Goal: Task Accomplishment & Management: Manage account settings

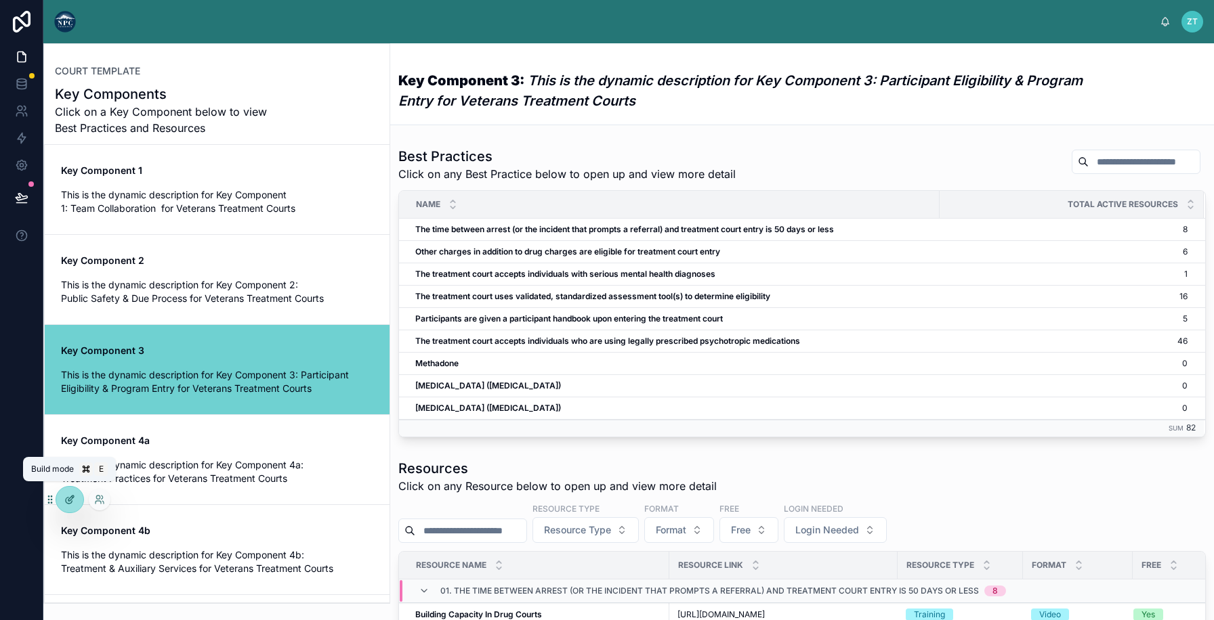
click at [65, 491] on div at bounding box center [69, 500] width 27 height 26
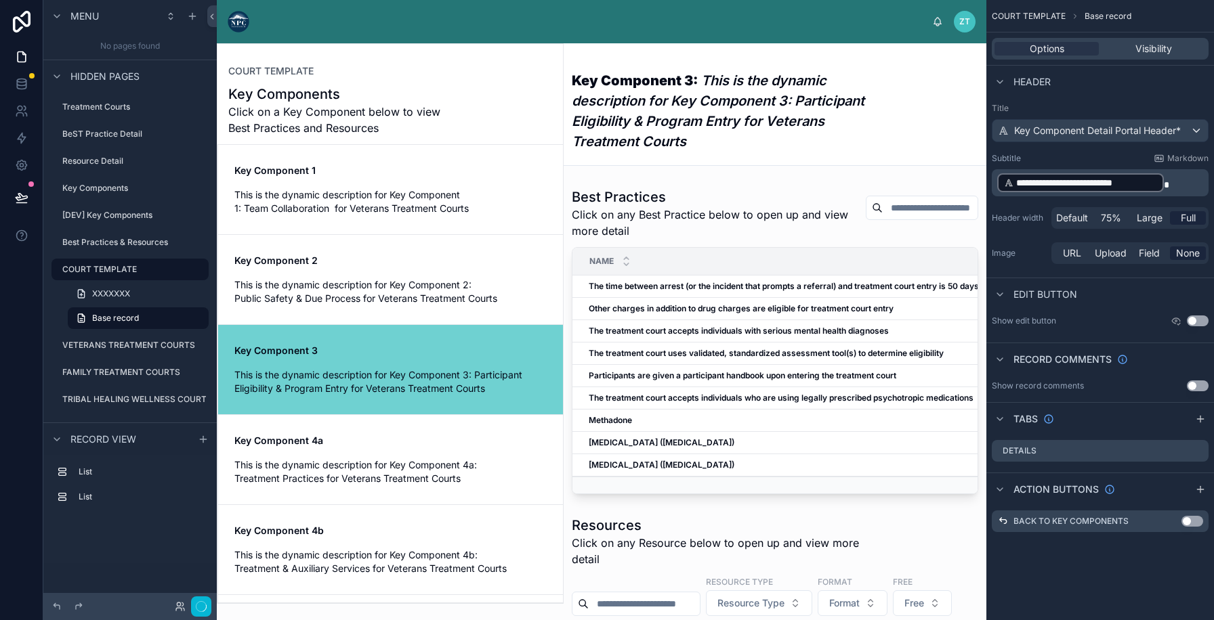
scroll to position [179, 0]
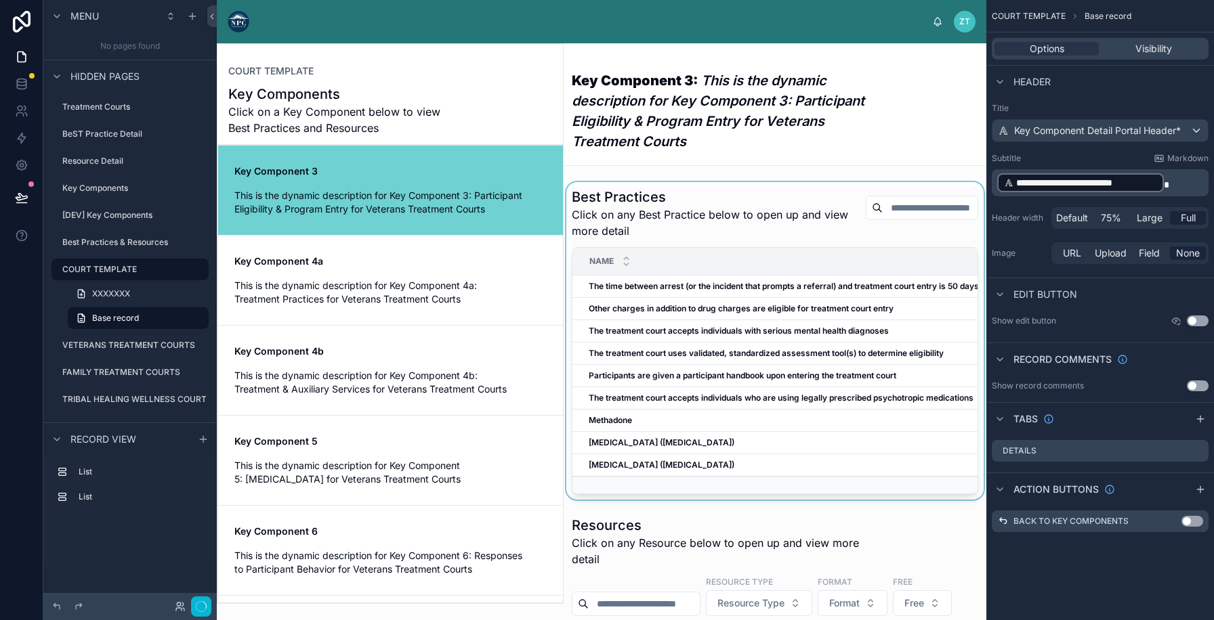
click at [641, 331] on div at bounding box center [774, 341] width 423 height 318
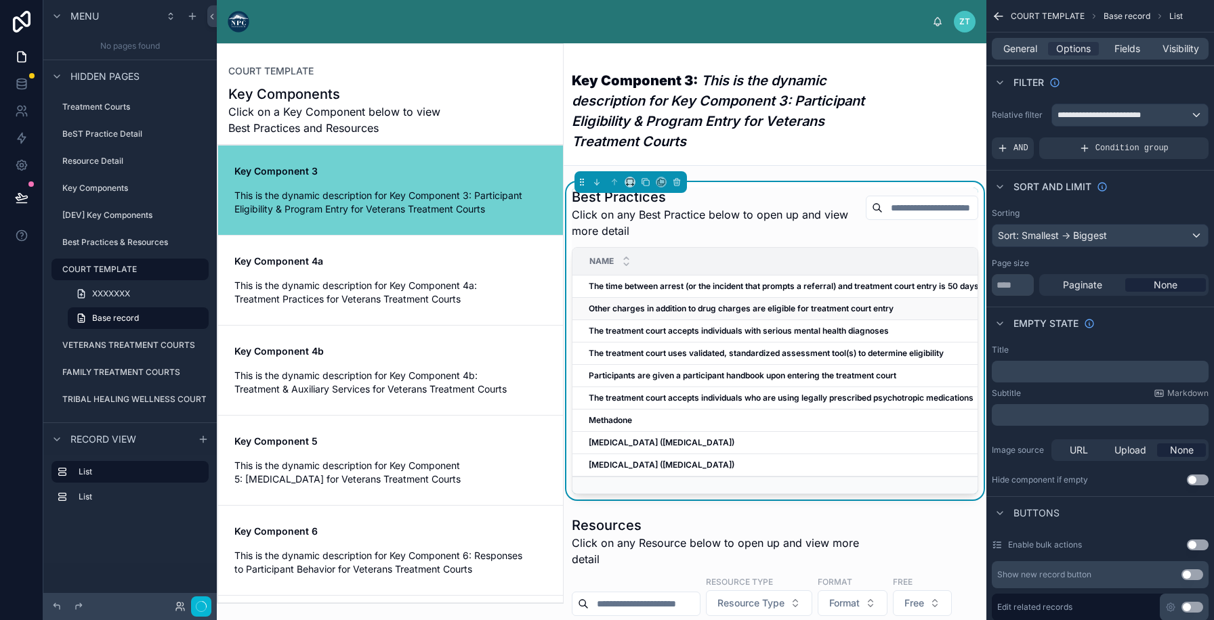
click at [659, 307] on strong "Other charges in addition to drug charges are eligible for treatment court entry" at bounding box center [740, 308] width 305 height 10
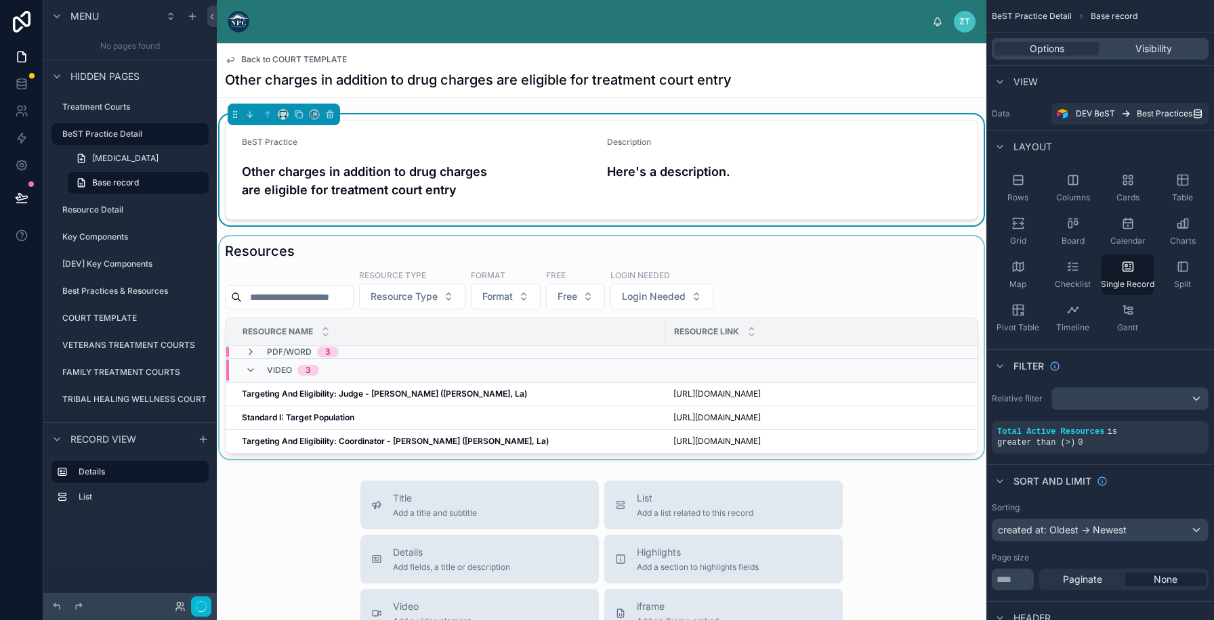
click at [373, 337] on div "Resource Name" at bounding box center [445, 332] width 438 height 26
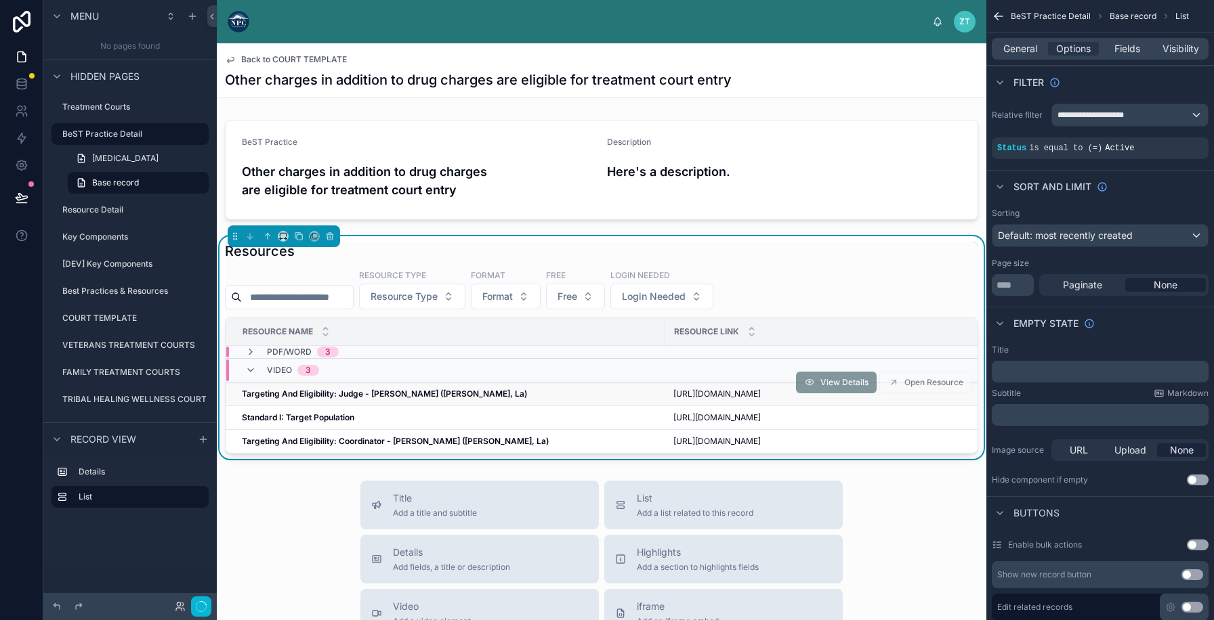
click at [373, 389] on strong "Targeting And Eligibility: Judge - [PERSON_NAME] ([PERSON_NAME], La)" at bounding box center [384, 394] width 285 height 10
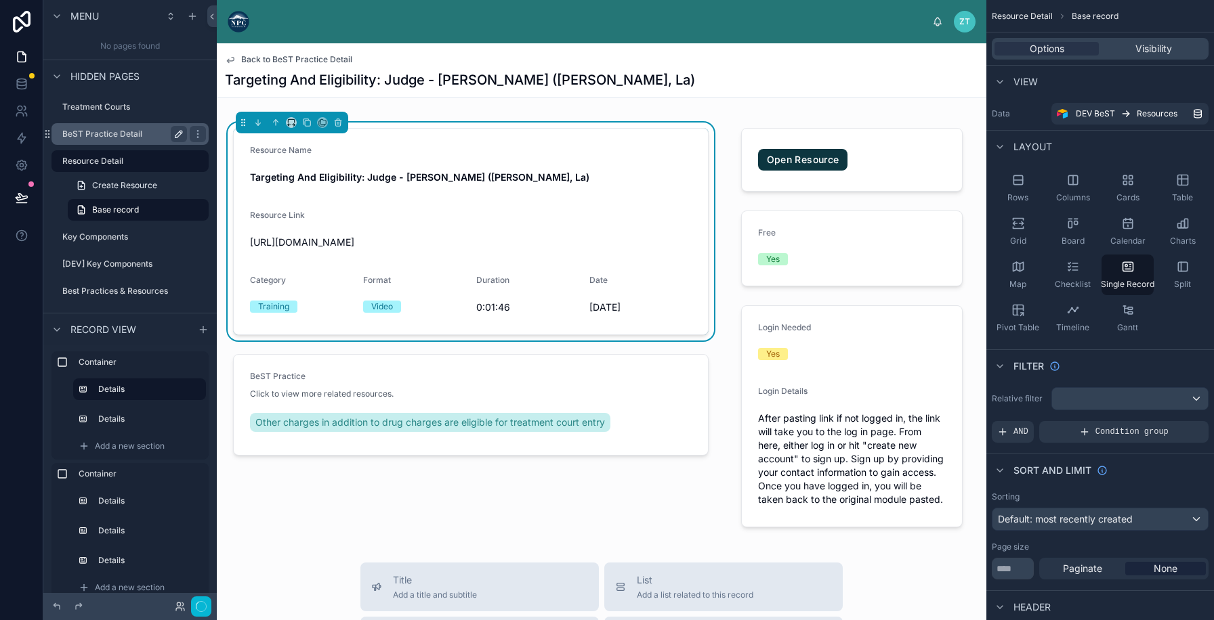
click at [175, 136] on icon "scrollable content" at bounding box center [178, 134] width 7 height 7
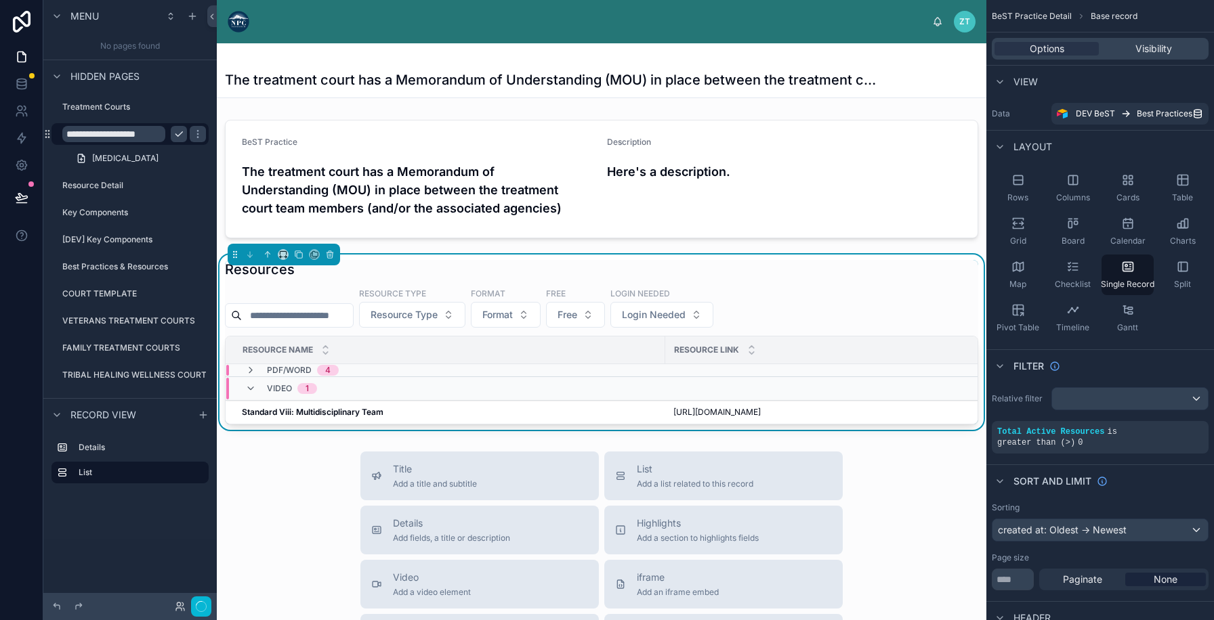
click at [137, 135] on input "**********" at bounding box center [113, 134] width 103 height 16
click at [129, 133] on input "**********" at bounding box center [113, 134] width 103 height 16
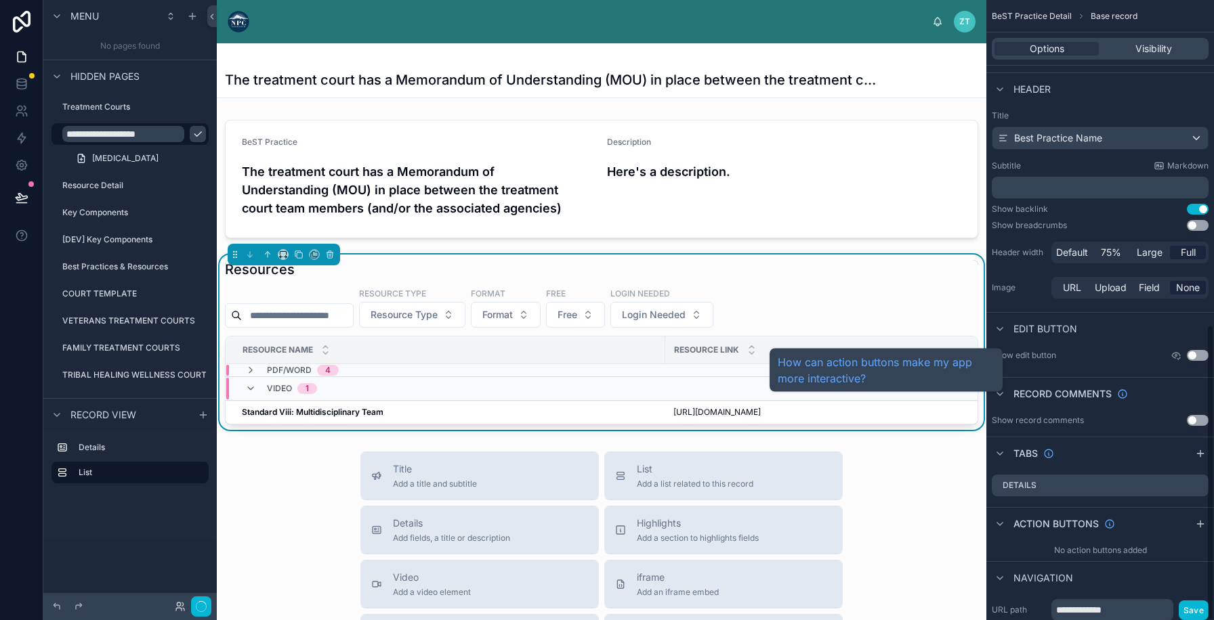
scroll to position [683, 0]
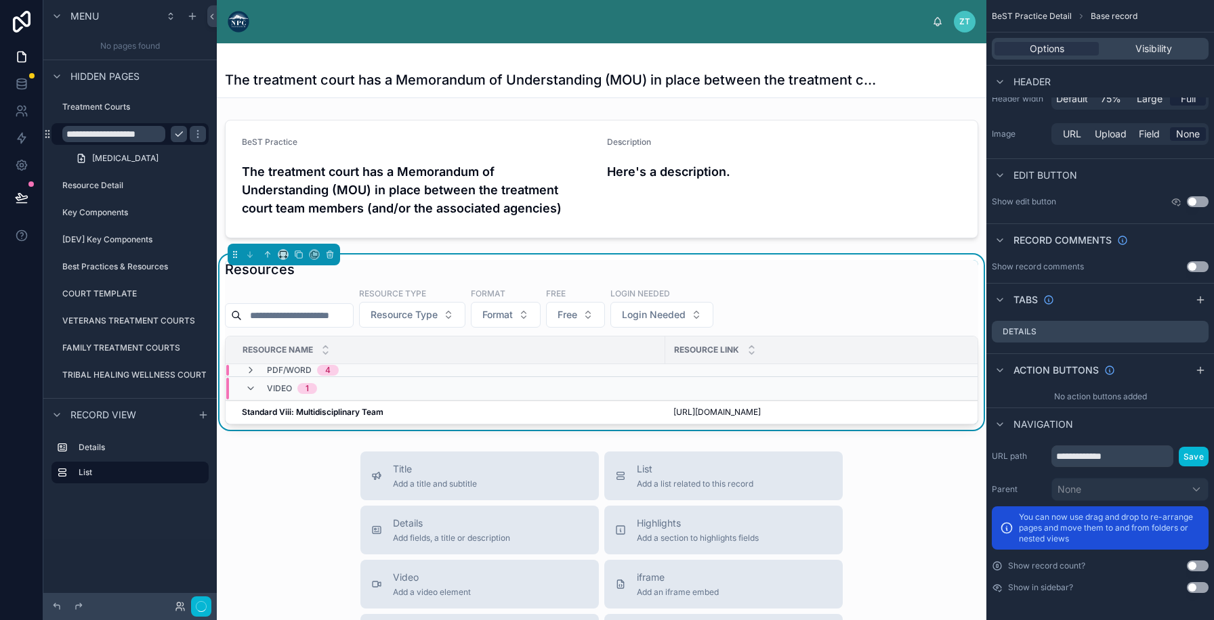
click at [139, 133] on input "**********" at bounding box center [113, 134] width 103 height 16
type input "**********"
click at [194, 135] on icon "scrollable content" at bounding box center [197, 134] width 7 height 5
click at [129, 291] on label "COURT TEMPLATE" at bounding box center [121, 293] width 119 height 11
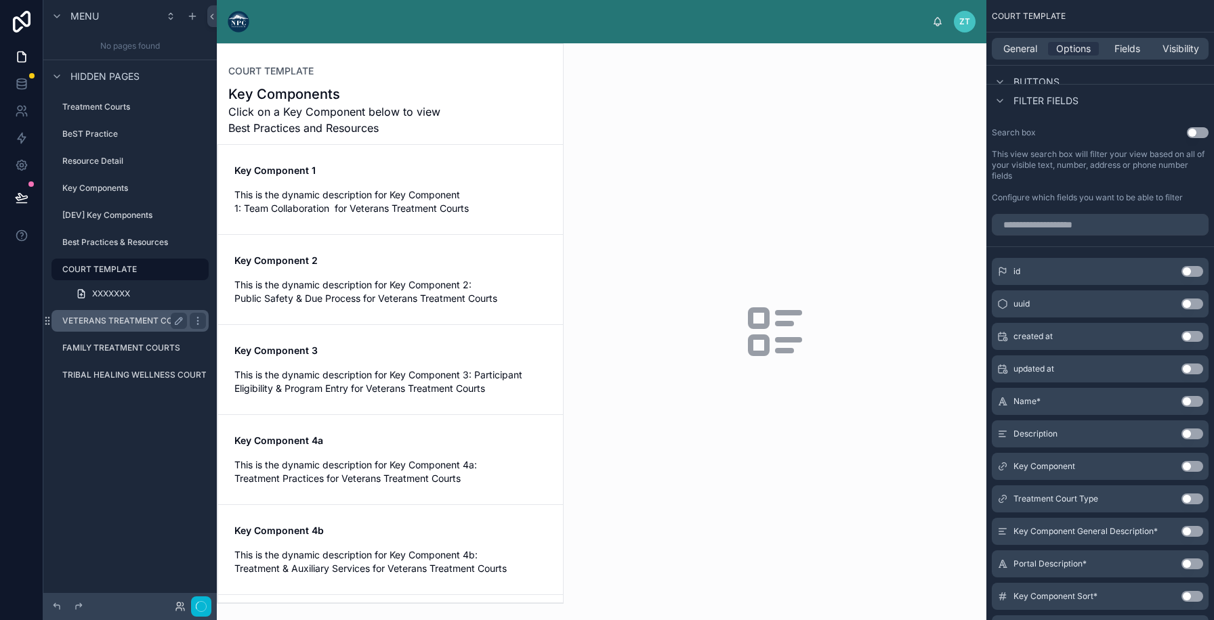
click at [131, 321] on label "VETERANS TREATMENT COURTS" at bounding box center [128, 321] width 133 height 11
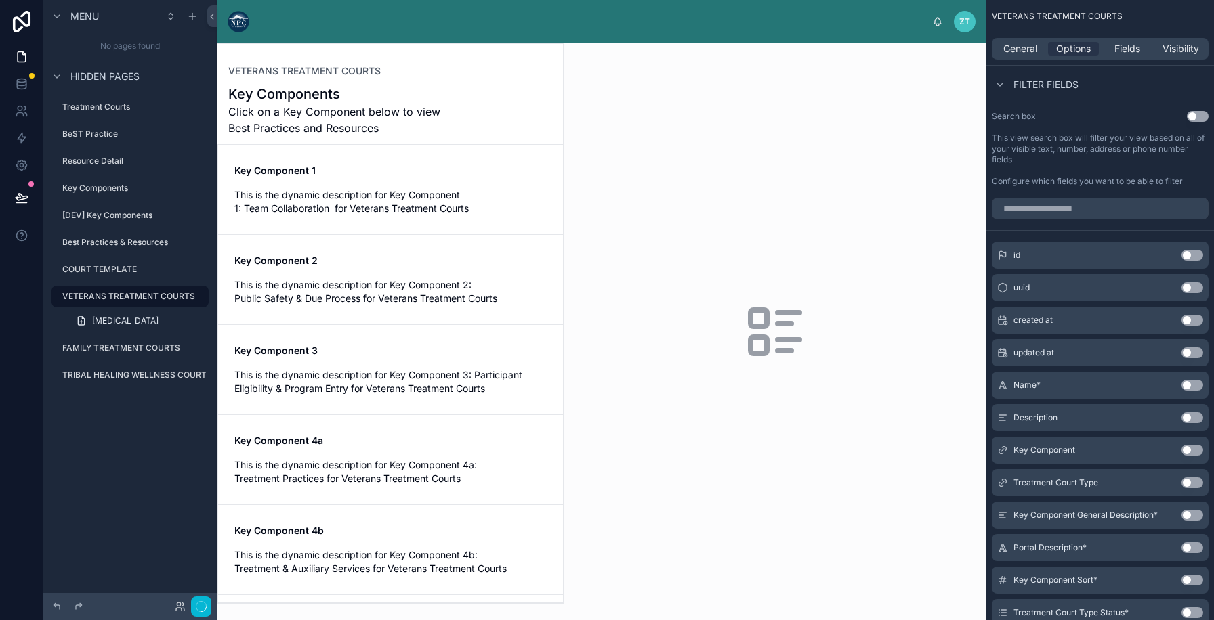
click at [335, 268] on div at bounding box center [389, 323] width 345 height 559
click at [320, 270] on div "Key Component 2 This is the dynamic description for Key Component 2: Public Saf…" at bounding box center [390, 279] width 312 height 51
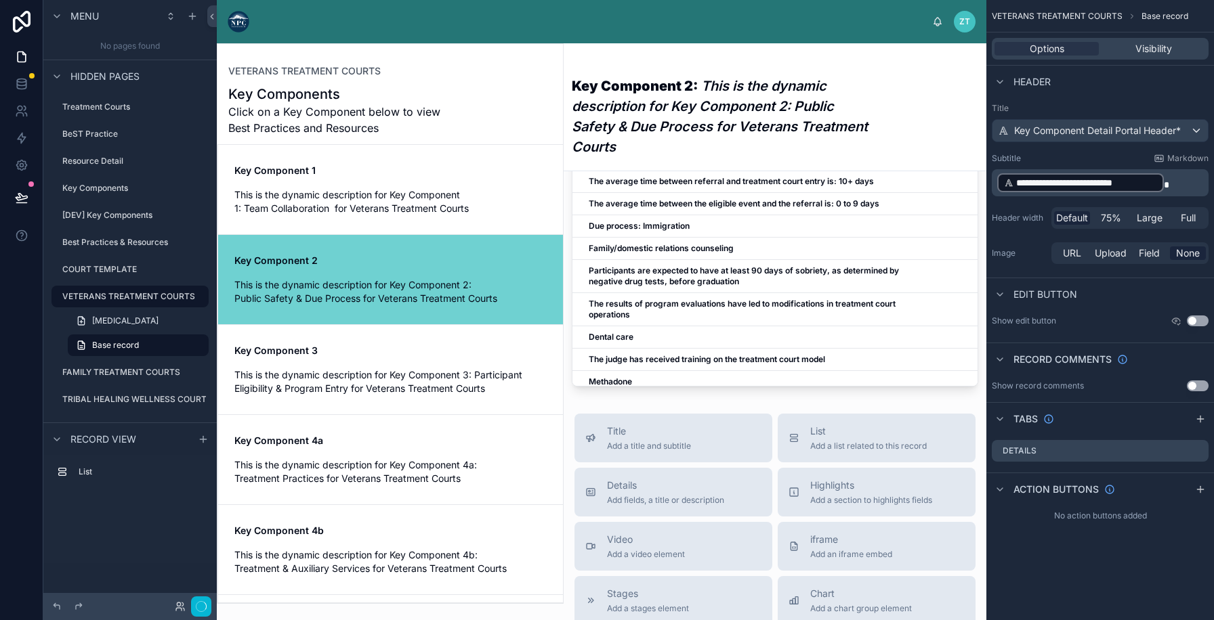
scroll to position [706, 0]
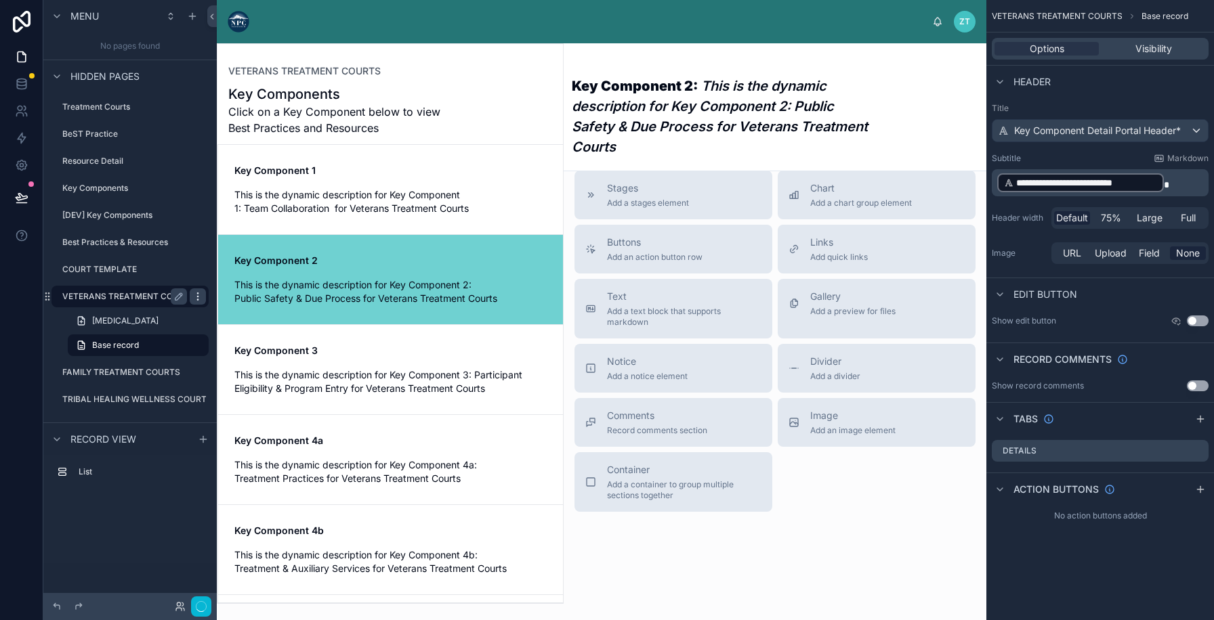
click at [194, 298] on icon "scrollable content" at bounding box center [197, 296] width 11 height 11
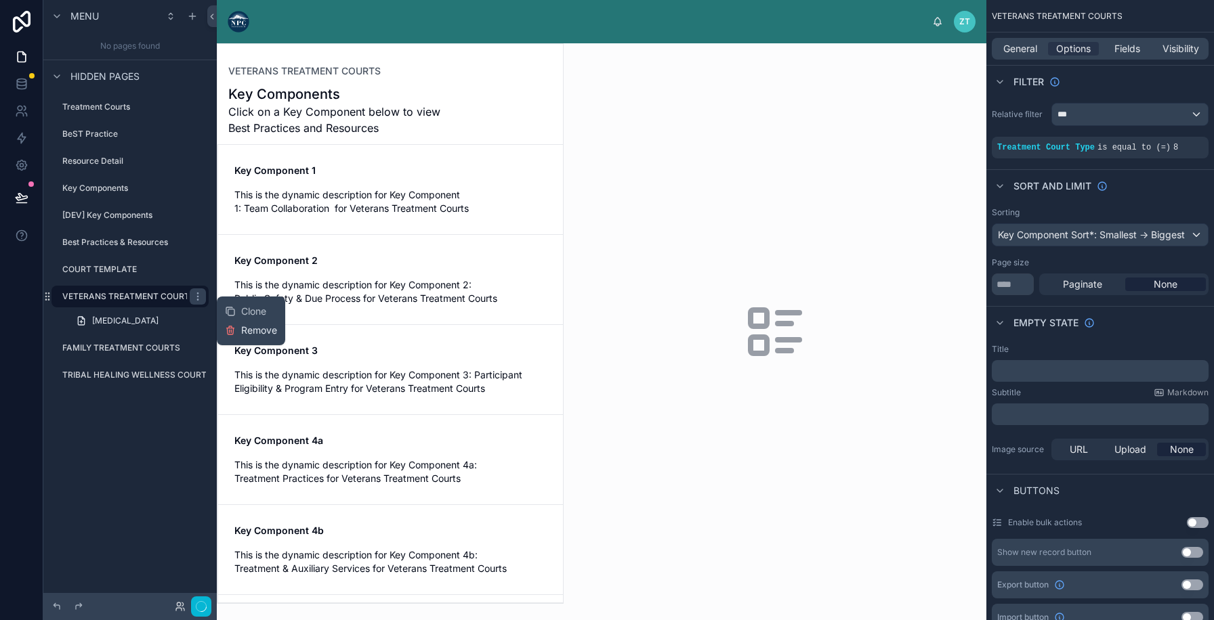
click at [229, 326] on icon at bounding box center [230, 327] width 3 height 2
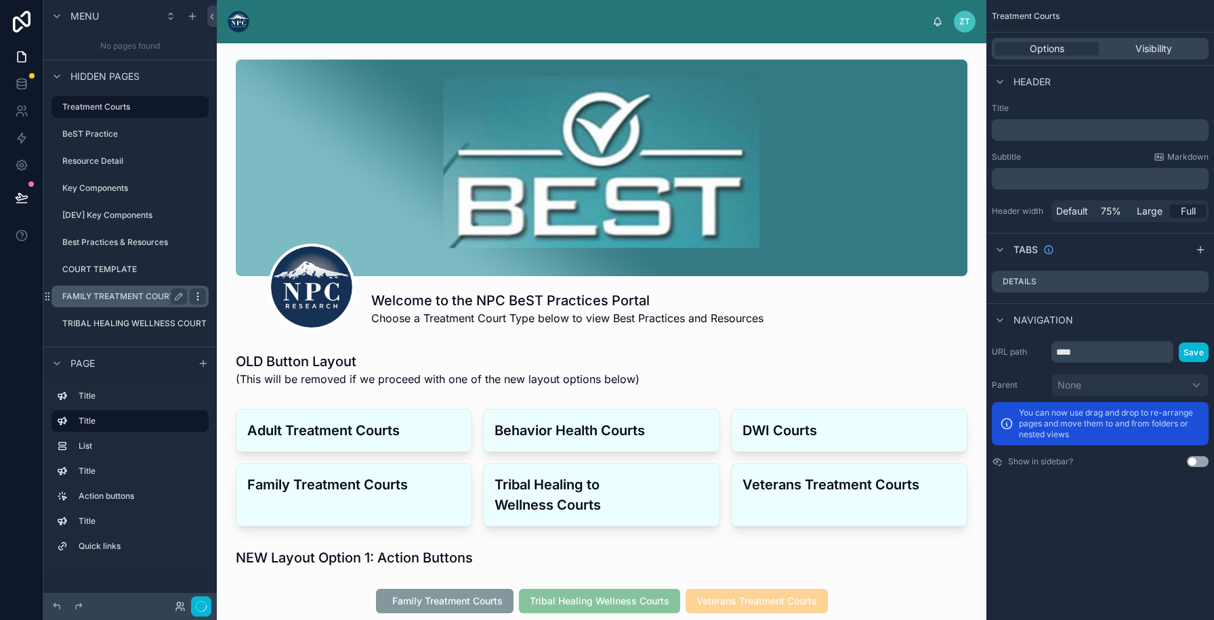
click at [200, 294] on icon "scrollable content" at bounding box center [197, 296] width 11 height 11
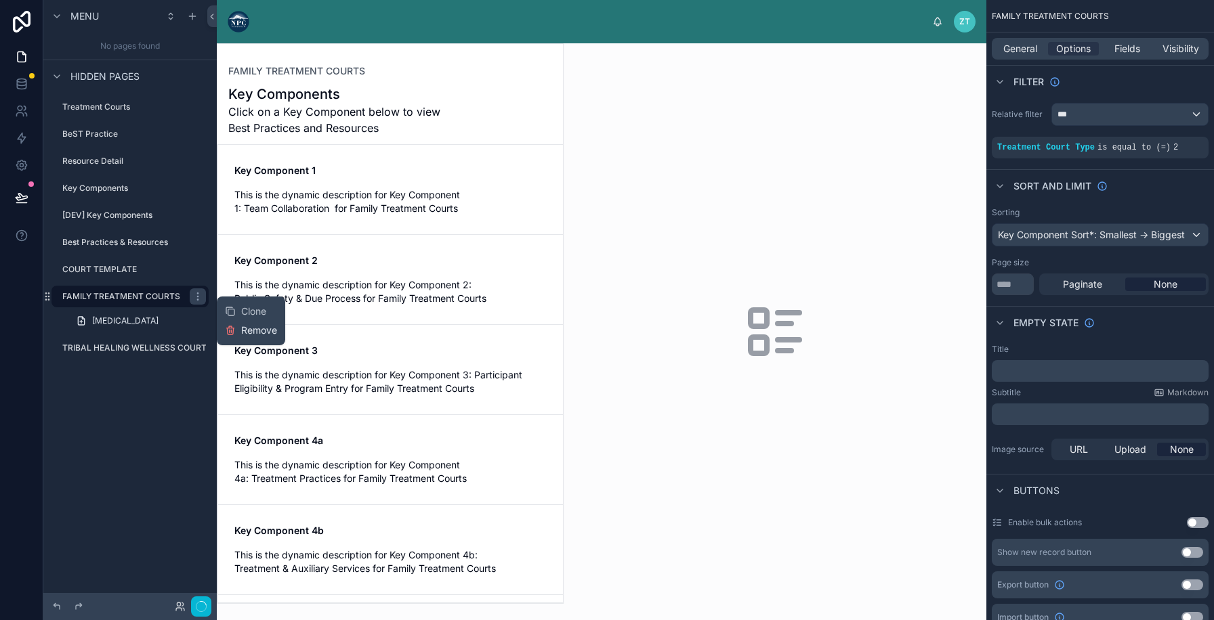
click at [244, 327] on span "Remove" at bounding box center [259, 331] width 36 height 14
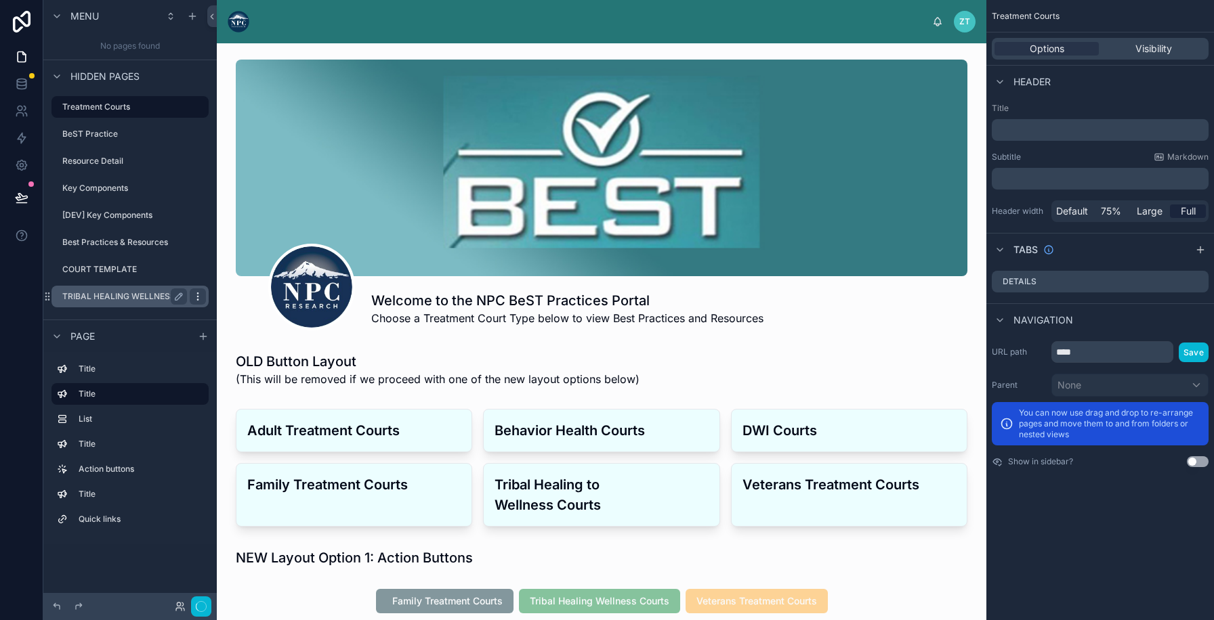
click at [196, 299] on icon "scrollable content" at bounding box center [197, 296] width 11 height 11
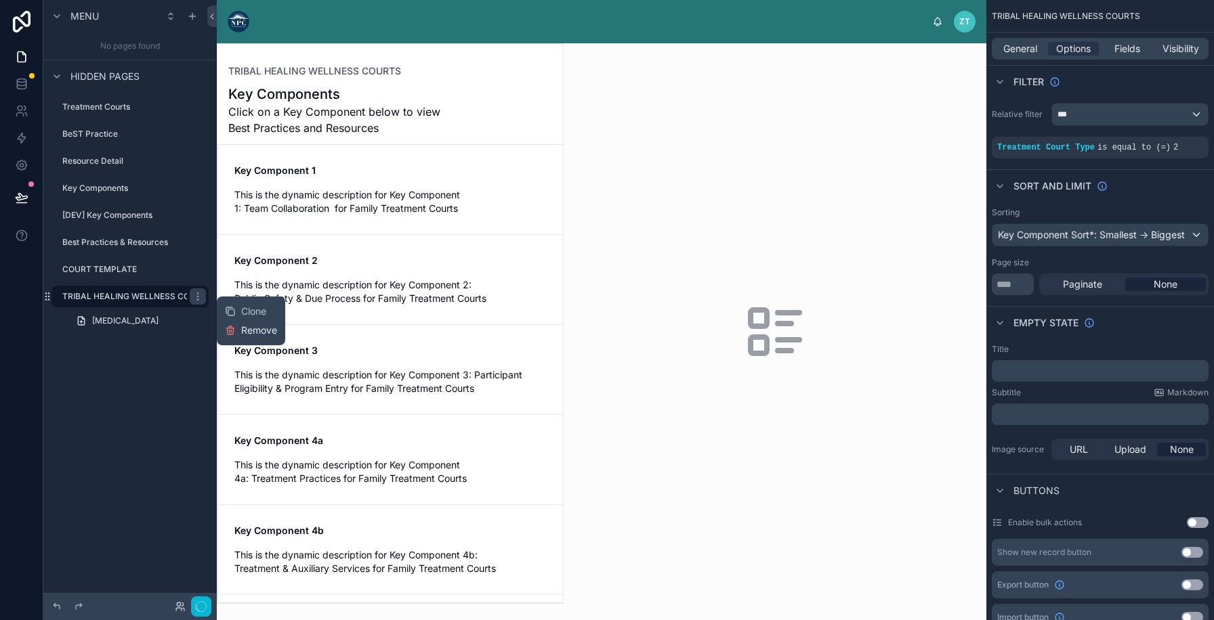
click at [230, 331] on icon at bounding box center [230, 331] width 0 height 3
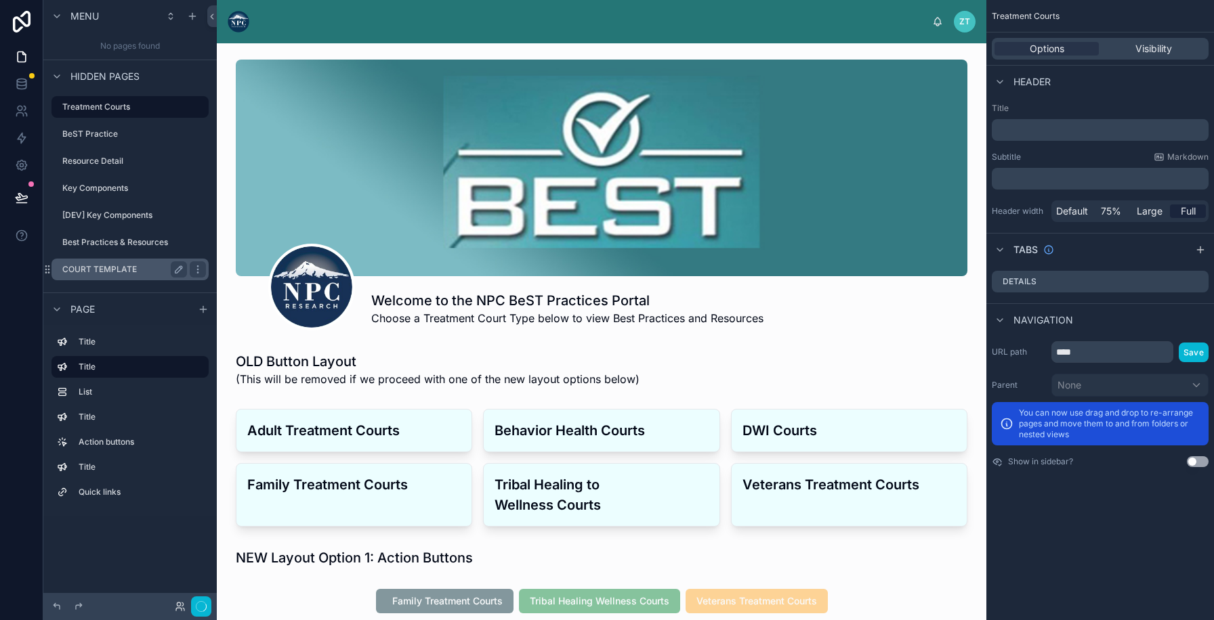
click at [131, 272] on label "COURT TEMPLATE" at bounding box center [121, 269] width 119 height 11
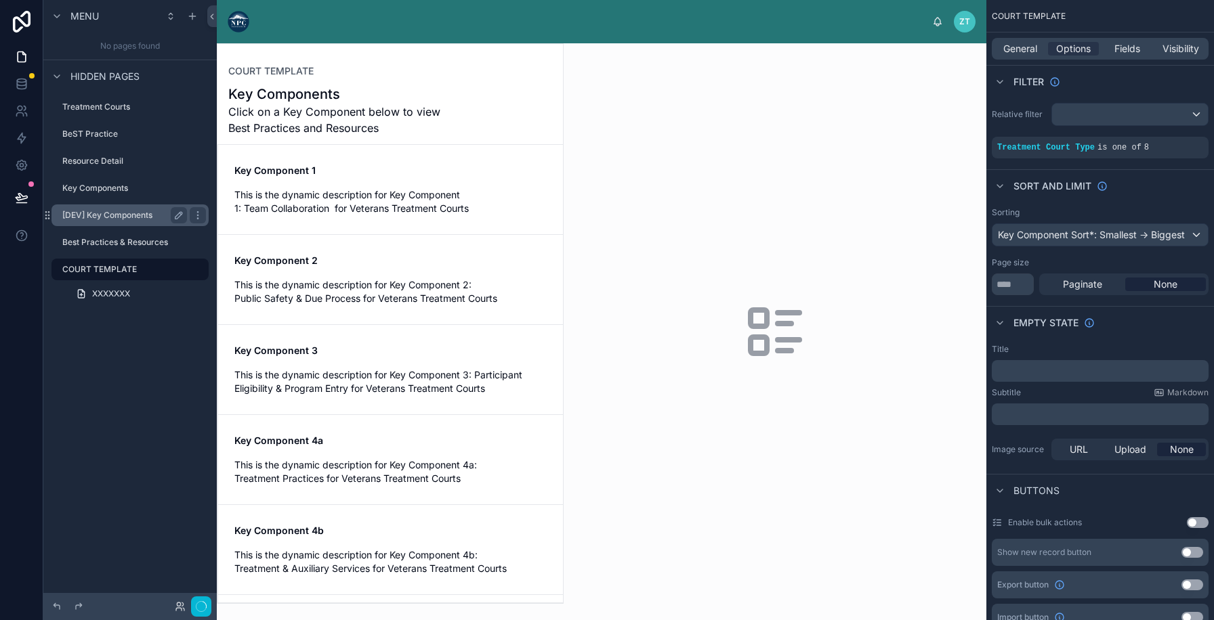
click at [127, 215] on label "[DEV] Key Components" at bounding box center [121, 215] width 119 height 11
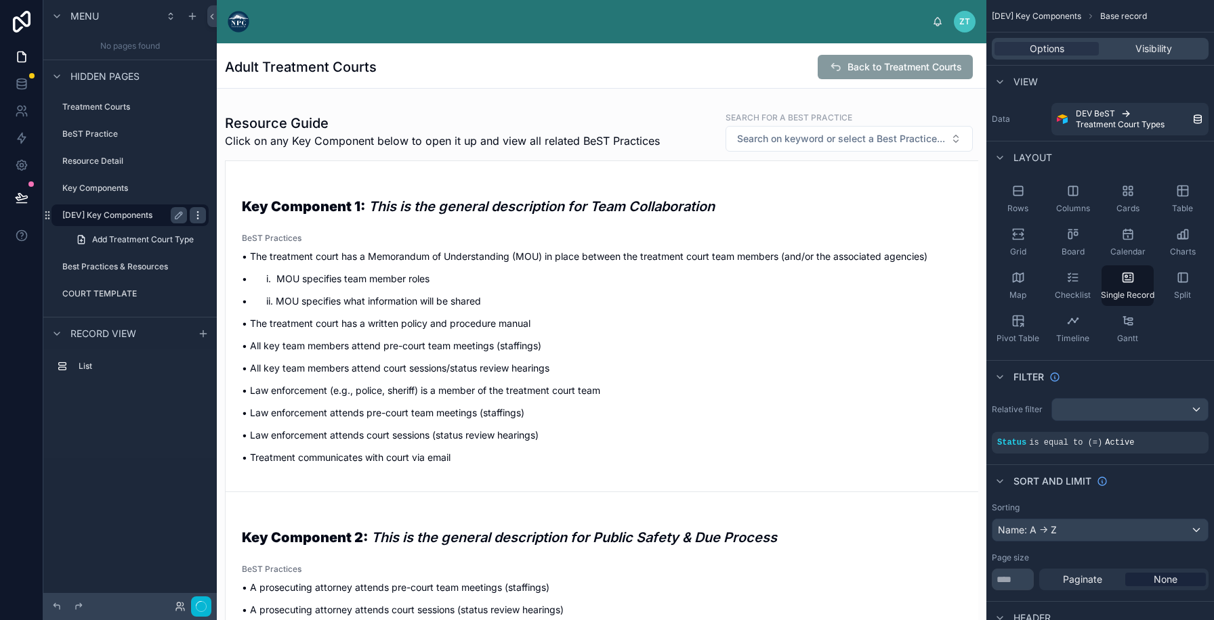
click at [202, 214] on icon "scrollable content" at bounding box center [197, 215] width 11 height 11
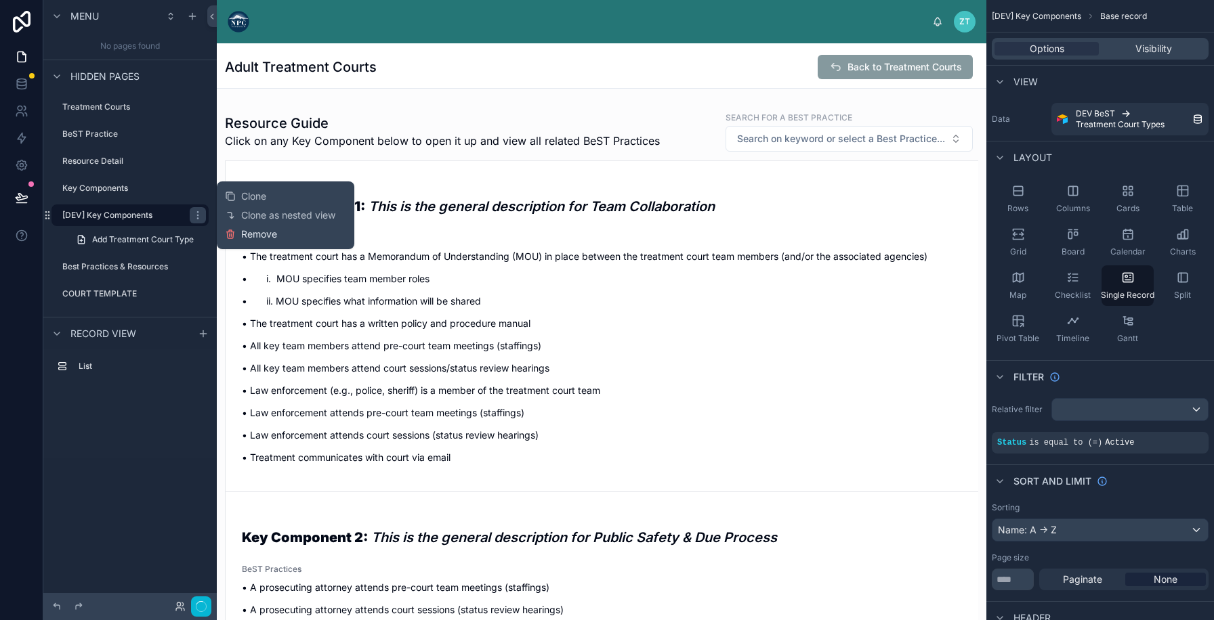
click at [239, 237] on button "Remove" at bounding box center [251, 235] width 52 height 14
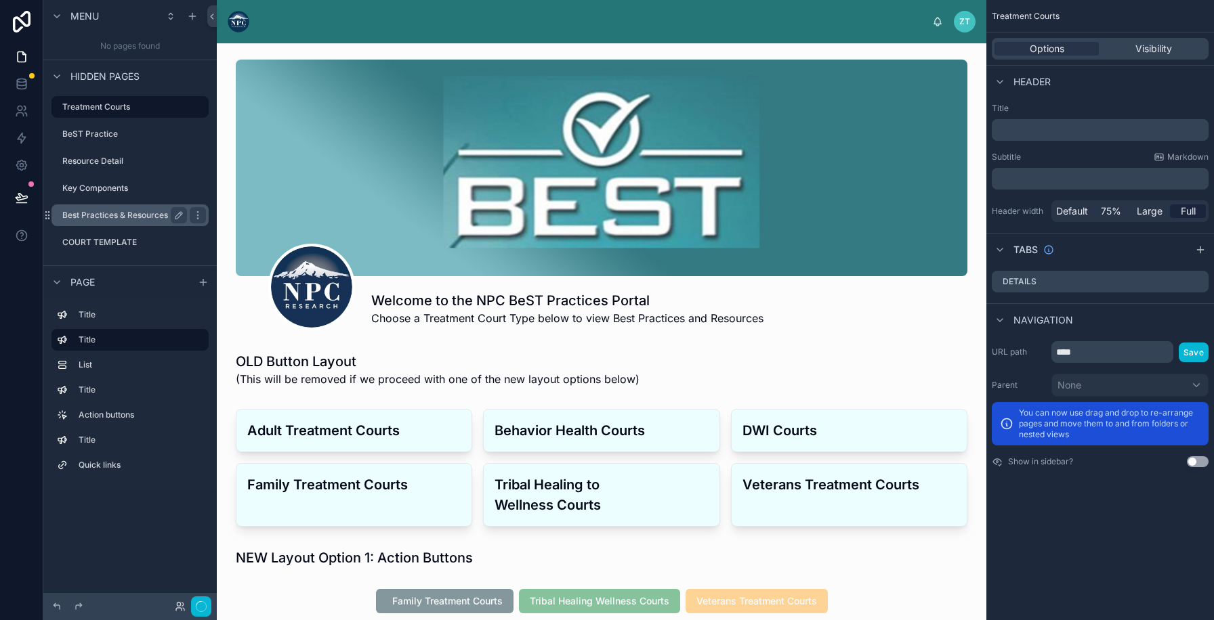
click at [146, 214] on label "Best Practices & Resources" at bounding box center [121, 215] width 119 height 11
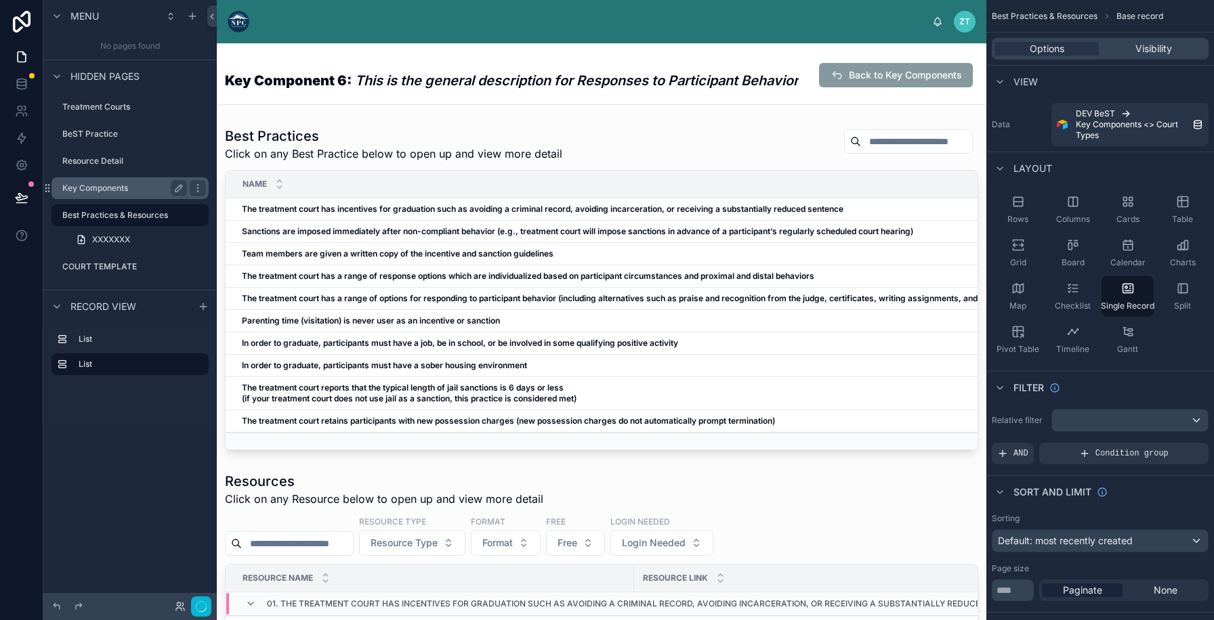
click at [140, 188] on label "Key Components" at bounding box center [121, 188] width 119 height 11
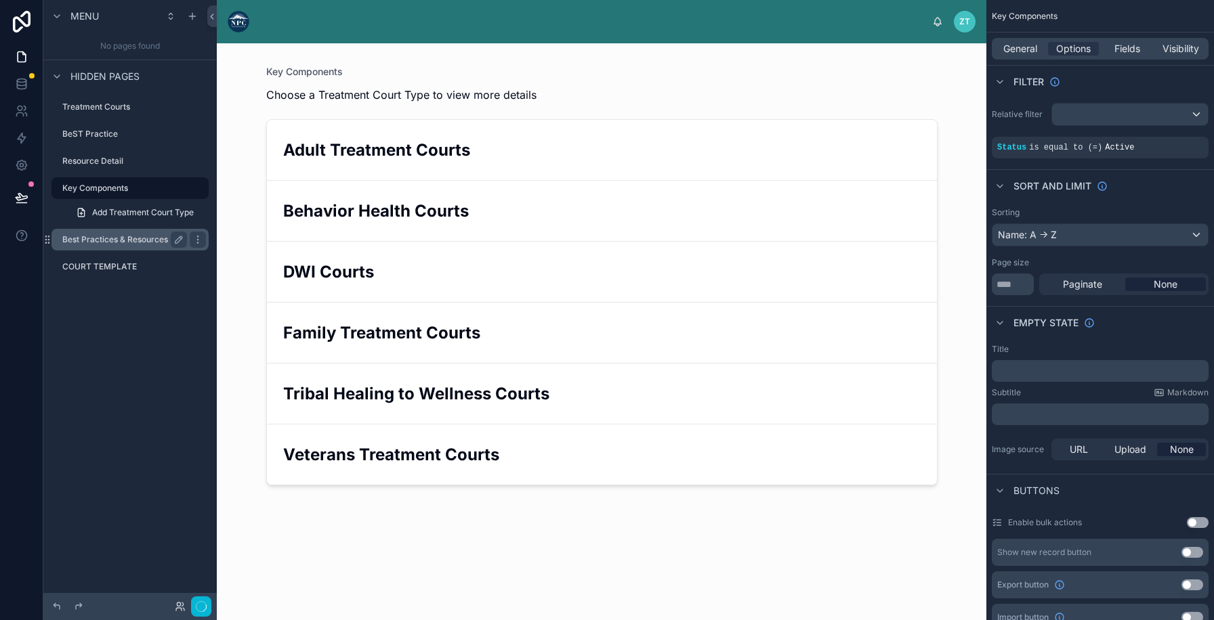
click at [119, 234] on label "Best Practices & Resources" at bounding box center [121, 239] width 119 height 11
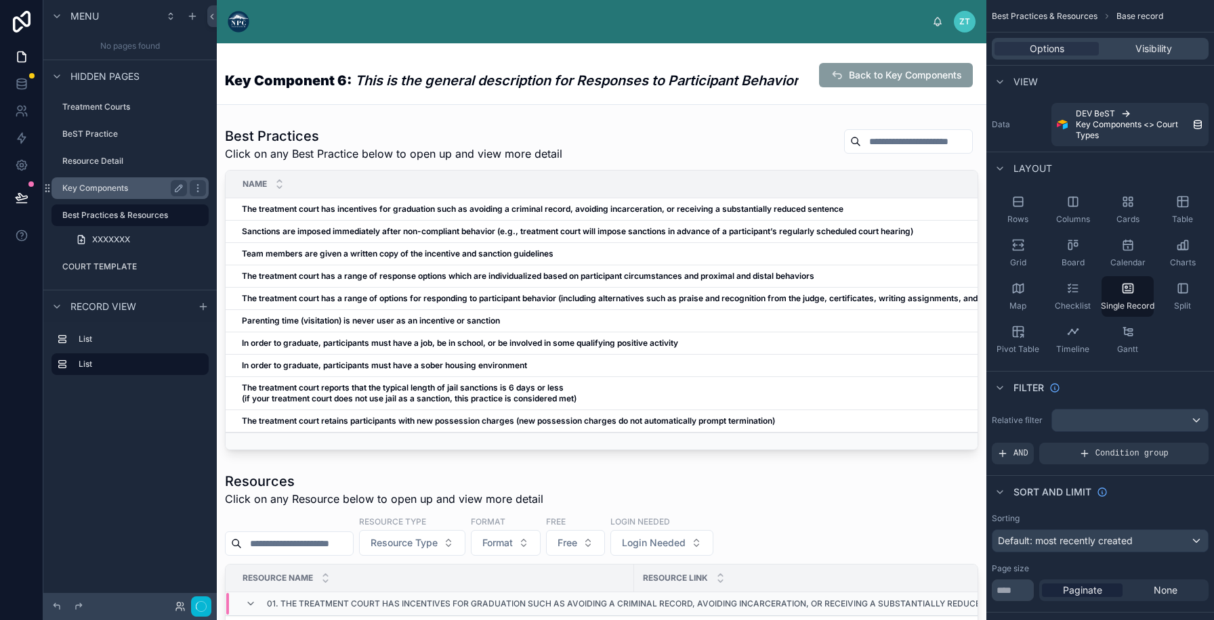
click at [129, 191] on label "Key Components" at bounding box center [121, 188] width 119 height 11
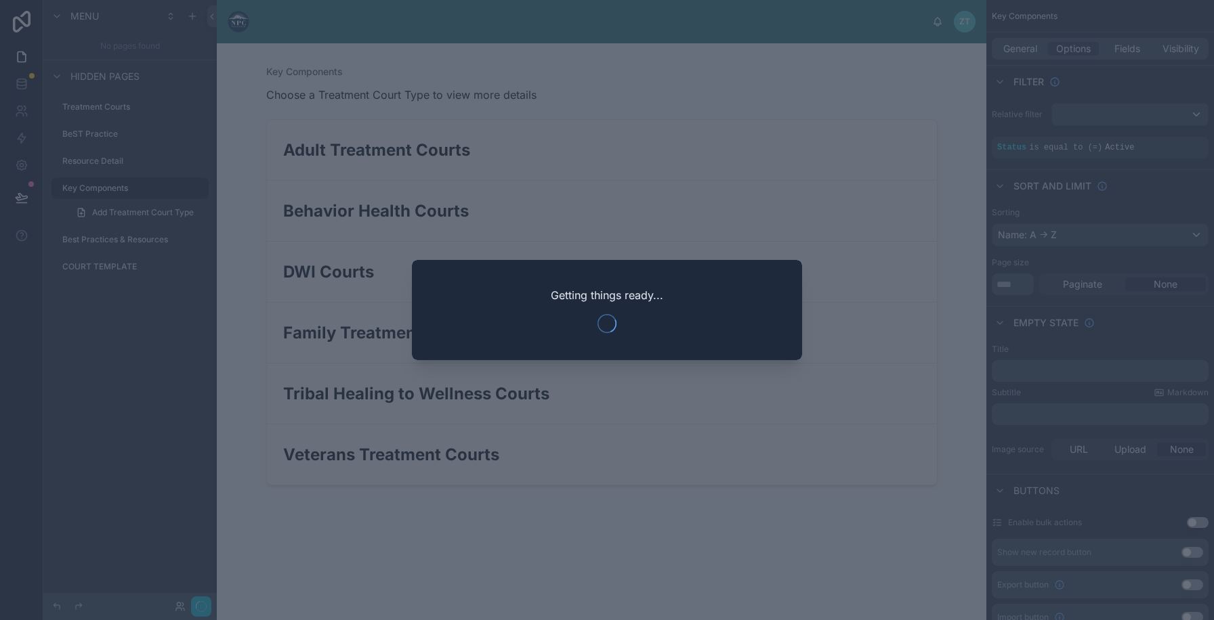
click at [240, 209] on div at bounding box center [607, 310] width 1214 height 620
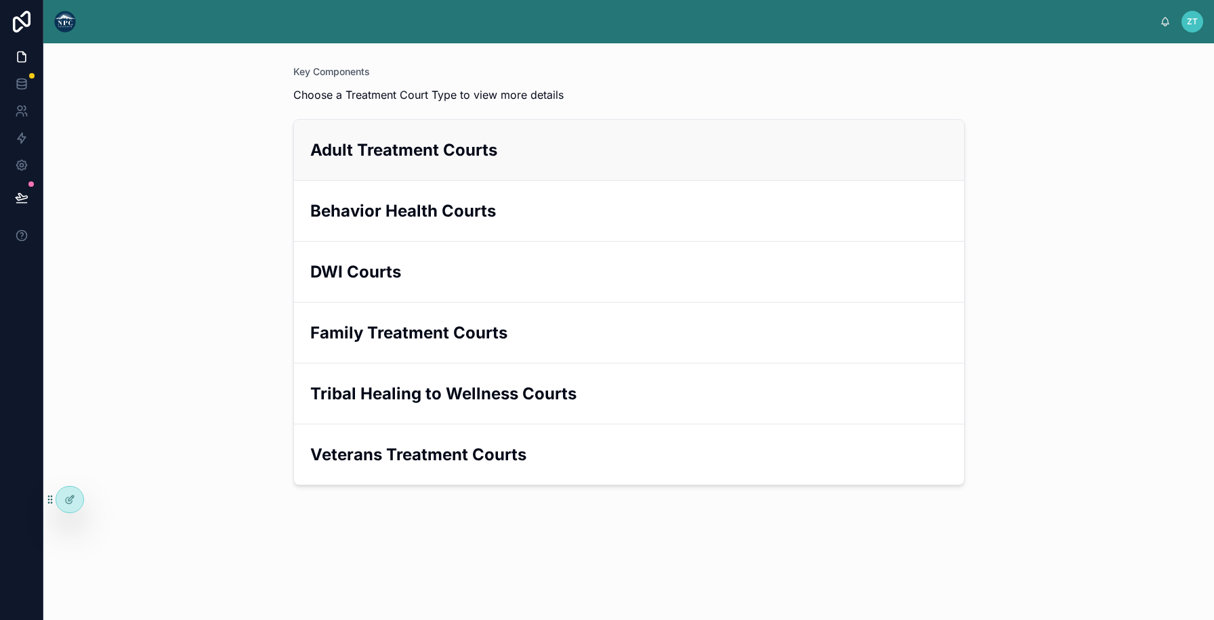
click at [327, 150] on h2 "Adult Treatment Courts" at bounding box center [628, 150] width 637 height 22
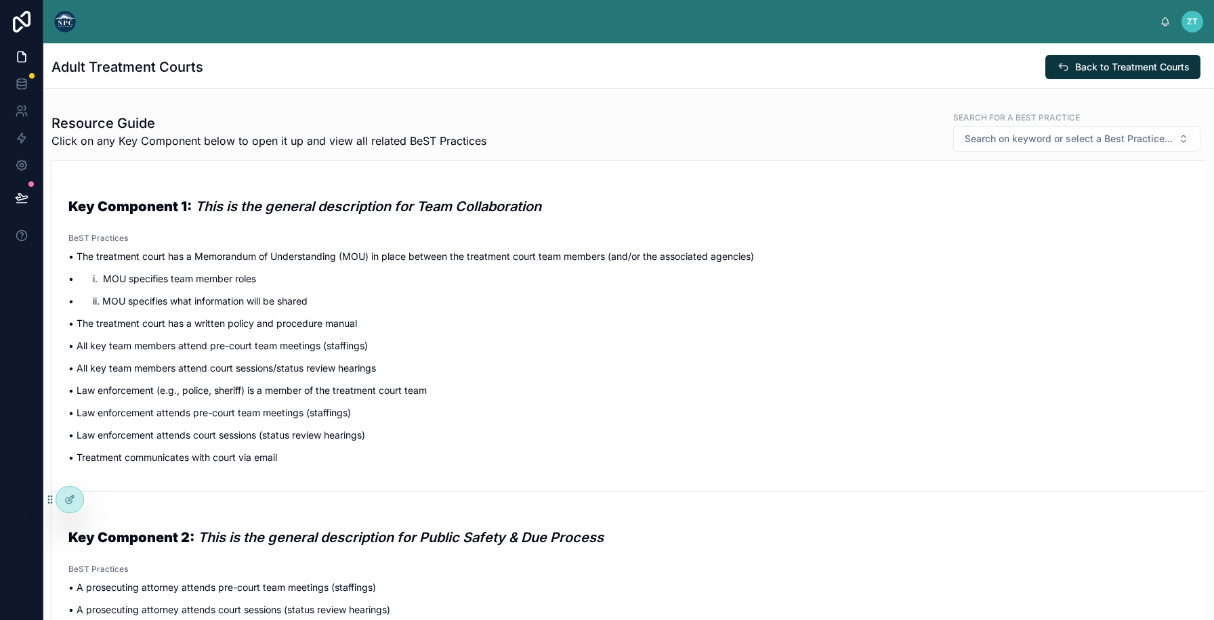
click at [67, 22] on img at bounding box center [65, 22] width 22 height 22
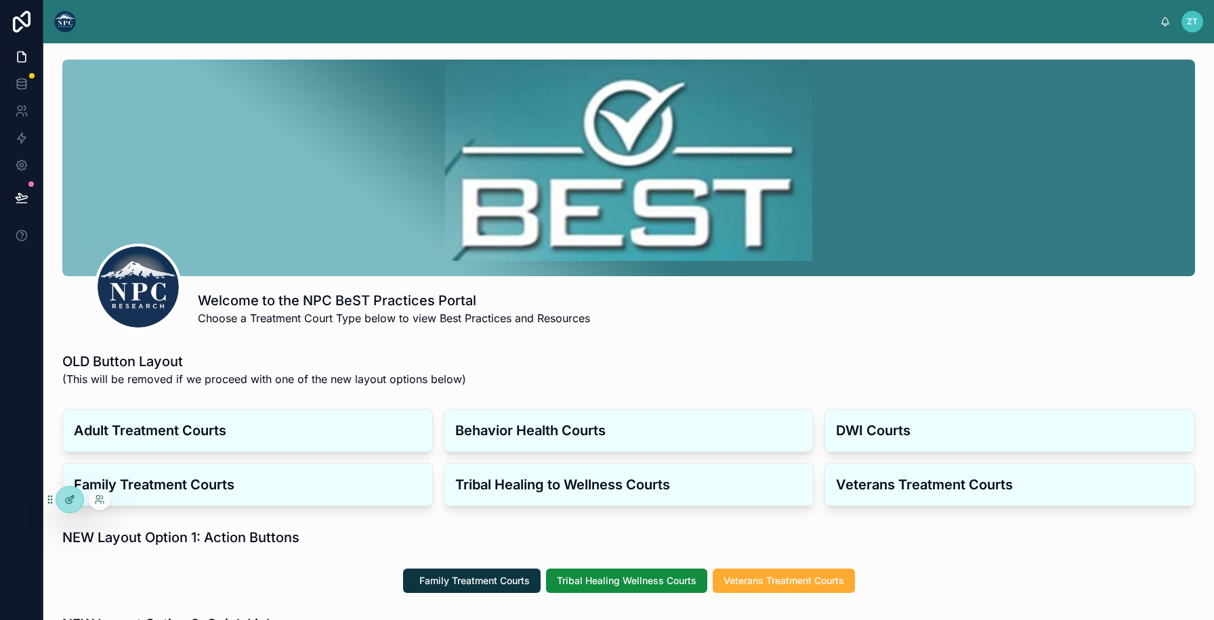
click at [79, 506] on div at bounding box center [69, 500] width 27 height 26
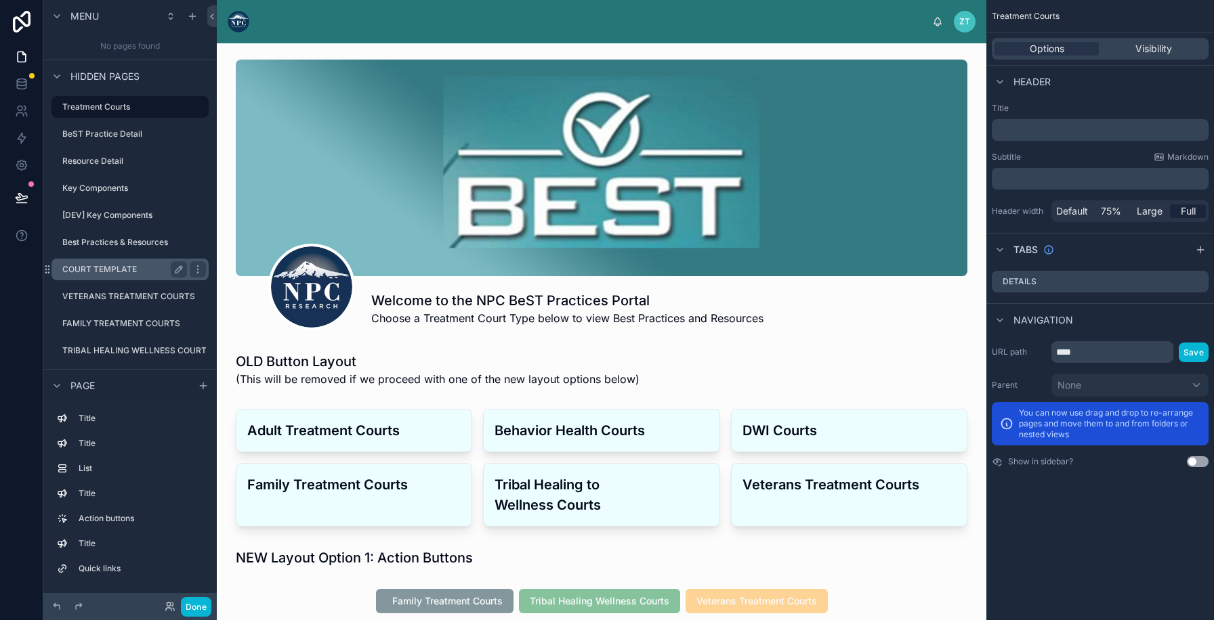
scroll to position [5, 0]
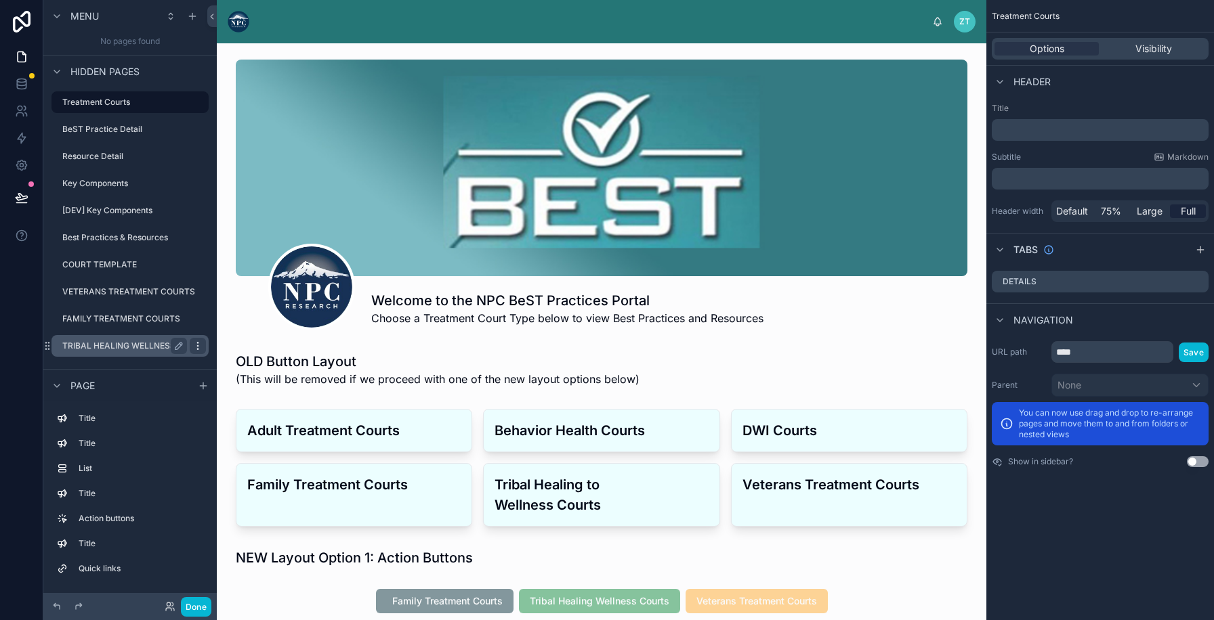
click at [199, 343] on icon "scrollable content" at bounding box center [197, 346] width 11 height 11
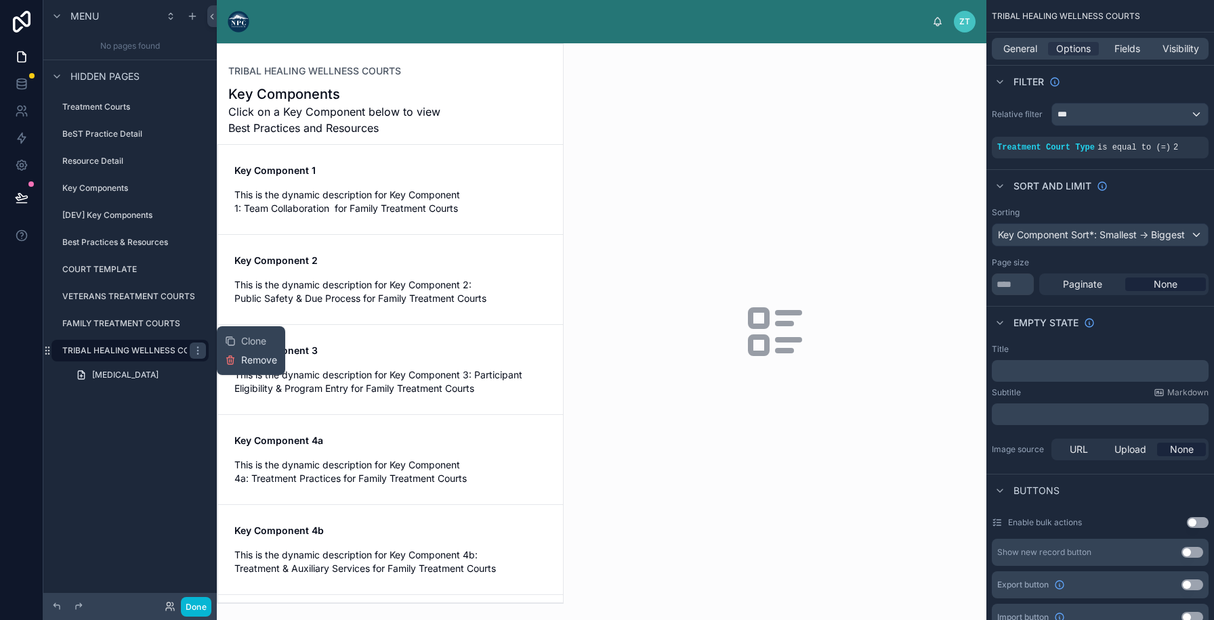
click at [244, 363] on span "Remove" at bounding box center [259, 360] width 36 height 14
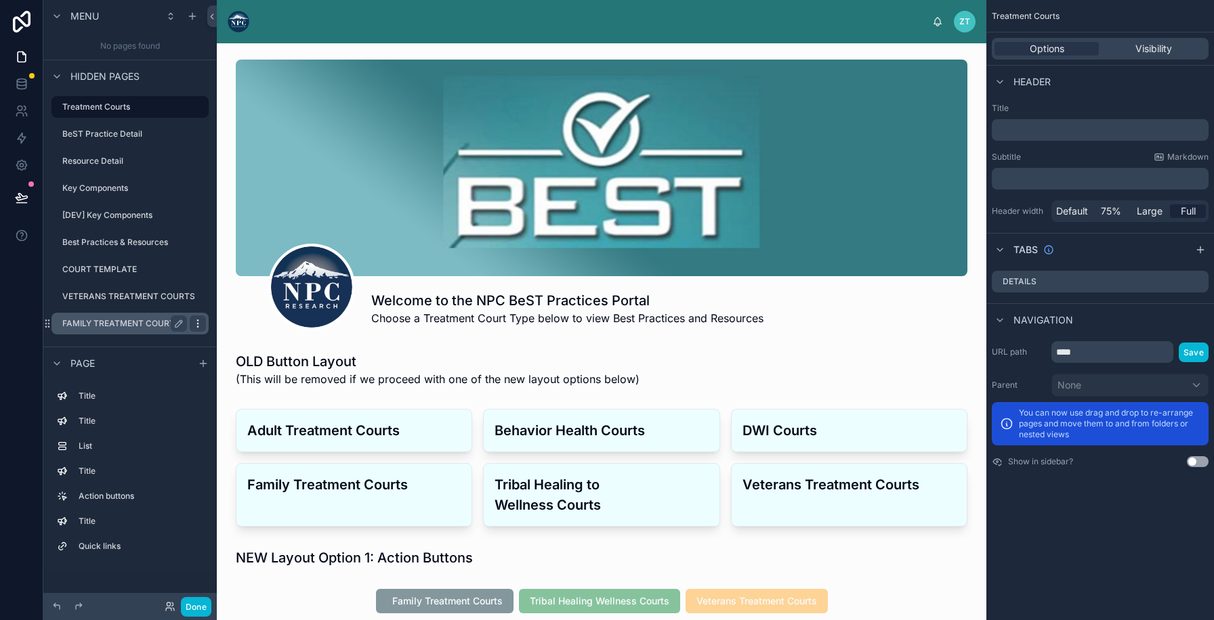
click at [198, 326] on icon "scrollable content" at bounding box center [197, 326] width 1 height 1
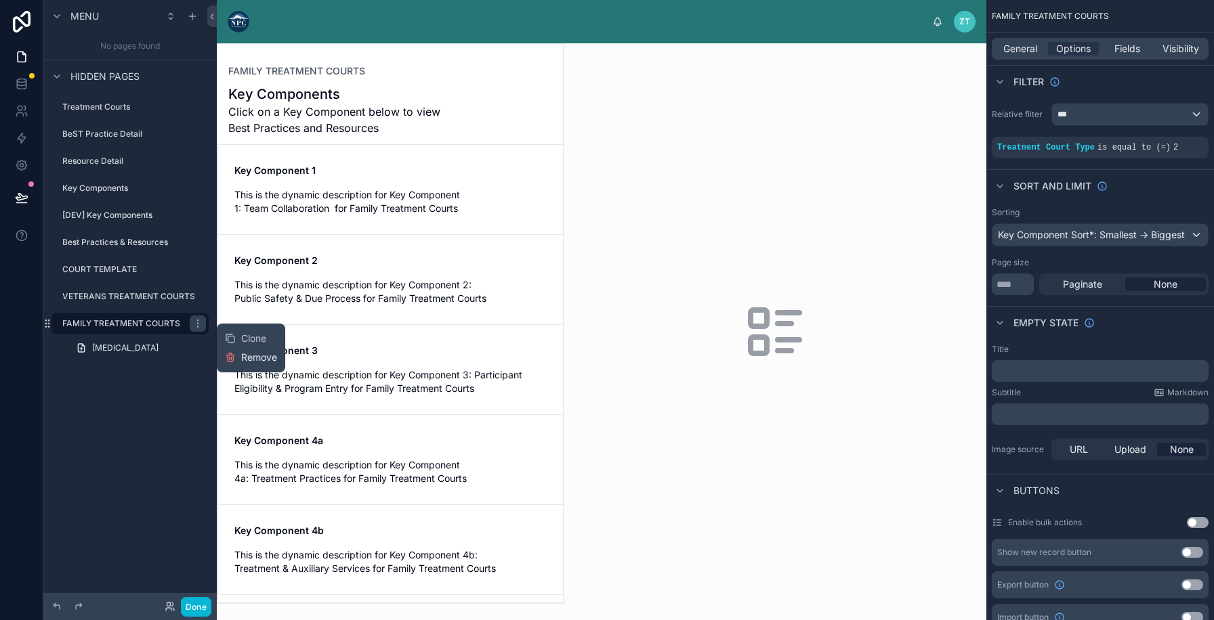
click at [232, 358] on icon at bounding box center [230, 357] width 11 height 11
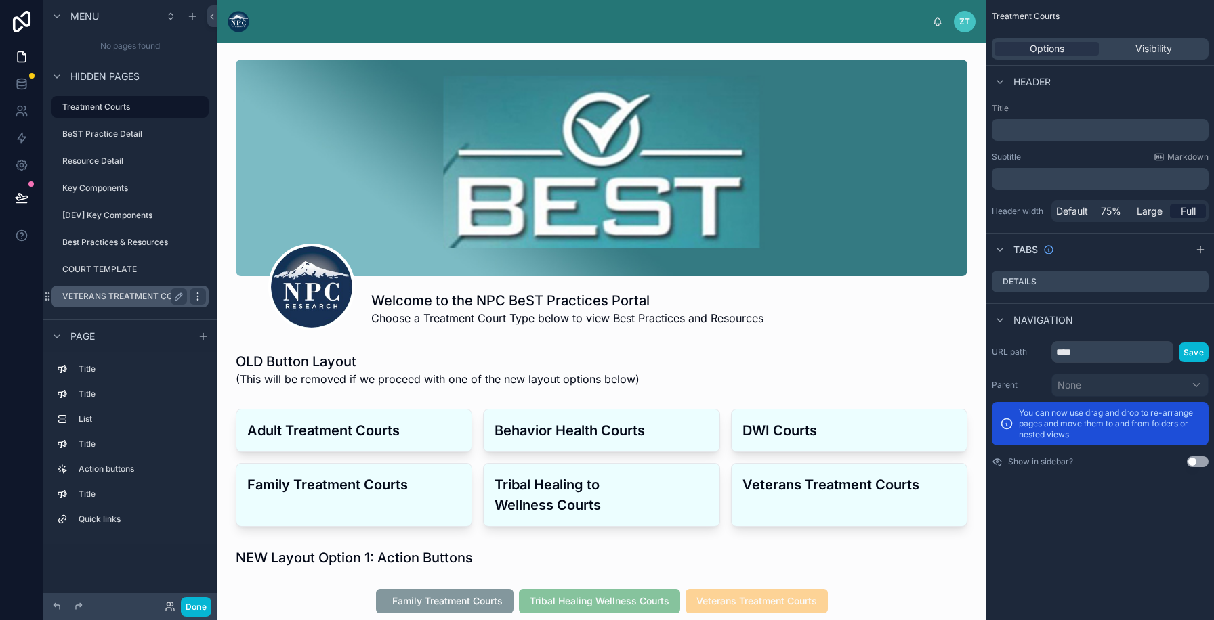
click at [198, 296] on icon "scrollable content" at bounding box center [197, 296] width 11 height 11
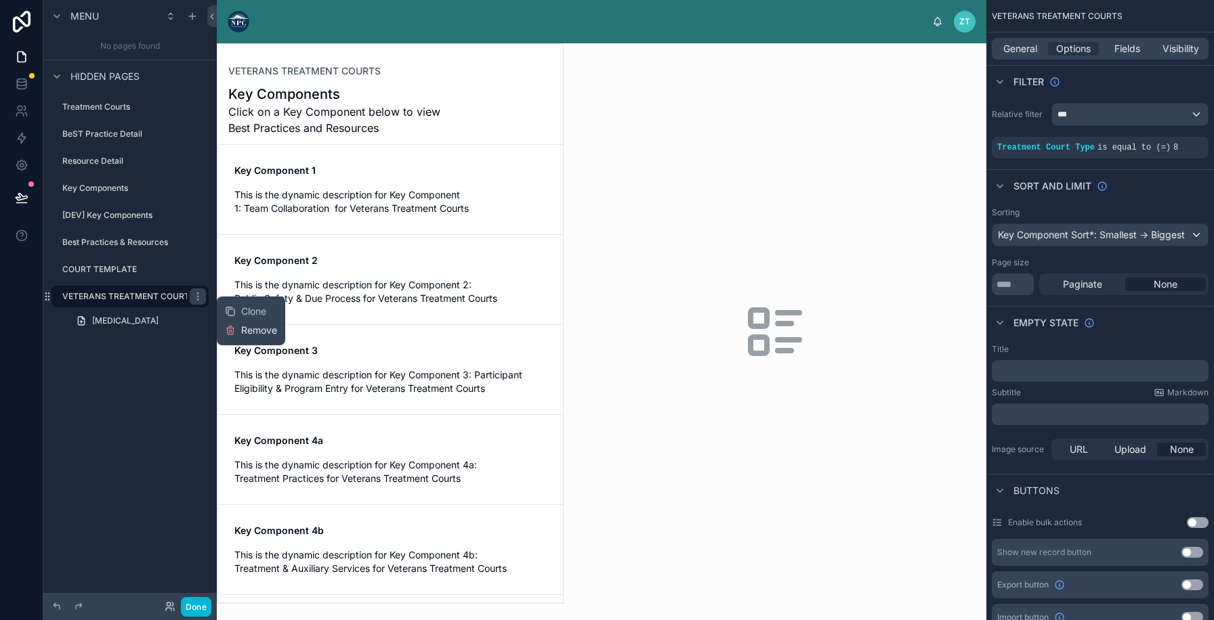
click at [230, 330] on icon at bounding box center [230, 330] width 11 height 11
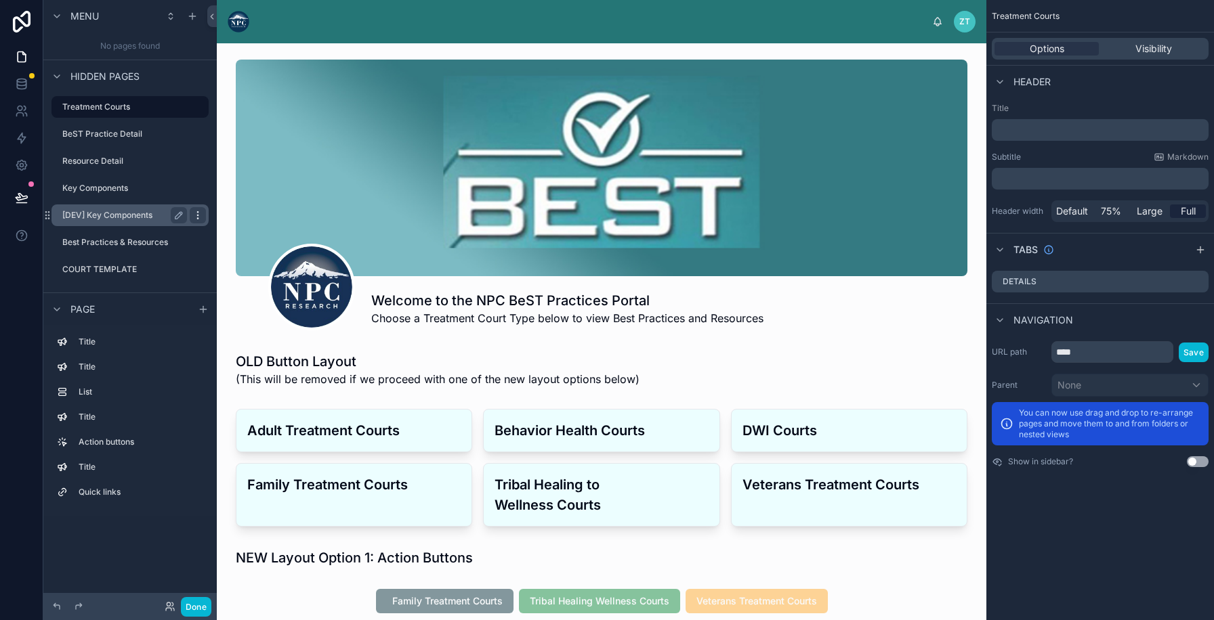
click at [197, 217] on icon "scrollable content" at bounding box center [197, 215] width 11 height 11
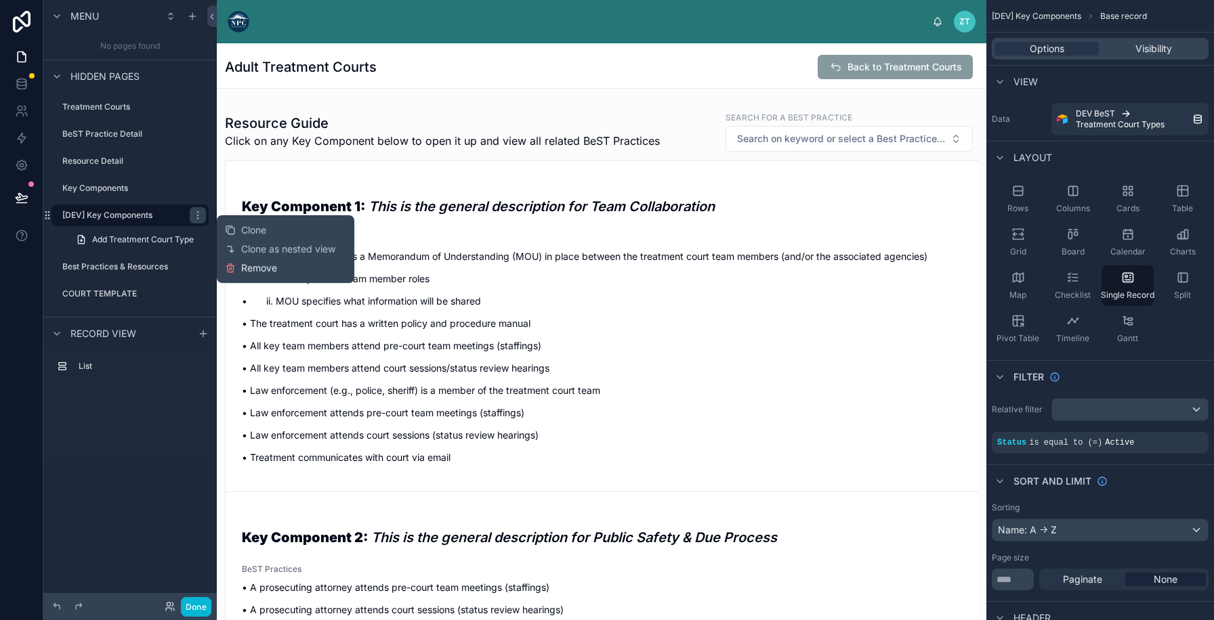
click at [230, 267] on icon at bounding box center [230, 268] width 0 height 3
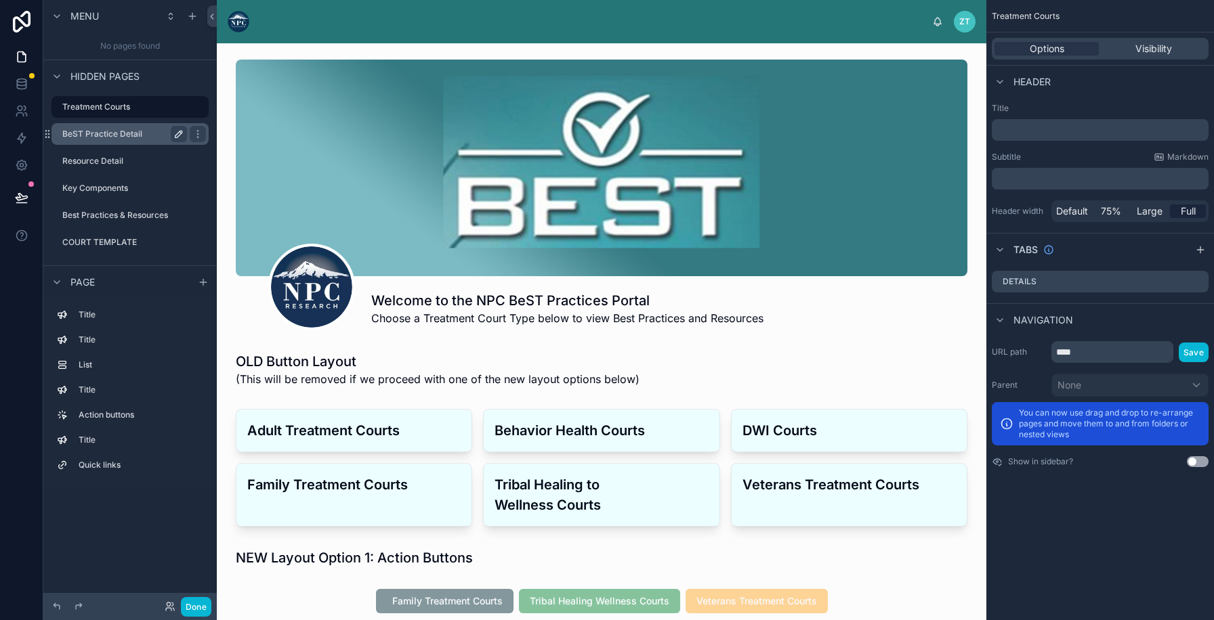
click at [171, 136] on button "scrollable content" at bounding box center [179, 134] width 16 height 16
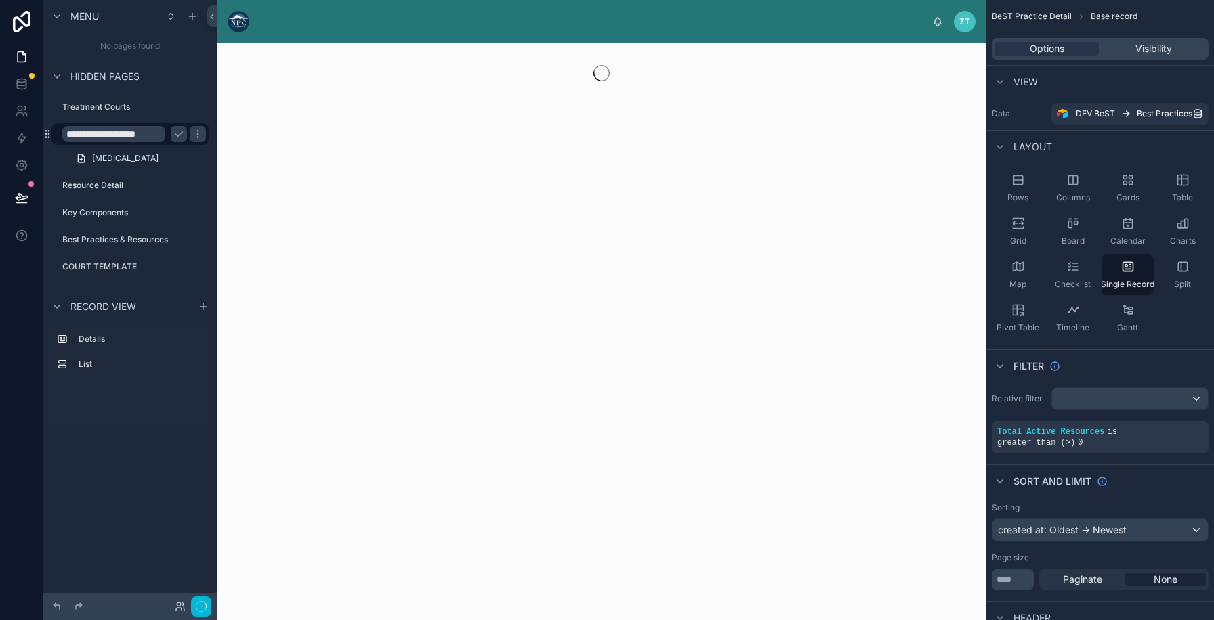
click at [141, 133] on input "**********" at bounding box center [113, 134] width 103 height 16
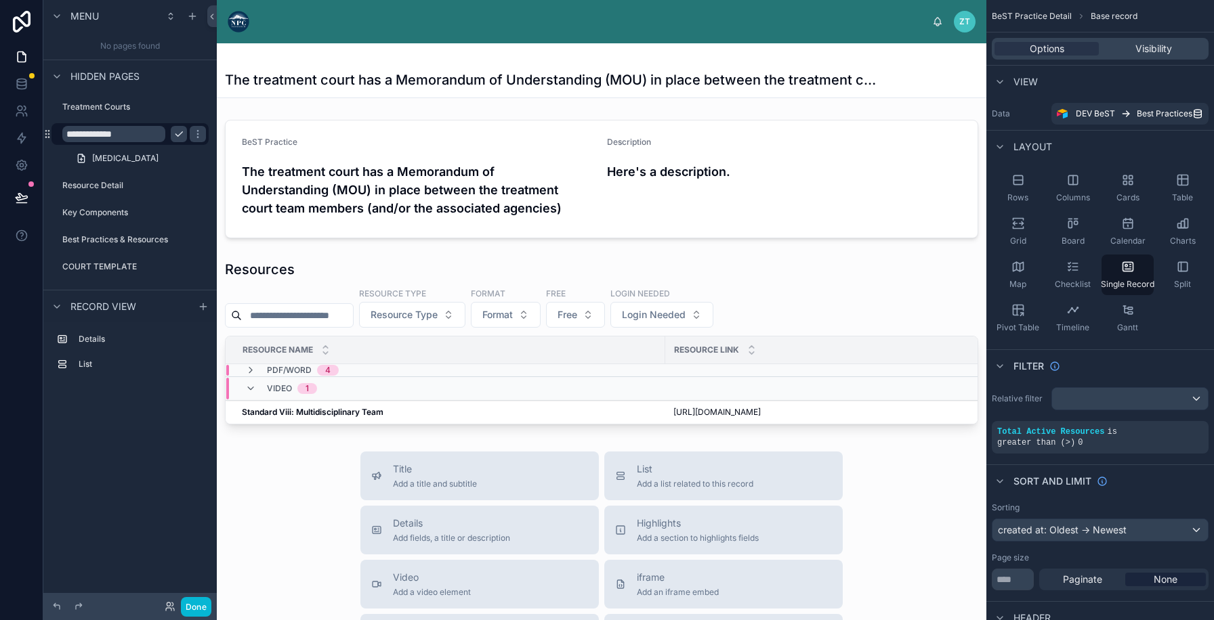
type input "**********"
click at [183, 133] on icon "scrollable content" at bounding box center [178, 134] width 11 height 11
click at [174, 182] on icon "scrollable content" at bounding box center [178, 185] width 11 height 11
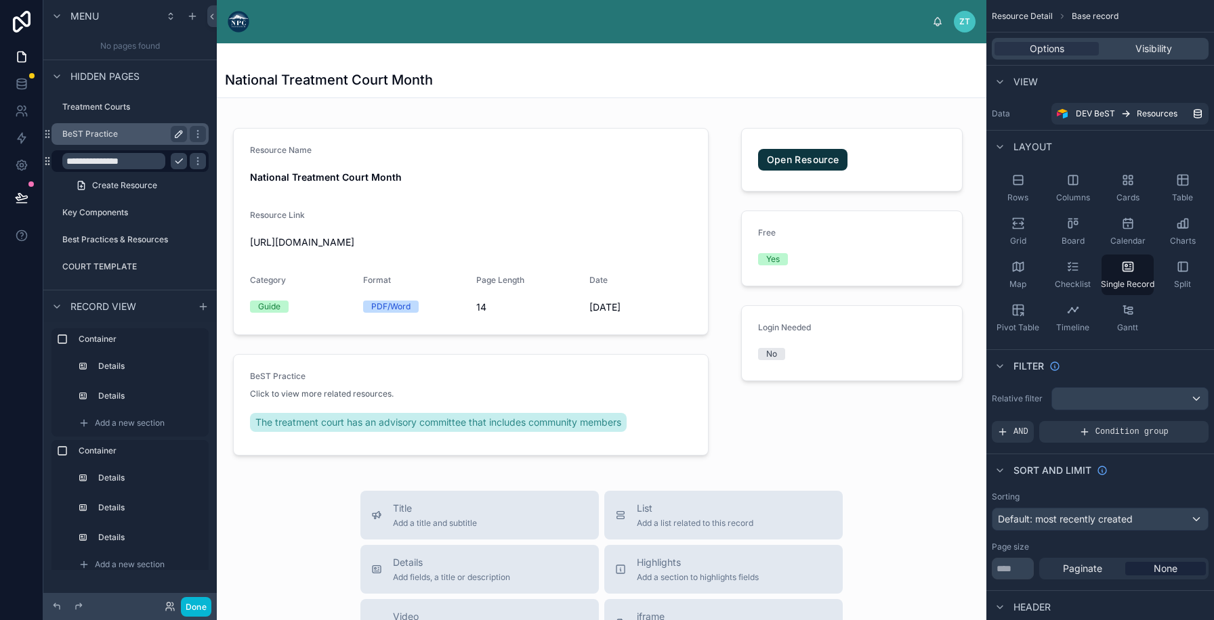
click at [124, 160] on input "**********" at bounding box center [113, 161] width 103 height 16
type input "********"
click at [192, 157] on icon "scrollable content" at bounding box center [197, 161] width 11 height 11
click at [194, 605] on button "Done" at bounding box center [196, 607] width 30 height 20
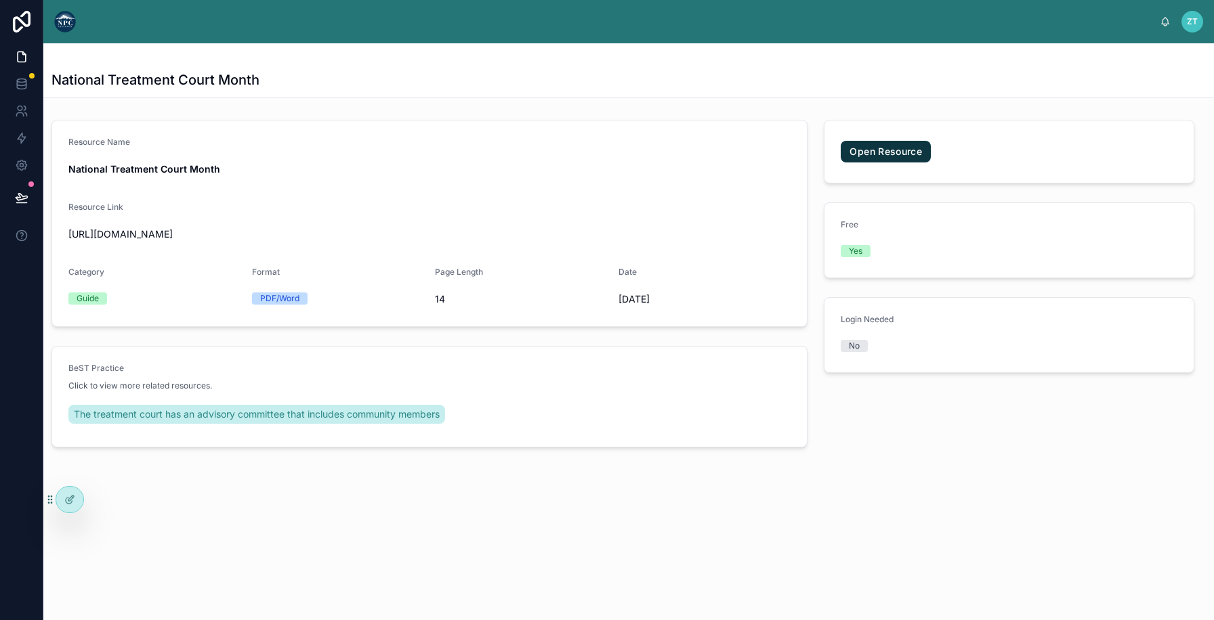
click at [68, 18] on img at bounding box center [65, 22] width 22 height 22
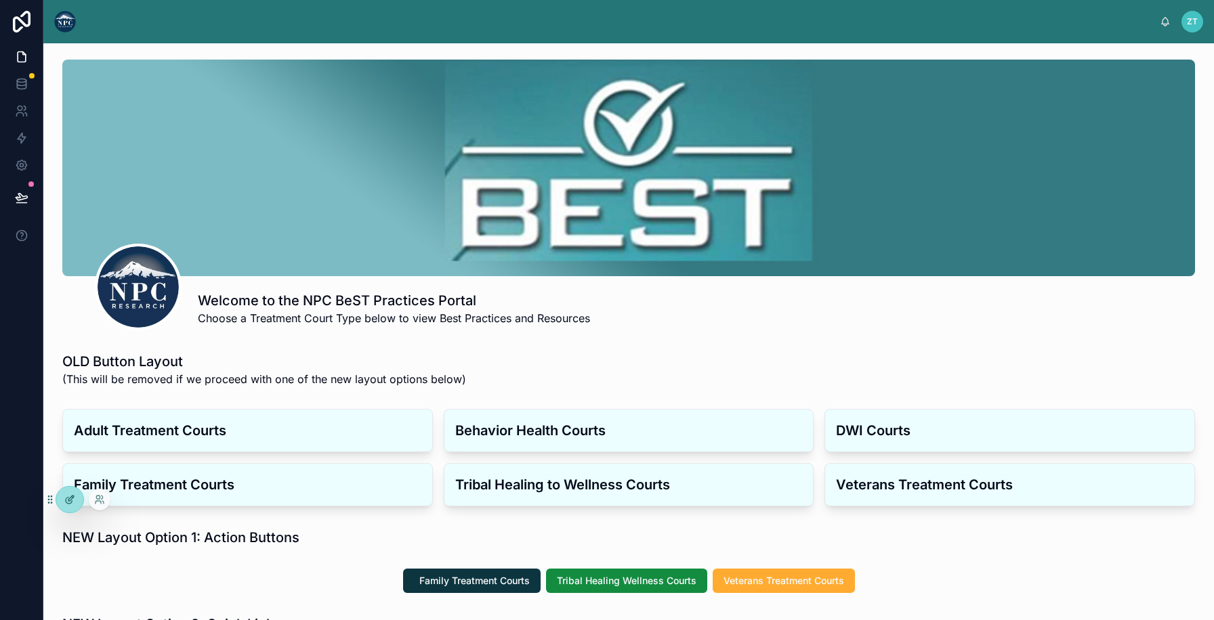
click at [74, 497] on icon at bounding box center [69, 499] width 11 height 11
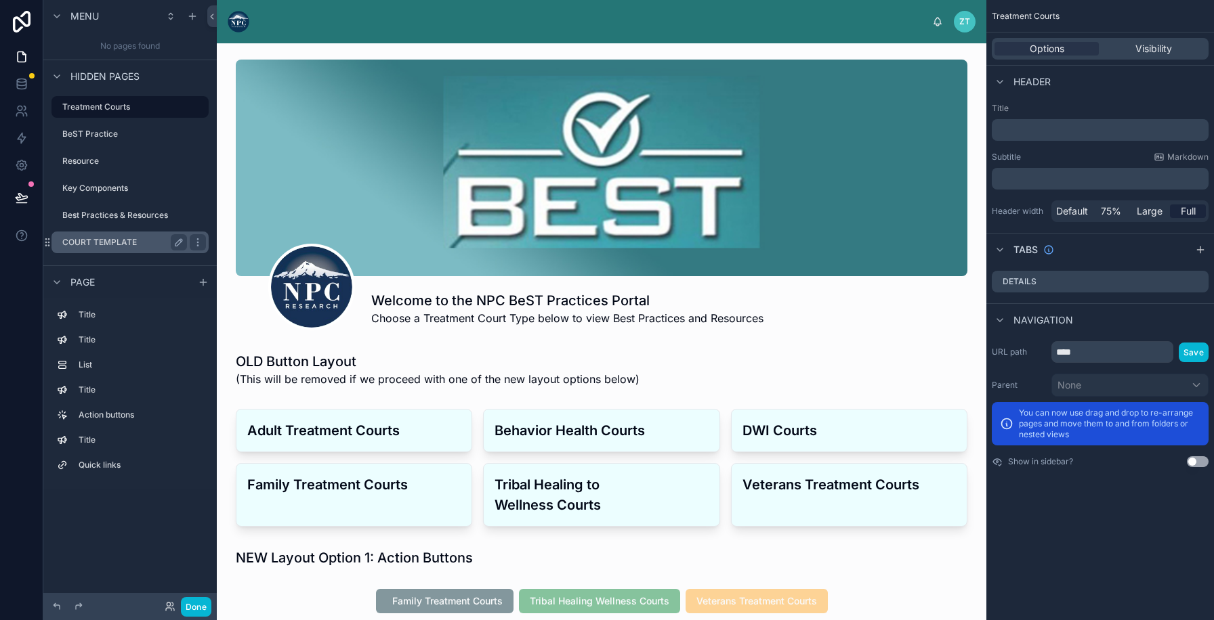
click at [141, 242] on label "COURT TEMPLATE" at bounding box center [121, 242] width 119 height 11
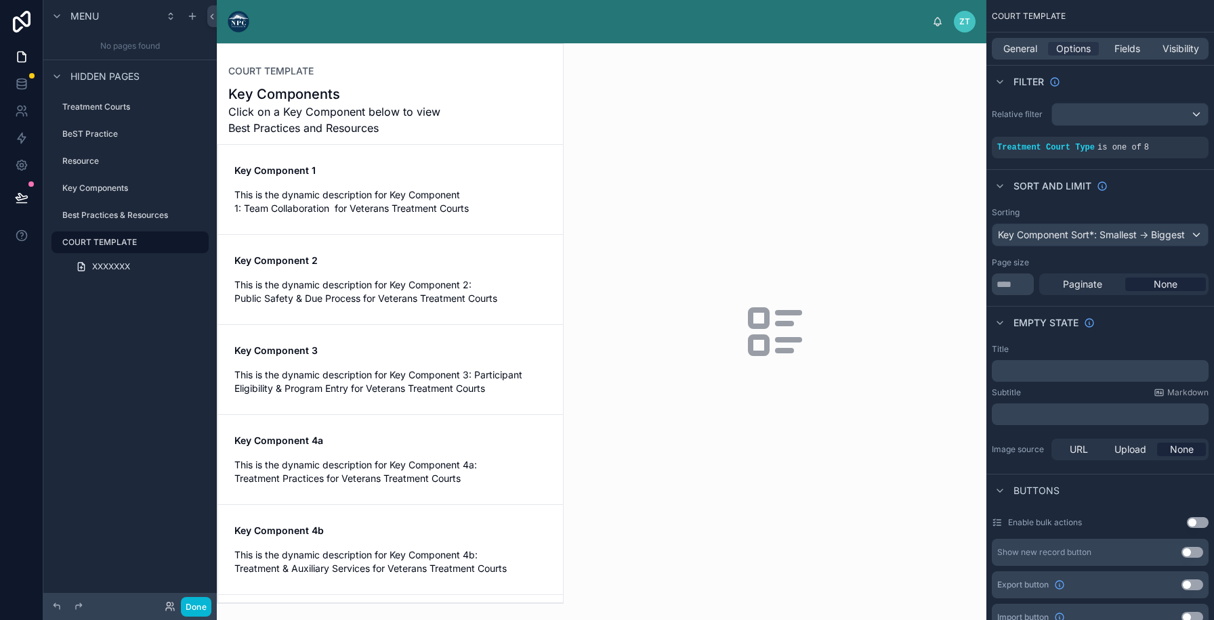
click at [460, 210] on div at bounding box center [389, 323] width 345 height 559
click at [410, 208] on span "This is the dynamic description for Key Component 1: Team Collaboration for Vet…" at bounding box center [390, 201] width 312 height 27
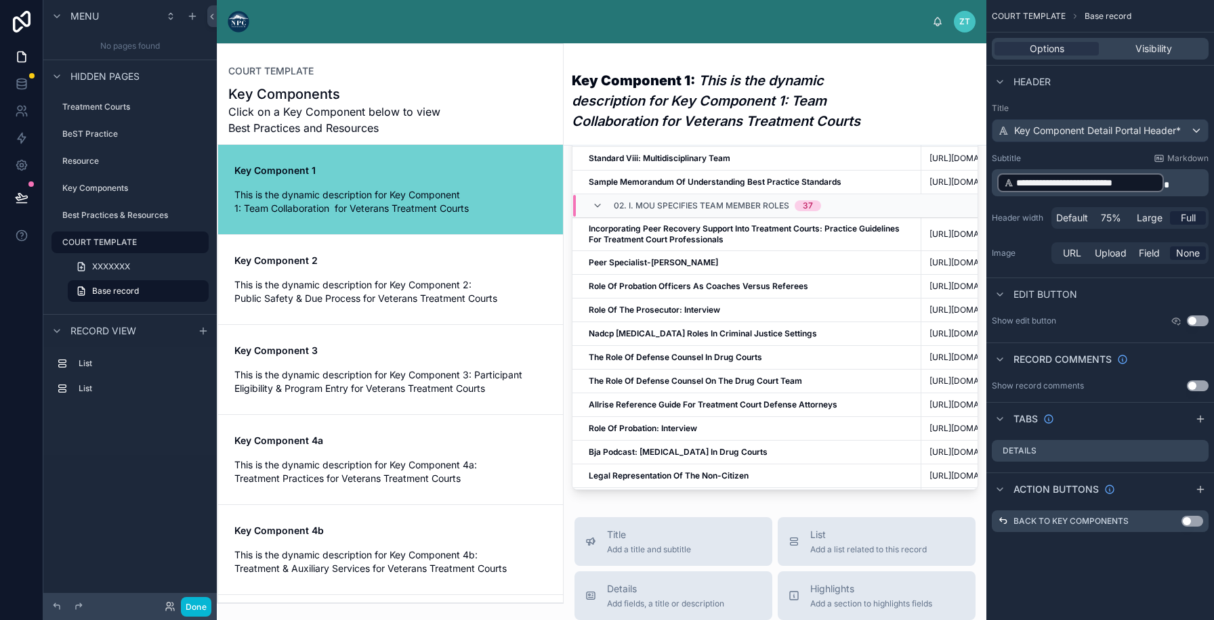
scroll to position [723, 0]
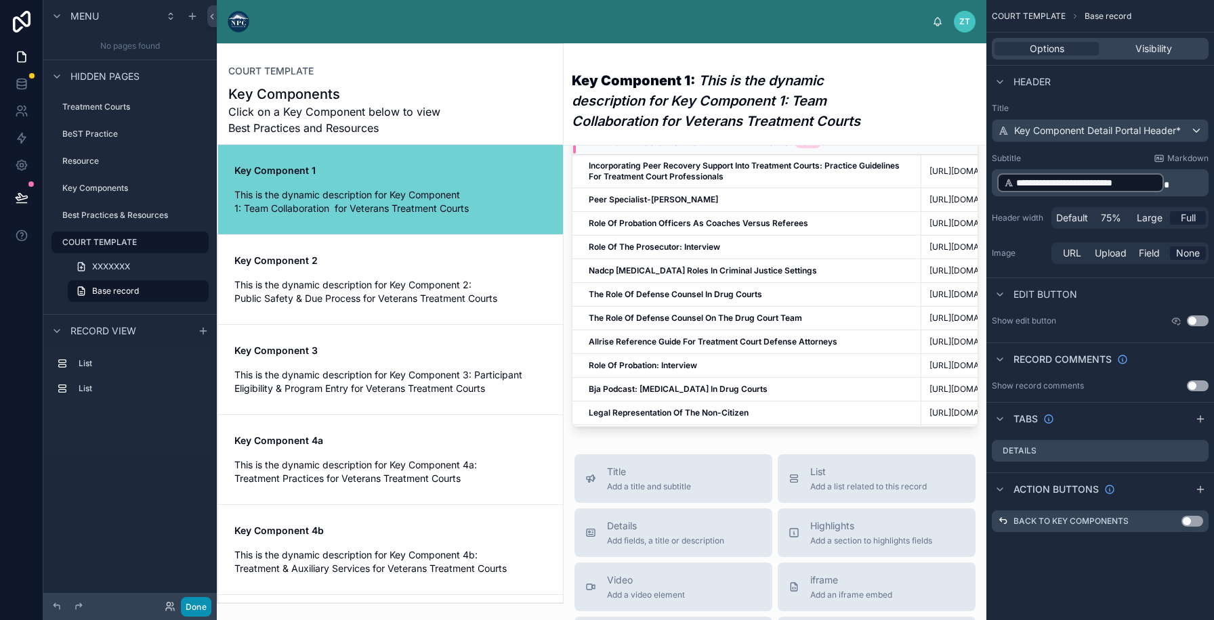
click at [202, 608] on button "Done" at bounding box center [196, 607] width 30 height 20
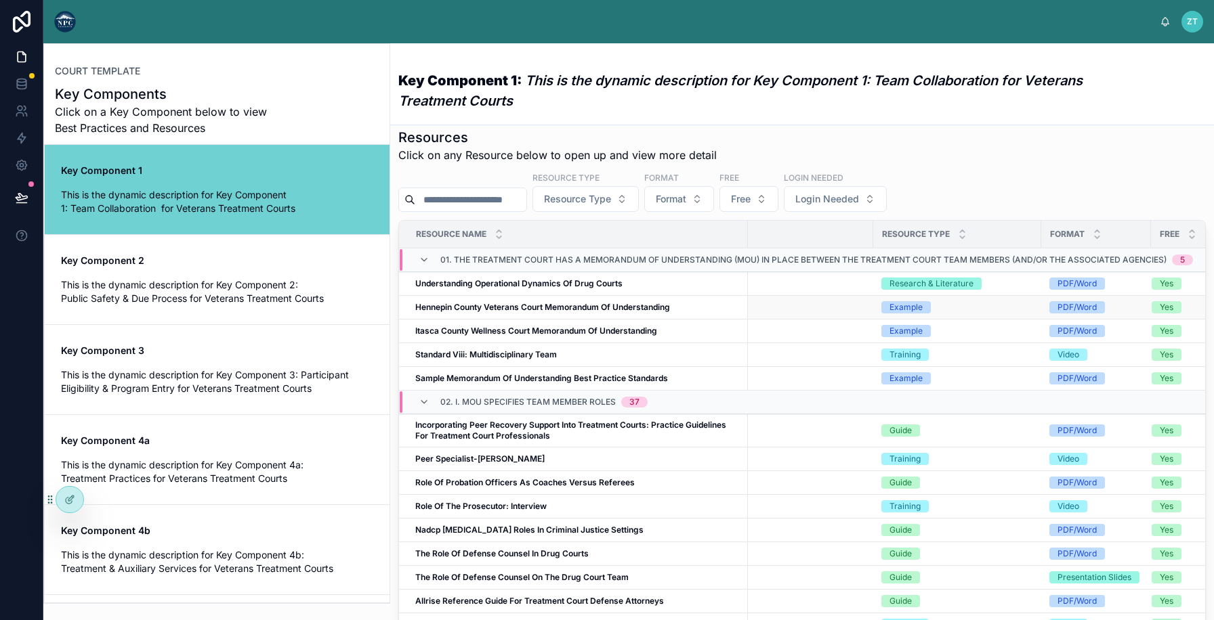
scroll to position [0, 0]
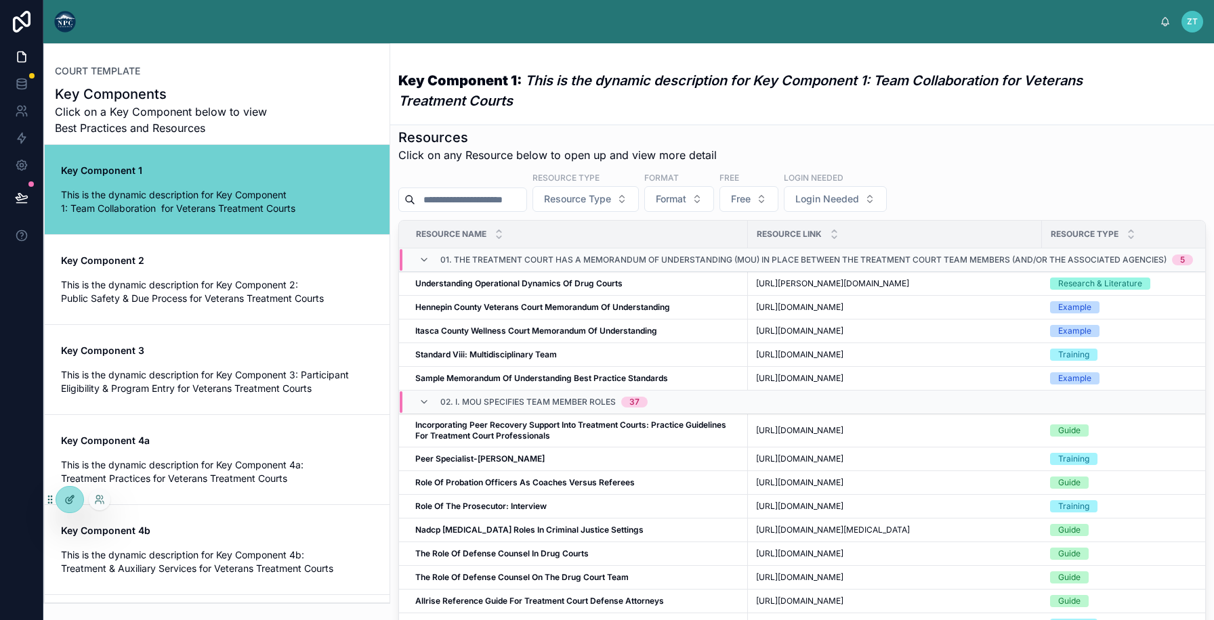
click at [68, 505] on div at bounding box center [69, 500] width 27 height 26
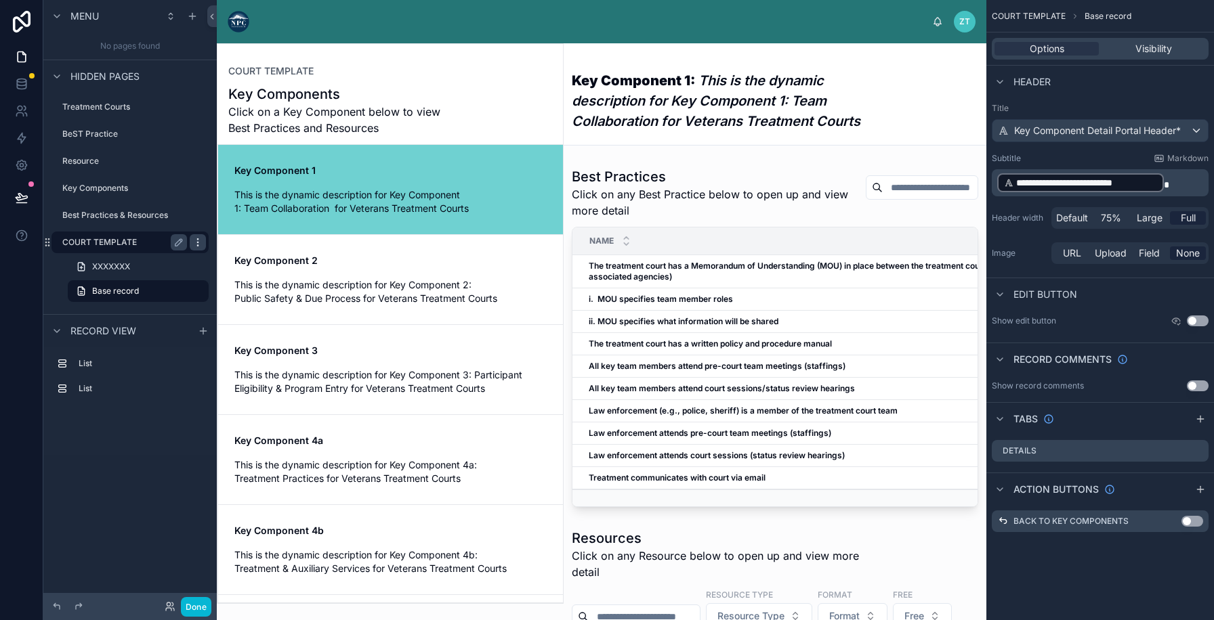
click at [194, 241] on icon "scrollable content" at bounding box center [197, 242] width 11 height 11
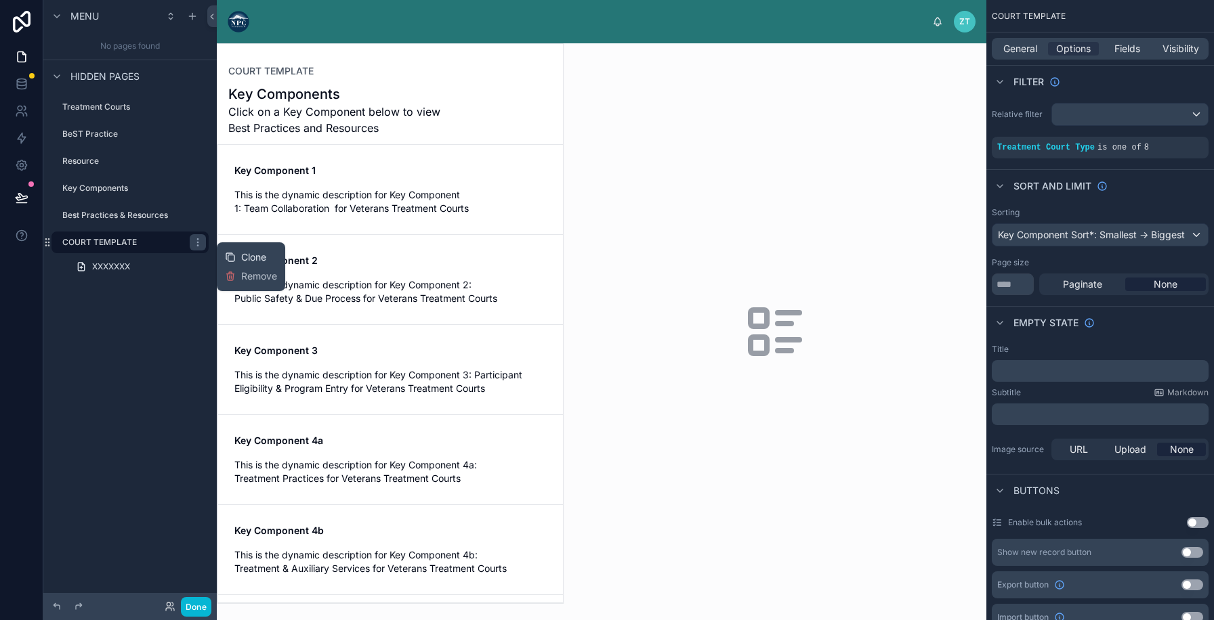
click at [232, 256] on icon at bounding box center [230, 257] width 11 height 11
click at [178, 271] on icon "scrollable content" at bounding box center [178, 269] width 7 height 7
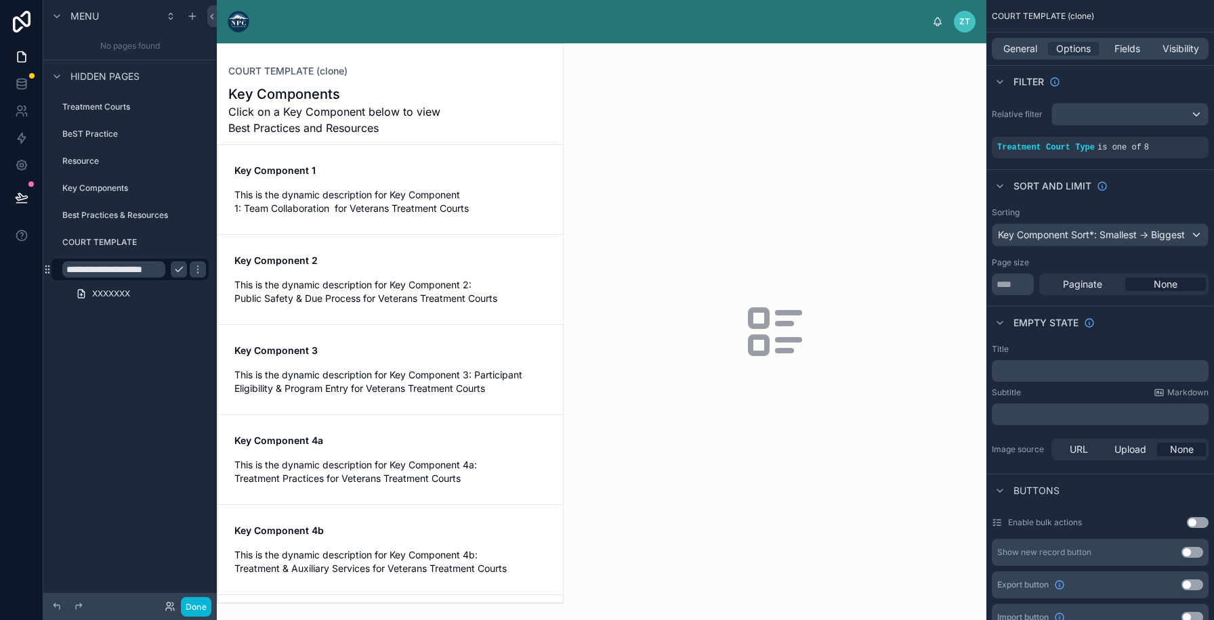
click at [144, 270] on input "**********" at bounding box center [113, 269] width 103 height 16
type input "**********"
click at [192, 267] on icon "scrollable content" at bounding box center [197, 269] width 11 height 11
click at [1174, 138] on icon "scrollable content" at bounding box center [1174, 138] width 8 height 8
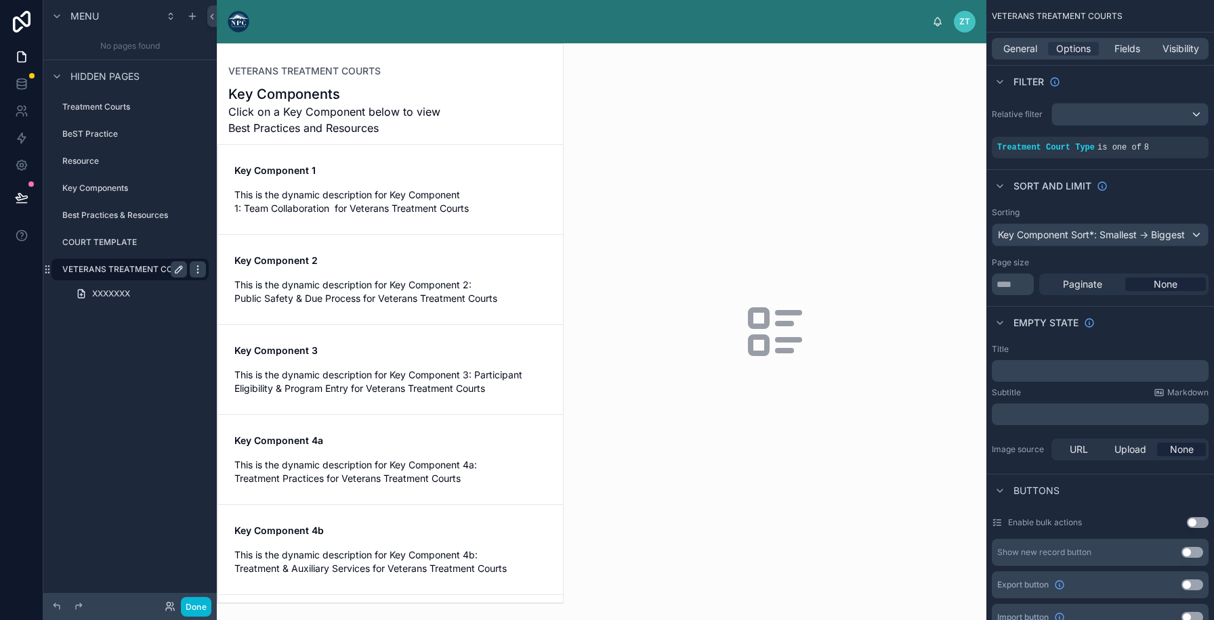
click at [198, 271] on icon "scrollable content" at bounding box center [197, 269] width 11 height 11
click at [237, 257] on div "Clone" at bounding box center [245, 260] width 41 height 14
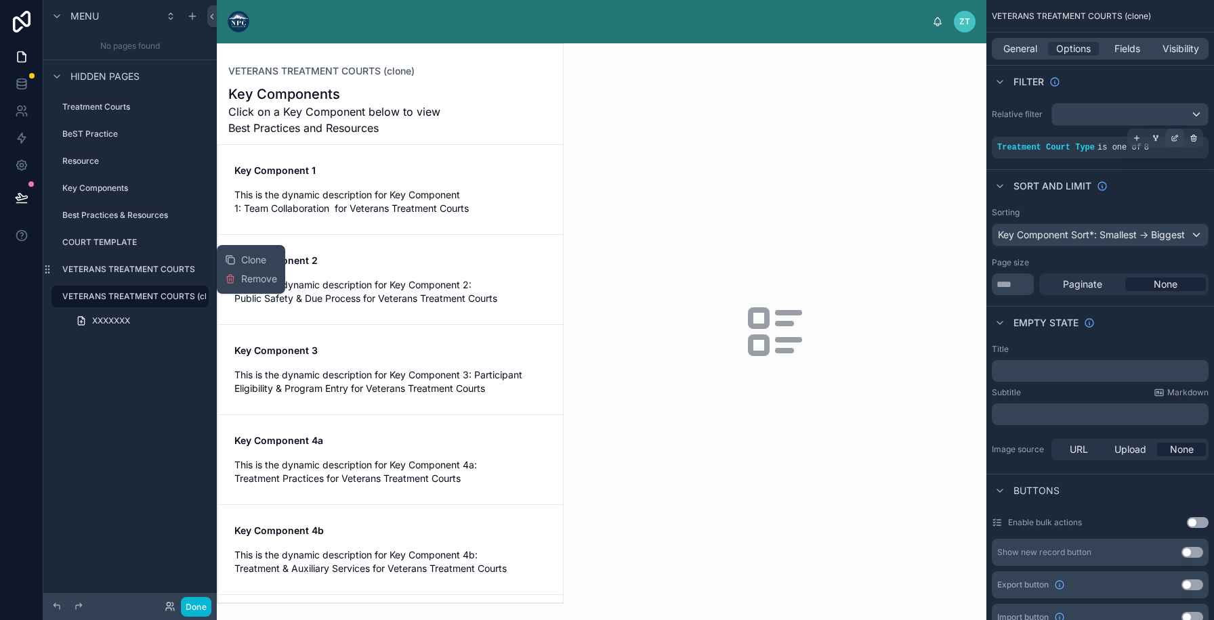
click at [1176, 136] on icon "scrollable content" at bounding box center [1176, 136] width 1 height 1
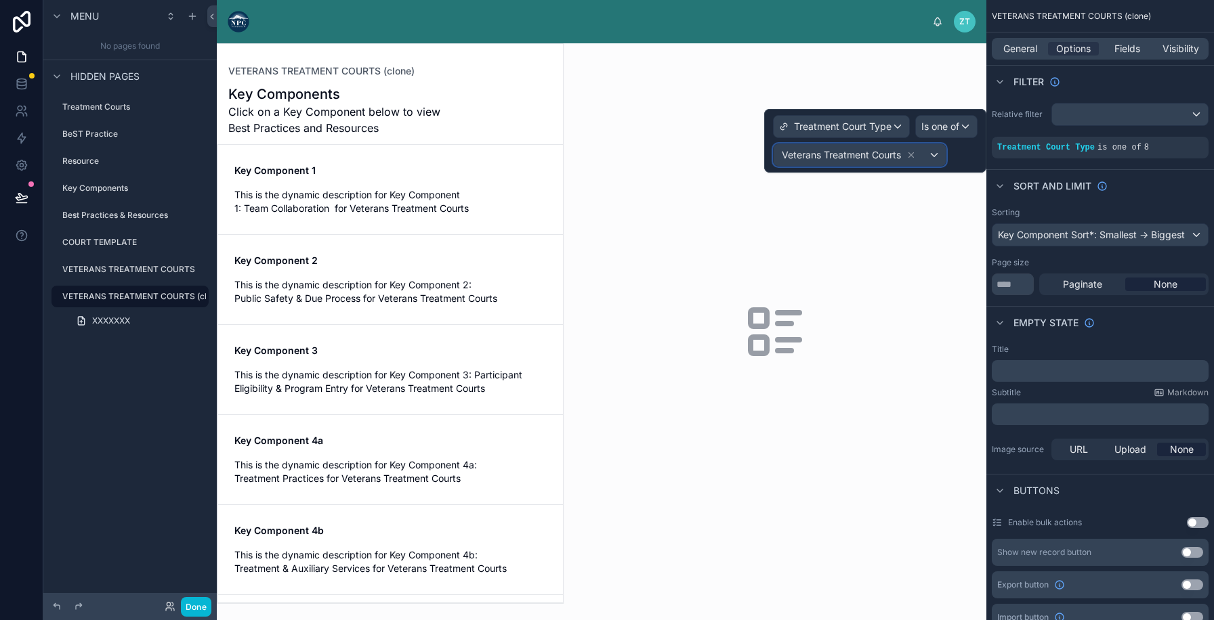
click at [894, 157] on span "Veterans Treatment Courts" at bounding box center [840, 155] width 119 height 14
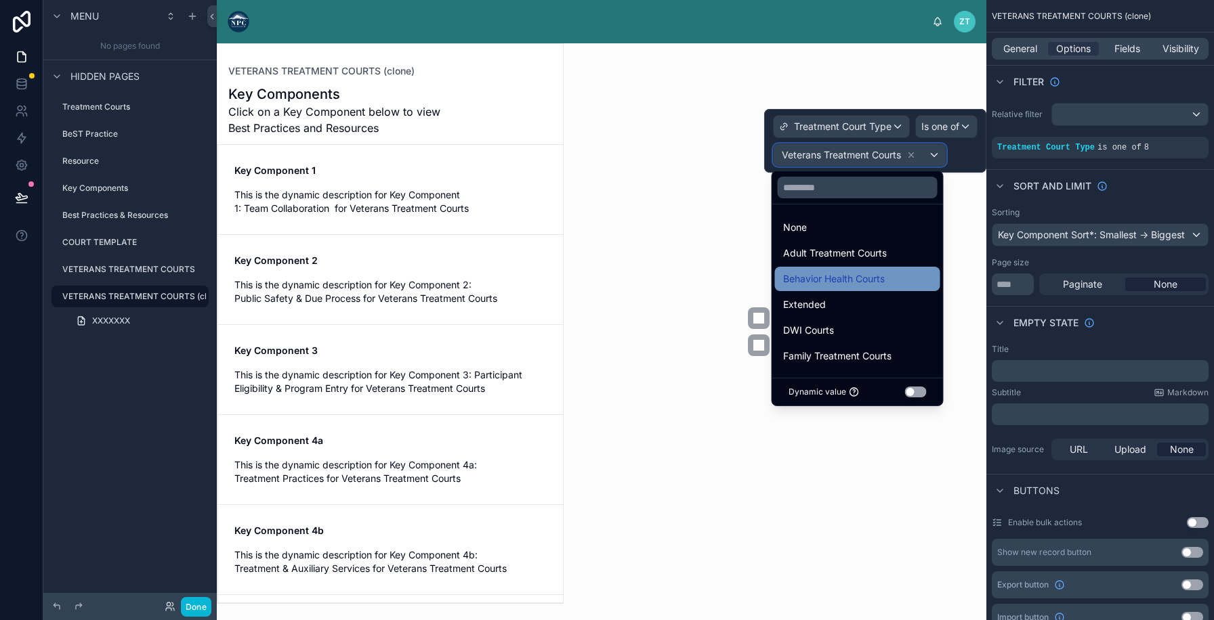
scroll to position [27, 0]
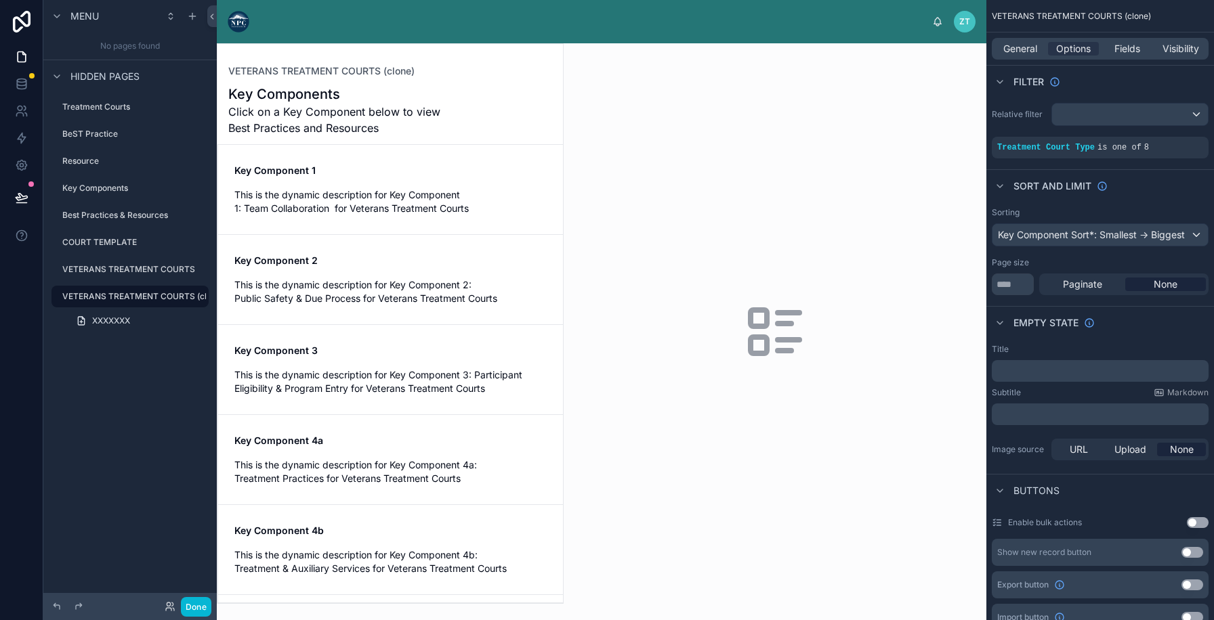
click at [0, 0] on icon "scrollable content" at bounding box center [0, 0] width 0 height 0
click at [1176, 144] on div "scrollable content" at bounding box center [1174, 138] width 19 height 19
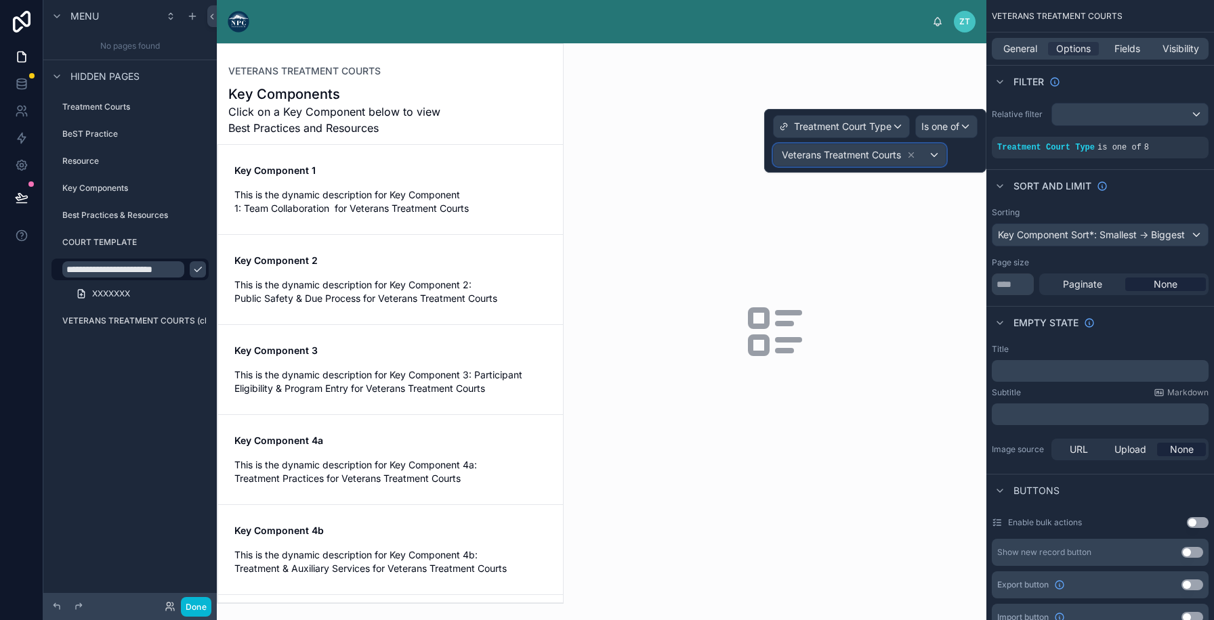
click at [850, 155] on span "Veterans Treatment Courts" at bounding box center [840, 155] width 119 height 14
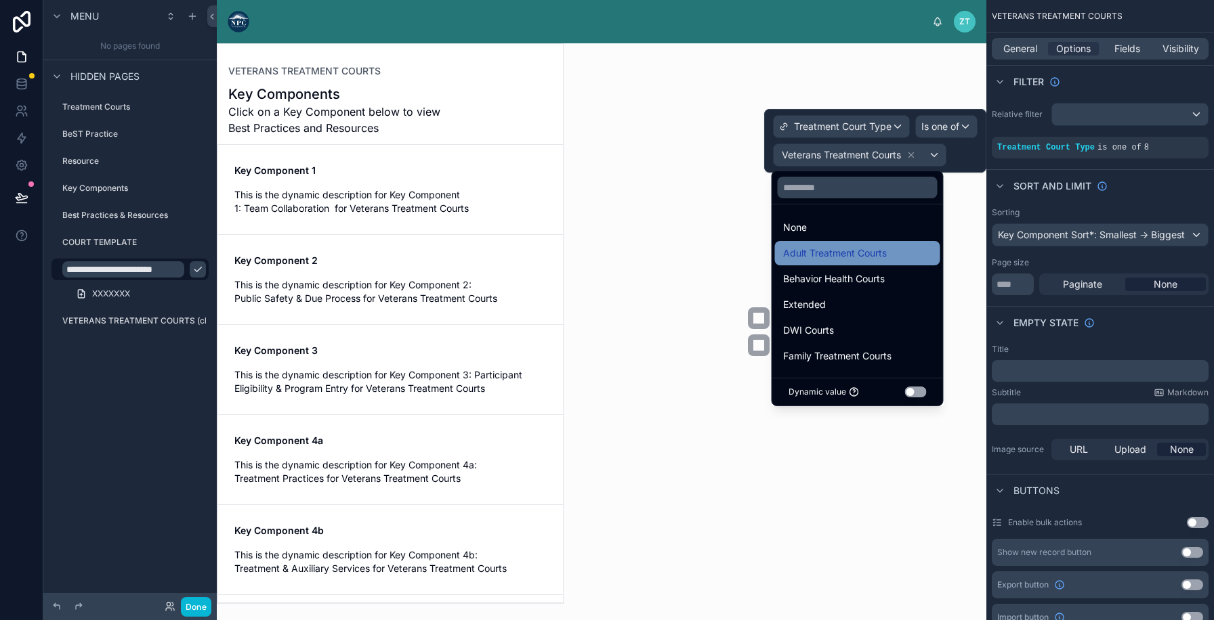
click at [805, 244] on div "Adult Treatment Courts" at bounding box center [857, 253] width 165 height 24
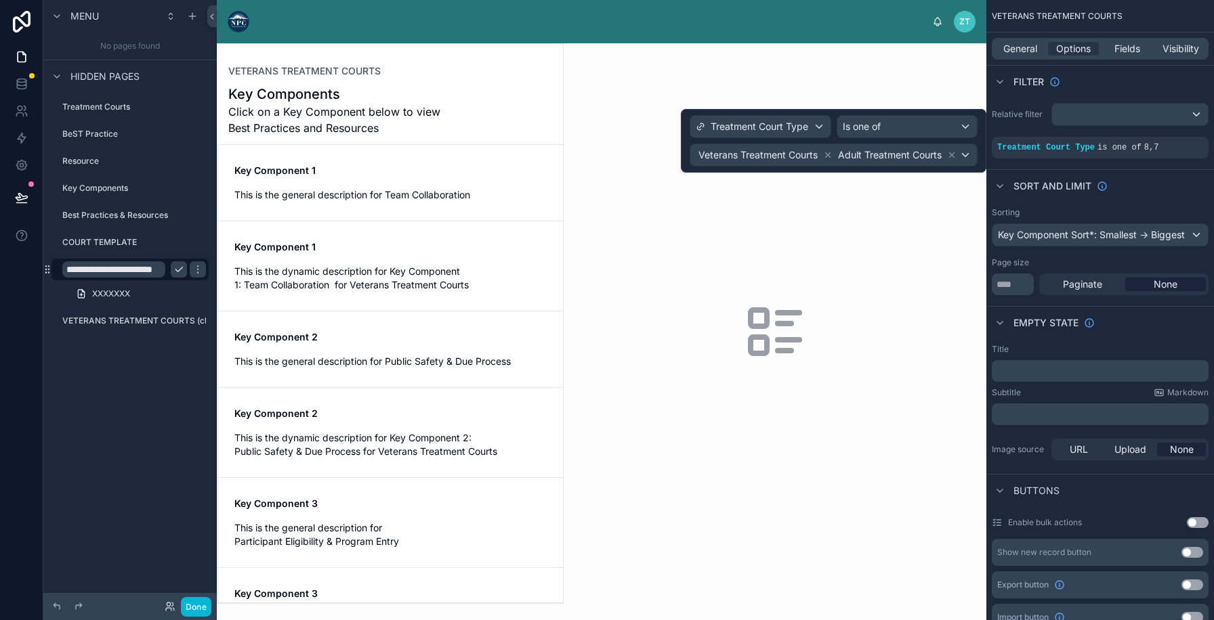
click at [97, 272] on input "**********" at bounding box center [113, 269] width 103 height 16
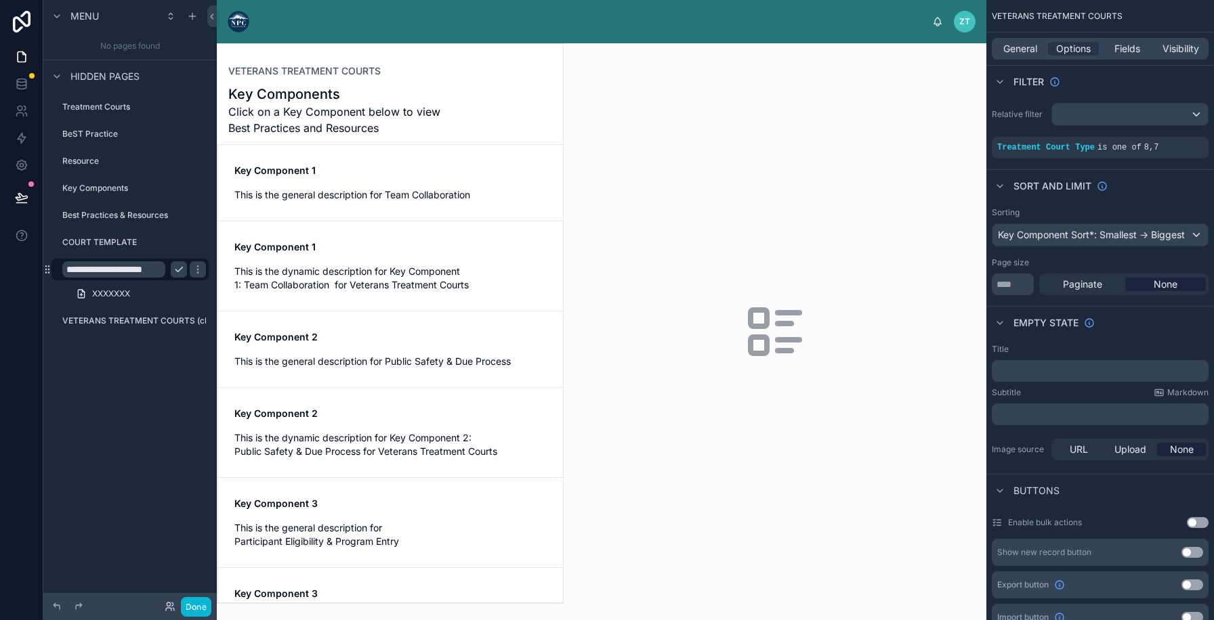
scroll to position [0, 38]
type input "**********"
click at [192, 269] on icon "scrollable content" at bounding box center [197, 269] width 11 height 11
click at [366, 173] on div at bounding box center [389, 323] width 345 height 559
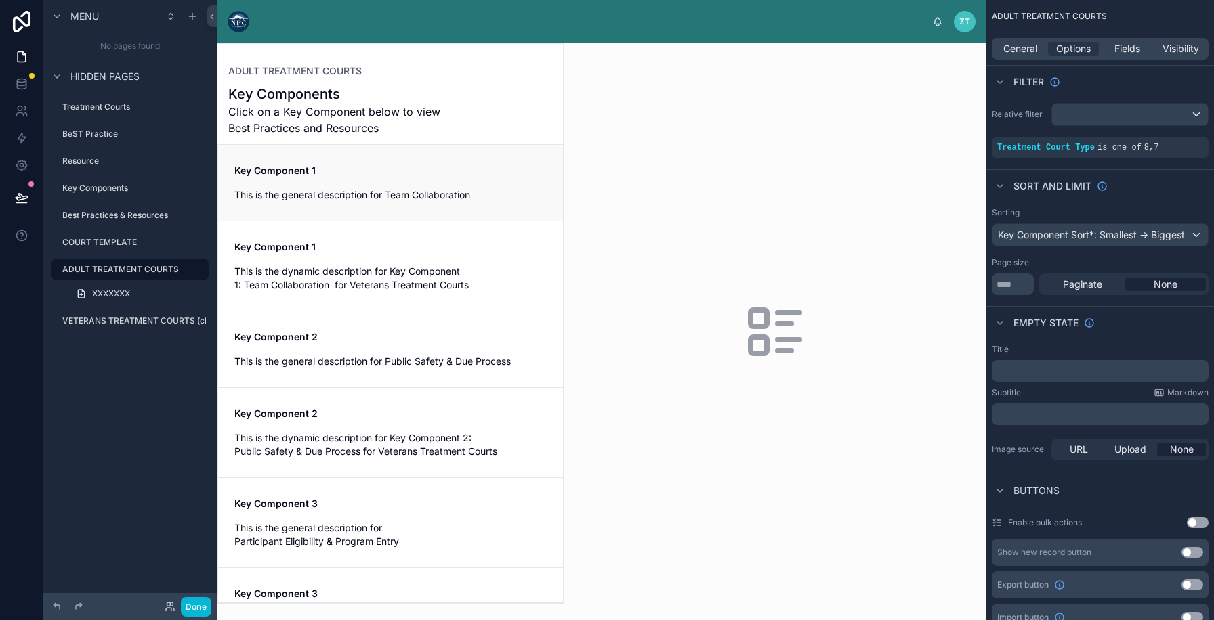
click at [358, 193] on span "This is the general description for Team Collaboration" at bounding box center [390, 195] width 312 height 14
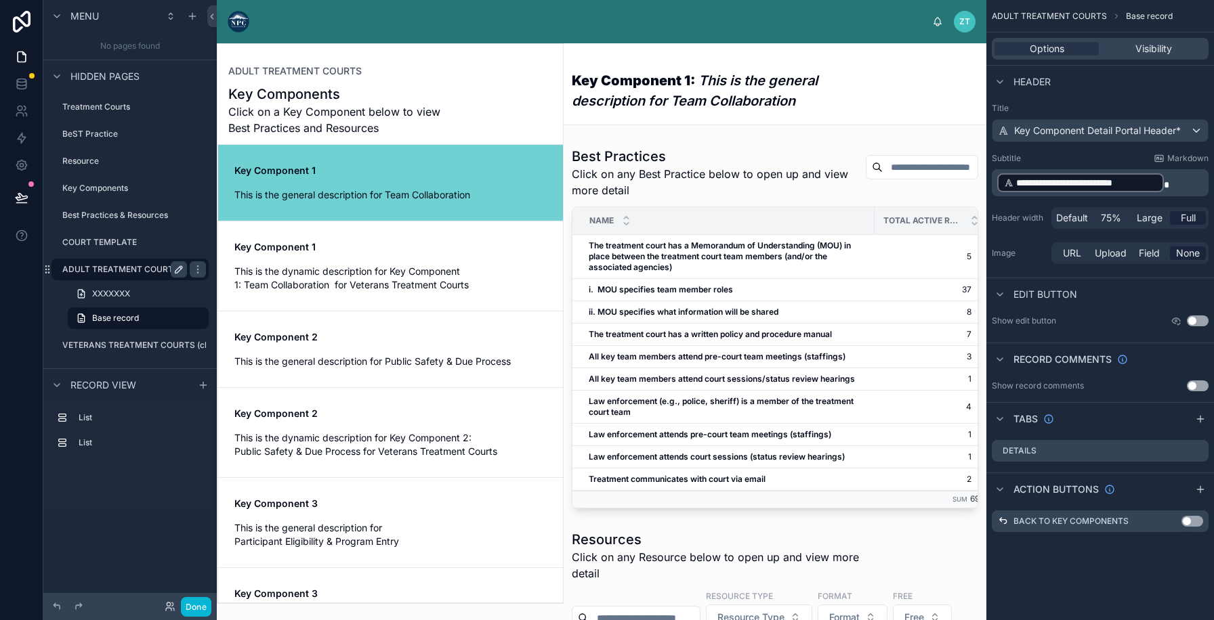
click at [152, 272] on label "ADULT TREATMENT COURTS" at bounding box center [121, 269] width 119 height 11
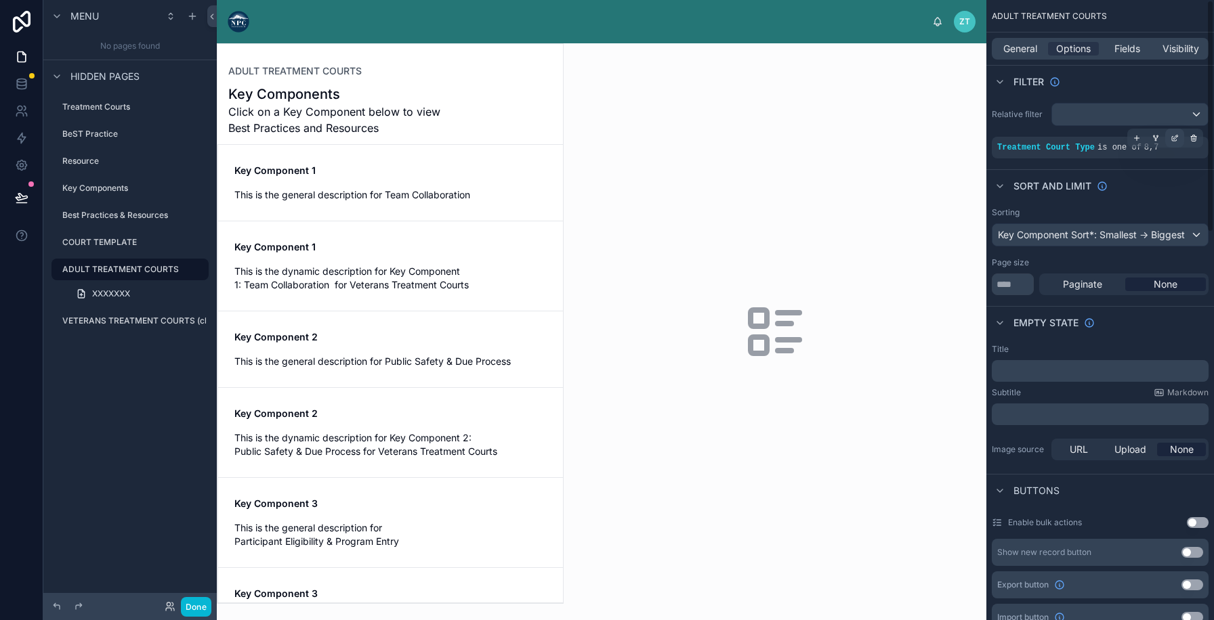
click at [1171, 142] on icon "scrollable content" at bounding box center [1174, 138] width 8 height 8
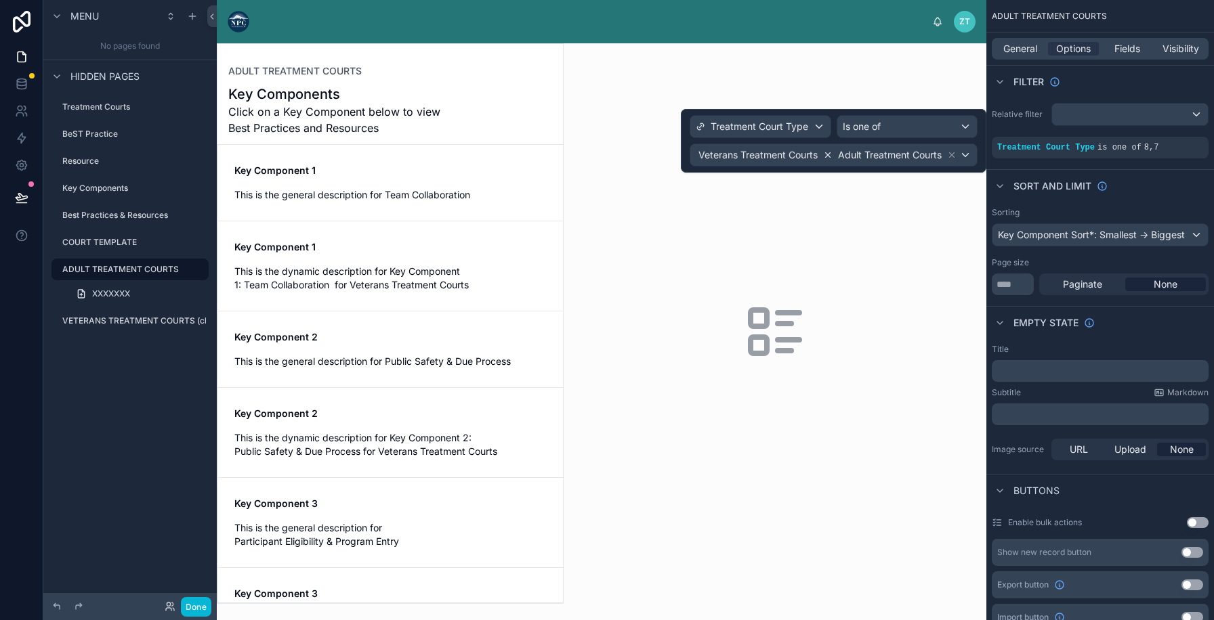
click at [826, 154] on icon at bounding box center [827, 155] width 5 height 5
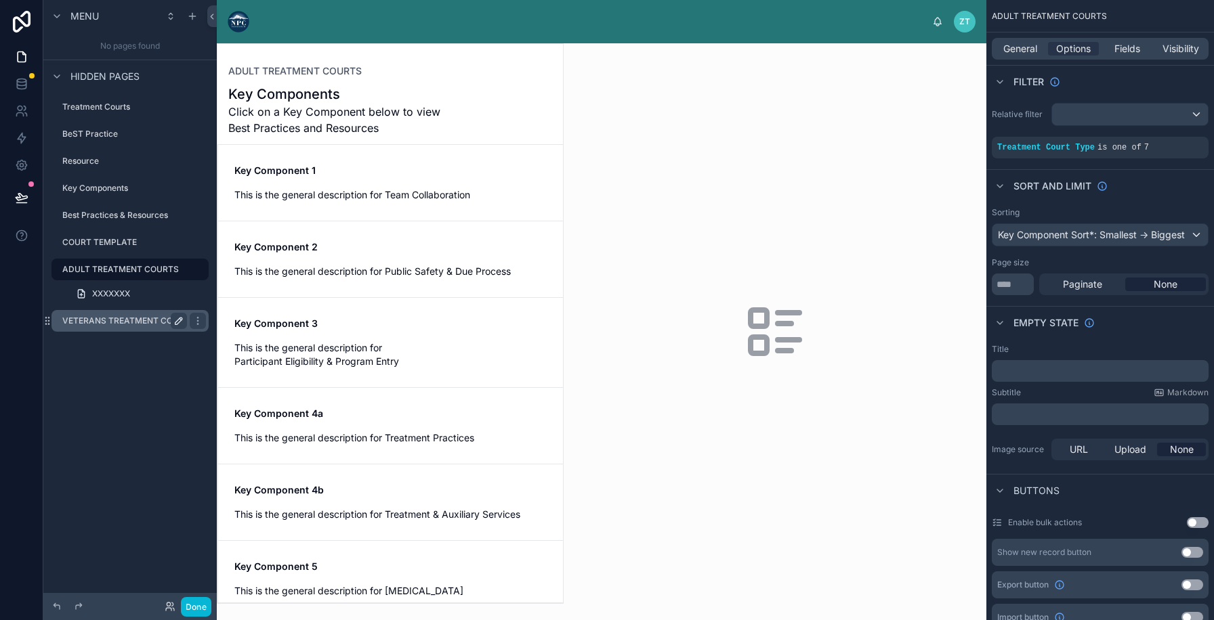
click at [179, 324] on icon "scrollable content" at bounding box center [178, 321] width 11 height 11
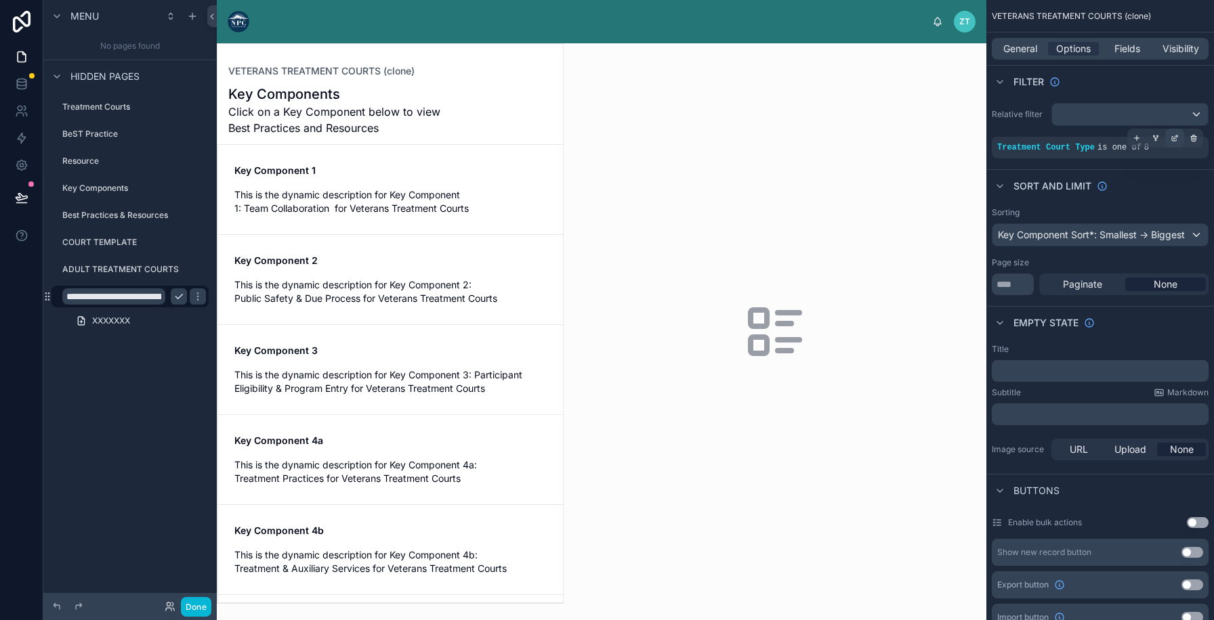
click at [1176, 142] on icon "scrollable content" at bounding box center [1174, 138] width 8 height 8
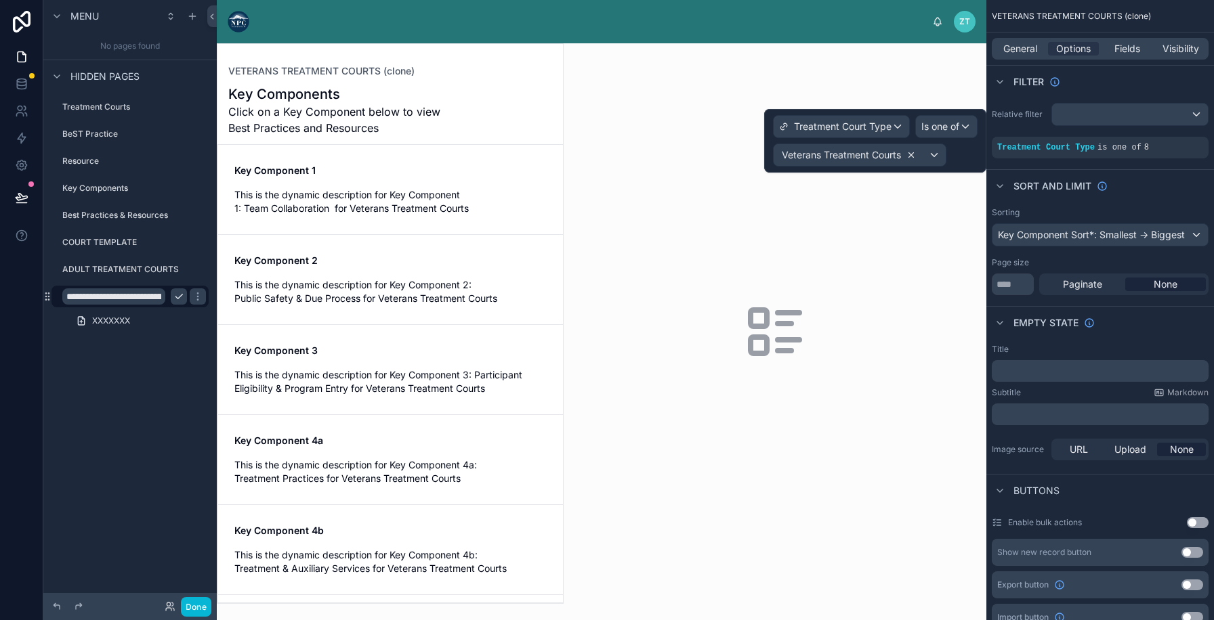
click at [911, 154] on icon at bounding box center [911, 155] width 5 height 5
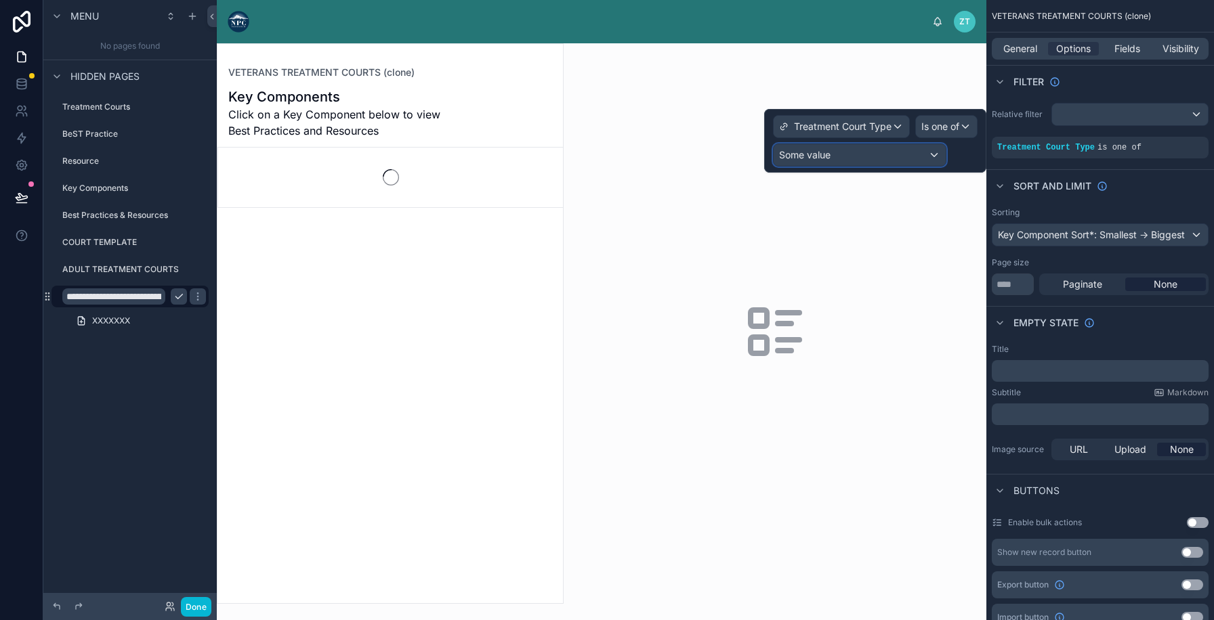
click at [901, 156] on div "Some value" at bounding box center [859, 155] width 172 height 22
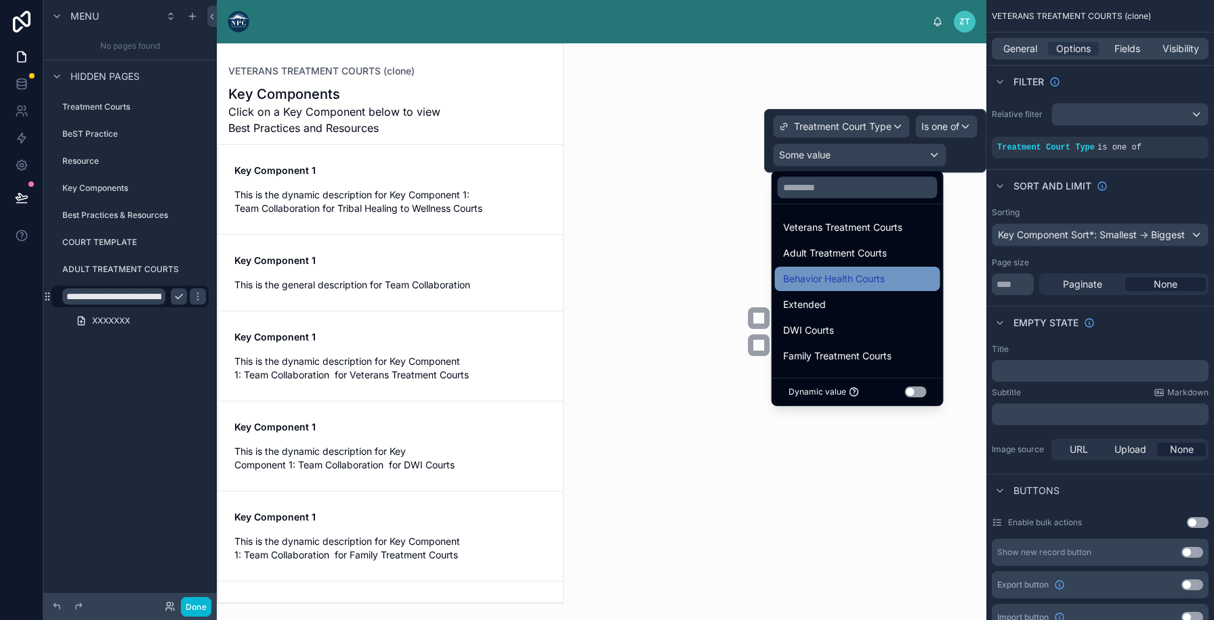
click at [842, 274] on span "Behavior Health Courts" at bounding box center [834, 279] width 102 height 16
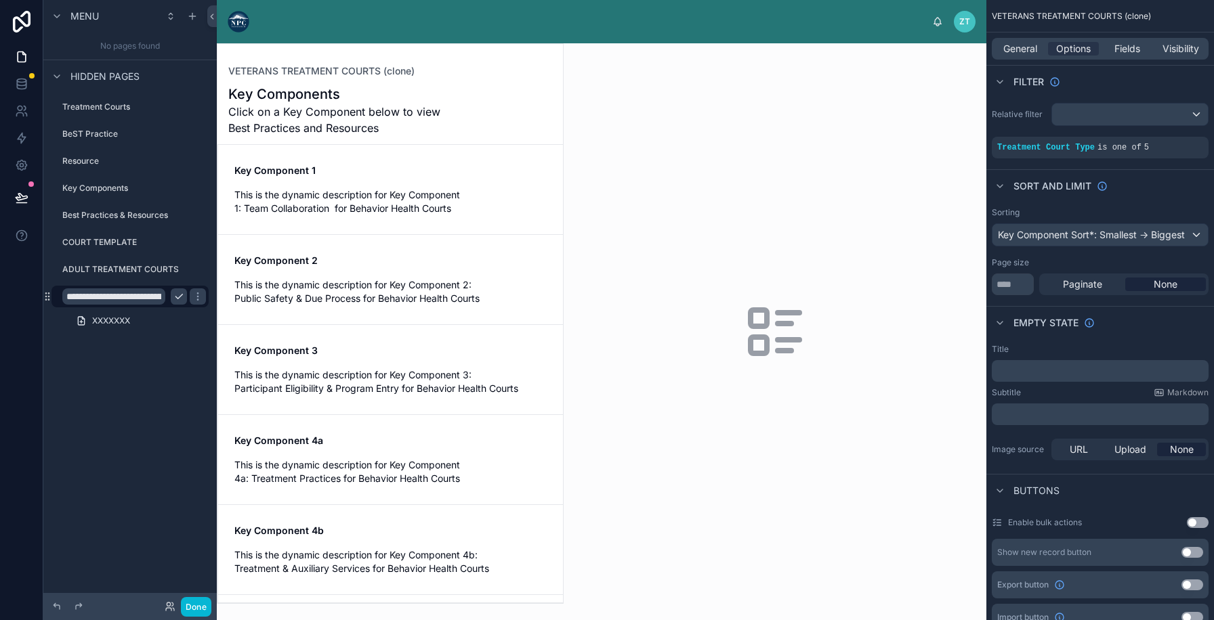
click at [144, 299] on input "**********" at bounding box center [113, 296] width 103 height 16
type input "**********"
click at [192, 295] on icon "scrollable content" at bounding box center [197, 296] width 11 height 11
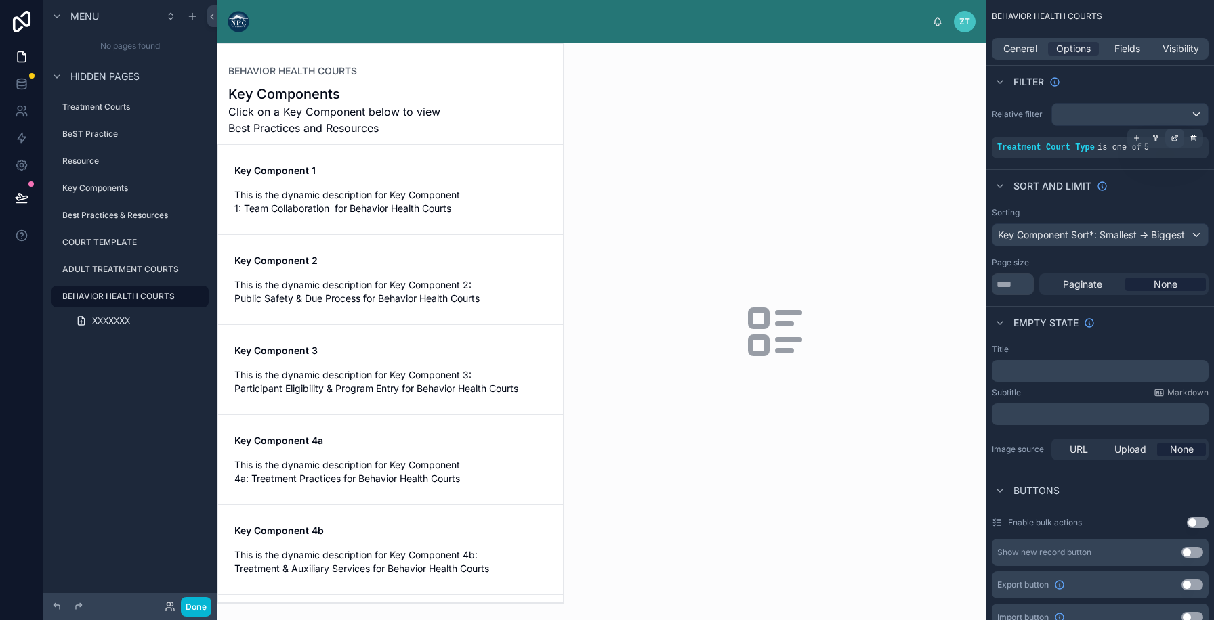
click at [1174, 140] on icon "scrollable content" at bounding box center [1174, 138] width 8 height 8
click at [197, 300] on icon "scrollable content" at bounding box center [197, 299] width 1 height 1
click at [175, 243] on icon "scrollable content" at bounding box center [178, 242] width 7 height 7
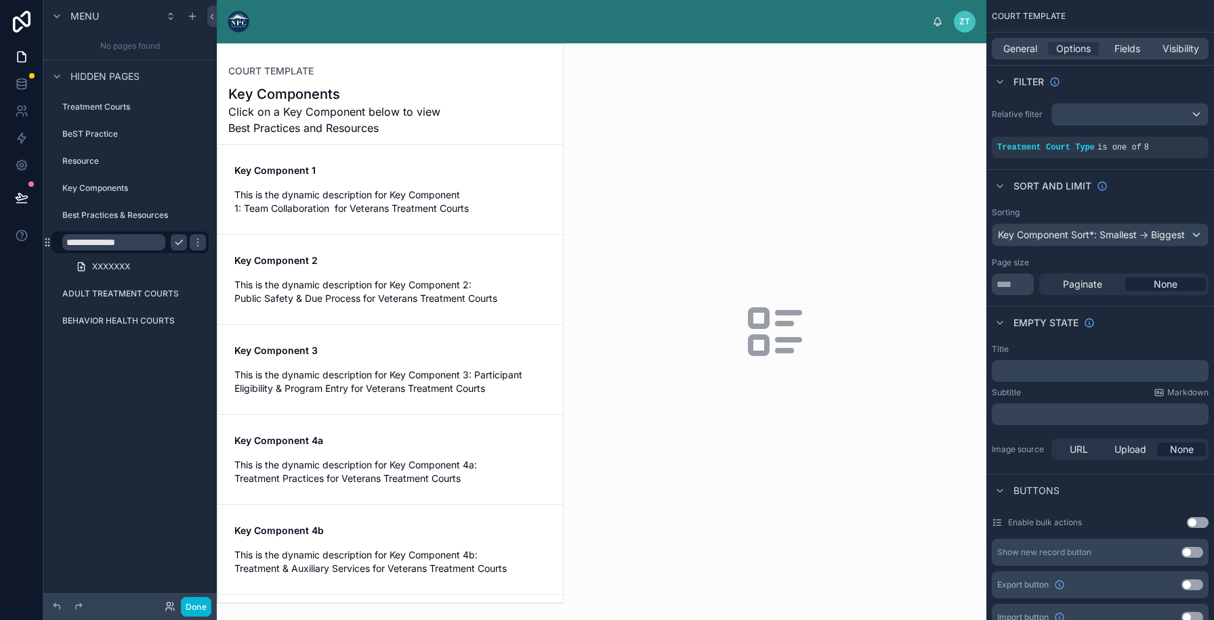
click at [68, 244] on input "**********" at bounding box center [113, 242] width 103 height 16
click at [101, 241] on input "**********" at bounding box center [113, 242] width 103 height 16
type input "**********"
click at [192, 238] on icon "scrollable content" at bounding box center [197, 242] width 11 height 11
click at [0, 0] on icon "scrollable content" at bounding box center [0, 0] width 0 height 0
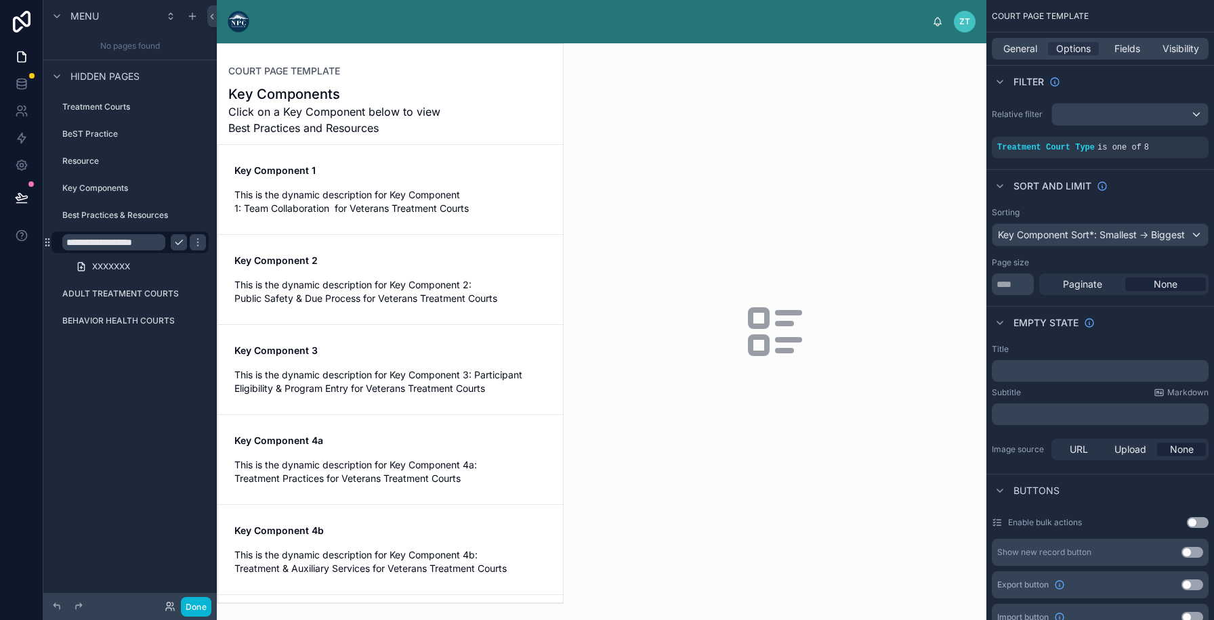
click at [66, 241] on input "**********" at bounding box center [113, 242] width 103 height 16
type input "**********"
click at [192, 244] on icon "scrollable content" at bounding box center [197, 242] width 11 height 11
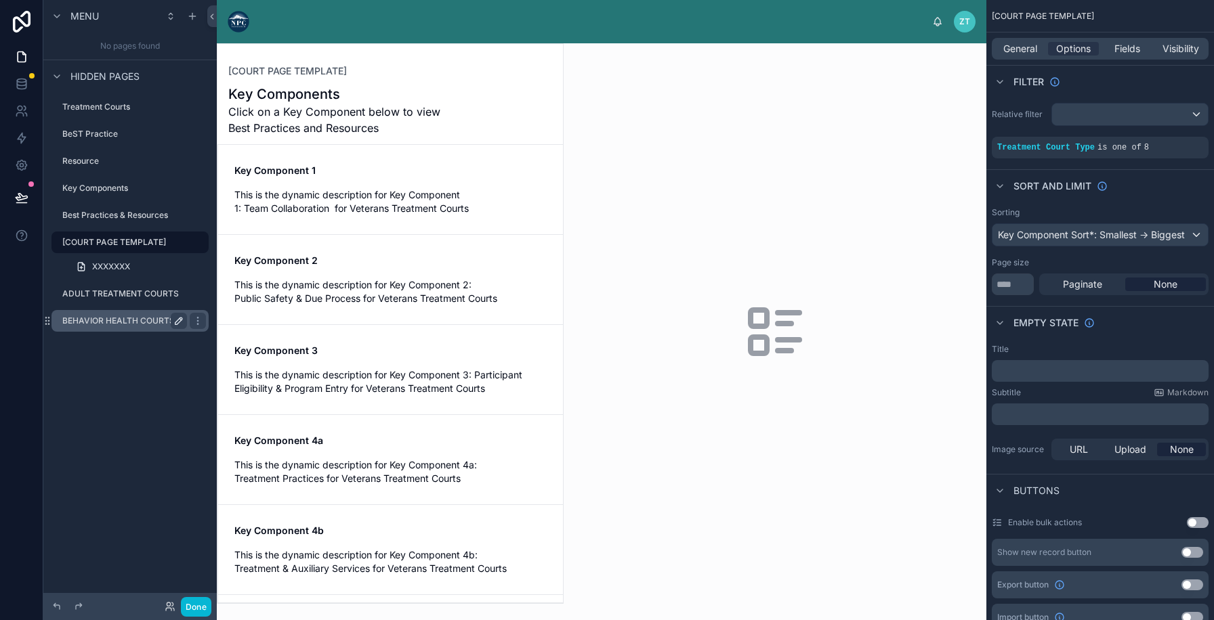
click at [123, 316] on label "BEHAVIOR HEALTH COURTS" at bounding box center [121, 321] width 119 height 11
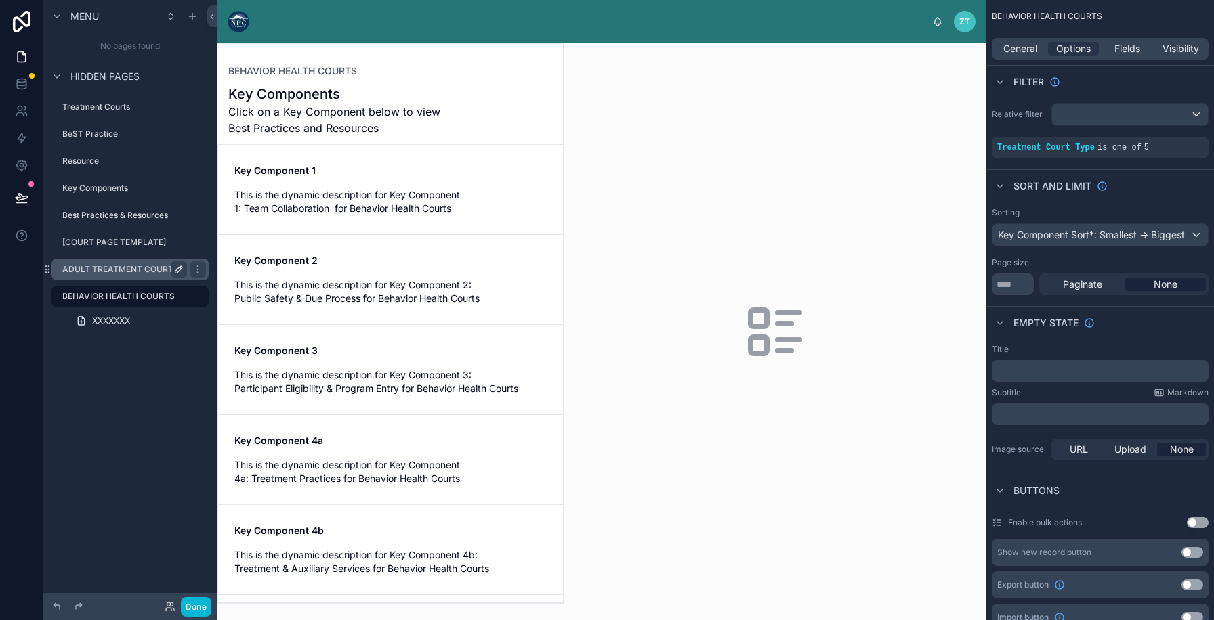
click at [132, 269] on label "ADULT TREATMENT COURTS" at bounding box center [121, 269] width 119 height 11
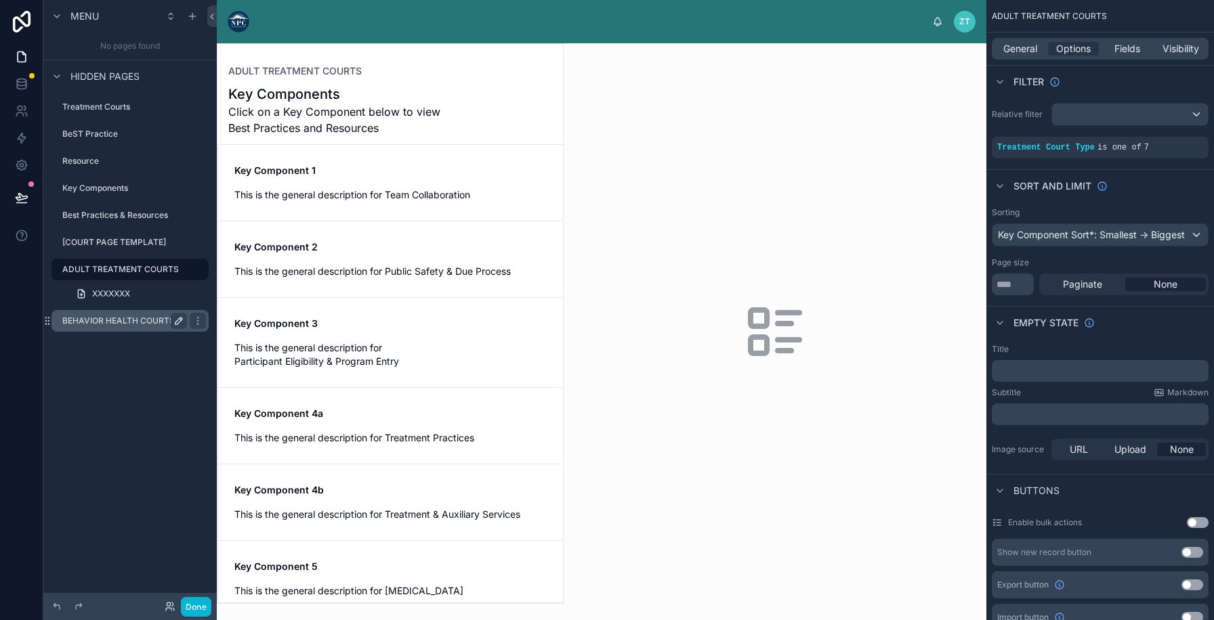
click at [118, 320] on label "BEHAVIOR HEALTH COURTS" at bounding box center [121, 321] width 119 height 11
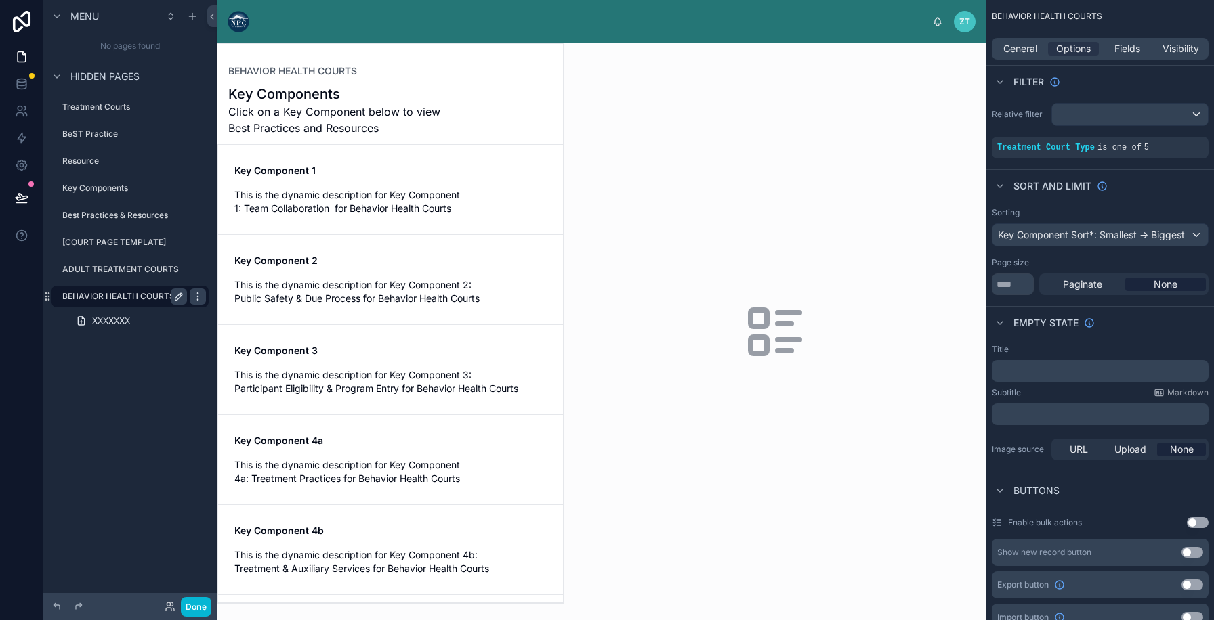
click at [198, 298] on icon "scrollable content" at bounding box center [197, 296] width 11 height 11
click at [243, 288] on span "Clone" at bounding box center [253, 287] width 25 height 14
click at [177, 322] on icon "scrollable content" at bounding box center [178, 323] width 7 height 7
click at [1175, 139] on icon "scrollable content" at bounding box center [1174, 138] width 8 height 8
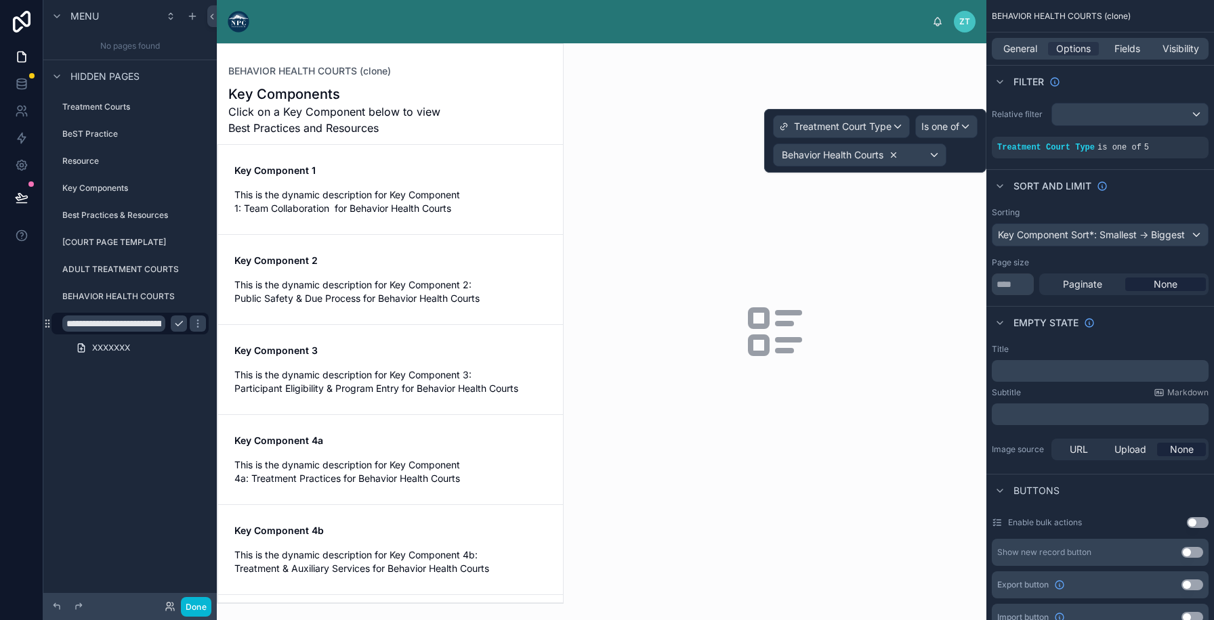
click at [891, 158] on icon at bounding box center [892, 154] width 9 height 9
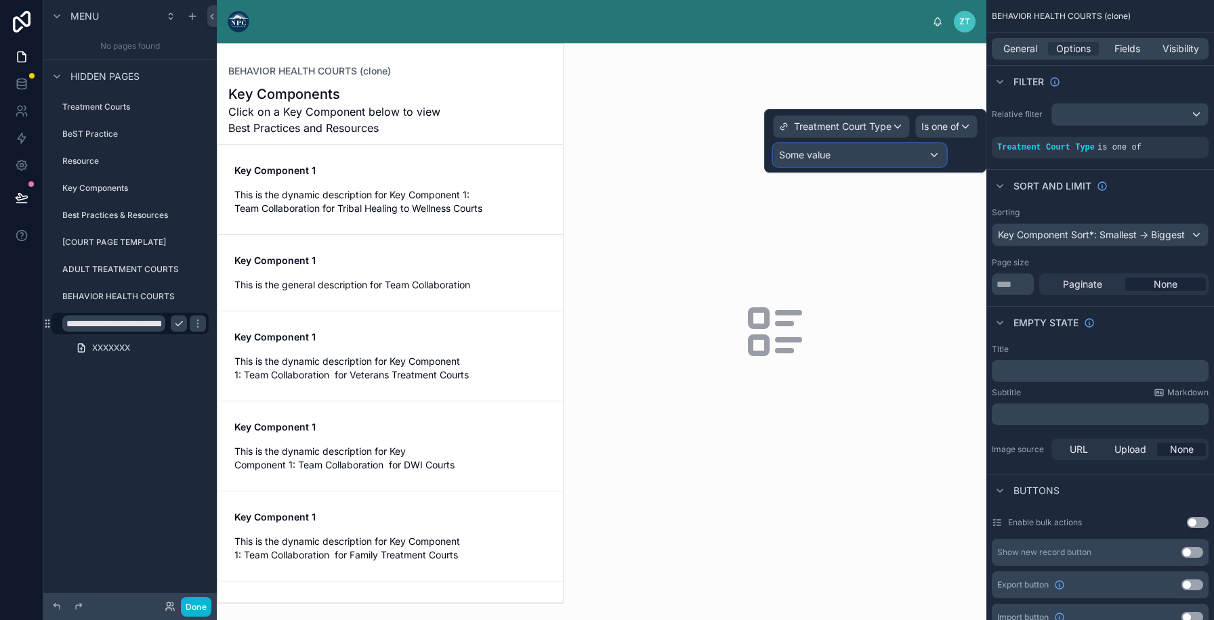
click at [881, 160] on div "Some value" at bounding box center [859, 155] width 172 height 22
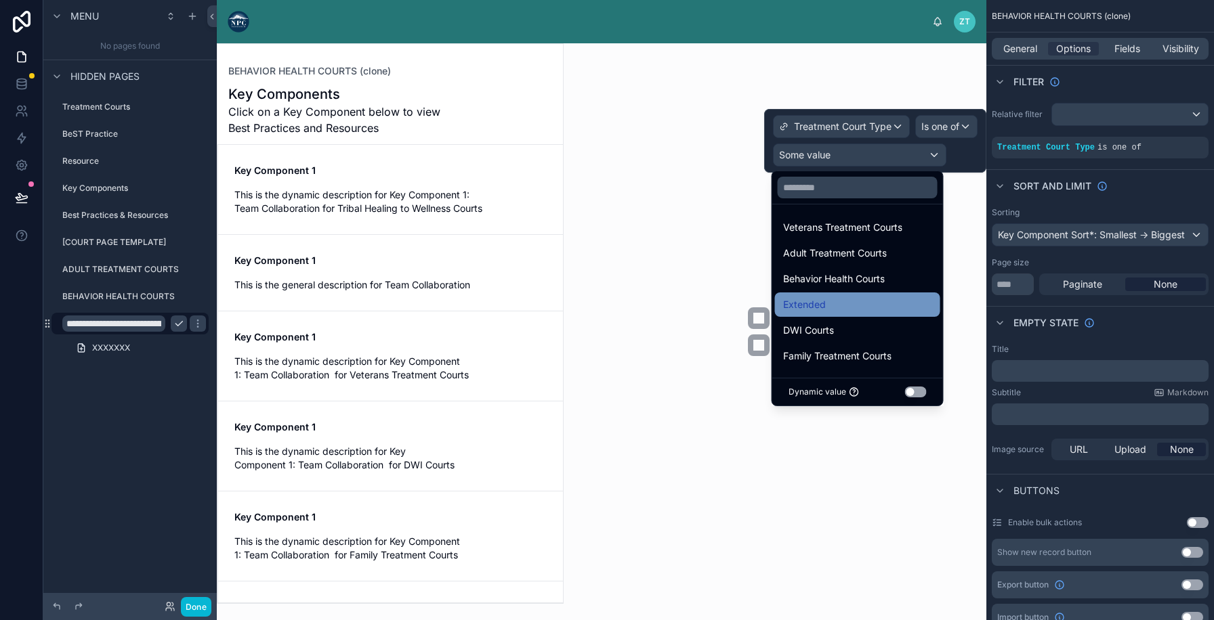
click at [834, 295] on div "Extended" at bounding box center [857, 305] width 165 height 24
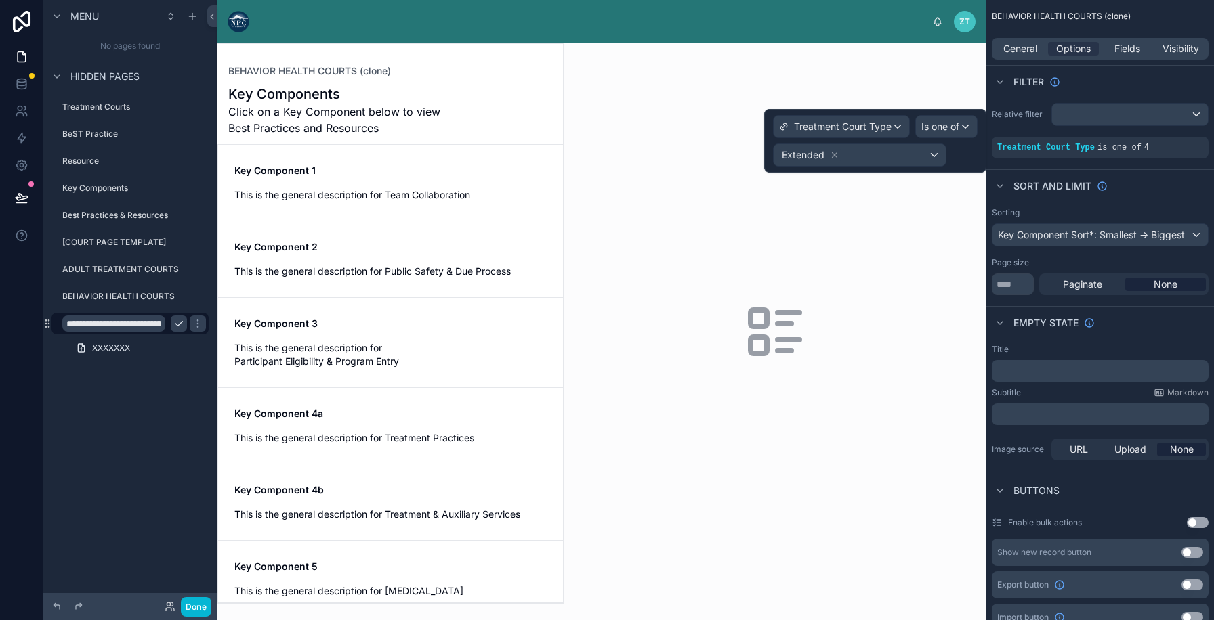
click at [142, 327] on input "**********" at bounding box center [113, 324] width 103 height 16
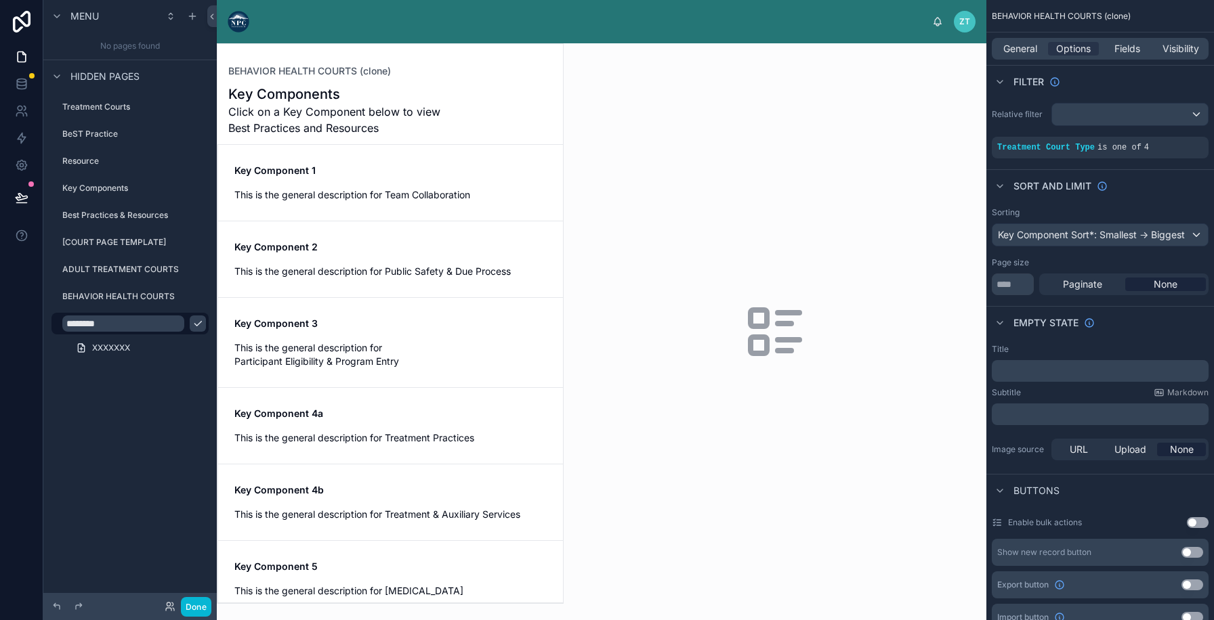
type input "********"
click at [192, 322] on icon "scrollable content" at bounding box center [197, 323] width 11 height 11
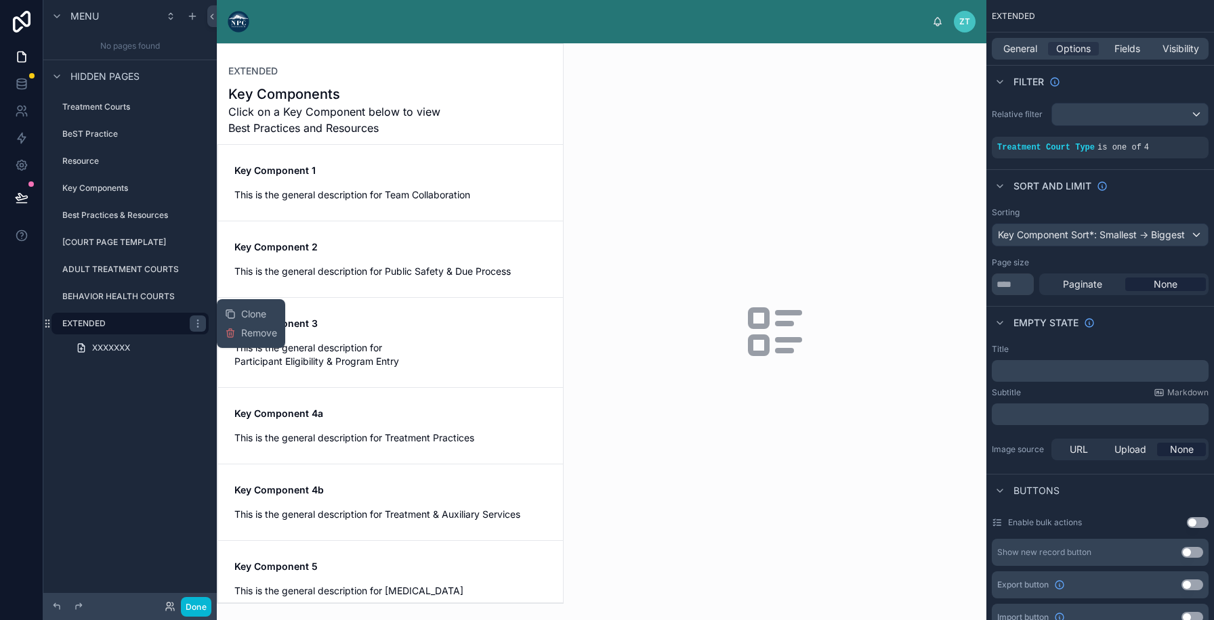
click at [238, 307] on div "Clone Remove" at bounding box center [251, 324] width 52 height 38
click at [238, 310] on div "Clone" at bounding box center [245, 314] width 41 height 14
click at [175, 351] on icon "scrollable content" at bounding box center [178, 350] width 7 height 7
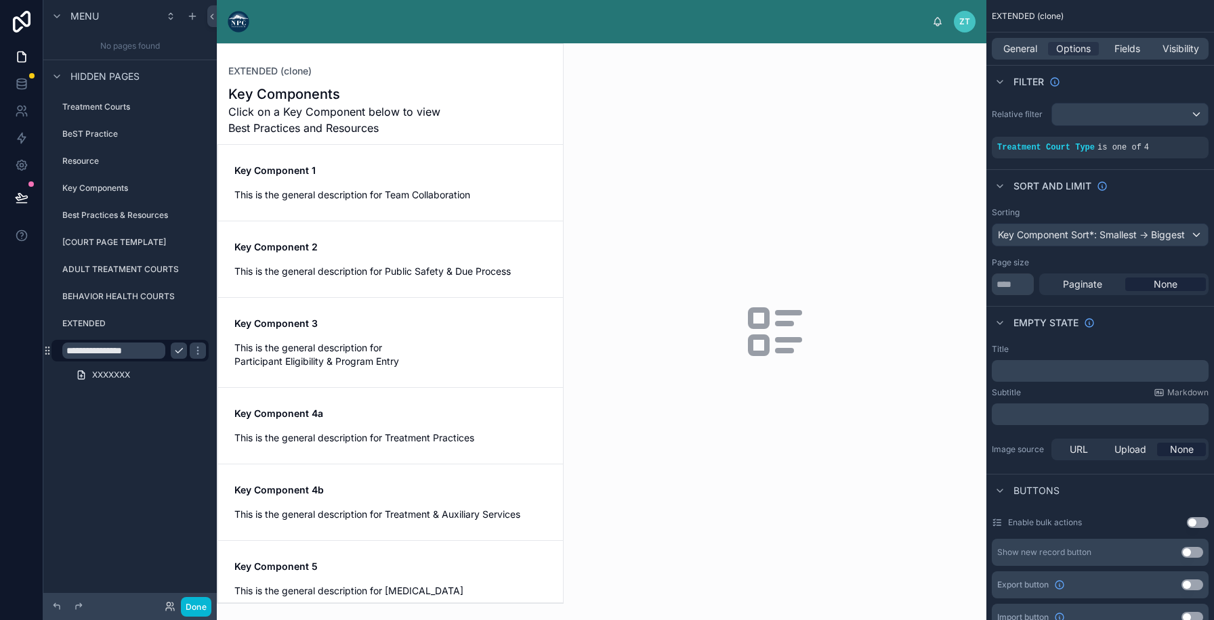
click at [138, 353] on input "**********" at bounding box center [113, 351] width 103 height 16
click at [1175, 137] on icon "scrollable content" at bounding box center [1176, 137] width 4 height 4
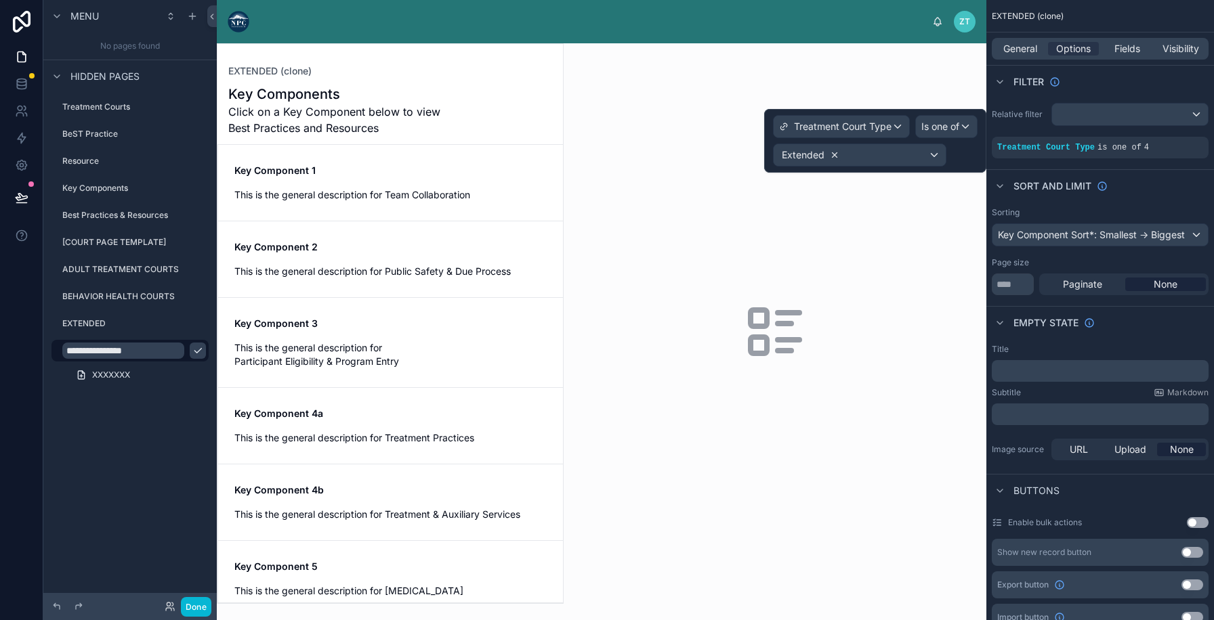
click at [832, 154] on icon at bounding box center [834, 154] width 9 height 9
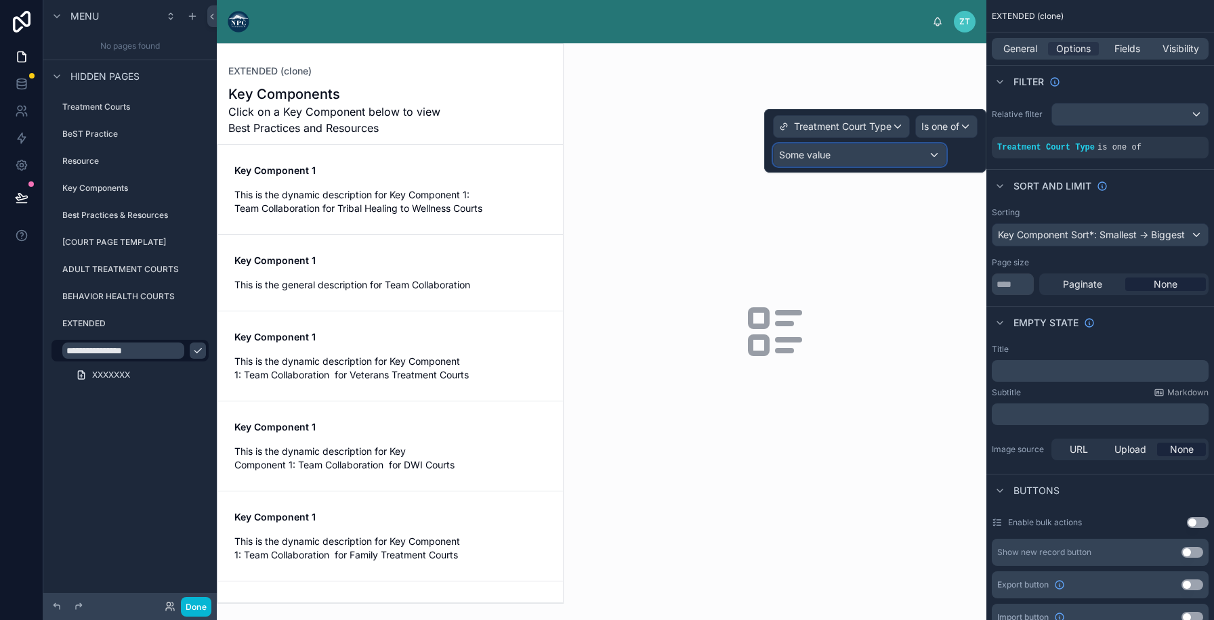
click at [839, 155] on div "Some value" at bounding box center [859, 155] width 172 height 22
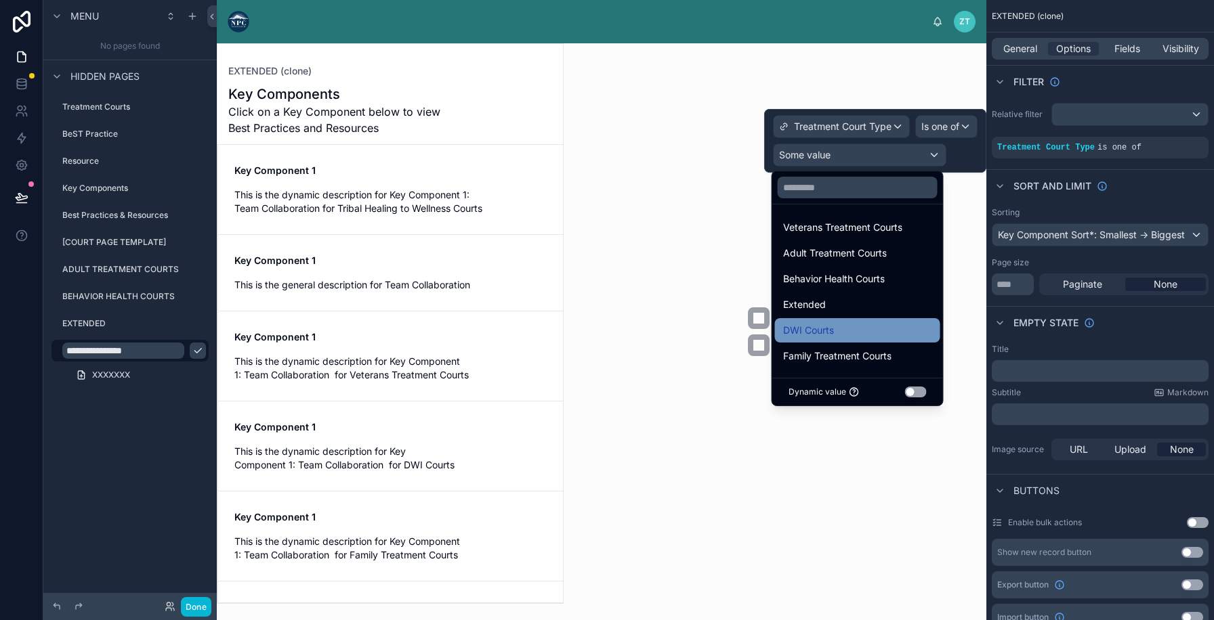
click at [813, 324] on span "DWI Courts" at bounding box center [808, 330] width 51 height 16
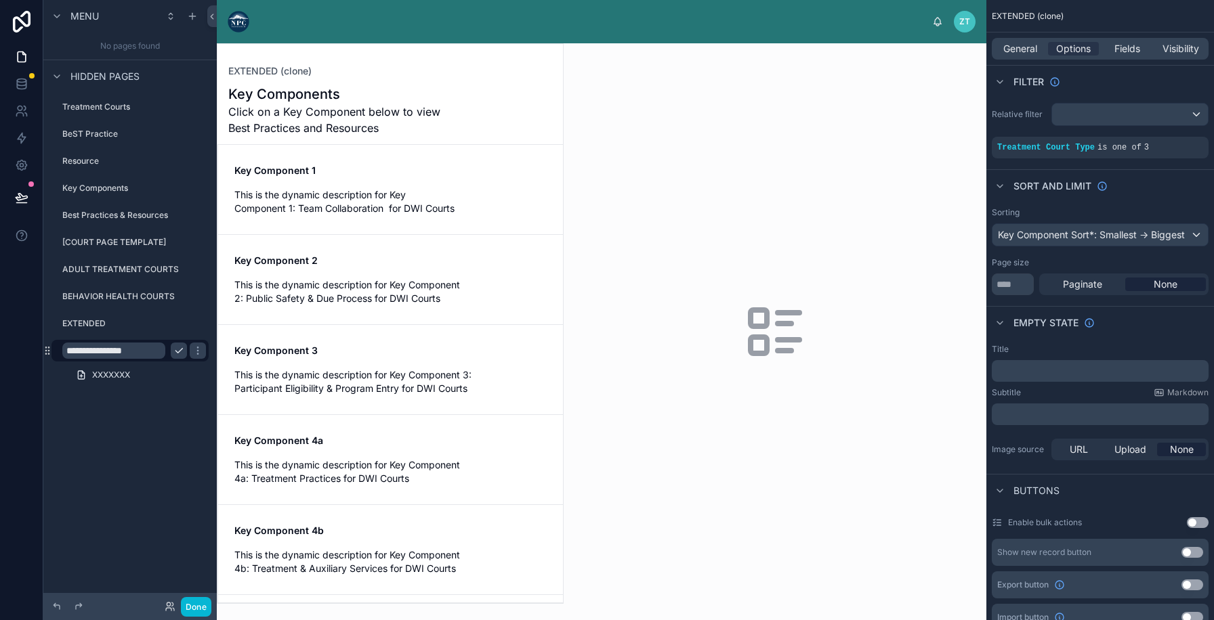
click at [112, 353] on input "**********" at bounding box center [113, 351] width 103 height 16
type input "*"
type input "**********"
click at [194, 351] on icon "scrollable content" at bounding box center [197, 351] width 7 height 5
click at [1172, 140] on icon "scrollable content" at bounding box center [1174, 138] width 8 height 8
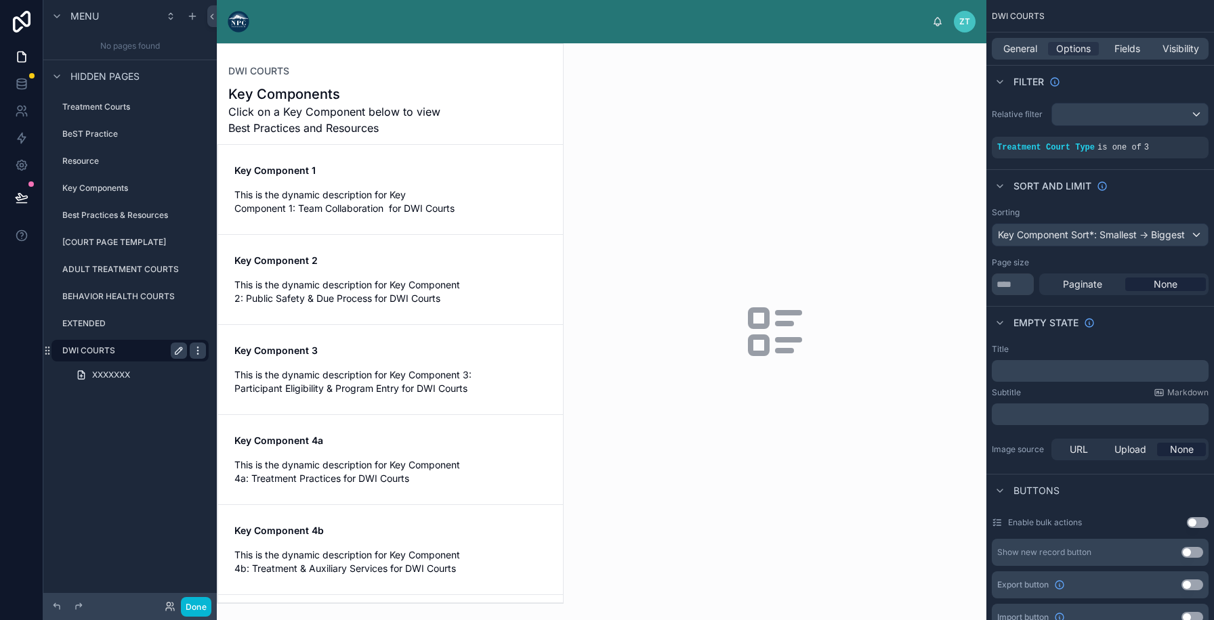
click at [196, 349] on icon "scrollable content" at bounding box center [197, 350] width 11 height 11
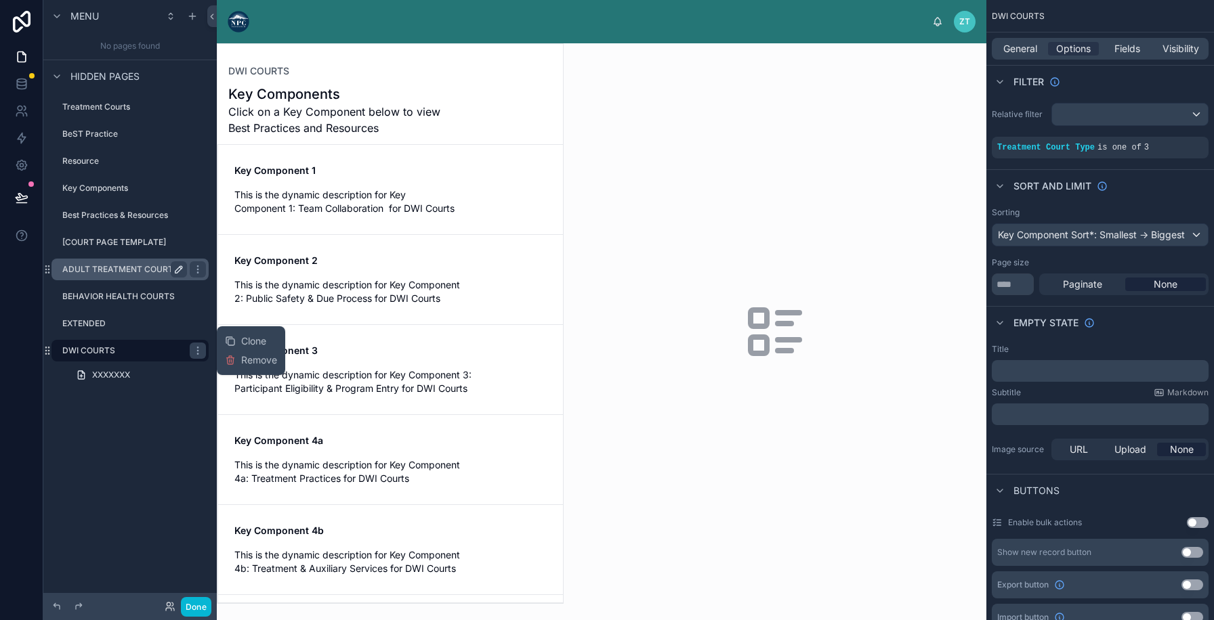
click at [146, 267] on label "ADULT TREATMENT COURTS" at bounding box center [121, 269] width 119 height 11
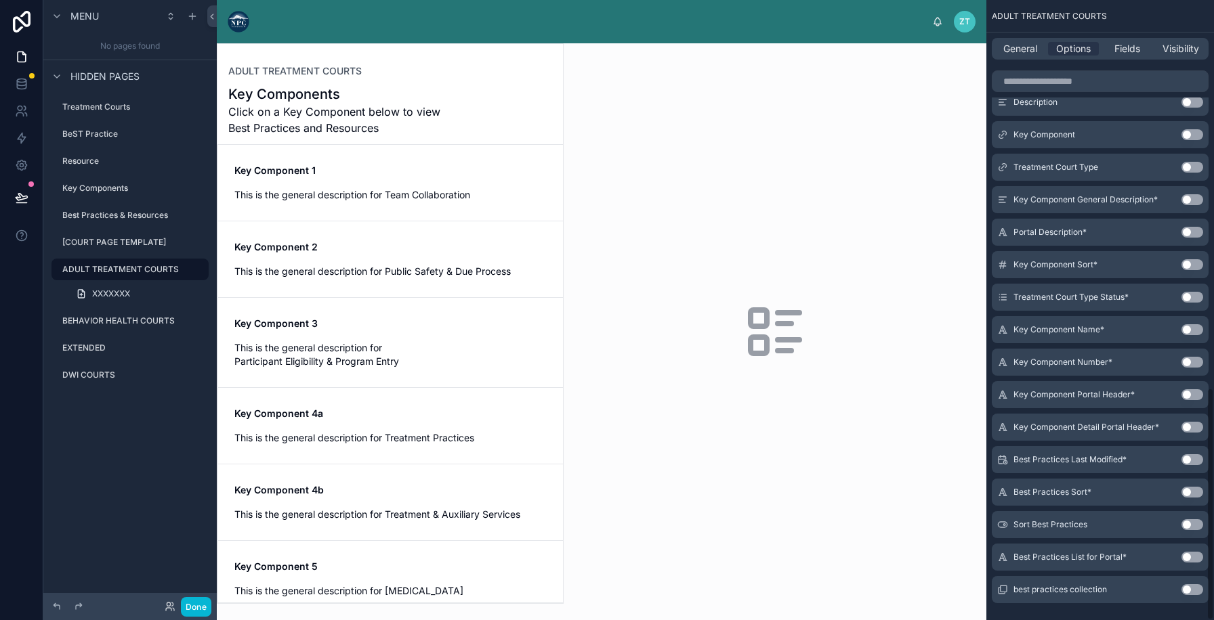
scroll to position [1035, 0]
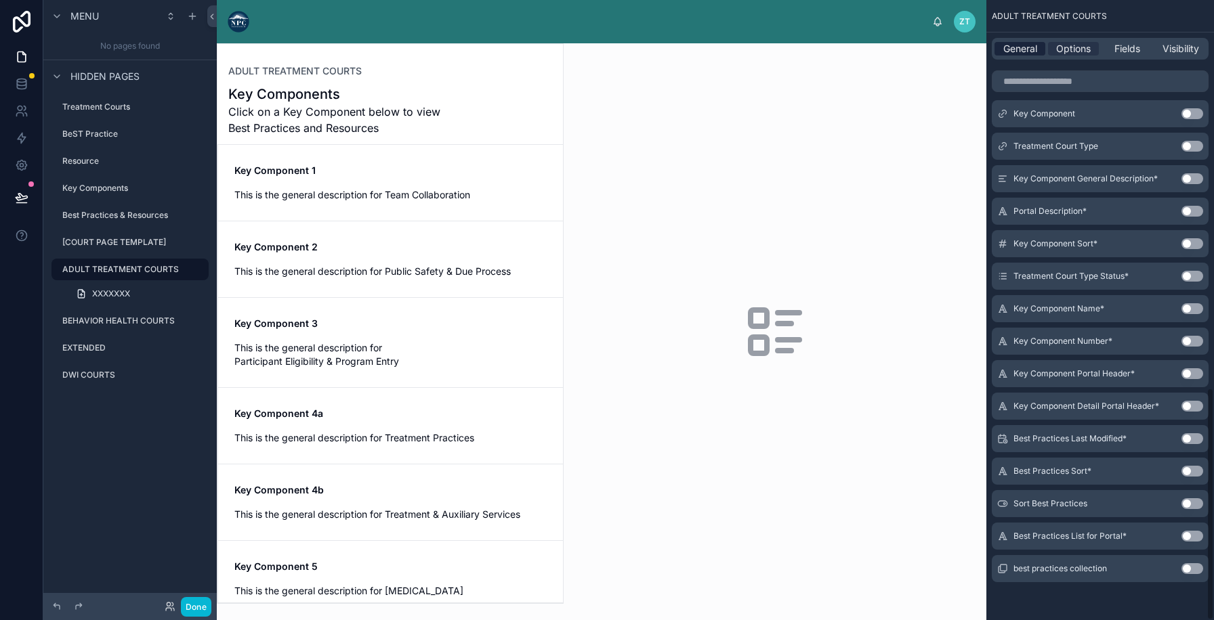
click at [1014, 43] on span "General" at bounding box center [1020, 49] width 34 height 14
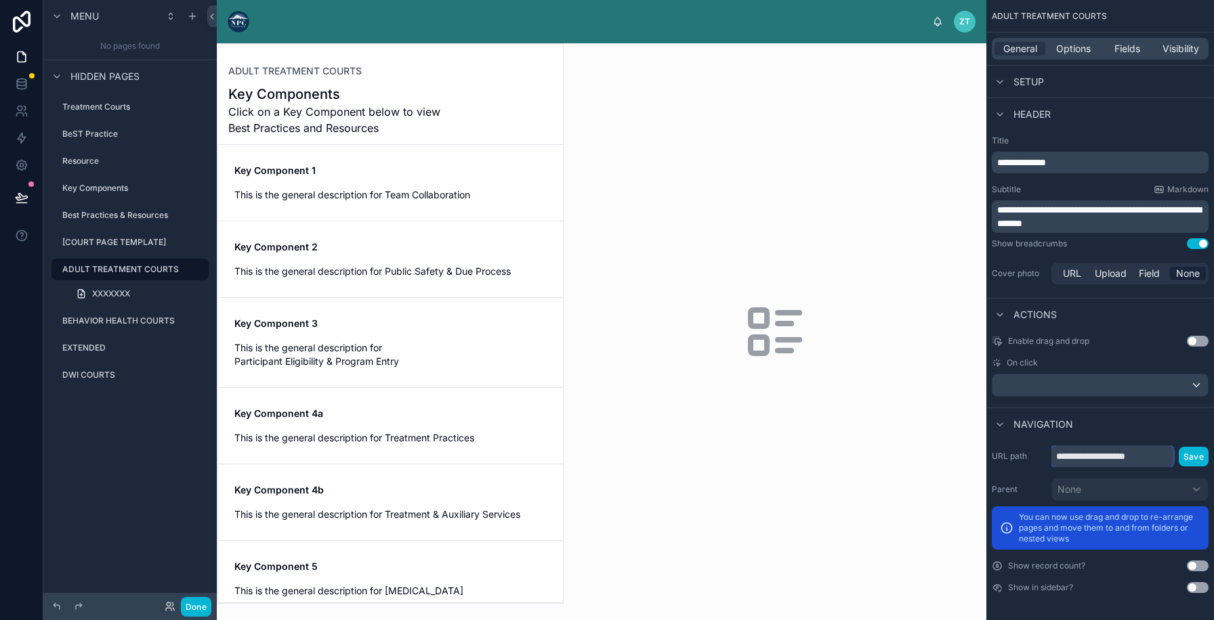
click at [1075, 454] on input "**********" at bounding box center [1112, 457] width 122 height 22
type input "**********"
click at [1193, 456] on button "Save" at bounding box center [1193, 457] width 30 height 20
click at [104, 479] on div "Menu No pages found Hidden pages Treatment Courts BeST Practice Resource Key Co…" at bounding box center [129, 302] width 173 height 604
click at [89, 322] on label "BEHAVIOR HEALTH COURTS" at bounding box center [121, 321] width 119 height 11
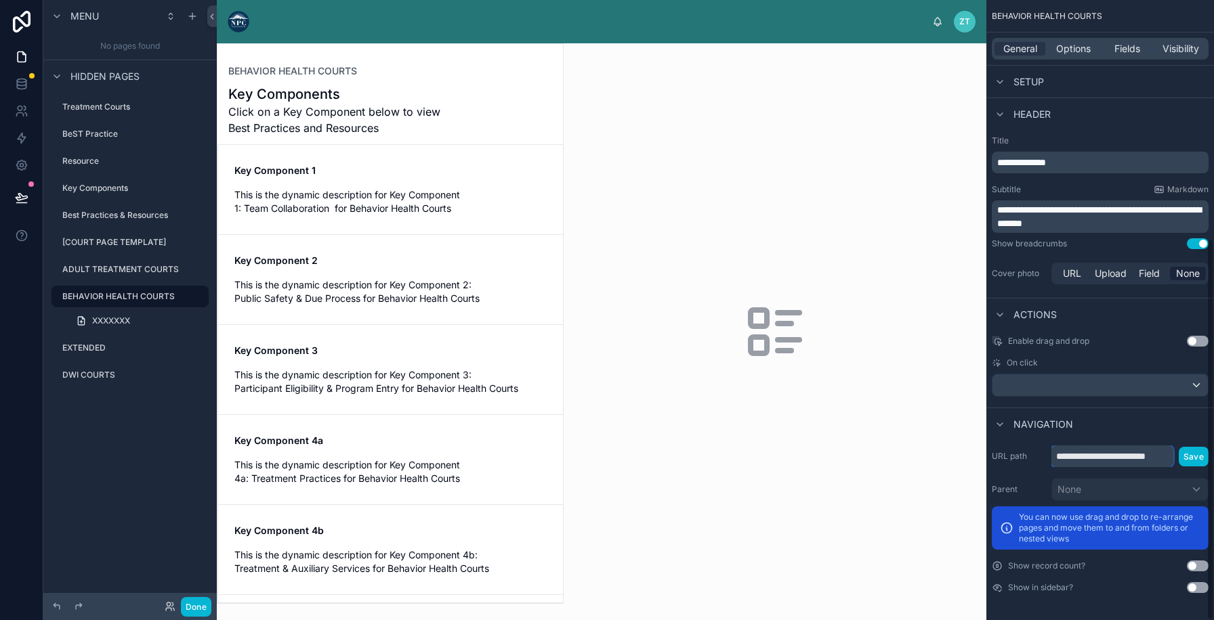
click at [1145, 461] on input "**********" at bounding box center [1112, 457] width 122 height 22
type input "**********"
click at [1181, 455] on button "Save" at bounding box center [1193, 457] width 30 height 20
click at [72, 346] on label "EXTENDED" at bounding box center [121, 348] width 119 height 11
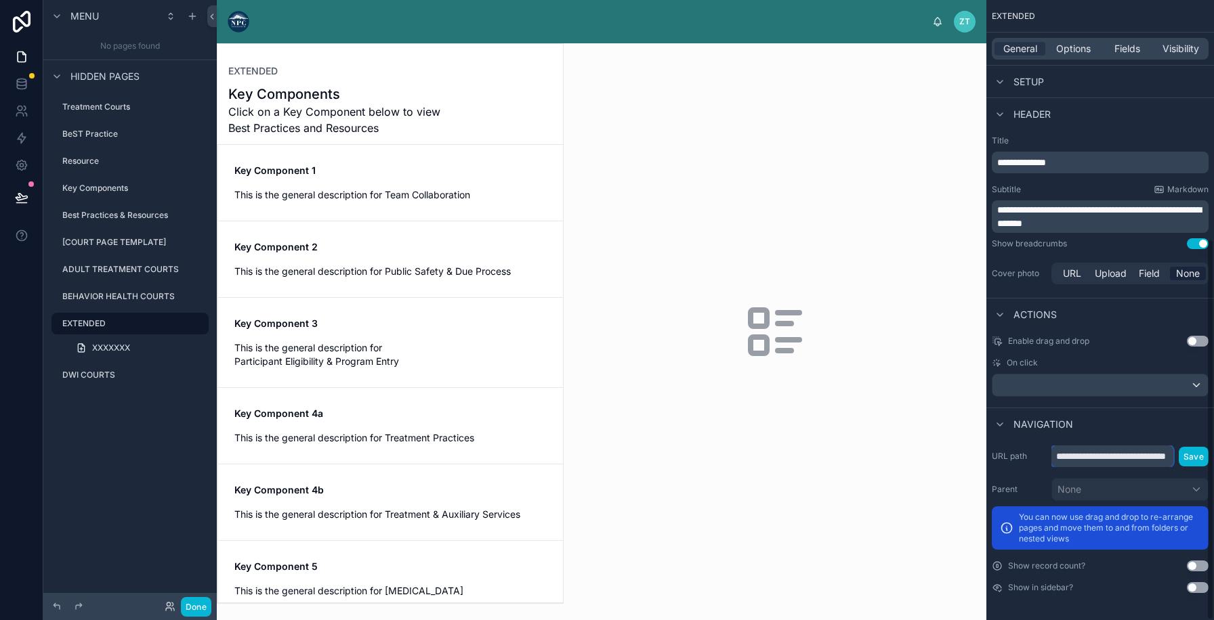
click at [1060, 451] on input "**********" at bounding box center [1112, 457] width 122 height 22
type input "********"
click at [1184, 461] on button "Save" at bounding box center [1193, 457] width 30 height 20
click at [80, 379] on label "DWI COURTS" at bounding box center [121, 375] width 119 height 11
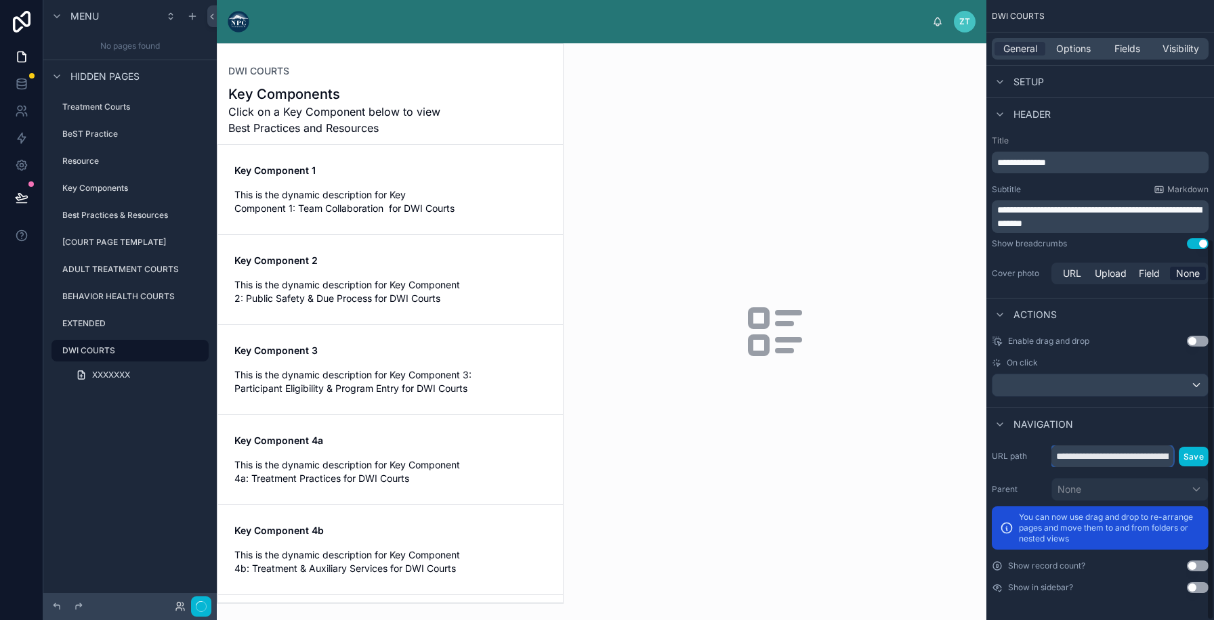
click at [1138, 457] on input "**********" at bounding box center [1112, 457] width 122 height 22
type input "**********"
click at [1200, 456] on button "Save" at bounding box center [1193, 457] width 30 height 20
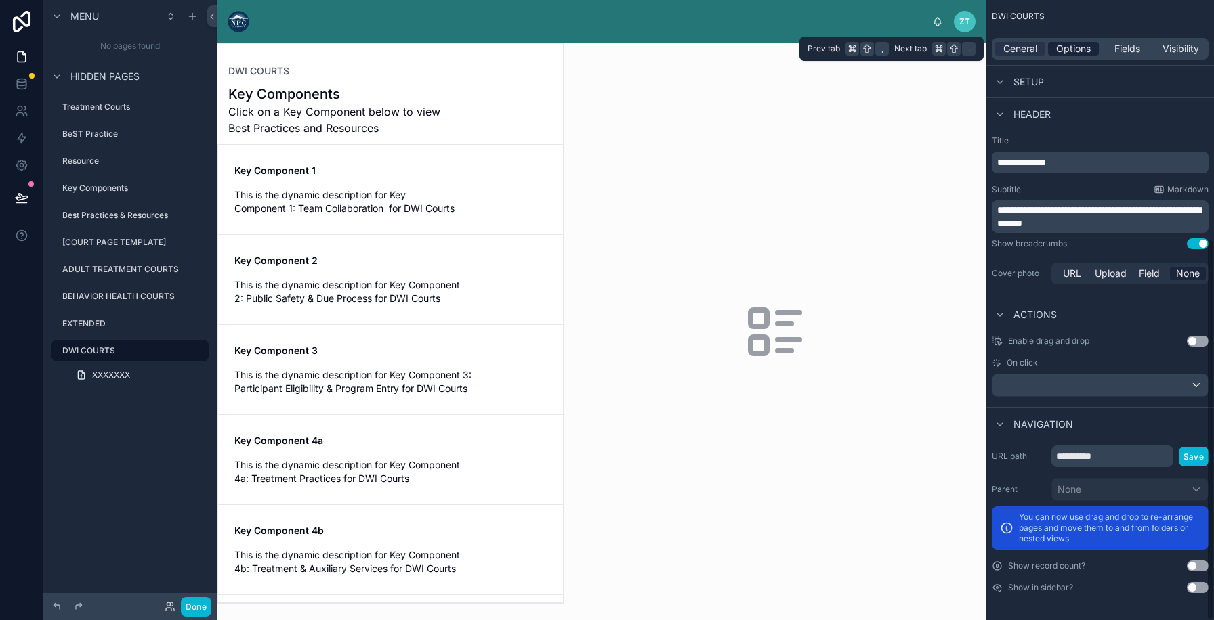
click at [1072, 52] on span "Options" at bounding box center [1073, 49] width 35 height 14
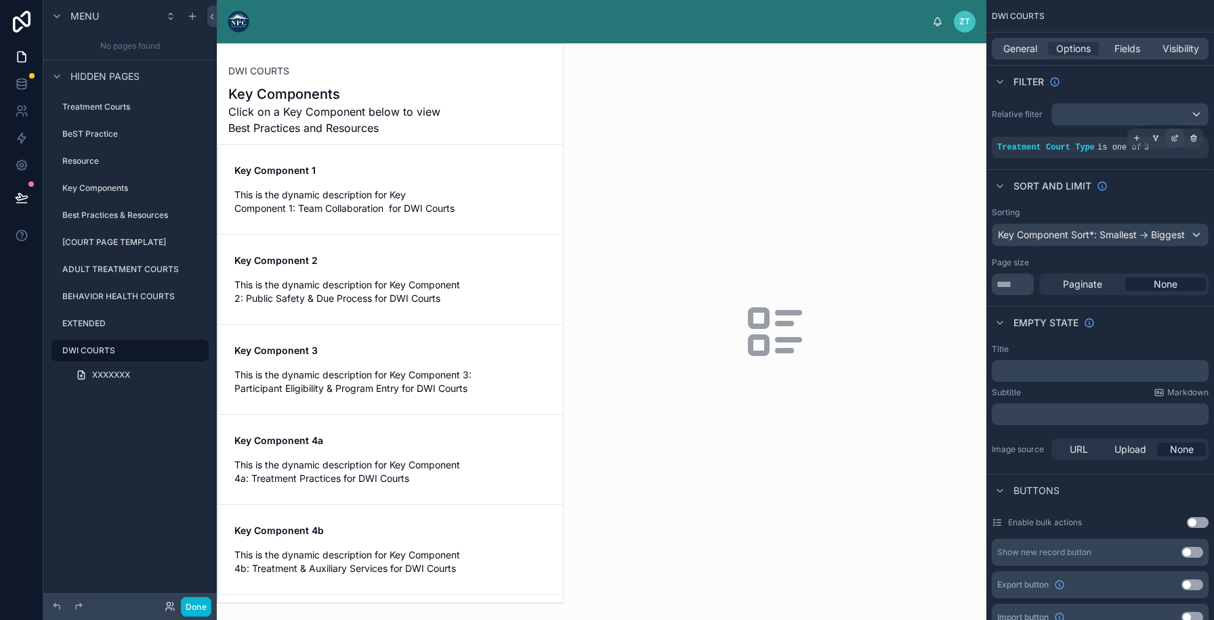
click at [1177, 142] on icon "scrollable content" at bounding box center [1174, 138] width 8 height 8
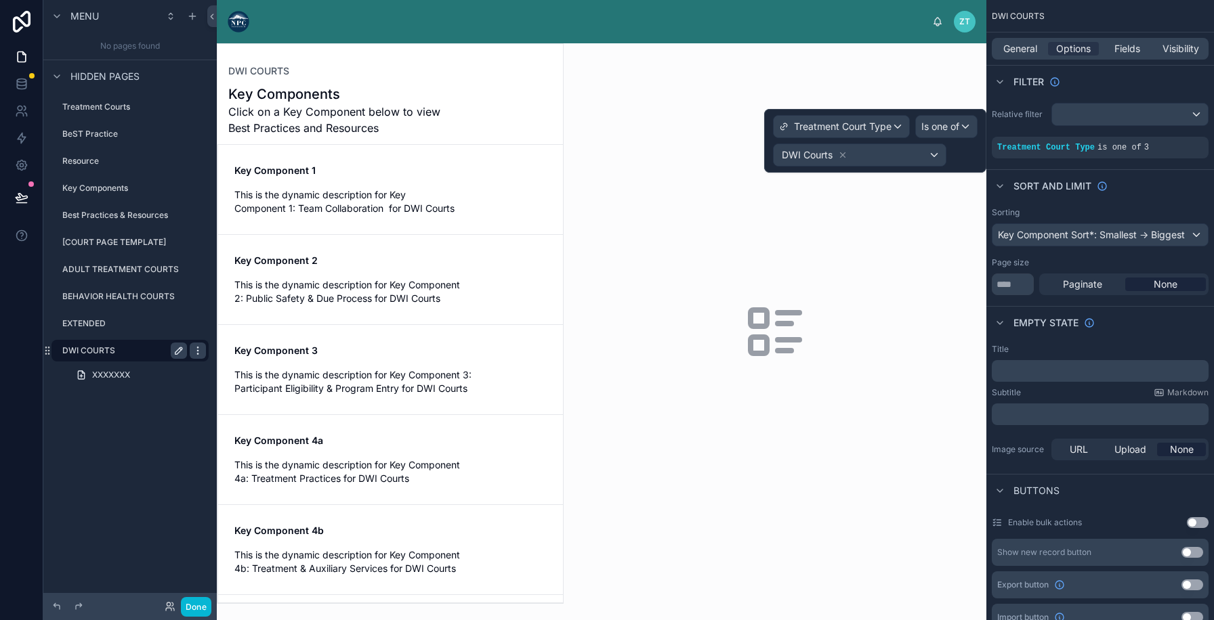
click at [198, 350] on icon "scrollable content" at bounding box center [197, 350] width 1 height 1
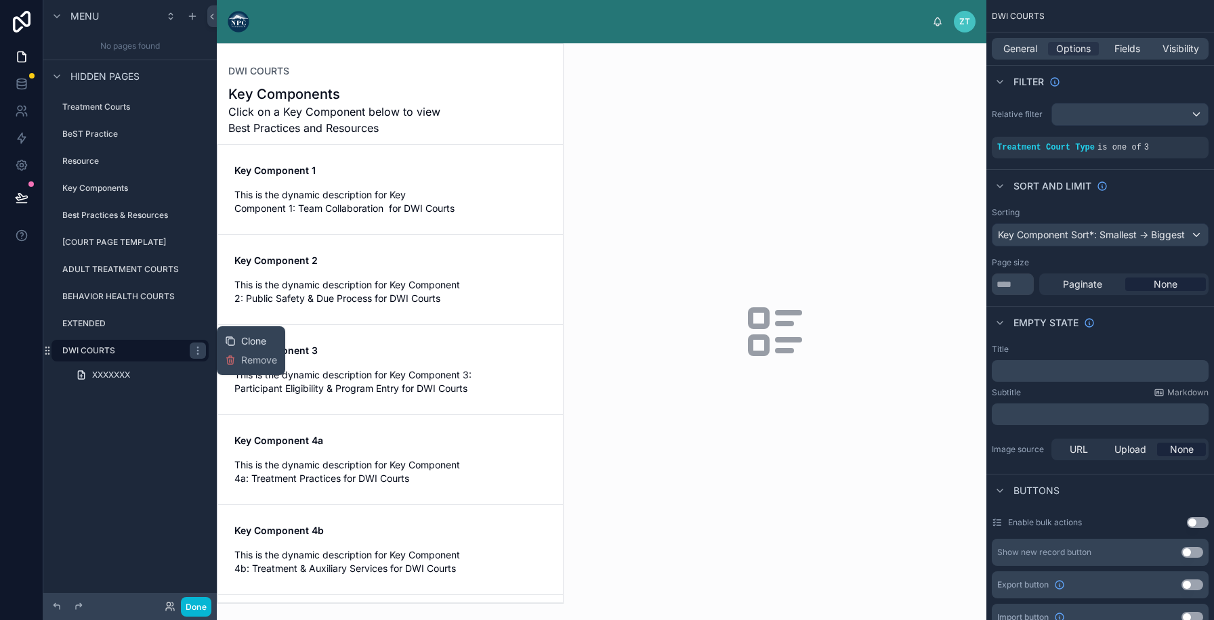
click at [231, 343] on icon at bounding box center [230, 341] width 11 height 11
click at [178, 376] on icon "scrollable content" at bounding box center [178, 377] width 7 height 7
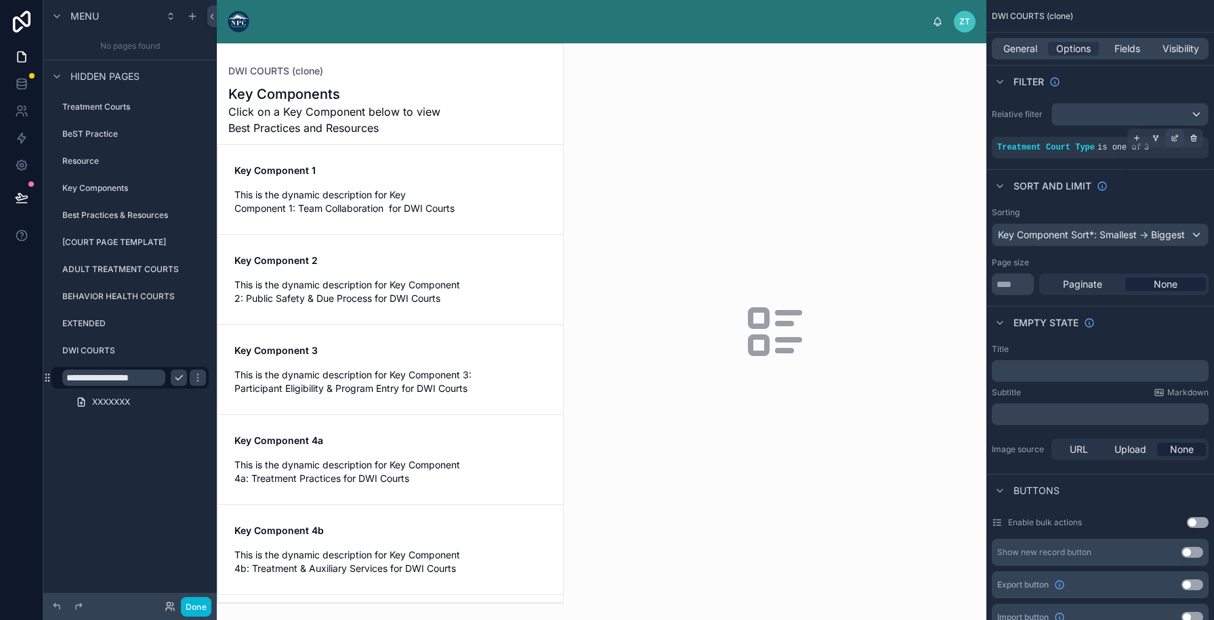
click at [1174, 137] on icon "scrollable content" at bounding box center [1176, 137] width 4 height 4
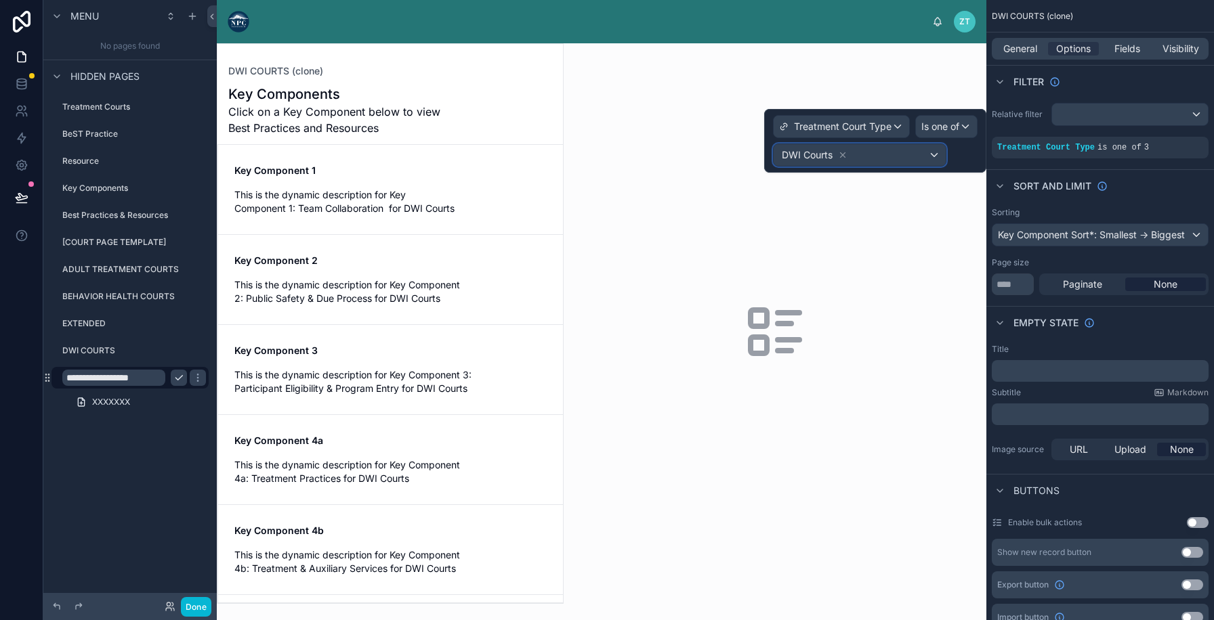
click at [909, 153] on div "DWI Courts" at bounding box center [859, 155] width 172 height 22
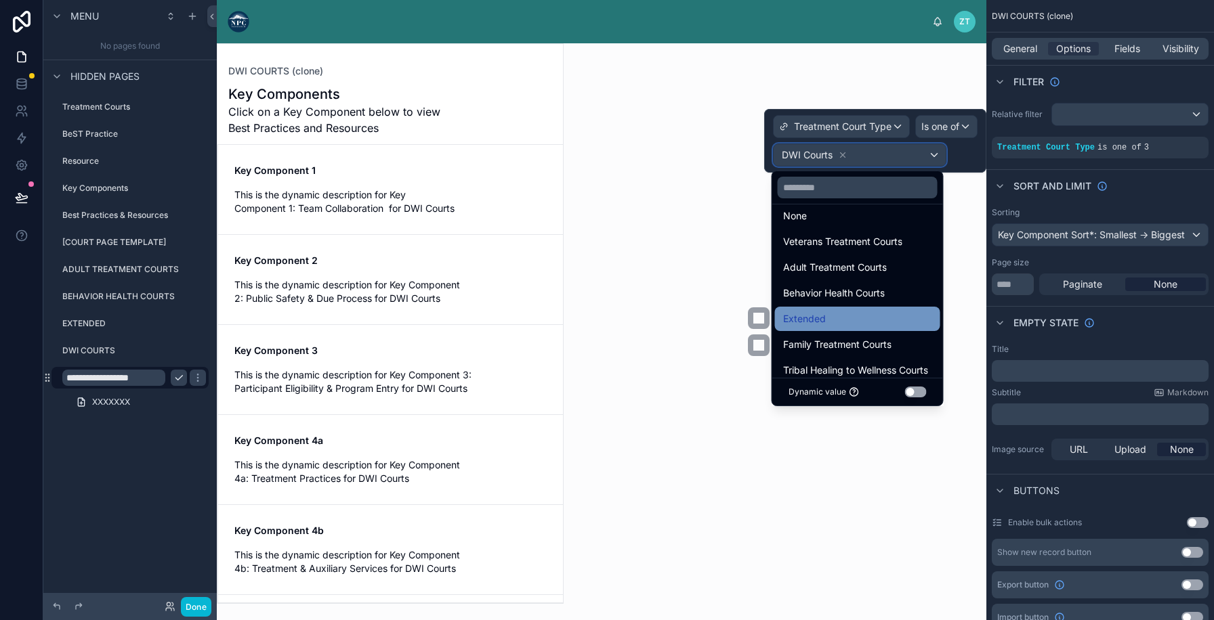
scroll to position [27, 0]
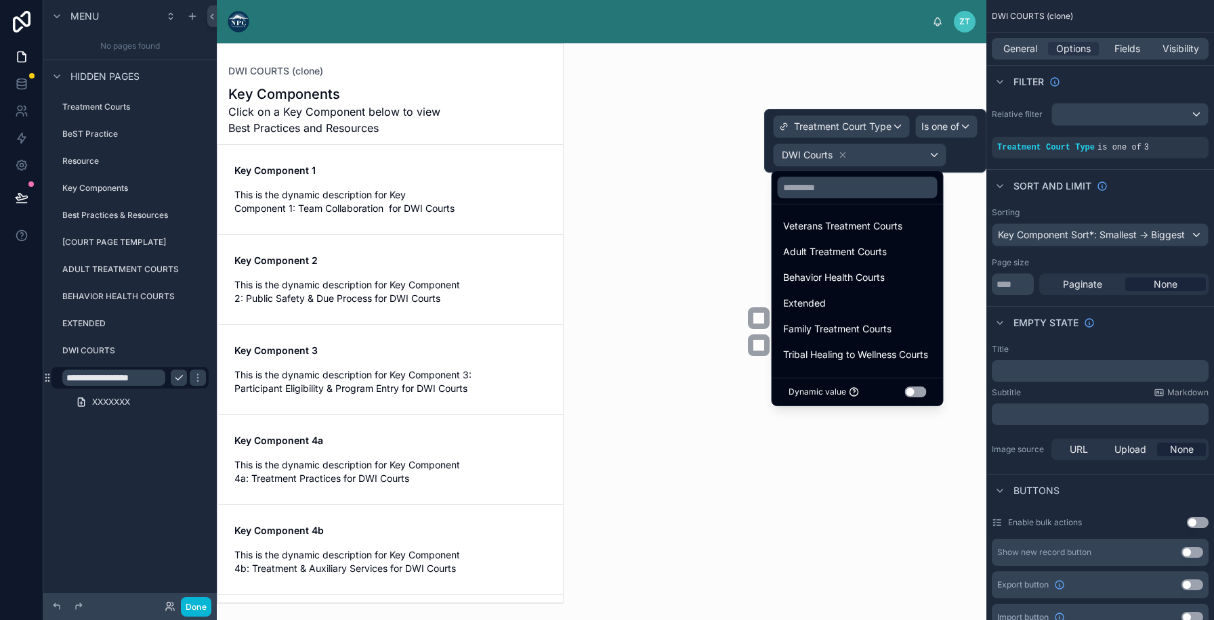
click at [839, 154] on div at bounding box center [875, 141] width 222 height 64
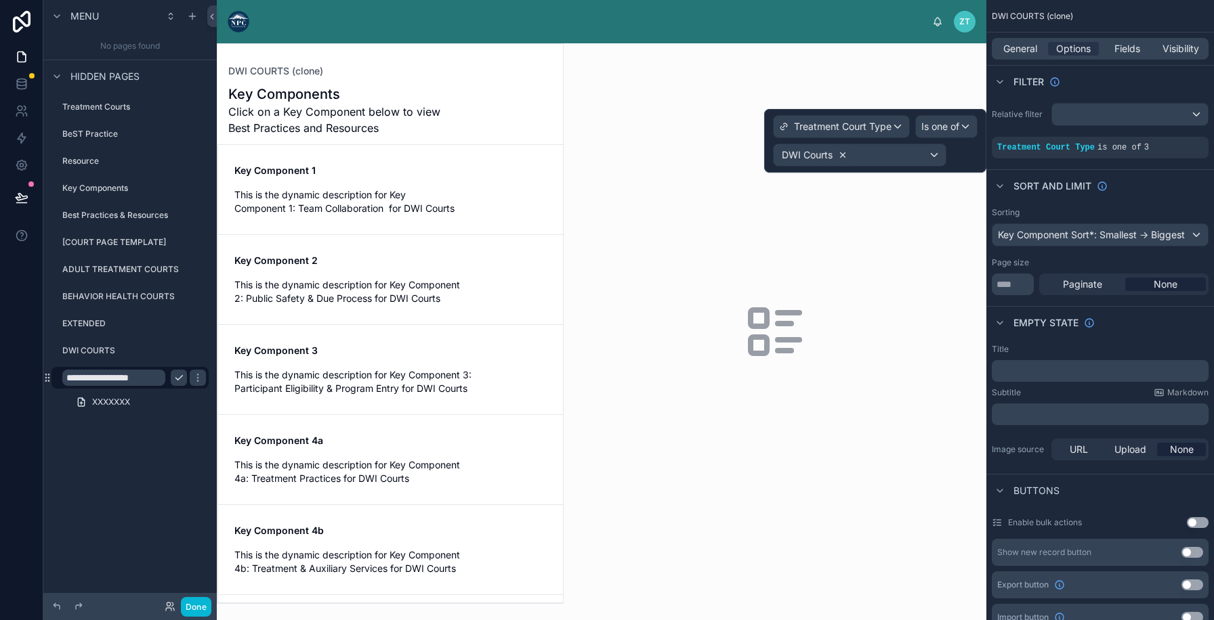
click at [840, 154] on icon at bounding box center [842, 154] width 9 height 9
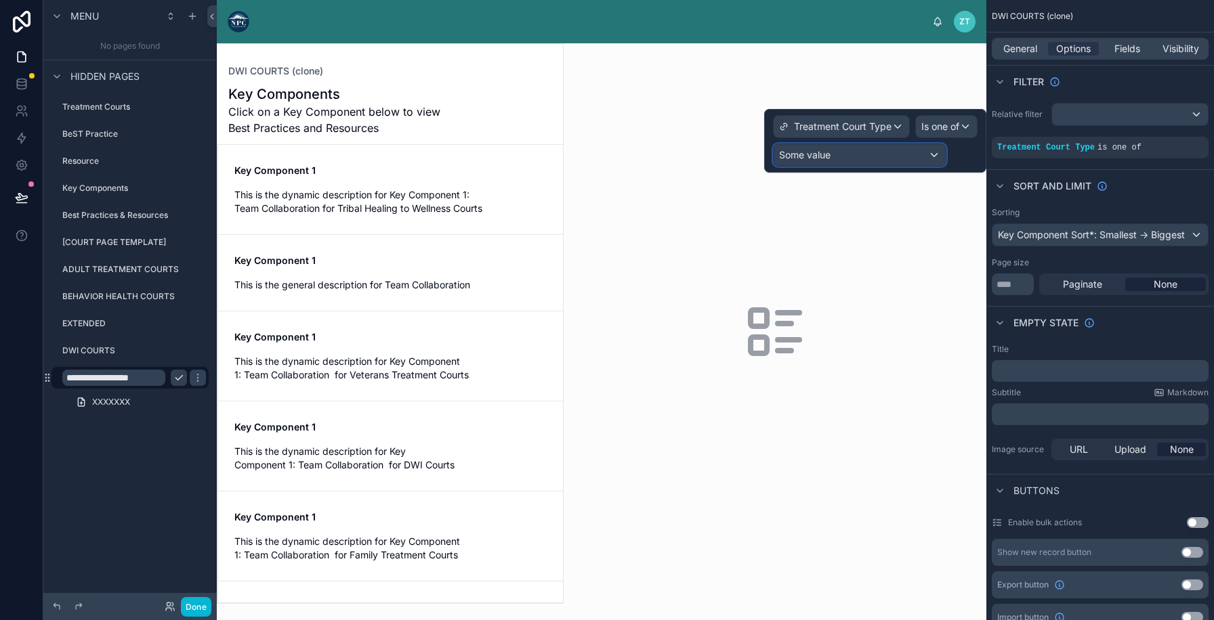
click at [855, 155] on div "Some value" at bounding box center [859, 155] width 172 height 22
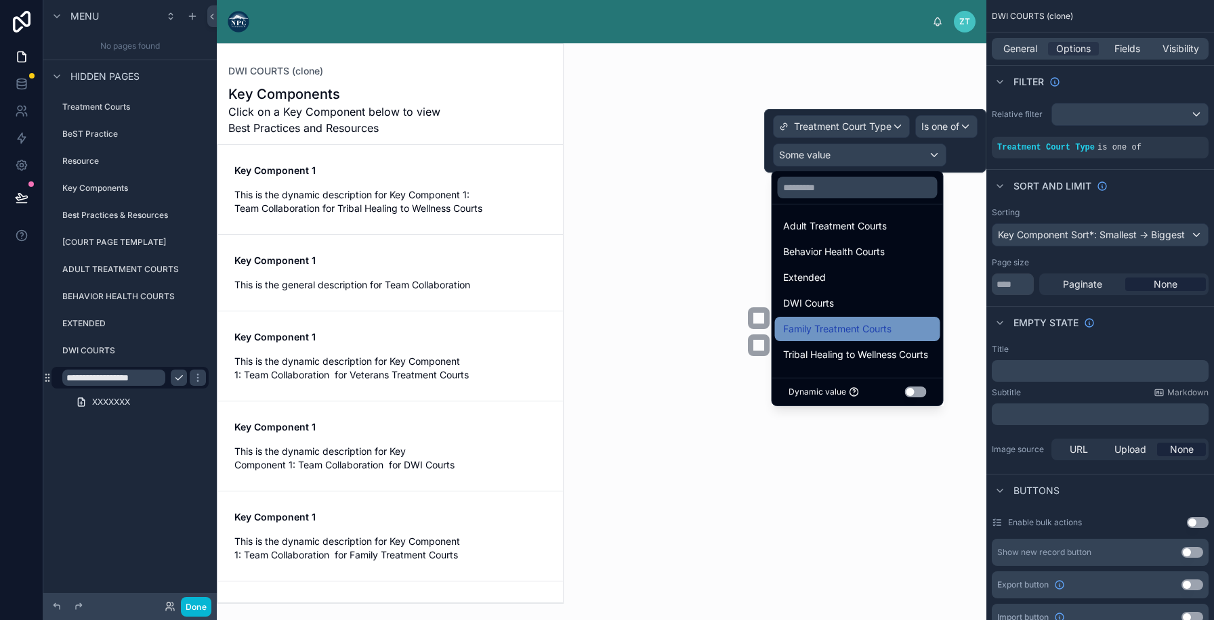
click at [840, 324] on span "Family Treatment Courts" at bounding box center [837, 329] width 108 height 16
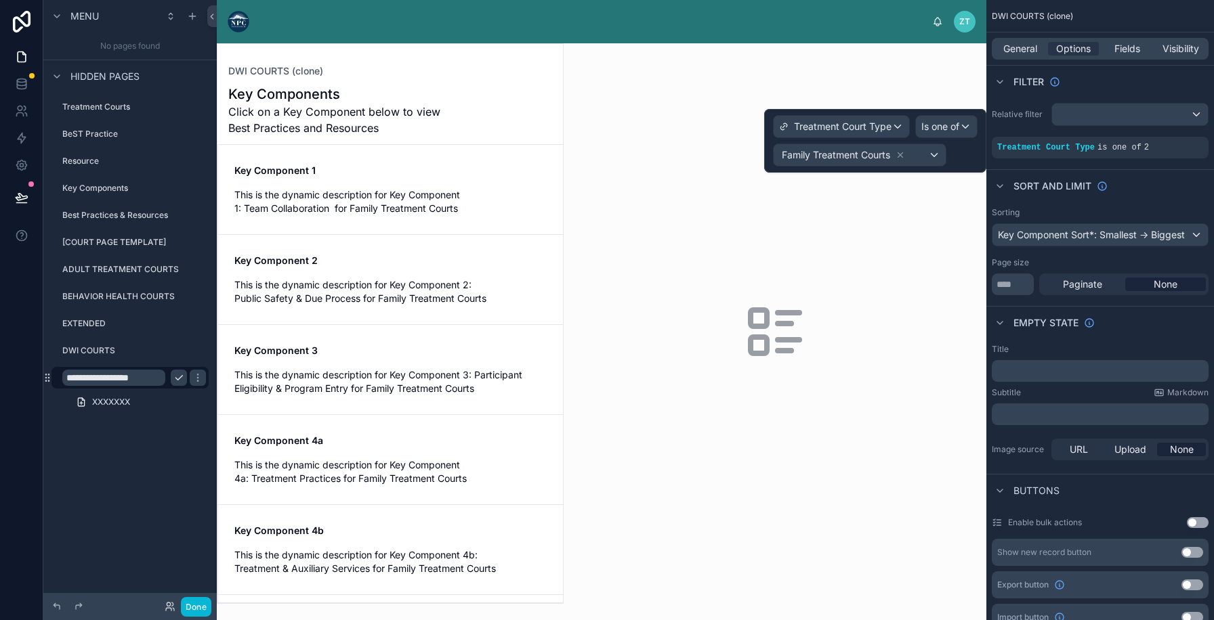
click at [87, 377] on input "**********" at bounding box center [113, 378] width 103 height 16
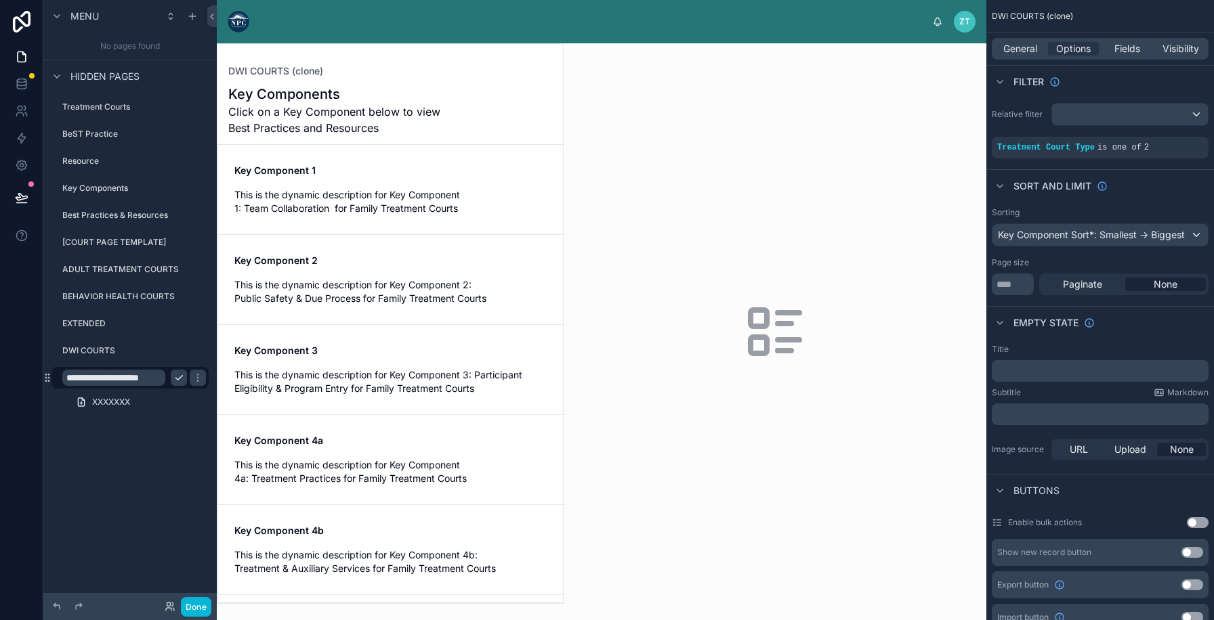
scroll to position [0, 41]
type input "**********"
click at [192, 380] on icon "scrollable content" at bounding box center [197, 377] width 11 height 11
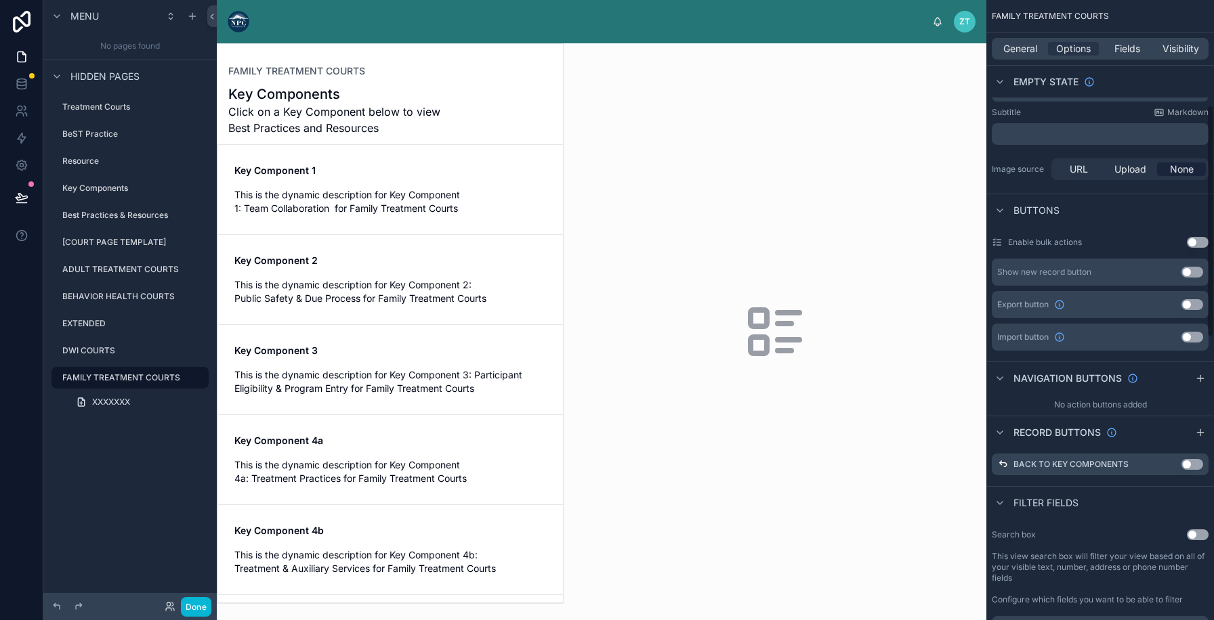
scroll to position [0, 0]
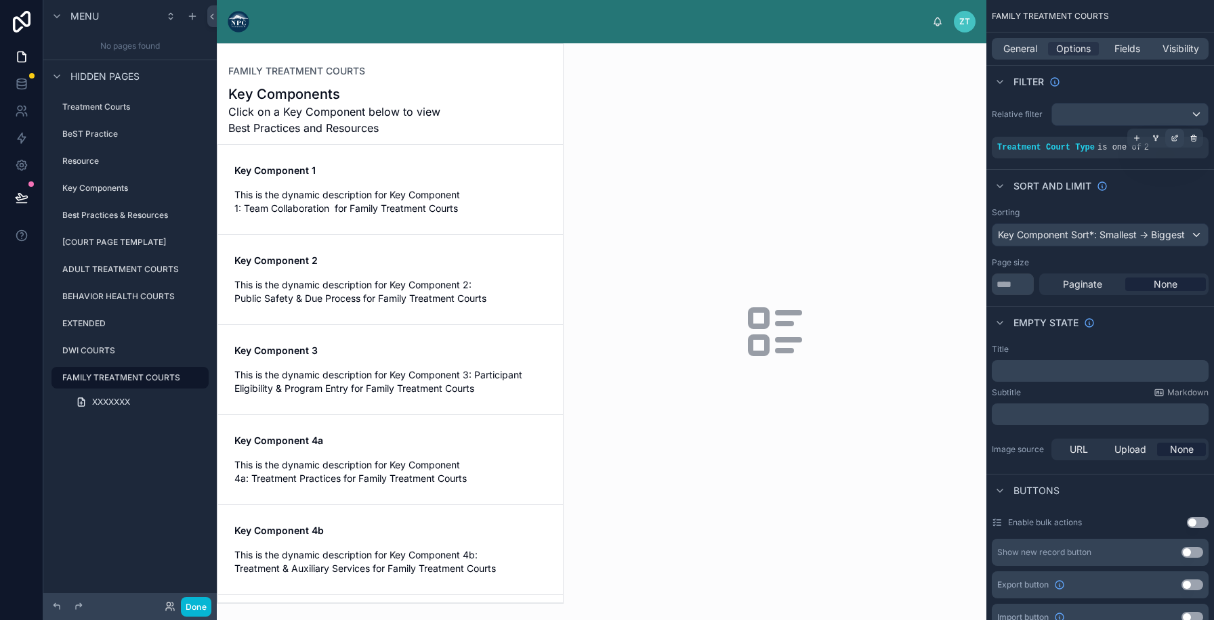
click at [1178, 141] on icon "scrollable content" at bounding box center [1174, 138] width 8 height 8
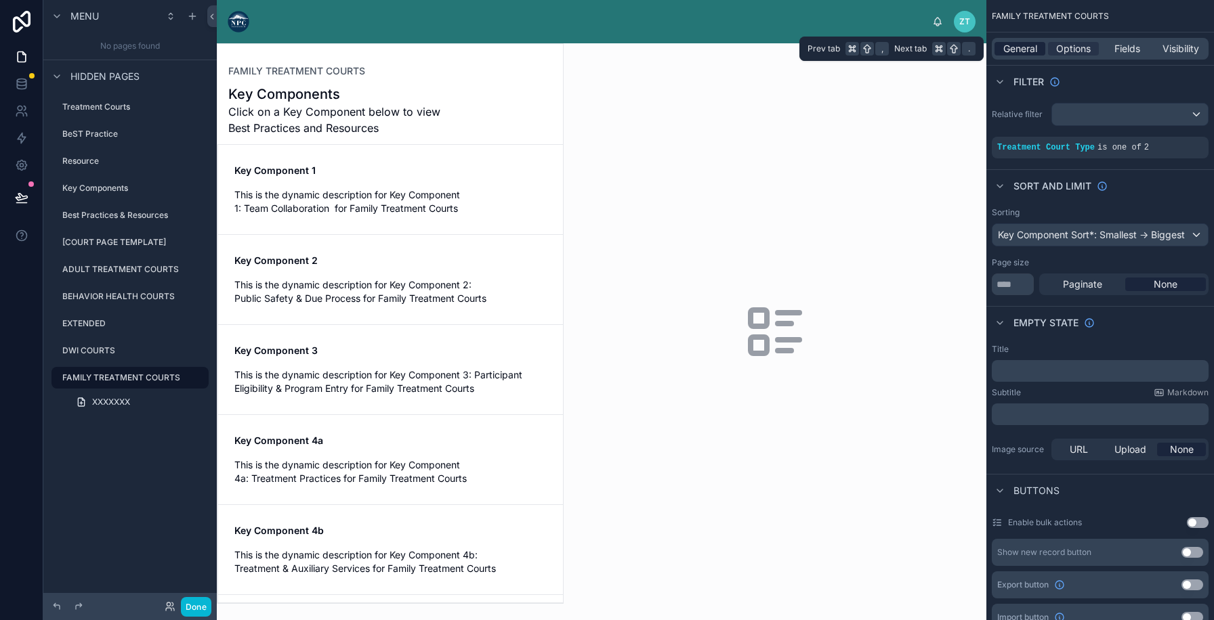
click at [1023, 50] on span "General" at bounding box center [1020, 49] width 34 height 14
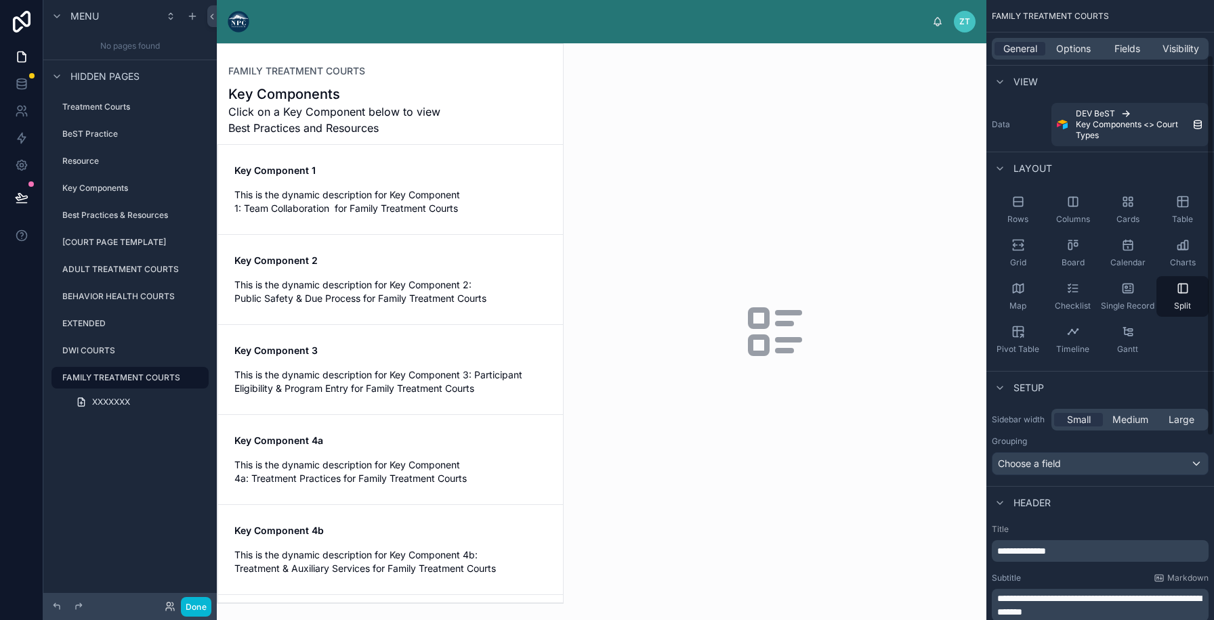
scroll to position [389, 0]
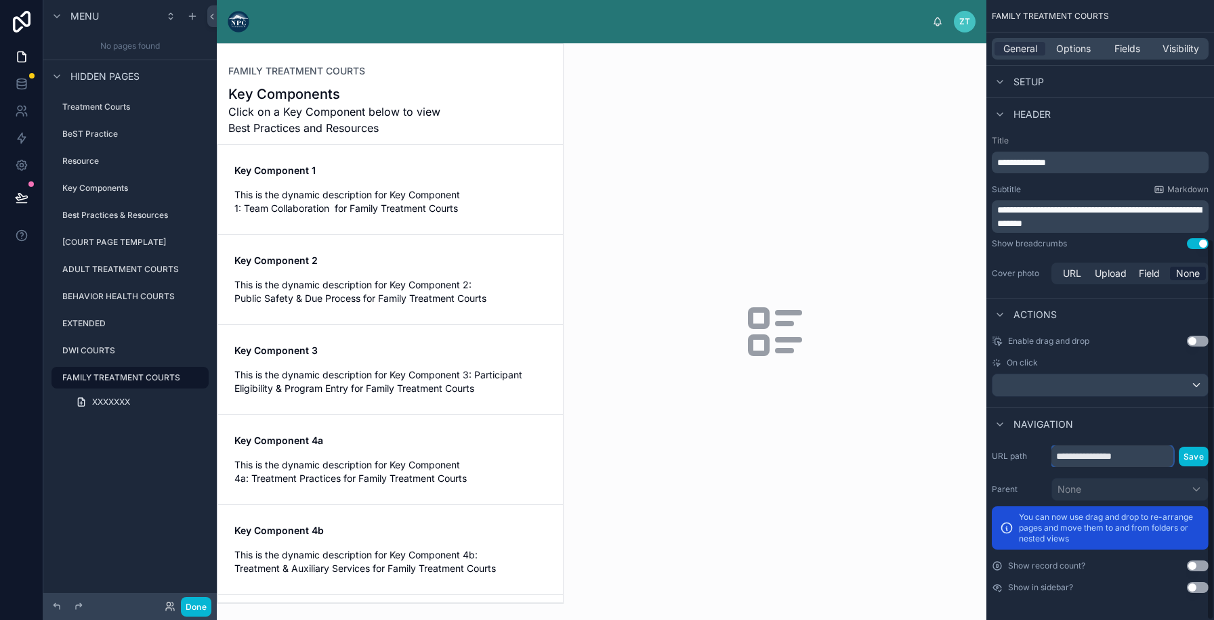
click at [1090, 455] on input "**********" at bounding box center [1112, 457] width 122 height 22
type input "**********"
click at [1188, 453] on button "Save" at bounding box center [1193, 457] width 30 height 20
click at [195, 381] on icon "scrollable content" at bounding box center [197, 377] width 11 height 11
click at [240, 396] on div "Clone" at bounding box center [245, 393] width 41 height 14
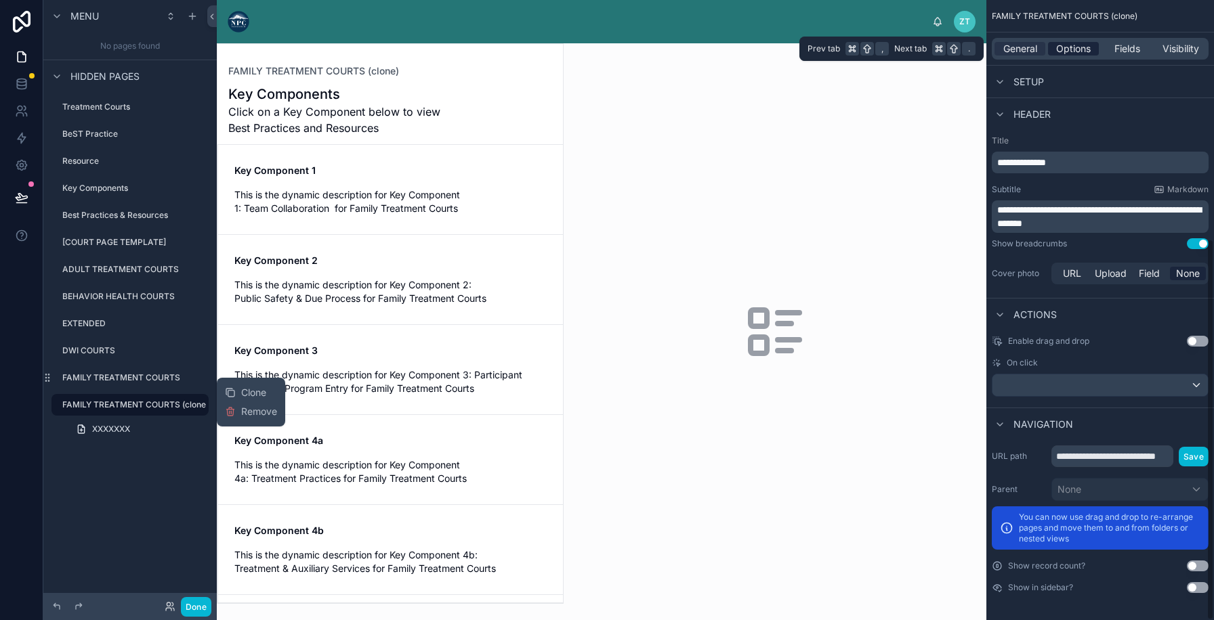
click at [1077, 43] on span "Options" at bounding box center [1073, 49] width 35 height 14
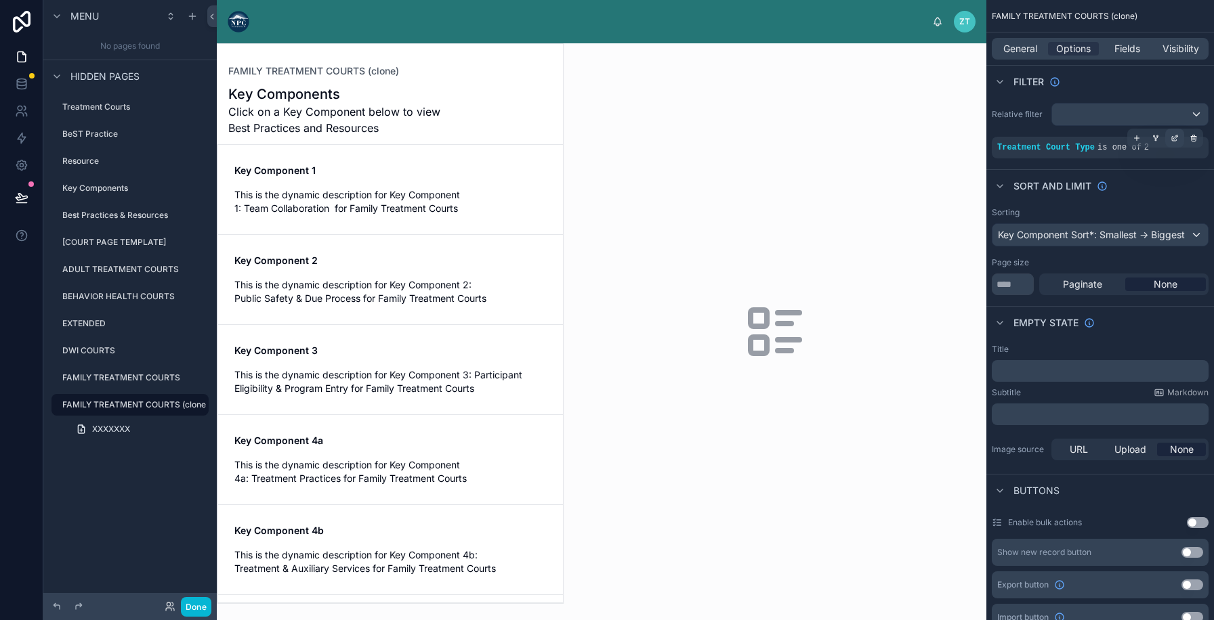
click at [1178, 138] on icon "scrollable content" at bounding box center [1174, 138] width 8 height 8
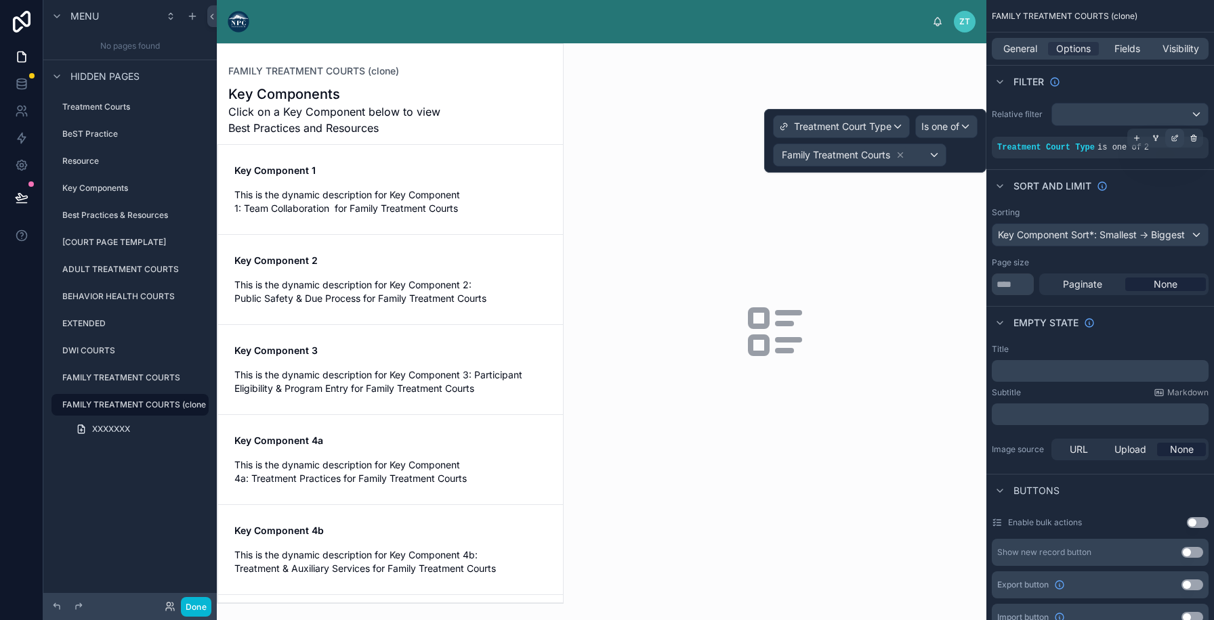
click at [1176, 141] on icon "scrollable content" at bounding box center [1174, 138] width 8 height 8
click at [901, 156] on icon at bounding box center [899, 154] width 9 height 9
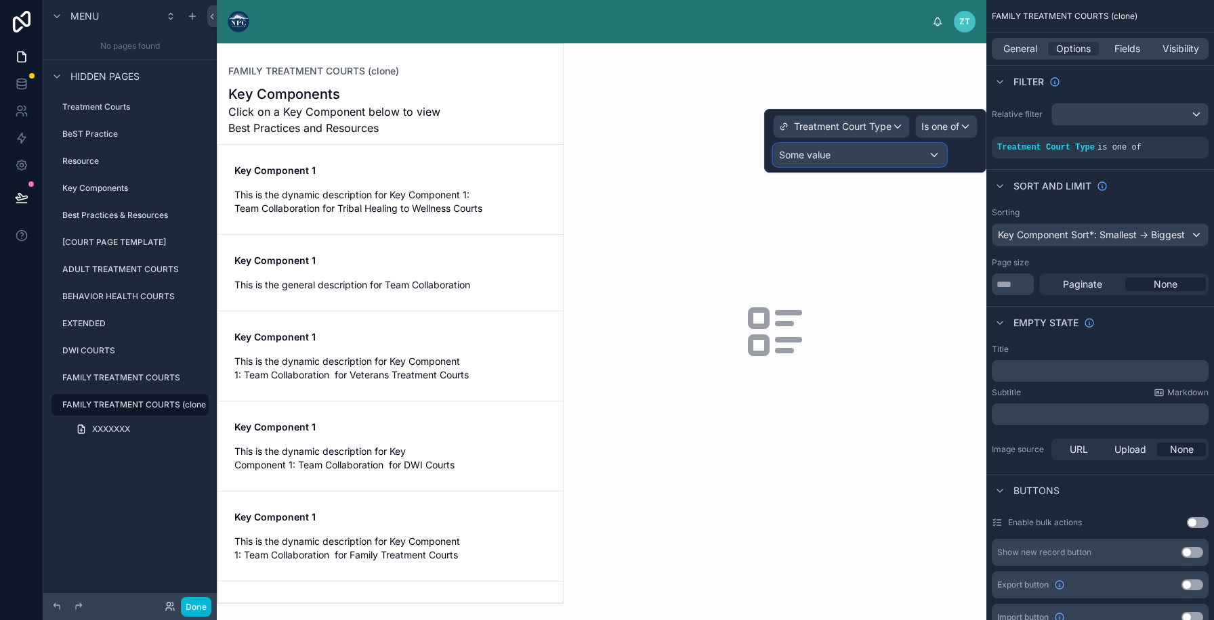
click at [901, 156] on div "Some value" at bounding box center [859, 155] width 172 height 22
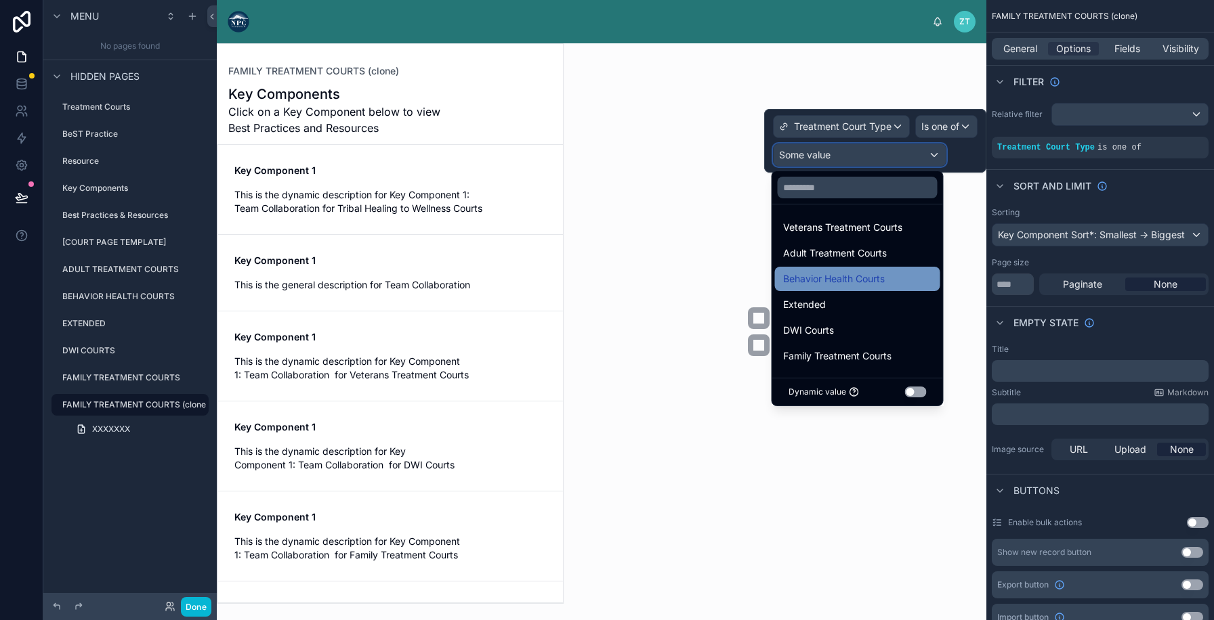
scroll to position [27, 0]
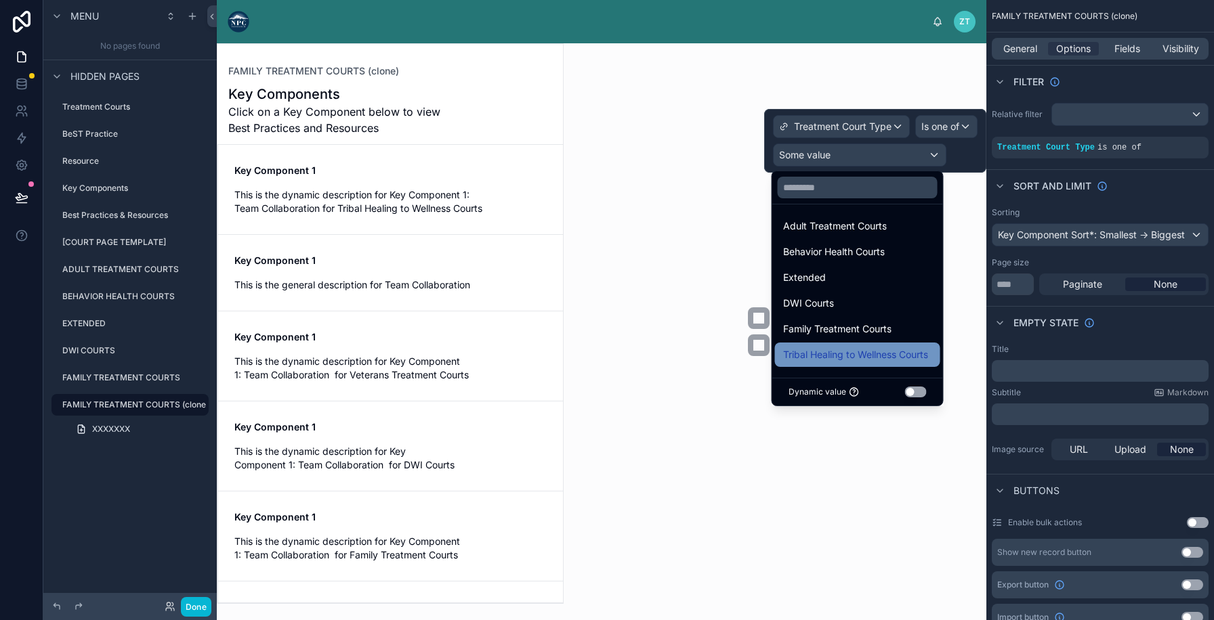
click at [851, 357] on span "Tribal Healing to Wellness Courts" at bounding box center [855, 355] width 145 height 16
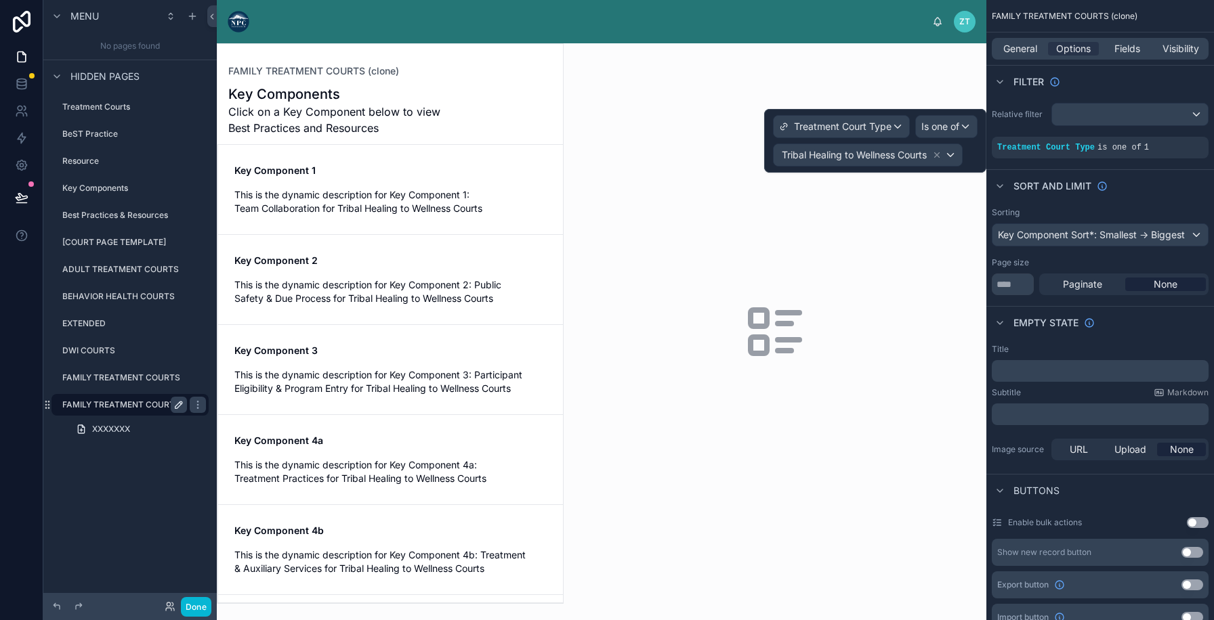
click at [180, 404] on icon "scrollable content" at bounding box center [178, 405] width 7 height 7
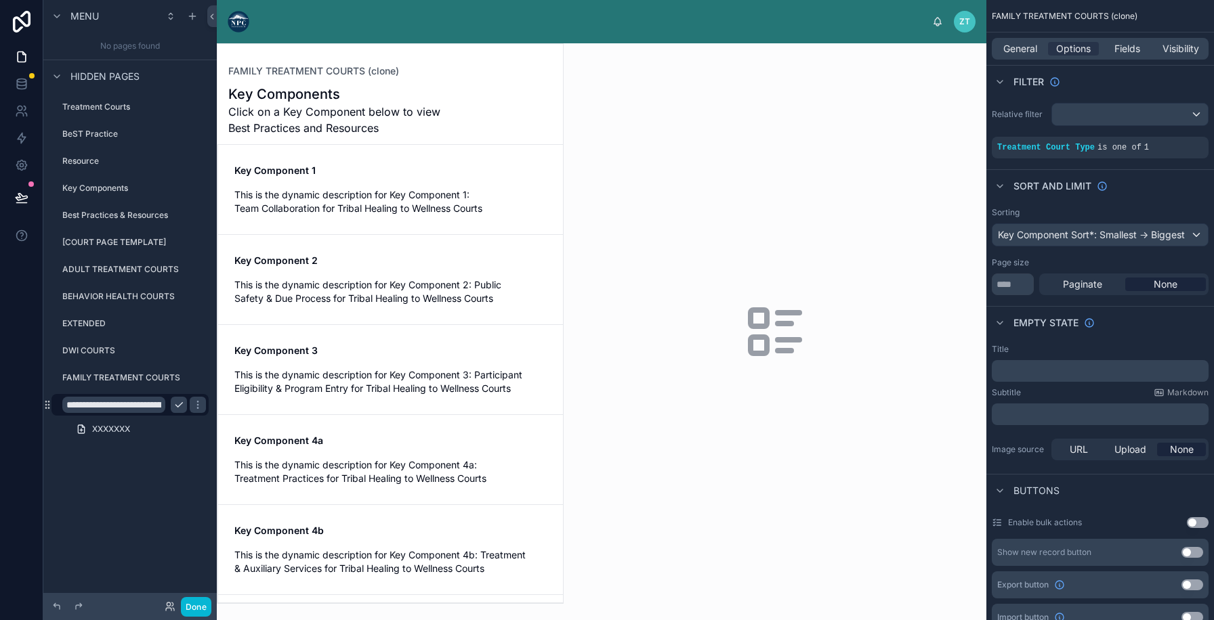
click at [153, 402] on input "**********" at bounding box center [113, 405] width 103 height 16
type input "**********"
click at [192, 404] on icon "scrollable content" at bounding box center [197, 405] width 11 height 11
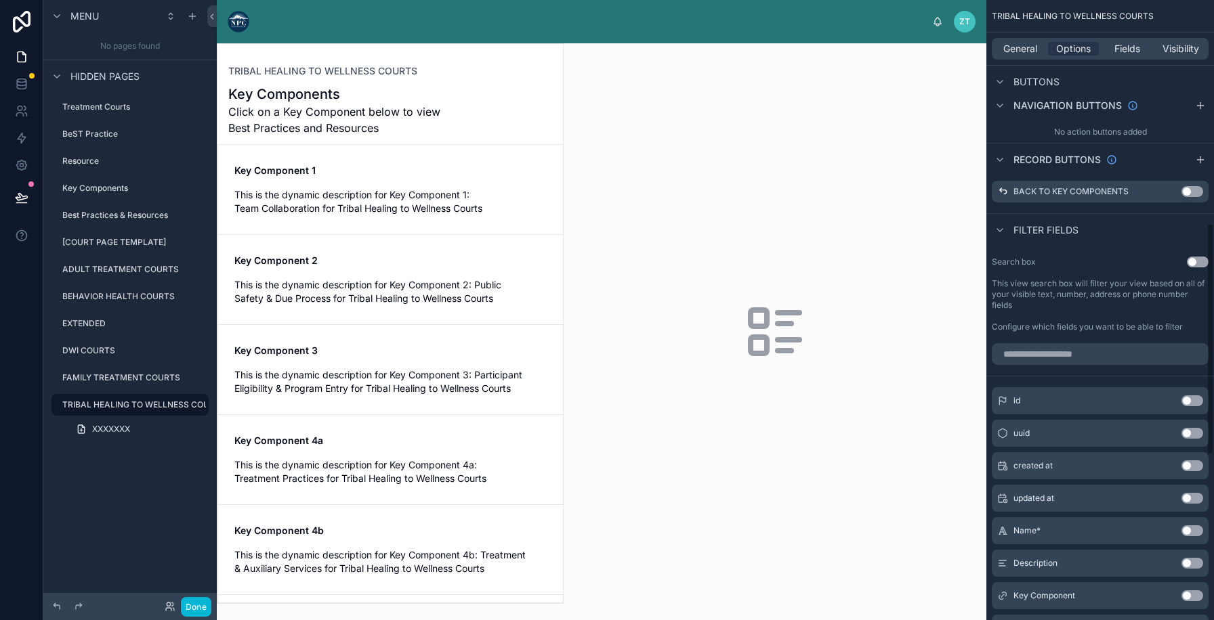
scroll to position [595, 0]
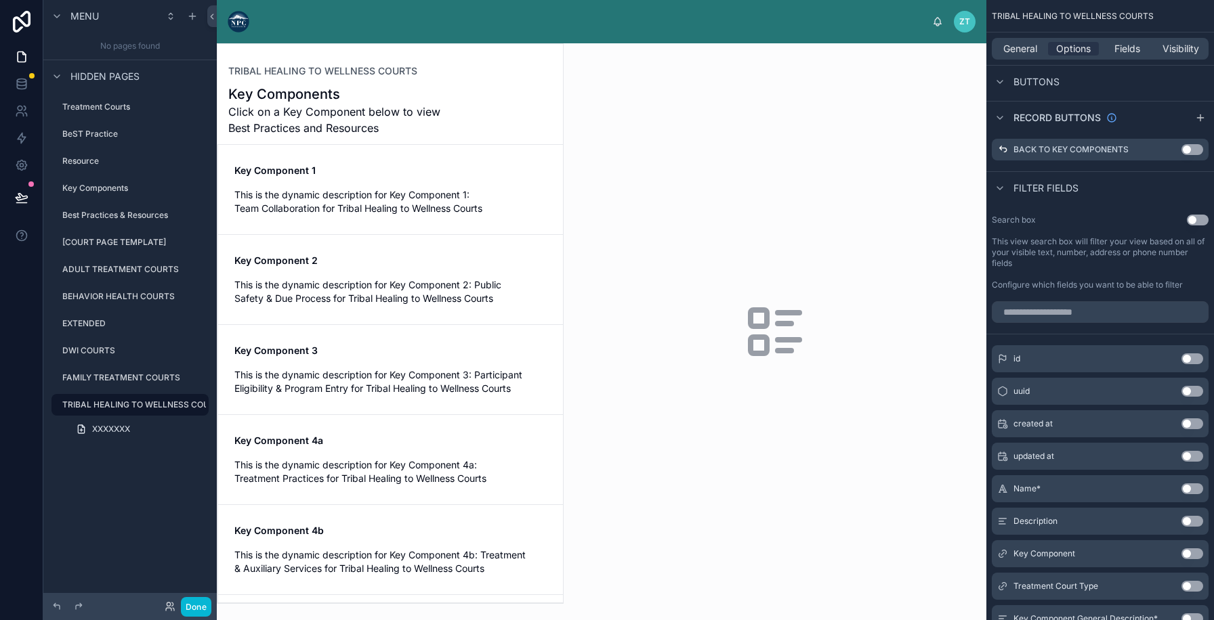
click at [1015, 40] on div "General Options Fields Visibility" at bounding box center [1099, 49] width 217 height 22
click at [1015, 47] on span "General" at bounding box center [1020, 49] width 34 height 14
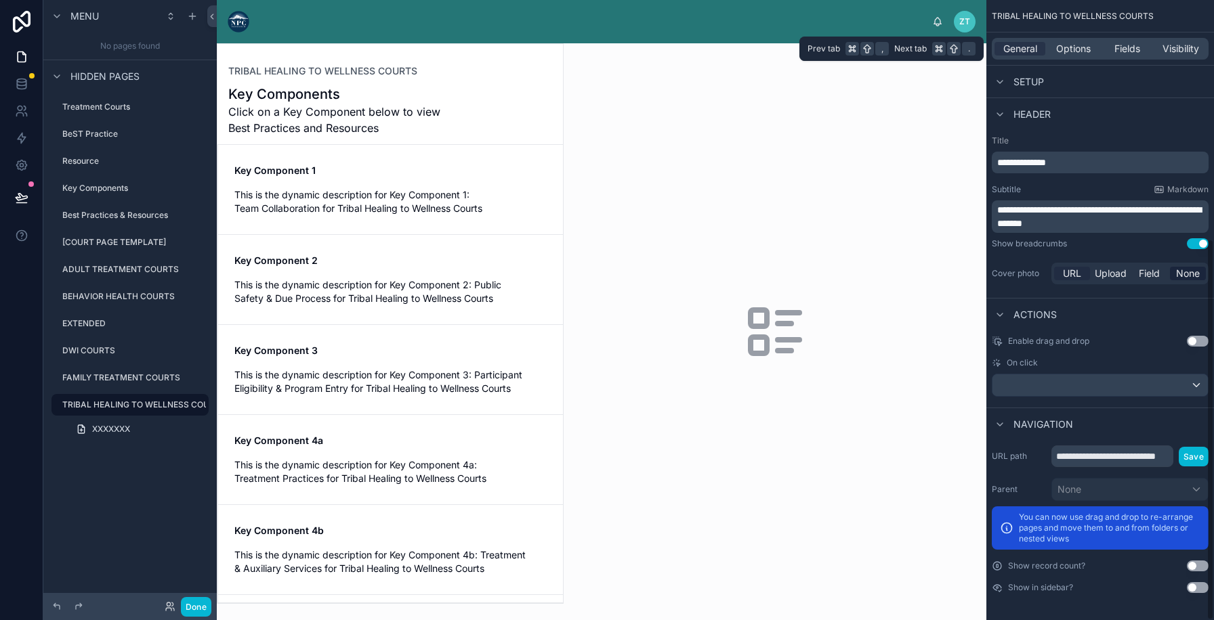
scroll to position [389, 0]
click at [1095, 452] on input "**********" at bounding box center [1112, 457] width 122 height 22
type input "**********"
click at [1195, 455] on button "Save" at bounding box center [1194, 457] width 30 height 20
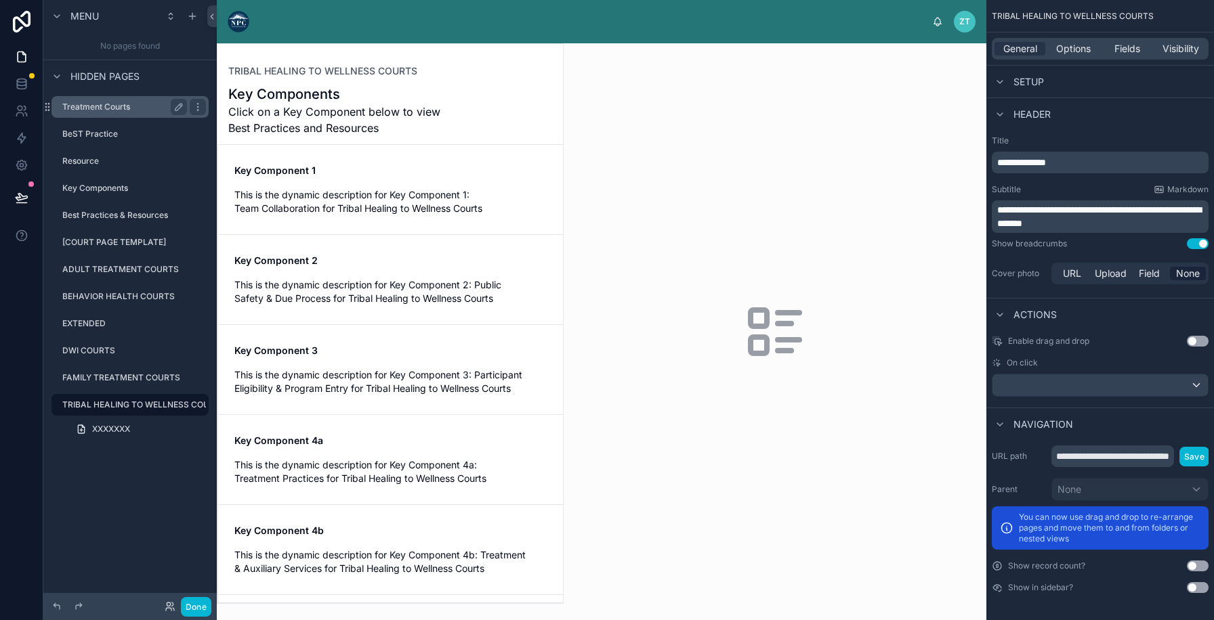
click at [137, 113] on div "Treatment Courts" at bounding box center [124, 107] width 125 height 16
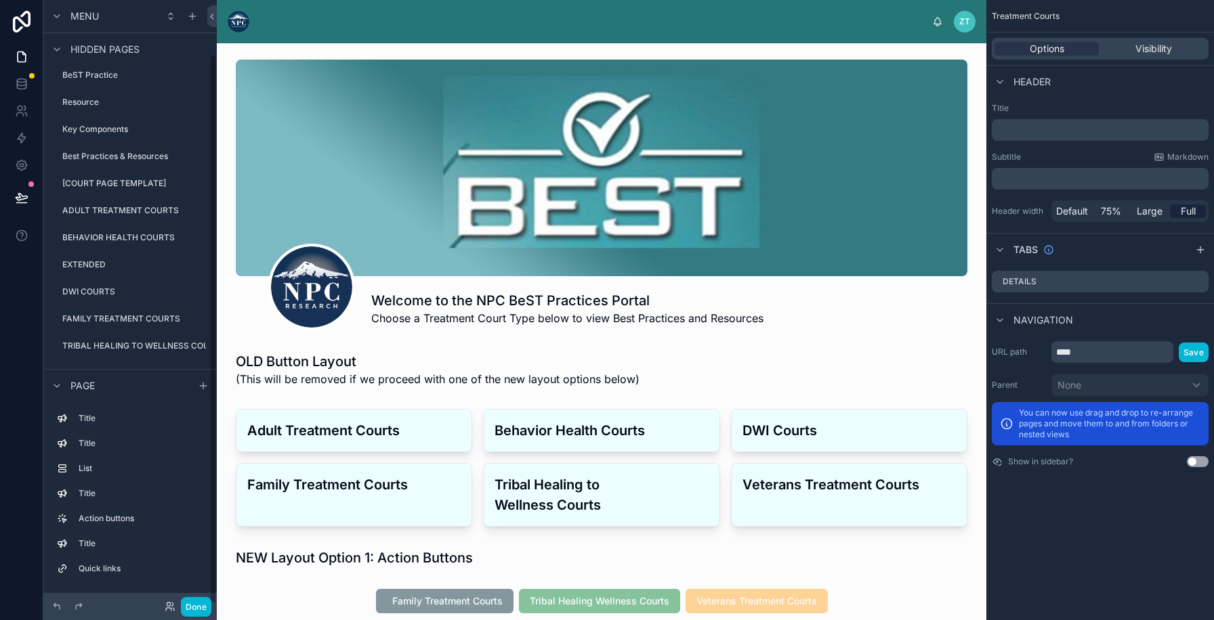
scroll to position [58, 0]
click at [198, 270] on icon "scrollable content" at bounding box center [197, 265] width 11 height 11
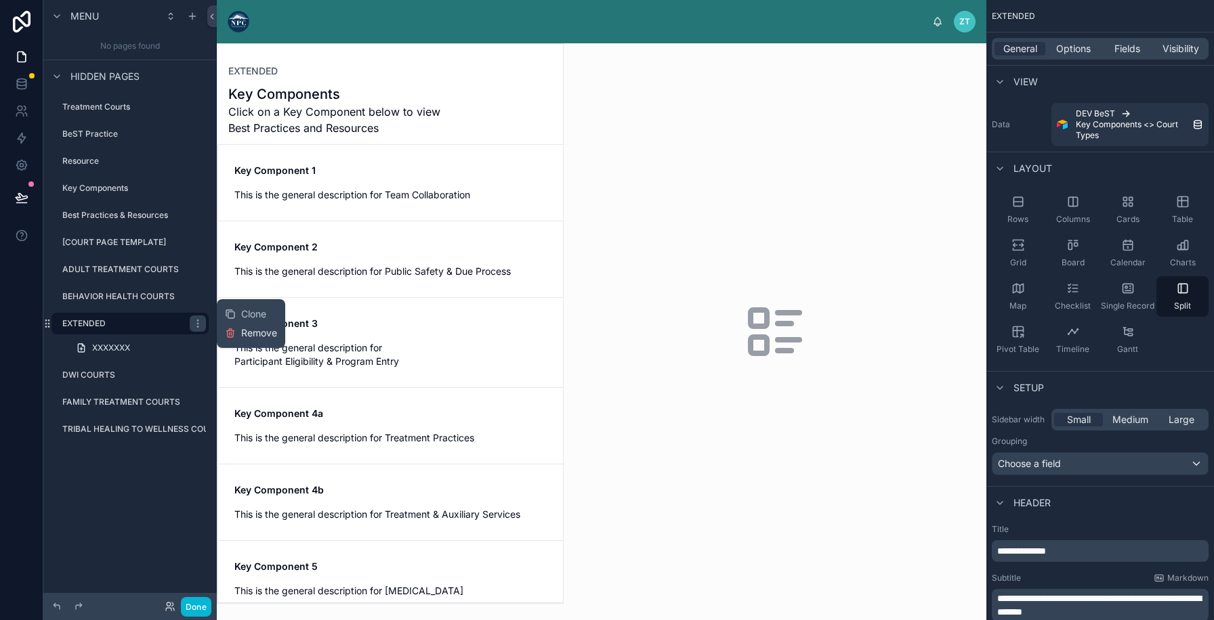
click at [234, 334] on icon at bounding box center [230, 333] width 11 height 11
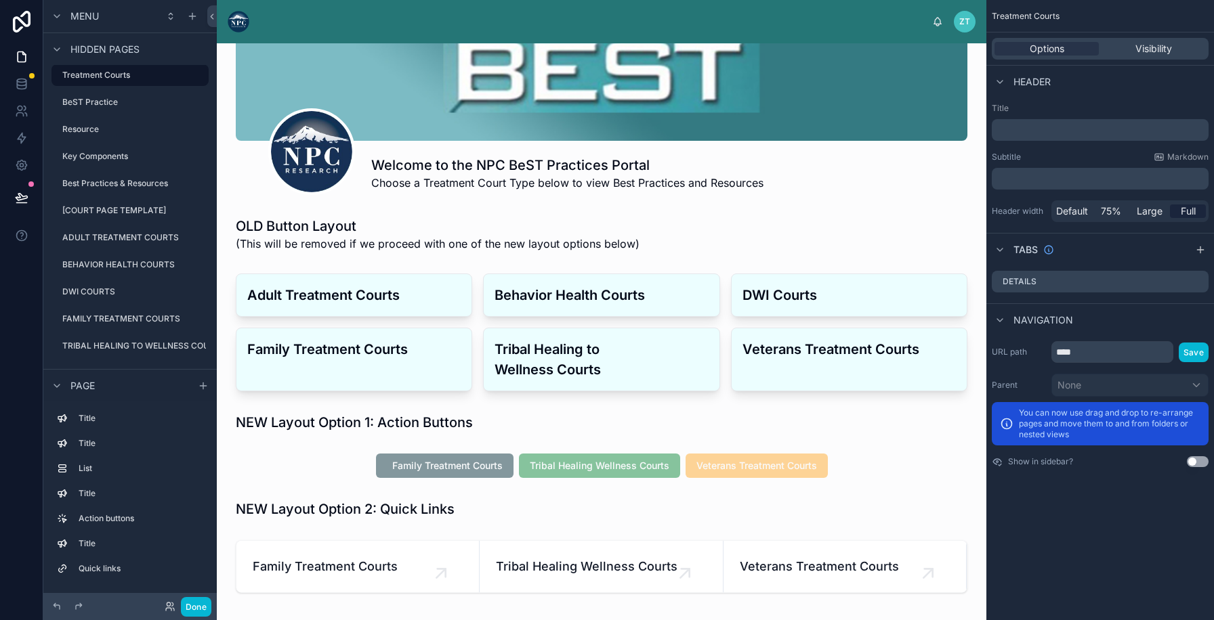
scroll to position [266, 0]
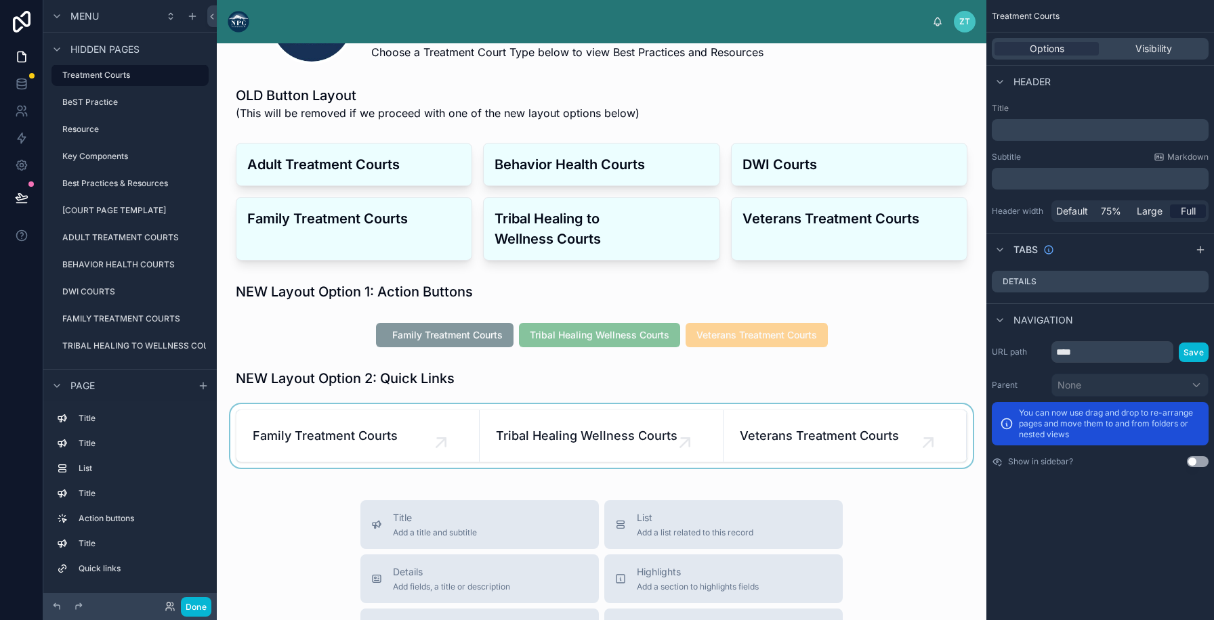
click at [377, 417] on div at bounding box center [602, 436] width 748 height 64
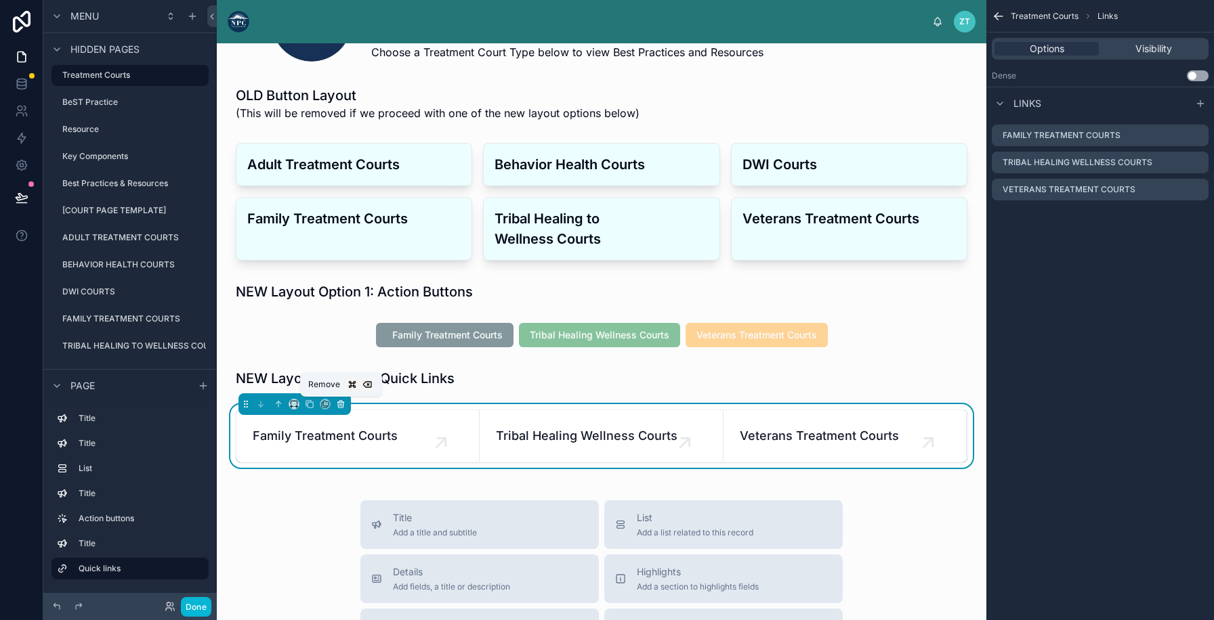
click at [339, 404] on icon at bounding box center [340, 404] width 9 height 9
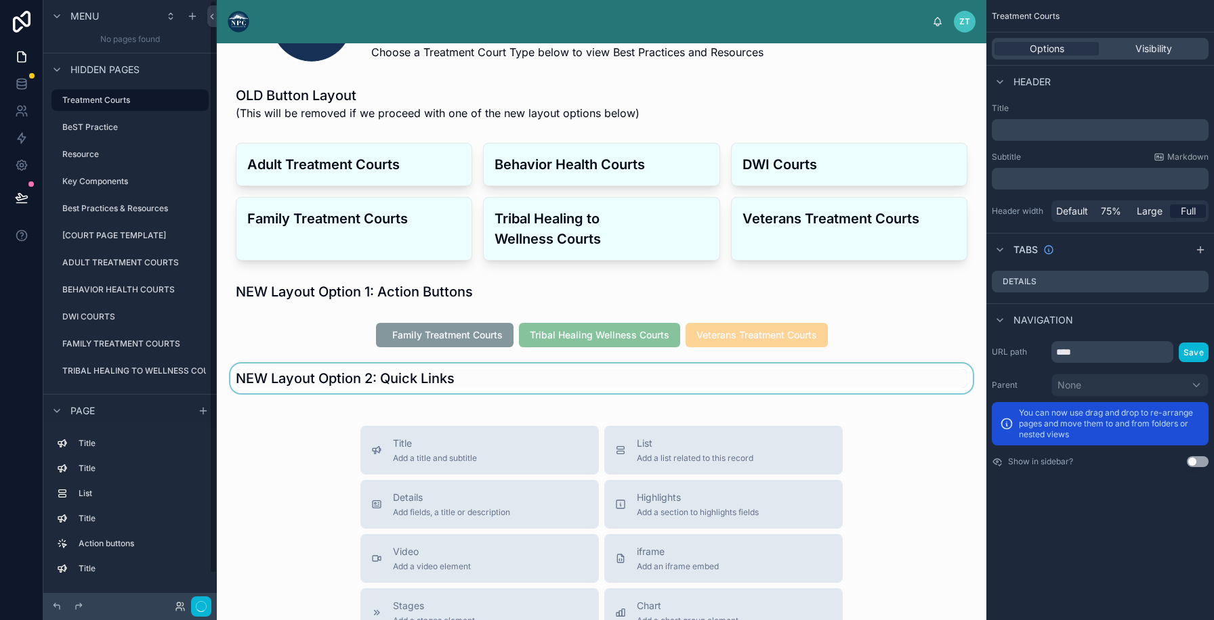
scroll to position [0, 0]
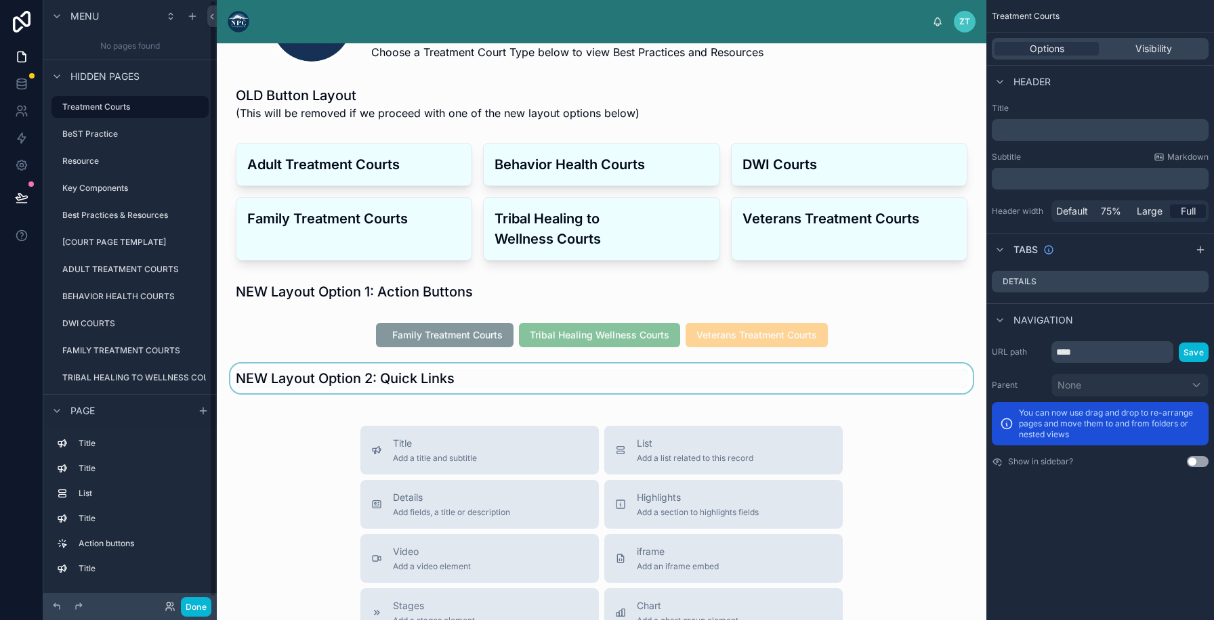
click at [339, 385] on div at bounding box center [602, 379] width 748 height 30
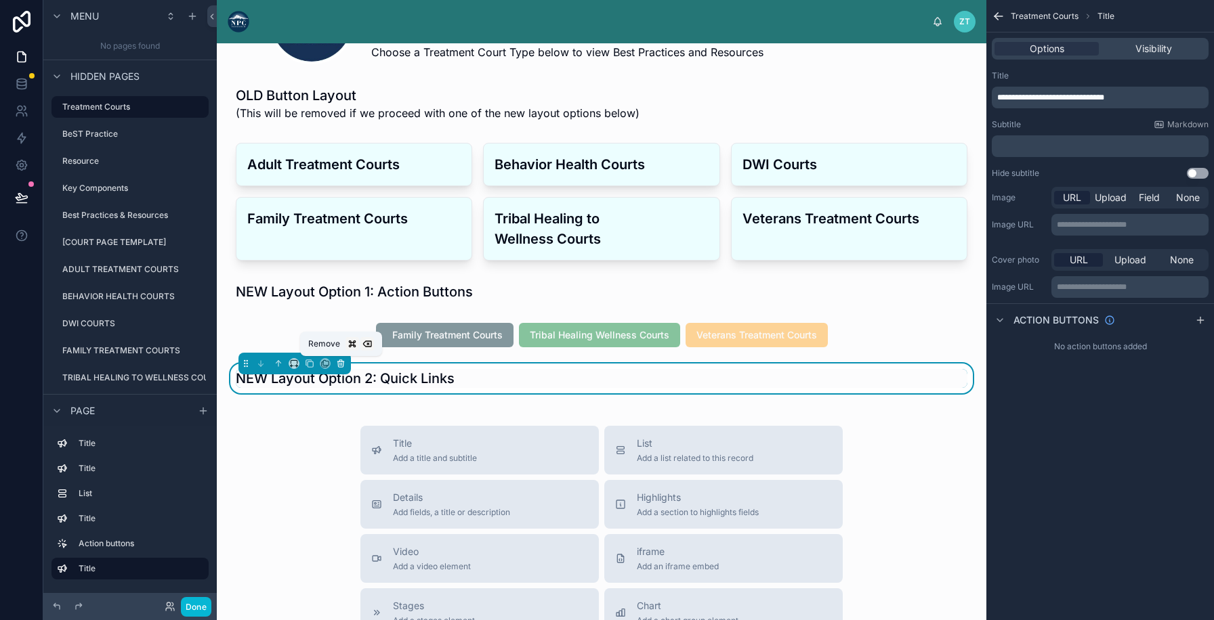
click at [341, 362] on icon at bounding box center [340, 362] width 6 height 0
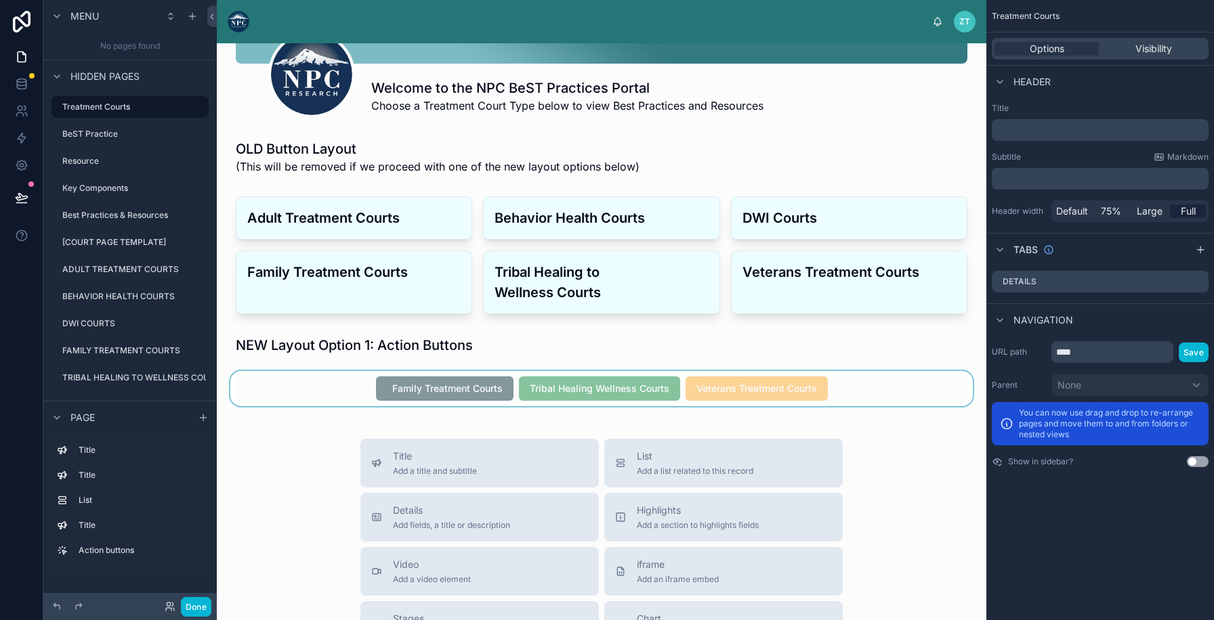
scroll to position [177, 0]
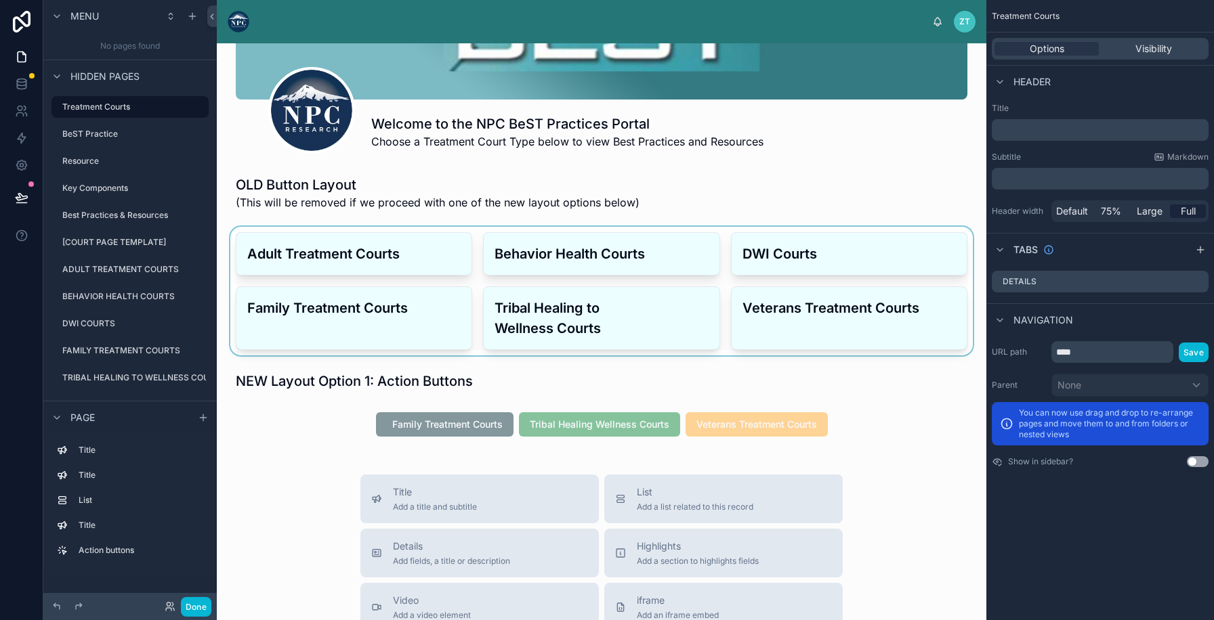
click at [347, 237] on div at bounding box center [602, 291] width 748 height 129
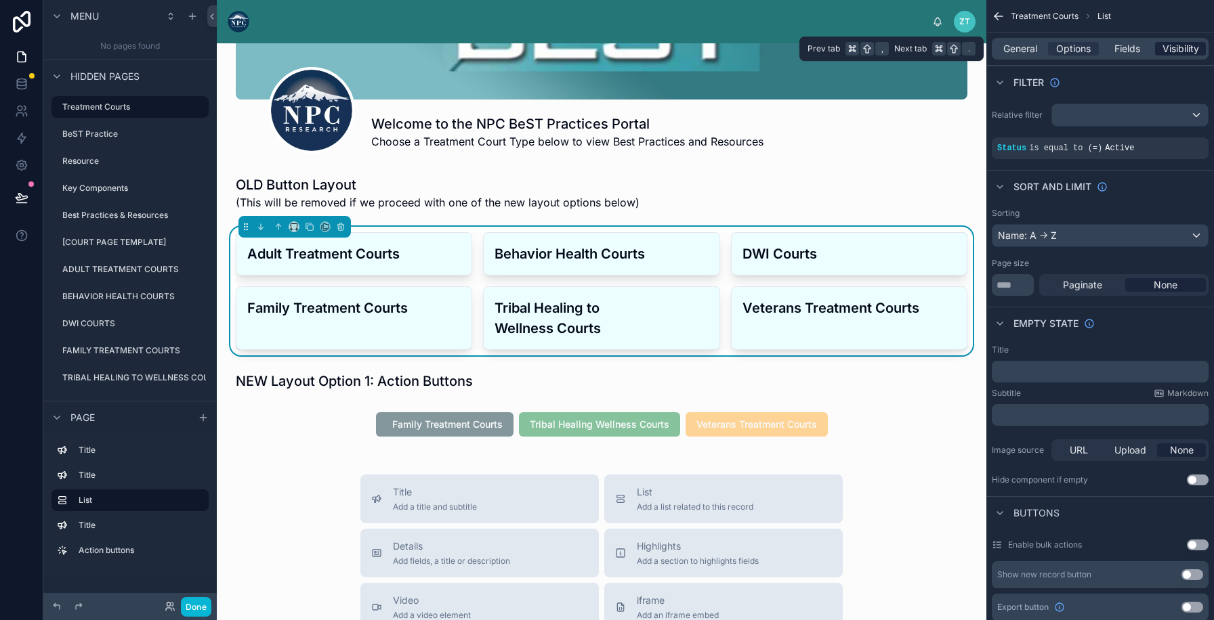
click at [1175, 47] on span "Visibility" at bounding box center [1180, 49] width 37 height 14
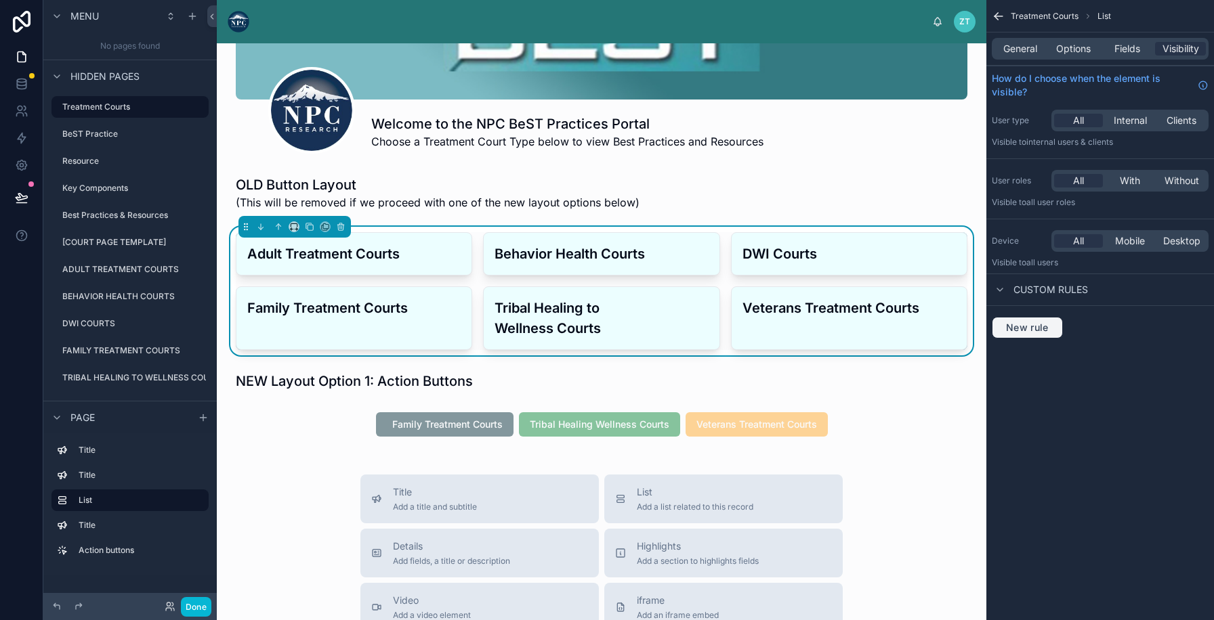
click at [1022, 325] on span "New rule" at bounding box center [1026, 328] width 53 height 12
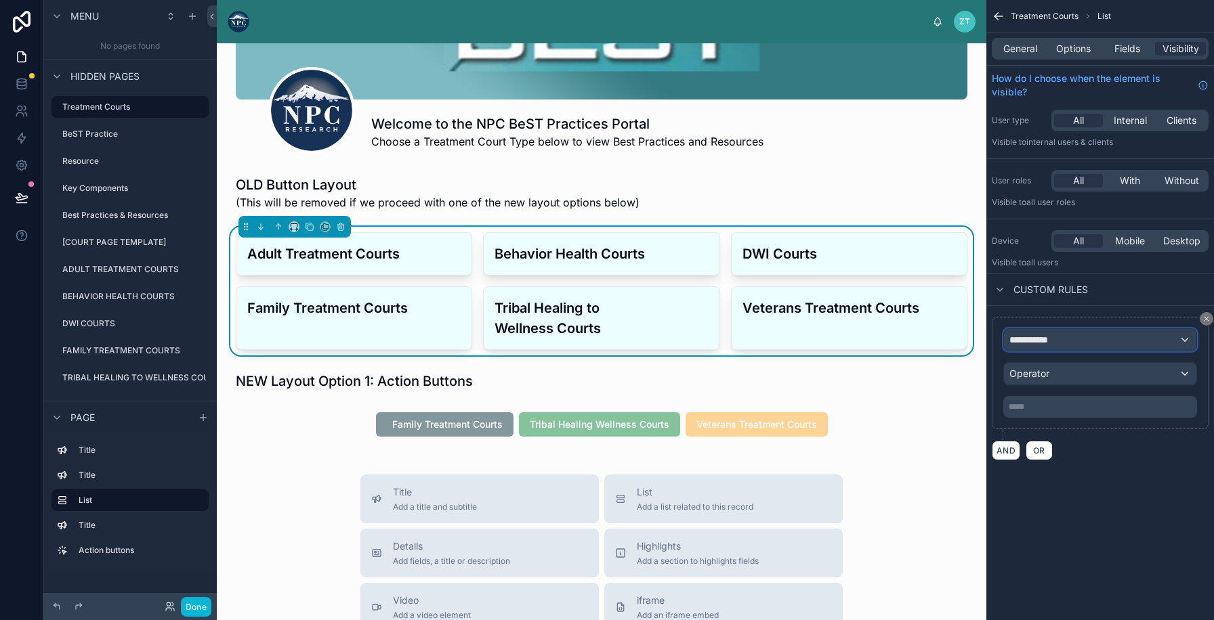
click at [1055, 344] on span "**********" at bounding box center [1034, 340] width 50 height 14
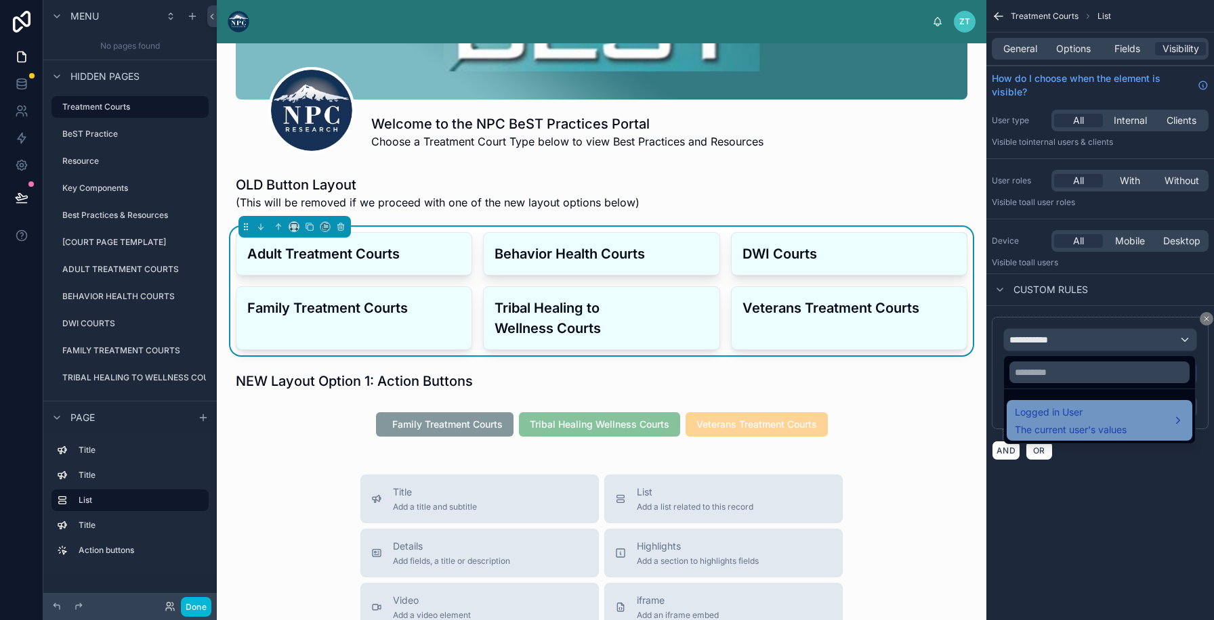
click at [1046, 410] on span "Logged in User" at bounding box center [1070, 412] width 112 height 16
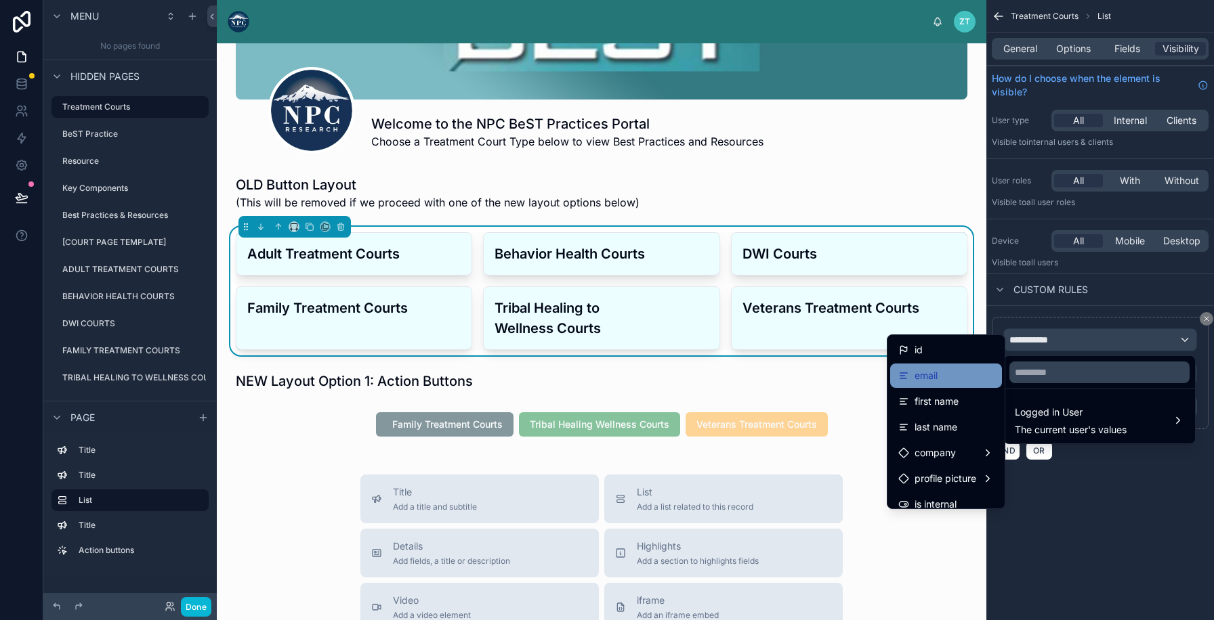
click at [960, 379] on div "email" at bounding box center [945, 376] width 95 height 16
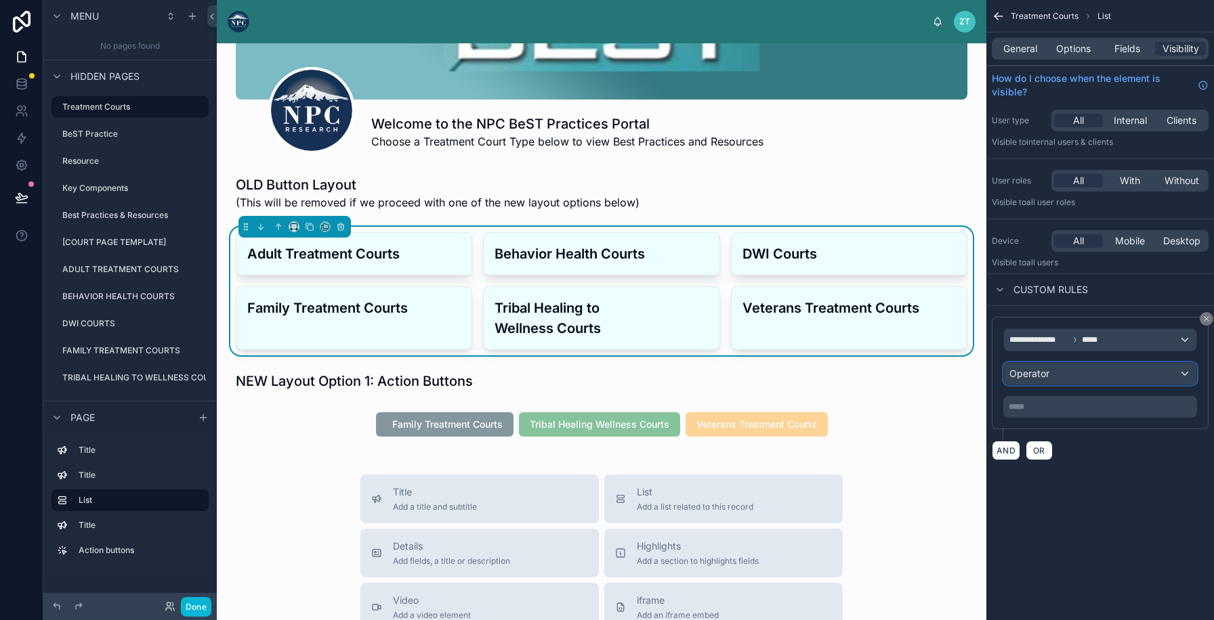
click at [1017, 369] on span "Operator" at bounding box center [1029, 374] width 40 height 12
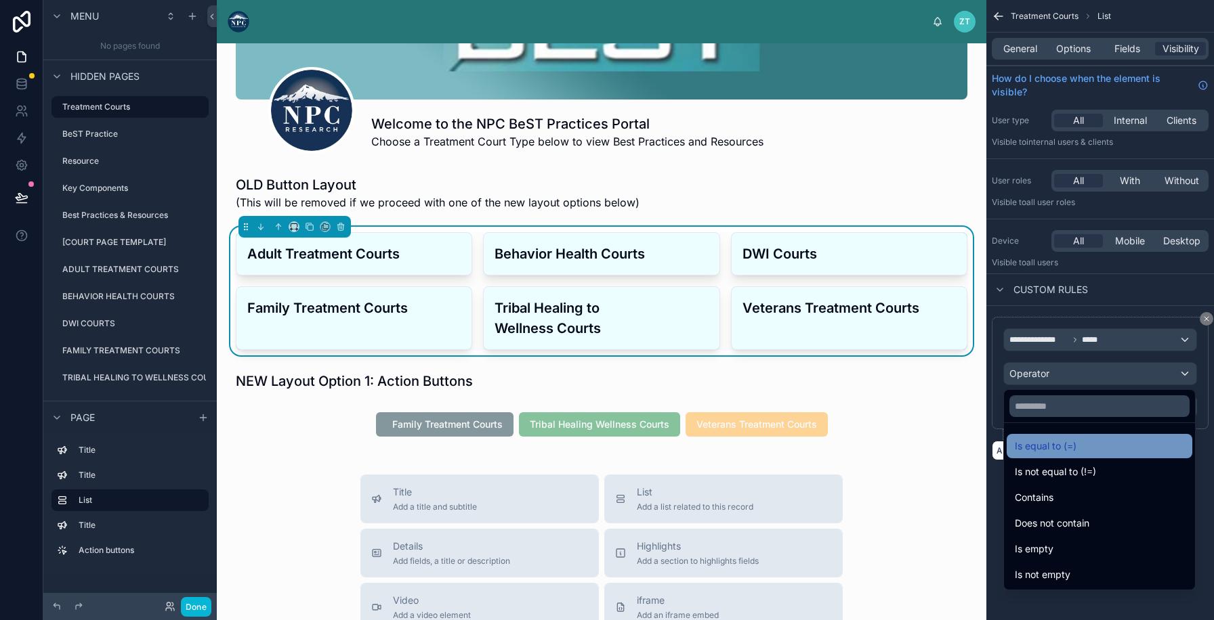
click at [1033, 437] on div "Is equal to (=)" at bounding box center [1099, 446] width 186 height 24
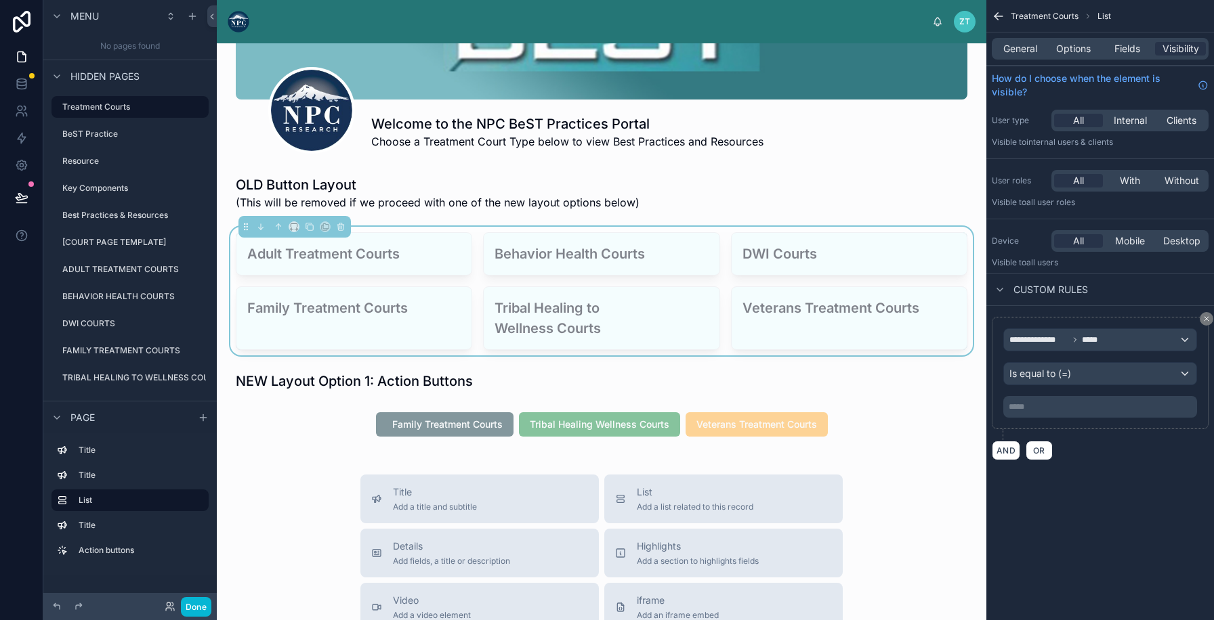
click at [1027, 402] on p "***** ﻿" at bounding box center [1101, 407] width 186 height 11
click at [1168, 471] on div "**********" at bounding box center [1100, 388] width 228 height 165
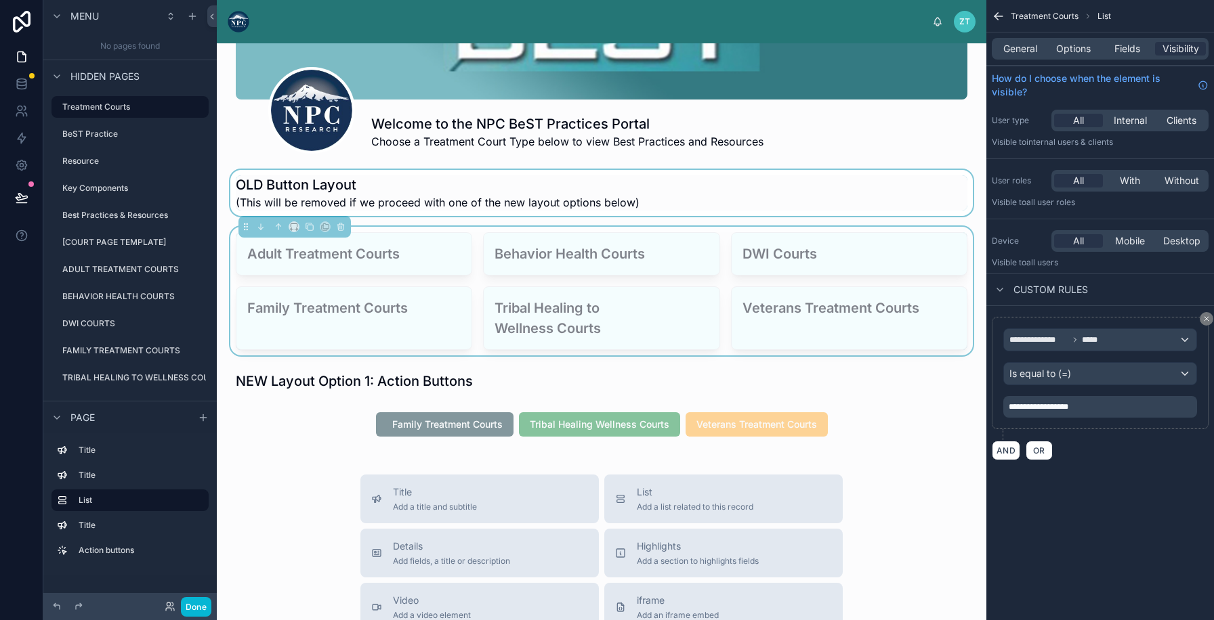
click at [445, 205] on div at bounding box center [602, 193] width 748 height 46
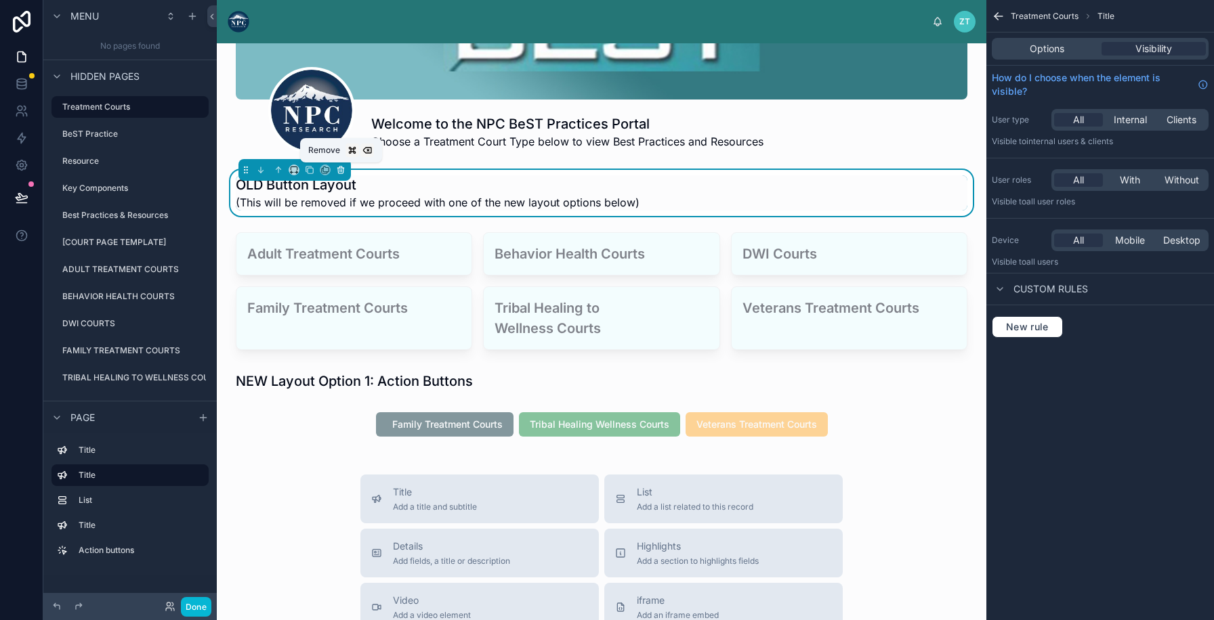
click at [345, 173] on button at bounding box center [340, 170] width 15 height 15
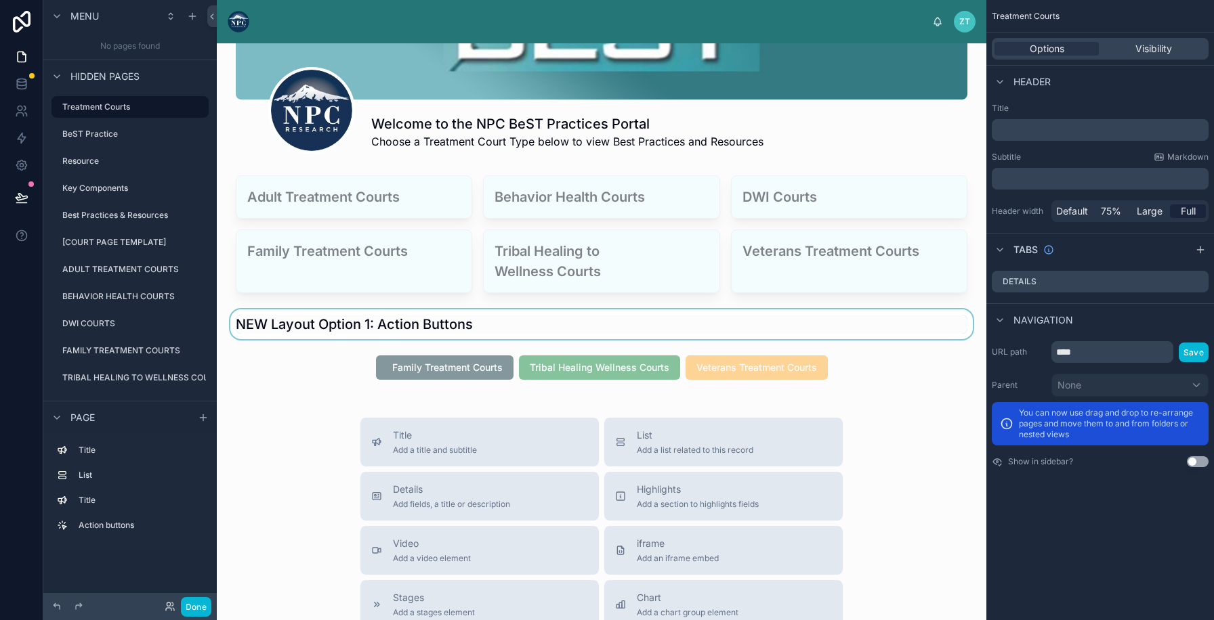
click at [318, 321] on div at bounding box center [602, 324] width 748 height 30
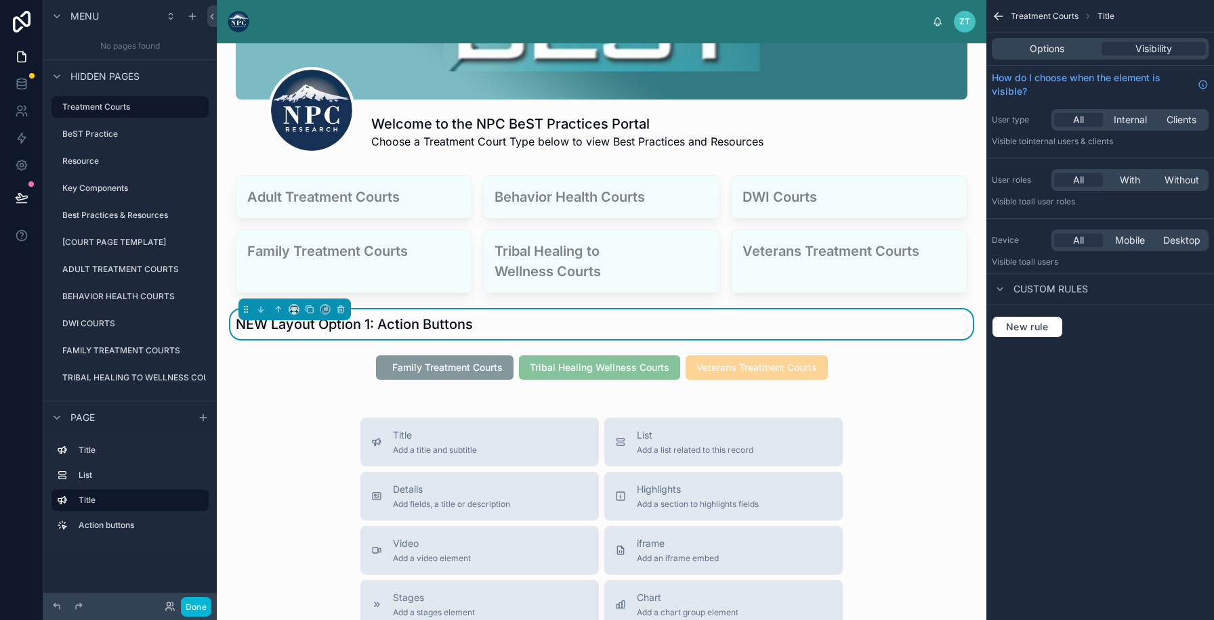
click at [1028, 56] on div "Options Visibility" at bounding box center [1099, 49] width 217 height 22
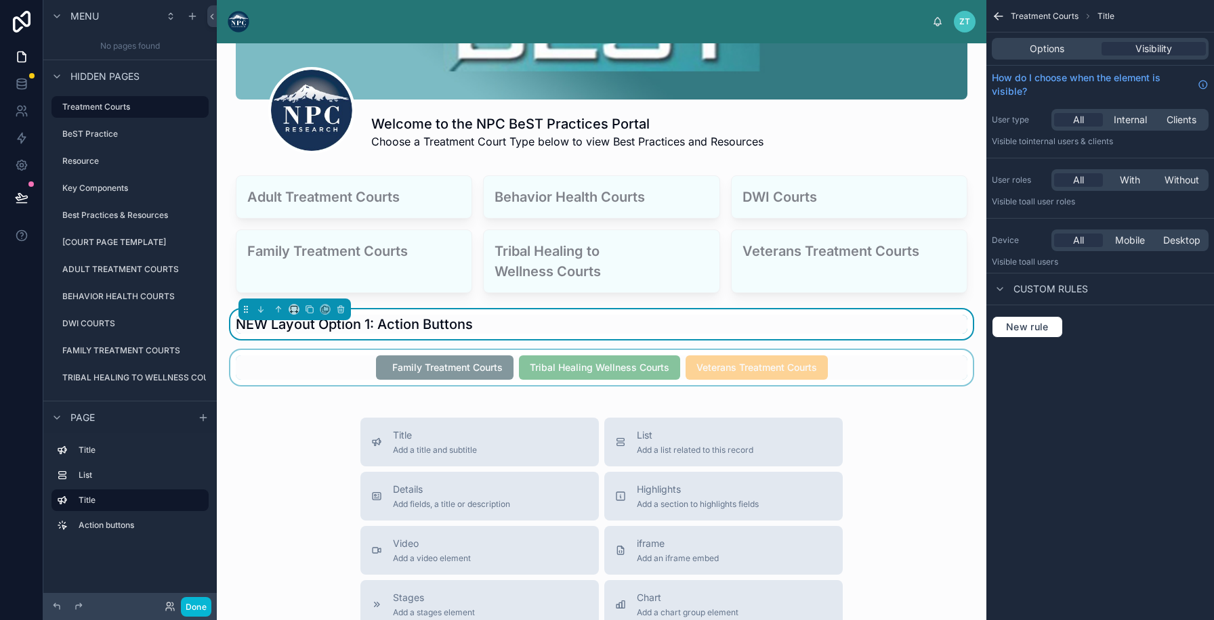
click at [425, 369] on div at bounding box center [602, 367] width 748 height 35
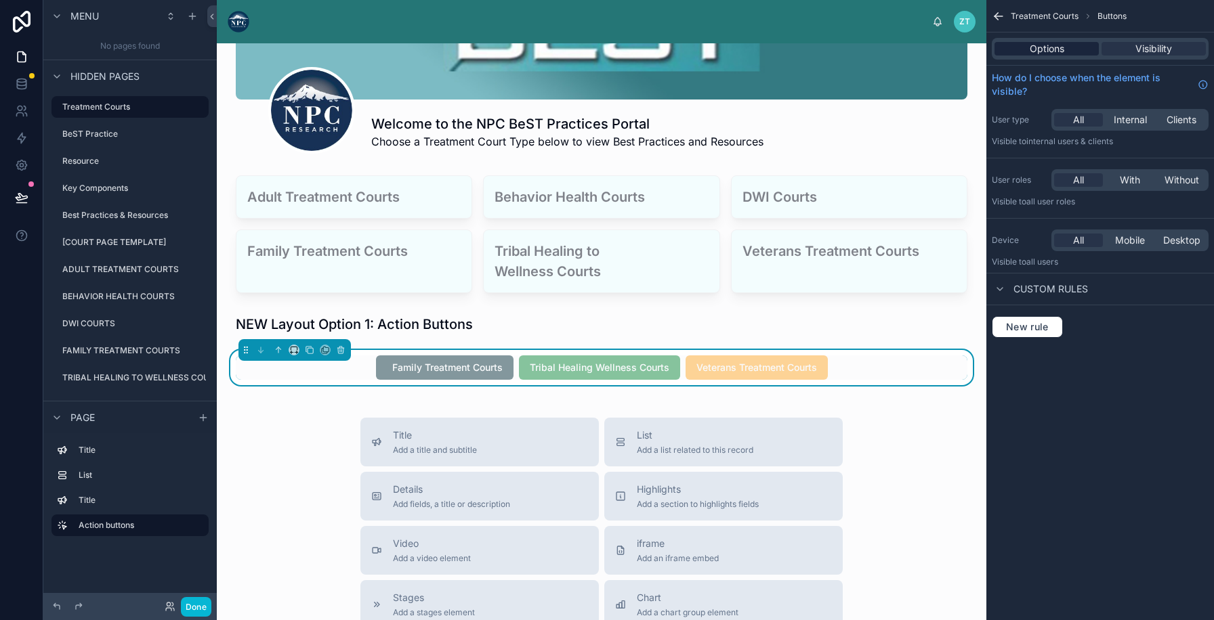
click at [1046, 53] on span "Options" at bounding box center [1046, 49] width 35 height 14
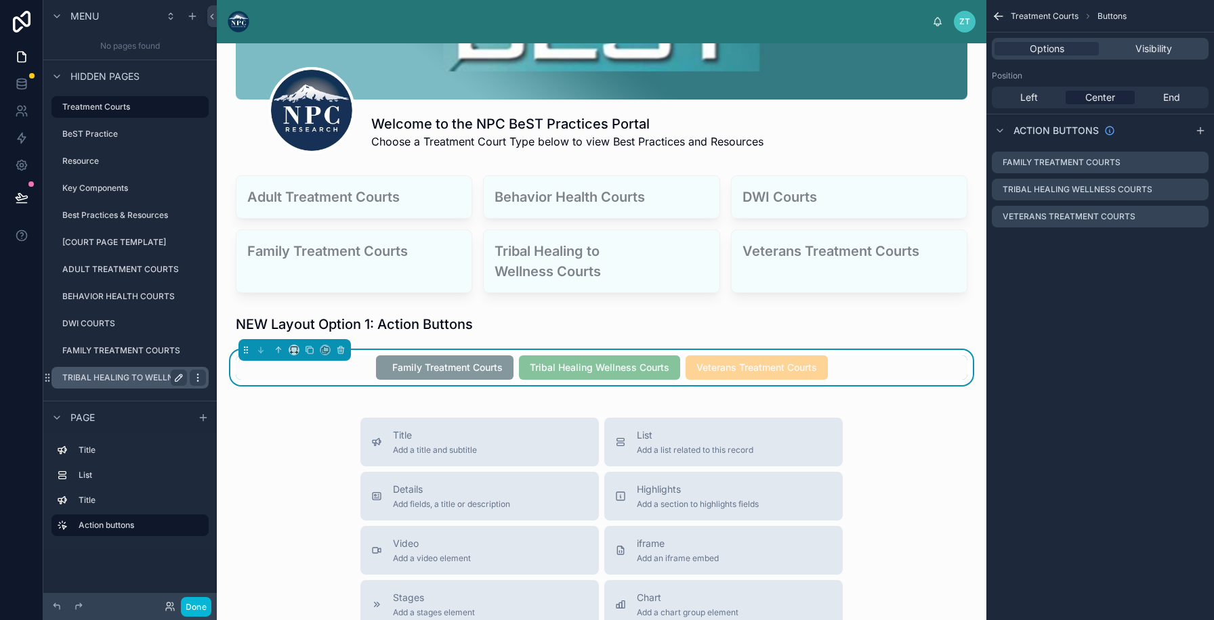
click at [194, 377] on icon "scrollable content" at bounding box center [197, 377] width 11 height 11
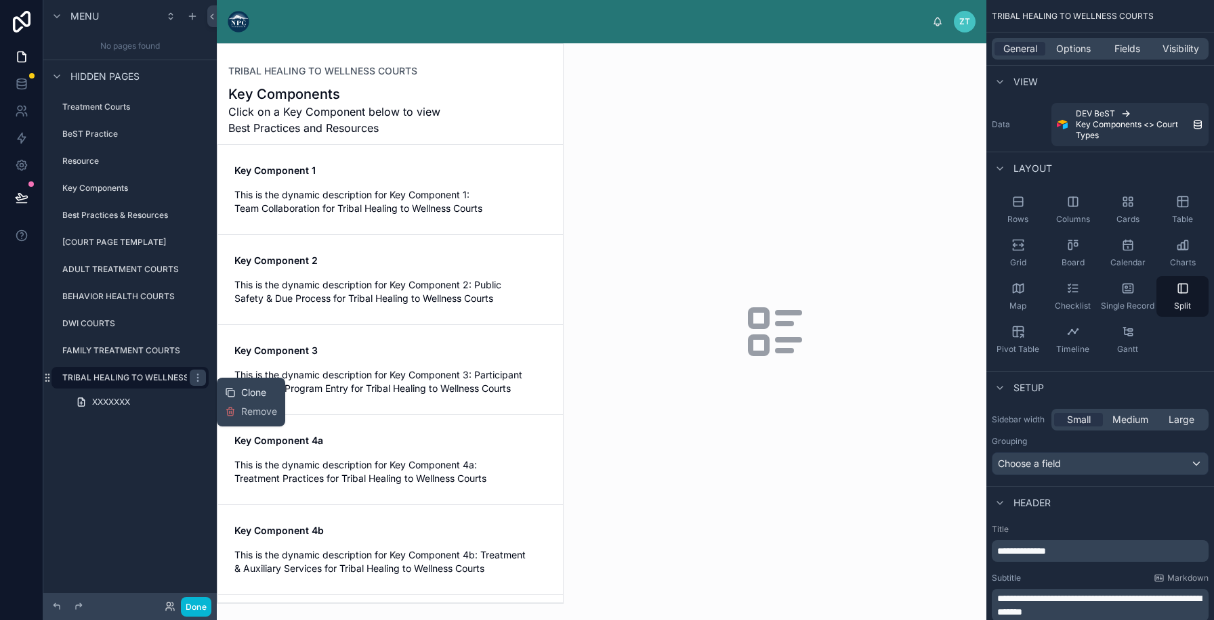
click at [231, 391] on icon at bounding box center [230, 392] width 11 height 11
click at [177, 406] on icon "scrollable content" at bounding box center [178, 405] width 11 height 11
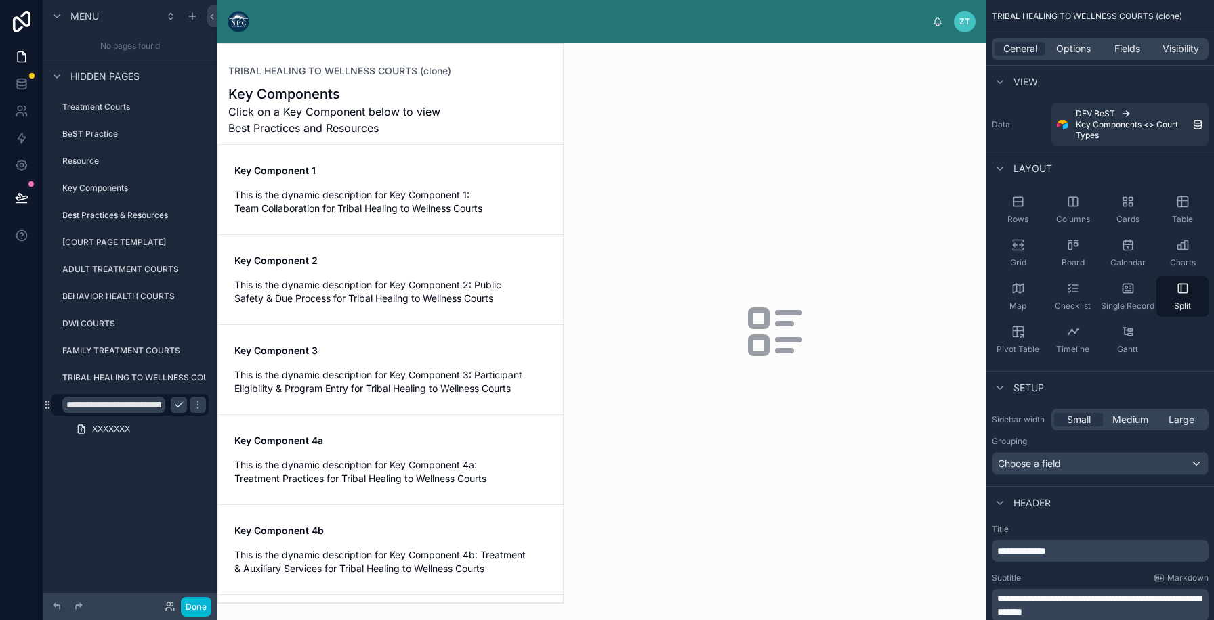
click at [142, 405] on input "**********" at bounding box center [113, 405] width 103 height 16
type input "*"
type input "**********"
click at [192, 406] on icon "scrollable content" at bounding box center [197, 405] width 11 height 11
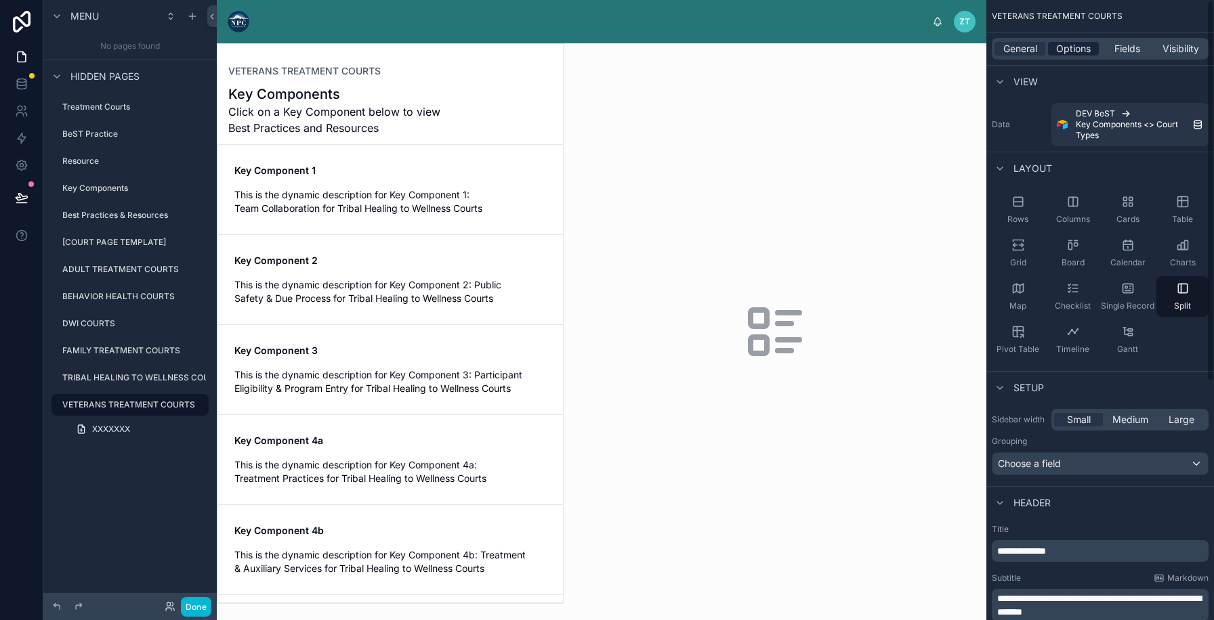
click at [1071, 48] on span "Options" at bounding box center [1073, 49] width 35 height 14
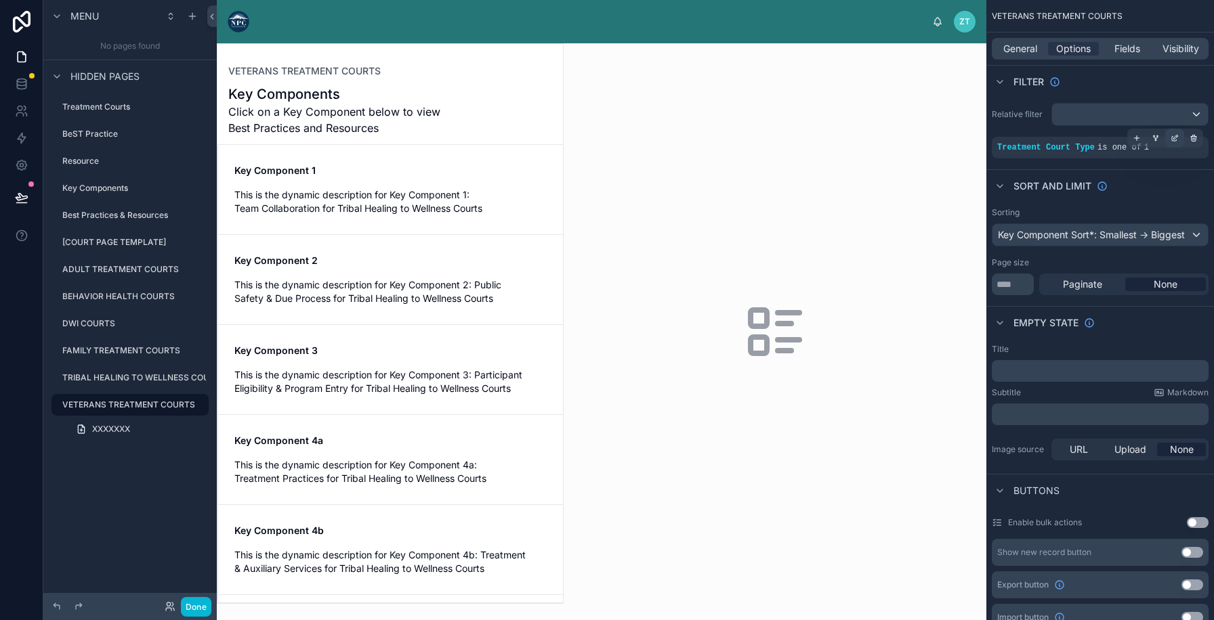
click at [1173, 134] on icon "scrollable content" at bounding box center [1174, 138] width 8 height 8
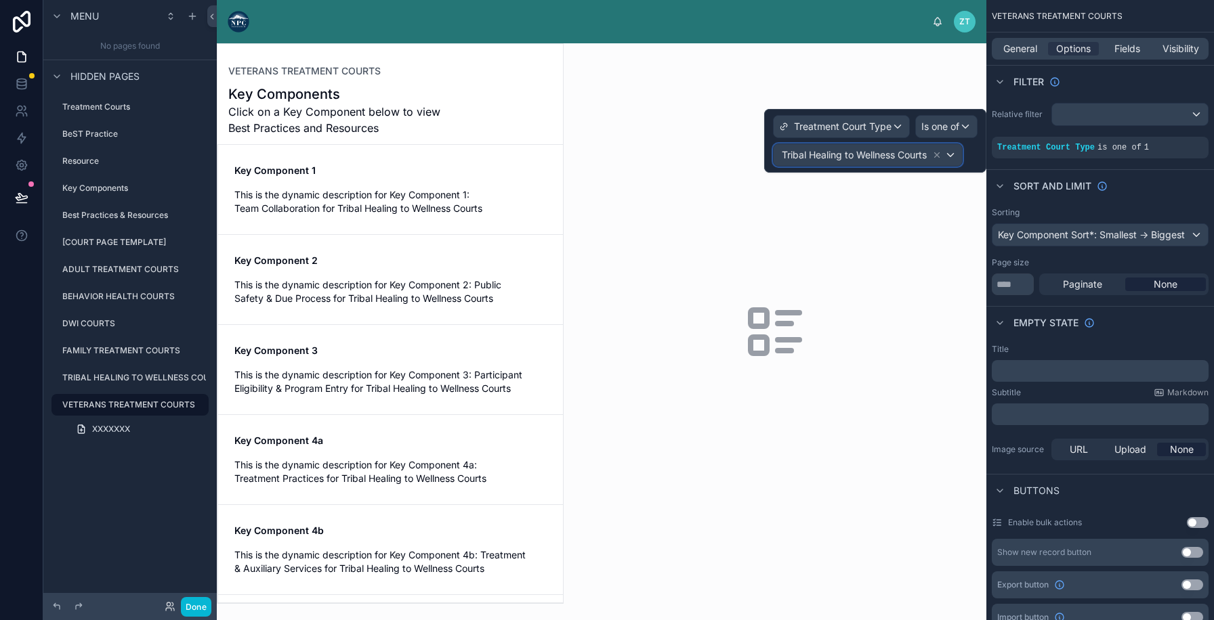
click at [933, 153] on div "Tribal Healing to Wellness Courts" at bounding box center [861, 155] width 163 height 16
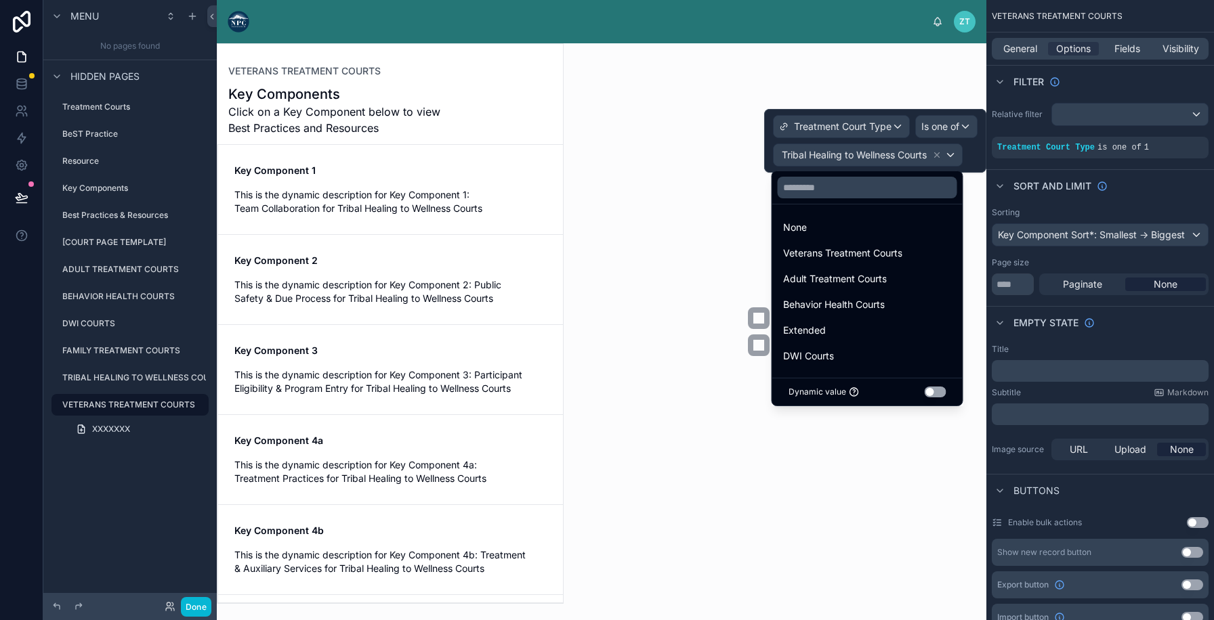
click at [935, 154] on div at bounding box center [875, 141] width 222 height 64
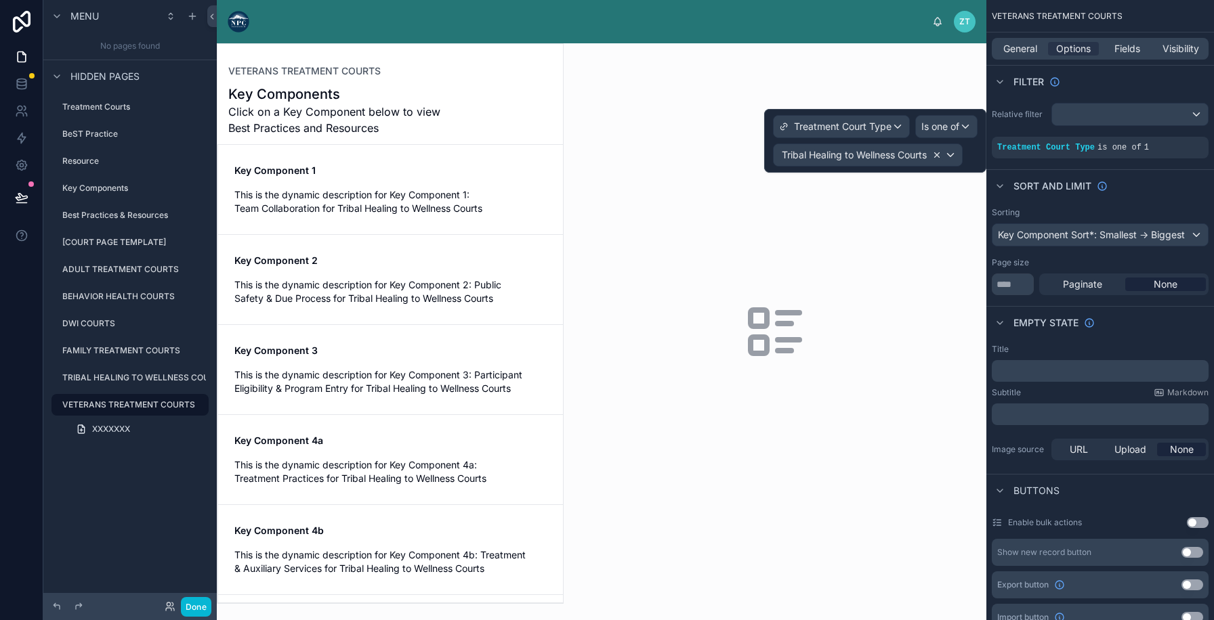
click at [937, 154] on icon at bounding box center [937, 155] width 5 height 5
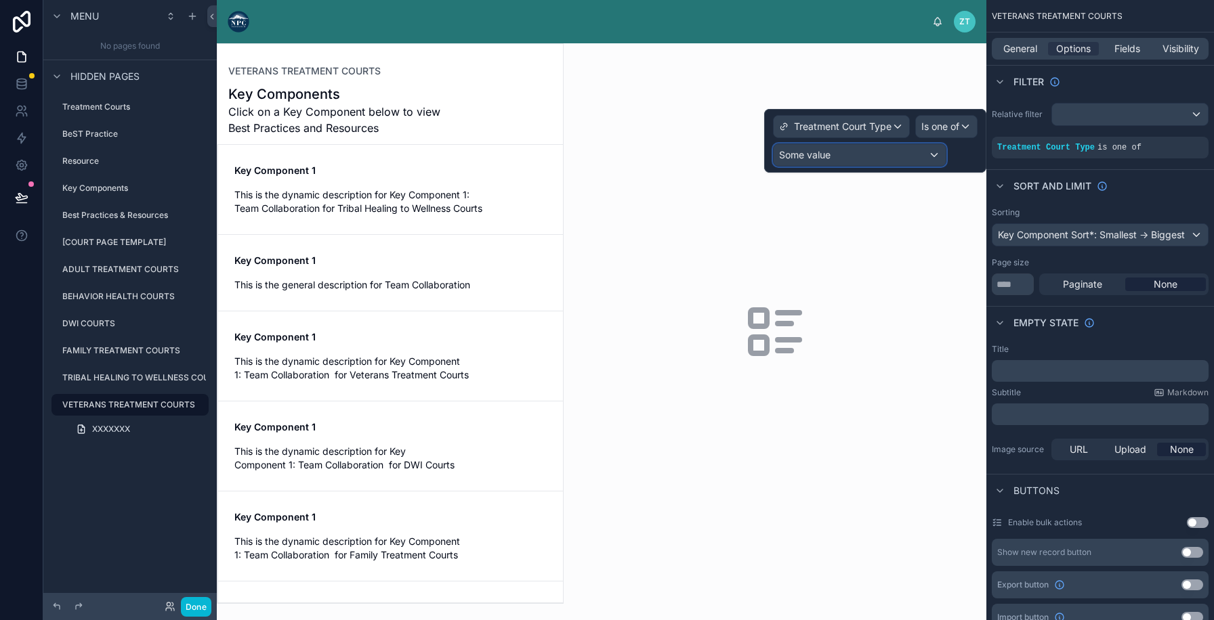
click at [937, 154] on div "Some value" at bounding box center [859, 155] width 172 height 22
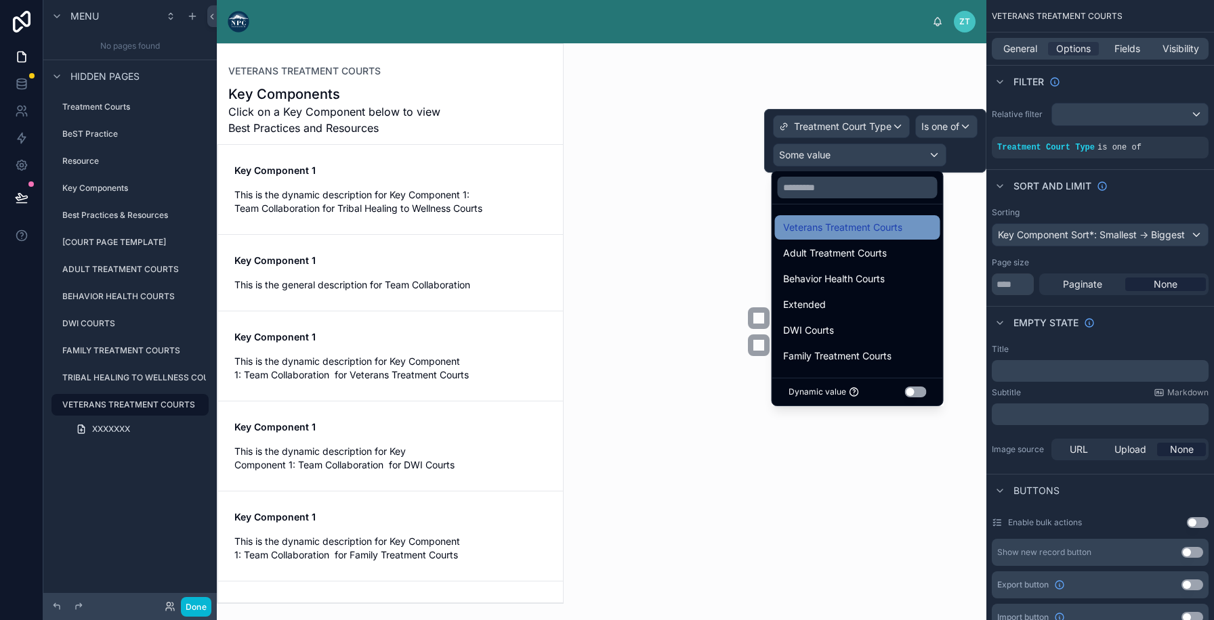
click at [888, 223] on span "Veterans Treatment Courts" at bounding box center [842, 227] width 119 height 16
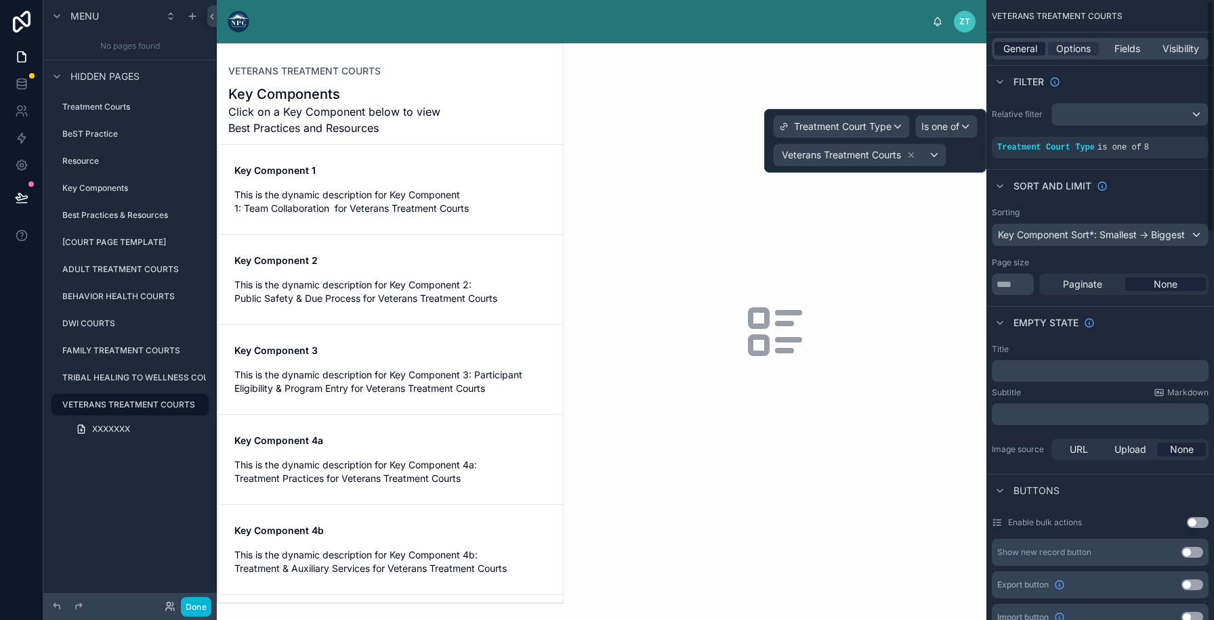
click at [1022, 54] on span "General" at bounding box center [1020, 49] width 34 height 14
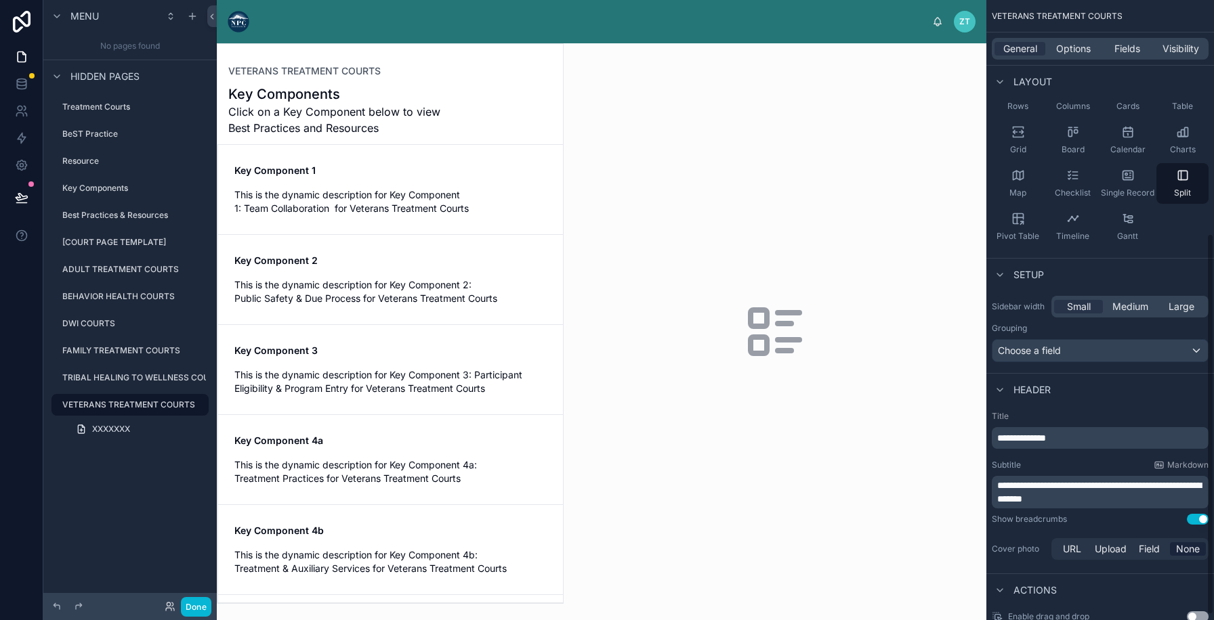
scroll to position [389, 0]
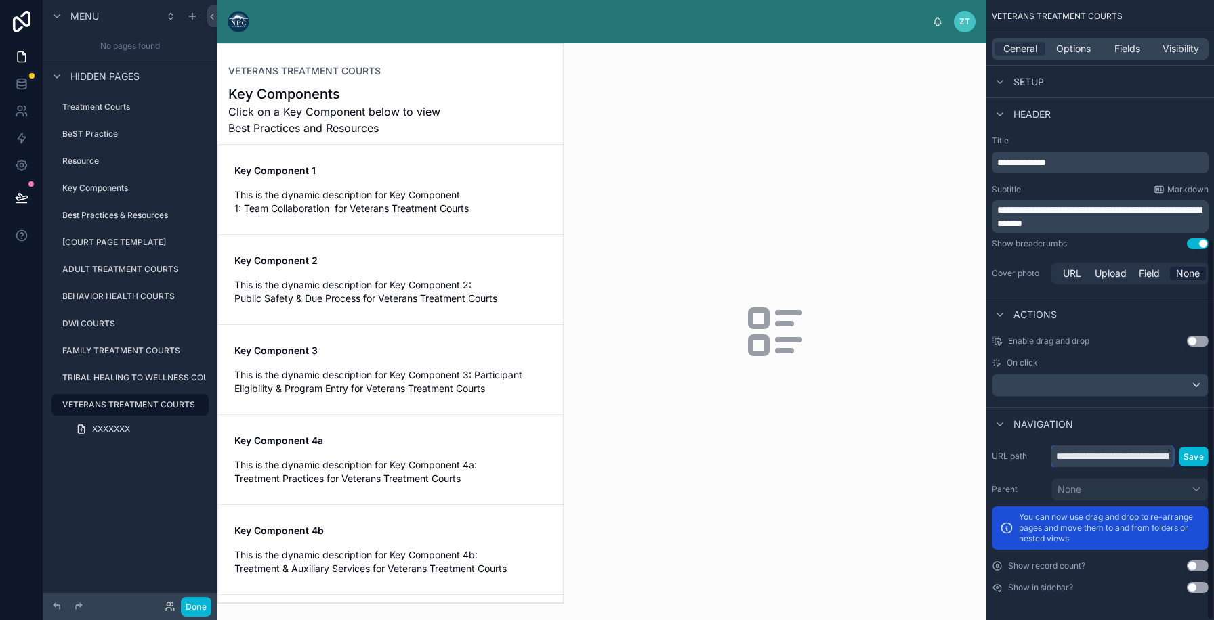
click at [1114, 458] on input "**********" at bounding box center [1112, 457] width 122 height 22
type input "**********"
click at [1186, 459] on button "Save" at bounding box center [1194, 457] width 30 height 20
click at [142, 114] on div "Treatment Courts" at bounding box center [124, 107] width 125 height 16
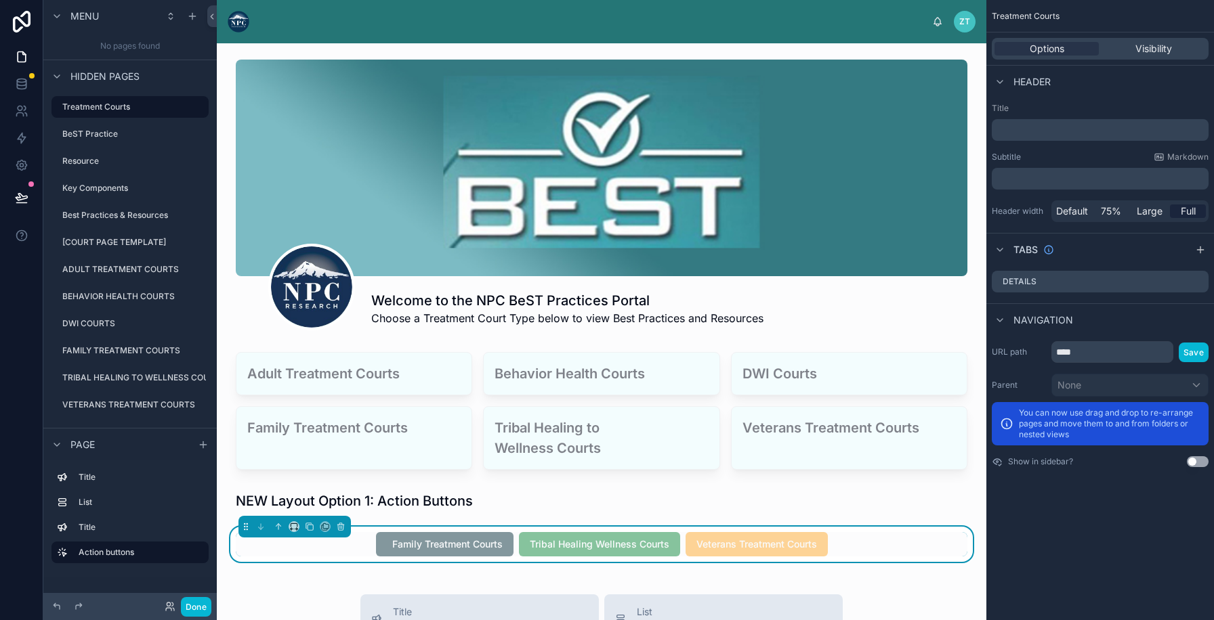
click at [884, 534] on div "Family Treatment Courts Tribal Healing Wellness Courts Veterans Treatment Courts" at bounding box center [601, 544] width 731 height 24
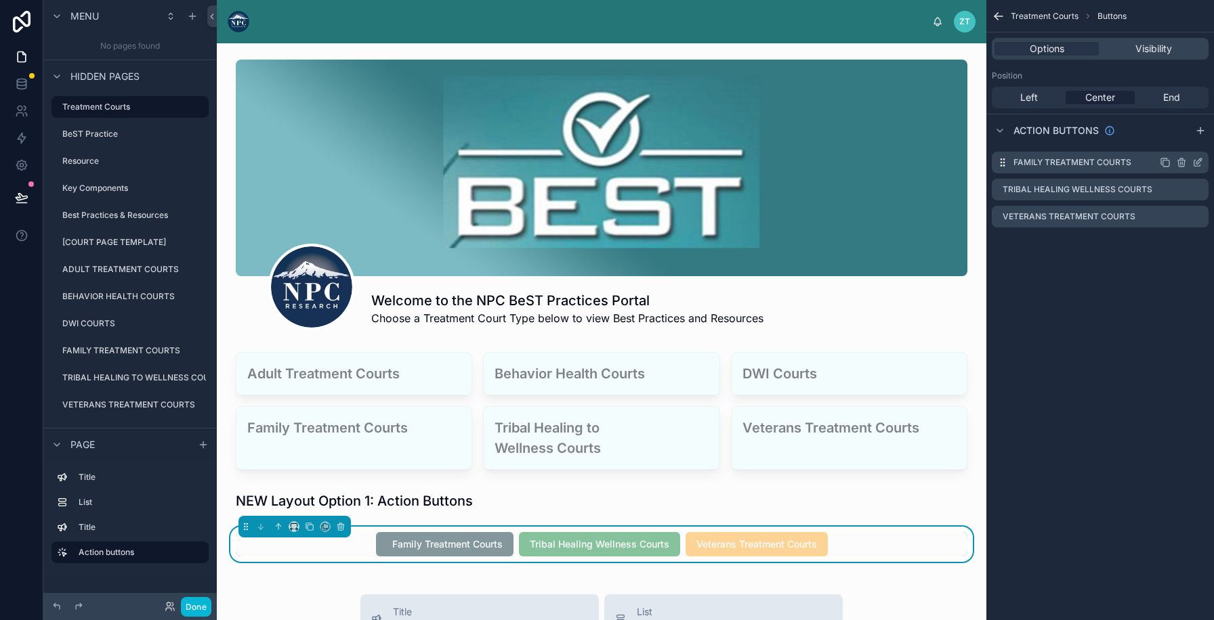
click at [1199, 160] on icon "scrollable content" at bounding box center [1198, 160] width 5 height 5
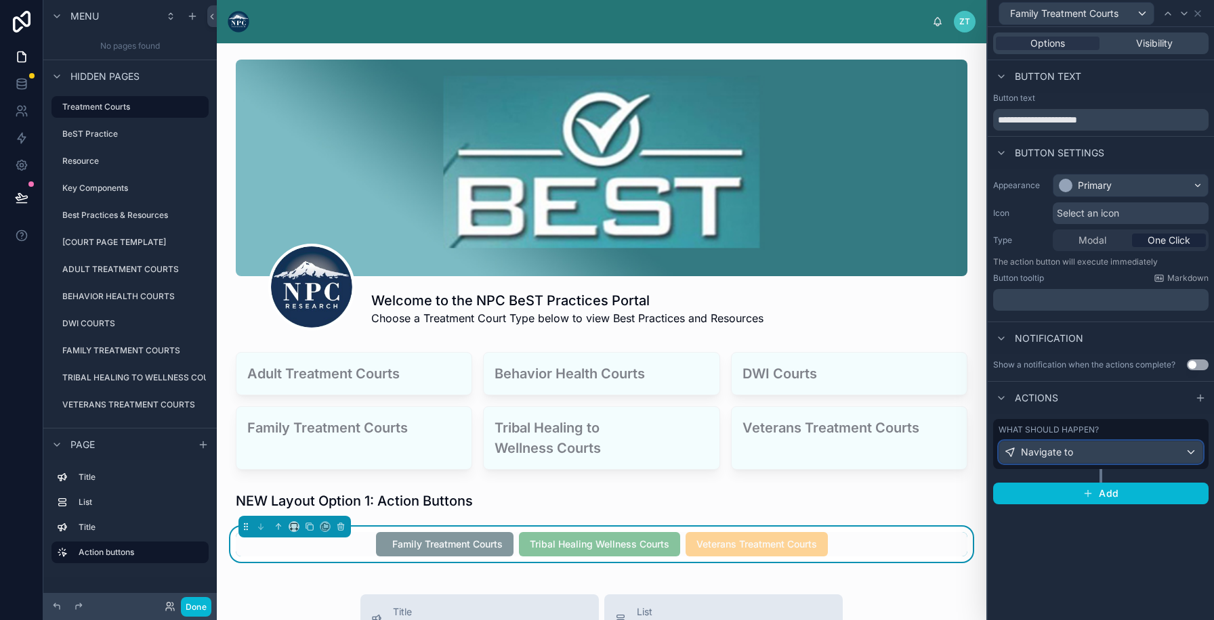
click at [1046, 450] on span "Navigate to" at bounding box center [1047, 453] width 52 height 14
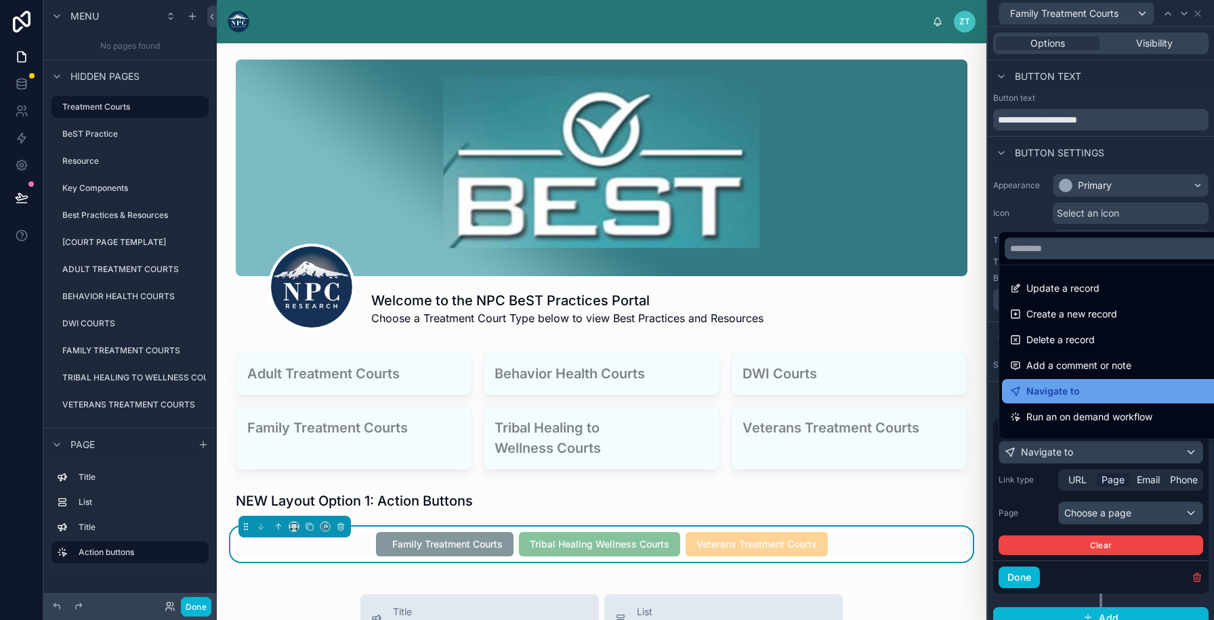
click at [1053, 391] on span "Navigate to" at bounding box center [1052, 391] width 53 height 16
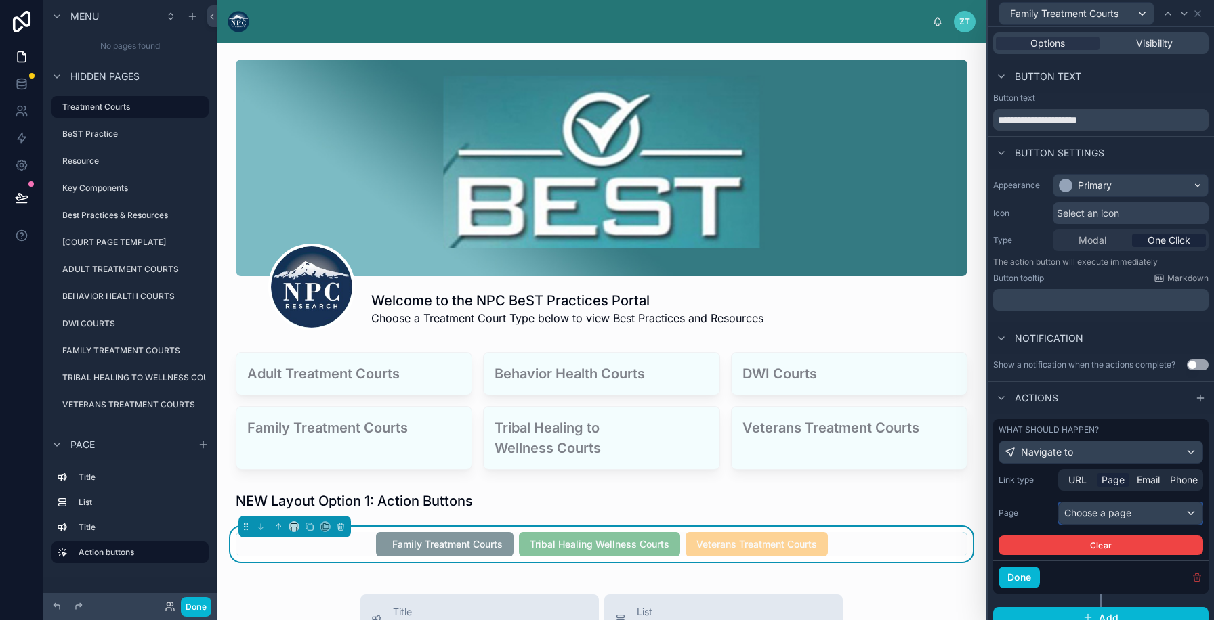
click at [1075, 512] on div "Choose a page" at bounding box center [1130, 513] width 144 height 22
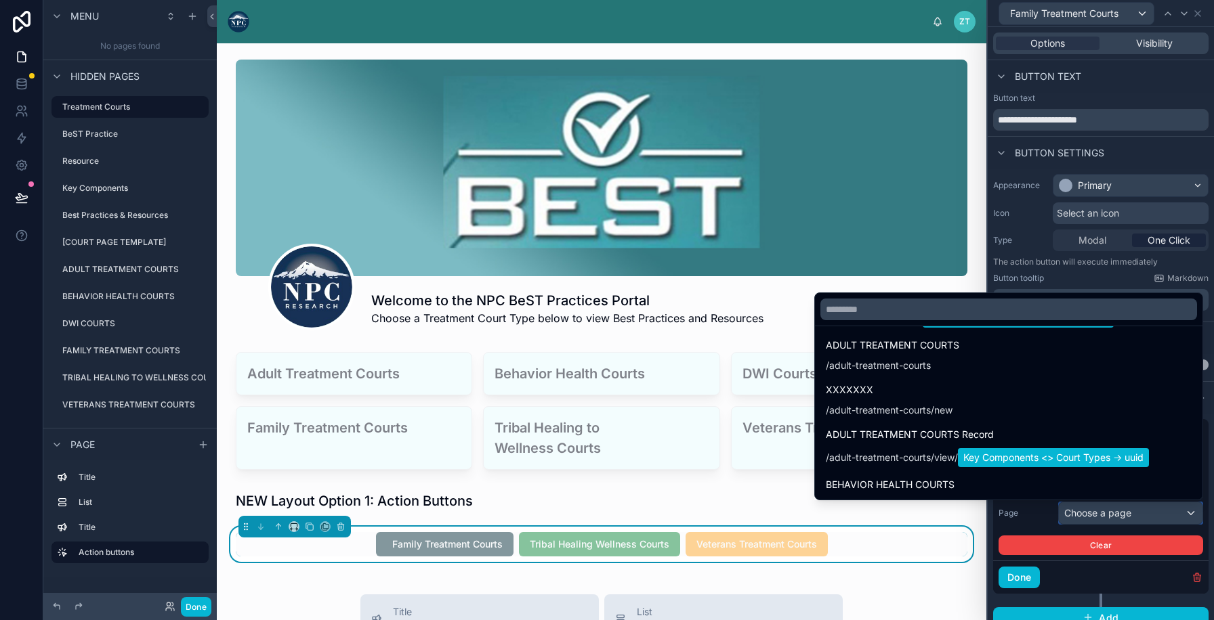
scroll to position [751, 0]
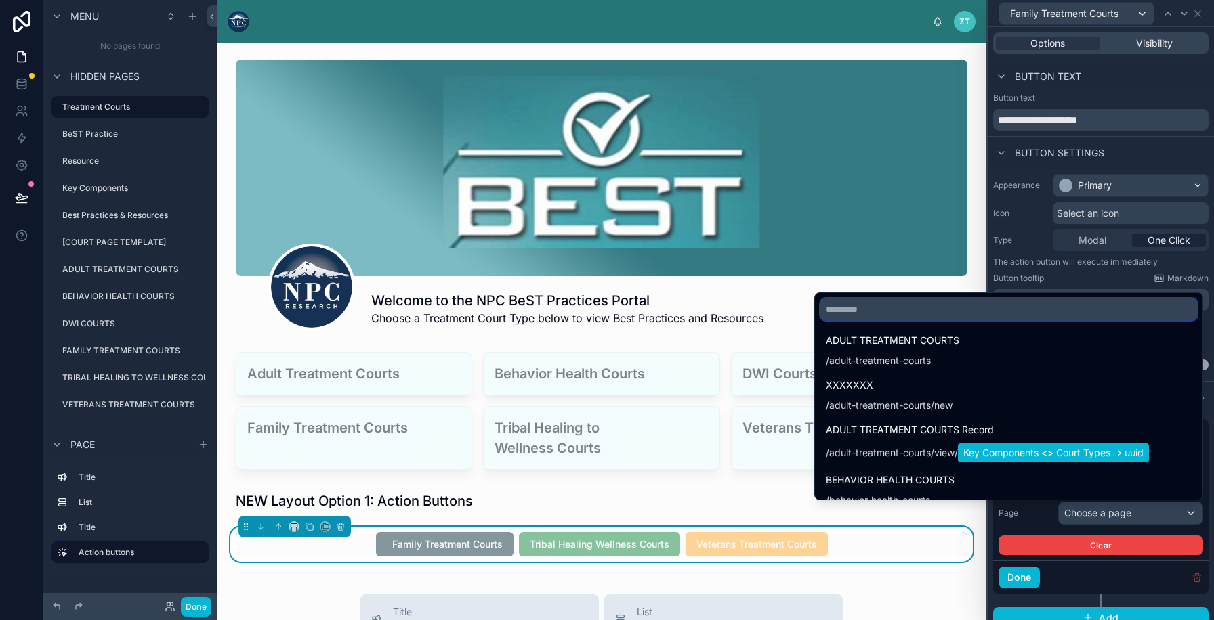
click at [918, 309] on input "text" at bounding box center [1008, 310] width 377 height 22
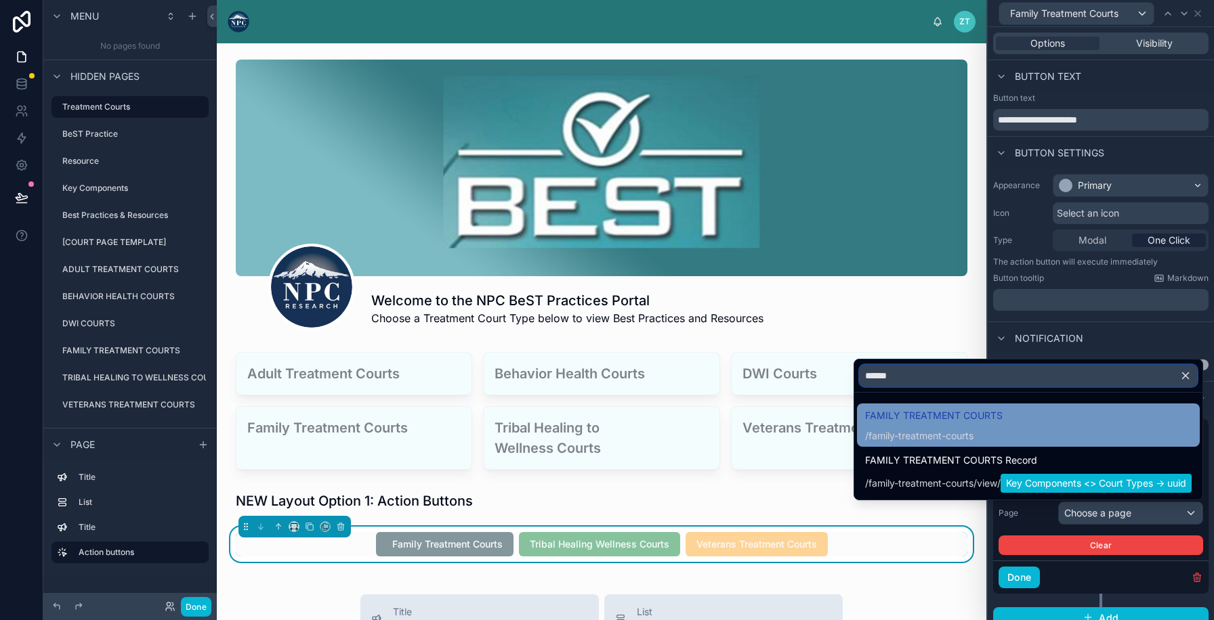
type input "******"
click at [928, 414] on span "FAMILY TREATMENT COURTS" at bounding box center [933, 416] width 137 height 16
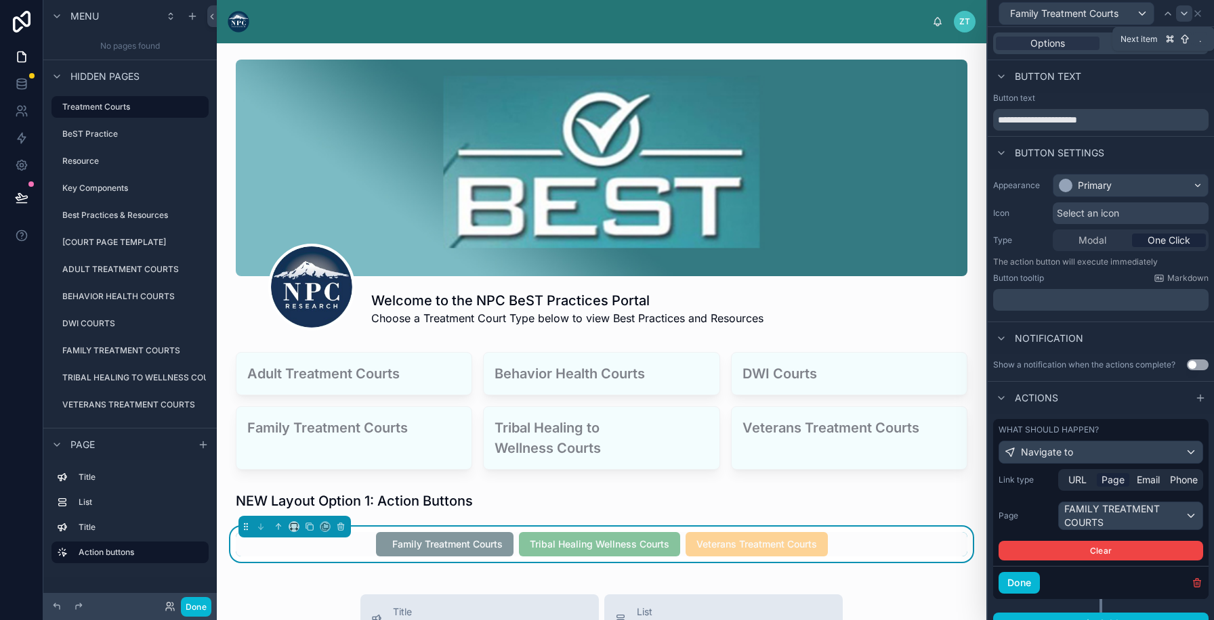
click at [1182, 9] on icon at bounding box center [1183, 13] width 11 height 11
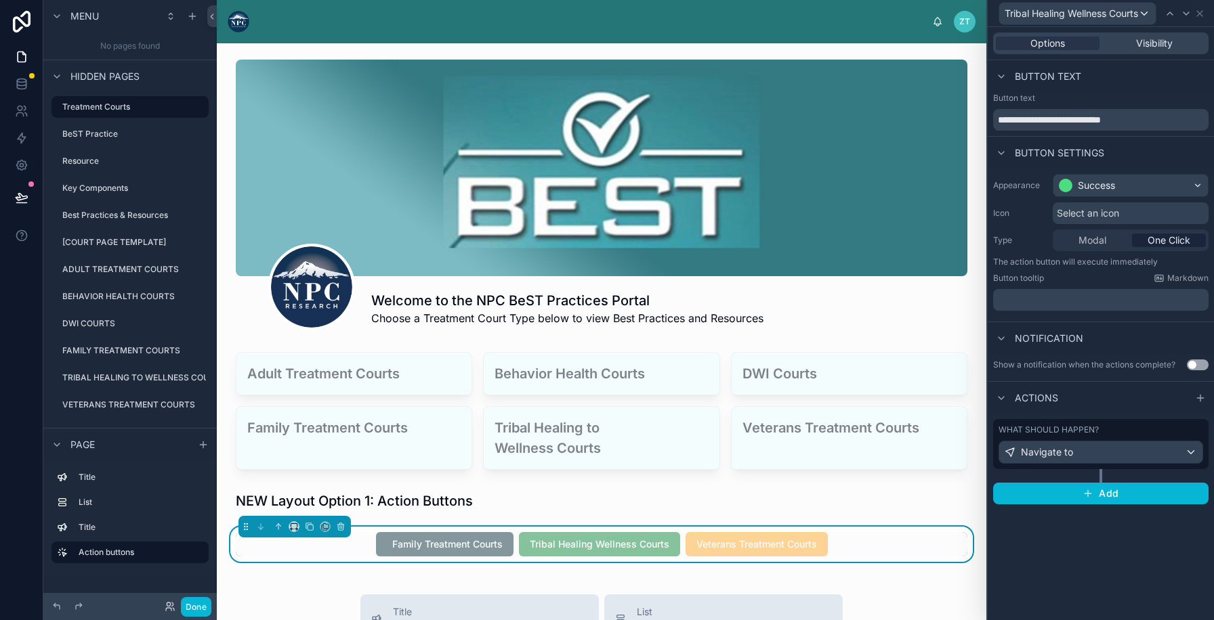
click at [1094, 436] on div "What should happen? Navigate to" at bounding box center [1100, 444] width 205 height 39
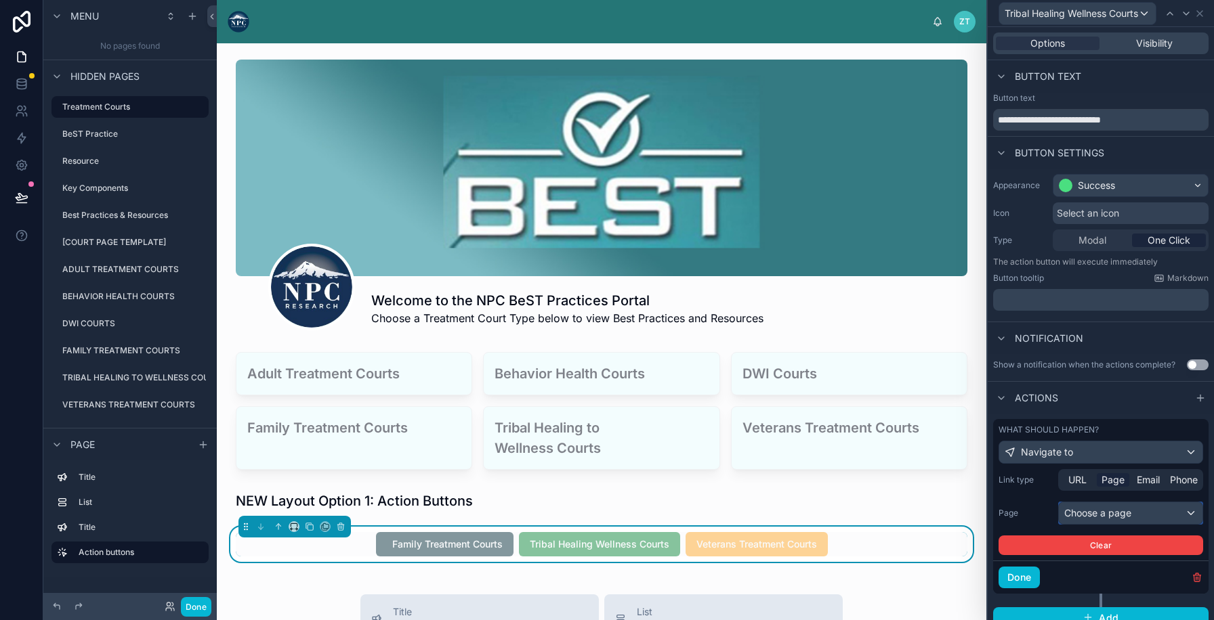
click at [1079, 522] on div "Choose a page" at bounding box center [1130, 513] width 144 height 22
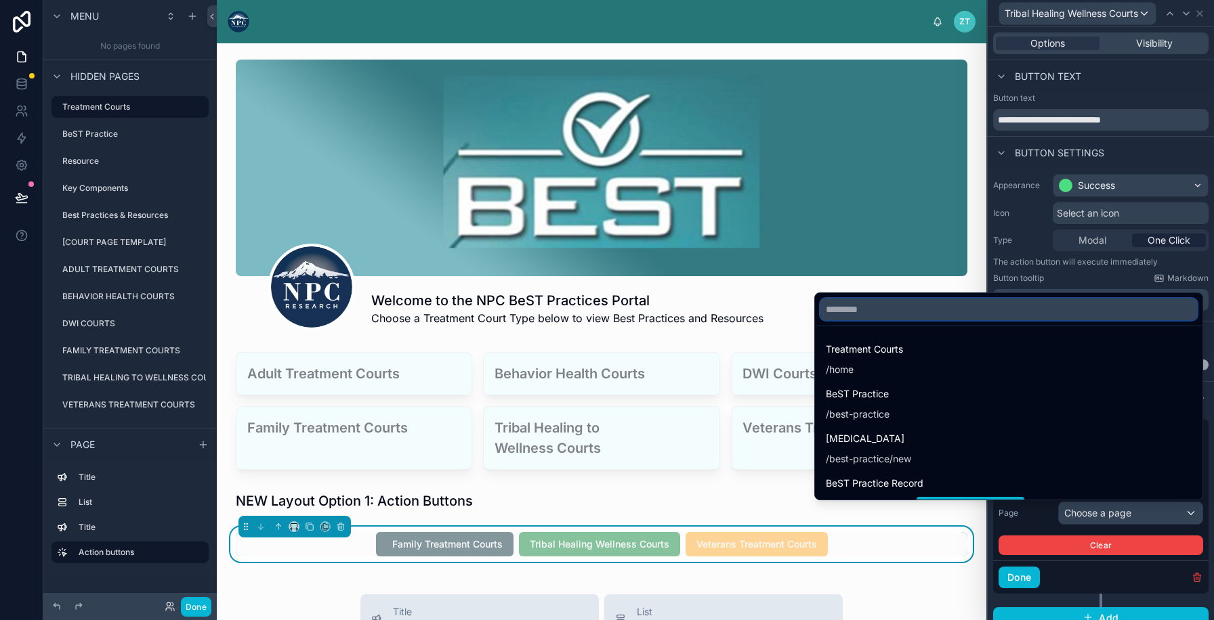
click at [984, 318] on input "text" at bounding box center [1008, 310] width 377 height 22
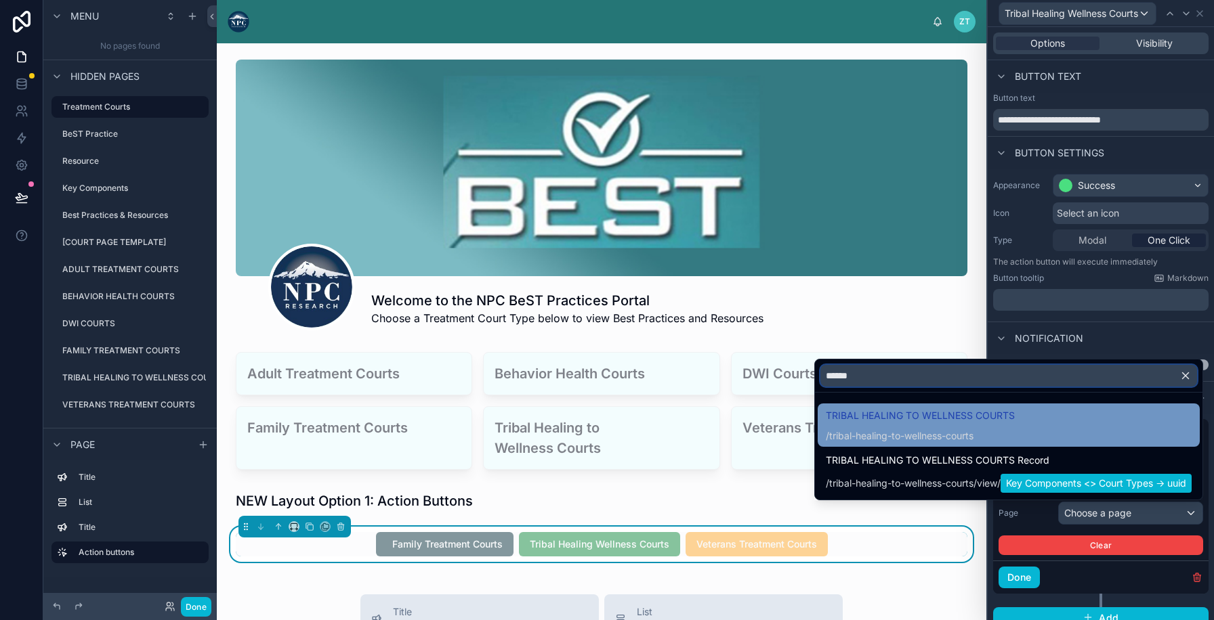
type input "******"
click at [960, 418] on span "TRIBAL HEALING TO WELLNESS COURTS" at bounding box center [919, 416] width 189 height 16
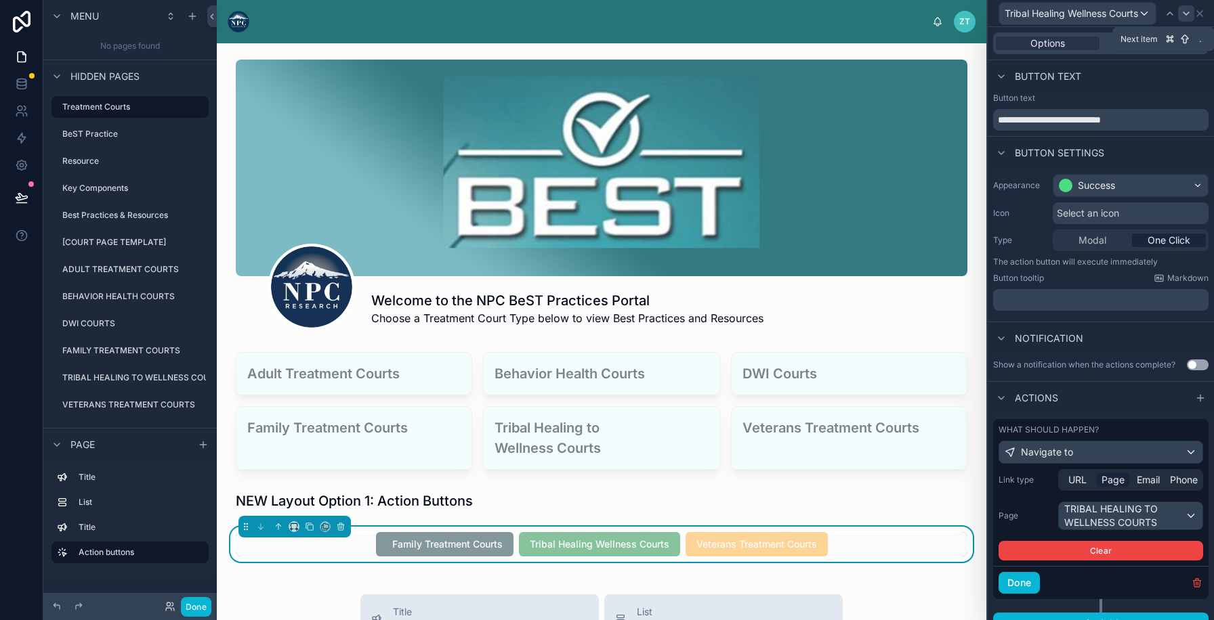
click at [1183, 15] on div at bounding box center [1186, 13] width 16 height 16
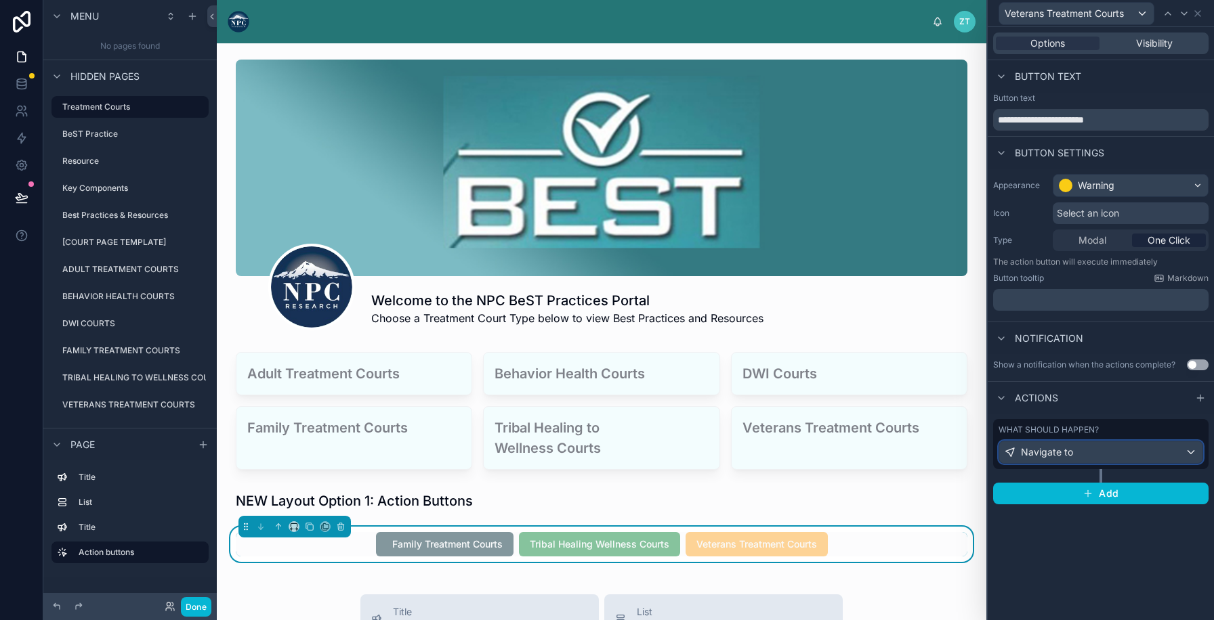
click at [1037, 448] on span "Navigate to" at bounding box center [1047, 453] width 52 height 14
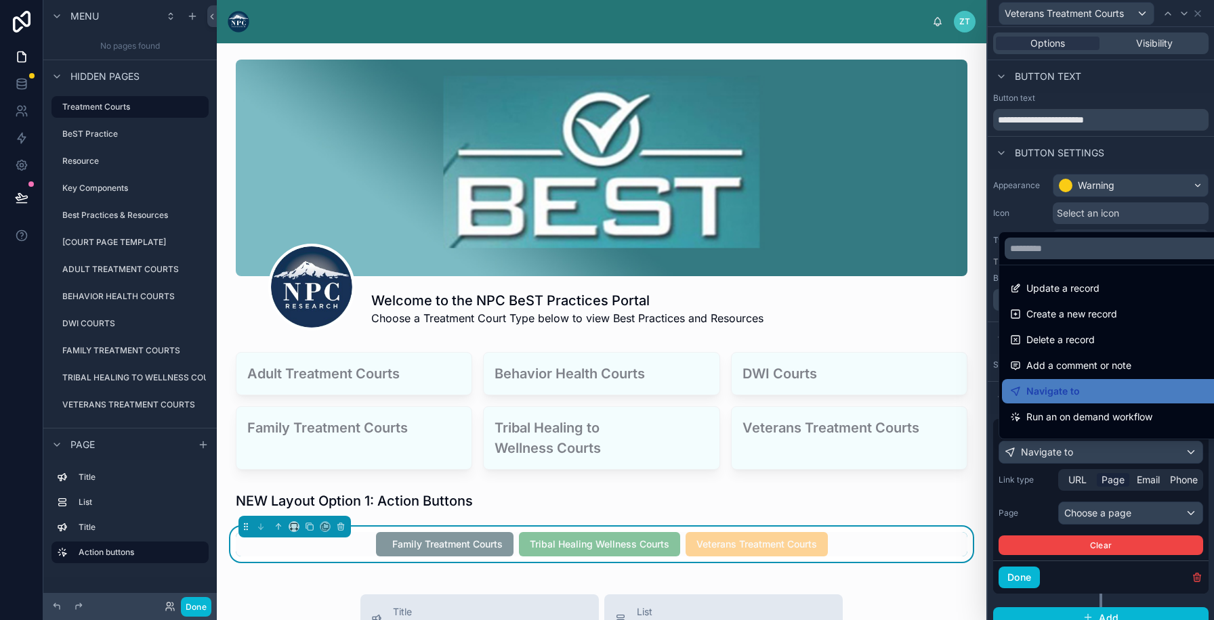
click at [1071, 507] on div at bounding box center [1100, 310] width 226 height 620
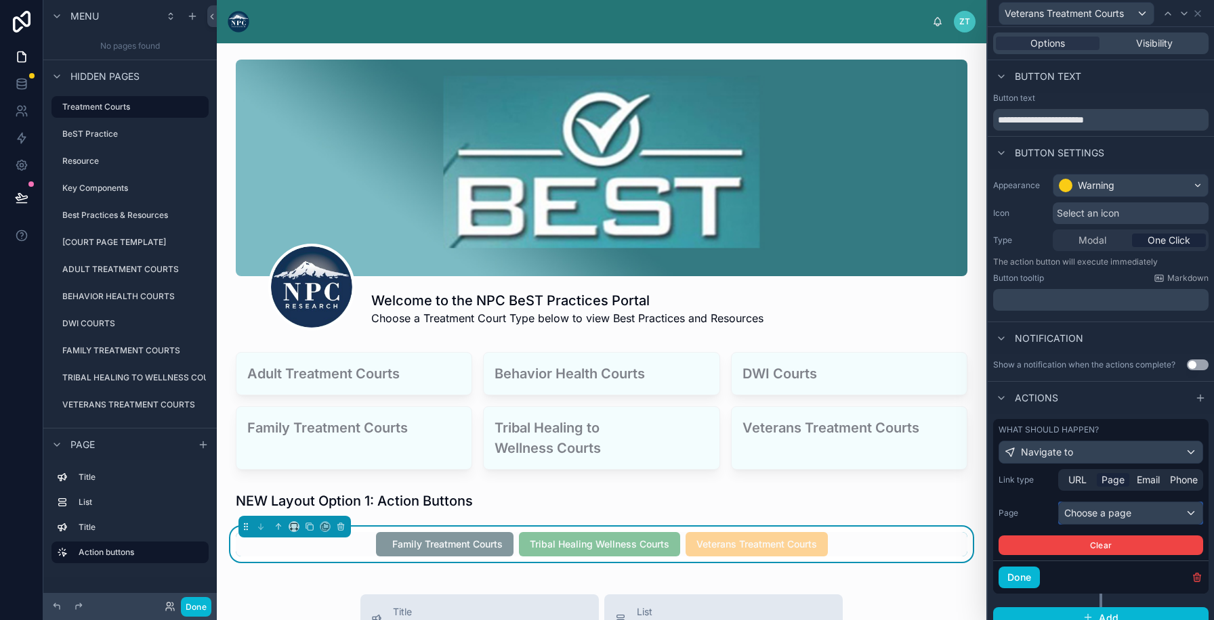
click at [1075, 514] on div "Choose a page" at bounding box center [1130, 513] width 144 height 22
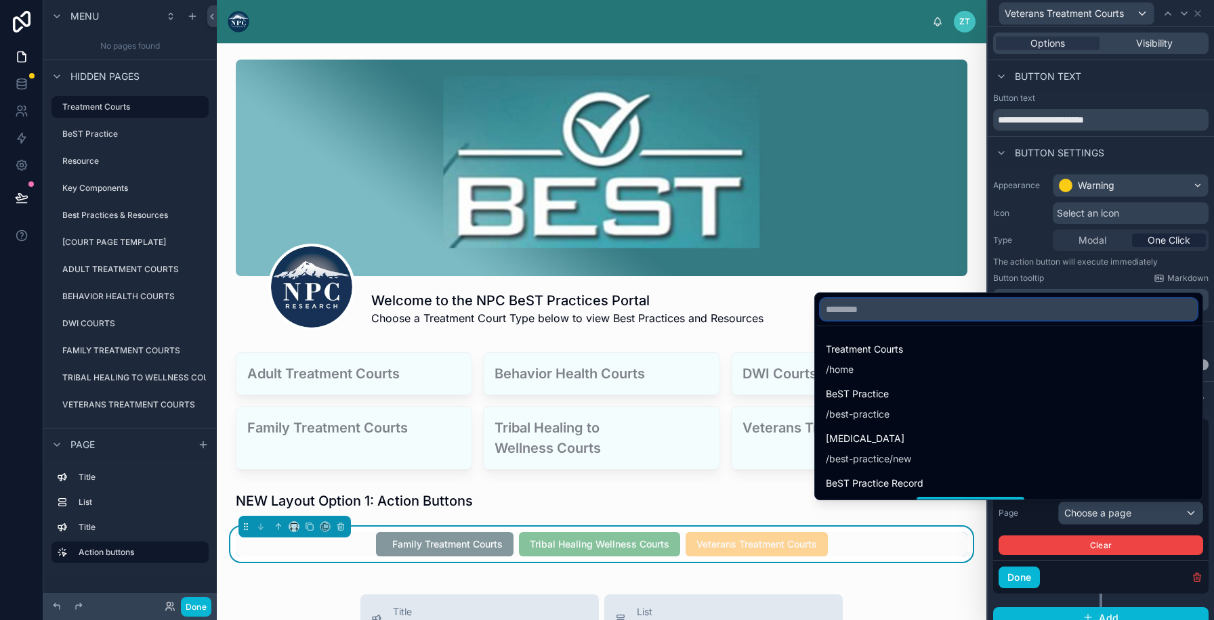
click at [917, 305] on input "text" at bounding box center [1008, 310] width 377 height 22
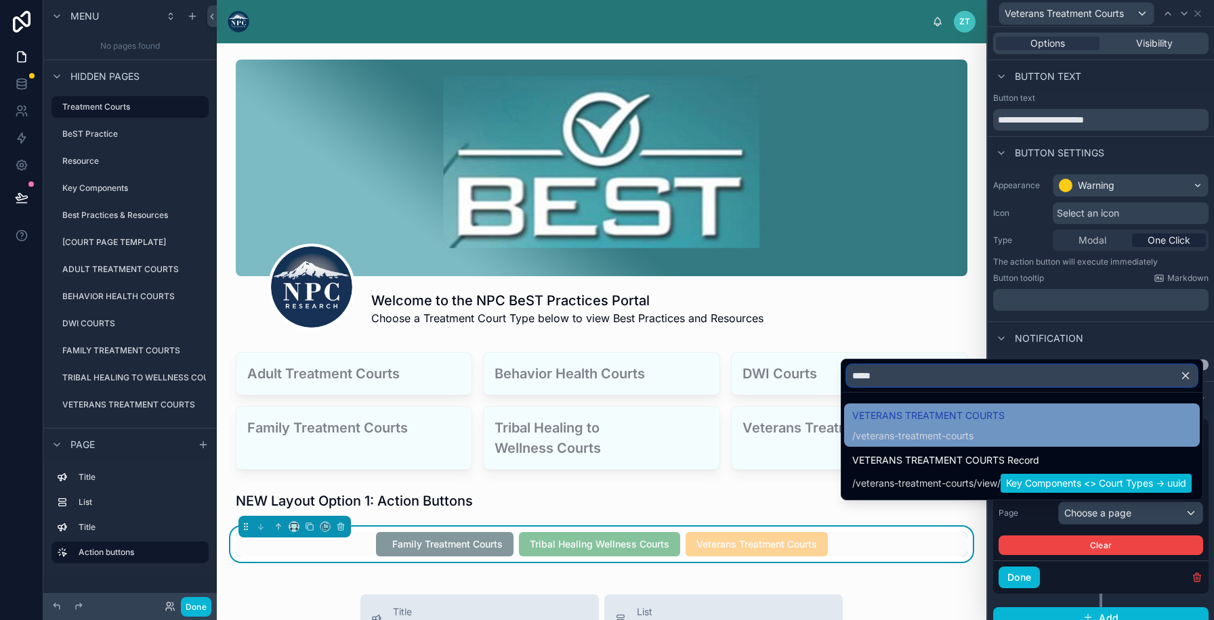
type input "*****"
click at [919, 428] on span "/ veterans-treatment-courts" at bounding box center [928, 435] width 152 height 16
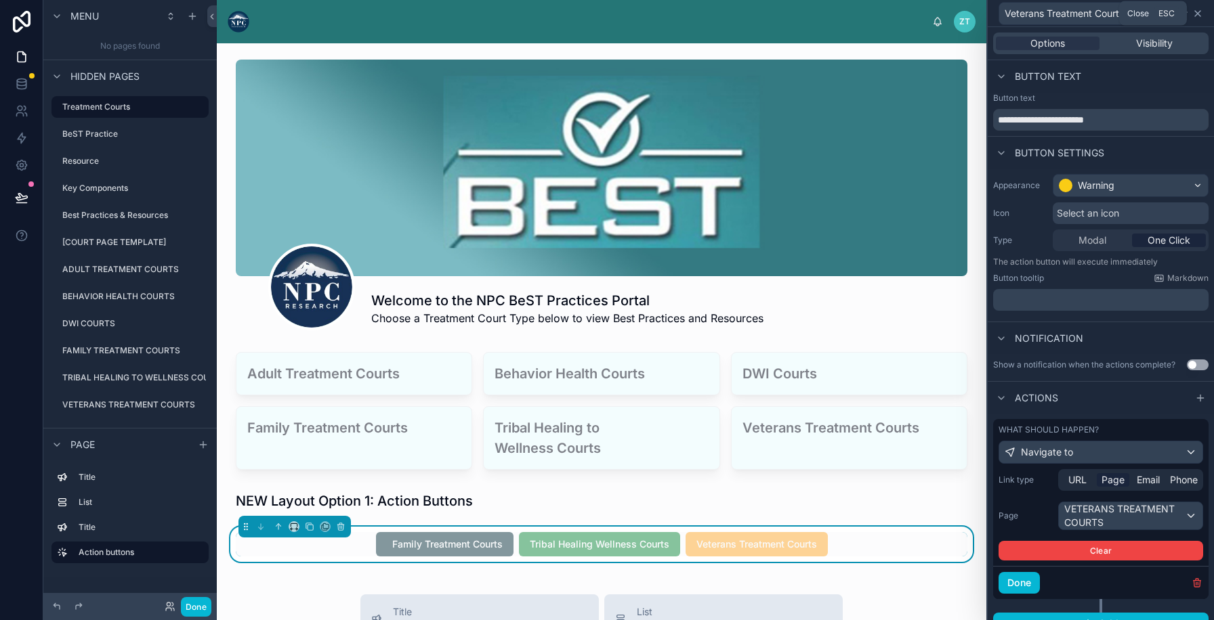
click at [1197, 12] on icon at bounding box center [1197, 13] width 5 height 5
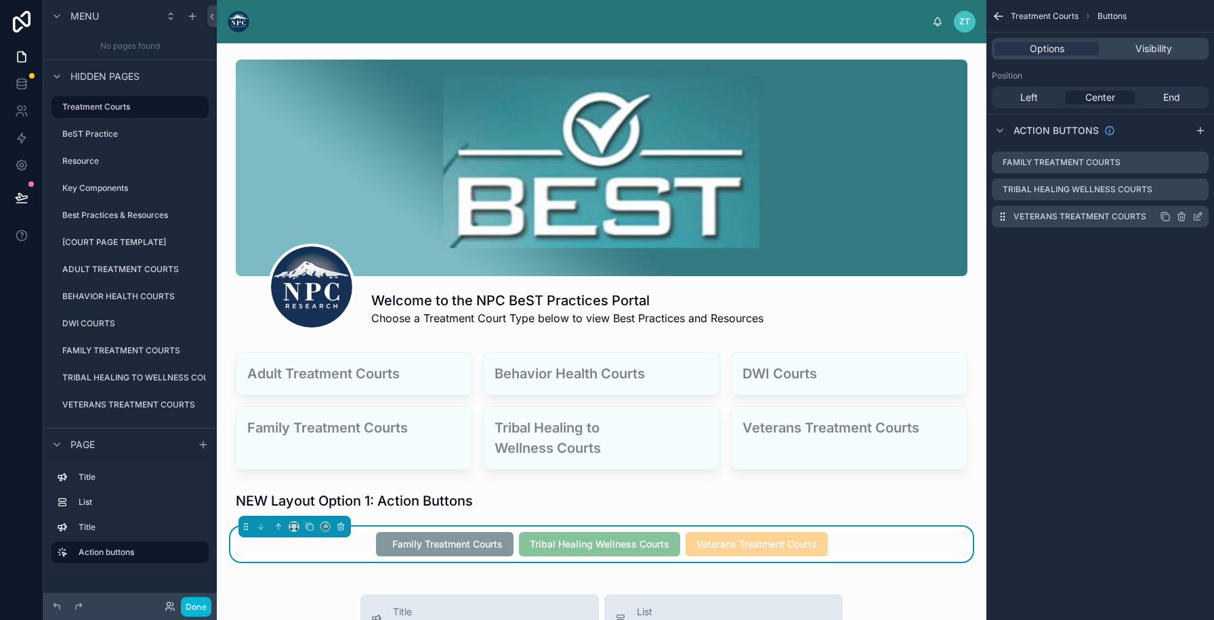
click at [1165, 218] on icon "scrollable content" at bounding box center [1164, 216] width 11 height 11
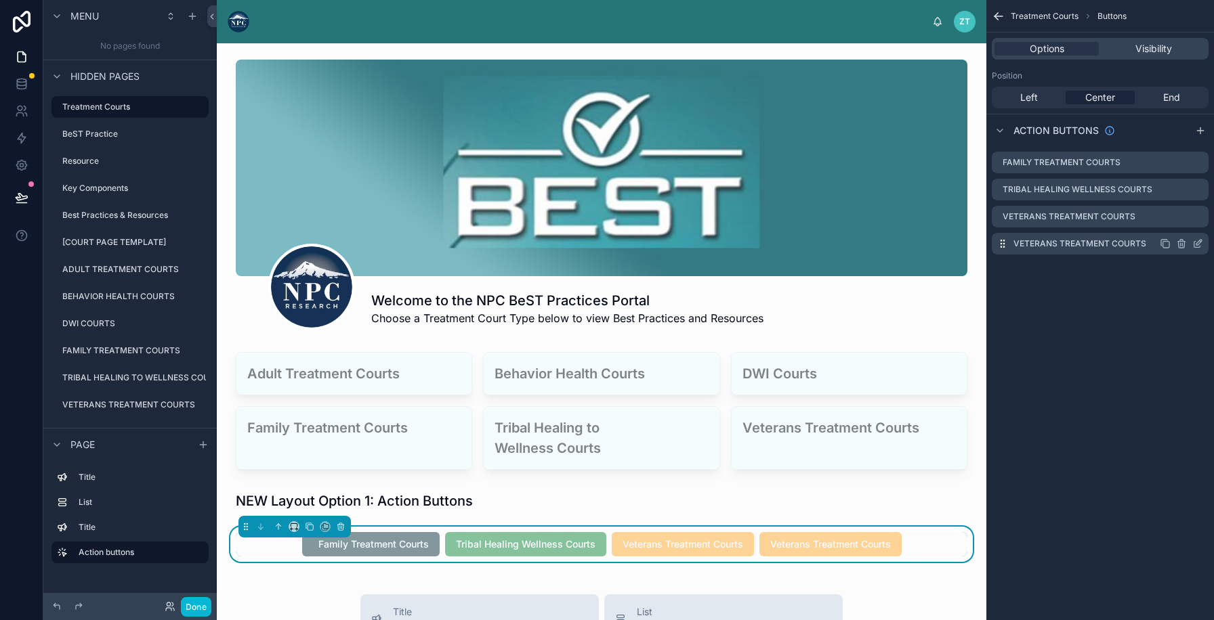
click at [1165, 246] on icon "scrollable content" at bounding box center [1164, 243] width 11 height 11
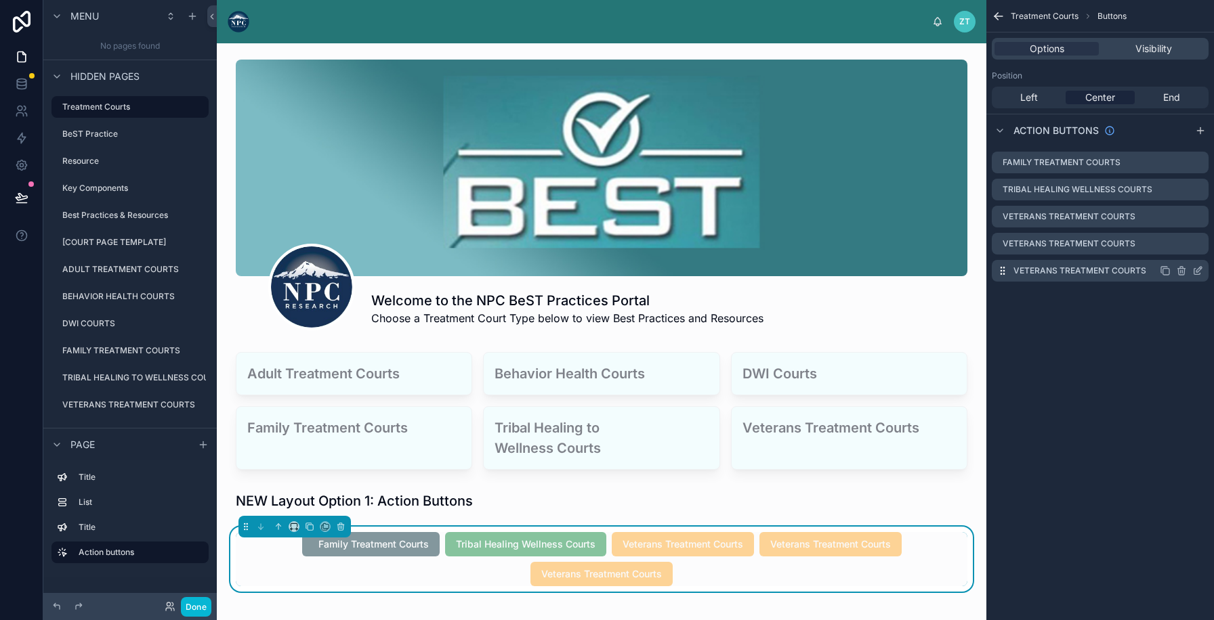
click at [1167, 270] on icon "scrollable content" at bounding box center [1164, 270] width 11 height 11
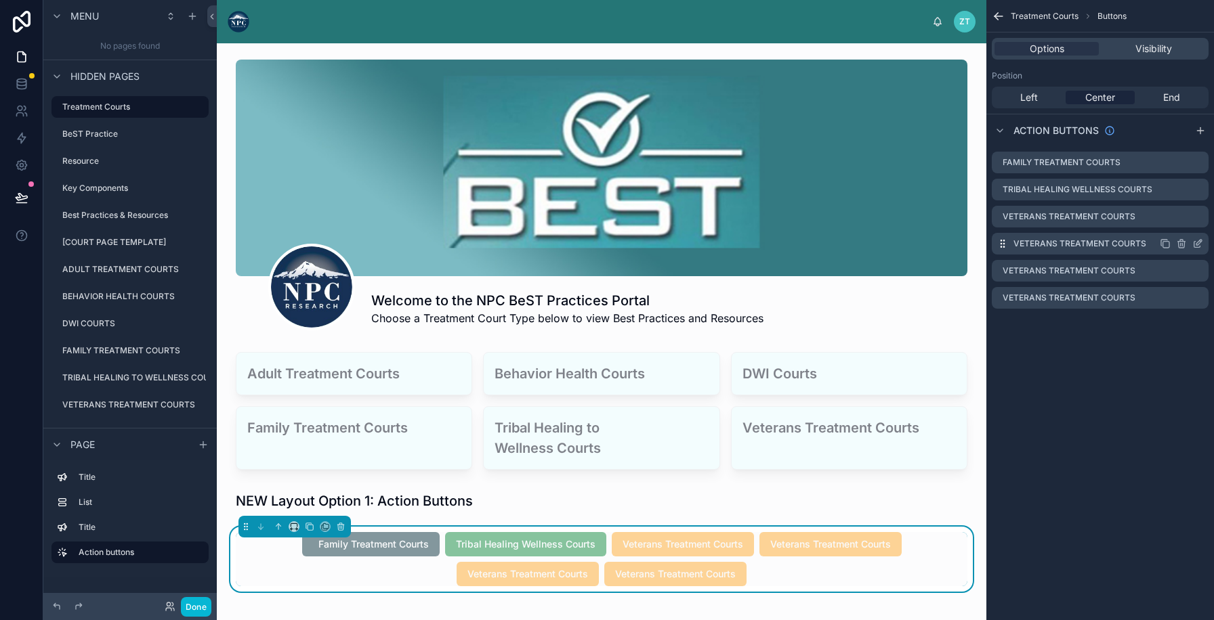
click at [1195, 240] on icon "scrollable content" at bounding box center [1197, 243] width 11 height 11
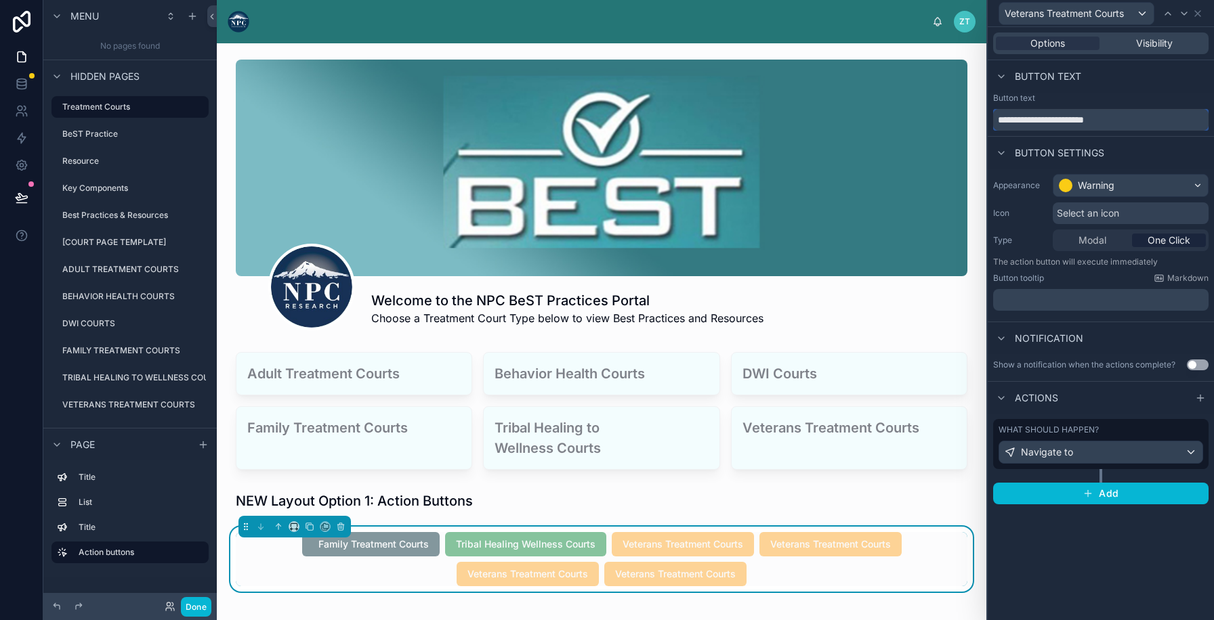
click at [1022, 121] on input "**********" at bounding box center [1100, 120] width 215 height 22
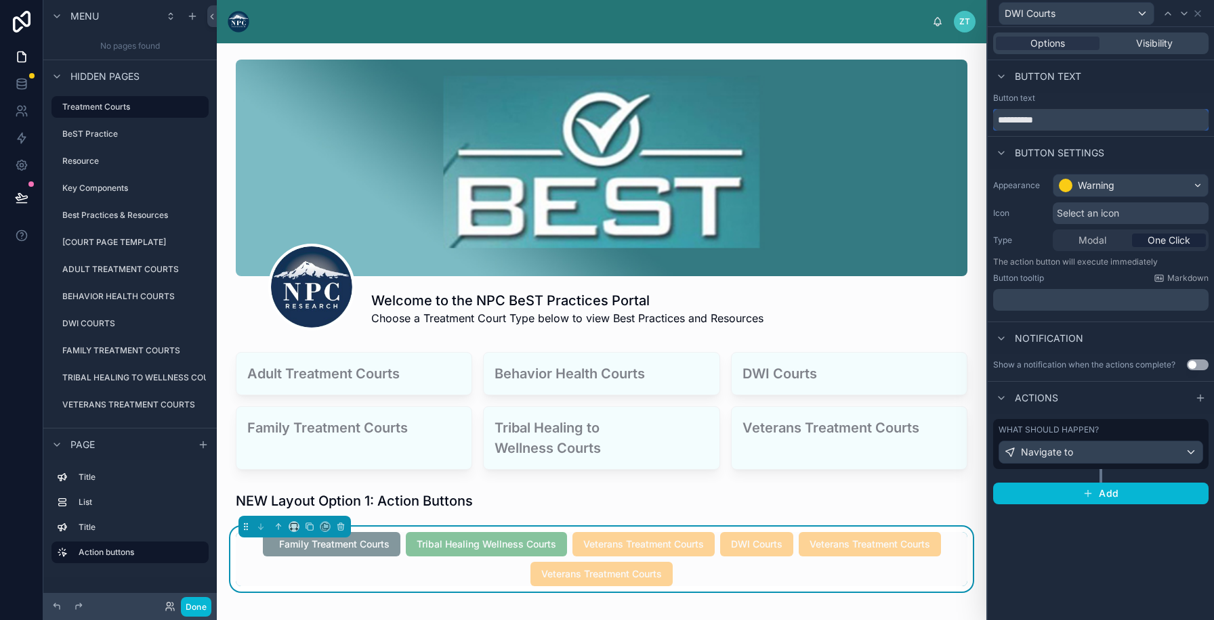
type input "**********"
click at [1073, 433] on label "What should happen?" at bounding box center [1048, 430] width 100 height 11
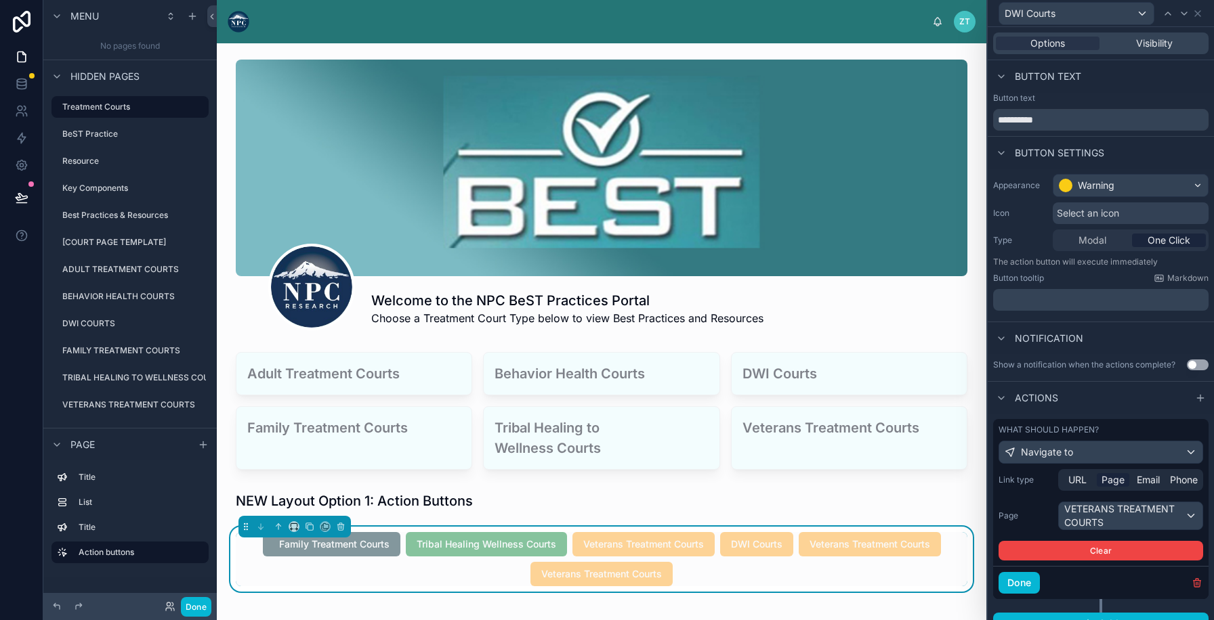
scroll to position [19, 0]
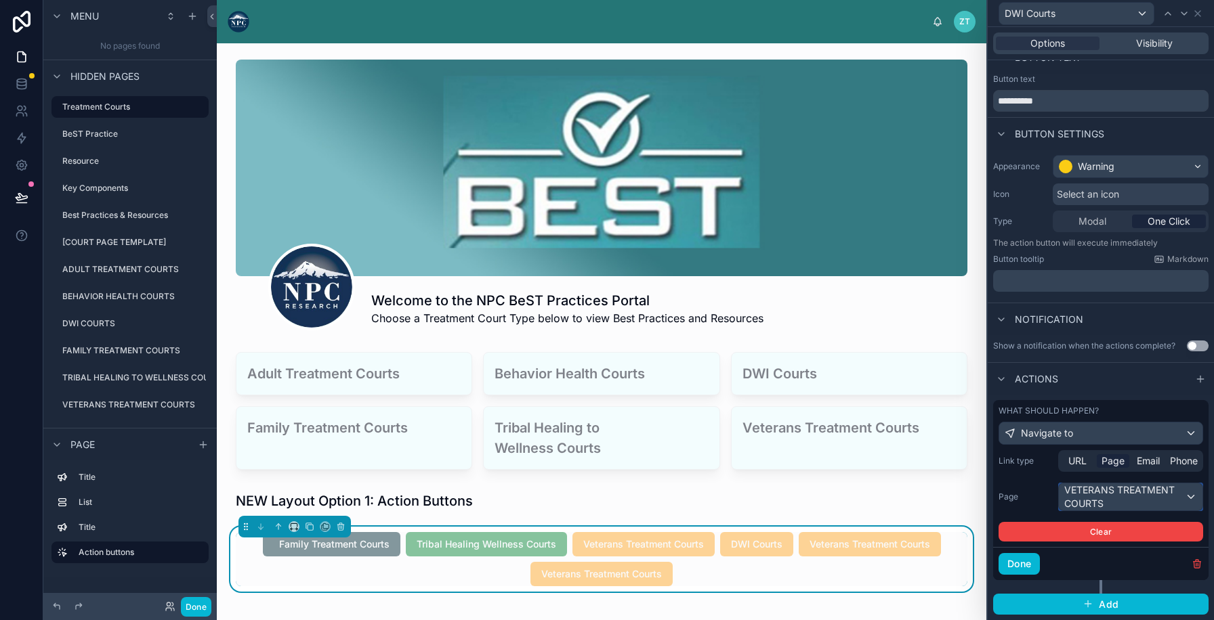
click at [1096, 497] on div "VETERANS TREATMENT COURTS" at bounding box center [1130, 497] width 144 height 27
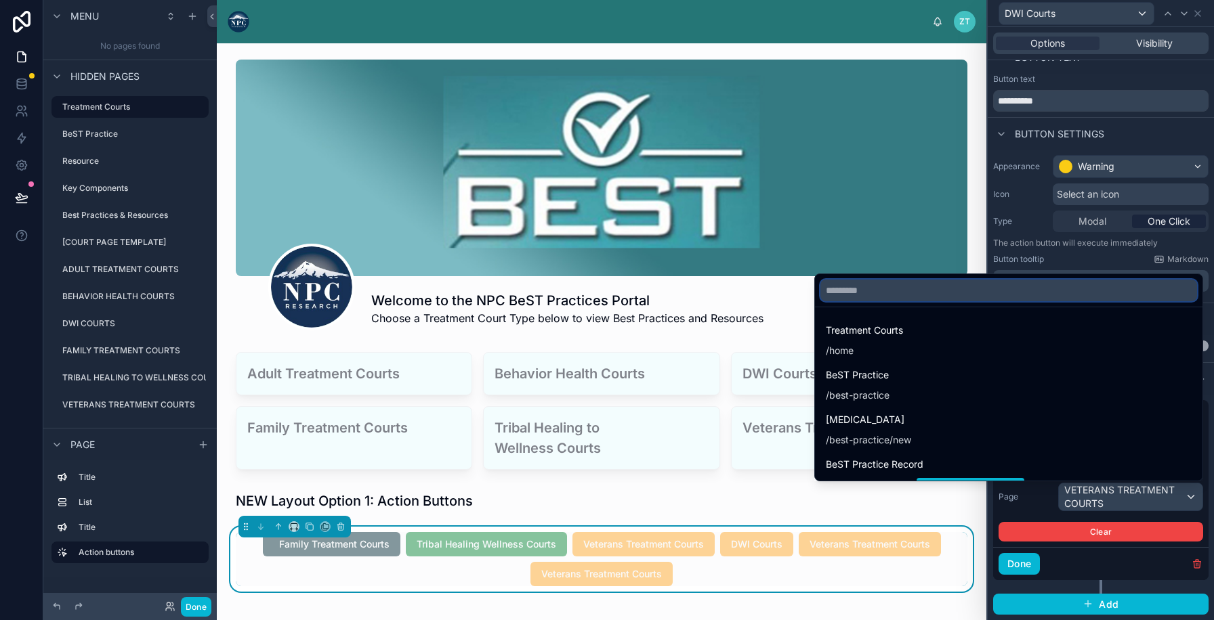
click at [970, 297] on input "text" at bounding box center [1008, 291] width 377 height 22
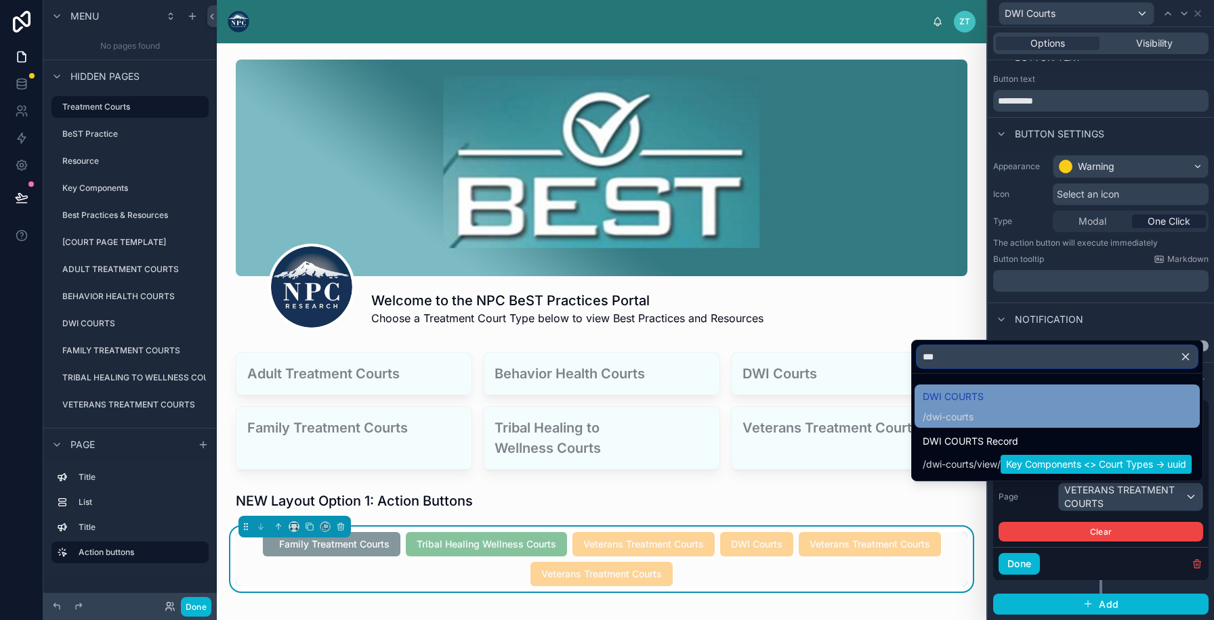
type input "***"
click at [951, 408] on span "/ dwi-courts" at bounding box center [952, 416] width 61 height 16
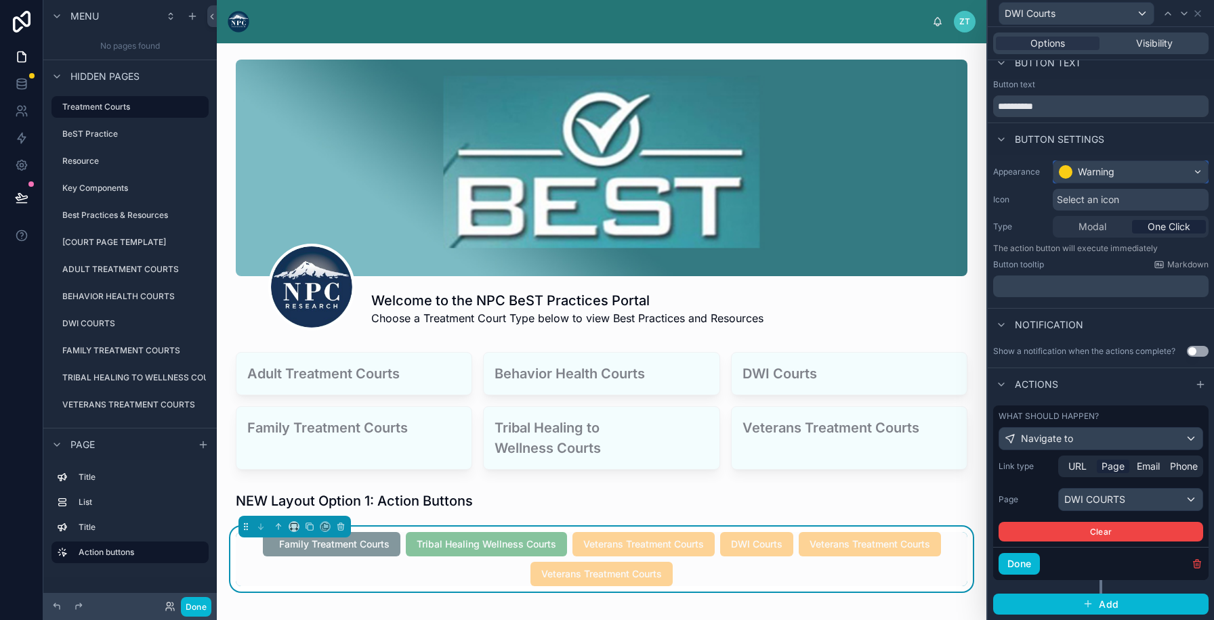
click at [1081, 175] on div "Warning" at bounding box center [1095, 172] width 37 height 14
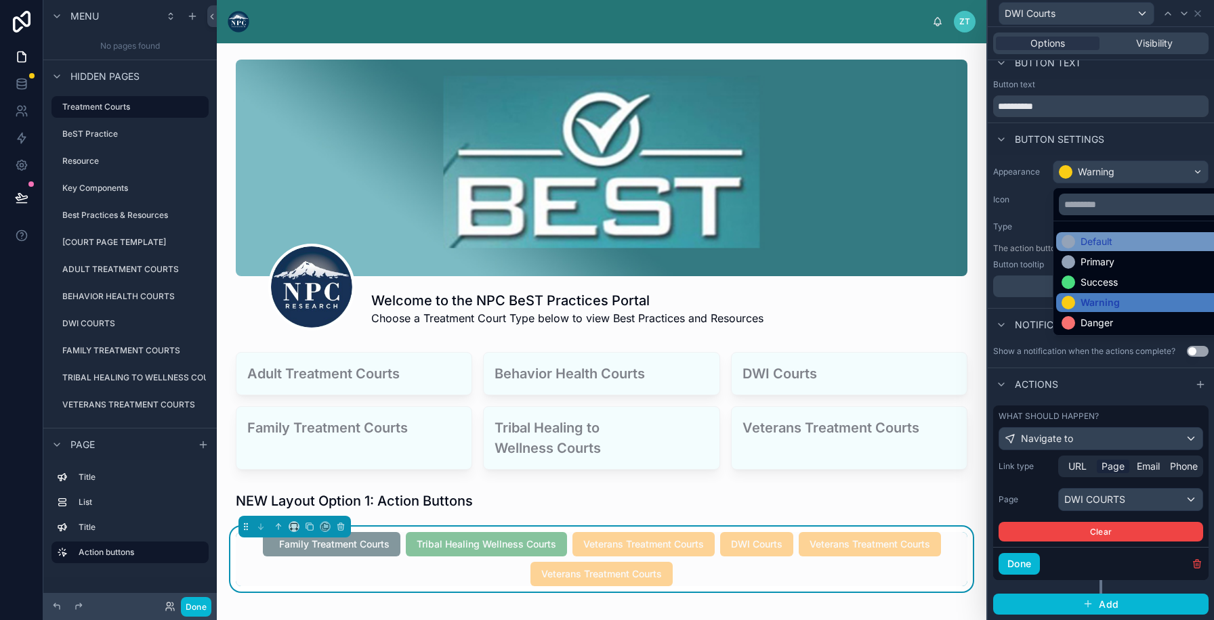
click at [1086, 239] on div "Default" at bounding box center [1096, 242] width 32 height 14
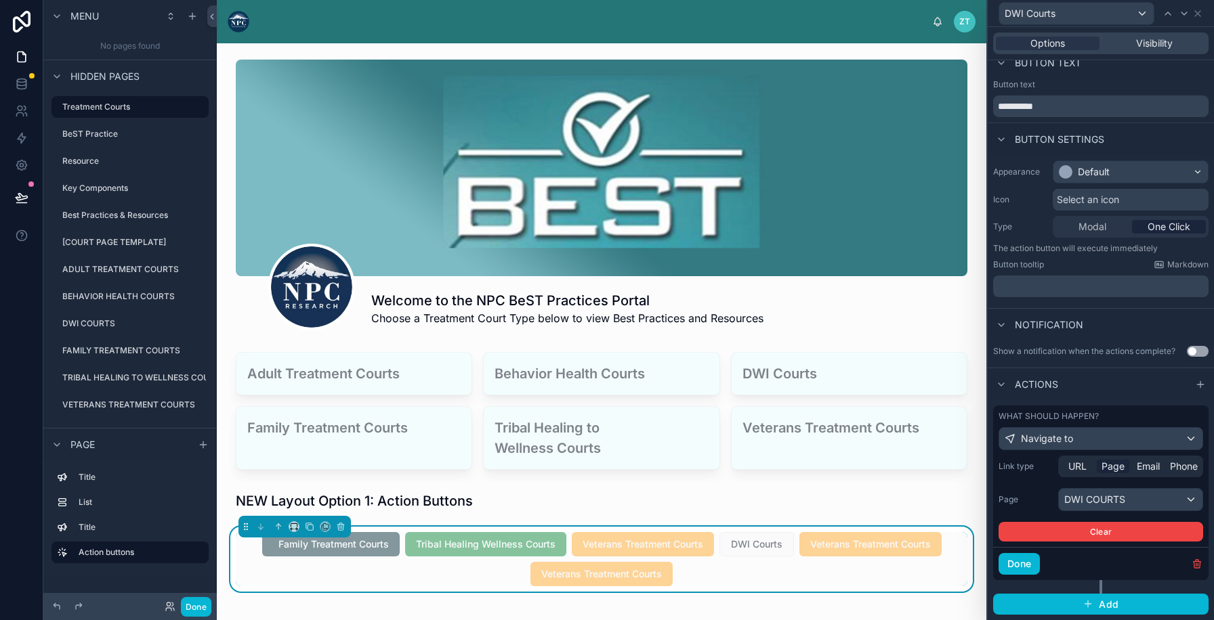
click at [1088, 194] on span "Select an icon" at bounding box center [1087, 200] width 62 height 14
click at [1086, 165] on div "Default" at bounding box center [1130, 172] width 154 height 22
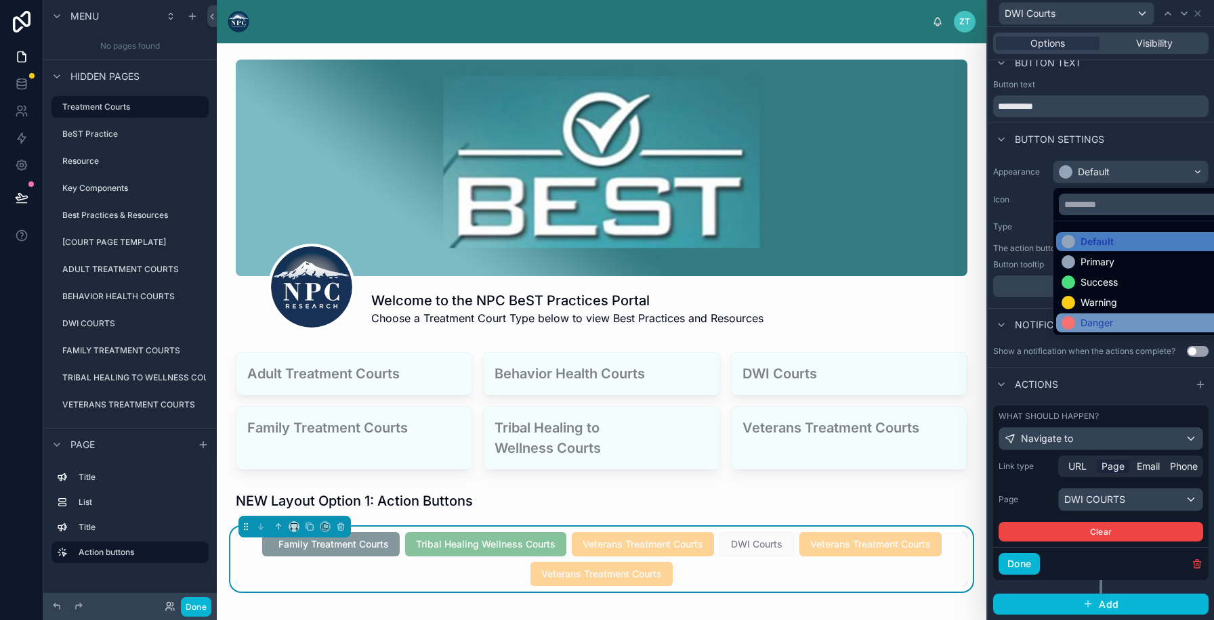
click at [1075, 318] on div "Danger" at bounding box center [1086, 323] width 51 height 14
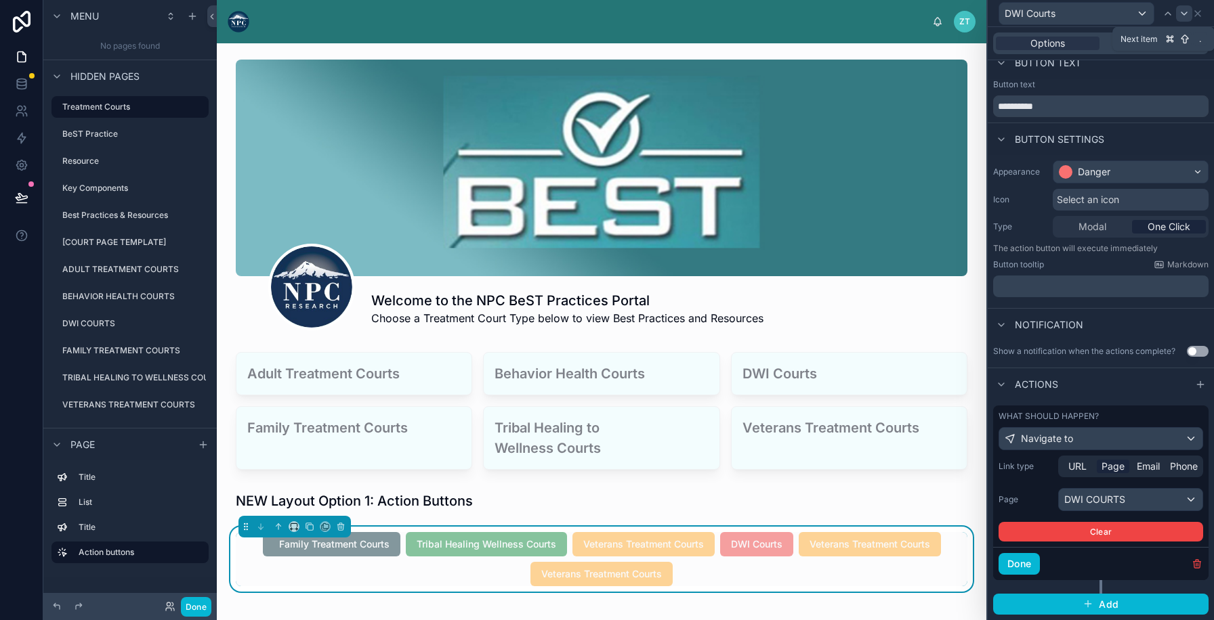
click at [1181, 14] on icon at bounding box center [1183, 13] width 11 height 11
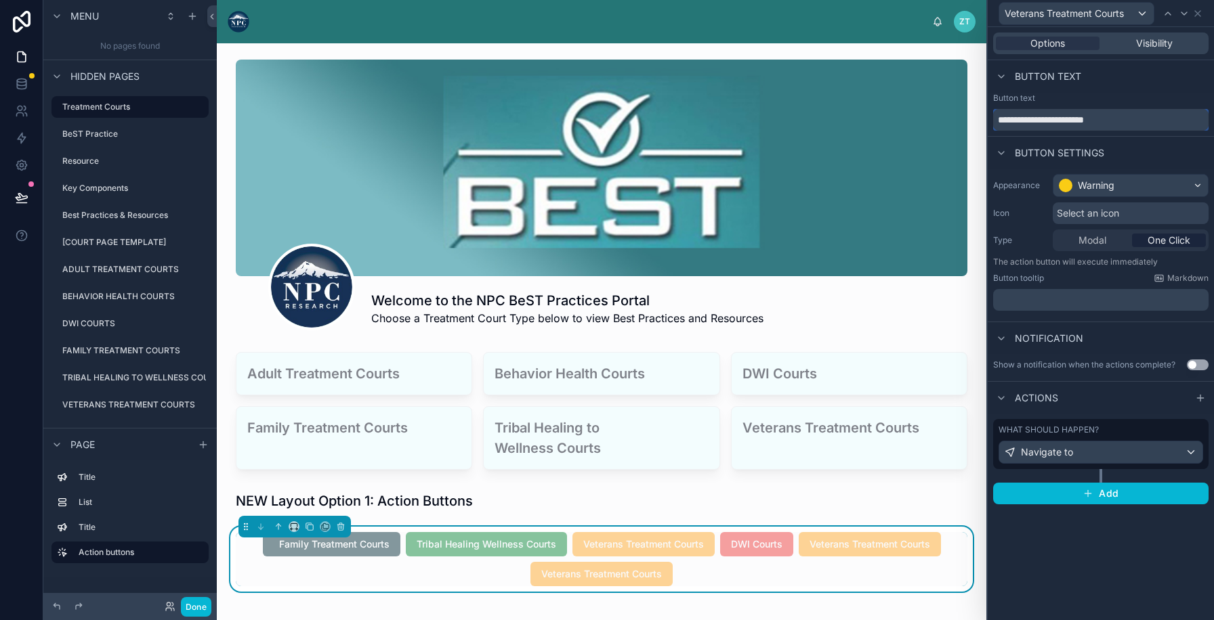
click at [1081, 122] on input "**********" at bounding box center [1100, 120] width 215 height 22
type input "**********"
click at [1102, 427] on div "What should happen?" at bounding box center [1100, 430] width 205 height 11
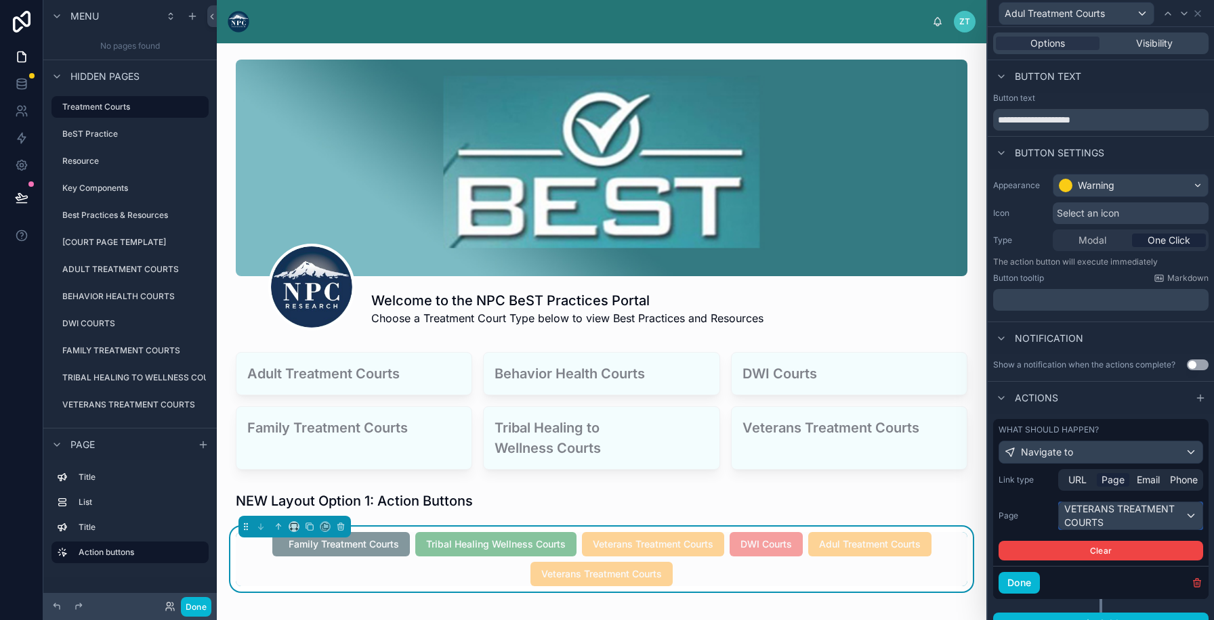
click at [1087, 517] on div "VETERANS TREATMENT COURTS" at bounding box center [1130, 515] width 144 height 27
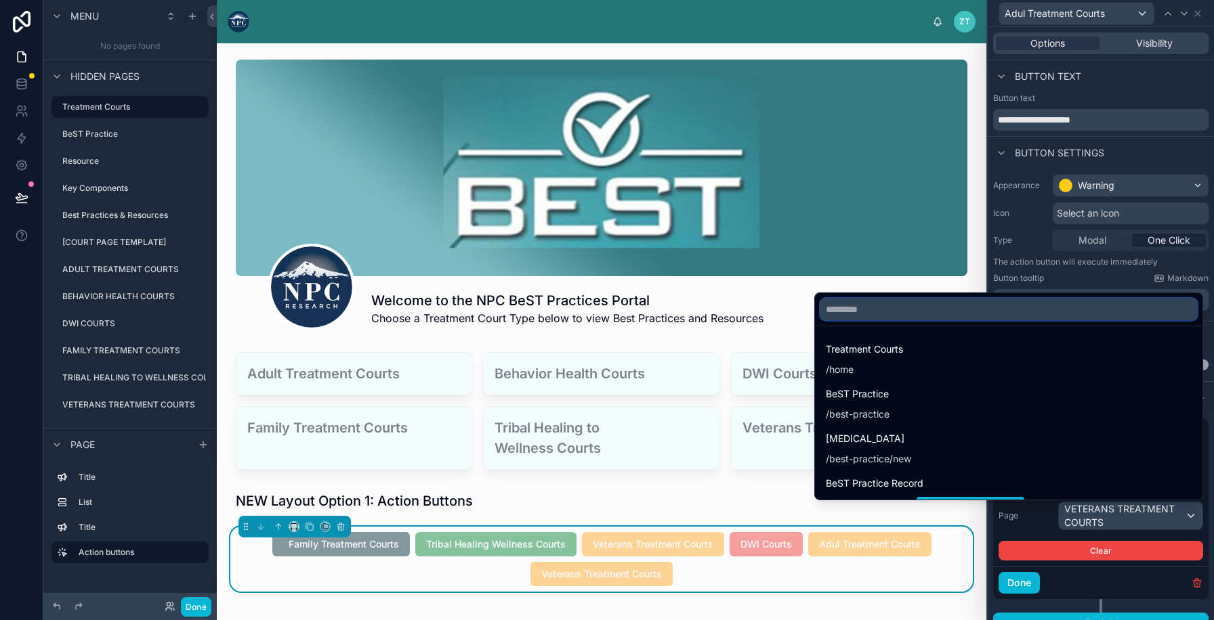
click at [974, 305] on input "text" at bounding box center [1008, 310] width 377 height 22
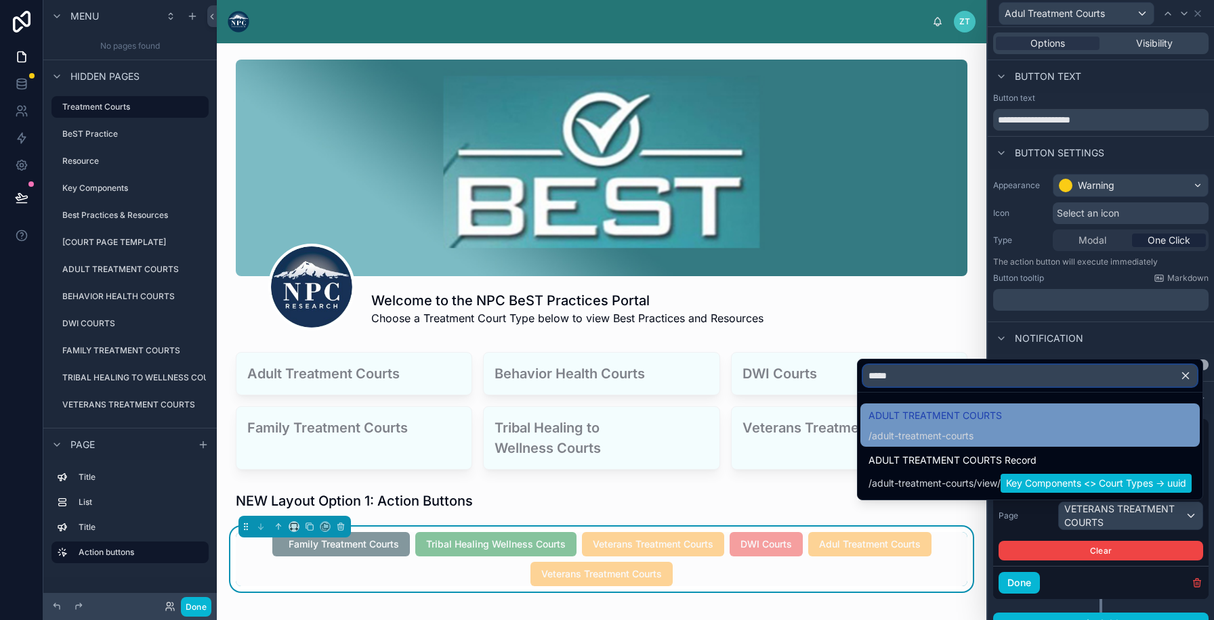
type input "*****"
click at [956, 423] on span "ADULT TREATMENT COURTS" at bounding box center [934, 416] width 133 height 16
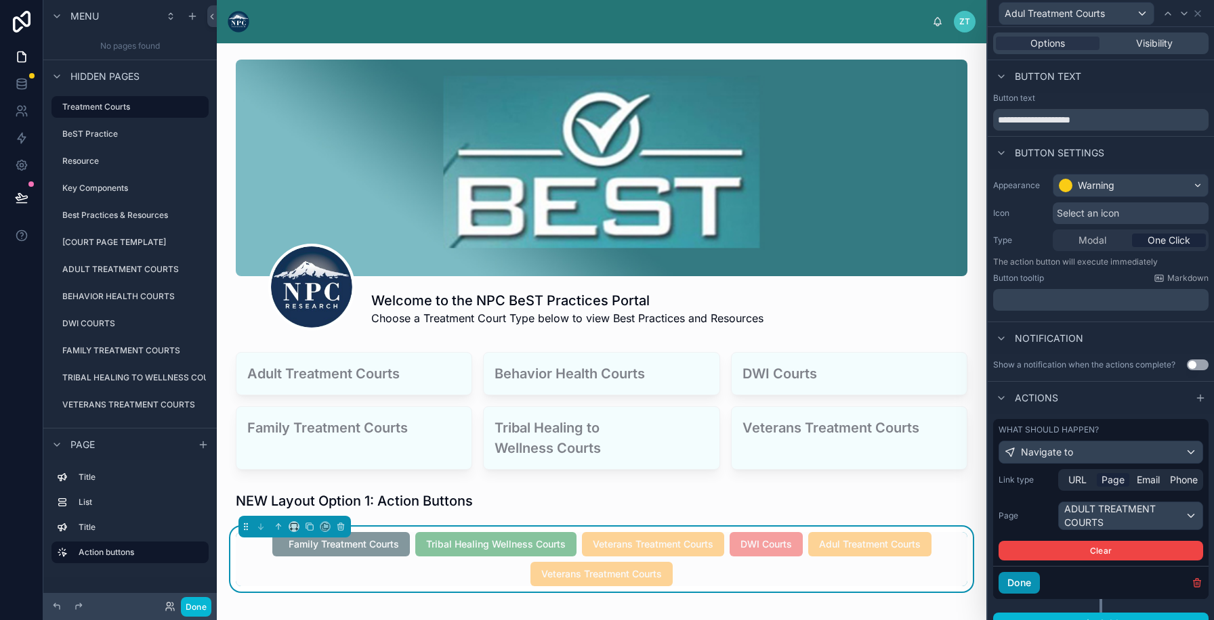
click at [1010, 587] on button "Done" at bounding box center [1018, 583] width 41 height 22
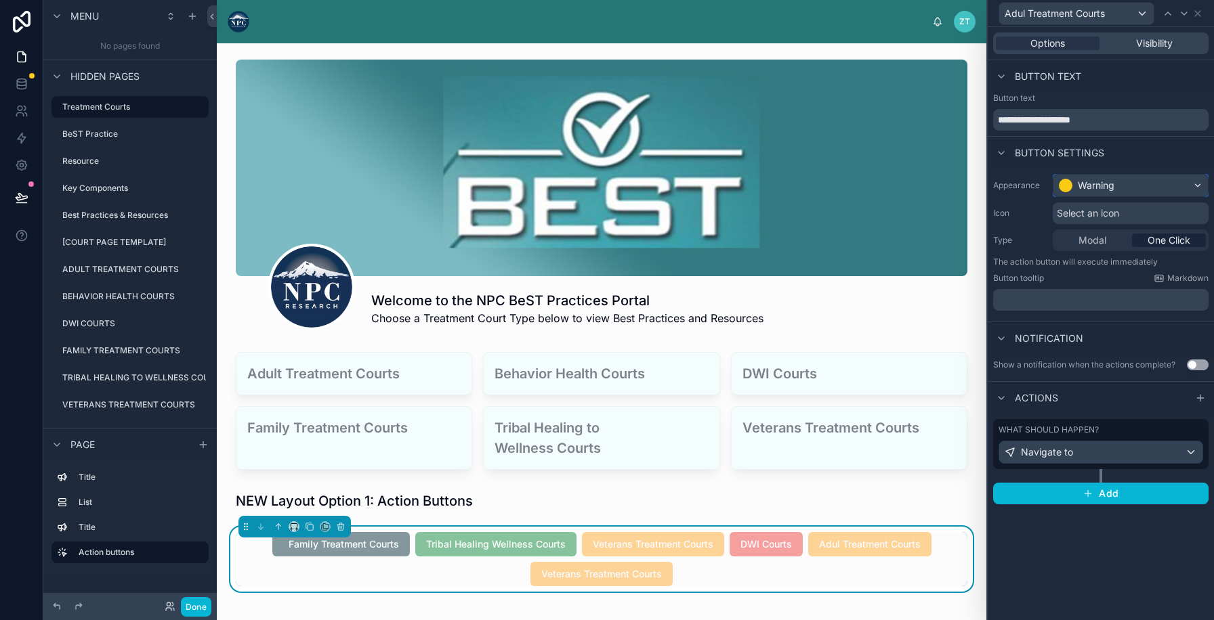
click at [1095, 185] on div "Warning" at bounding box center [1095, 186] width 37 height 14
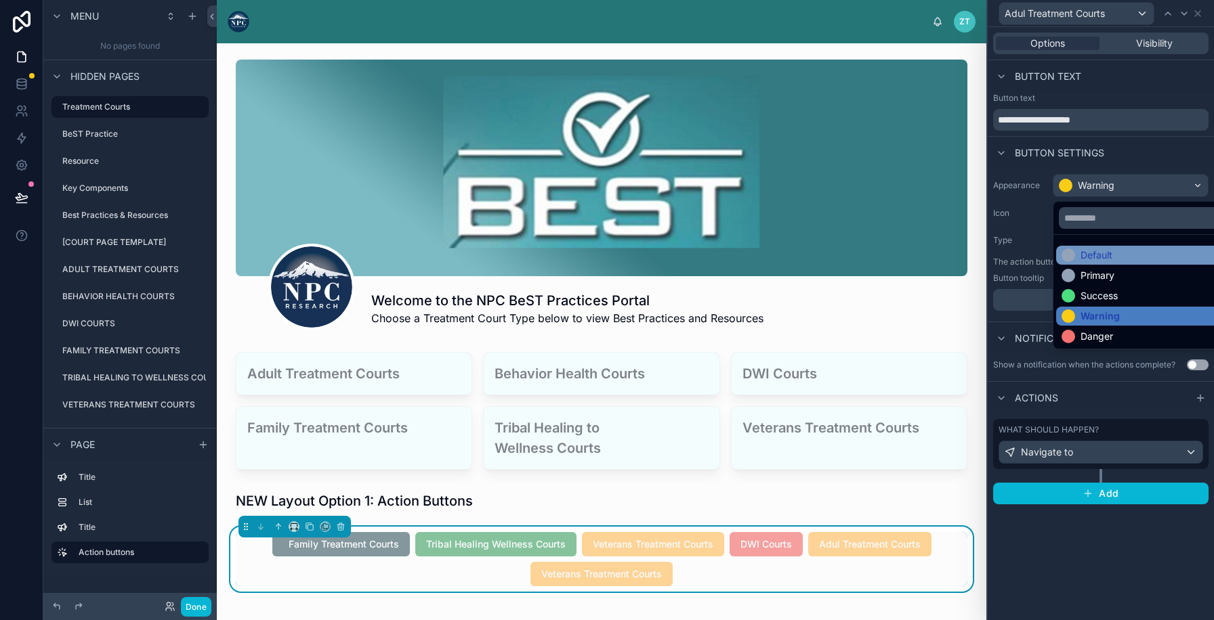
click at [1096, 255] on div "Default" at bounding box center [1096, 256] width 32 height 14
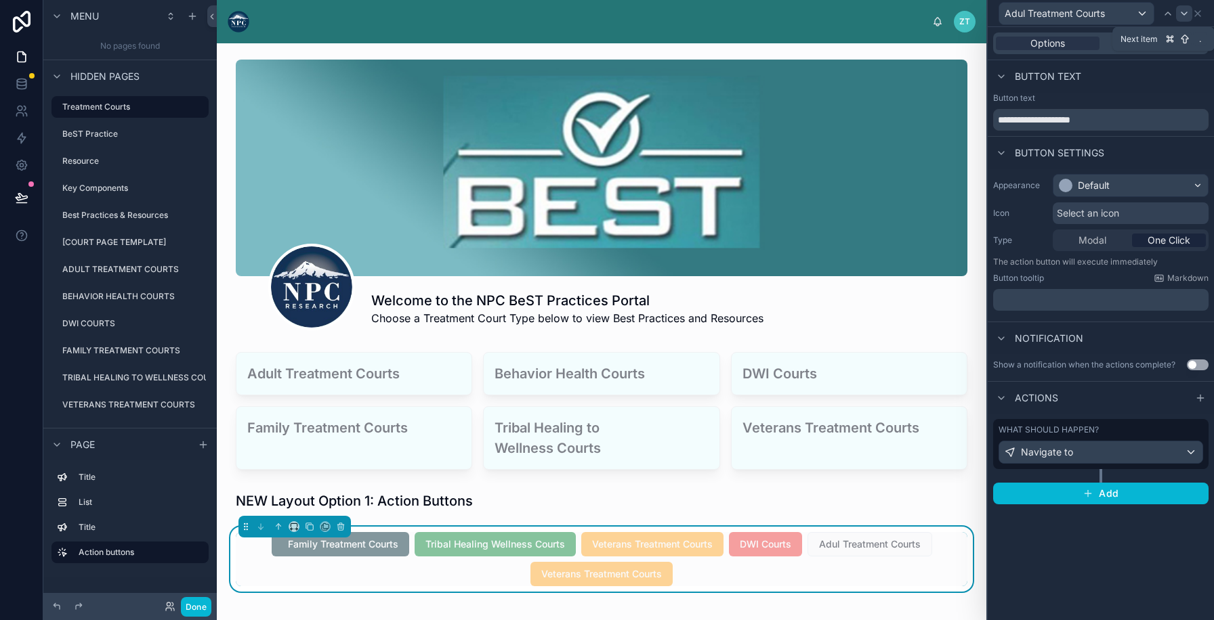
click at [1180, 14] on icon at bounding box center [1183, 13] width 11 height 11
click at [1048, 116] on input "**********" at bounding box center [1100, 120] width 215 height 22
type input "**********"
click at [1081, 433] on label "What should happen?" at bounding box center [1048, 430] width 100 height 11
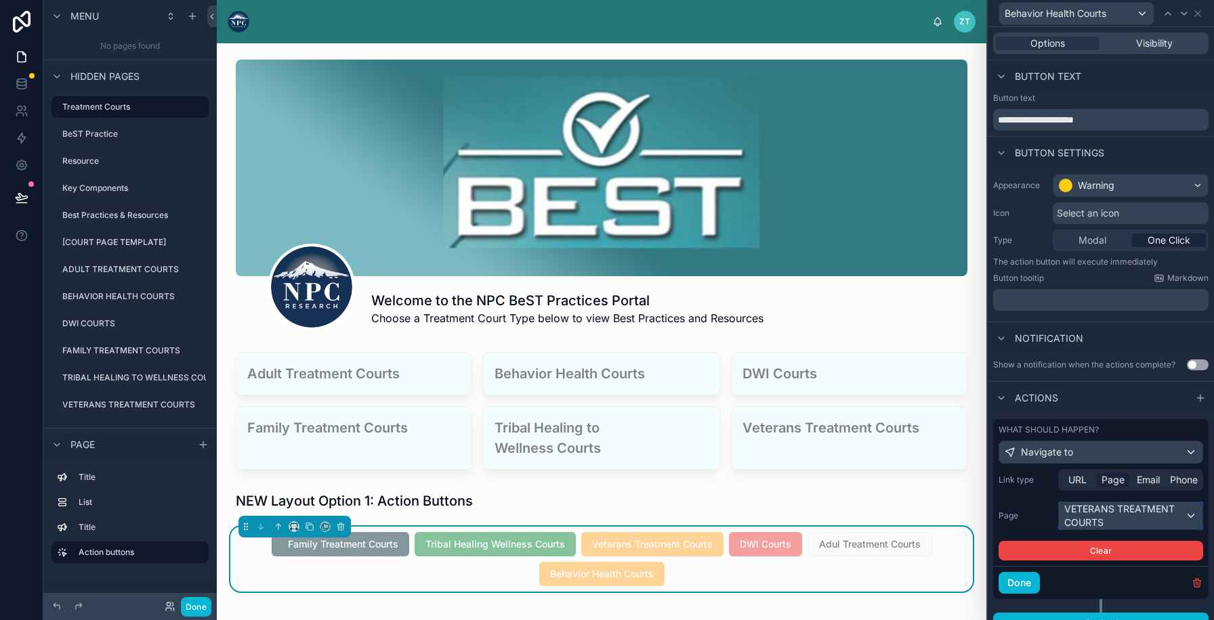
click at [1075, 511] on div "VETERANS TREATMENT COURTS" at bounding box center [1130, 515] width 144 height 27
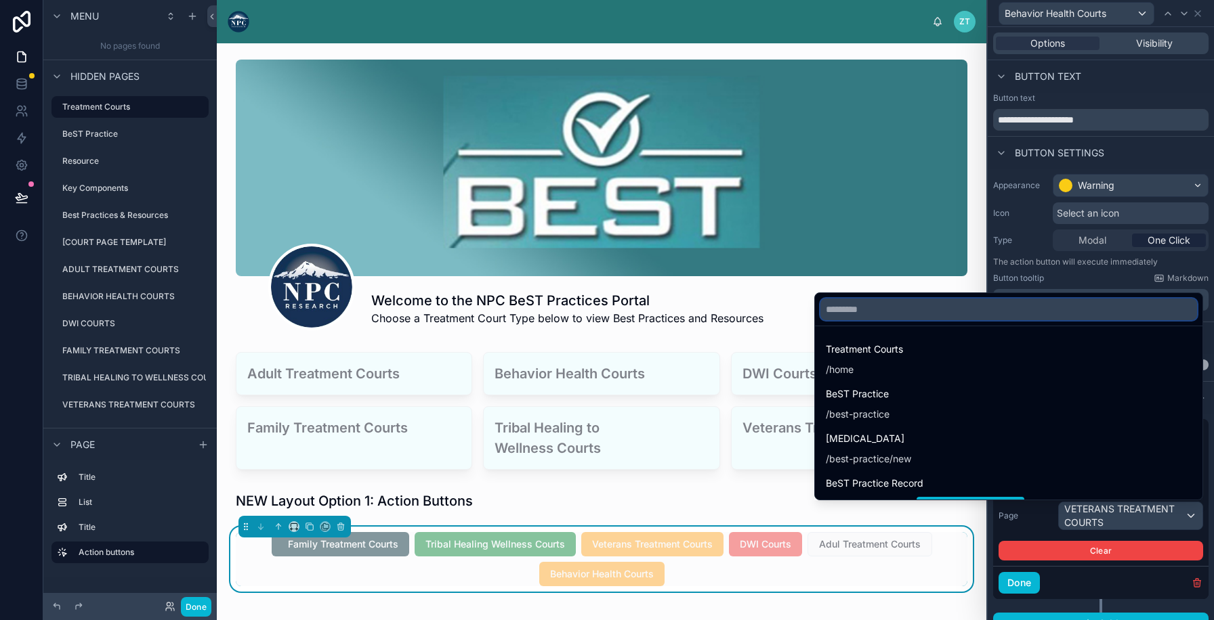
click at [1035, 315] on input "text" at bounding box center [1008, 310] width 377 height 22
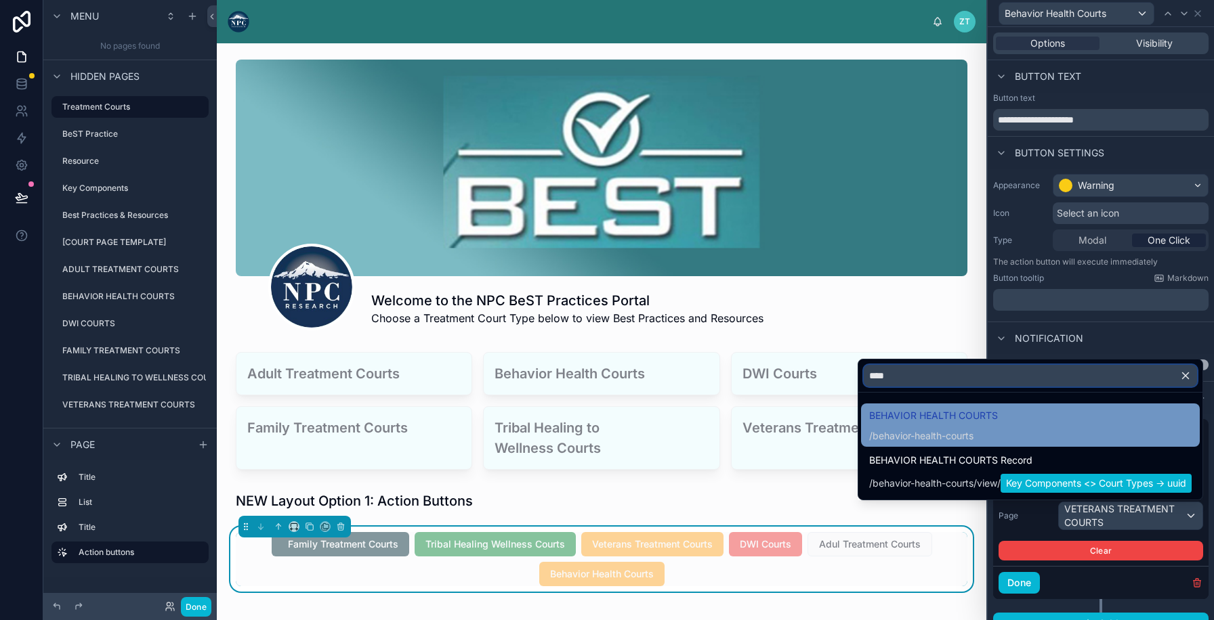
type input "****"
click at [988, 424] on div "BEHAVIOR HEALTH COURTS / behavior-health-courts" at bounding box center [933, 425] width 129 height 35
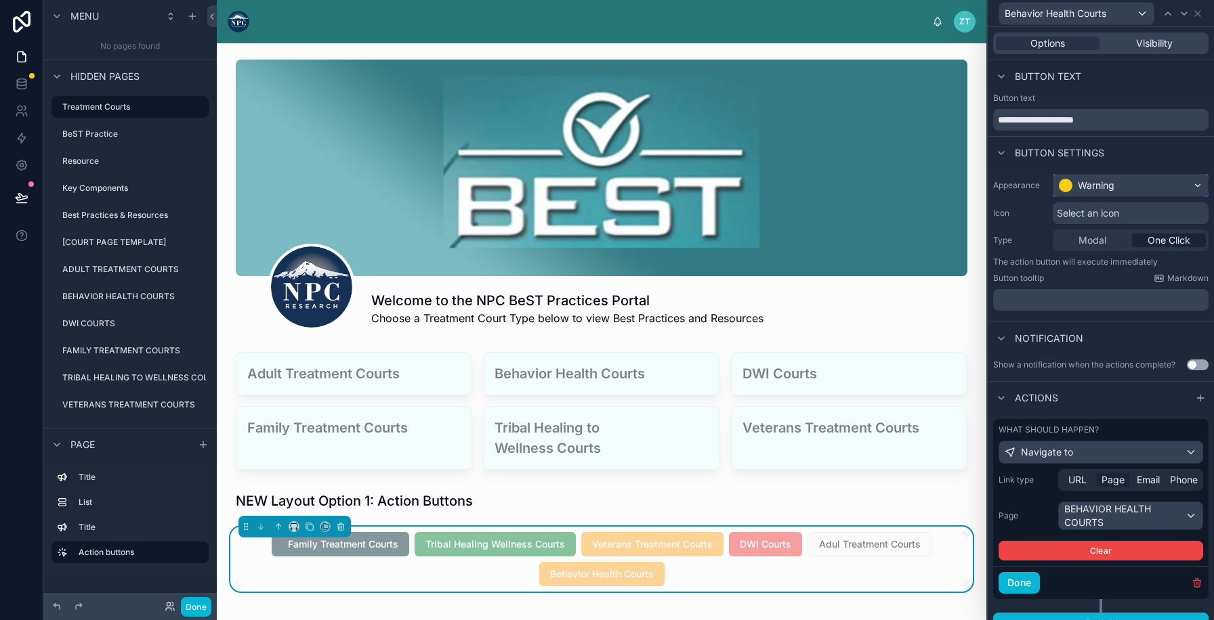
click at [1090, 186] on div "Warning" at bounding box center [1095, 186] width 37 height 14
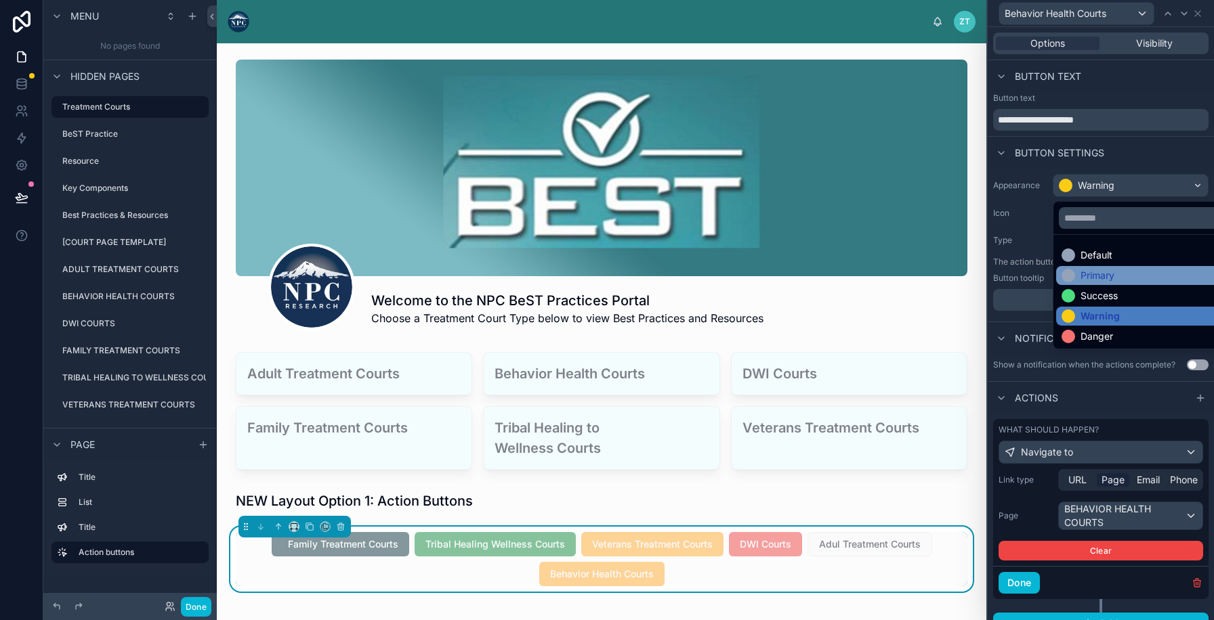
click at [1082, 269] on div "Primary" at bounding box center [1097, 276] width 34 height 14
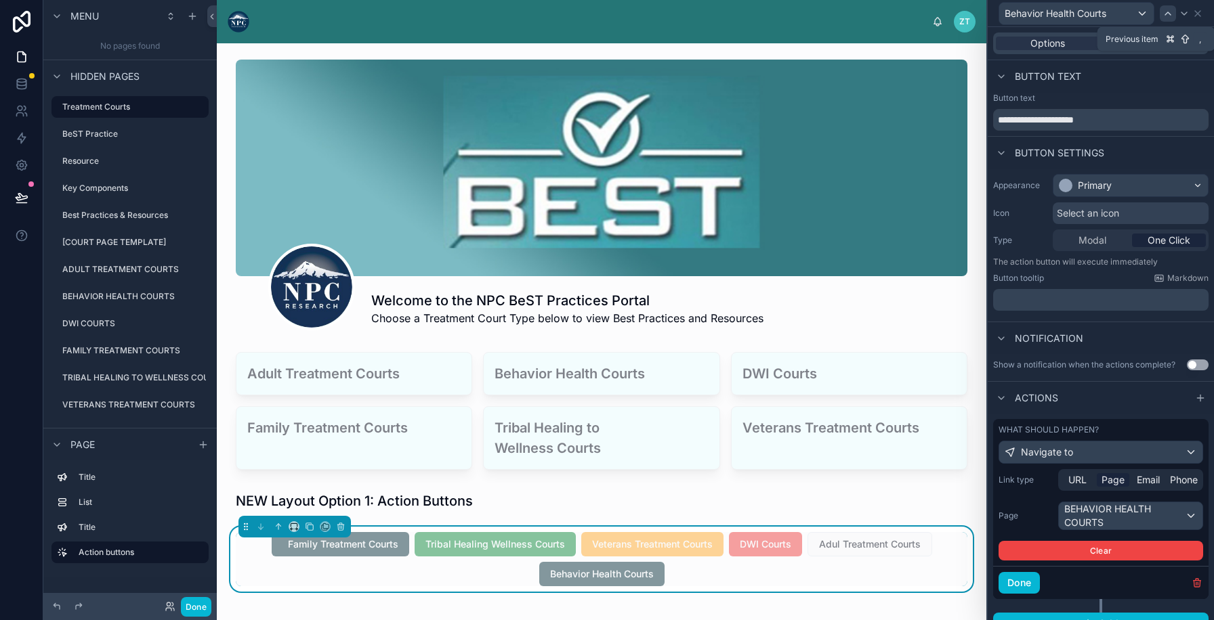
click at [1173, 12] on div at bounding box center [1167, 13] width 16 height 16
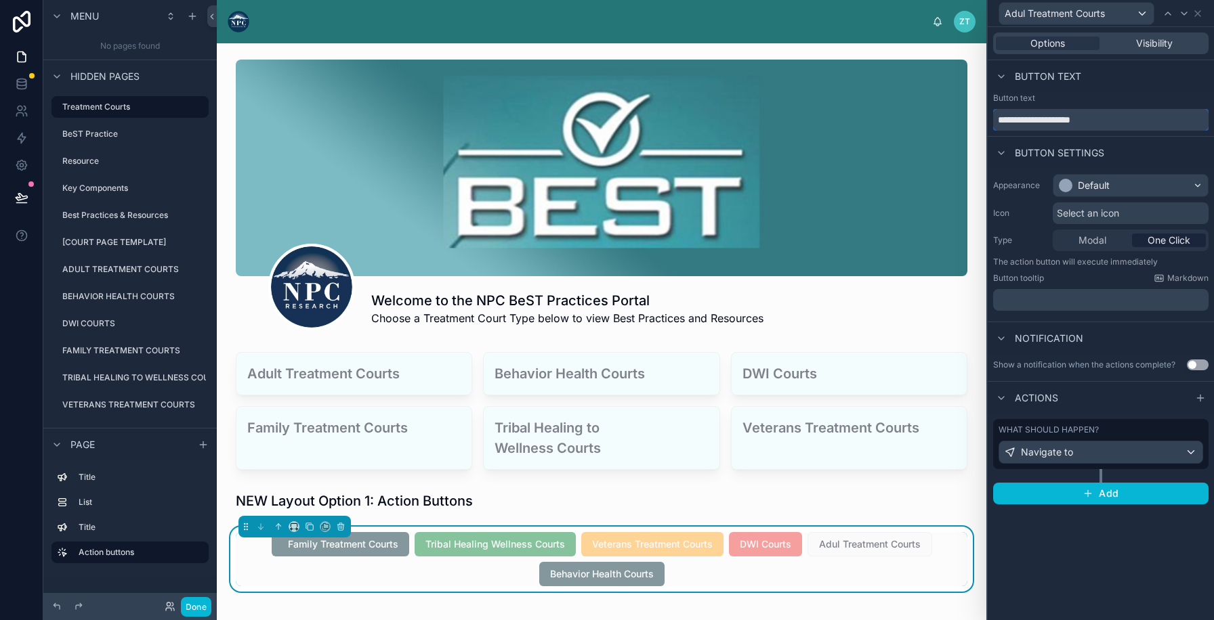
click at [1019, 121] on input "**********" at bounding box center [1100, 120] width 215 height 22
type input "**********"
click at [1092, 87] on div "Button text" at bounding box center [1100, 76] width 226 height 33
click at [1199, 15] on icon at bounding box center [1197, 13] width 5 height 5
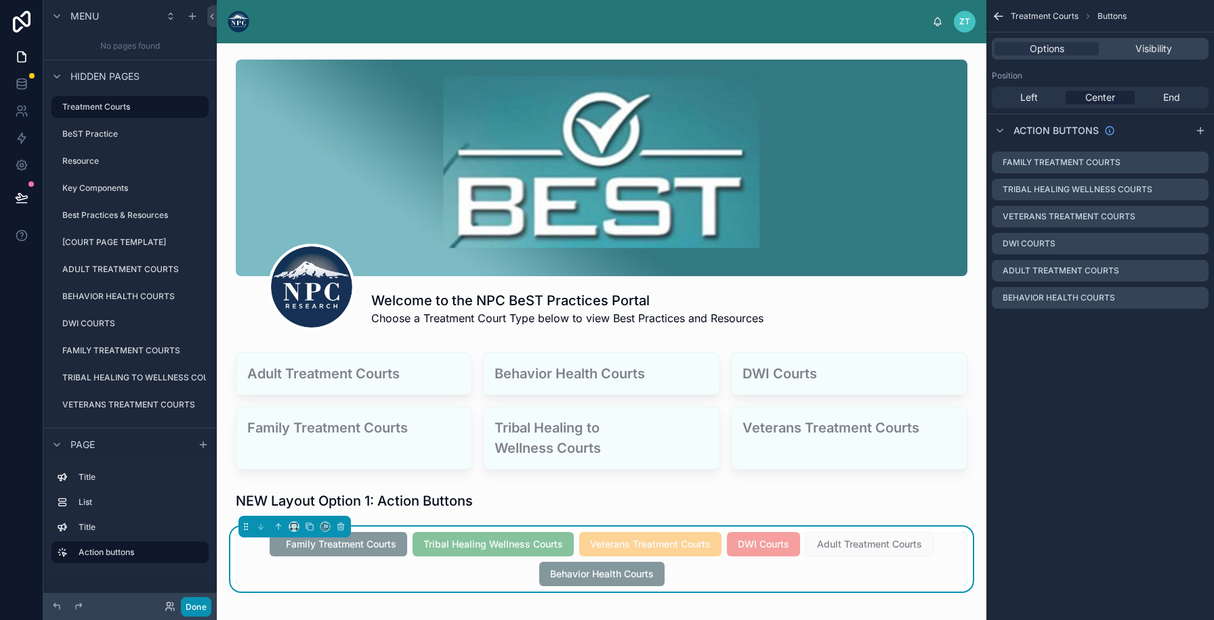
click at [188, 605] on button "Done" at bounding box center [196, 607] width 30 height 20
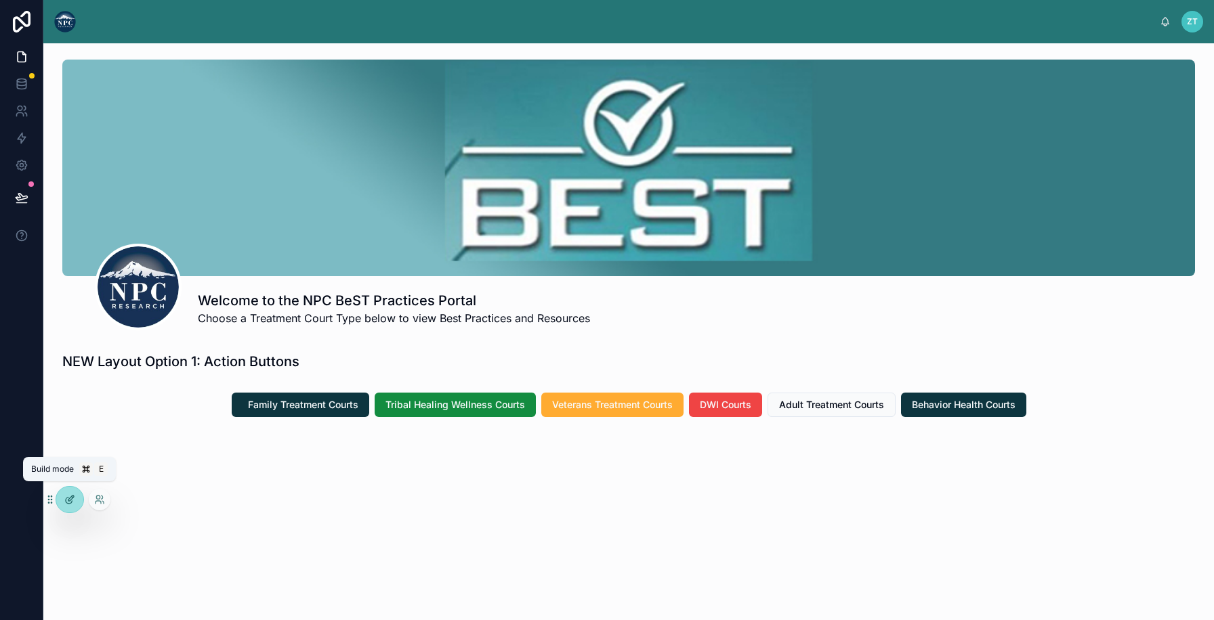
click at [68, 506] on div at bounding box center [69, 500] width 27 height 26
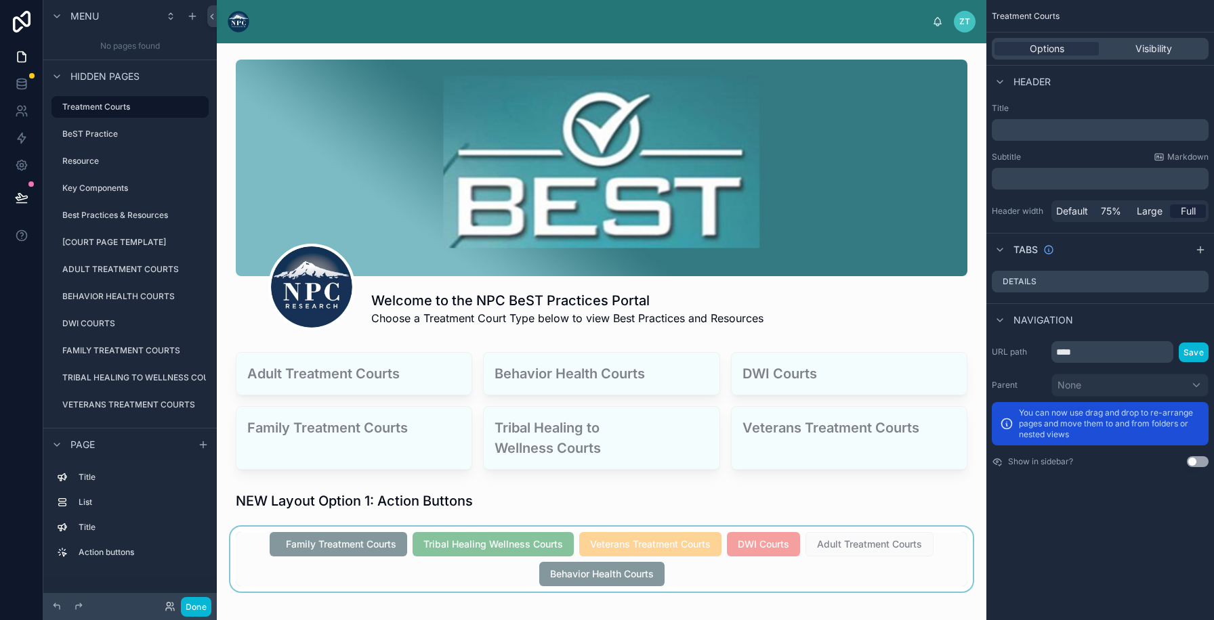
click at [239, 552] on div at bounding box center [602, 559] width 748 height 65
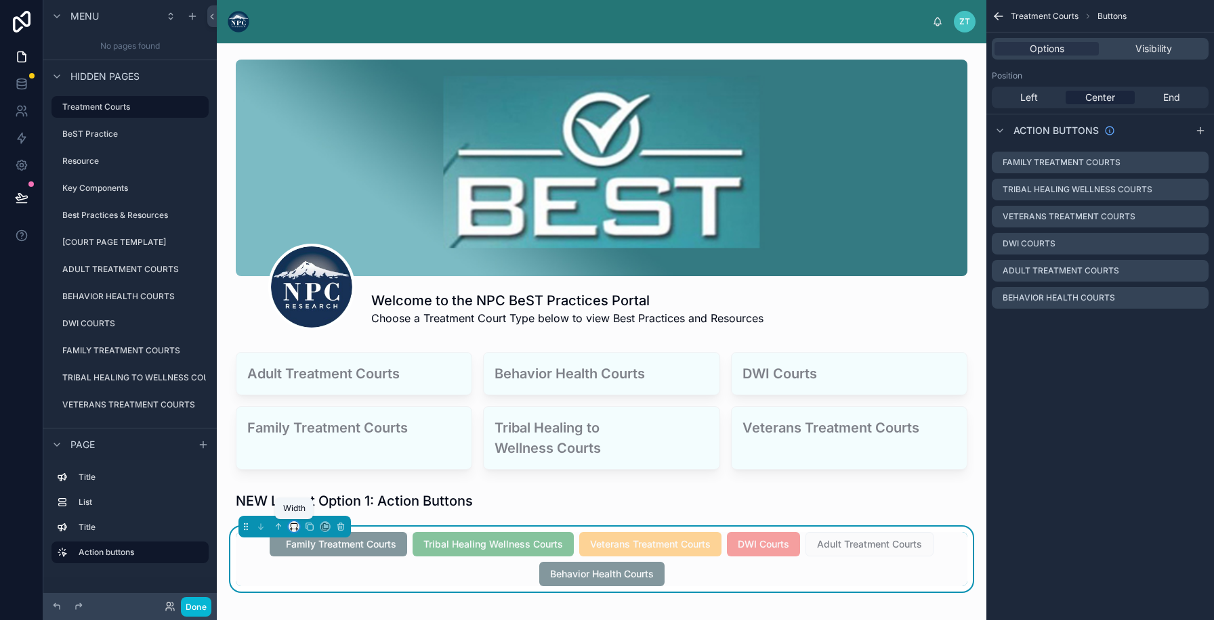
click at [293, 523] on icon at bounding box center [294, 524] width 6 height 3
click at [309, 511] on span "Full width" at bounding box center [323, 515] width 46 height 16
click at [928, 561] on div "Family Treatment Courts Tribal Healing Wellness Courts Veterans Treatment Court…" at bounding box center [601, 559] width 731 height 54
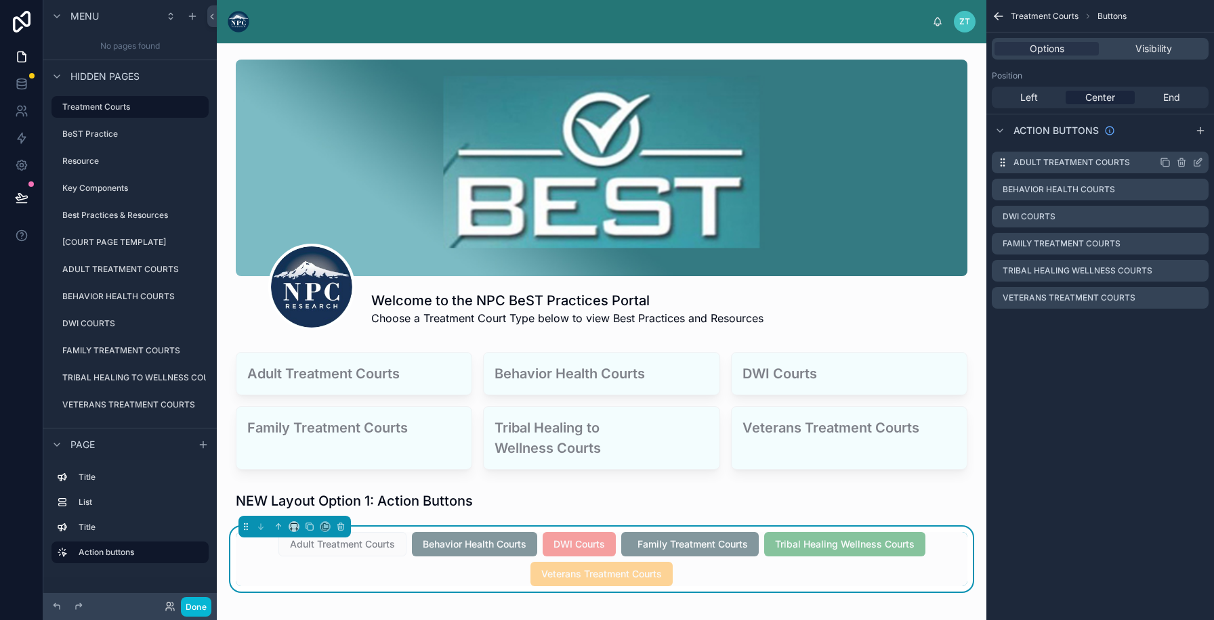
click at [1197, 164] on icon "scrollable content" at bounding box center [1198, 160] width 5 height 5
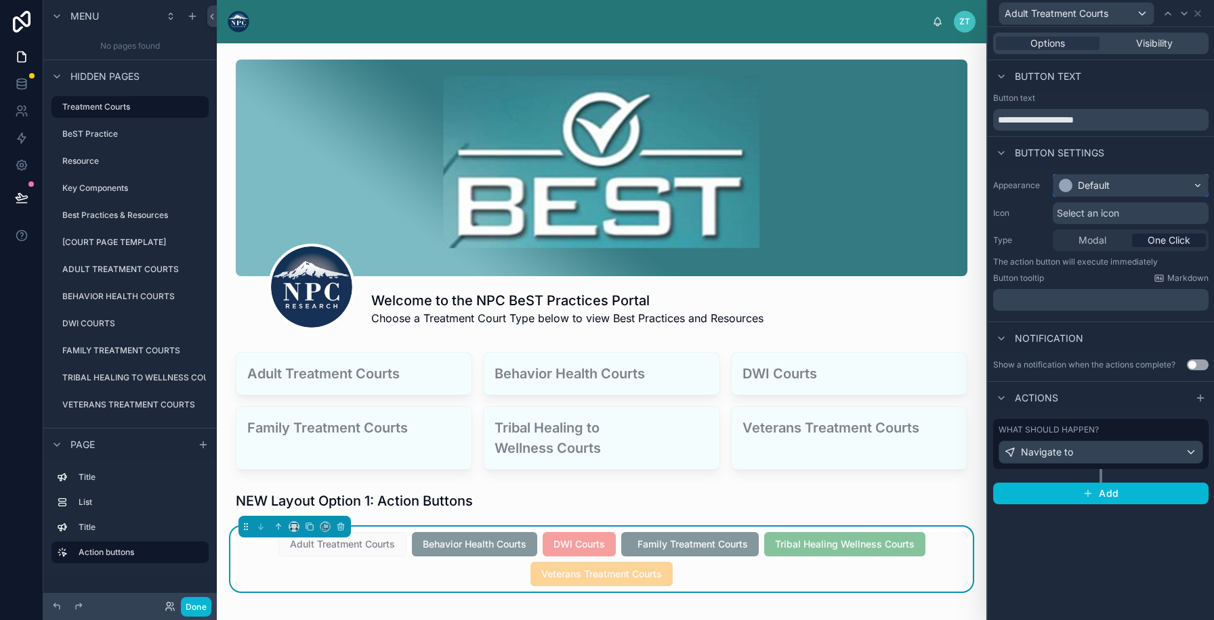
click at [1086, 191] on div "Default" at bounding box center [1093, 186] width 32 height 14
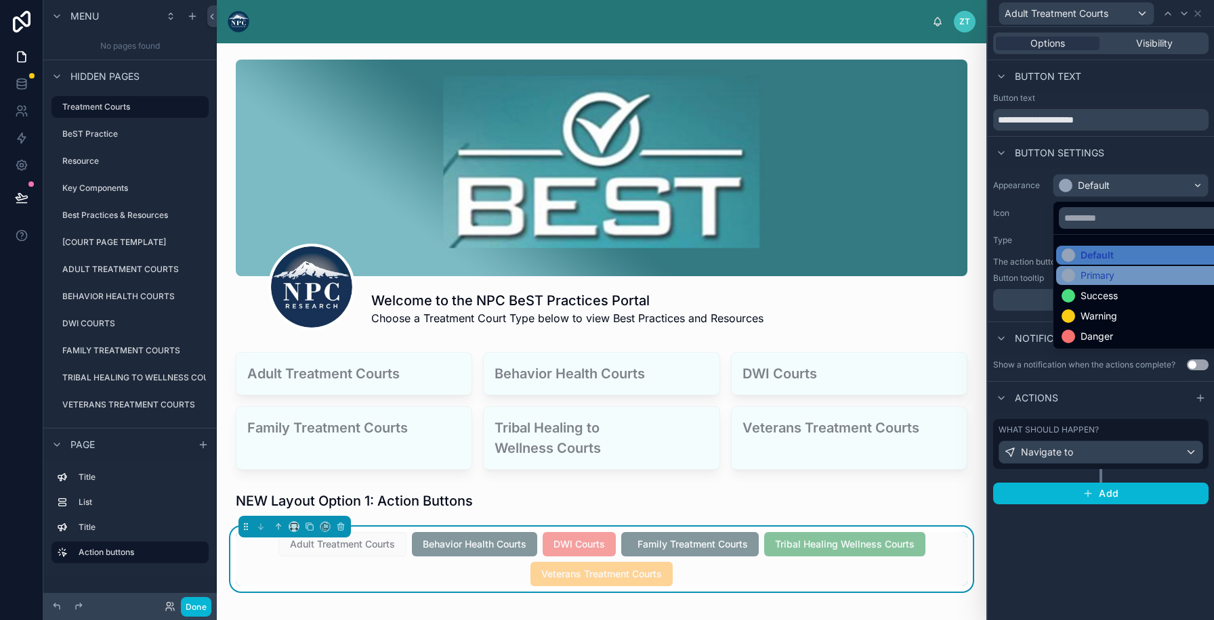
click at [1082, 270] on div "Primary" at bounding box center [1097, 276] width 34 height 14
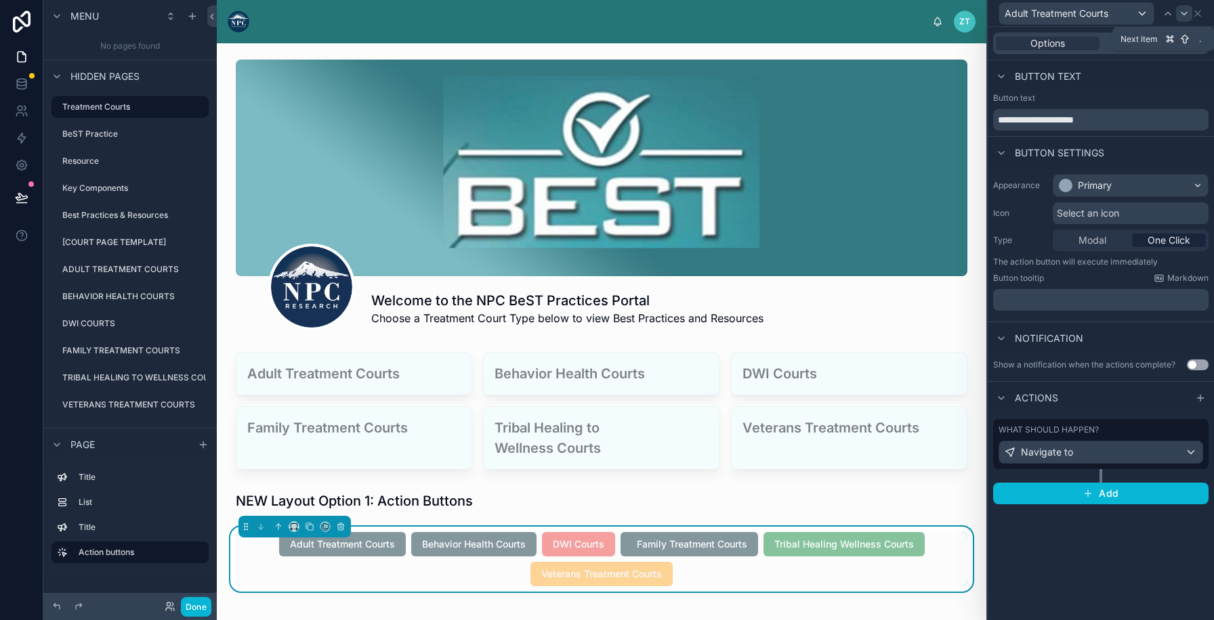
click at [1182, 13] on icon at bounding box center [1183, 13] width 5 height 3
click at [1118, 181] on div "Primary" at bounding box center [1130, 186] width 154 height 22
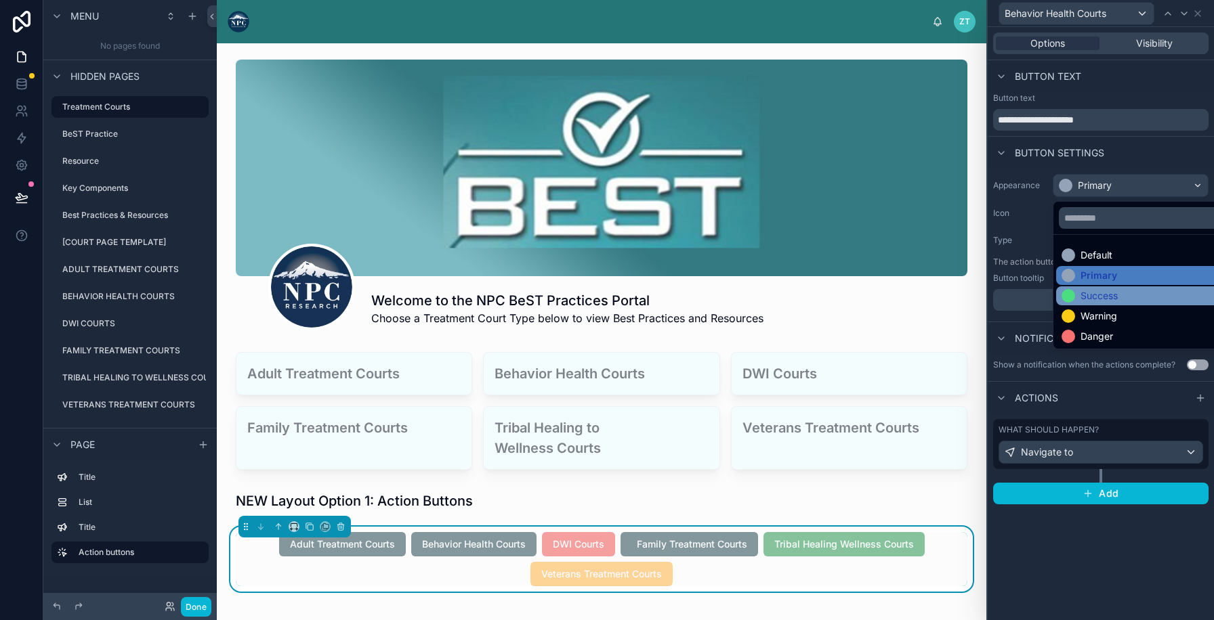
click at [1098, 292] on div "Success" at bounding box center [1098, 296] width 37 height 14
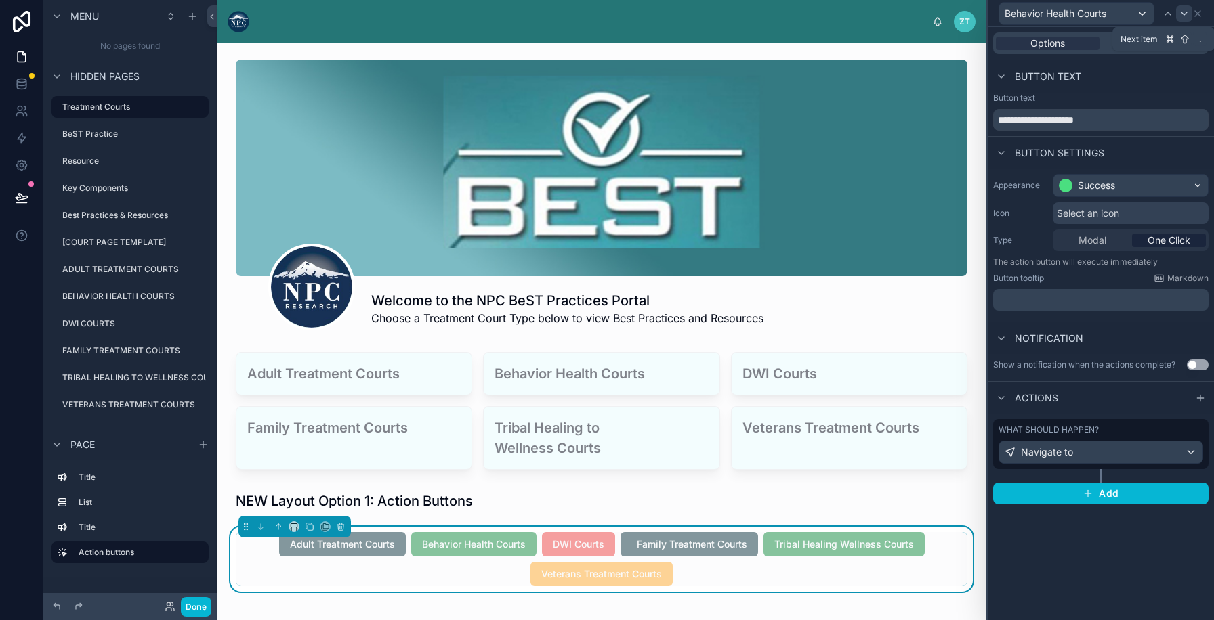
click at [1182, 16] on icon at bounding box center [1183, 13] width 11 height 11
click at [1122, 183] on div "Danger" at bounding box center [1130, 186] width 154 height 22
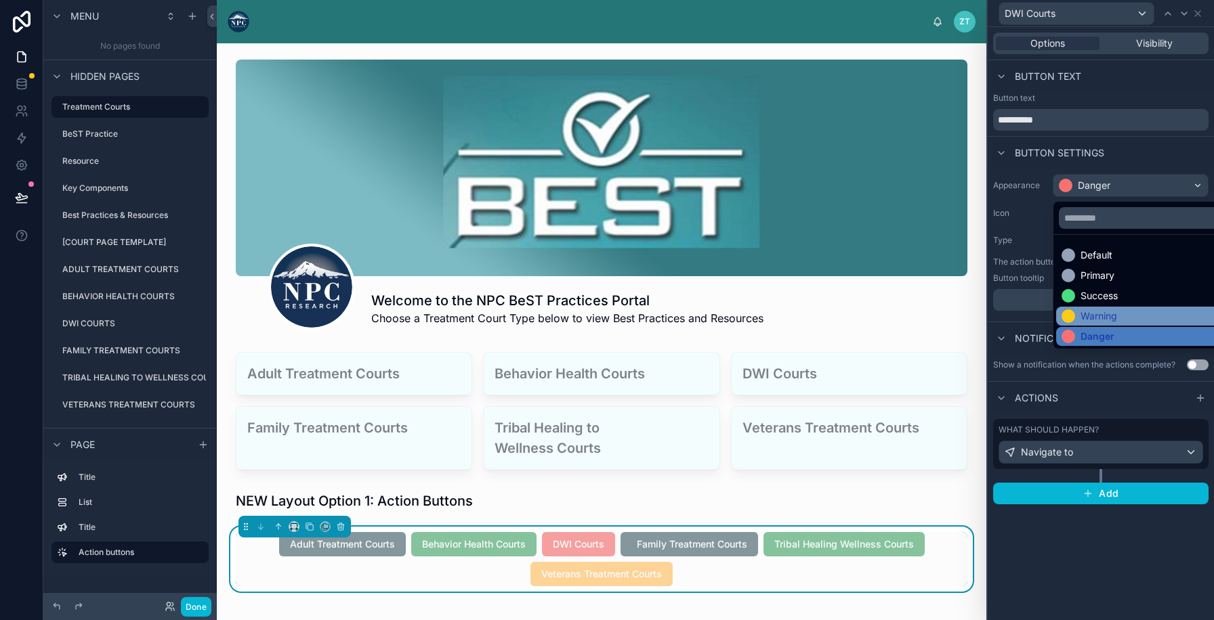
click at [1094, 311] on div "Warning" at bounding box center [1098, 316] width 37 height 14
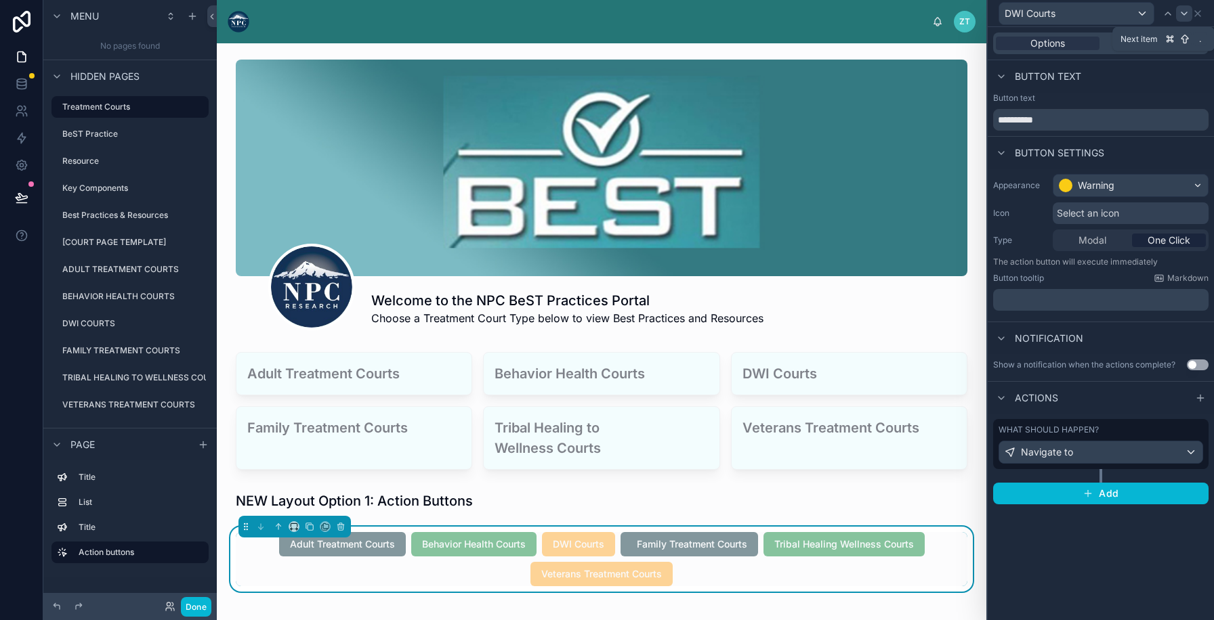
click at [1182, 5] on div at bounding box center [1184, 13] width 16 height 16
click at [1090, 178] on div "Primary" at bounding box center [1130, 186] width 154 height 22
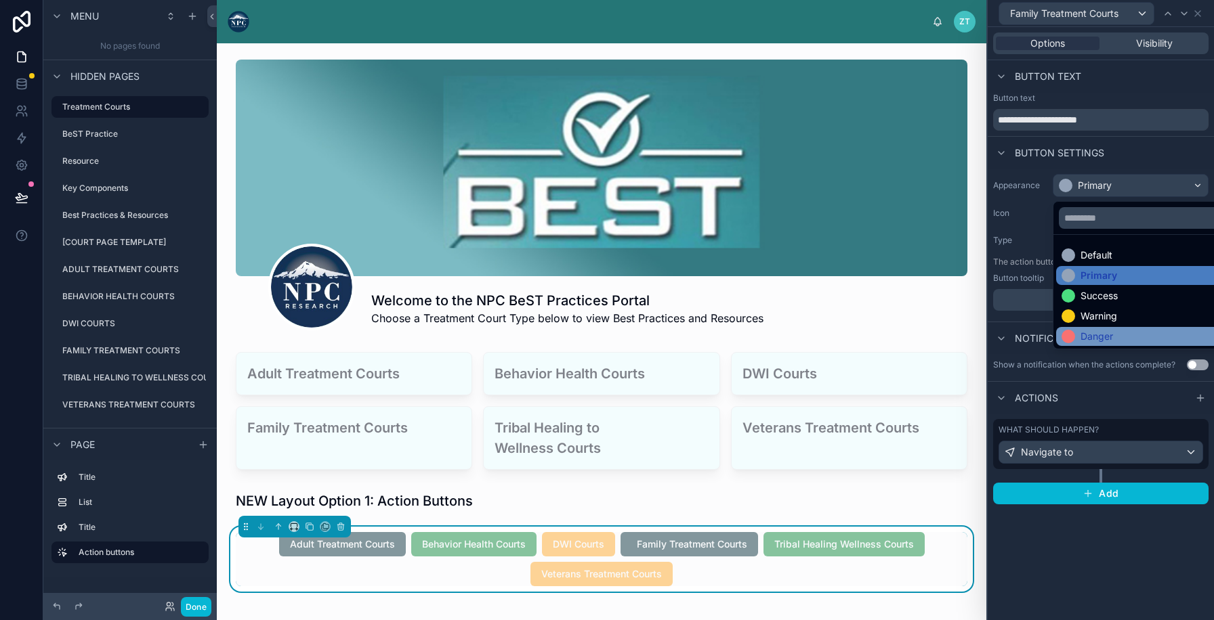
click at [1084, 333] on div "Danger" at bounding box center [1096, 337] width 33 height 14
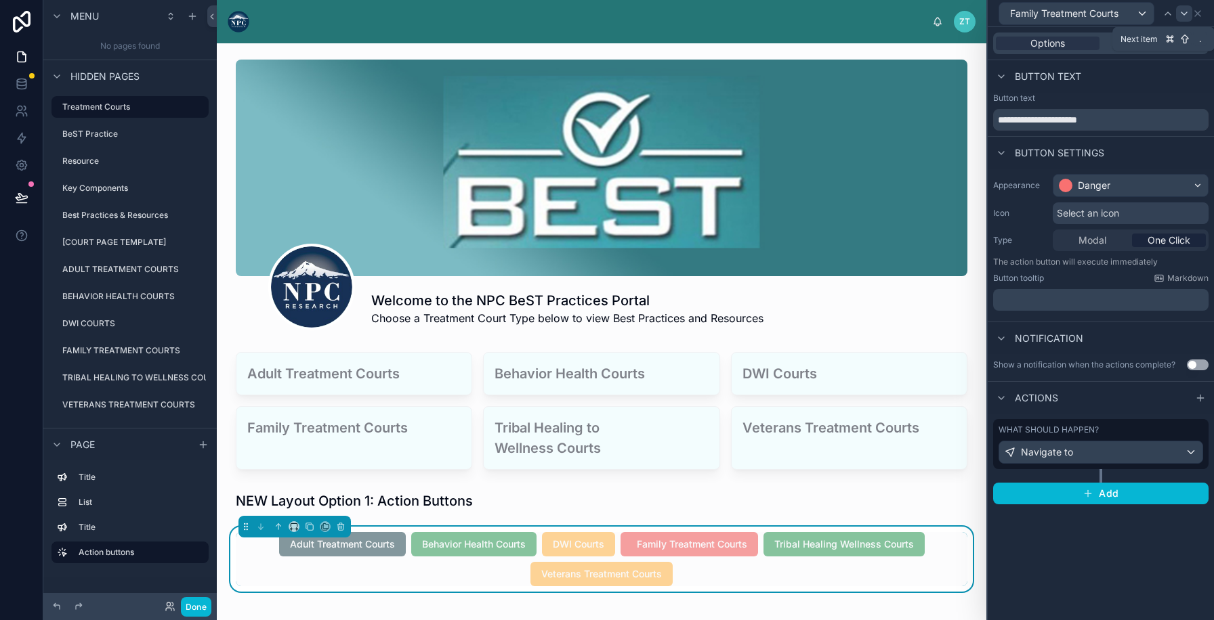
click at [1188, 16] on icon at bounding box center [1183, 13] width 11 height 11
click at [1112, 186] on div "Success" at bounding box center [1095, 186] width 37 height 14
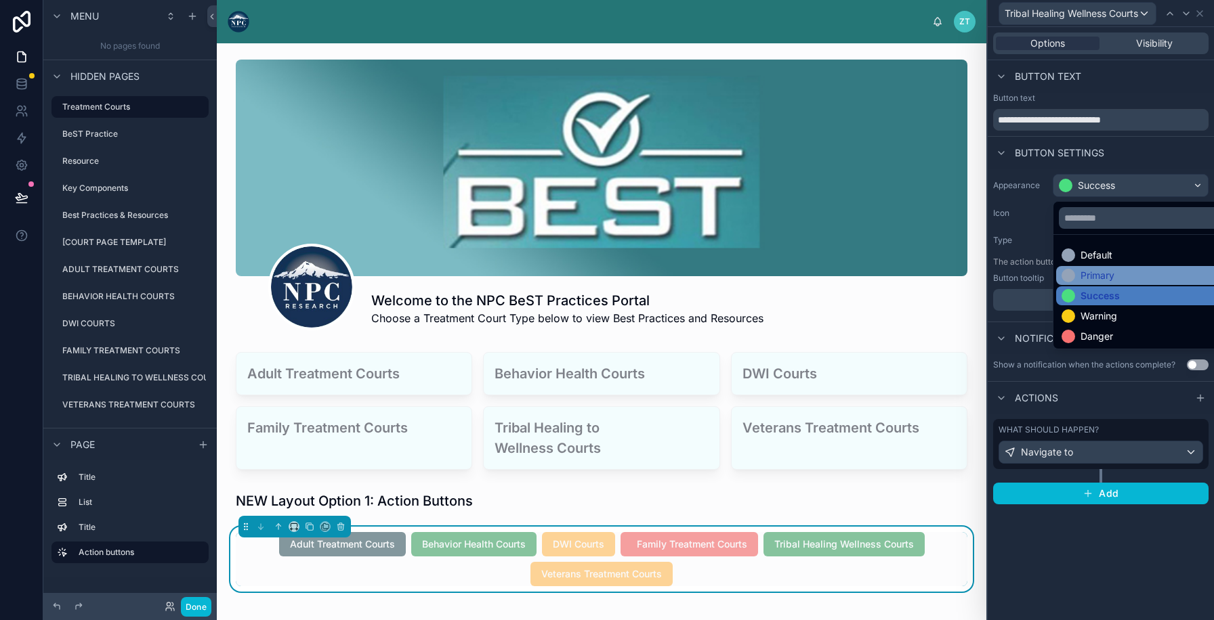
click at [1086, 273] on div "Primary" at bounding box center [1097, 276] width 34 height 14
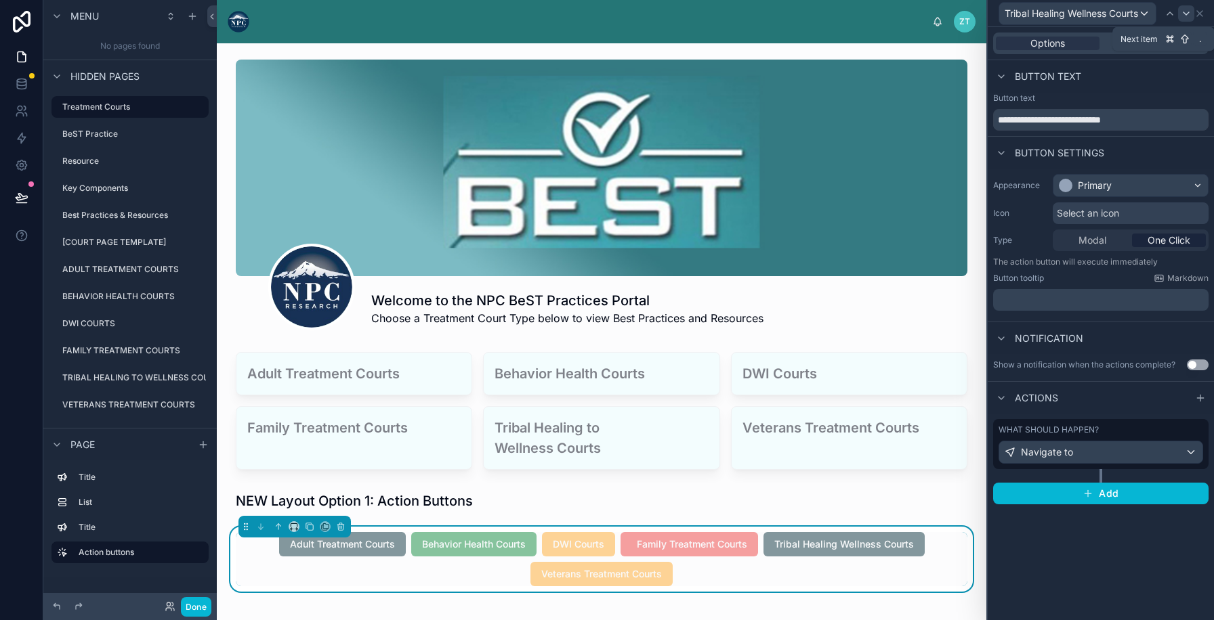
click at [1182, 19] on div at bounding box center [1186, 13] width 16 height 16
click at [1071, 187] on div "Warning" at bounding box center [1086, 186] width 56 height 14
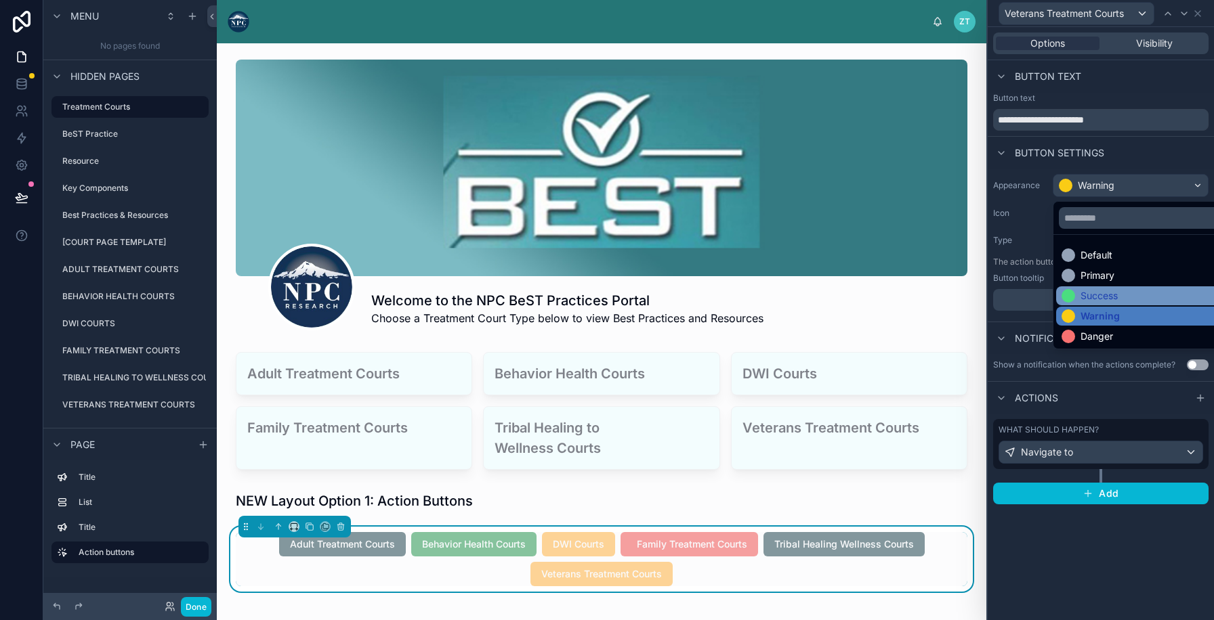
click at [1067, 300] on div at bounding box center [1068, 296] width 14 height 14
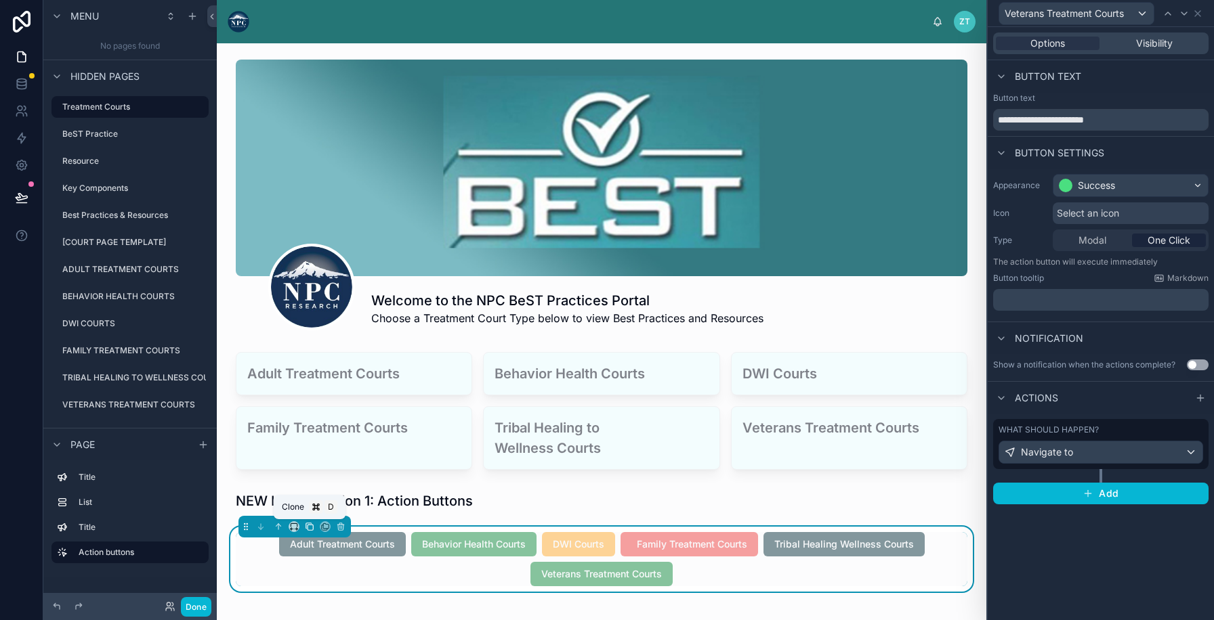
click at [308, 529] on icon at bounding box center [309, 526] width 9 height 9
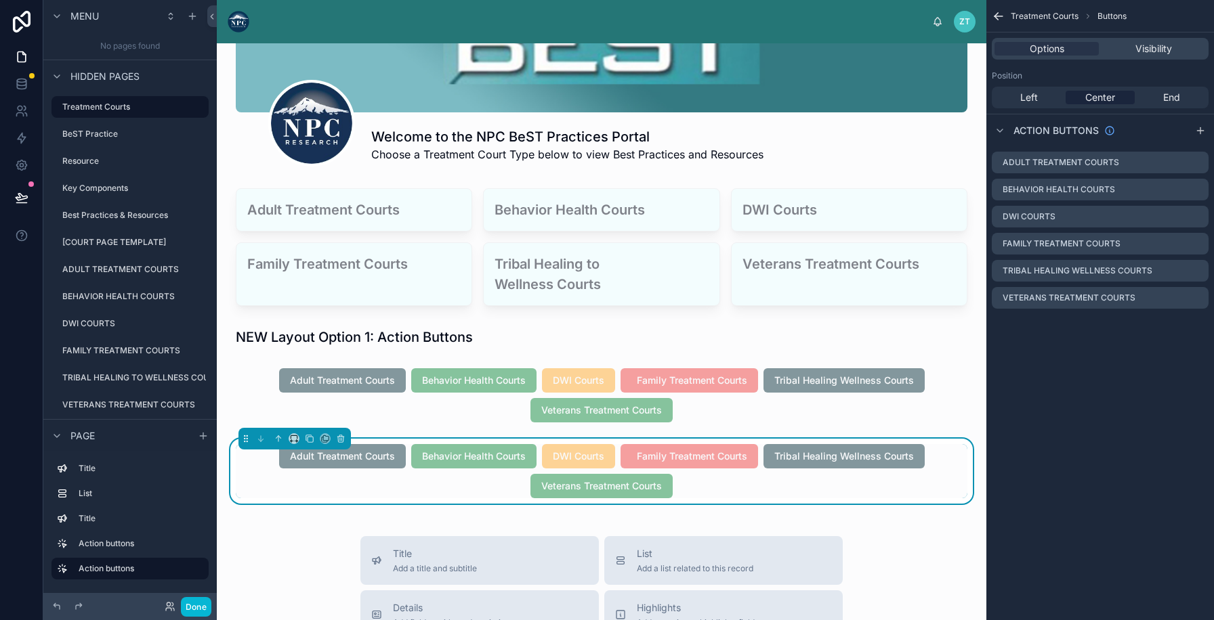
scroll to position [209, 0]
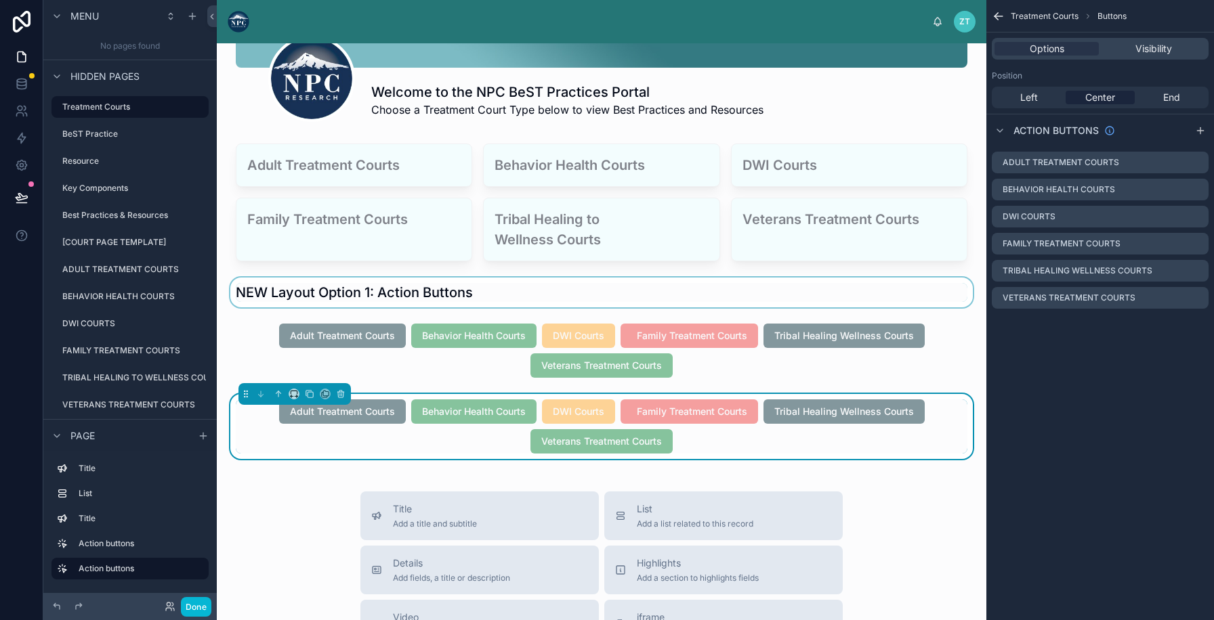
click at [382, 301] on div at bounding box center [602, 293] width 748 height 30
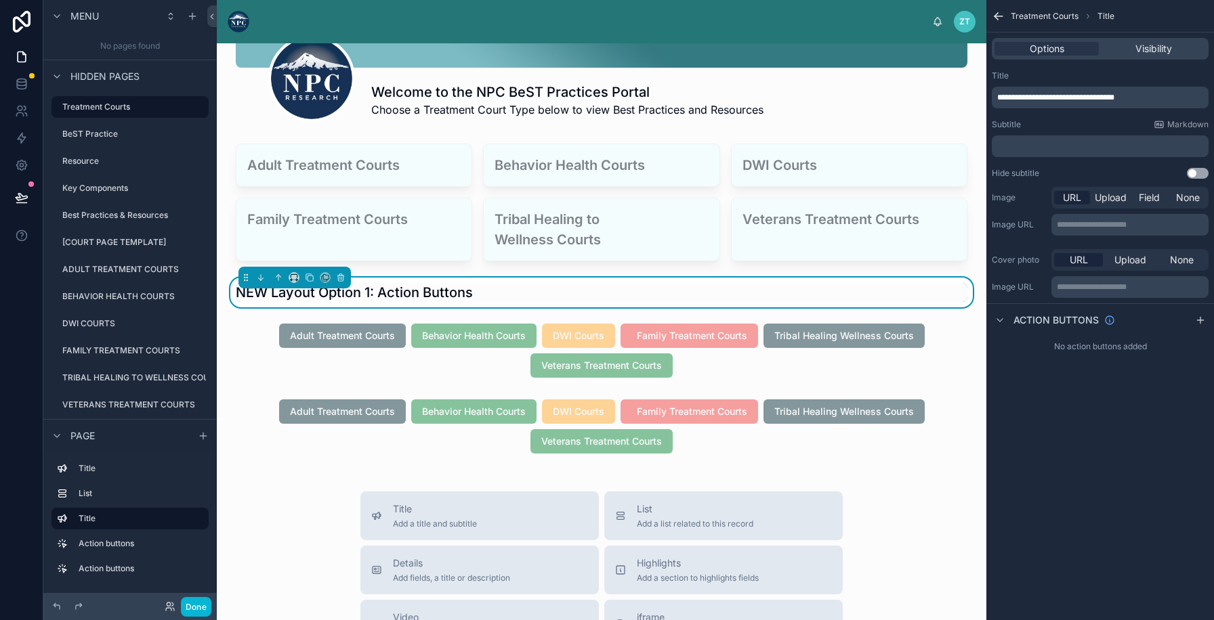
click at [1031, 98] on span "**********" at bounding box center [1055, 97] width 117 height 8
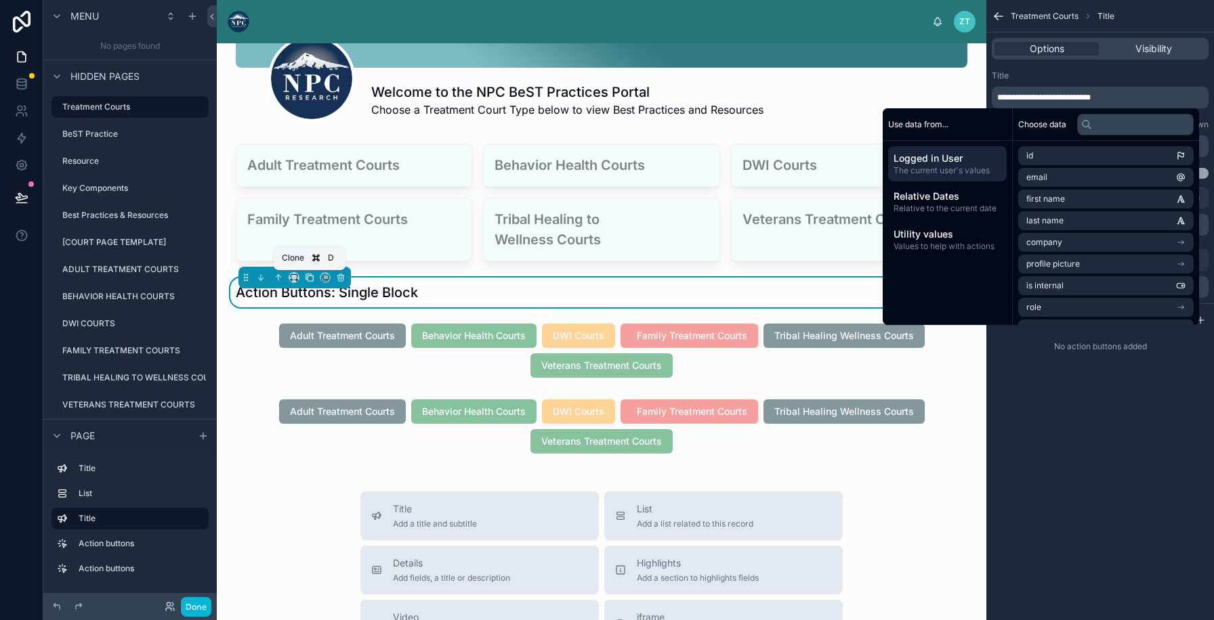
click at [309, 278] on icon at bounding box center [309, 277] width 9 height 9
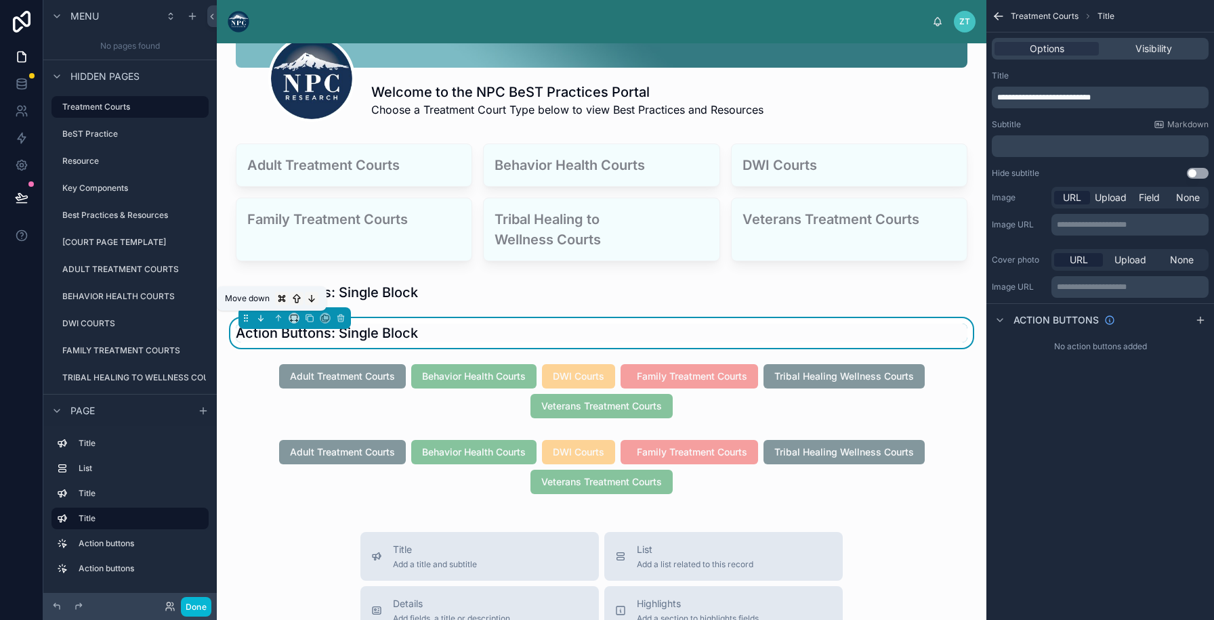
click at [263, 322] on icon at bounding box center [260, 318] width 9 height 9
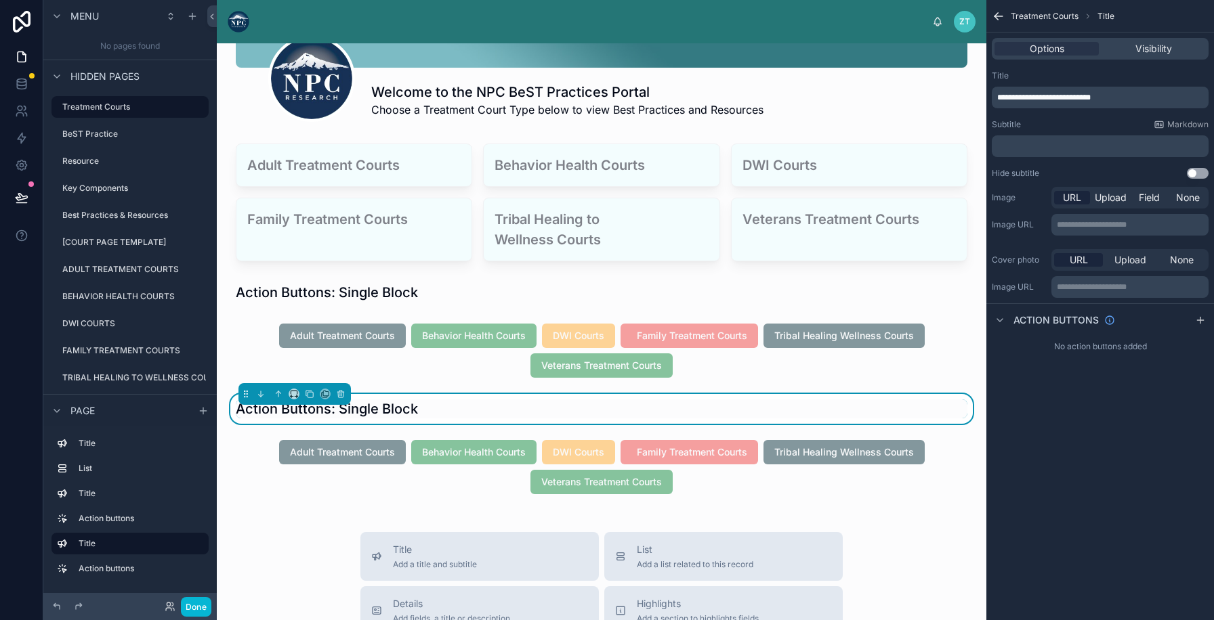
click at [1065, 98] on span "**********" at bounding box center [1043, 97] width 93 height 8
click at [1111, 99] on p "**********" at bounding box center [1101, 97] width 209 height 11
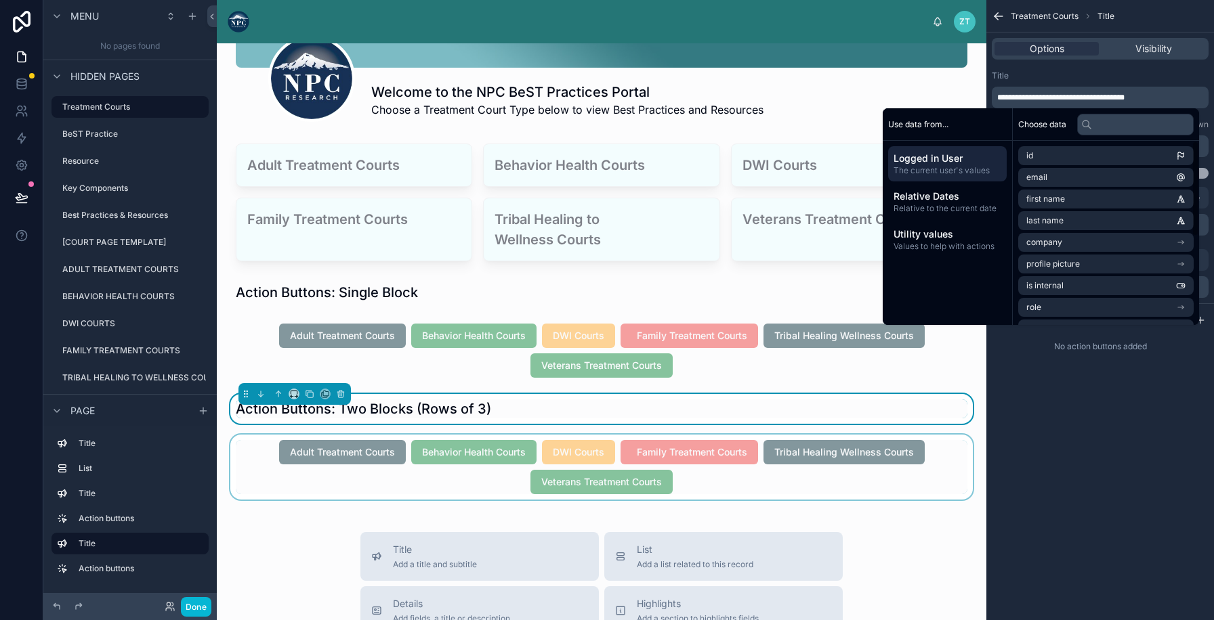
click at [679, 486] on div at bounding box center [602, 467] width 748 height 65
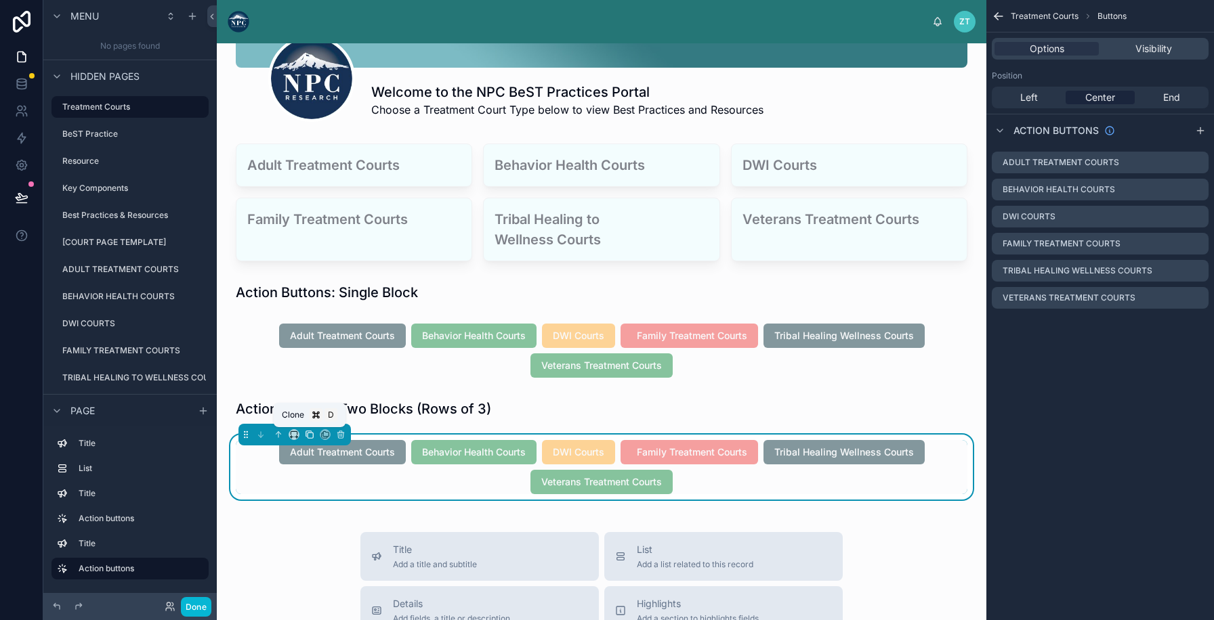
click at [312, 437] on icon at bounding box center [309, 435] width 5 height 5
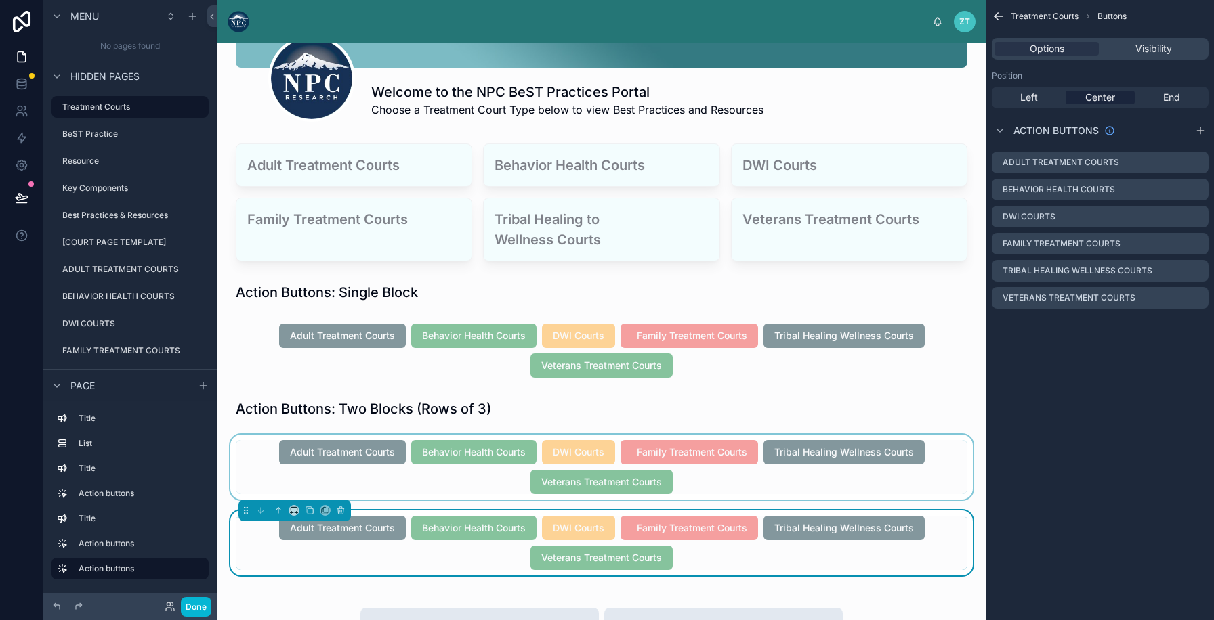
click at [769, 488] on div at bounding box center [602, 467] width 748 height 65
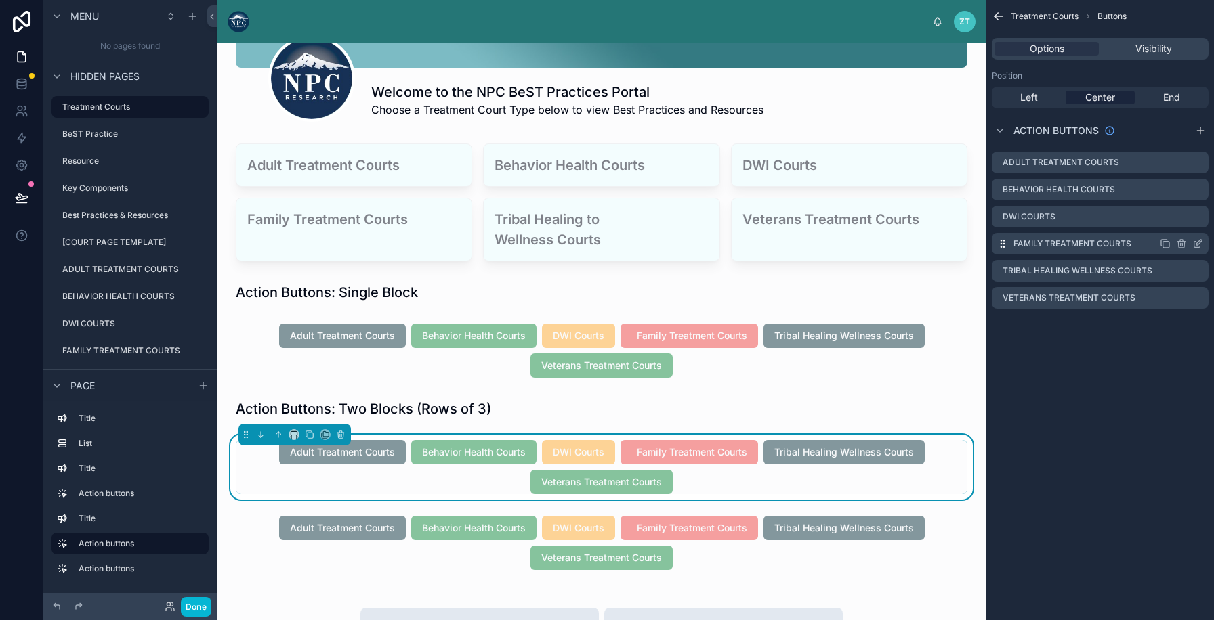
click at [1184, 244] on icon "scrollable content" at bounding box center [1181, 245] width 6 height 6
click at [1173, 221] on icon at bounding box center [1175, 222] width 11 height 11
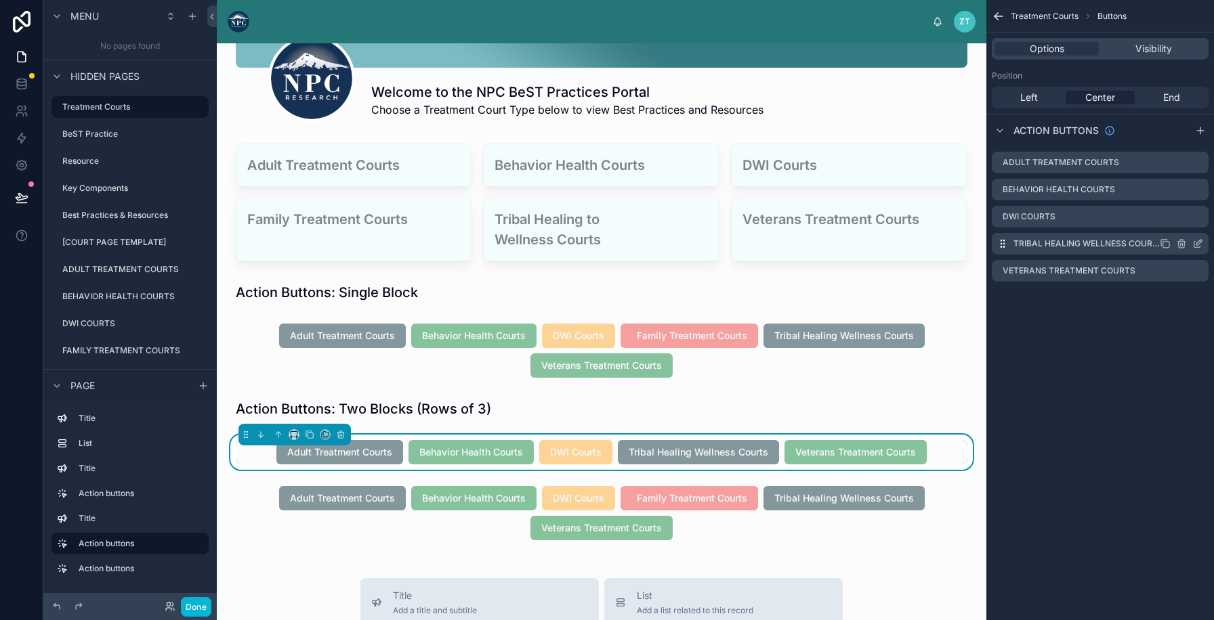
click at [1176, 244] on icon "scrollable content" at bounding box center [1181, 243] width 11 height 11
click at [1176, 221] on icon at bounding box center [1175, 222] width 11 height 11
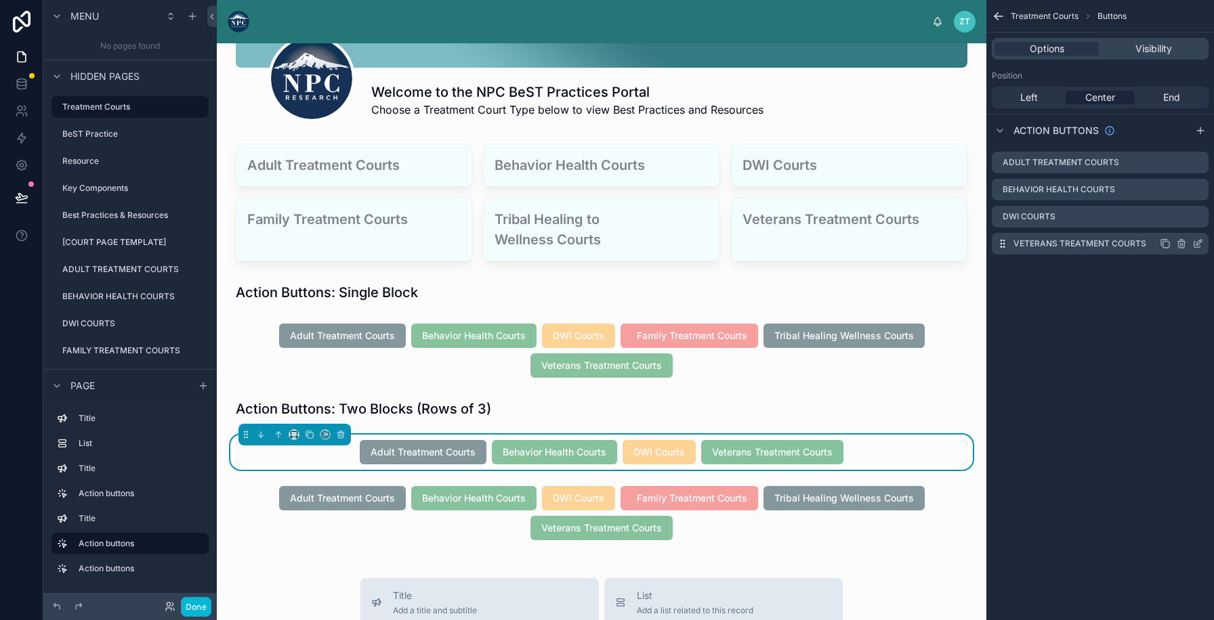
click at [1177, 240] on icon "scrollable content" at bounding box center [1181, 243] width 11 height 11
click at [1174, 225] on icon at bounding box center [1175, 222] width 11 height 11
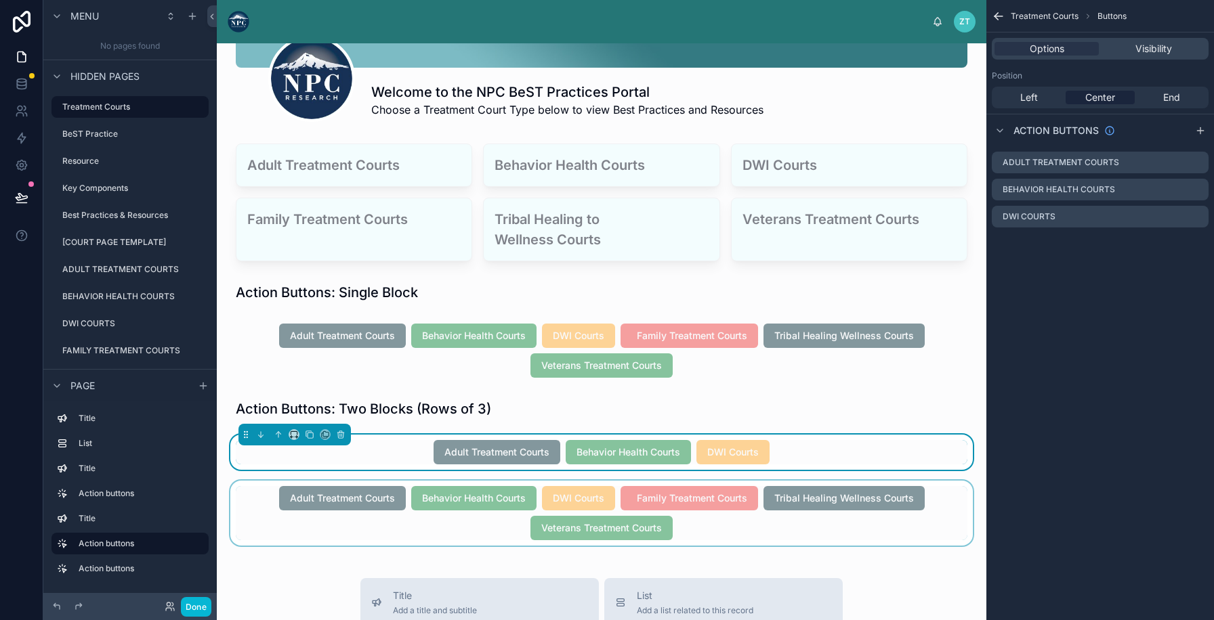
click at [835, 531] on div at bounding box center [602, 513] width 748 height 65
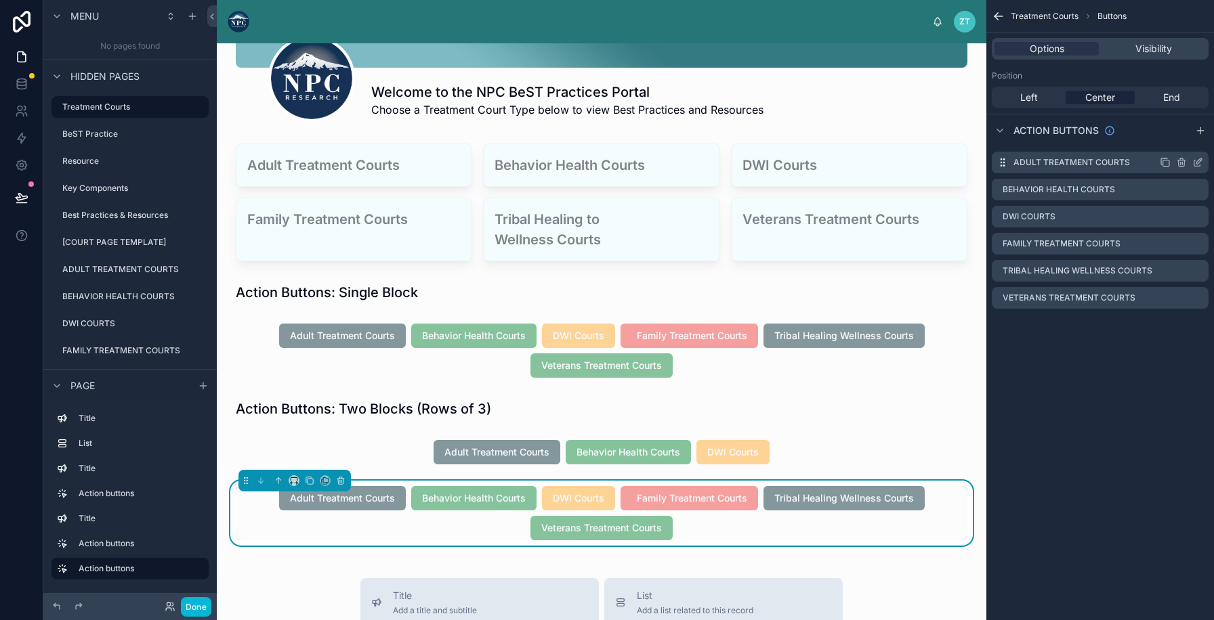
click at [1180, 163] on icon "scrollable content" at bounding box center [1180, 163] width 0 height 3
click at [1175, 142] on icon at bounding box center [1175, 141] width 0 height 3
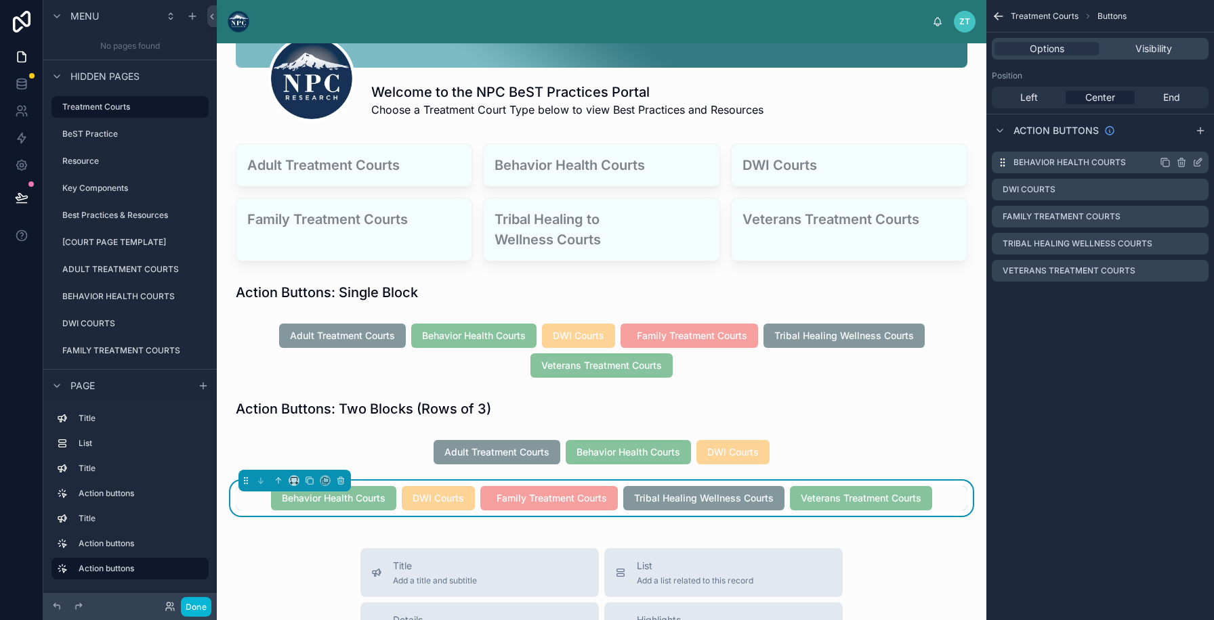
click at [1182, 163] on icon "scrollable content" at bounding box center [1181, 162] width 11 height 11
click at [1173, 146] on icon at bounding box center [1175, 140] width 11 height 11
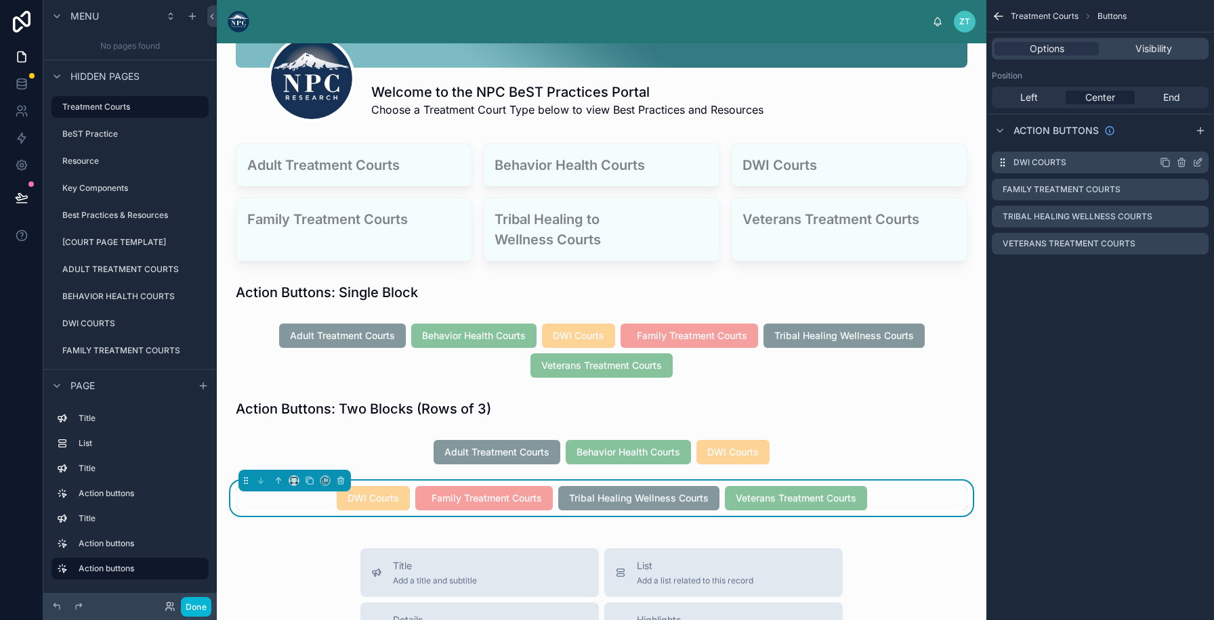
click at [1182, 165] on icon "scrollable content" at bounding box center [1181, 162] width 11 height 11
click at [1174, 142] on icon at bounding box center [1175, 140] width 11 height 11
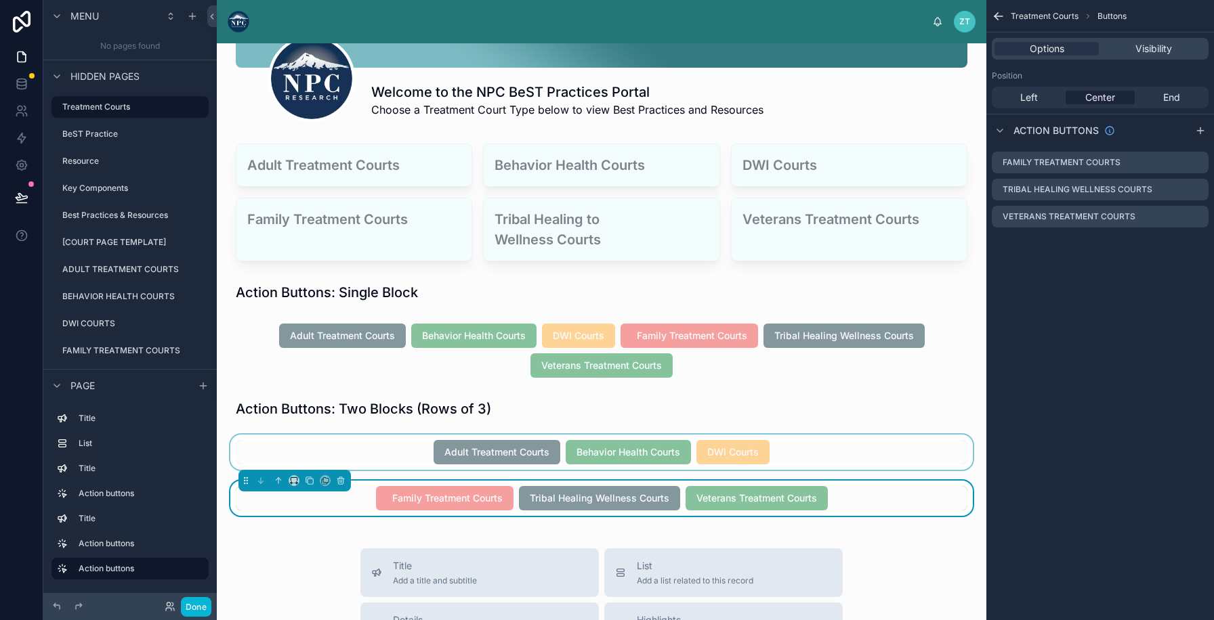
click at [831, 442] on div at bounding box center [602, 452] width 748 height 35
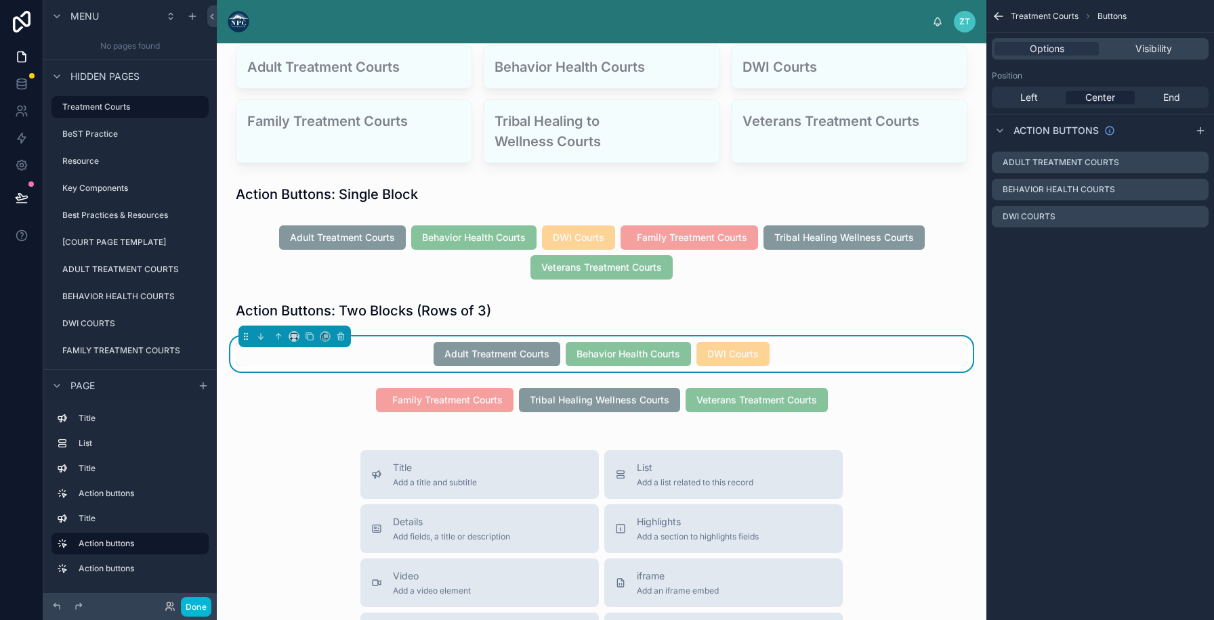
scroll to position [332, 0]
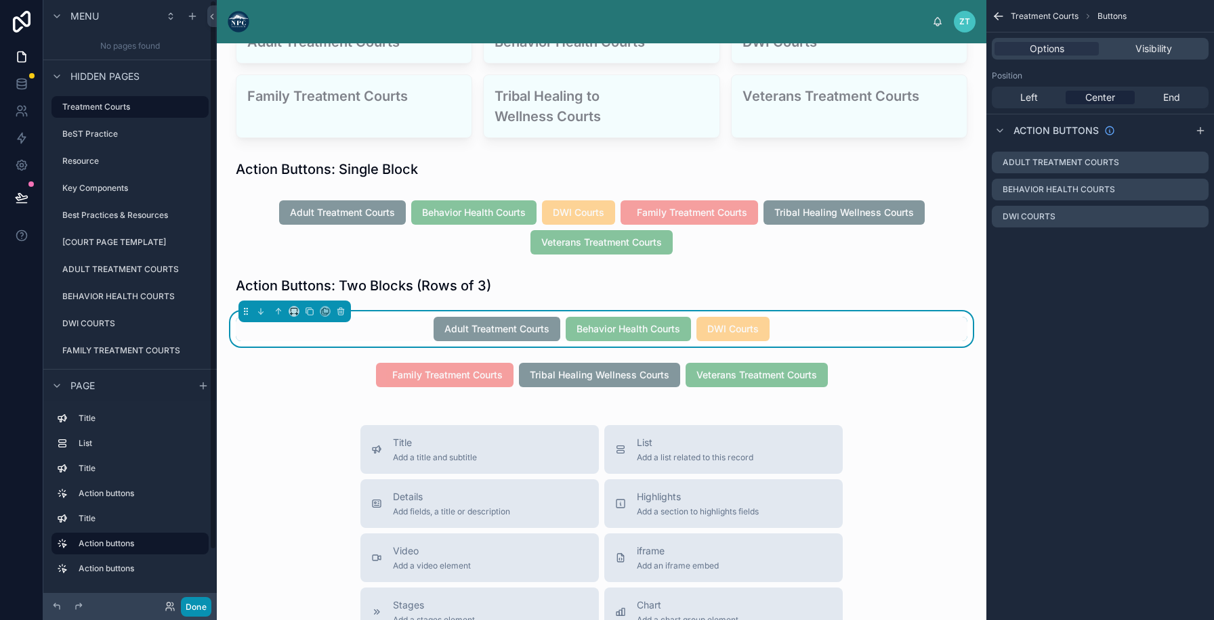
click at [192, 607] on button "Done" at bounding box center [196, 607] width 30 height 20
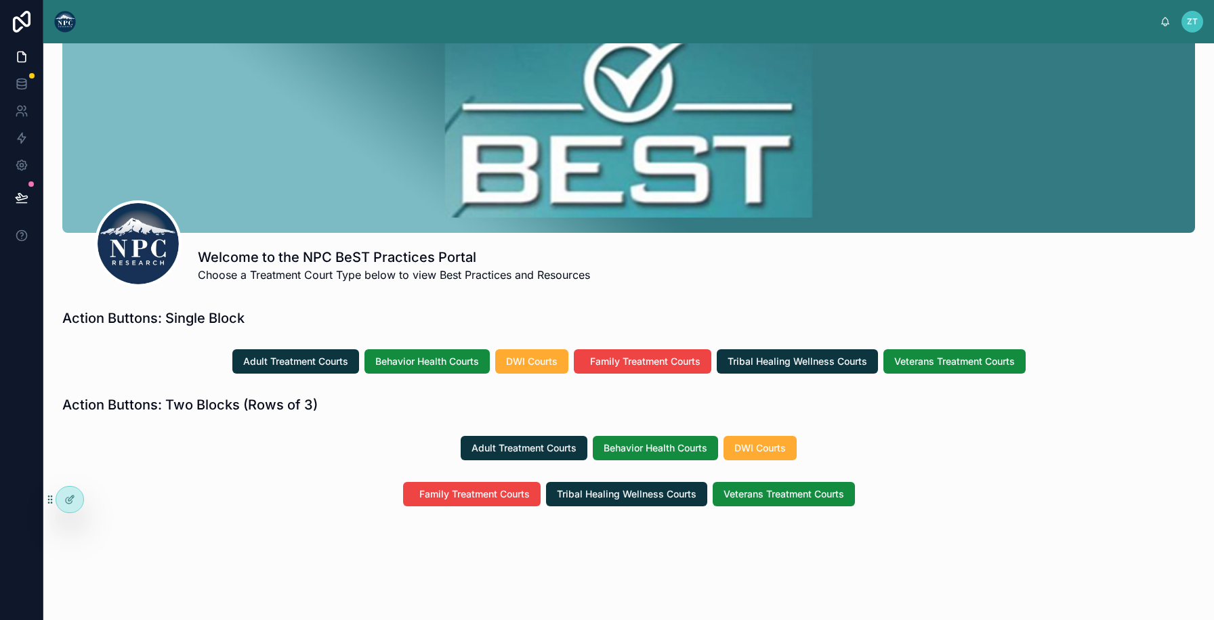
scroll to position [43, 0]
click at [63, 503] on div at bounding box center [69, 500] width 27 height 26
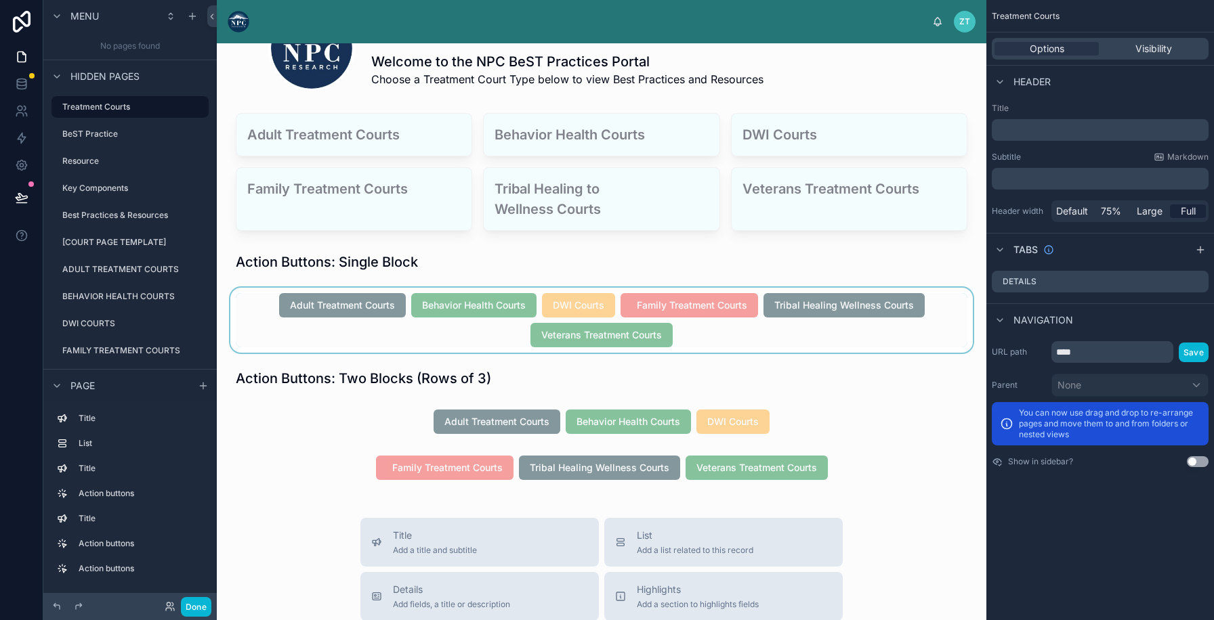
scroll to position [294, 0]
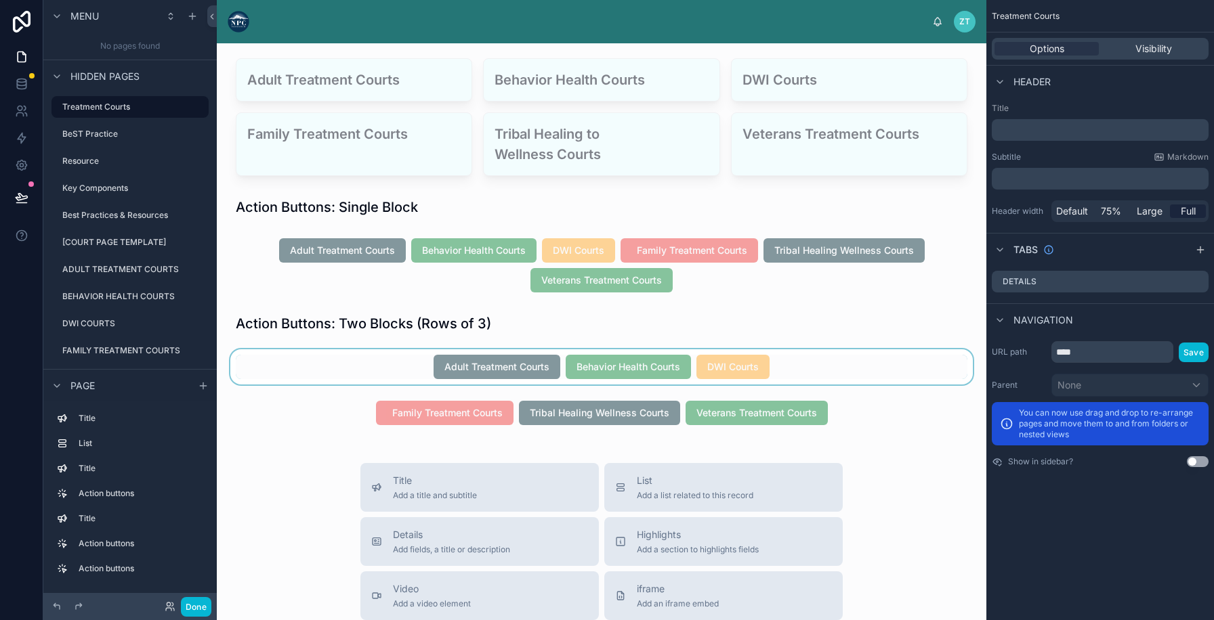
click at [385, 378] on div at bounding box center [602, 366] width 748 height 35
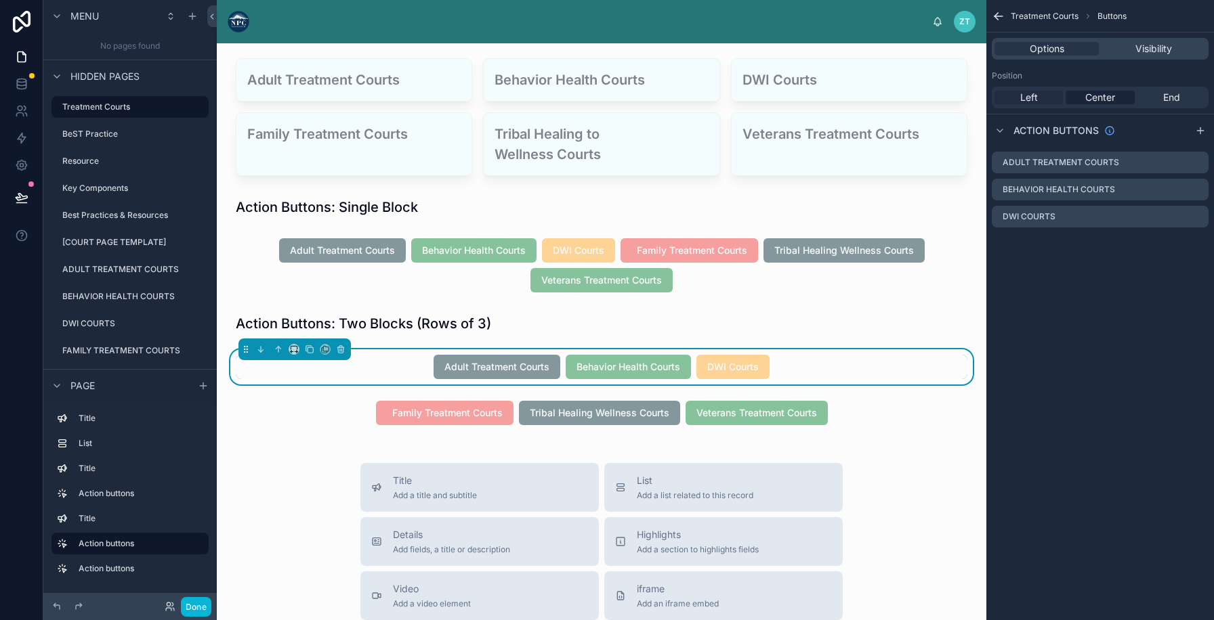
click at [1033, 98] on span "Left" at bounding box center [1029, 98] width 18 height 14
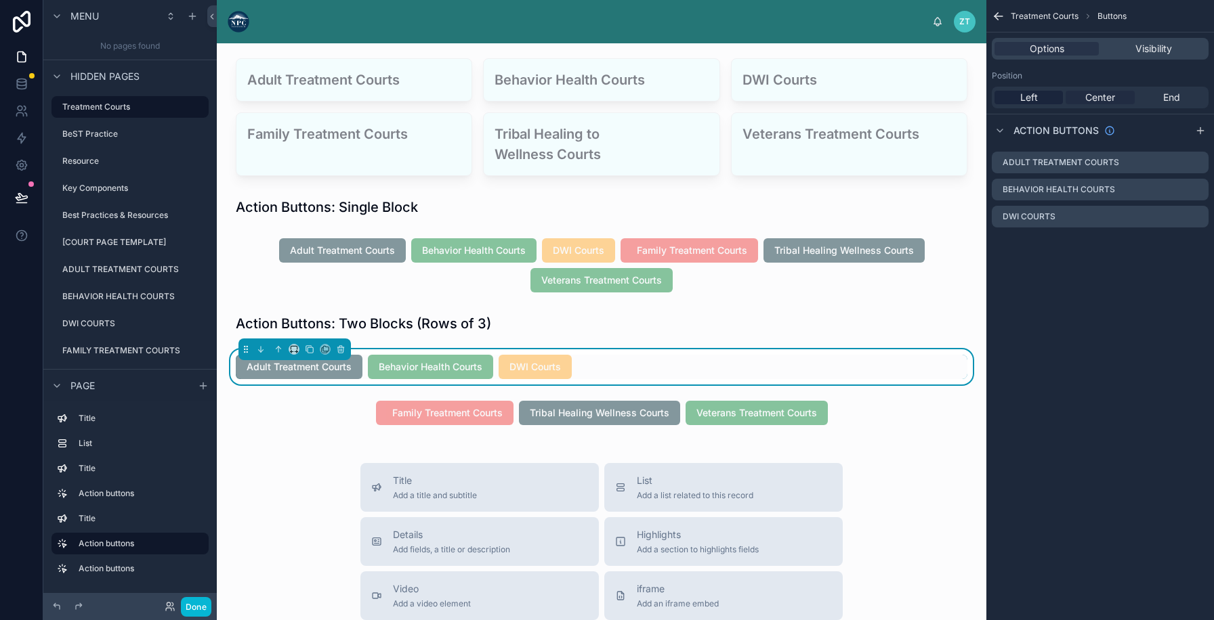
click at [1104, 95] on span "Center" at bounding box center [1100, 98] width 30 height 14
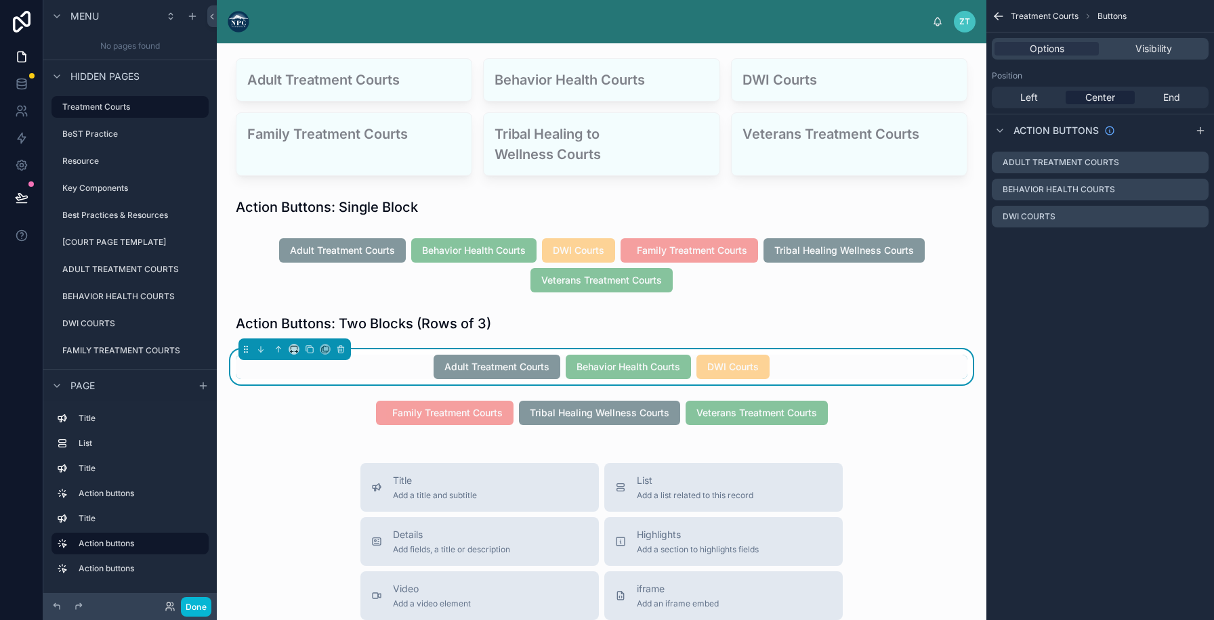
click at [1173, 89] on div "Left Center End" at bounding box center [1099, 98] width 217 height 22
click at [1175, 93] on span "End" at bounding box center [1171, 98] width 17 height 14
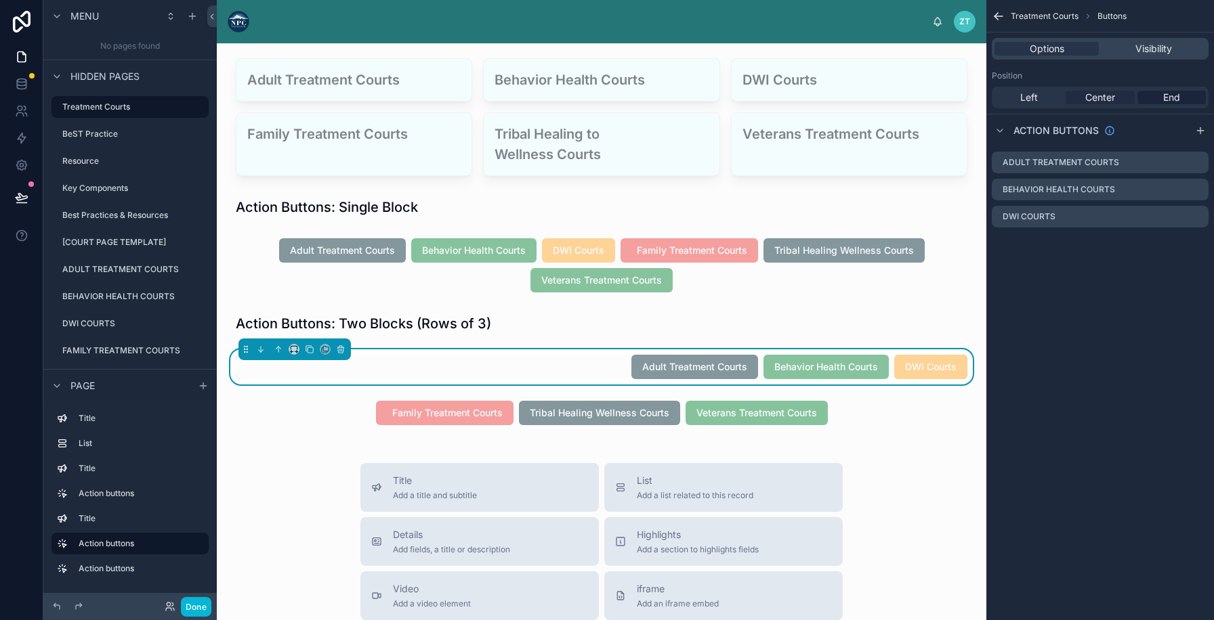
click at [1104, 99] on span "Center" at bounding box center [1100, 98] width 30 height 14
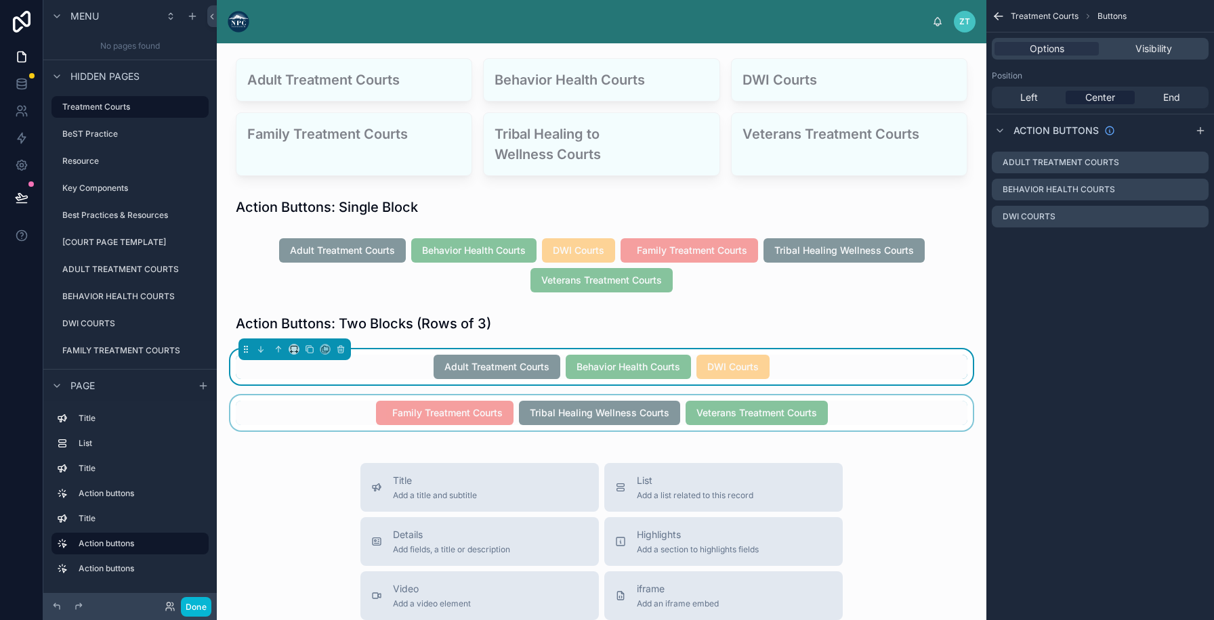
click at [907, 414] on div at bounding box center [602, 412] width 748 height 35
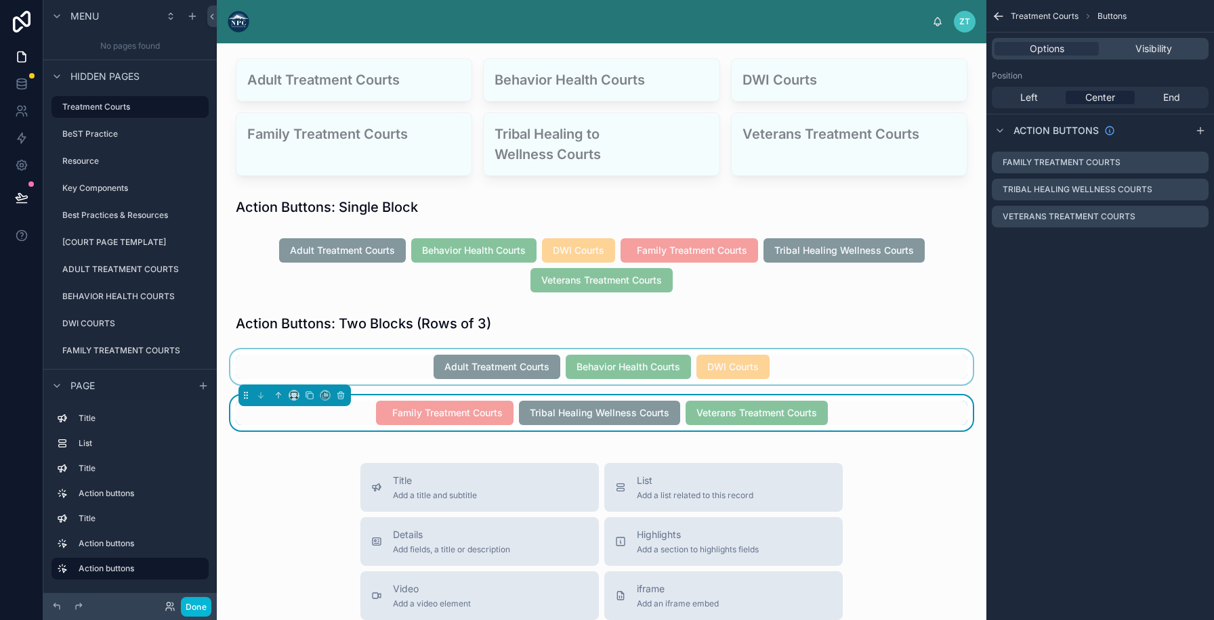
click at [903, 366] on div at bounding box center [602, 366] width 748 height 35
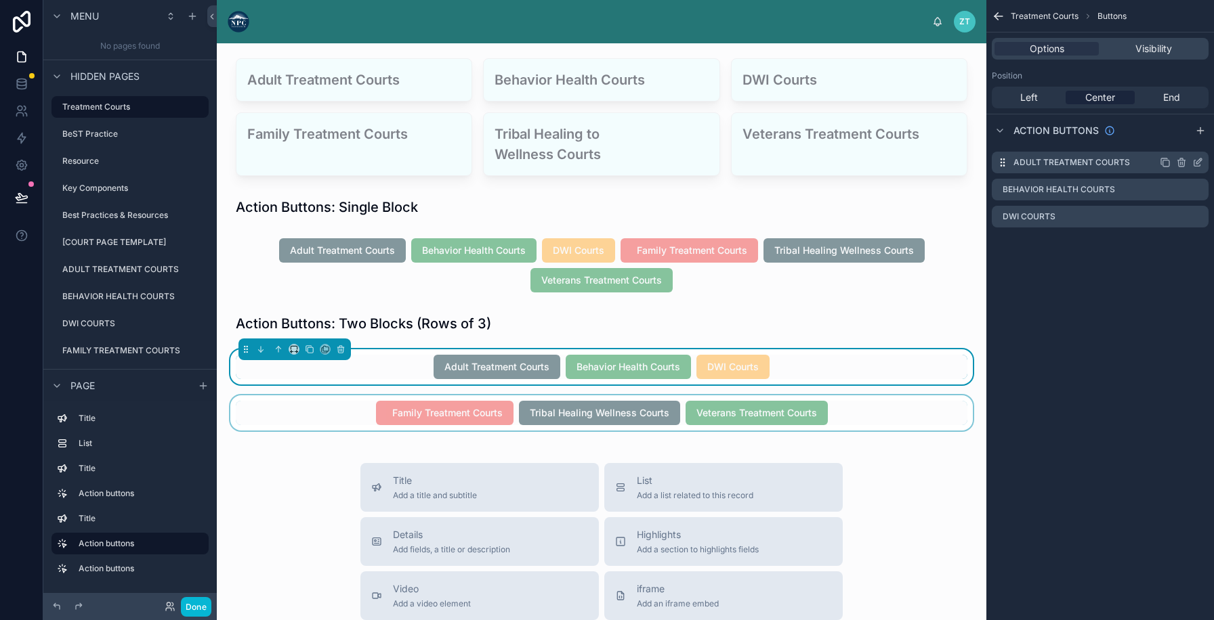
click at [1195, 161] on icon "scrollable content" at bounding box center [1197, 162] width 11 height 11
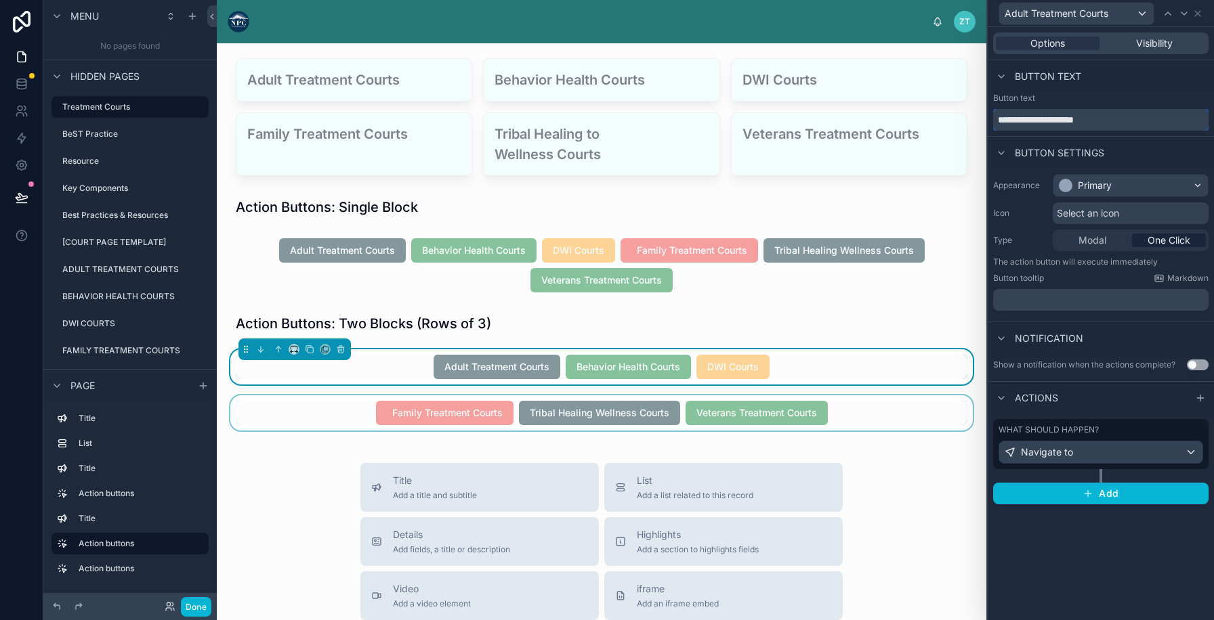
click at [1113, 119] on input "**********" at bounding box center [1100, 120] width 215 height 22
click at [1000, 116] on input "**********" at bounding box center [1100, 120] width 215 height 22
click at [997, 116] on input "**********" at bounding box center [1100, 120] width 215 height 22
click at [1121, 116] on input "**********" at bounding box center [1100, 120] width 215 height 22
type input "*"
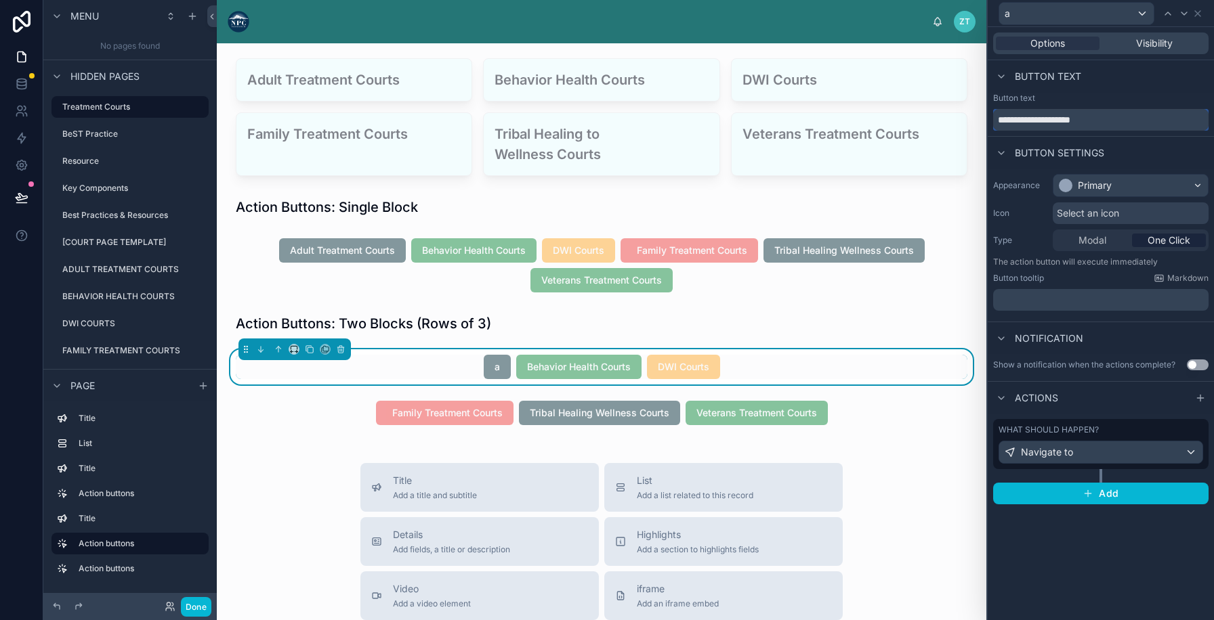
type input "**********"
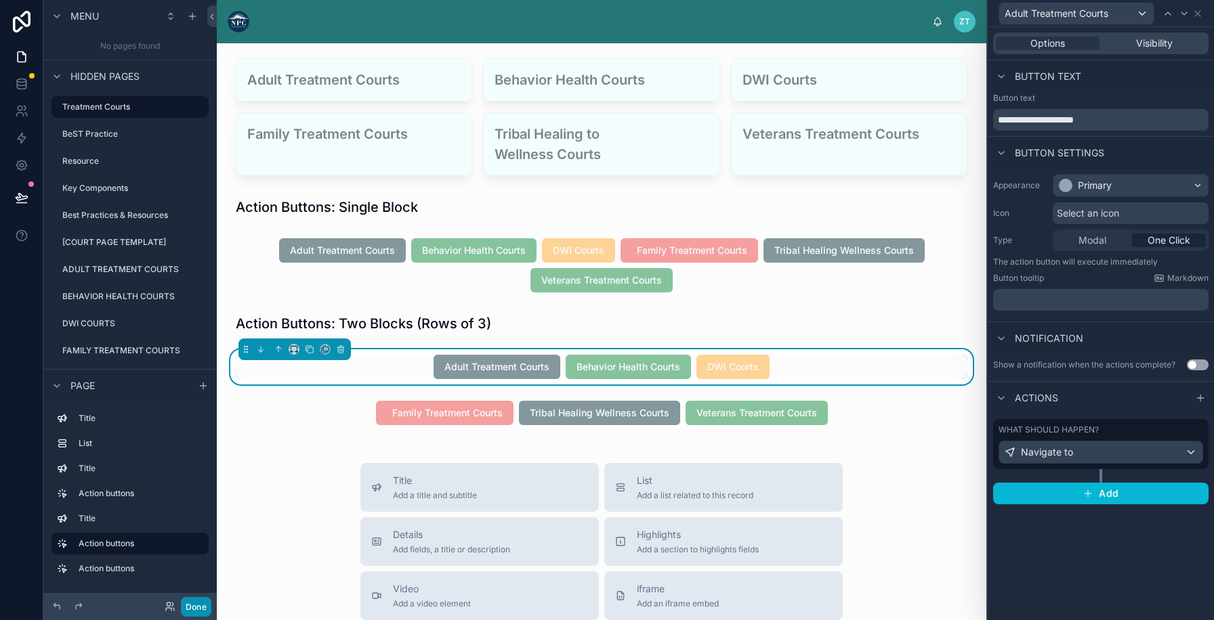
click at [189, 603] on button "Done" at bounding box center [196, 607] width 30 height 20
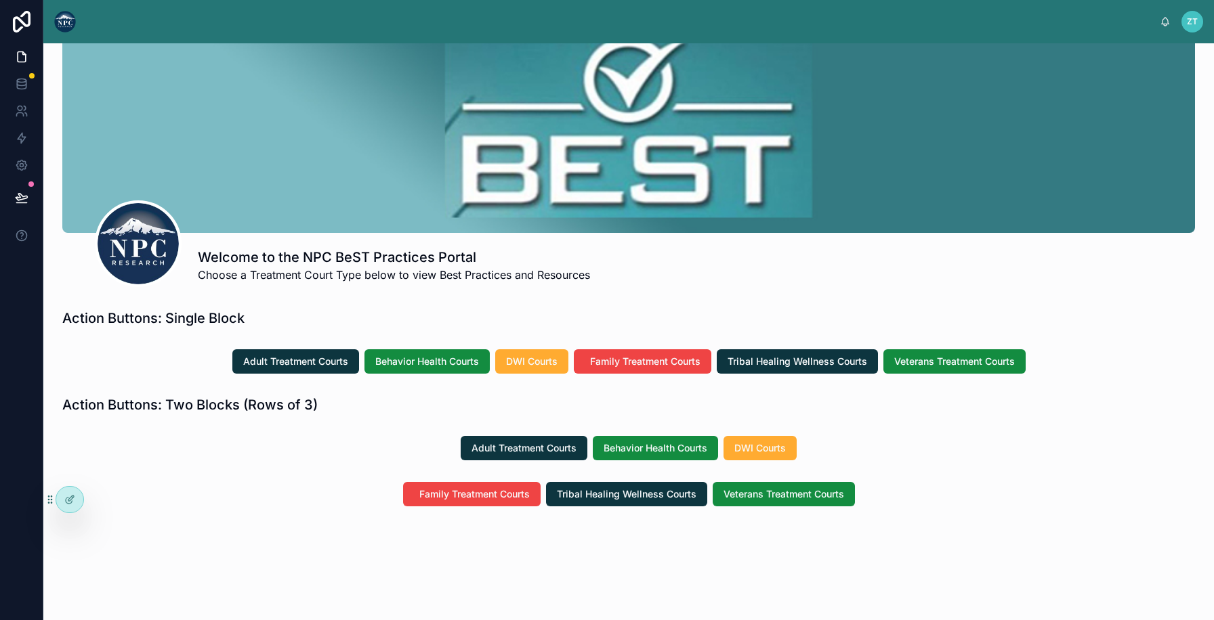
scroll to position [43, 0]
click at [528, 445] on span "Adult Treatment Courts" at bounding box center [523, 449] width 105 height 14
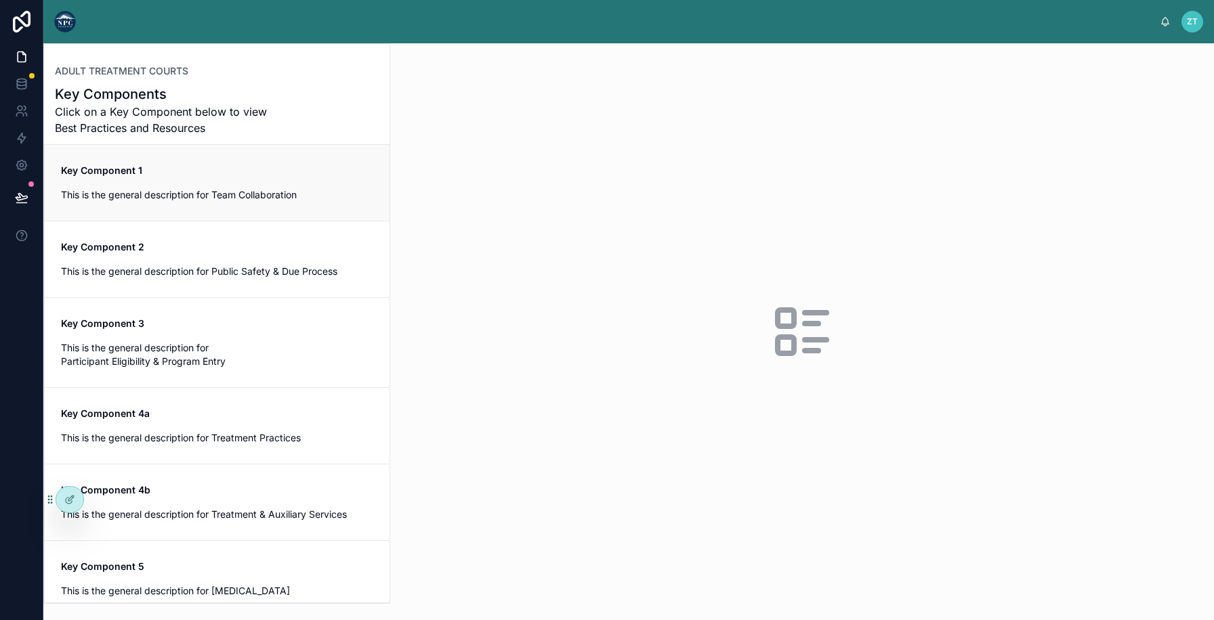
click at [291, 173] on span "Key Component 1" at bounding box center [217, 171] width 312 height 14
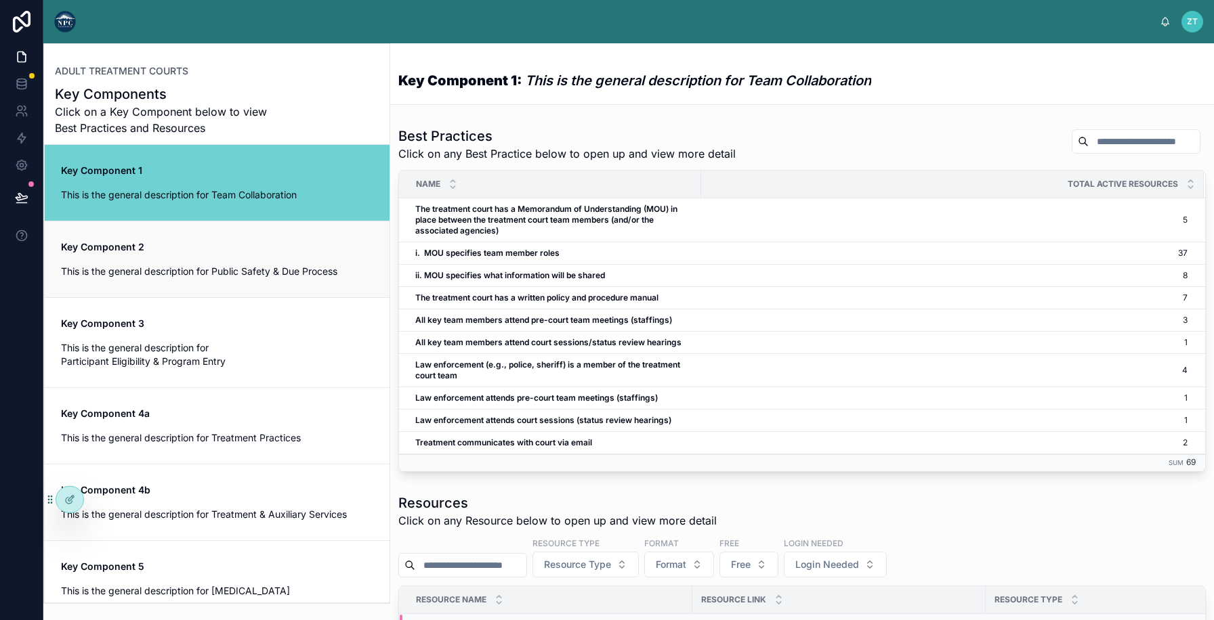
click at [303, 288] on link "Key Component 2 This is the general description for Public Safety & Due Process" at bounding box center [217, 259] width 345 height 77
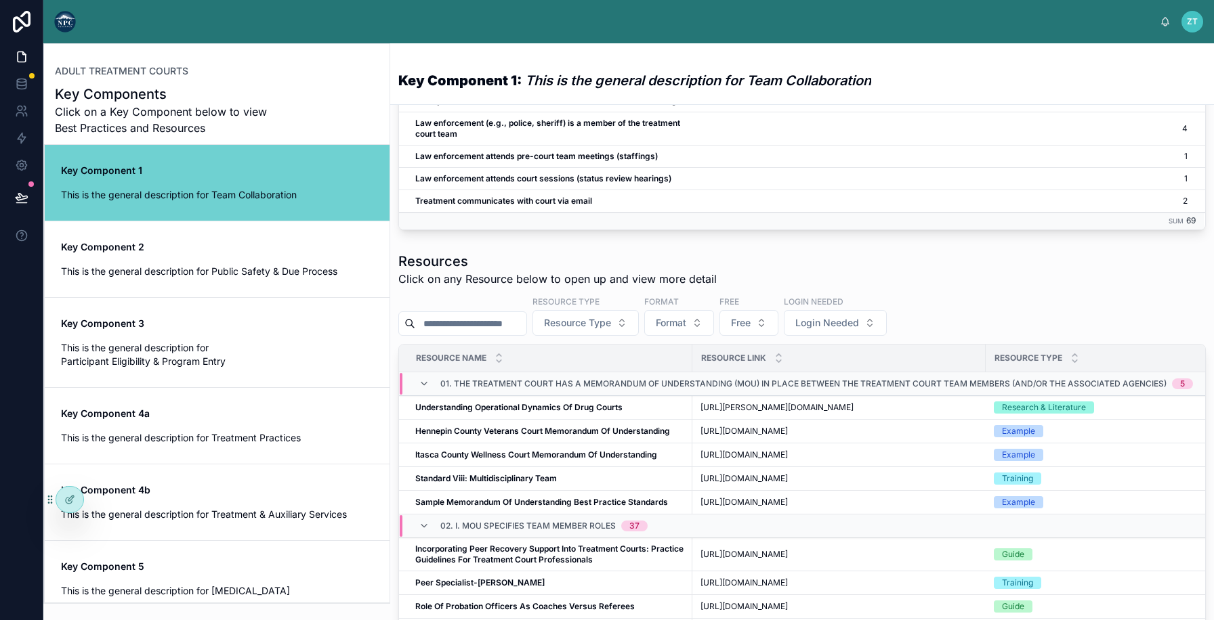
scroll to position [312, 0]
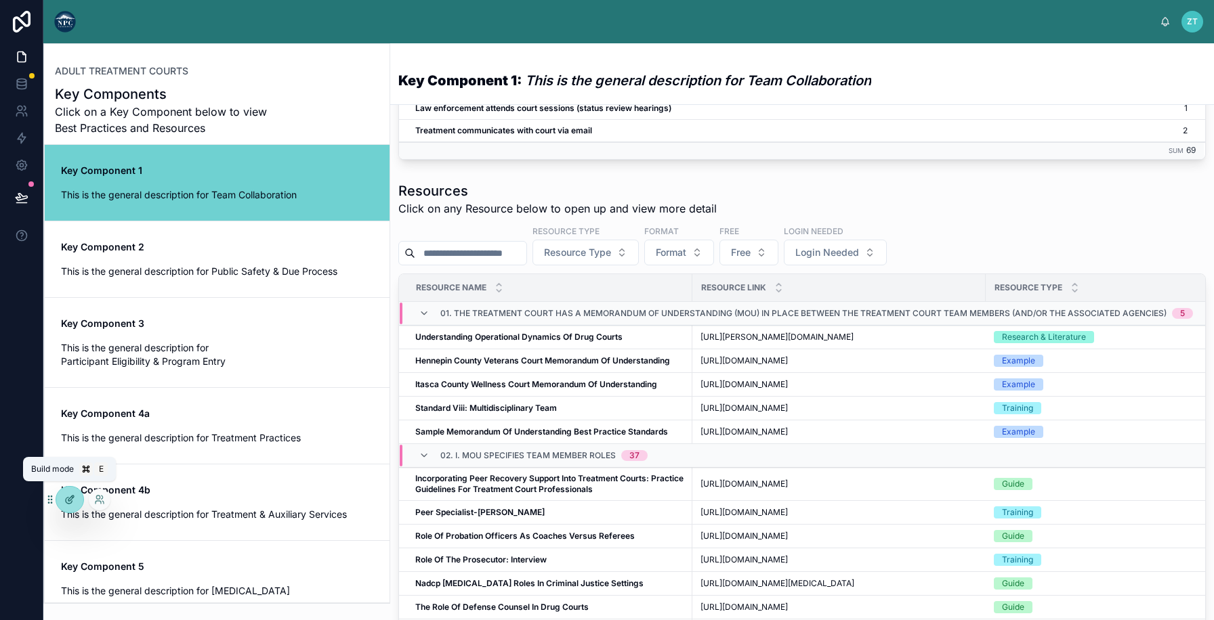
click at [62, 500] on div at bounding box center [69, 500] width 27 height 26
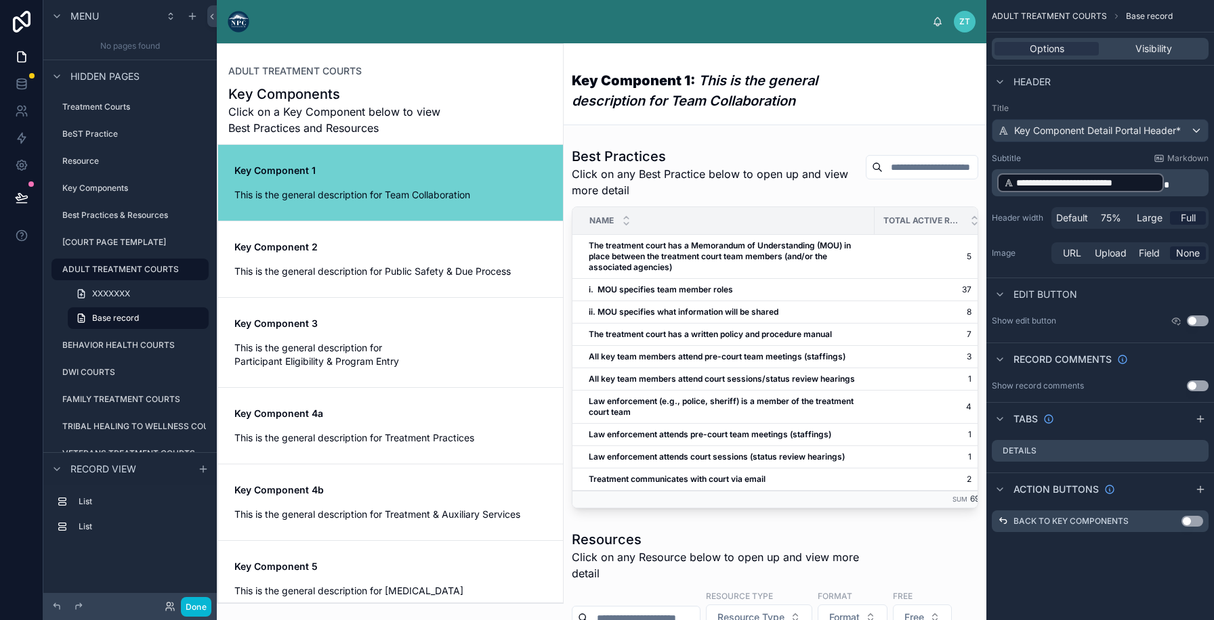
click at [238, 15] on img at bounding box center [239, 22] width 22 height 22
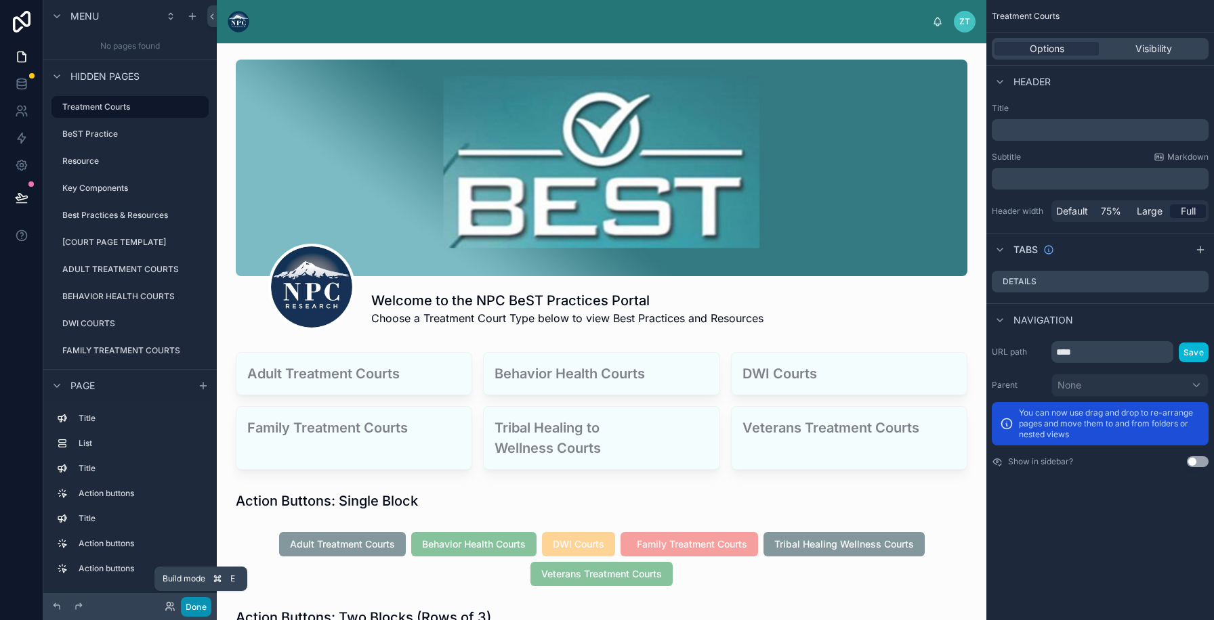
click at [196, 609] on button "Done" at bounding box center [196, 607] width 30 height 20
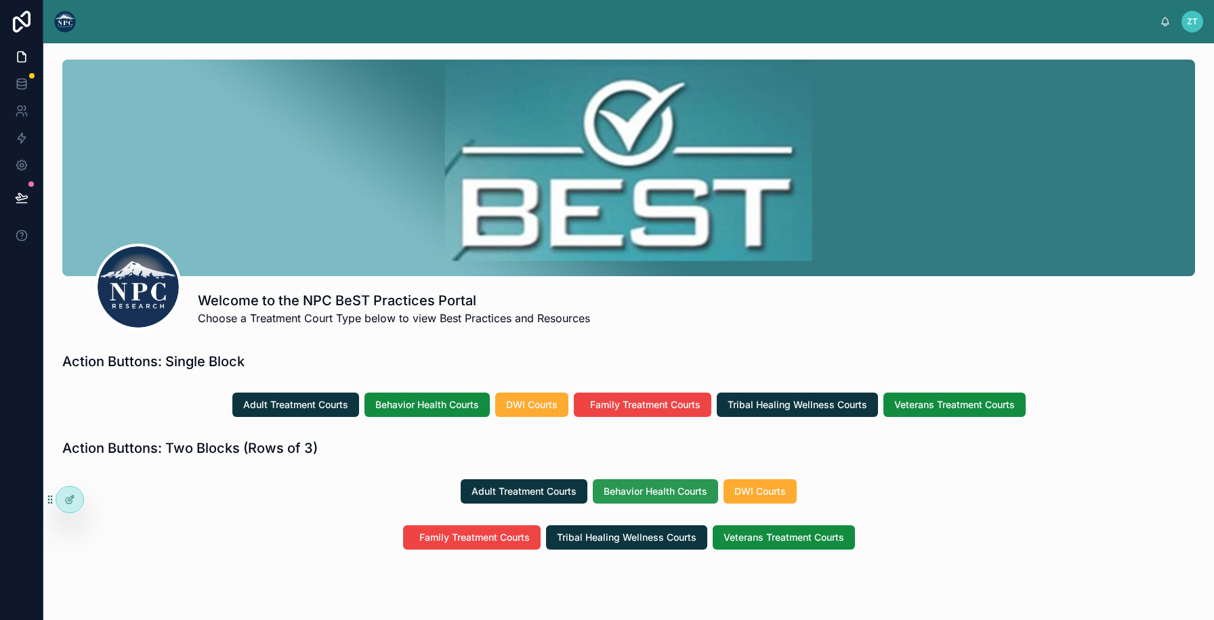
click at [616, 490] on span "Behavior Health Courts" at bounding box center [655, 492] width 104 height 14
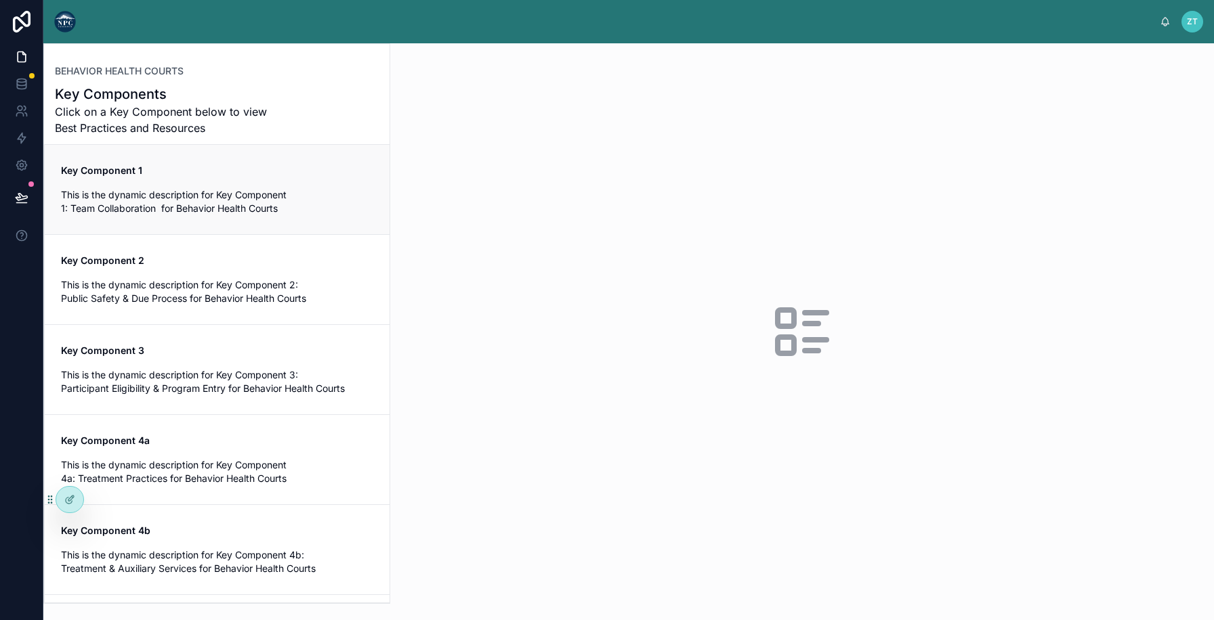
click at [274, 171] on span "Key Component 1" at bounding box center [217, 171] width 312 height 14
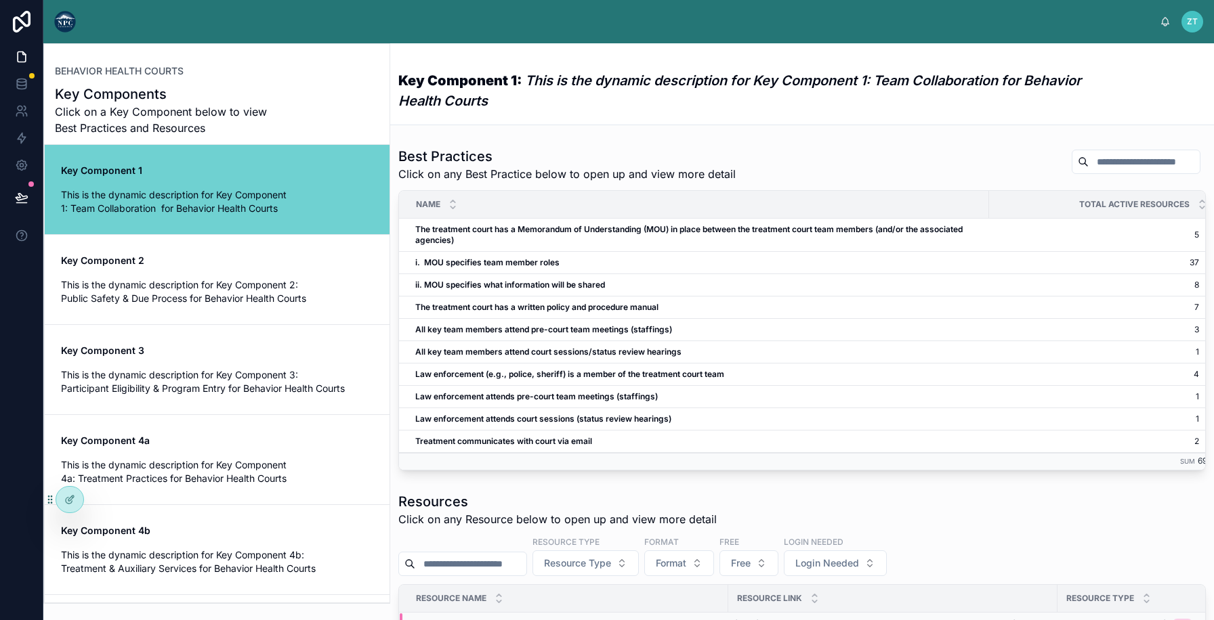
click at [715, 246] on td "The treatment court has a Memorandum of Understanding (MOU) in place between th…" at bounding box center [694, 235] width 590 height 33
click at [707, 240] on span "The treatment court has a Memorandum of Understanding (MOU) in place between th…" at bounding box center [697, 235] width 565 height 22
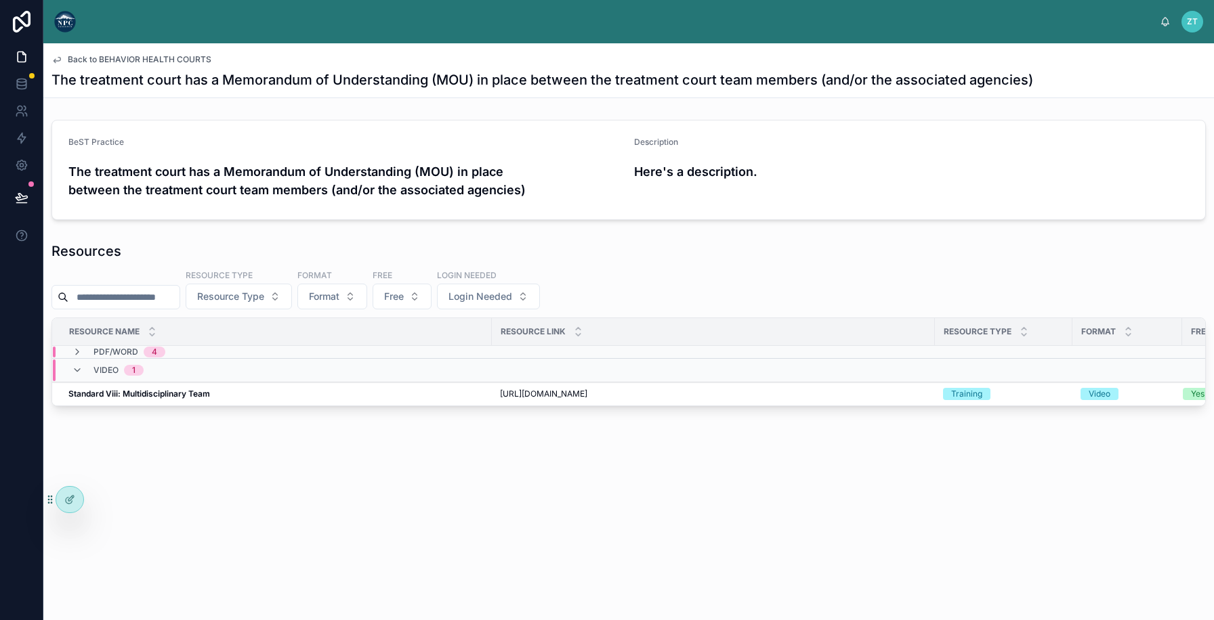
click at [154, 58] on span "Back to BEHAVIOR HEALTH COURTS" at bounding box center [140, 59] width 144 height 11
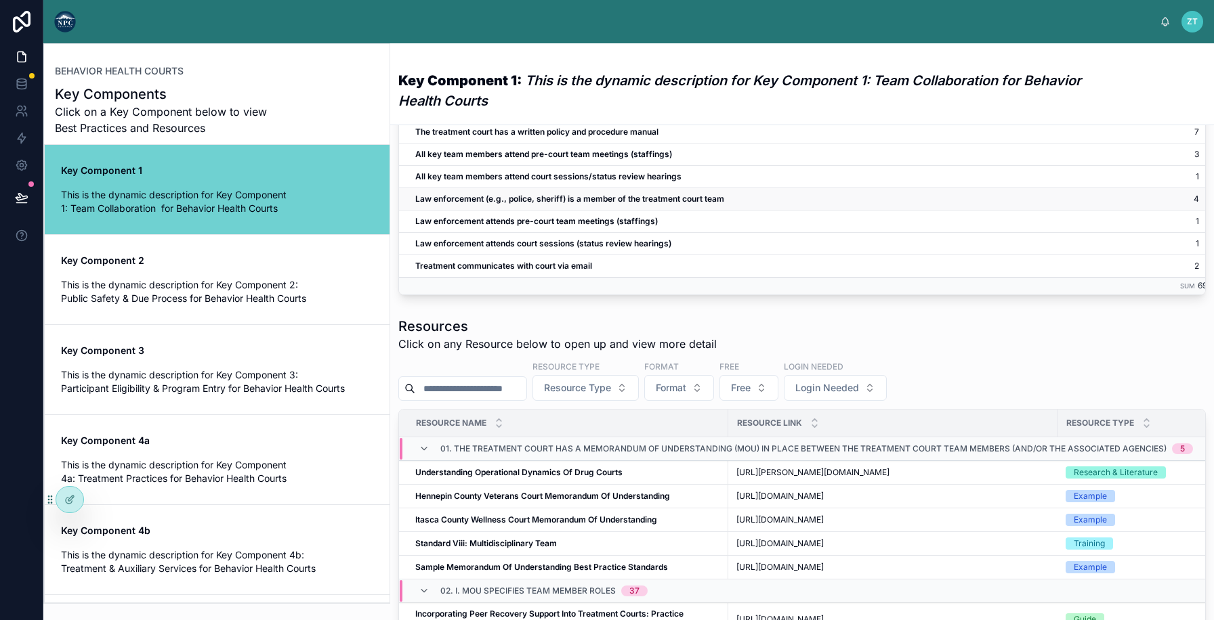
scroll to position [238, 0]
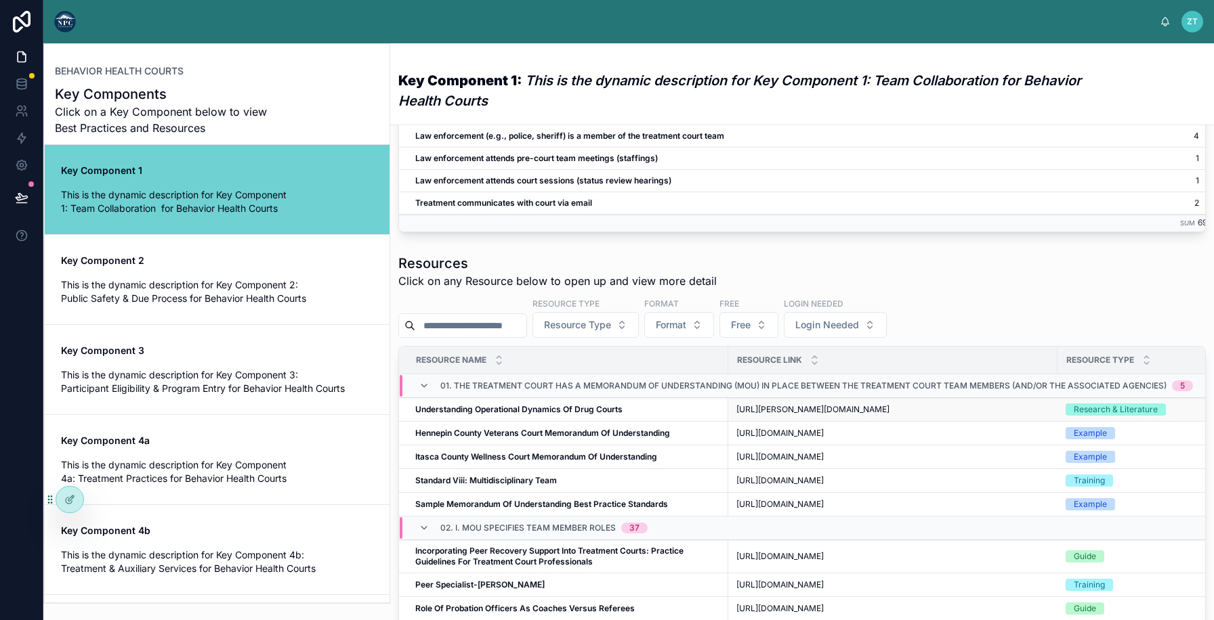
click at [637, 415] on div "Understanding Operational Dynamics Of Drug Courts Understanding Operational Dyn…" at bounding box center [567, 409] width 305 height 11
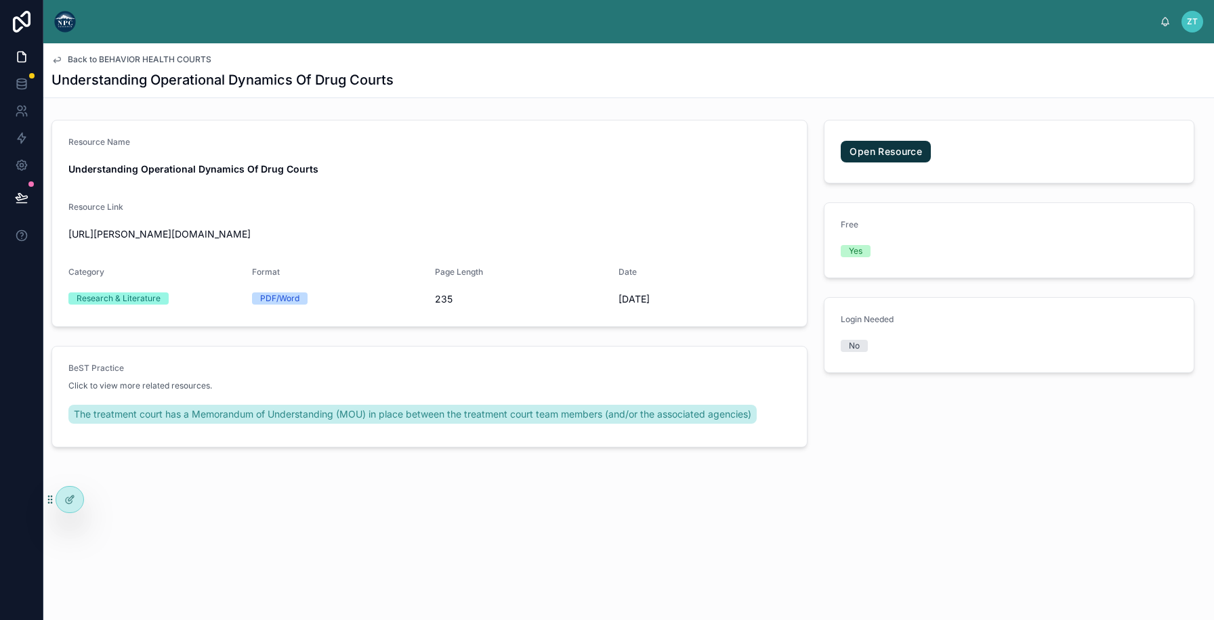
click at [125, 56] on span "Back to BEHAVIOR HEALTH COURTS" at bounding box center [140, 59] width 144 height 11
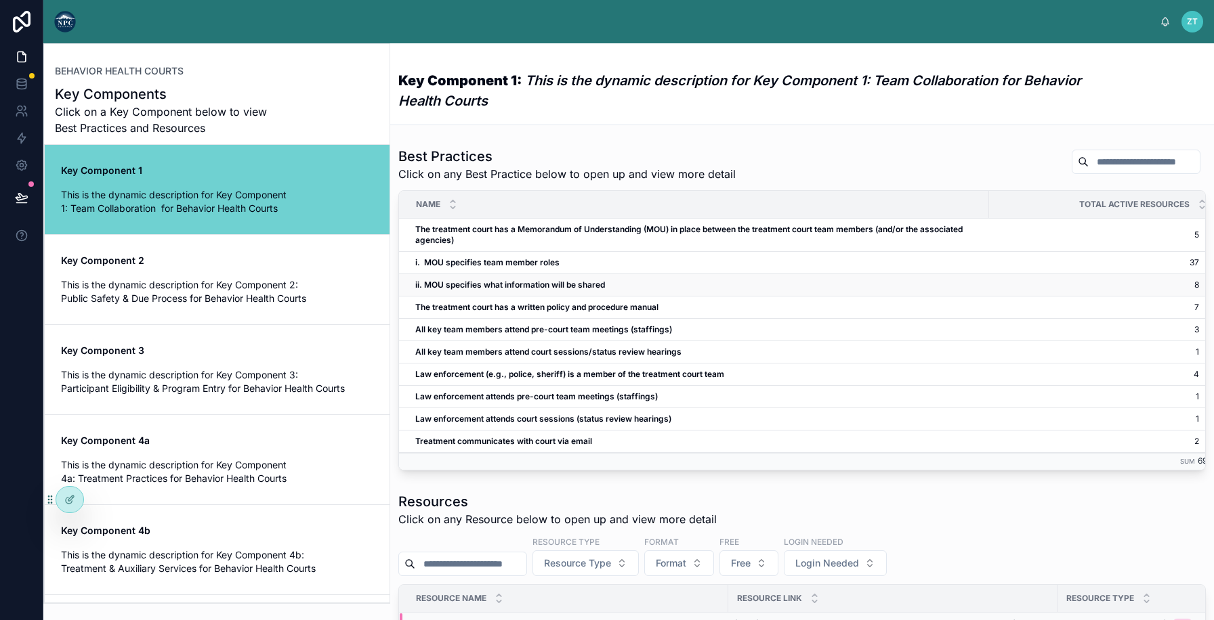
click at [572, 284] on strong "ii. MOU specifies what information will be shared" at bounding box center [510, 285] width 190 height 10
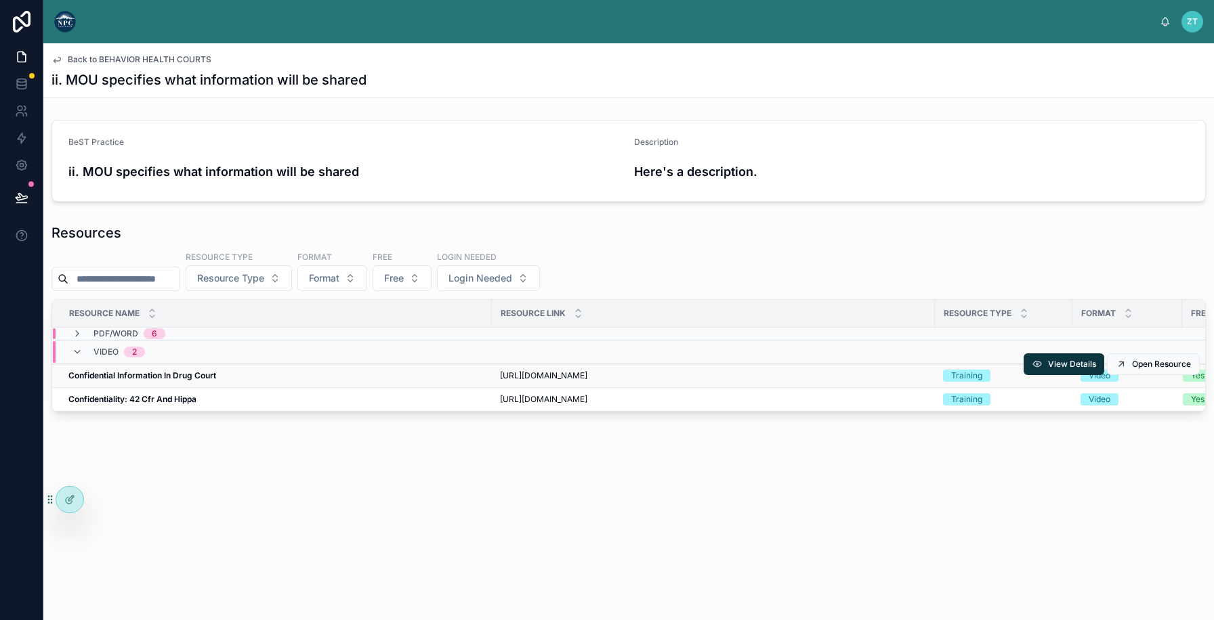
click at [345, 374] on div "Confidential Information In Drug Court Confidential Information In Drug Court" at bounding box center [275, 375] width 415 height 11
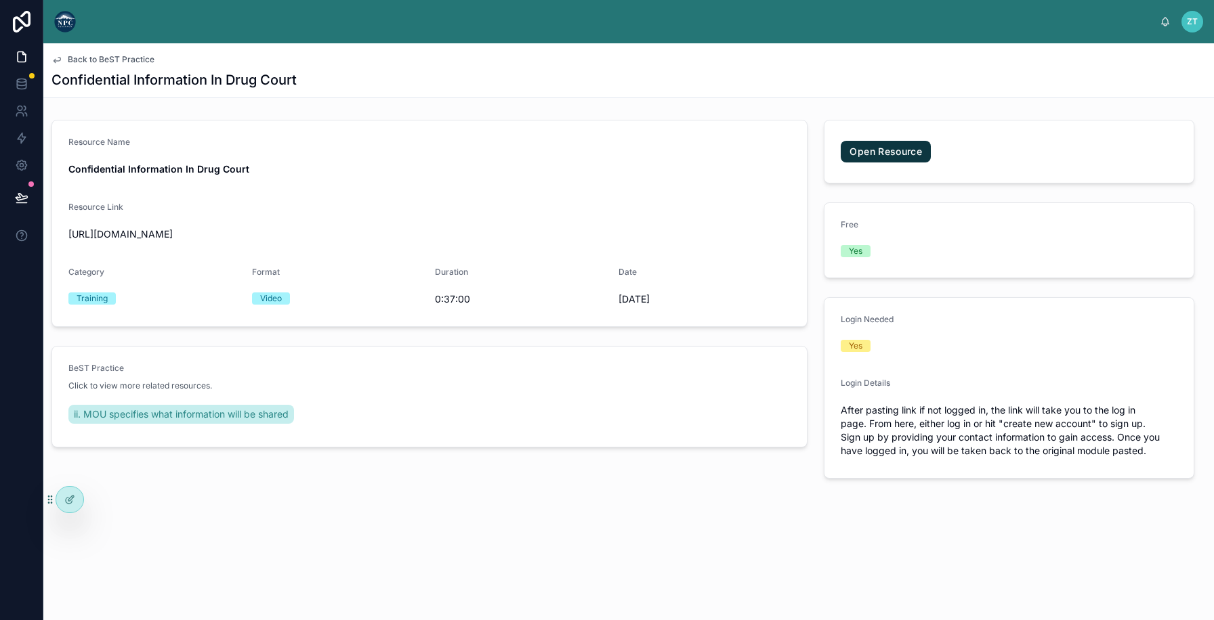
click at [149, 61] on span "Back to BeST Practice" at bounding box center [111, 59] width 87 height 11
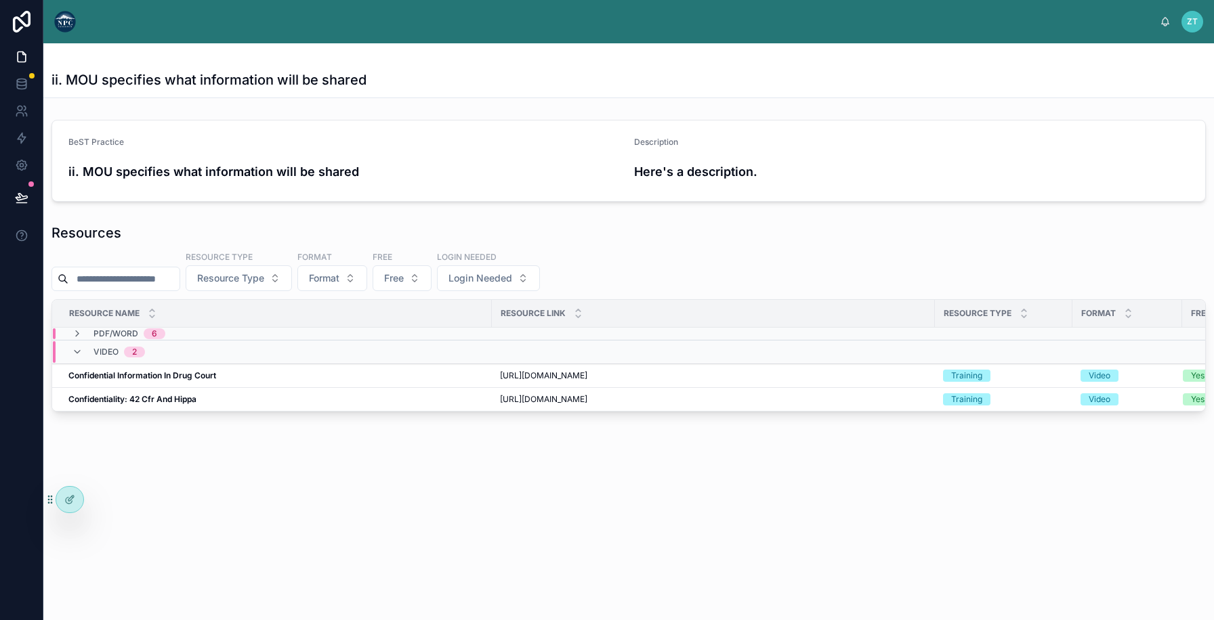
click at [66, 23] on img at bounding box center [65, 22] width 22 height 22
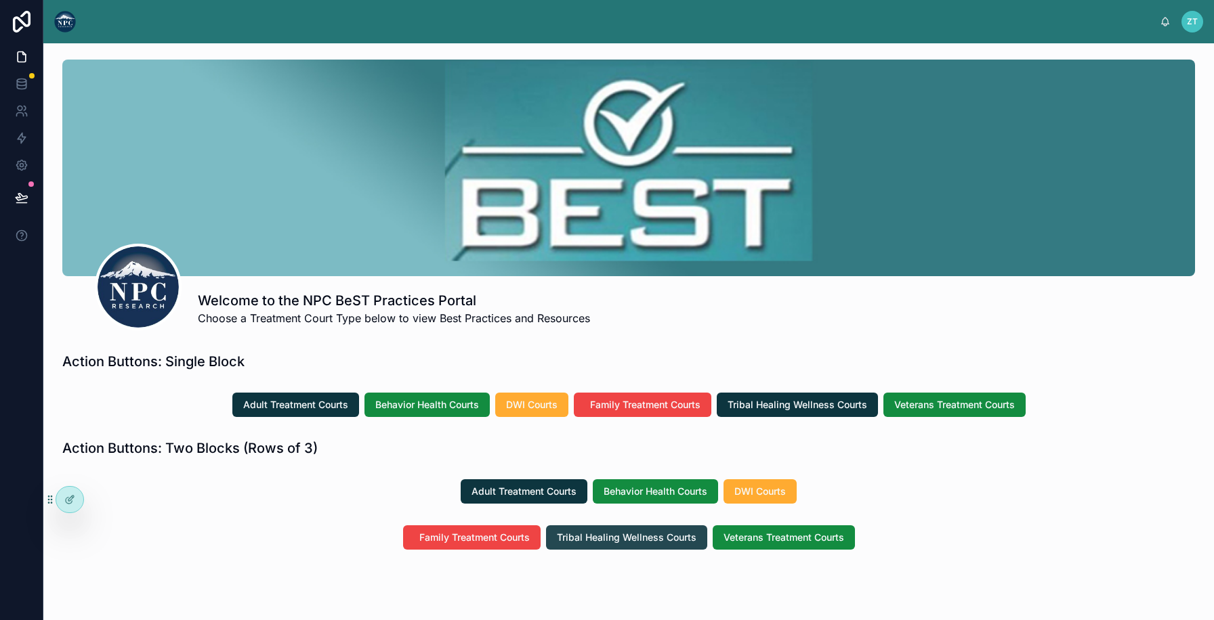
click at [612, 533] on span "Tribal Healing Wellness Courts" at bounding box center [627, 538] width 140 height 14
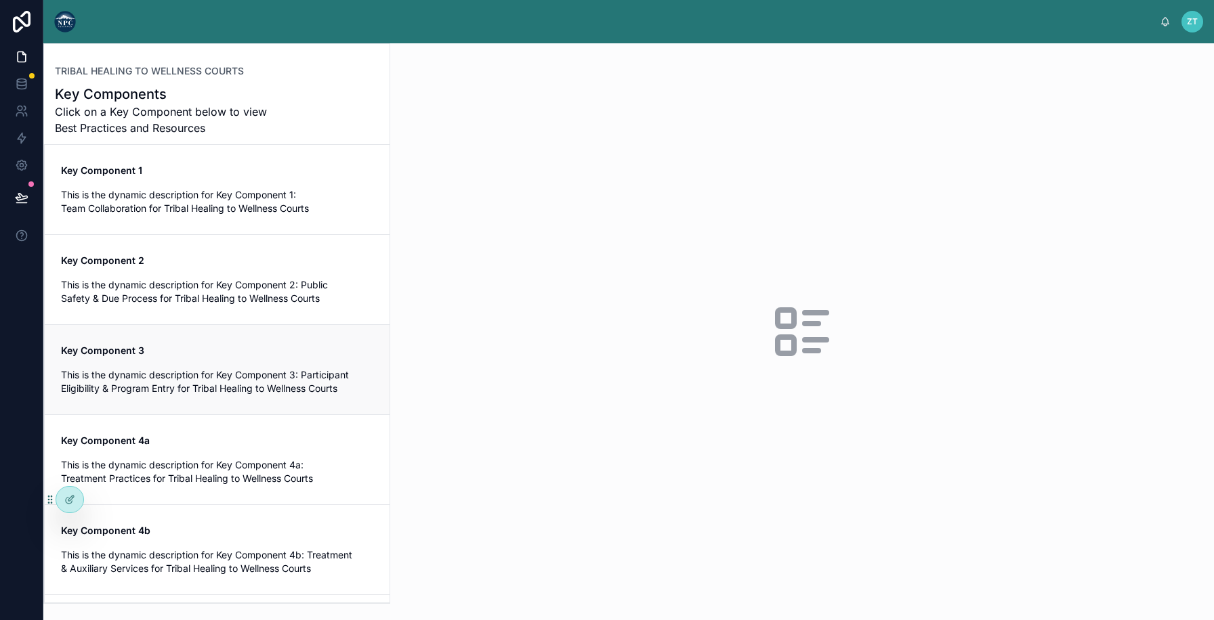
click at [283, 403] on link "Key Component 3 This is the dynamic description for Key Component 3: Participan…" at bounding box center [217, 369] width 345 height 90
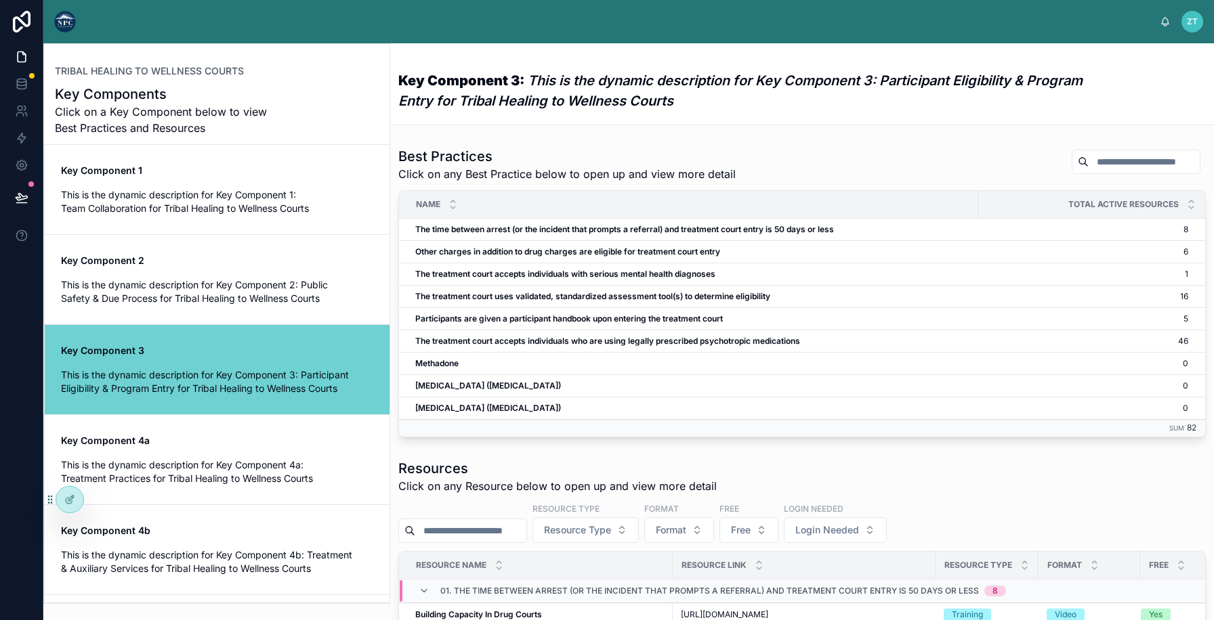
click at [58, 16] on img at bounding box center [65, 22] width 22 height 22
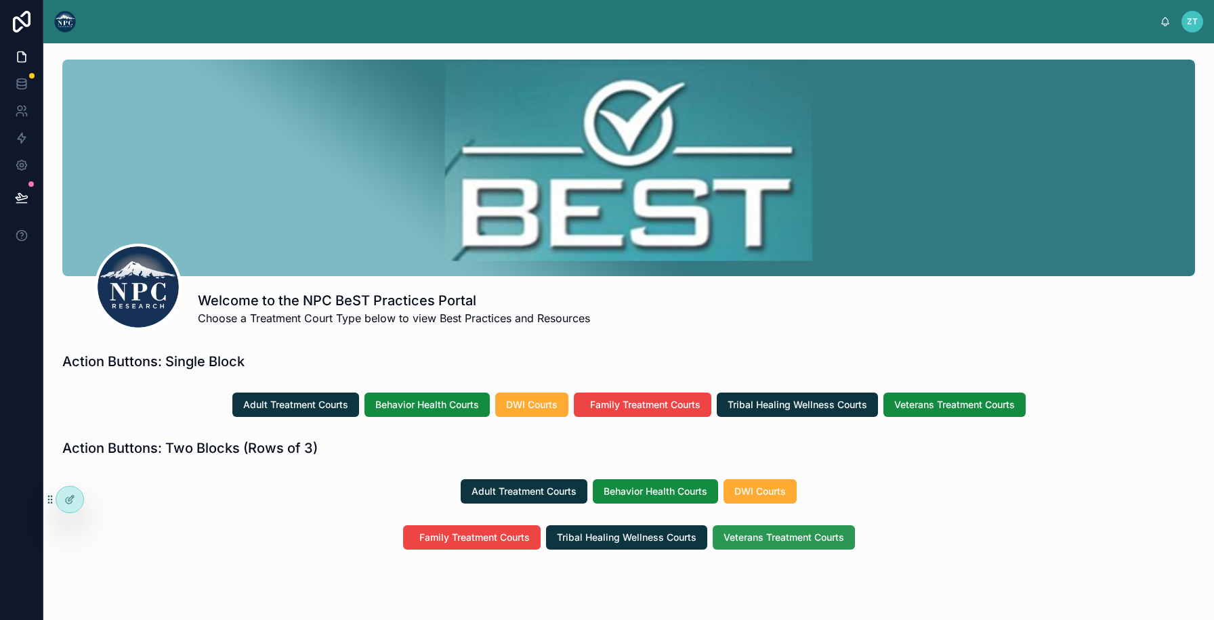
click at [746, 544] on button "Veterans Treatment Courts" at bounding box center [783, 538] width 142 height 24
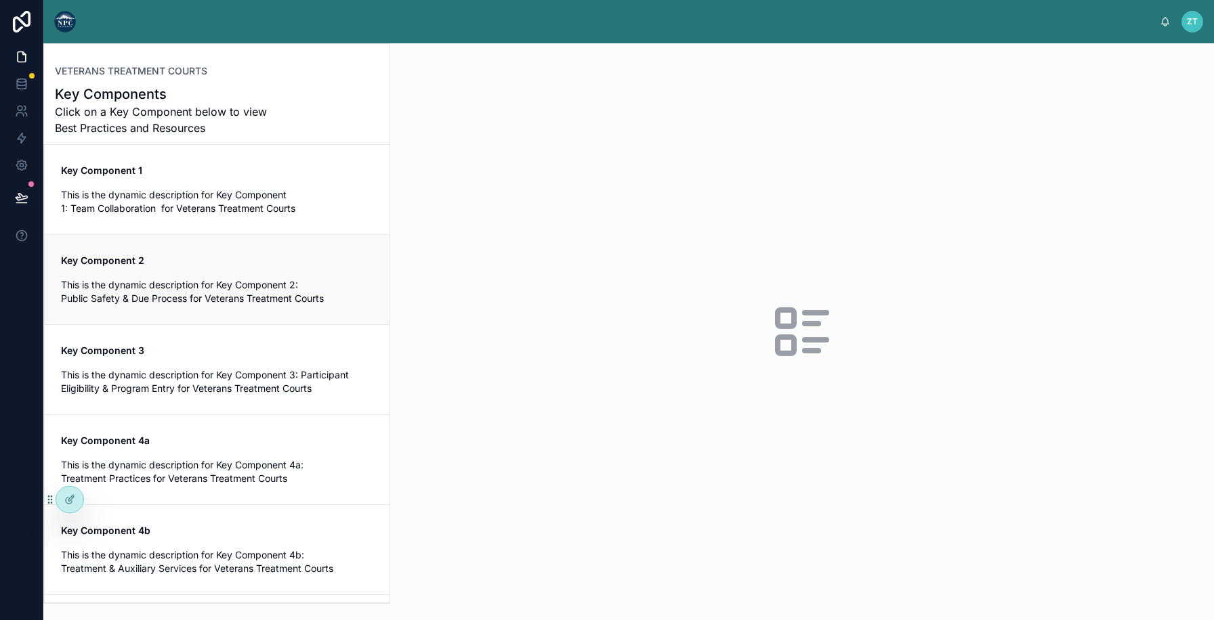
click at [214, 243] on link "Key Component 2 This is the dynamic description for Key Component 2: Public Saf…" at bounding box center [217, 279] width 345 height 90
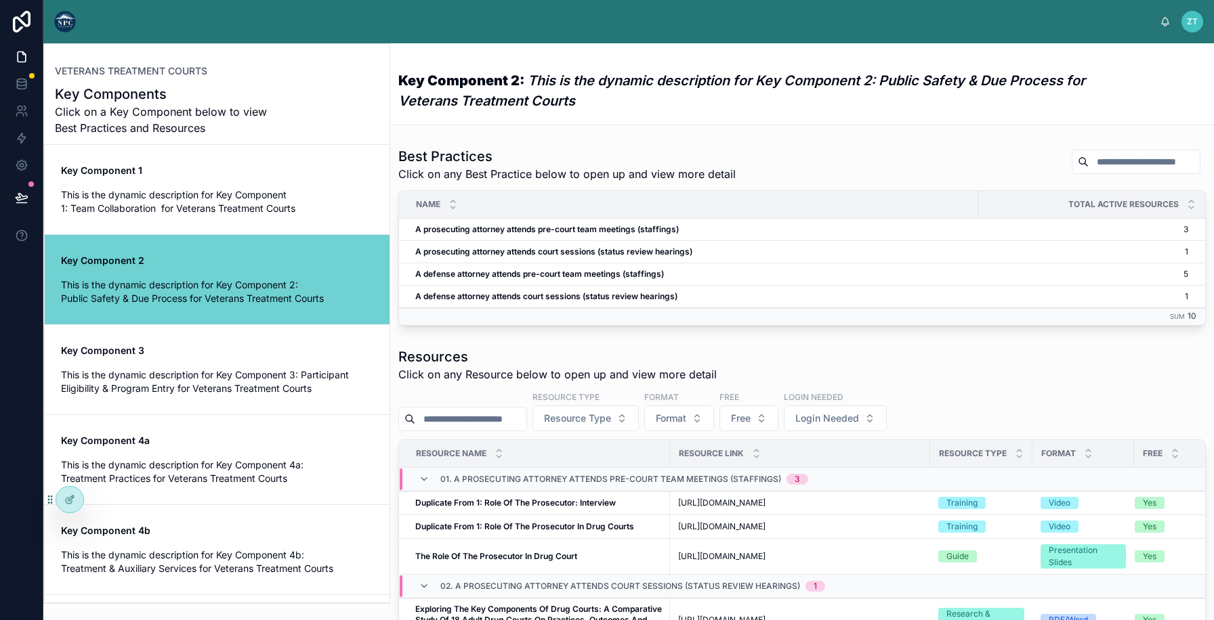
click at [66, 28] on img at bounding box center [65, 22] width 22 height 22
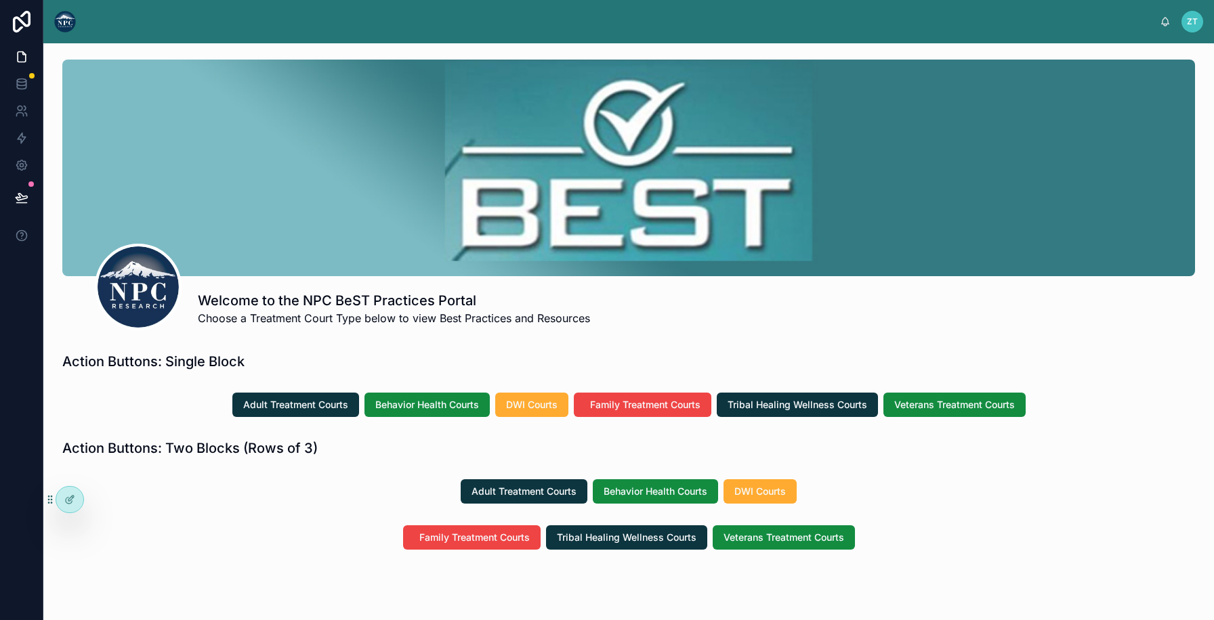
scroll to position [43, 0]
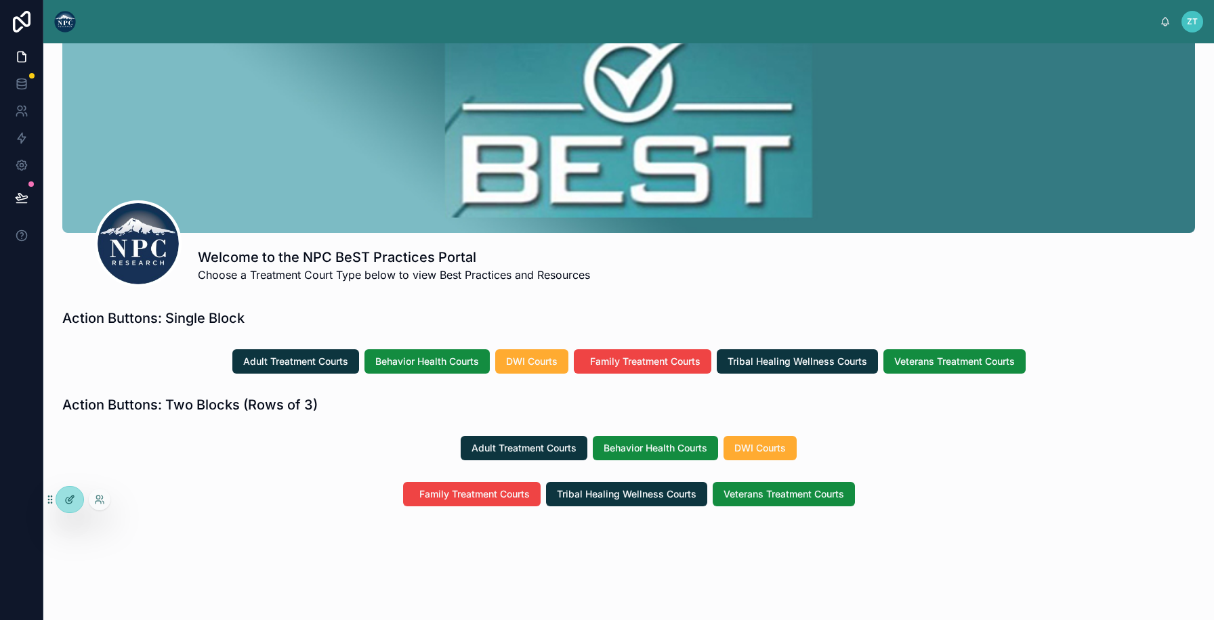
click at [75, 502] on div at bounding box center [69, 500] width 27 height 26
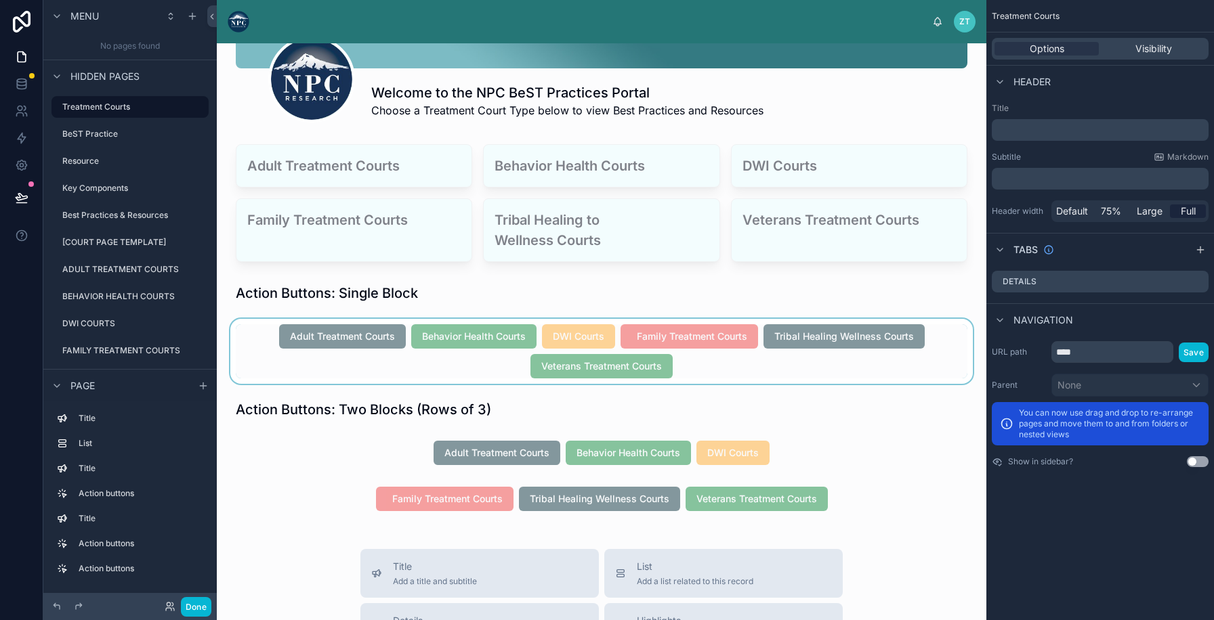
scroll to position [283, 0]
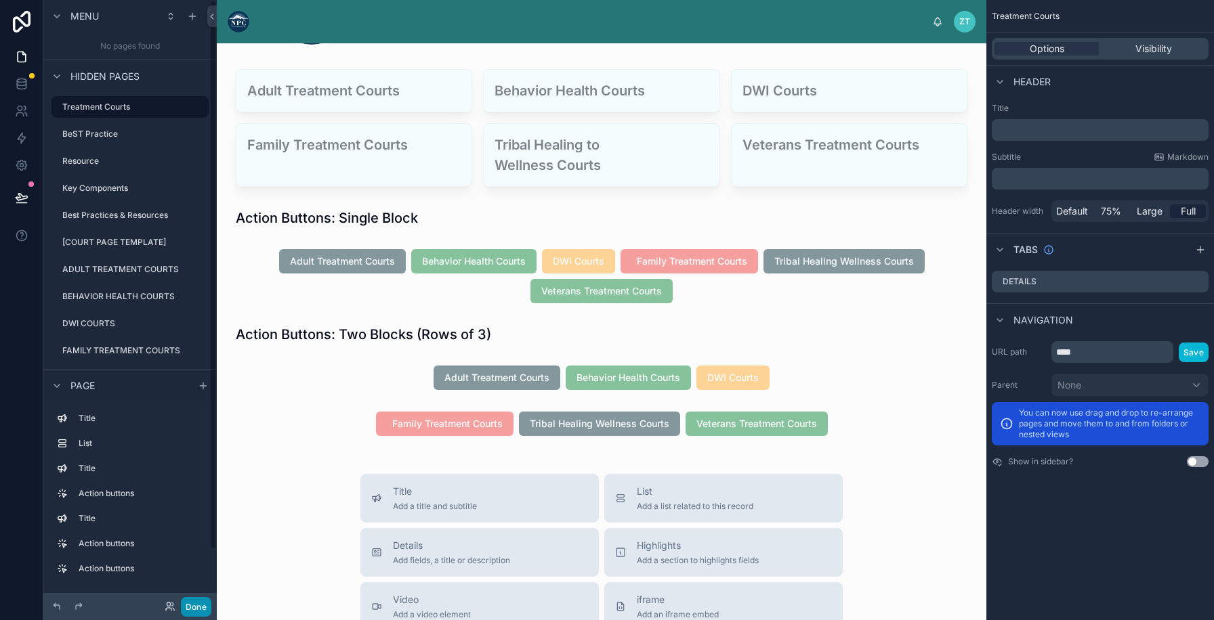
click at [200, 608] on button "Done" at bounding box center [196, 607] width 30 height 20
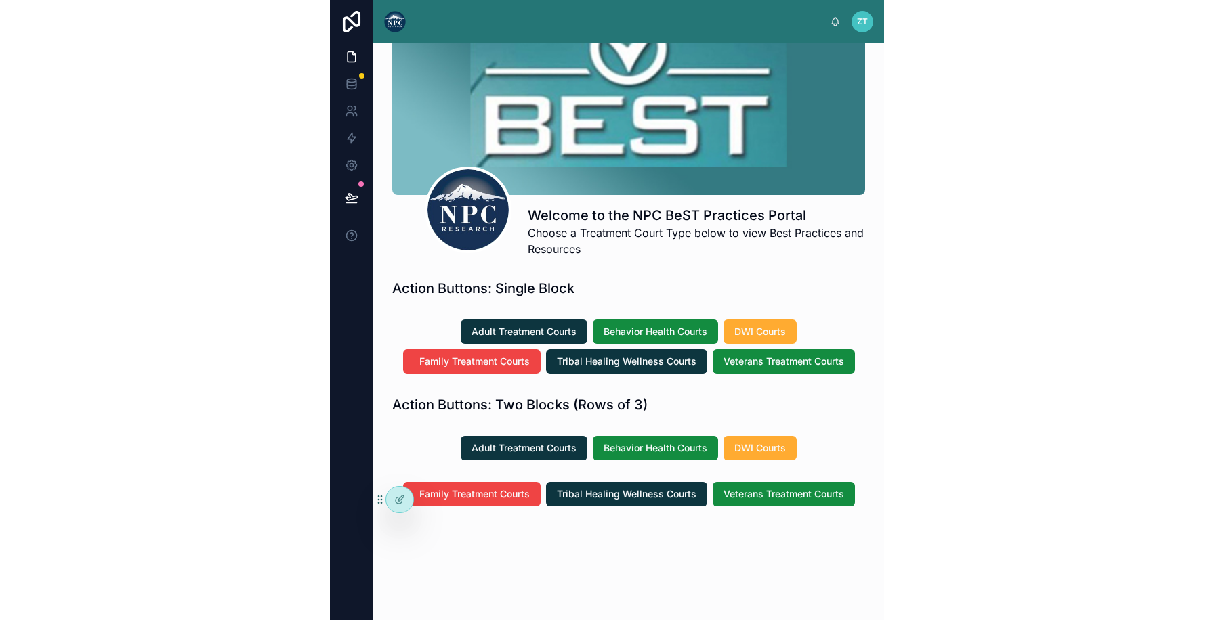
scroll to position [43, 0]
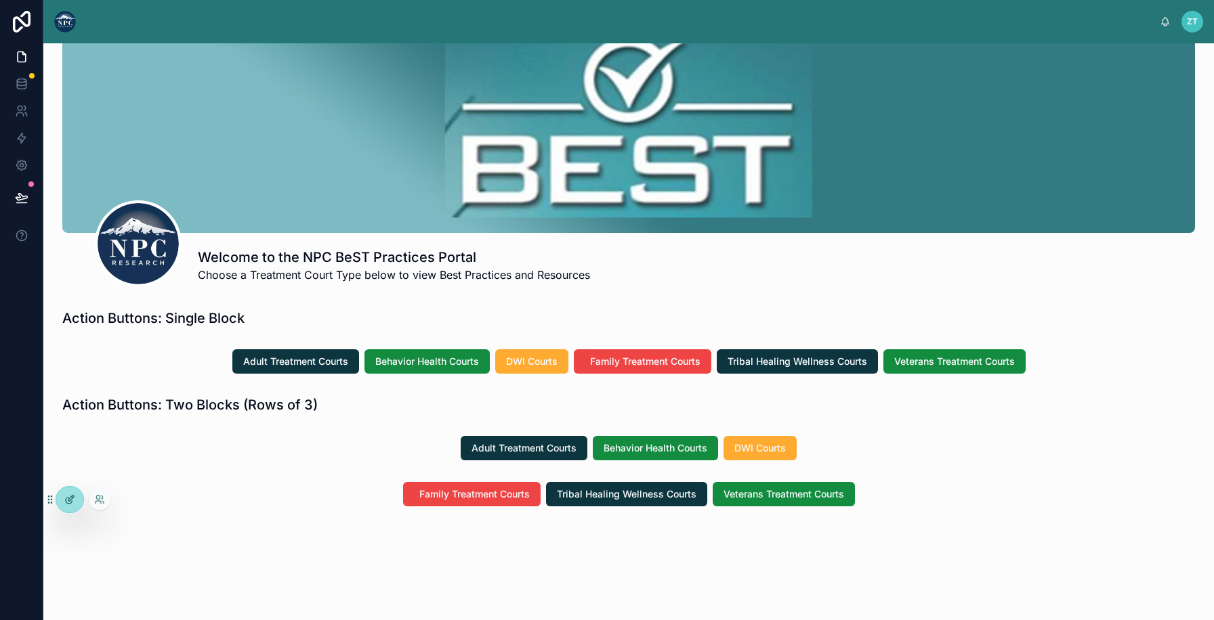
click at [74, 502] on icon at bounding box center [69, 499] width 11 height 11
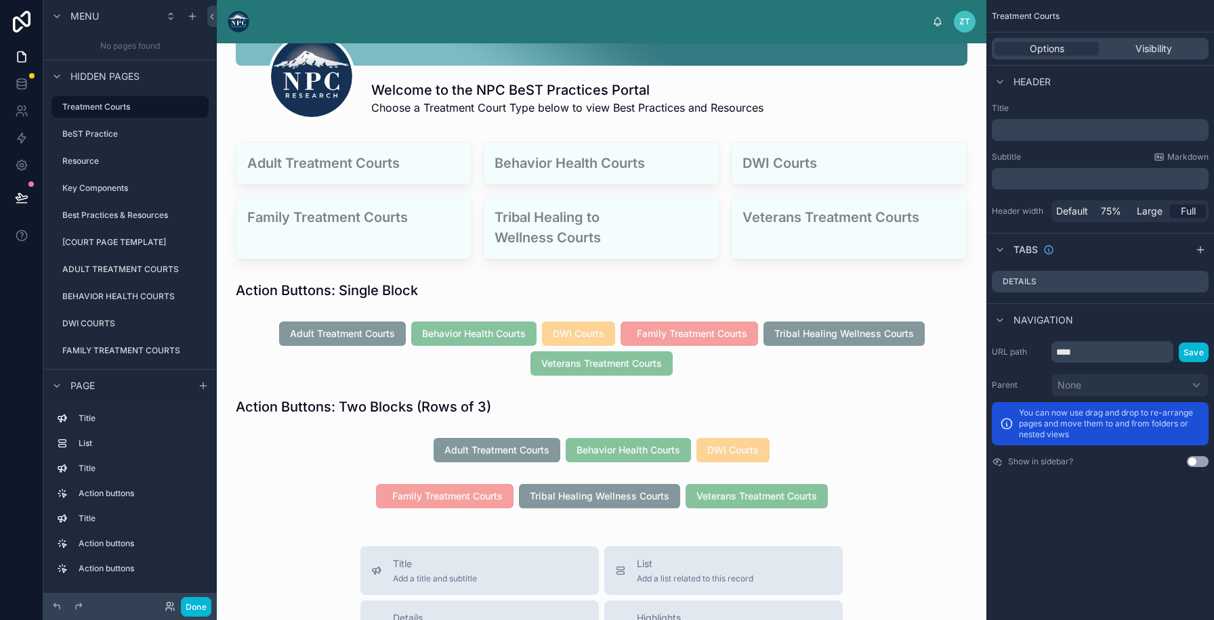
scroll to position [301, 0]
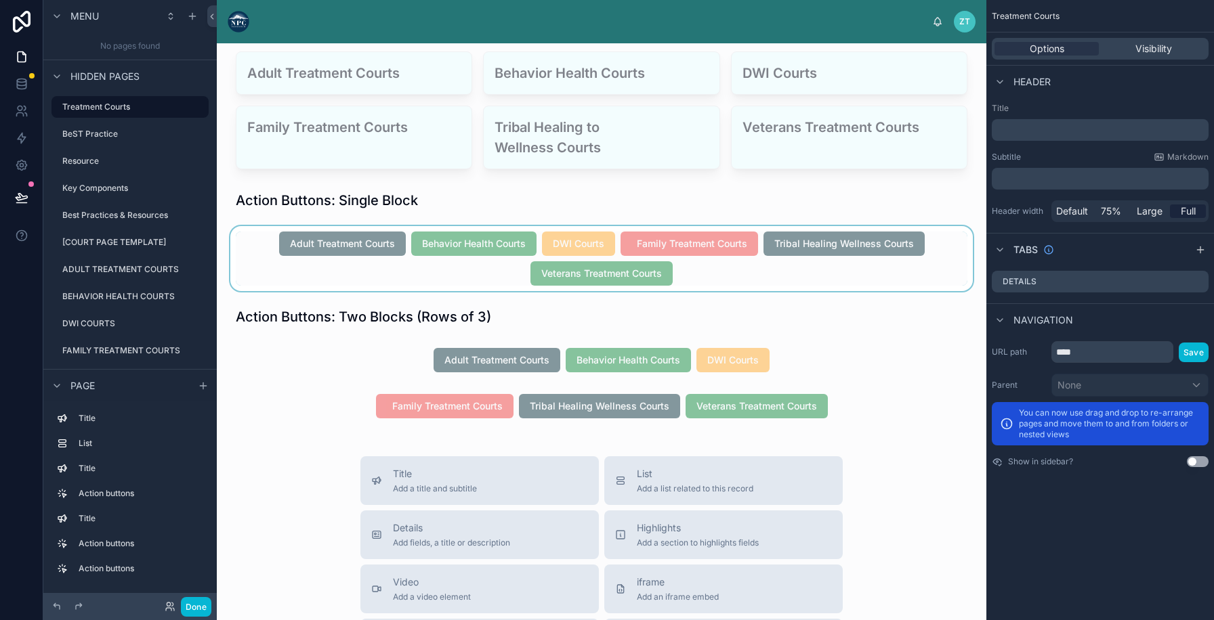
click at [358, 263] on div at bounding box center [602, 258] width 748 height 65
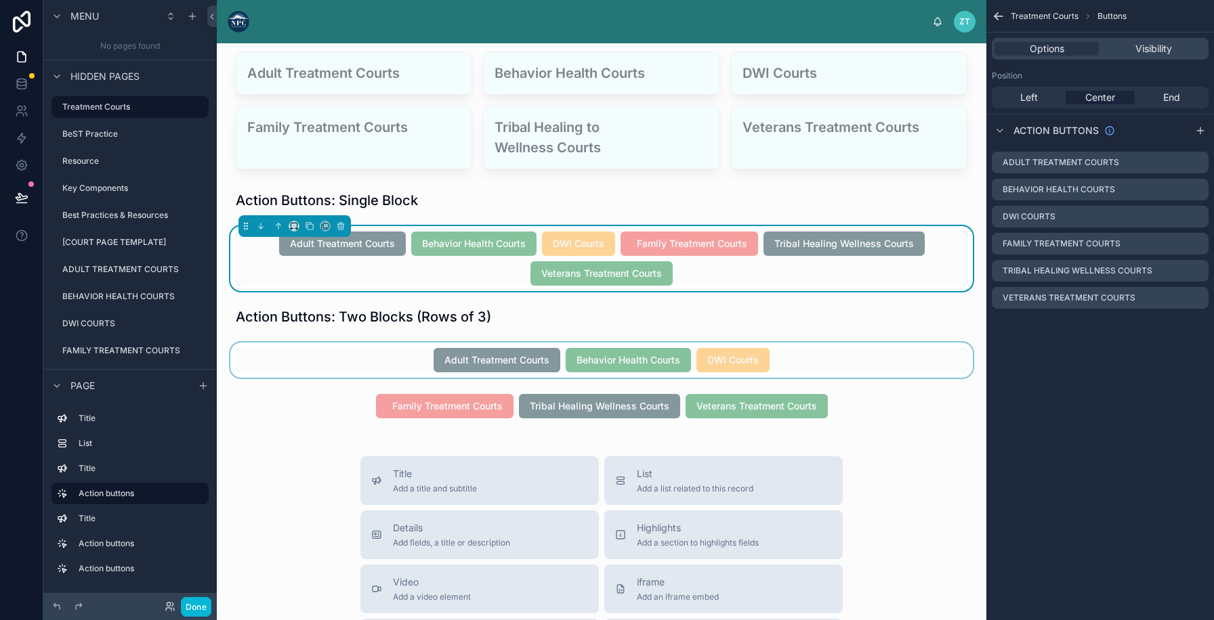
click at [358, 354] on div at bounding box center [602, 360] width 748 height 35
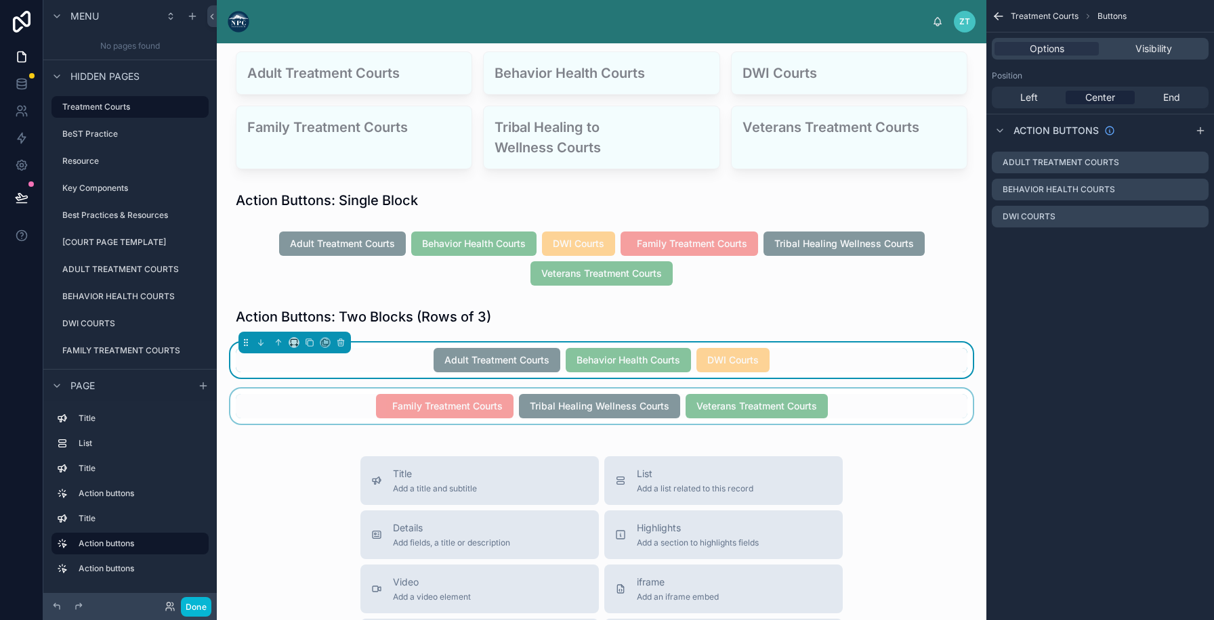
click at [338, 413] on div at bounding box center [602, 406] width 748 height 35
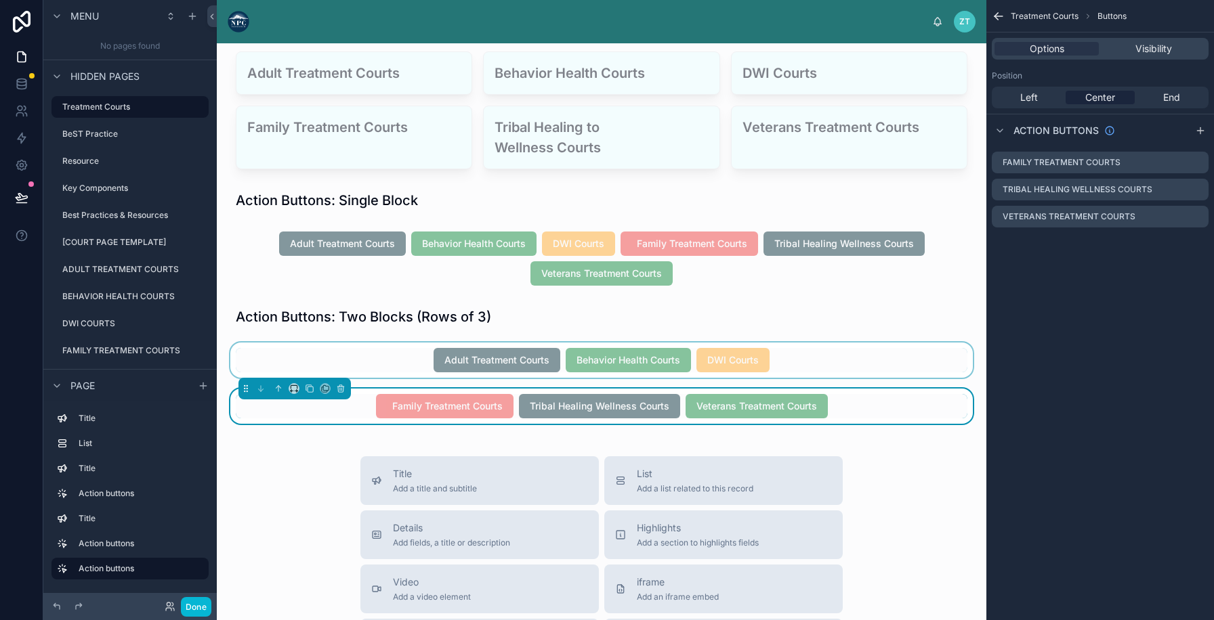
click at [367, 367] on div at bounding box center [602, 360] width 748 height 35
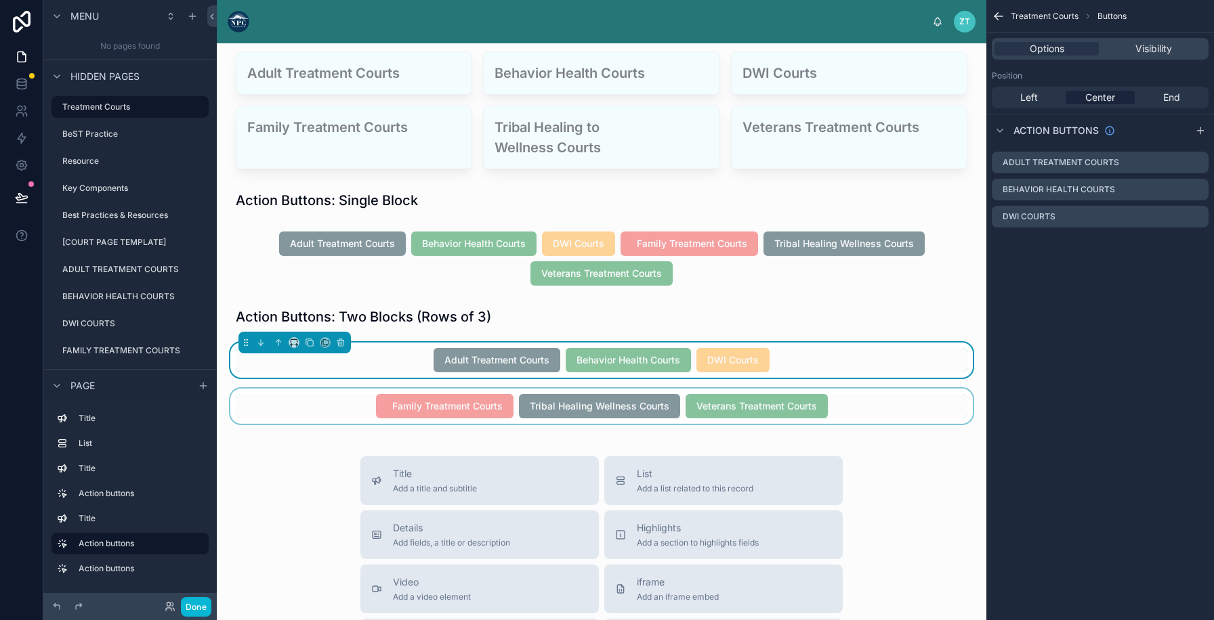
click at [257, 397] on div at bounding box center [602, 406] width 748 height 35
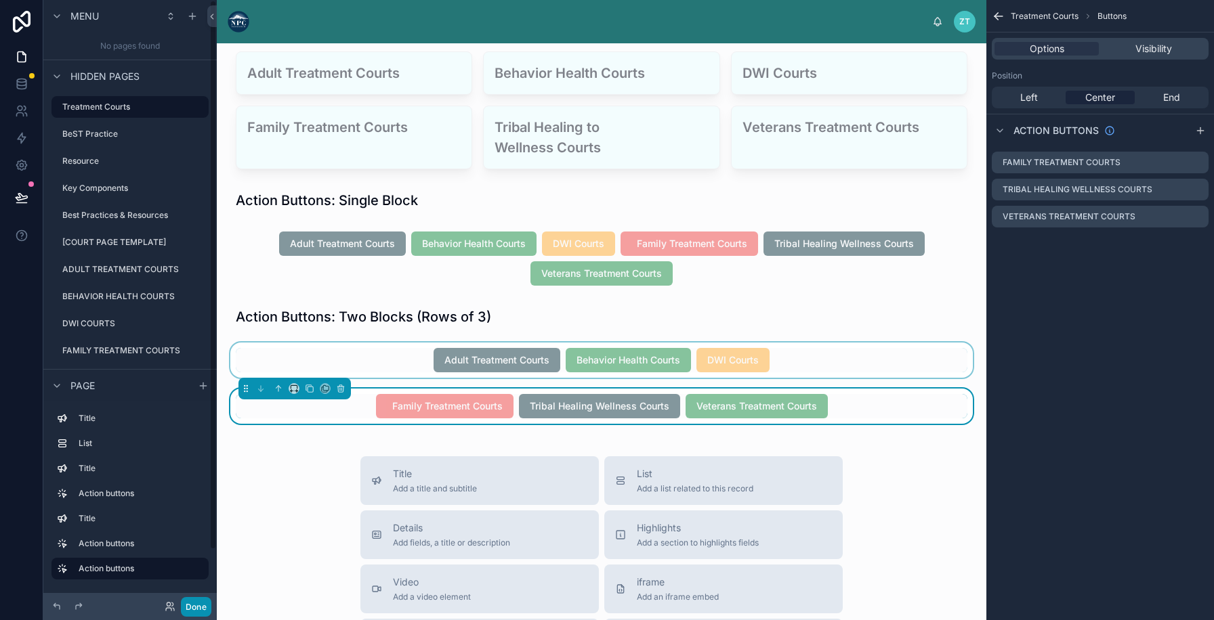
click at [191, 603] on button "Done" at bounding box center [196, 607] width 30 height 20
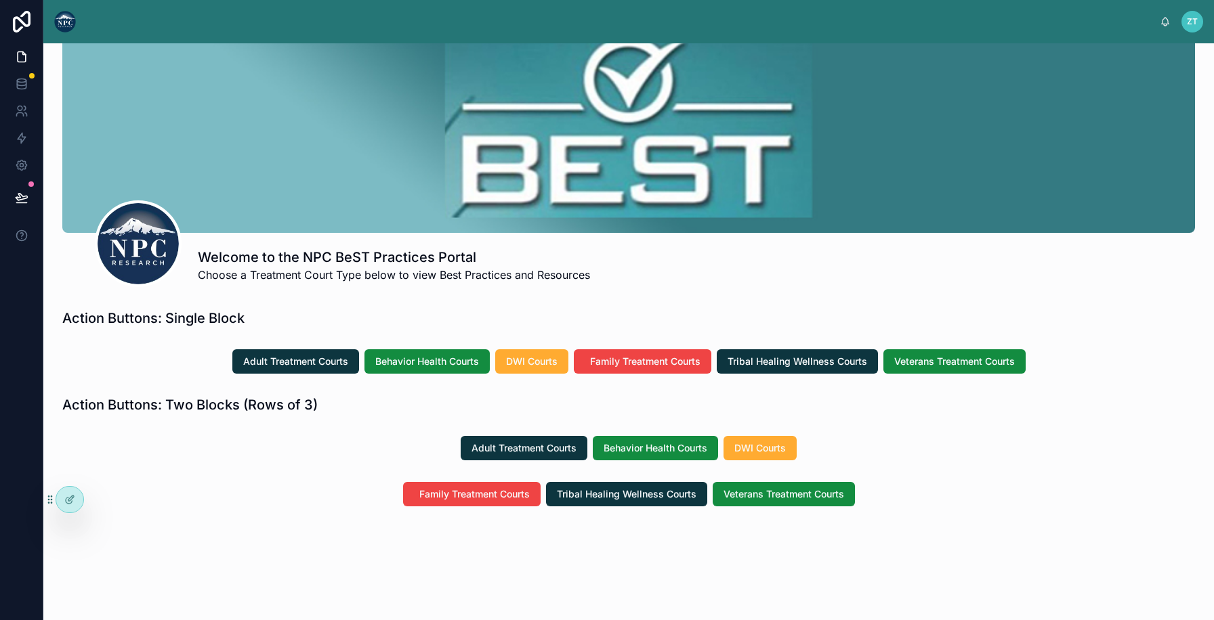
scroll to position [43, 0]
click at [72, 497] on icon at bounding box center [69, 499] width 11 height 11
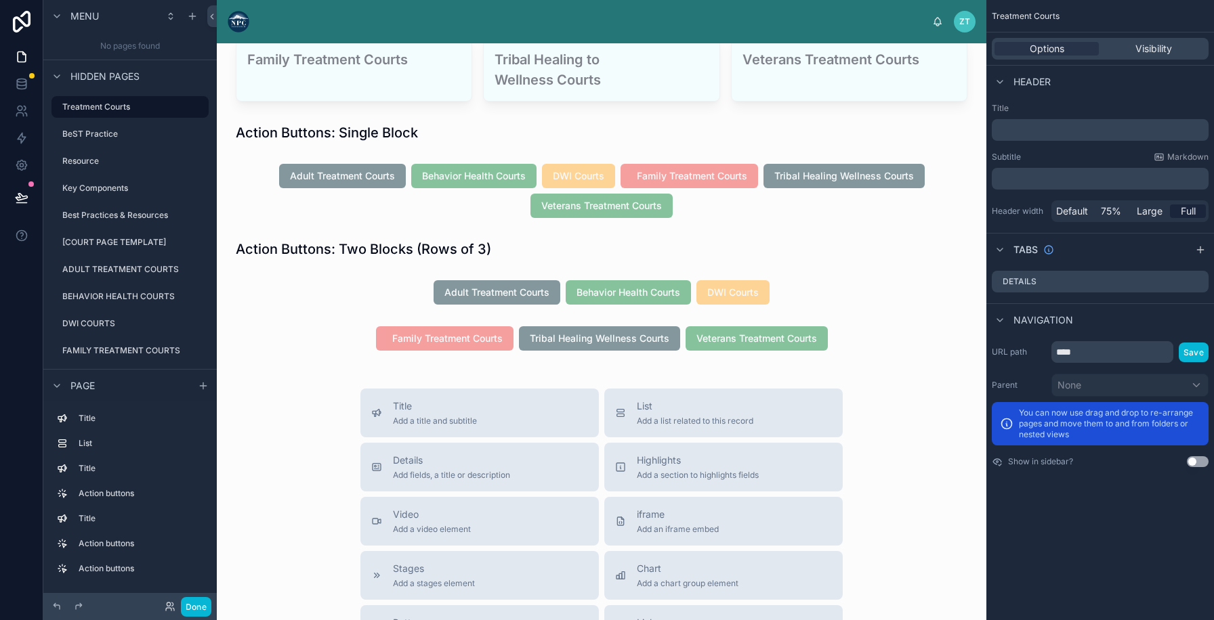
scroll to position [393, 0]
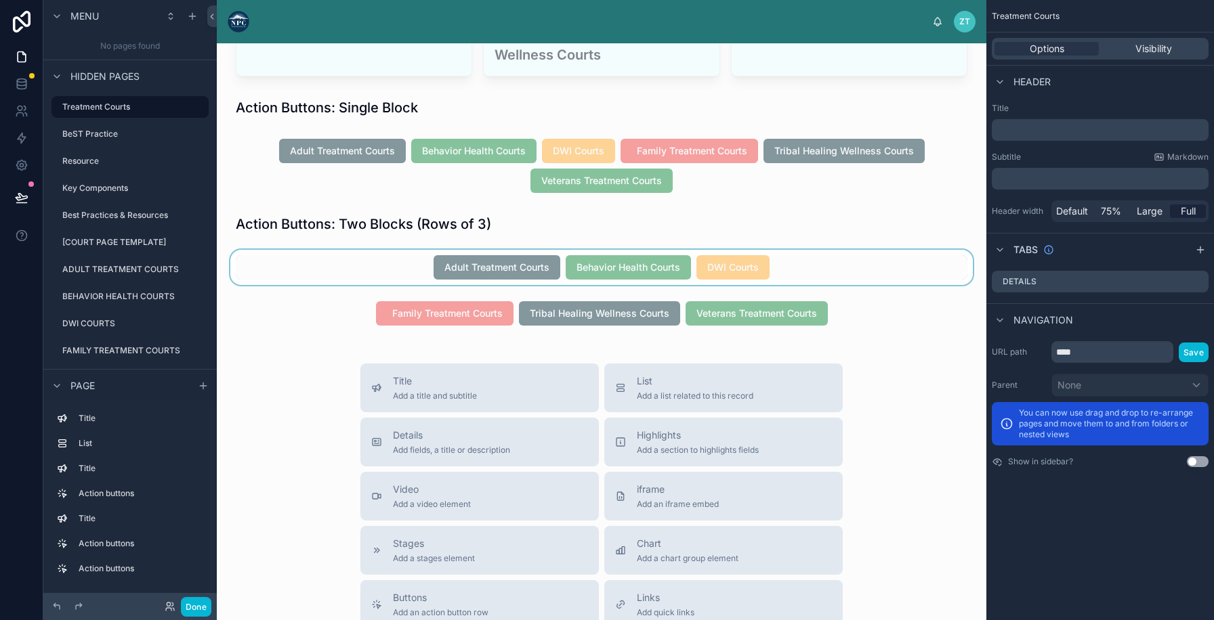
click at [483, 264] on div at bounding box center [602, 267] width 748 height 35
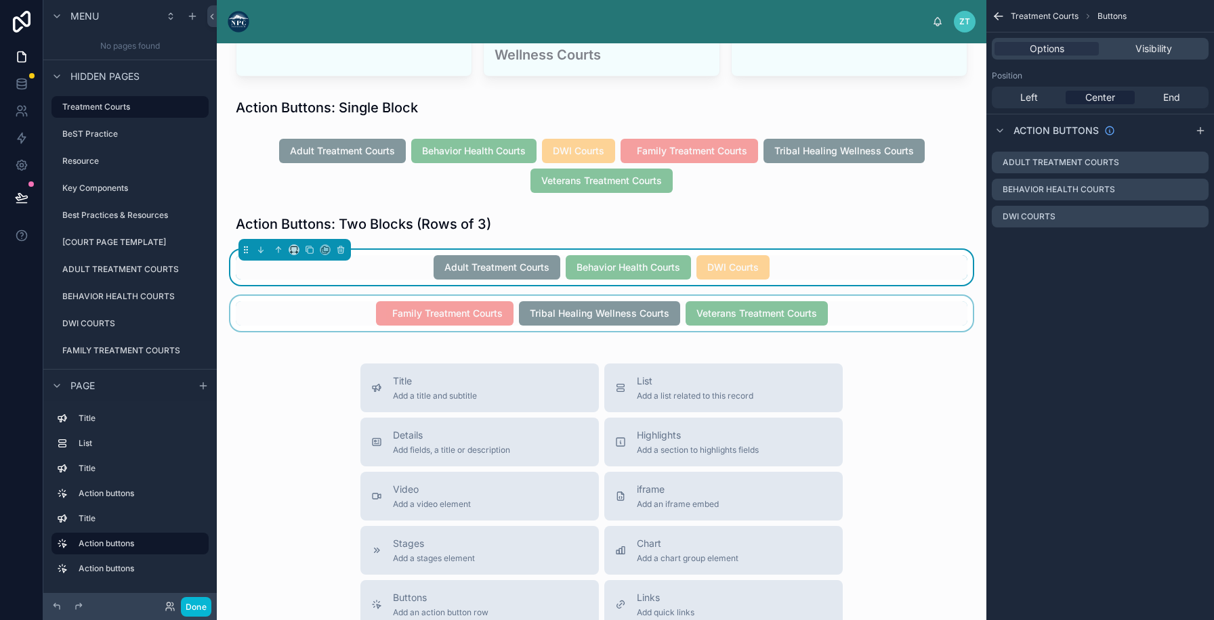
click at [309, 323] on div at bounding box center [602, 313] width 748 height 35
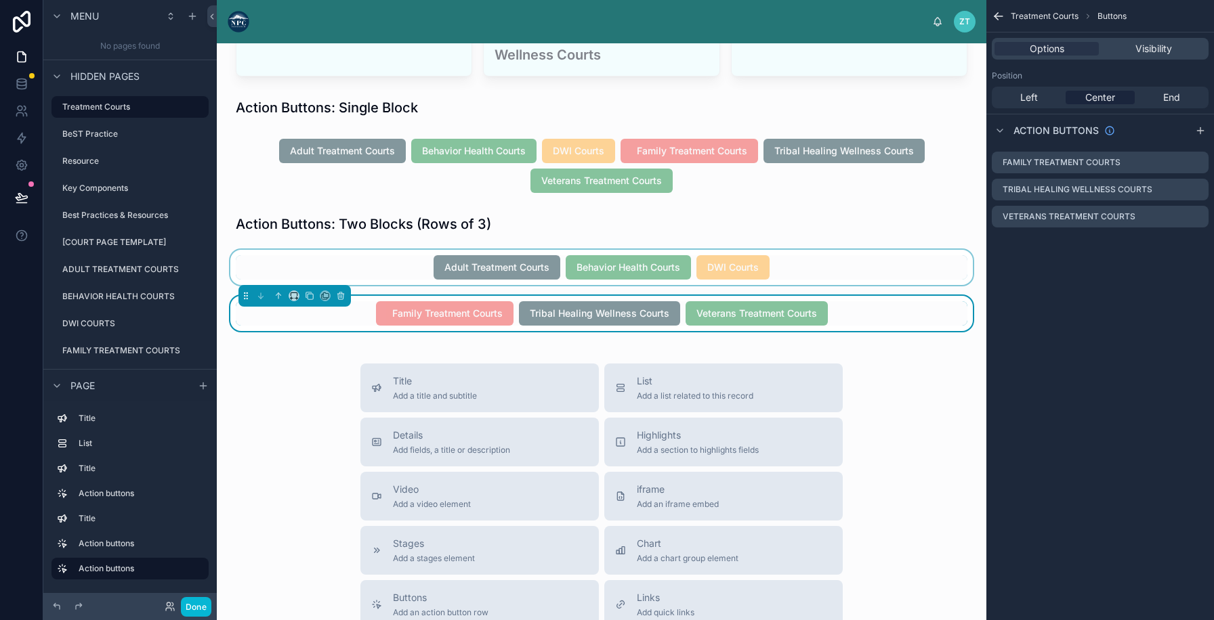
click at [391, 259] on div at bounding box center [602, 267] width 748 height 35
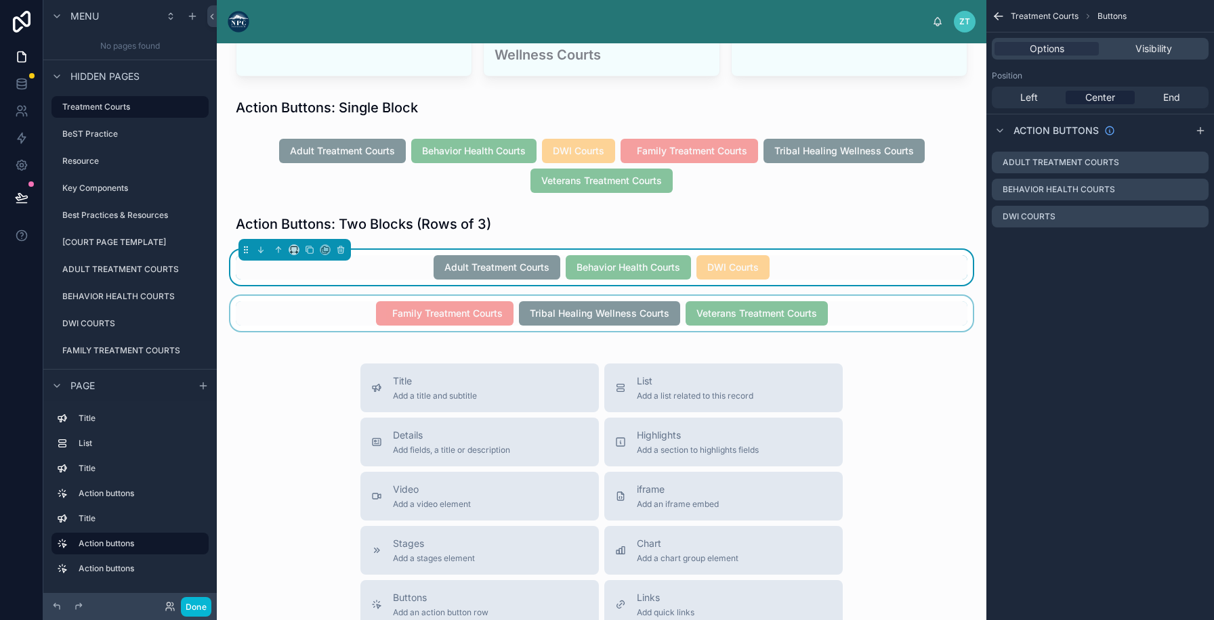
click at [348, 311] on div at bounding box center [602, 313] width 748 height 35
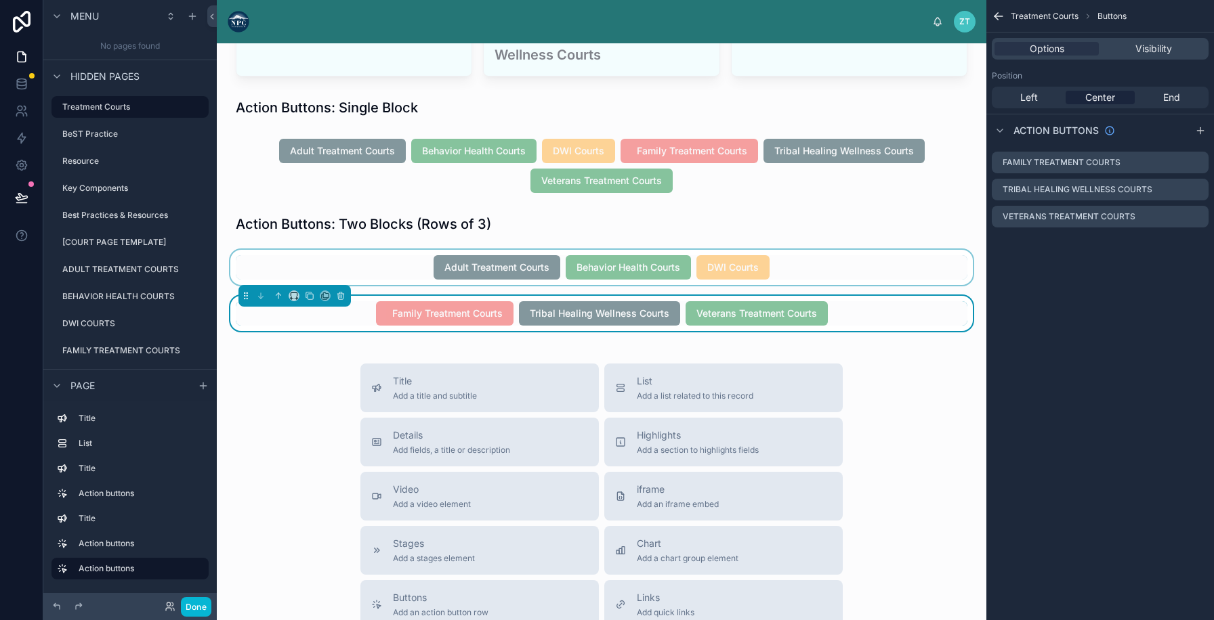
click at [394, 280] on div at bounding box center [602, 267] width 748 height 35
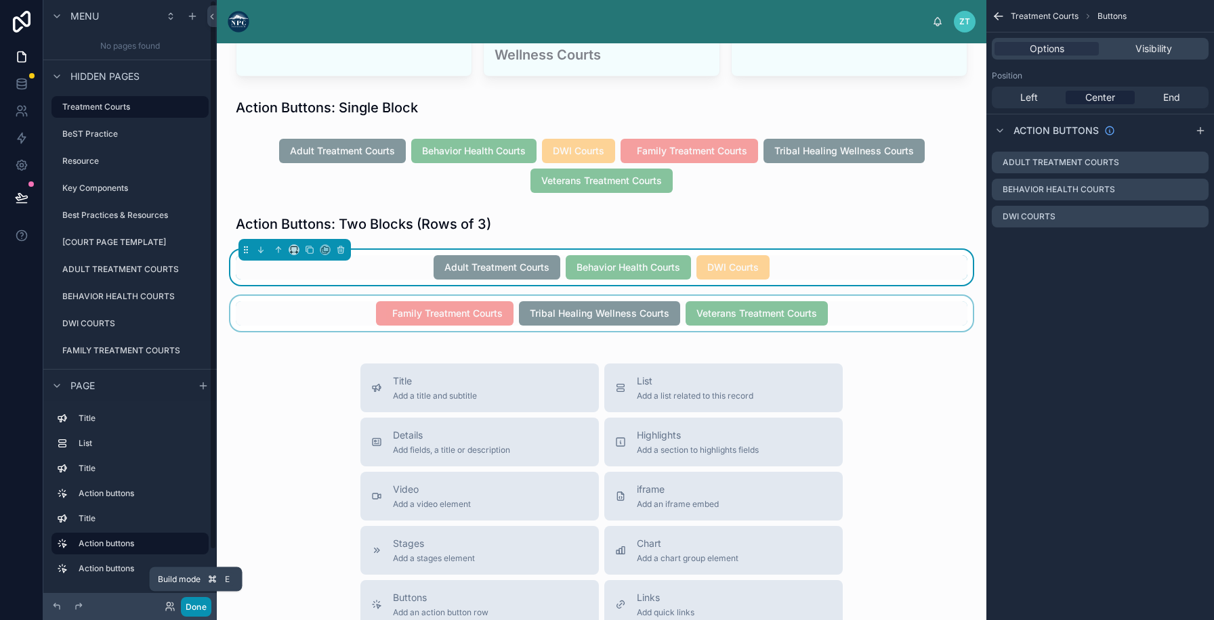
click at [192, 610] on button "Done" at bounding box center [196, 607] width 30 height 20
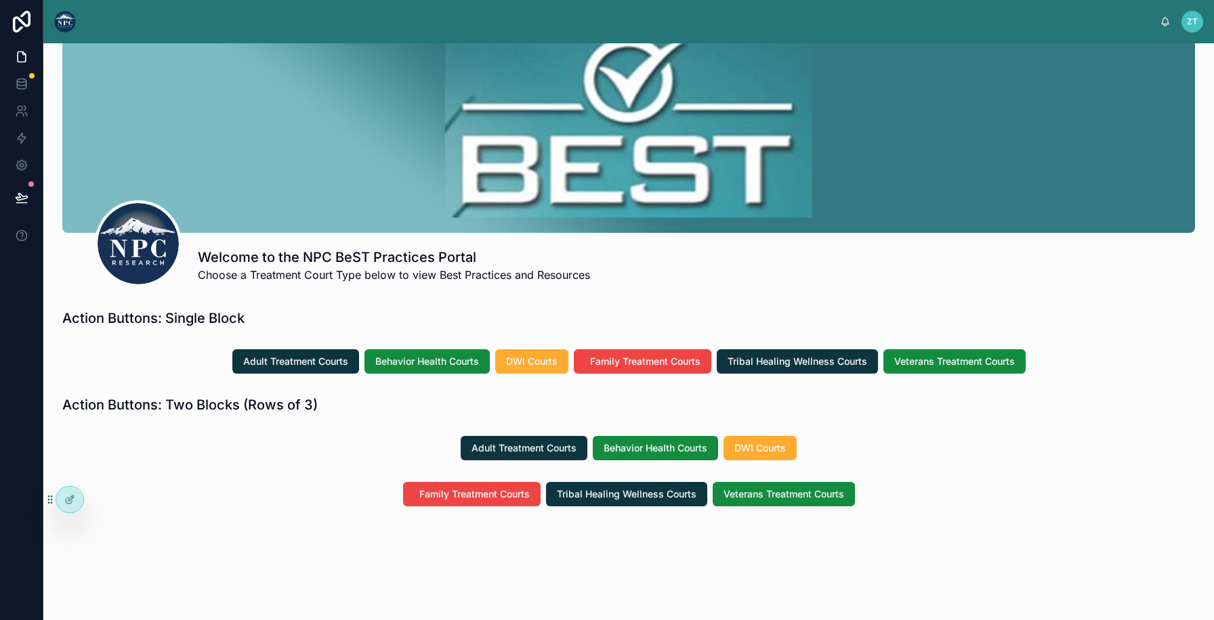
scroll to position [43, 0]
click at [64, 504] on div at bounding box center [69, 500] width 27 height 26
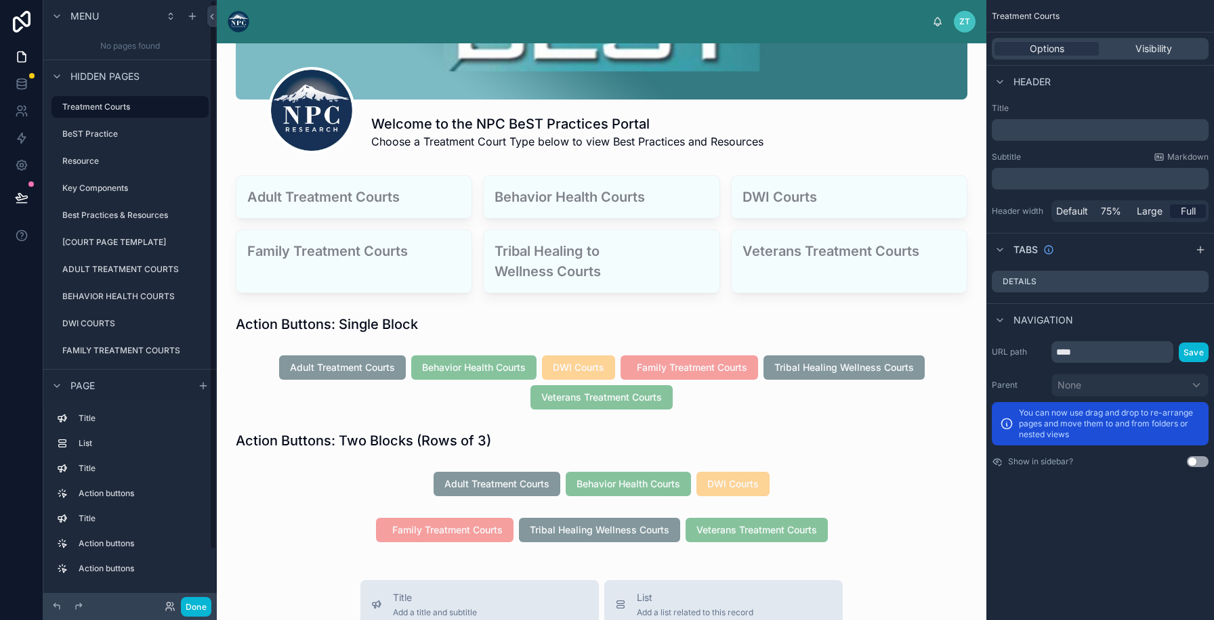
scroll to position [226, 0]
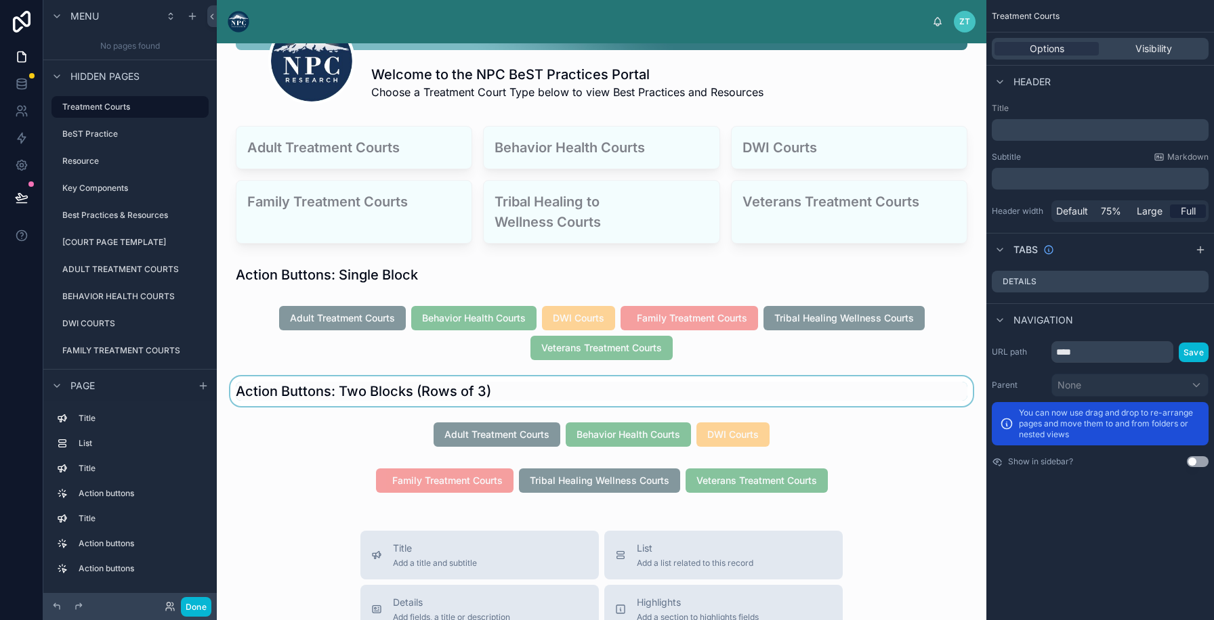
click at [288, 384] on div at bounding box center [602, 392] width 748 height 30
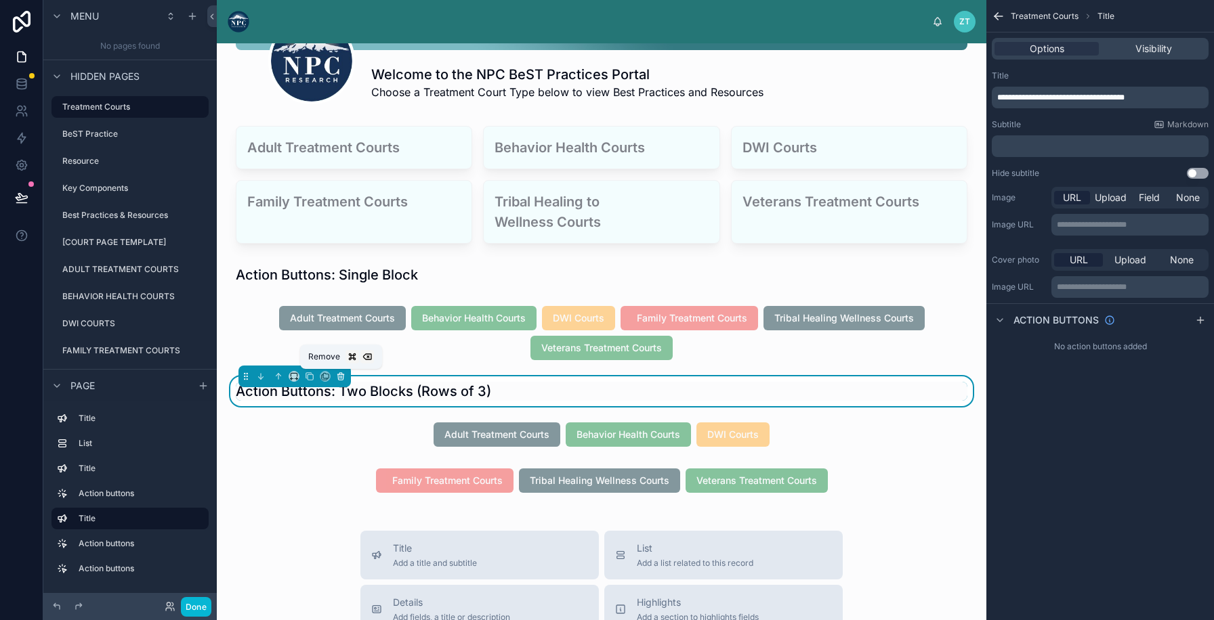
click at [341, 373] on icon at bounding box center [340, 376] width 9 height 9
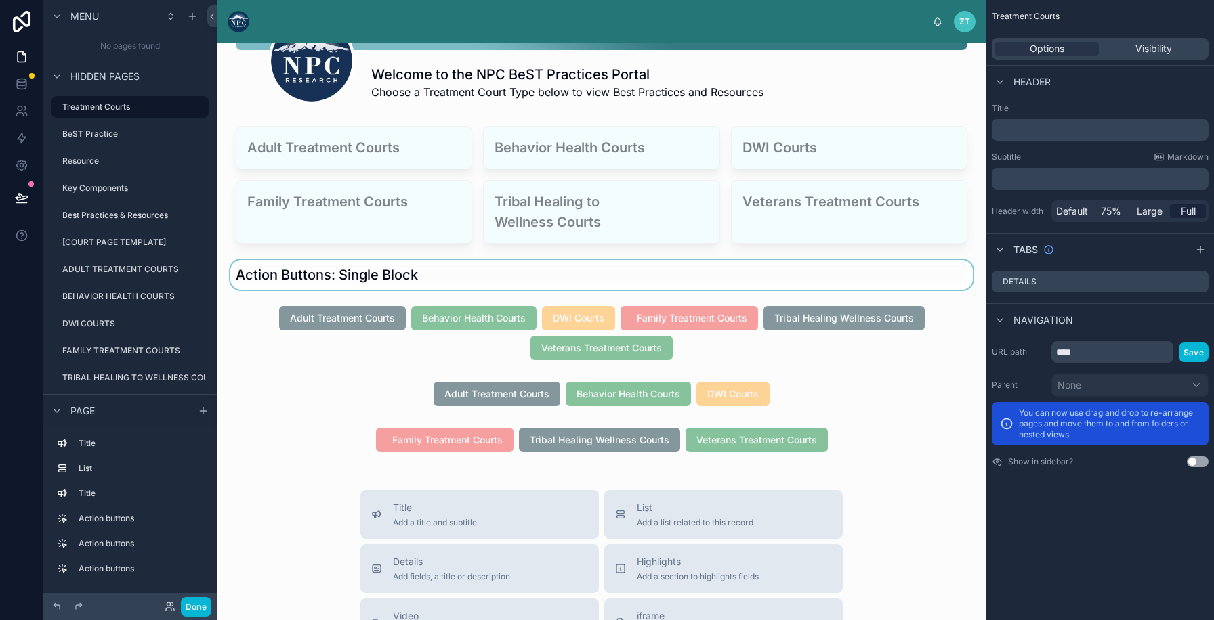
click at [291, 272] on div at bounding box center [602, 275] width 748 height 30
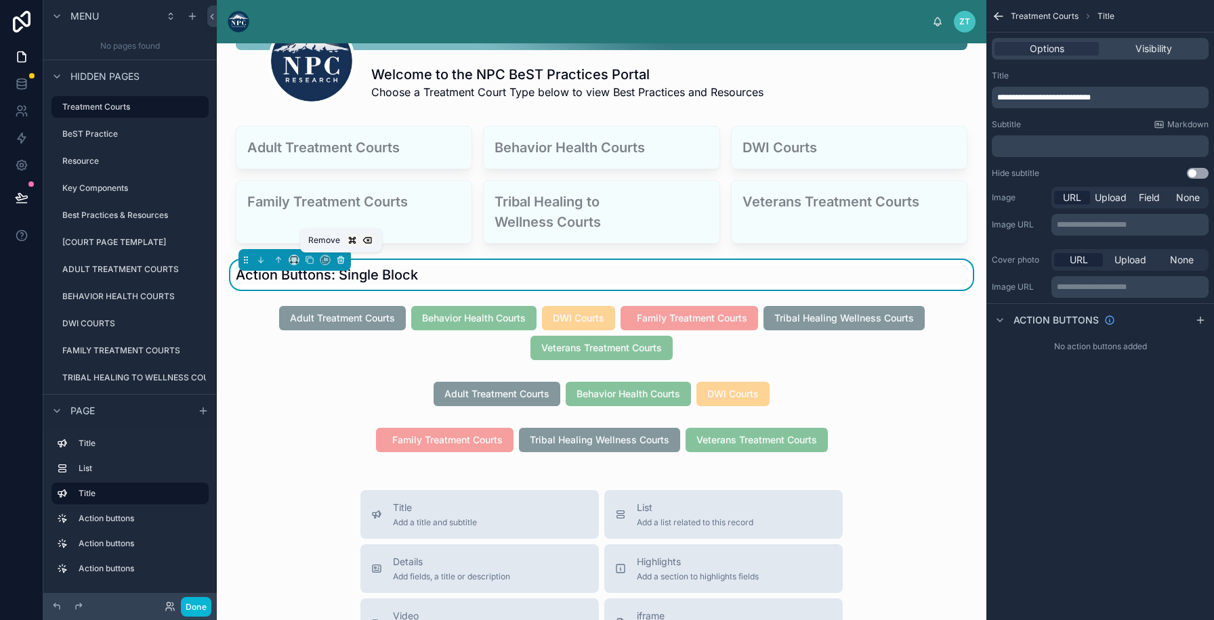
click at [342, 262] on icon at bounding box center [340, 259] width 9 height 9
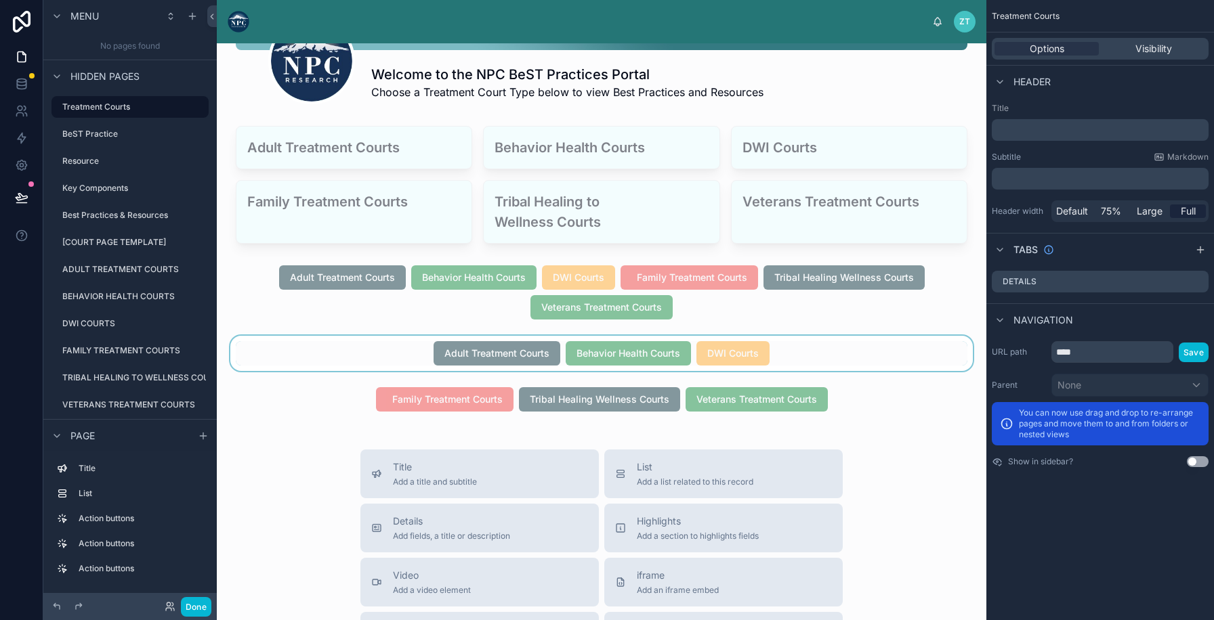
click at [328, 353] on div at bounding box center [602, 353] width 748 height 35
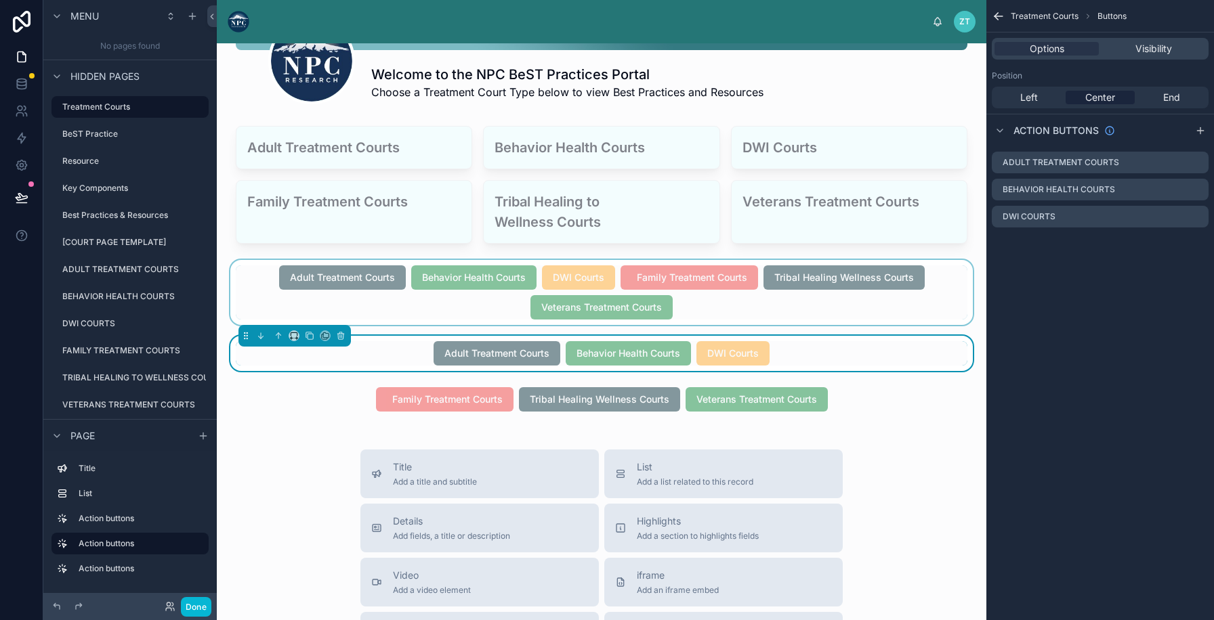
click at [429, 302] on div at bounding box center [602, 292] width 748 height 65
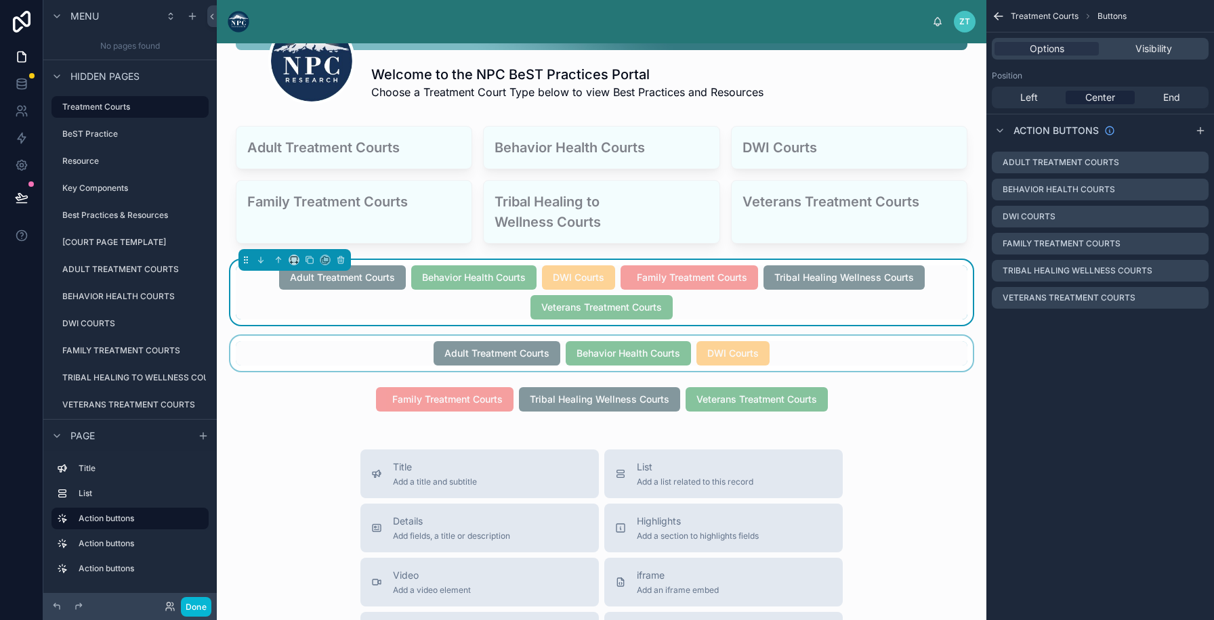
click at [391, 360] on div at bounding box center [602, 353] width 748 height 35
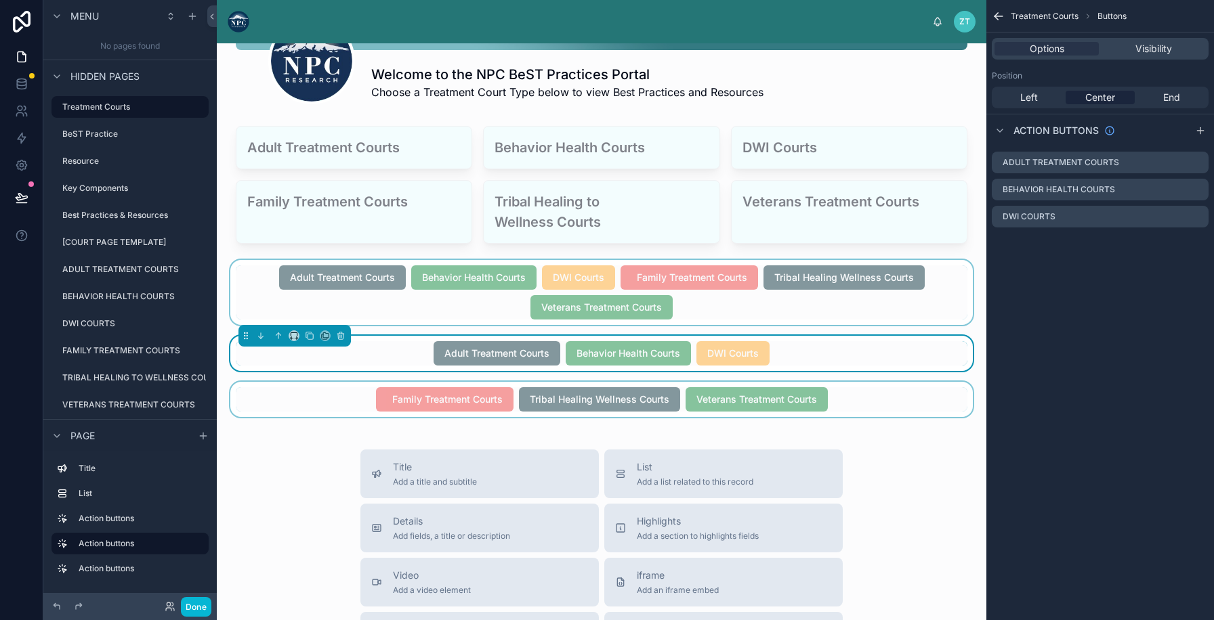
click at [354, 397] on div at bounding box center [602, 399] width 748 height 35
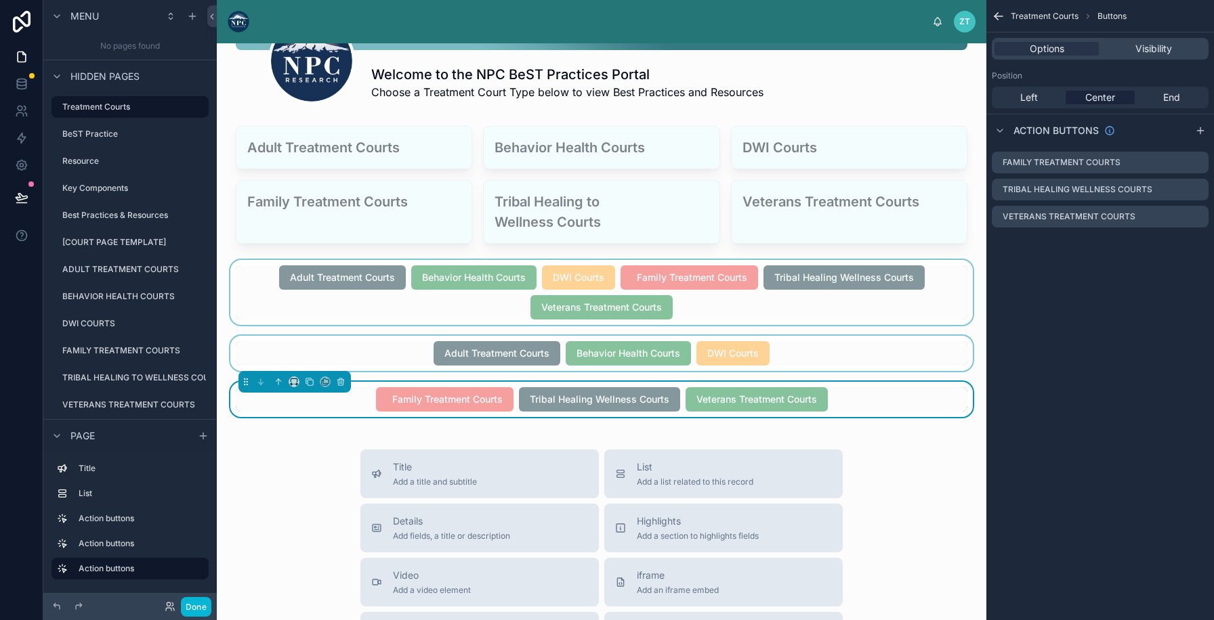
click at [385, 362] on div at bounding box center [602, 353] width 748 height 35
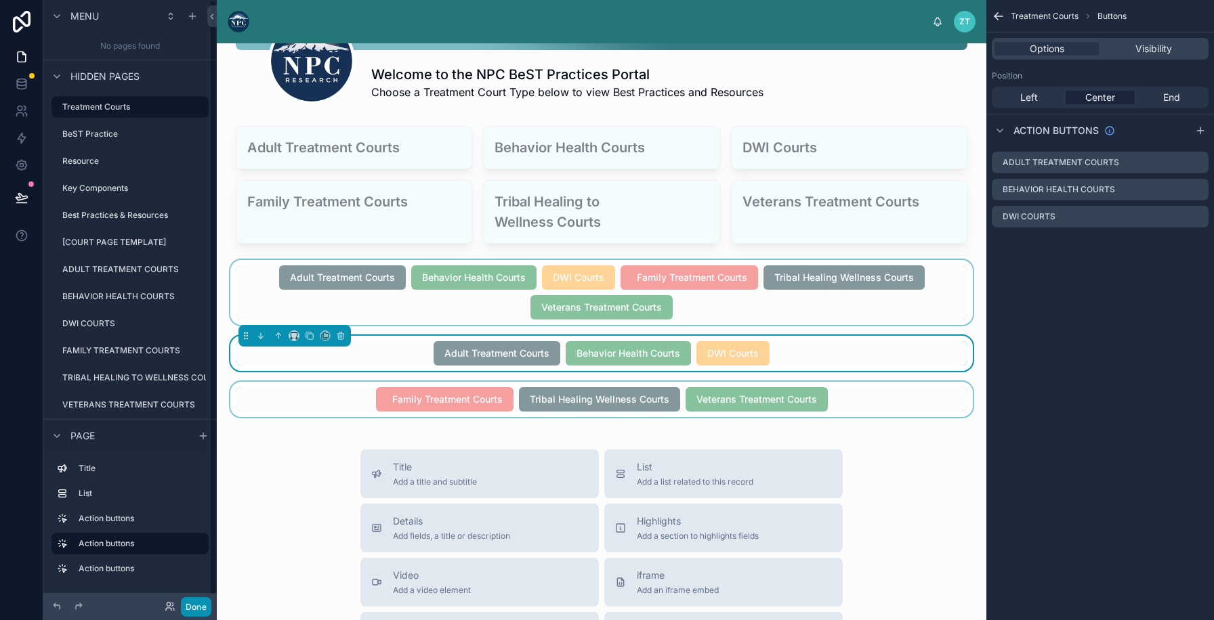
click at [199, 605] on button "Done" at bounding box center [196, 607] width 30 height 20
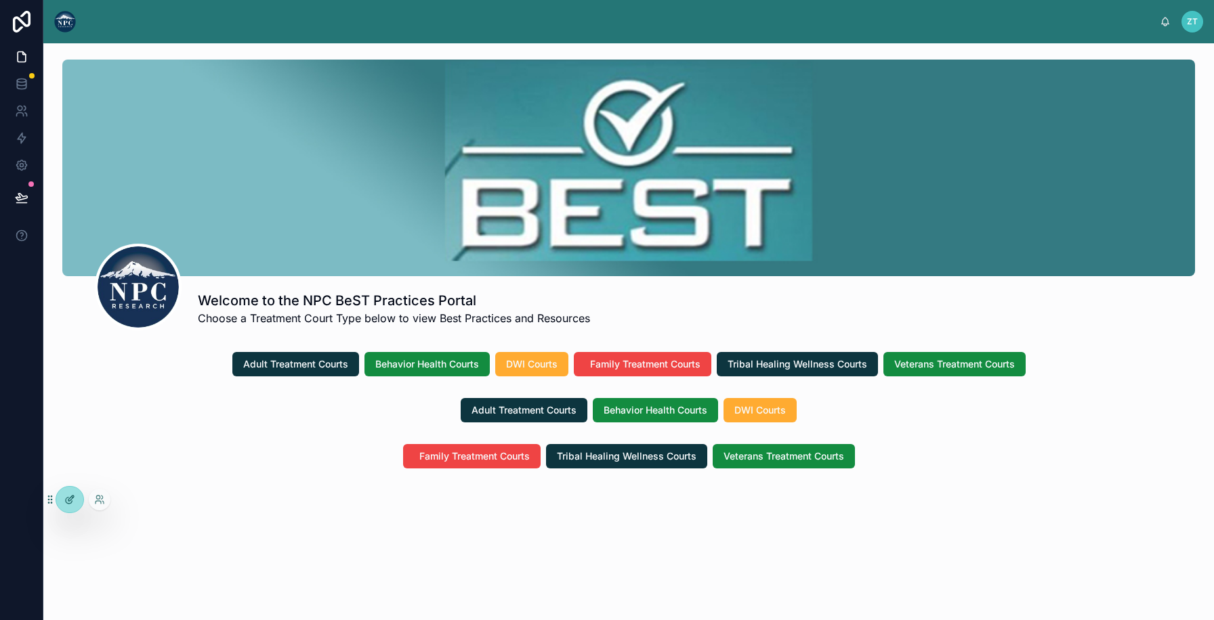
click at [75, 504] on div at bounding box center [69, 500] width 27 height 26
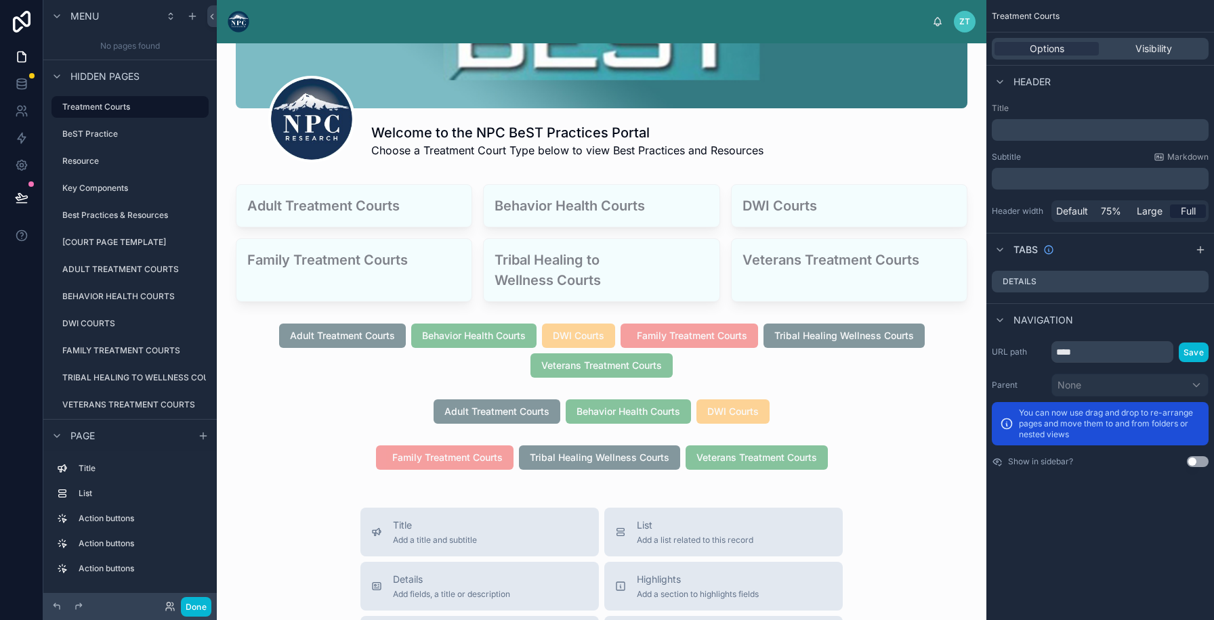
scroll to position [221, 0]
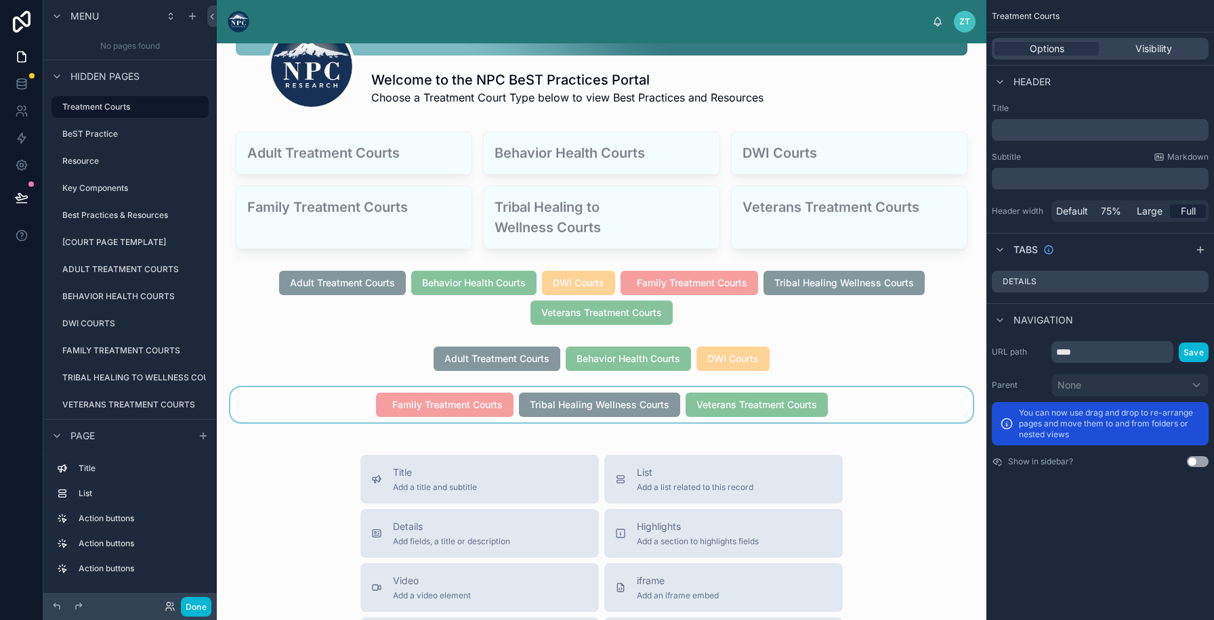
click at [347, 395] on div at bounding box center [602, 404] width 748 height 35
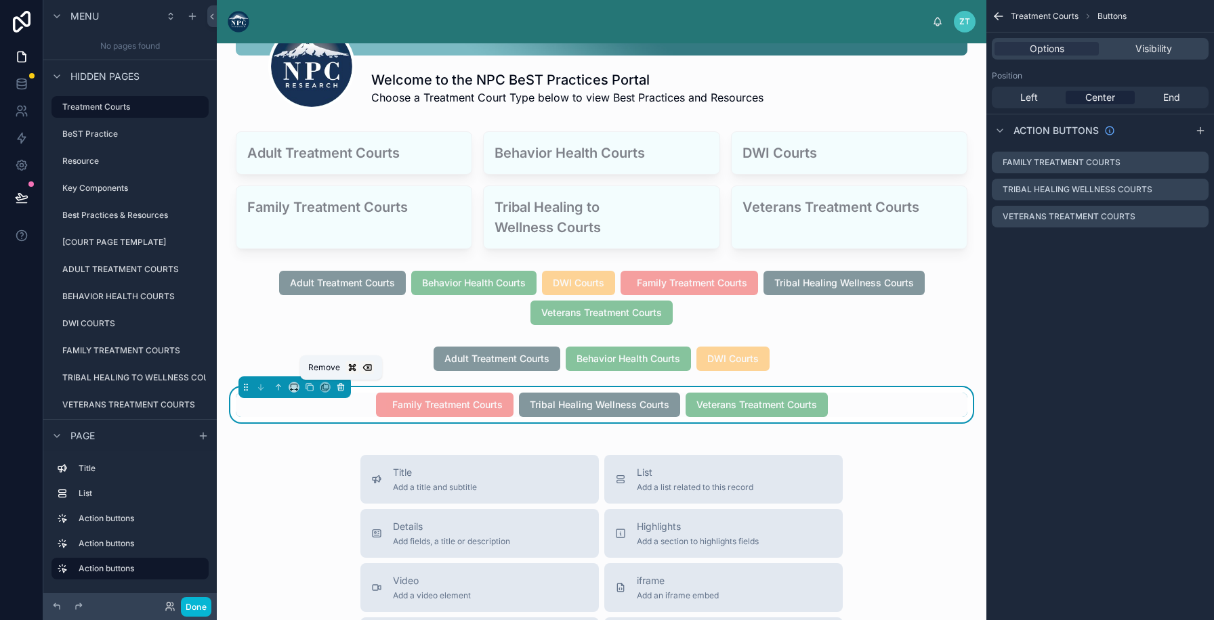
click at [345, 389] on button at bounding box center [340, 387] width 15 height 15
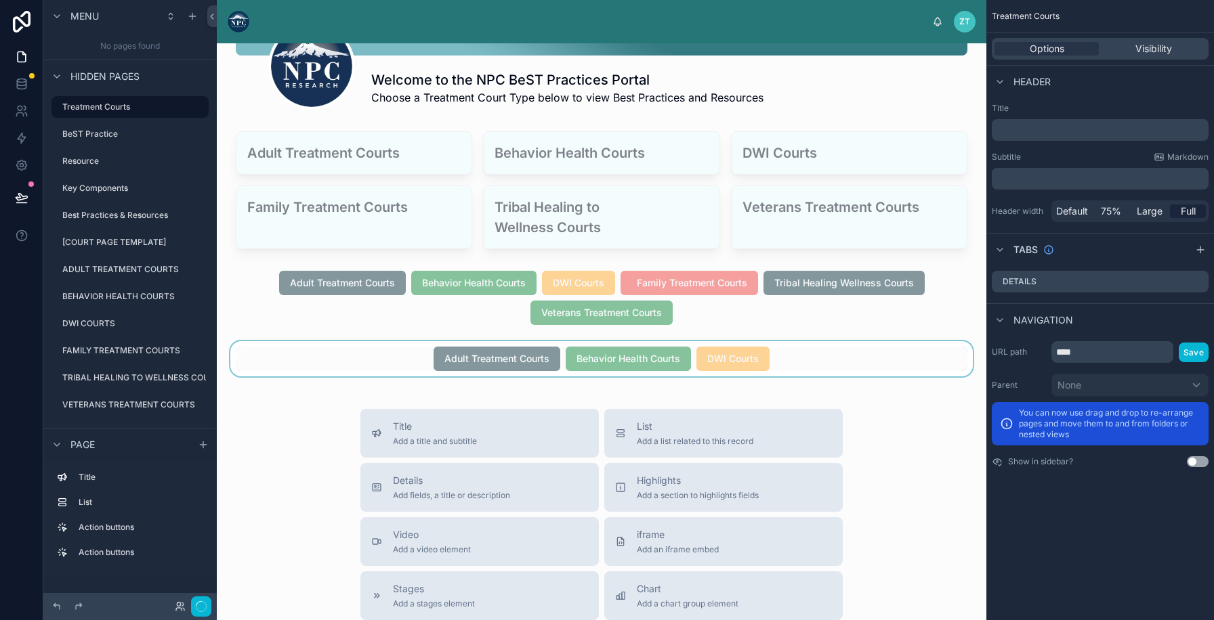
click at [383, 358] on div at bounding box center [602, 358] width 748 height 35
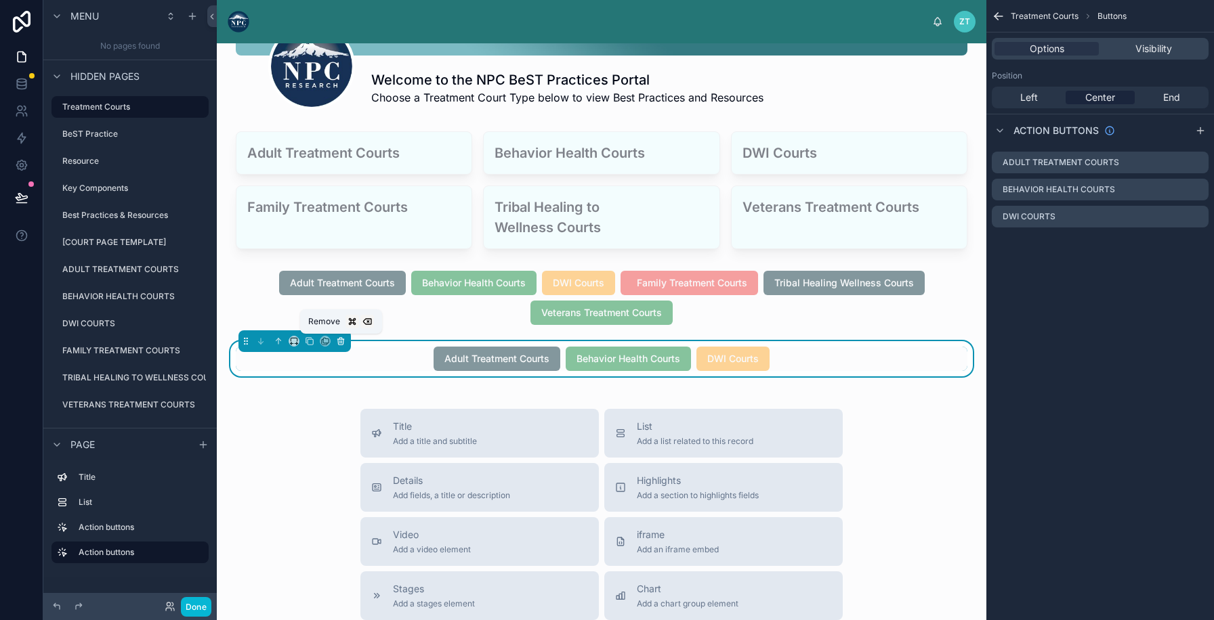
click at [342, 342] on icon at bounding box center [340, 341] width 9 height 9
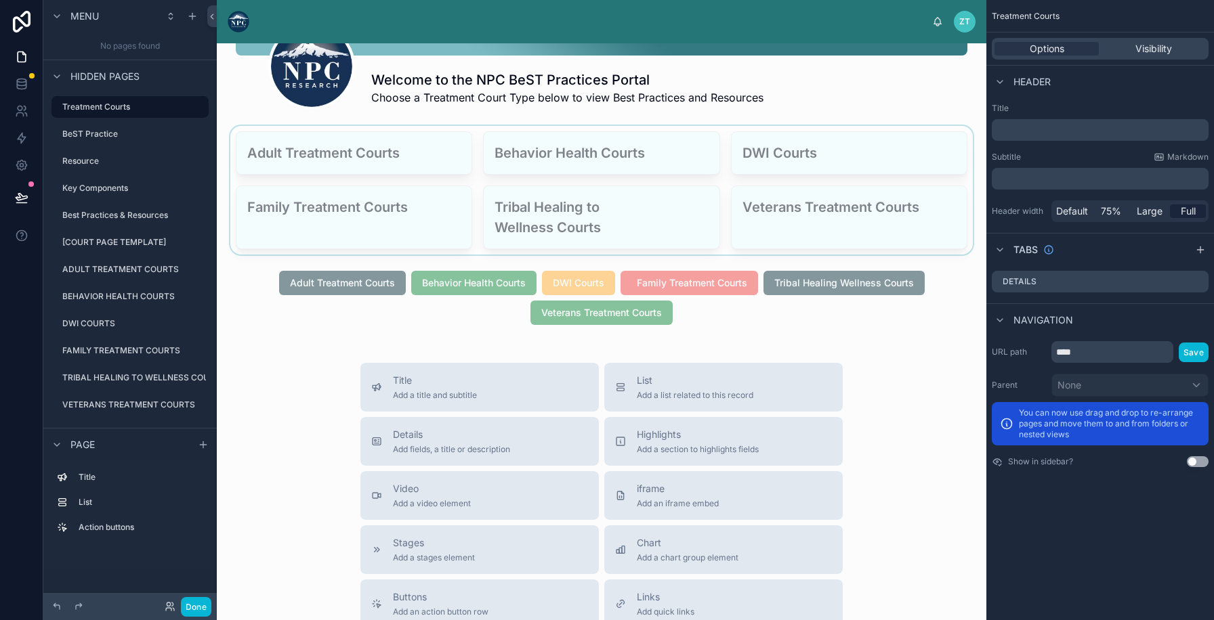
click at [387, 221] on div at bounding box center [602, 190] width 748 height 129
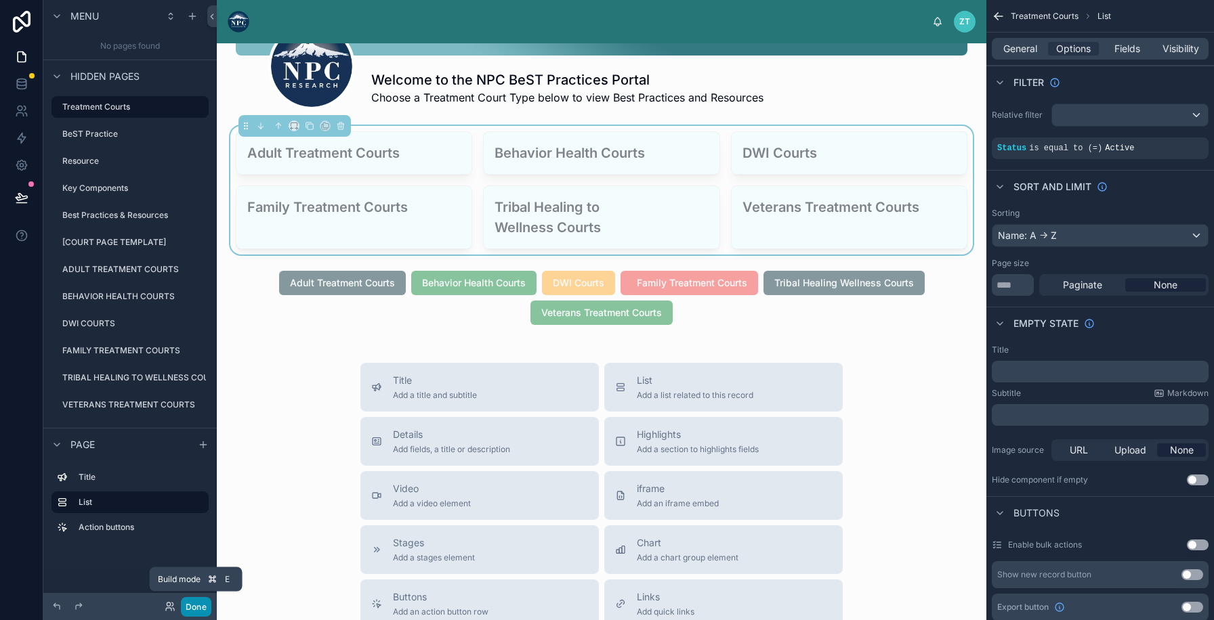
click at [198, 604] on button "Done" at bounding box center [196, 607] width 30 height 20
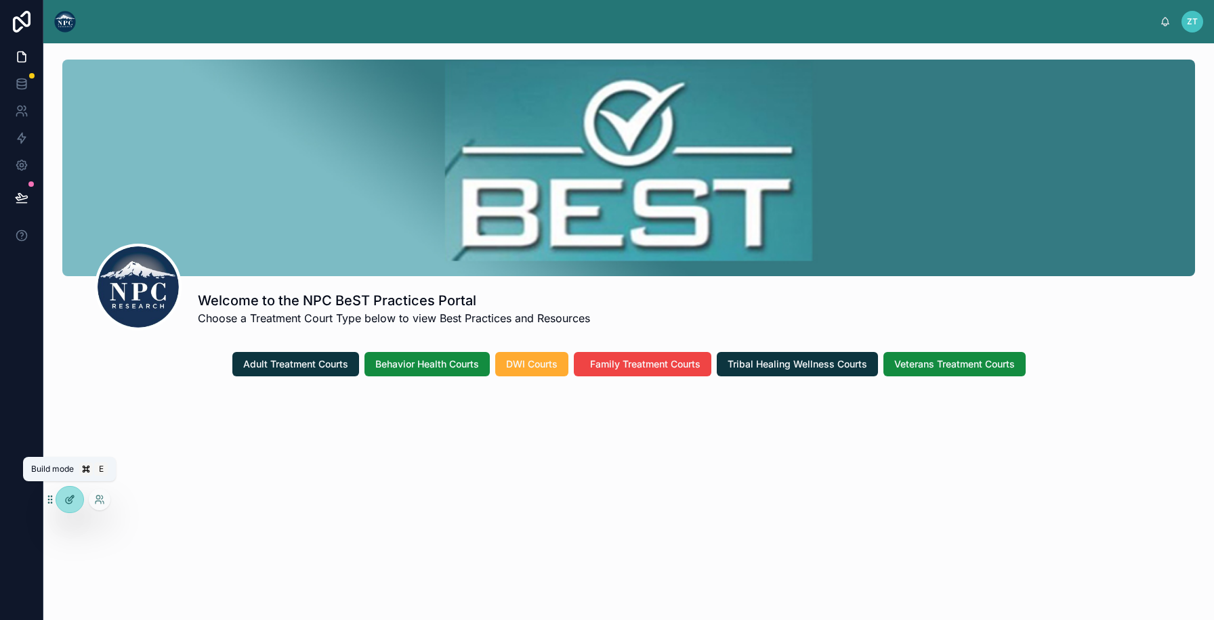
click at [69, 501] on icon at bounding box center [70, 498] width 5 height 5
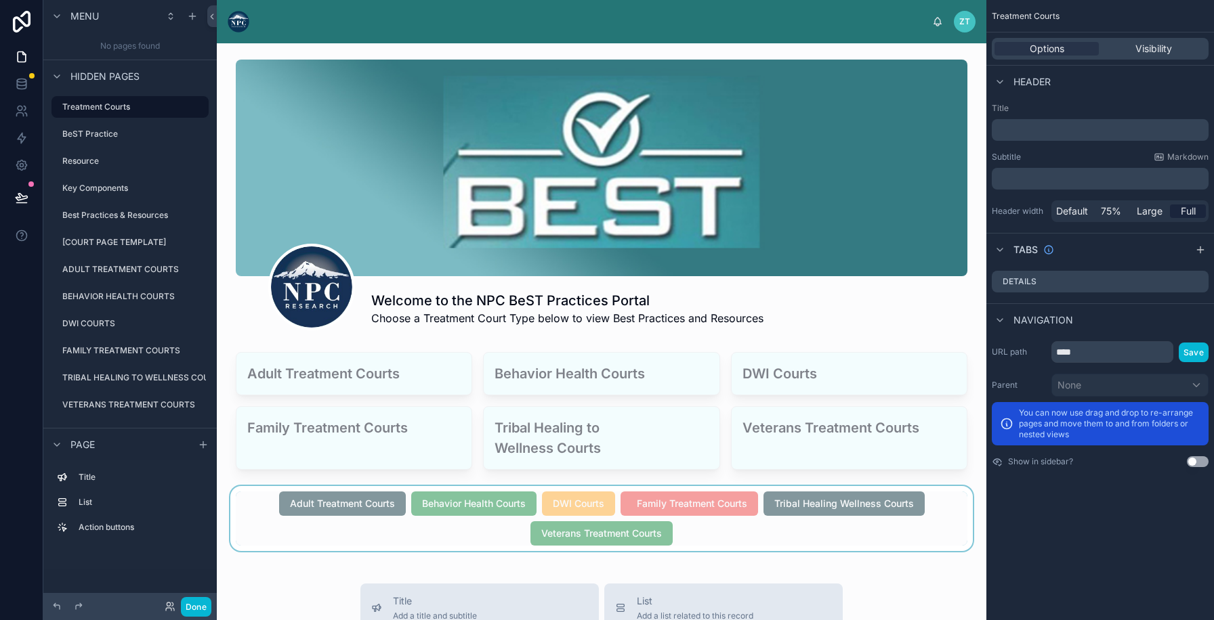
click at [450, 530] on div at bounding box center [602, 518] width 748 height 65
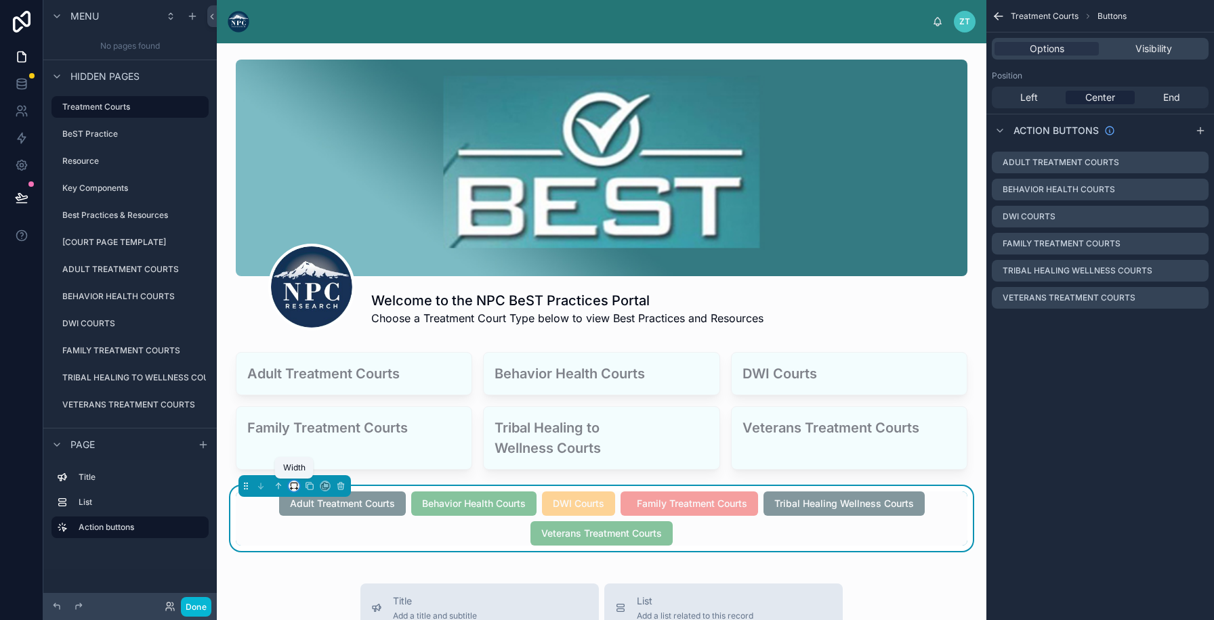
click at [295, 485] on icon at bounding box center [293, 485] width 9 height 9
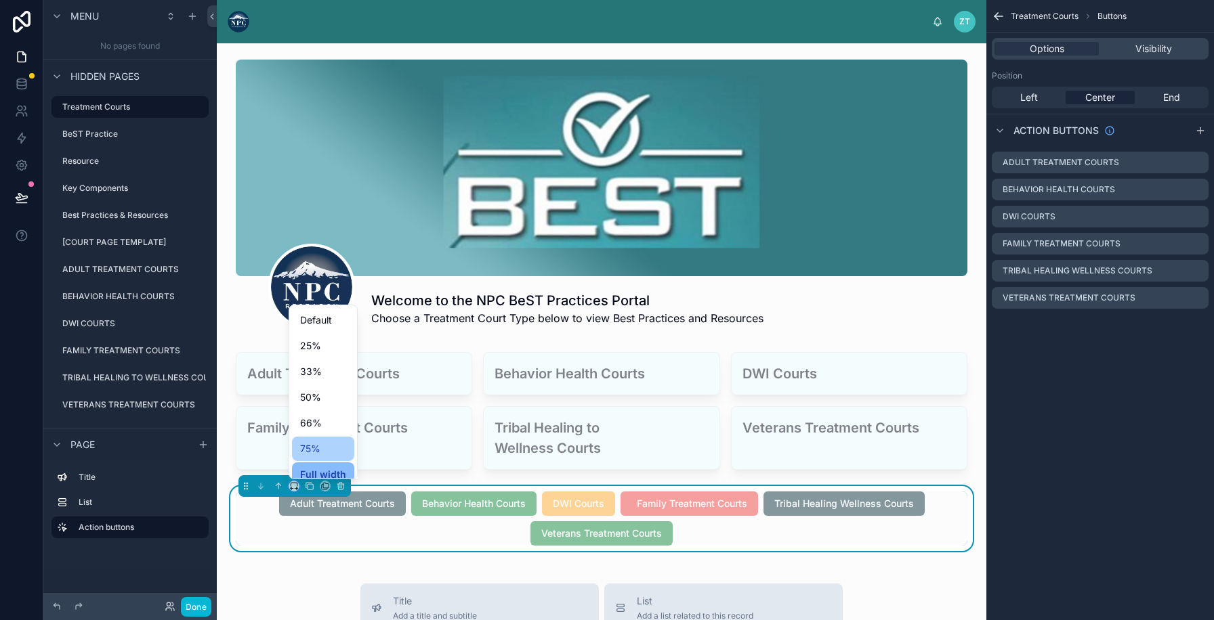
scroll to position [37, 0]
click at [307, 439] on span "Full width" at bounding box center [323, 438] width 46 height 16
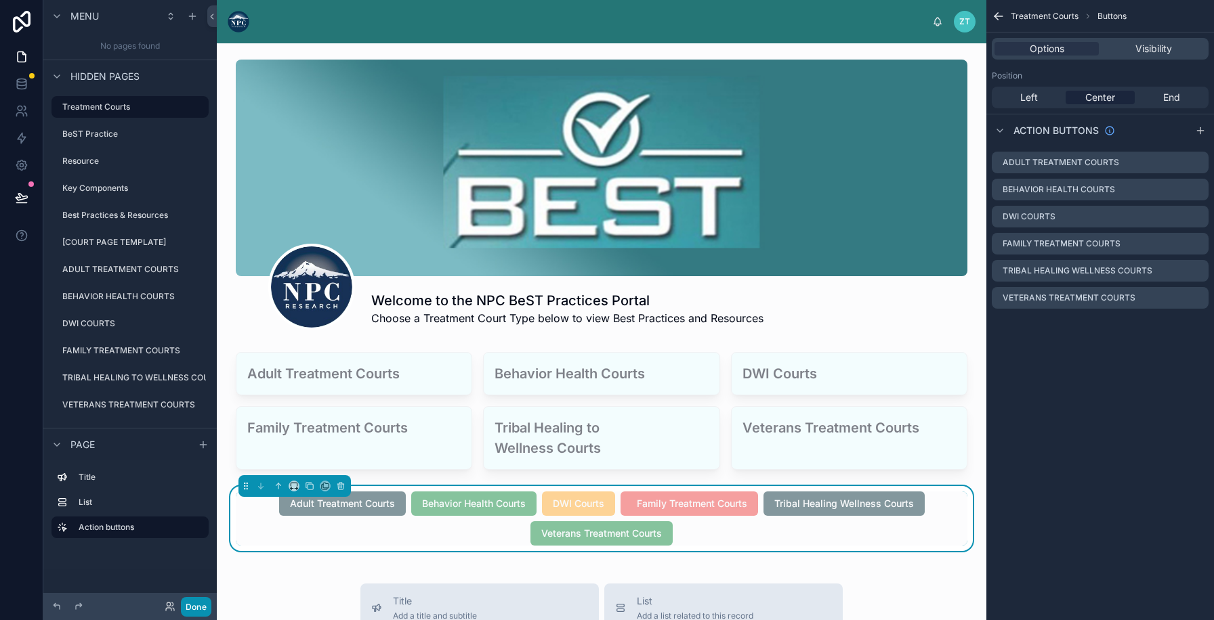
click at [192, 602] on button "Done" at bounding box center [196, 607] width 30 height 20
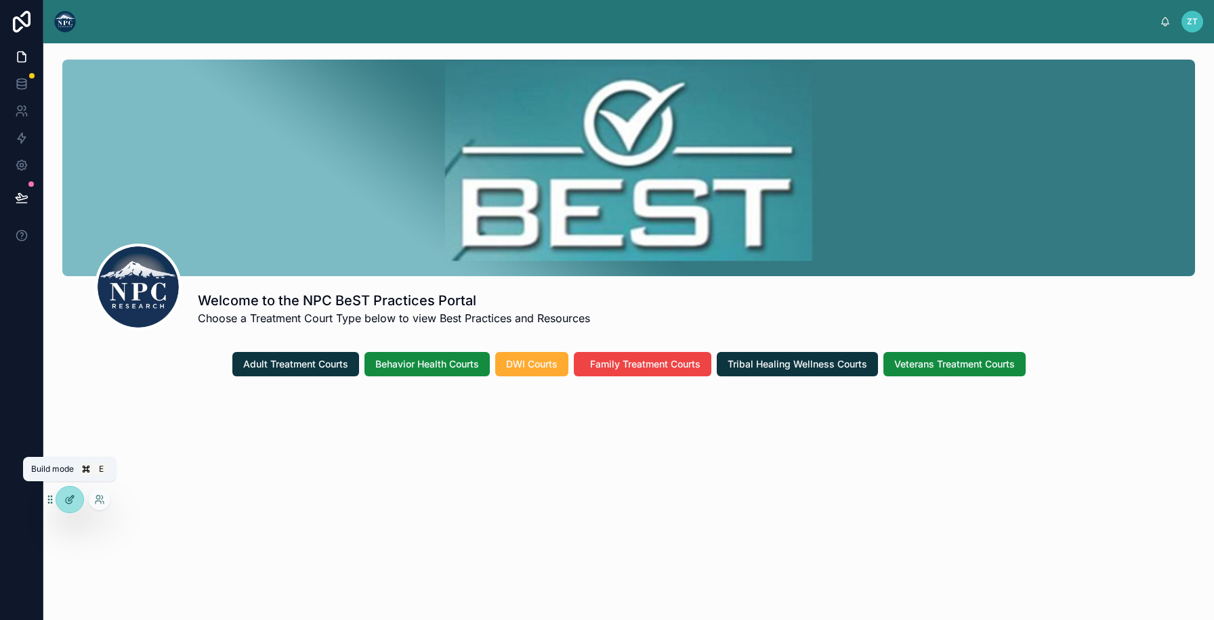
click at [70, 507] on div at bounding box center [69, 500] width 27 height 26
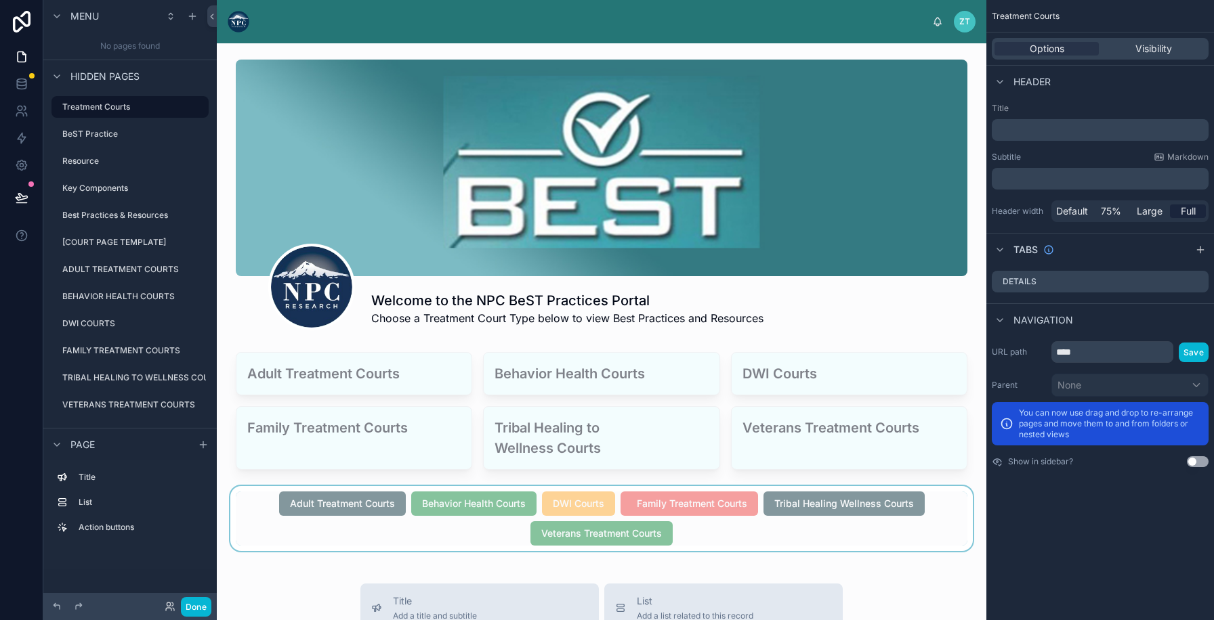
click at [365, 541] on div at bounding box center [602, 518] width 748 height 65
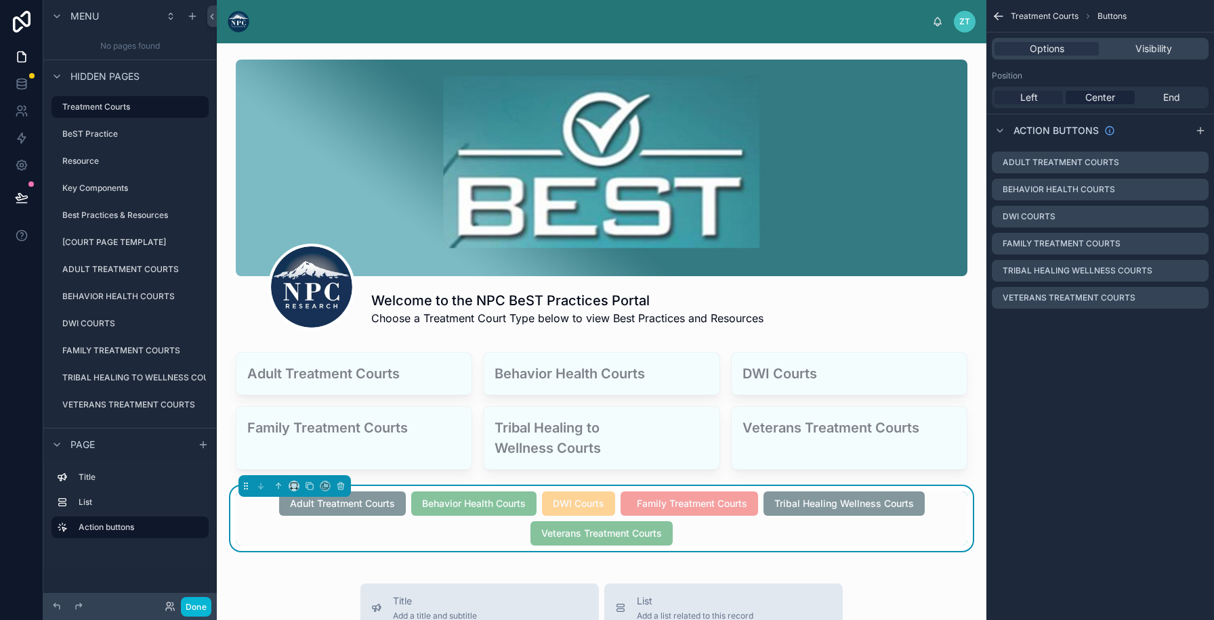
click at [1031, 98] on span "Left" at bounding box center [1029, 98] width 18 height 14
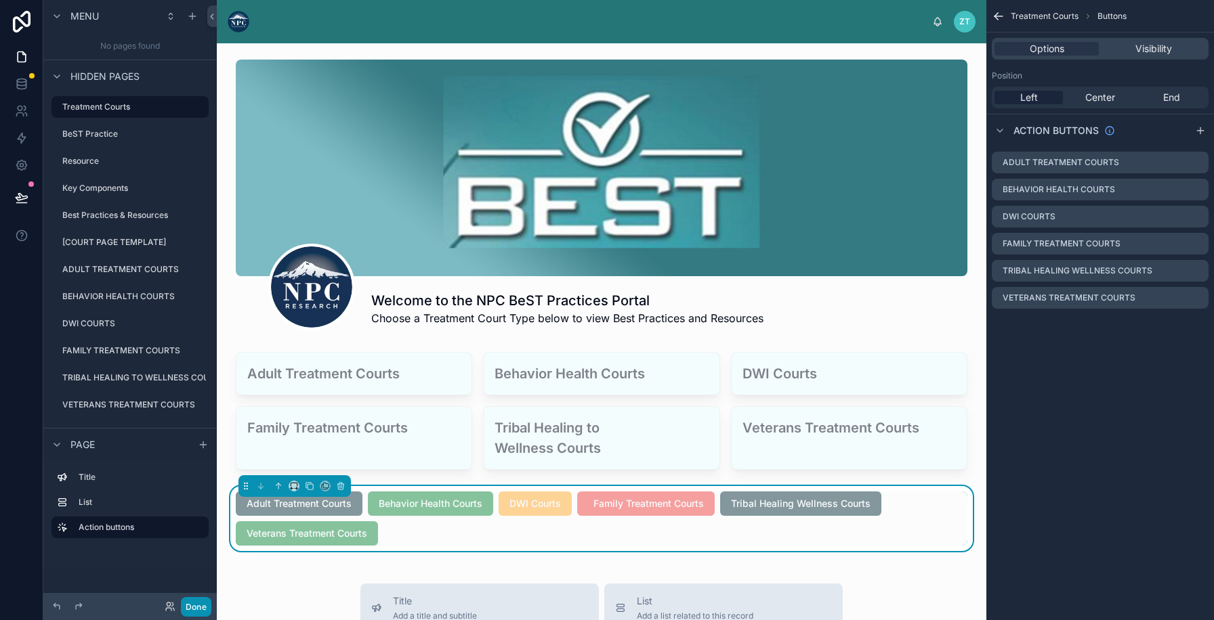
click at [196, 612] on button "Done" at bounding box center [196, 607] width 30 height 20
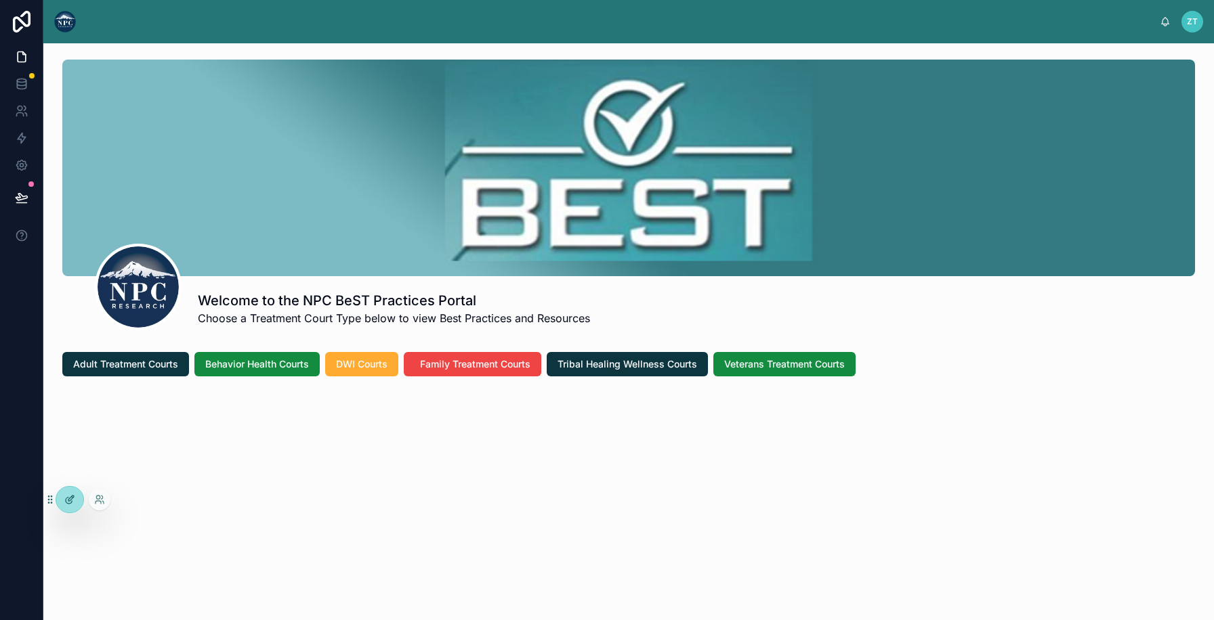
click at [79, 502] on div at bounding box center [69, 500] width 27 height 26
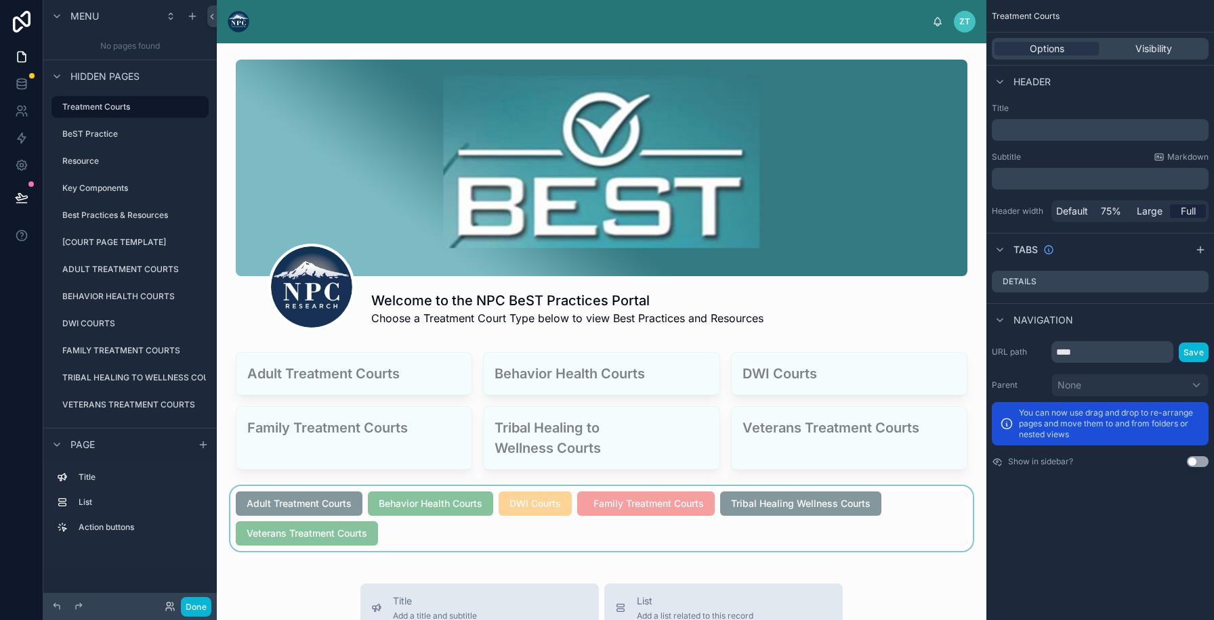
click at [448, 527] on div at bounding box center [602, 518] width 748 height 65
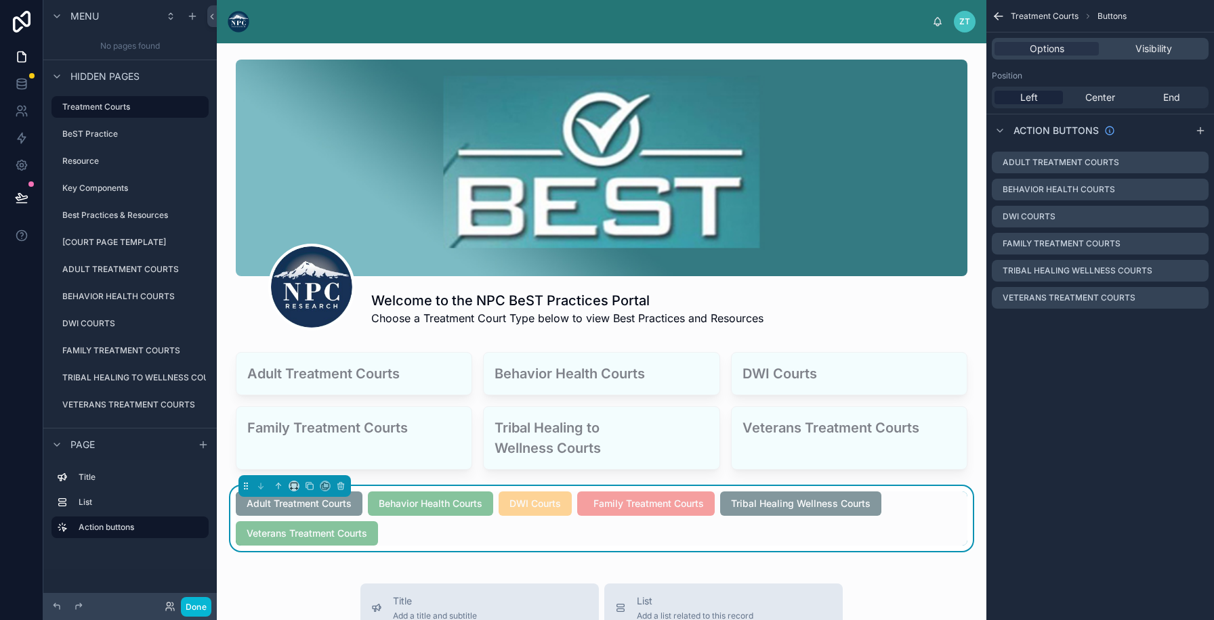
scroll to position [51, 0]
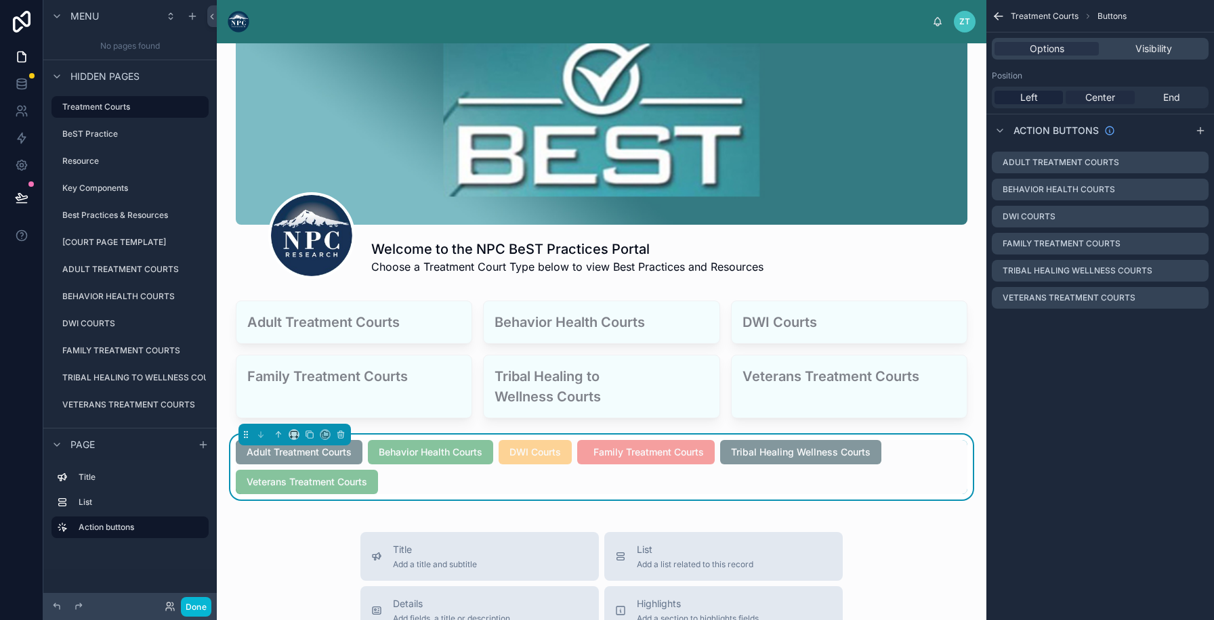
click at [1107, 98] on span "Center" at bounding box center [1100, 98] width 30 height 14
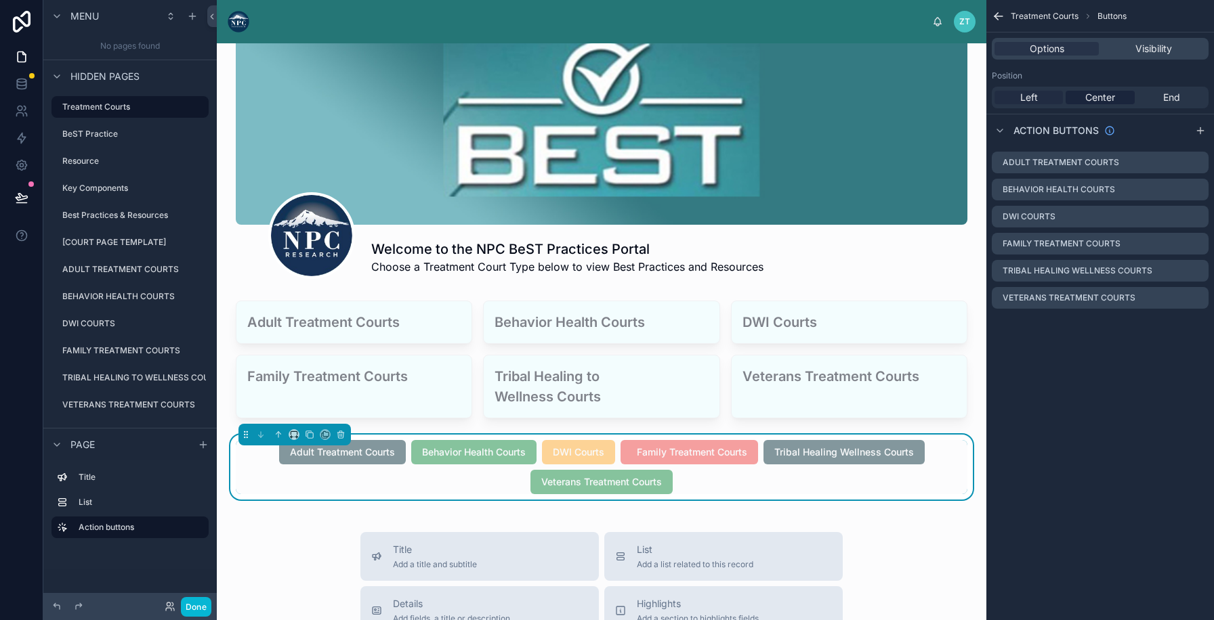
click at [1031, 99] on span "Left" at bounding box center [1029, 98] width 18 height 14
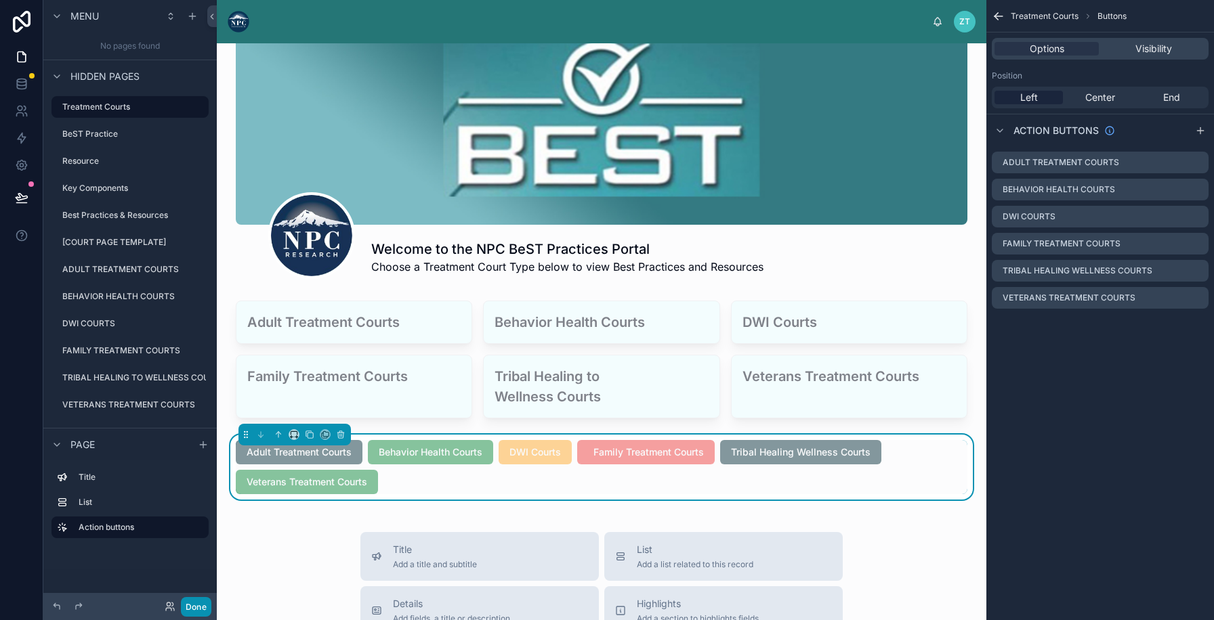
click at [196, 603] on button "Done" at bounding box center [196, 607] width 30 height 20
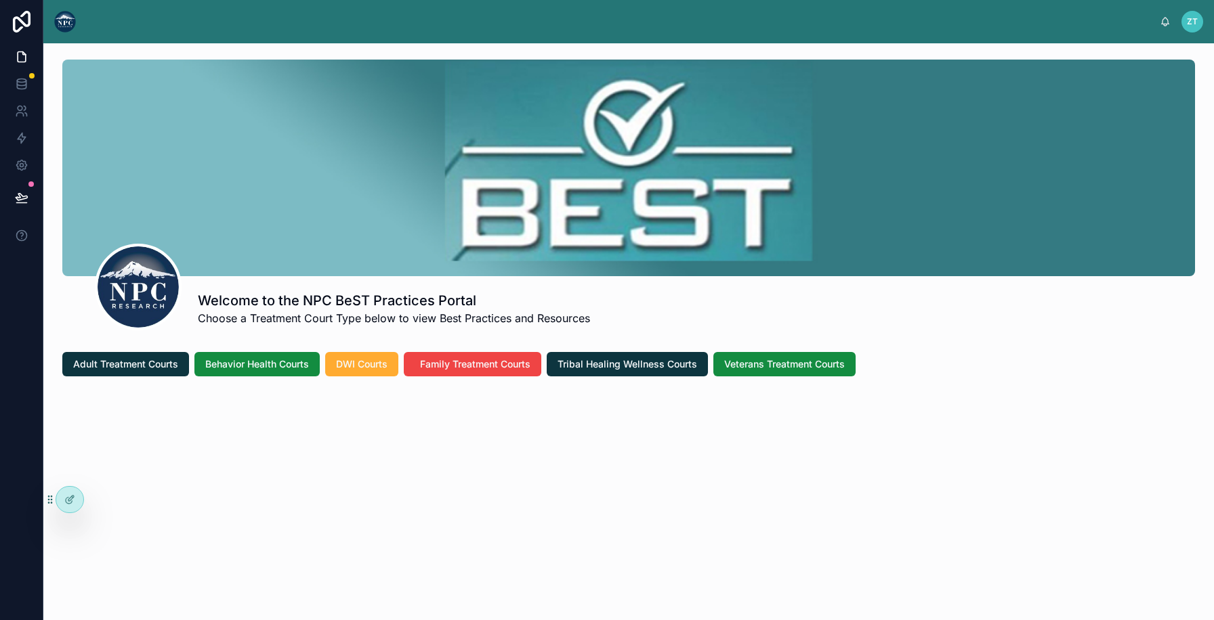
scroll to position [0, 0]
click at [66, 503] on icon at bounding box center [69, 499] width 11 height 11
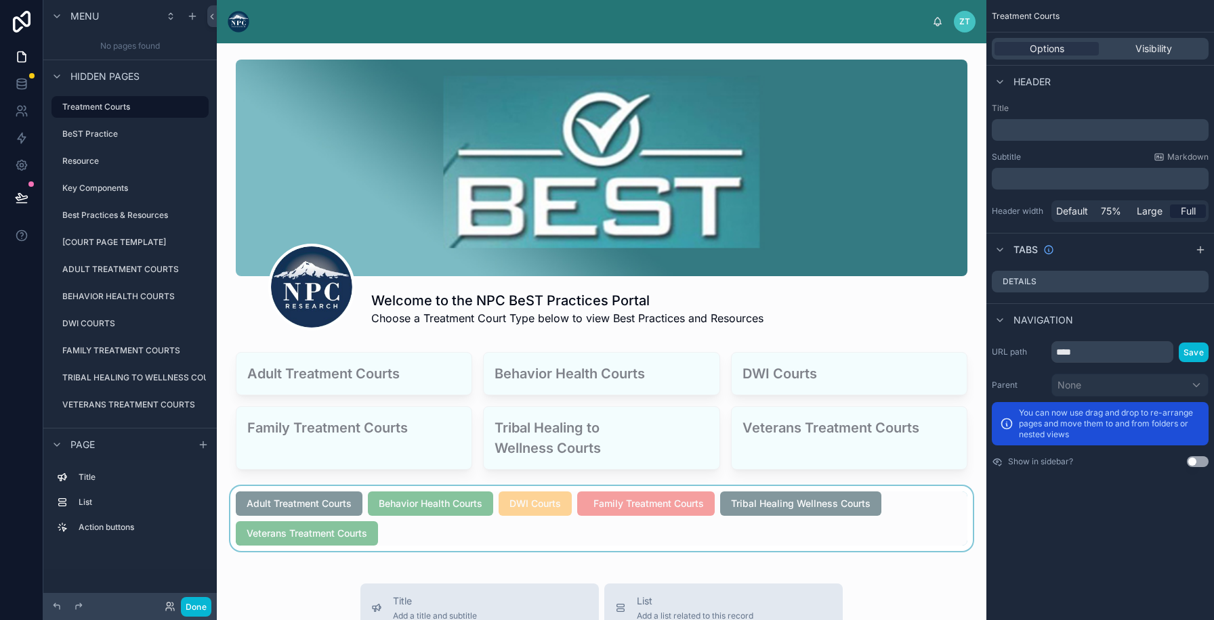
click at [413, 529] on div at bounding box center [602, 518] width 748 height 65
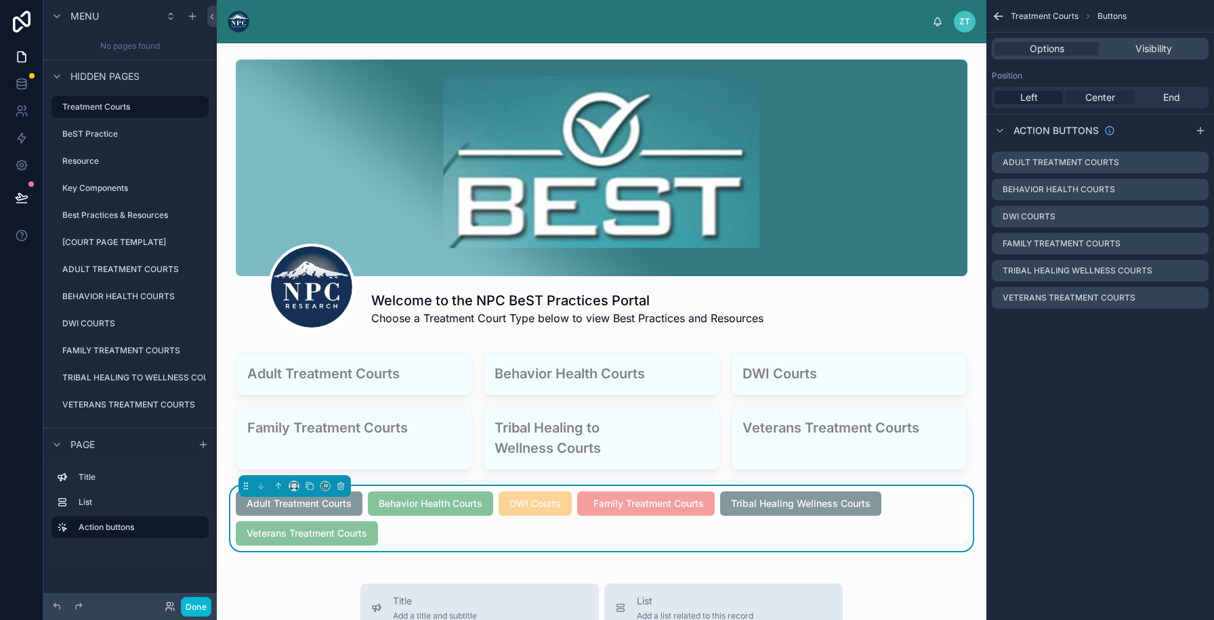
click at [1104, 94] on span "Center" at bounding box center [1100, 98] width 30 height 14
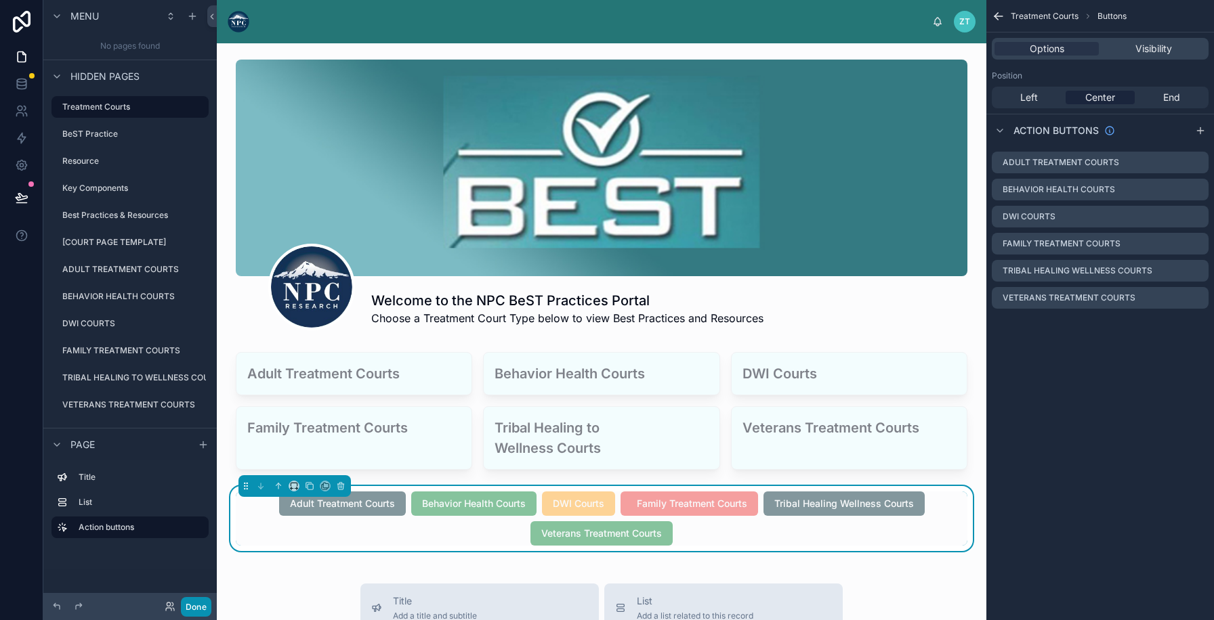
click at [206, 604] on button "Done" at bounding box center [196, 607] width 30 height 20
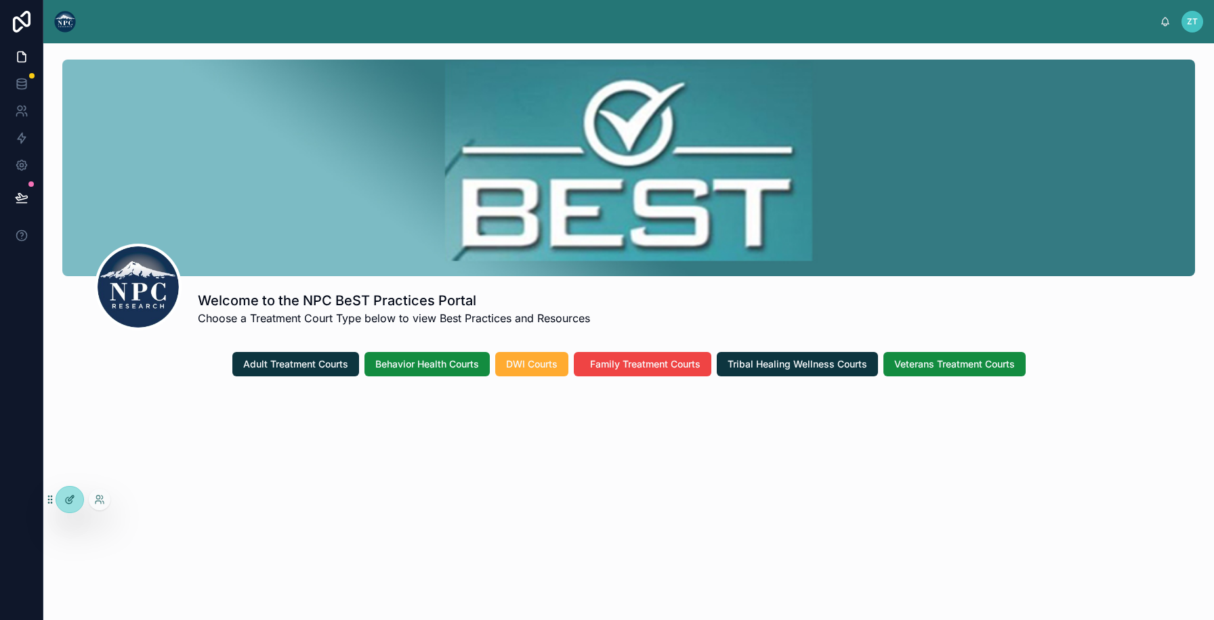
click at [69, 503] on icon at bounding box center [69, 501] width 6 height 6
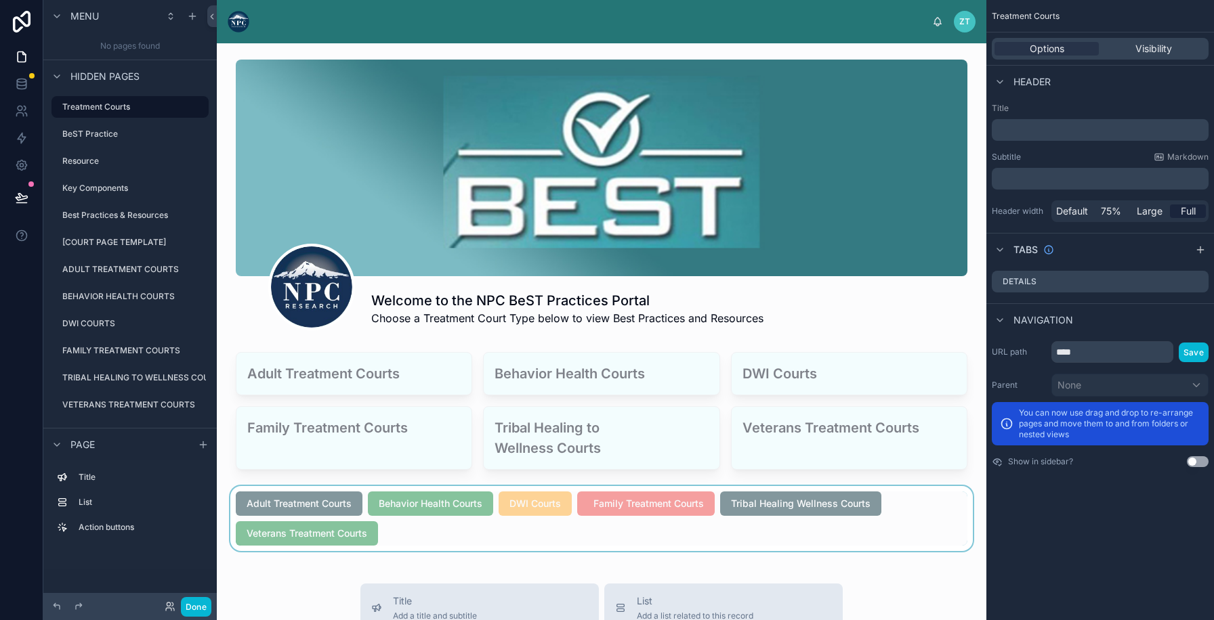
click at [410, 536] on div at bounding box center [602, 518] width 748 height 65
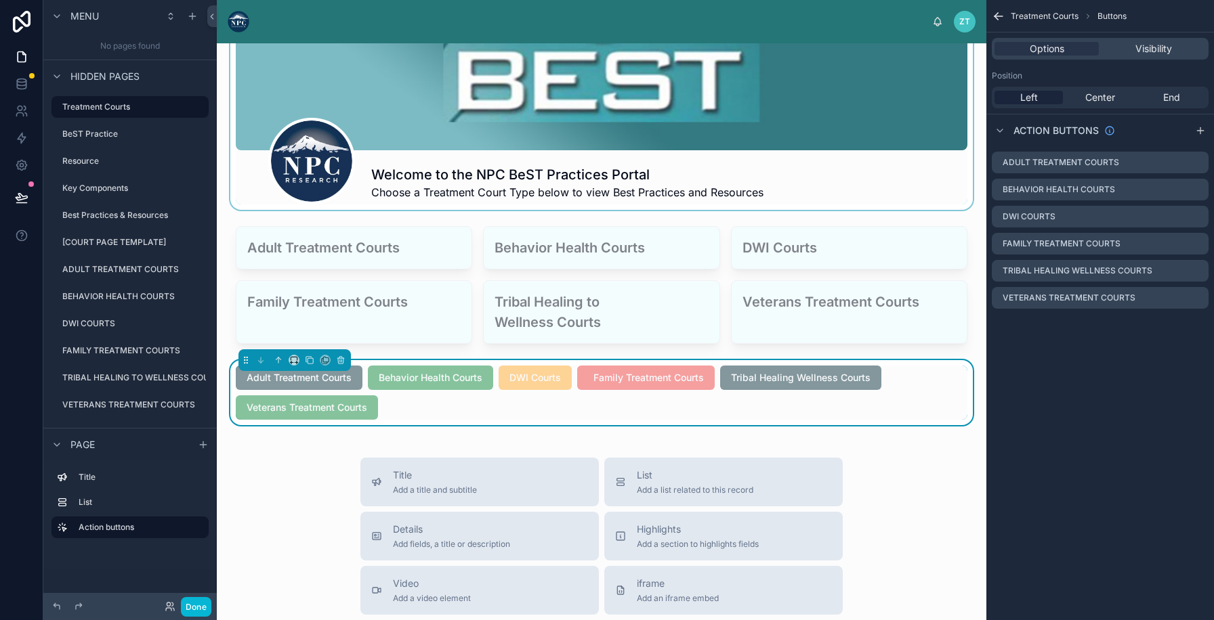
scroll to position [160, 0]
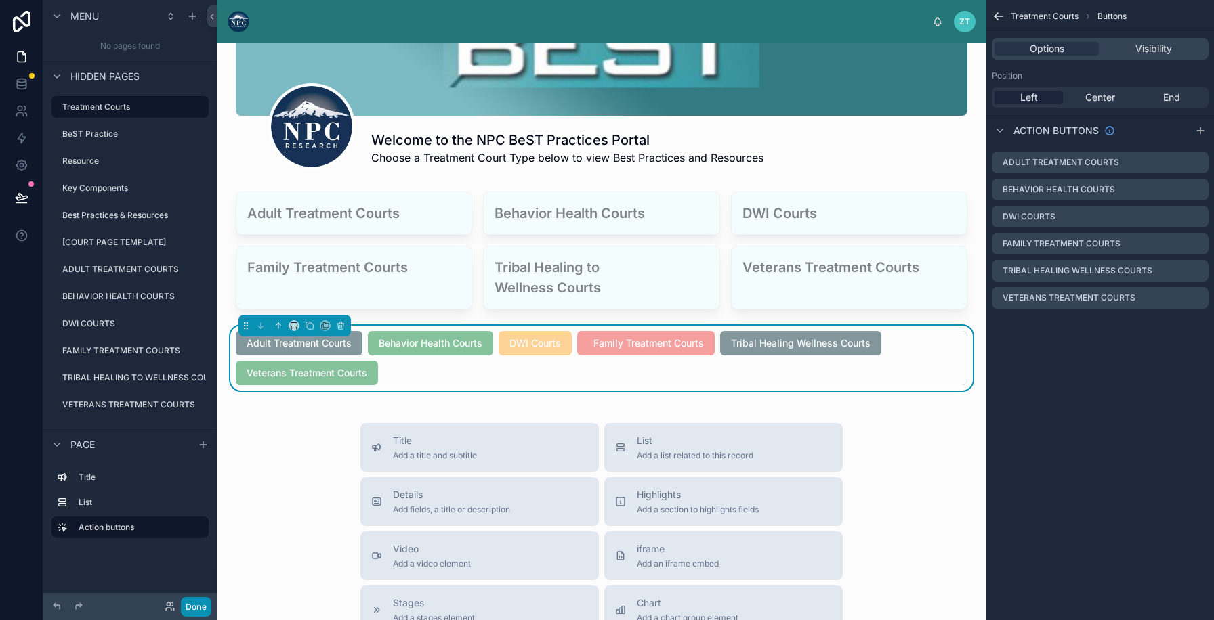
click at [200, 606] on button "Done" at bounding box center [196, 607] width 30 height 20
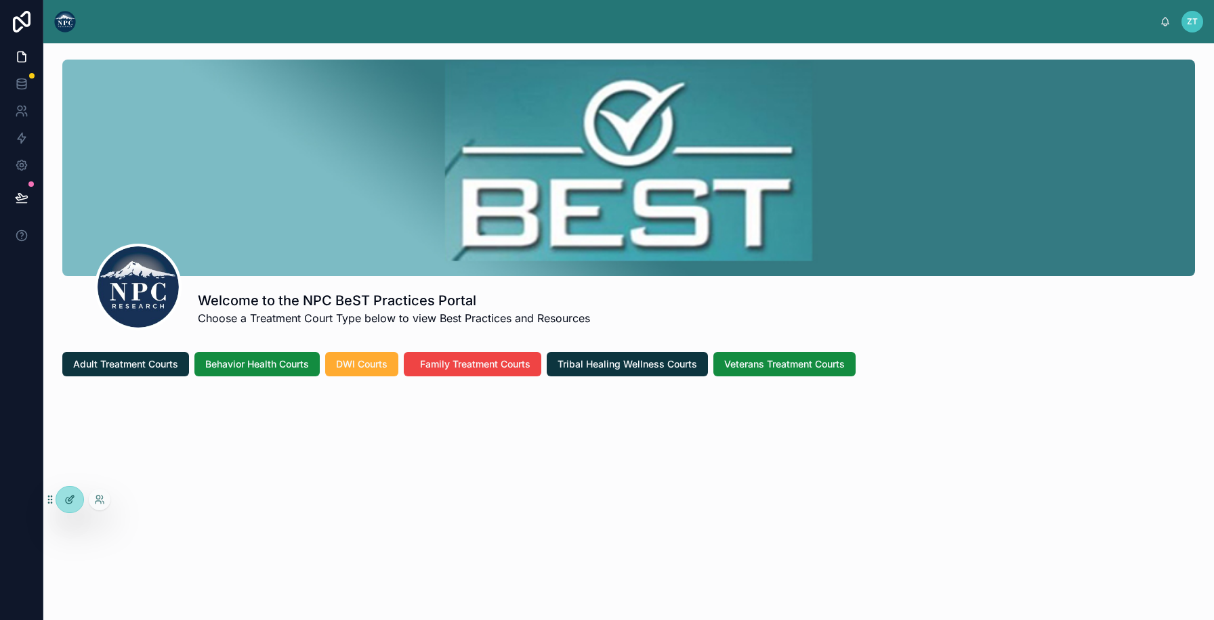
click at [72, 498] on icon at bounding box center [72, 496] width 1 height 1
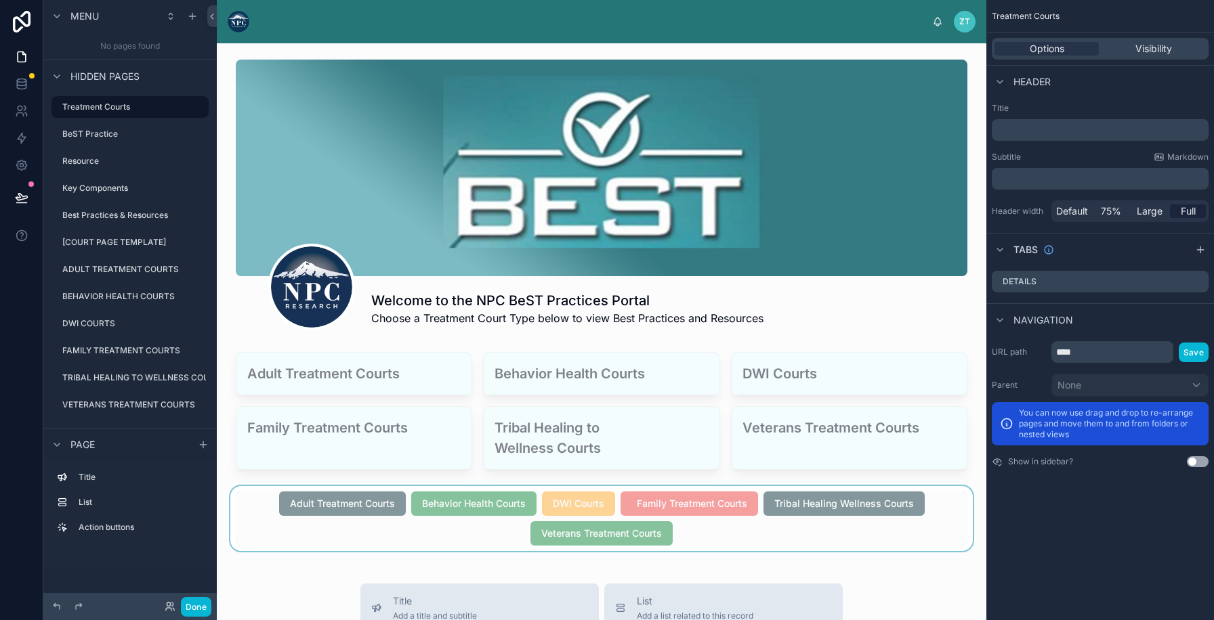
click at [586, 525] on div at bounding box center [602, 518] width 748 height 65
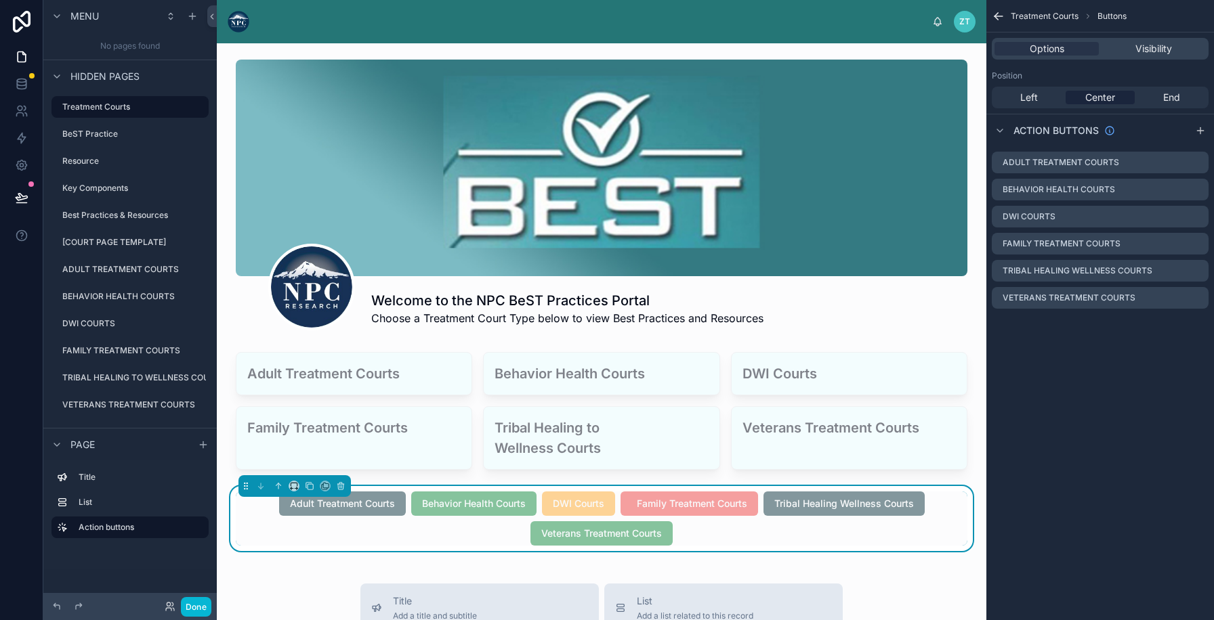
click at [1089, 102] on span "Center" at bounding box center [1100, 98] width 30 height 14
click at [197, 609] on button "Done" at bounding box center [196, 607] width 30 height 20
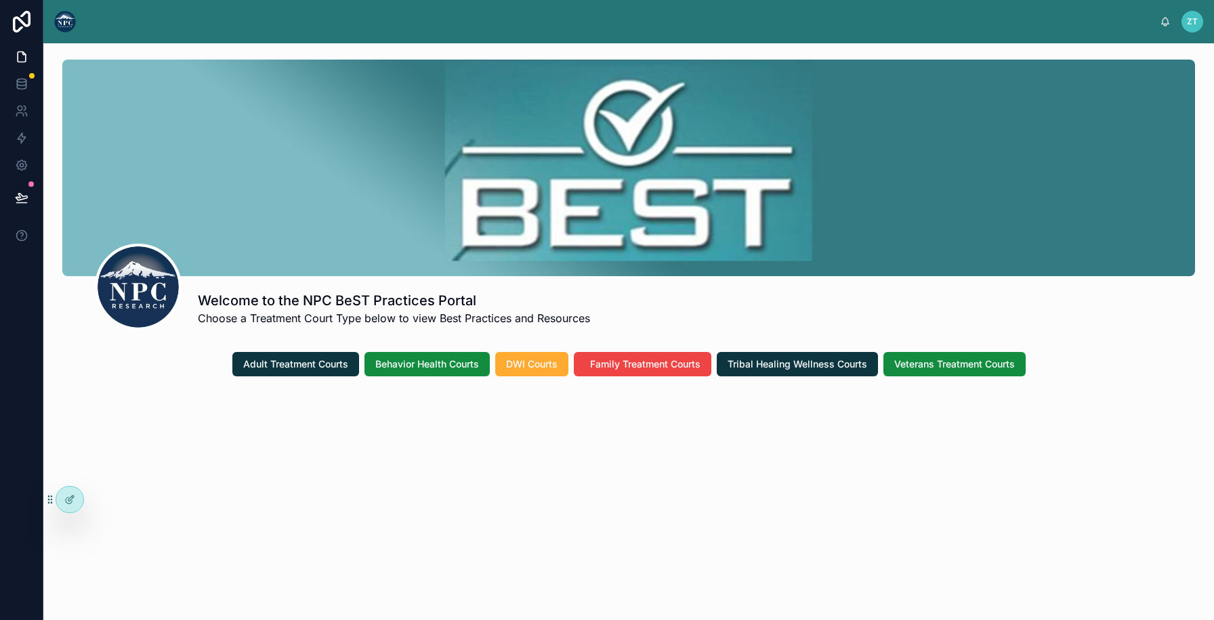
drag, startPoint x: 830, startPoint y: 108, endPoint x: 494, endPoint y: 127, distance: 336.4
click at [494, 127] on div at bounding box center [628, 168] width 1132 height 217
click at [66, 496] on icon at bounding box center [69, 499] width 11 height 11
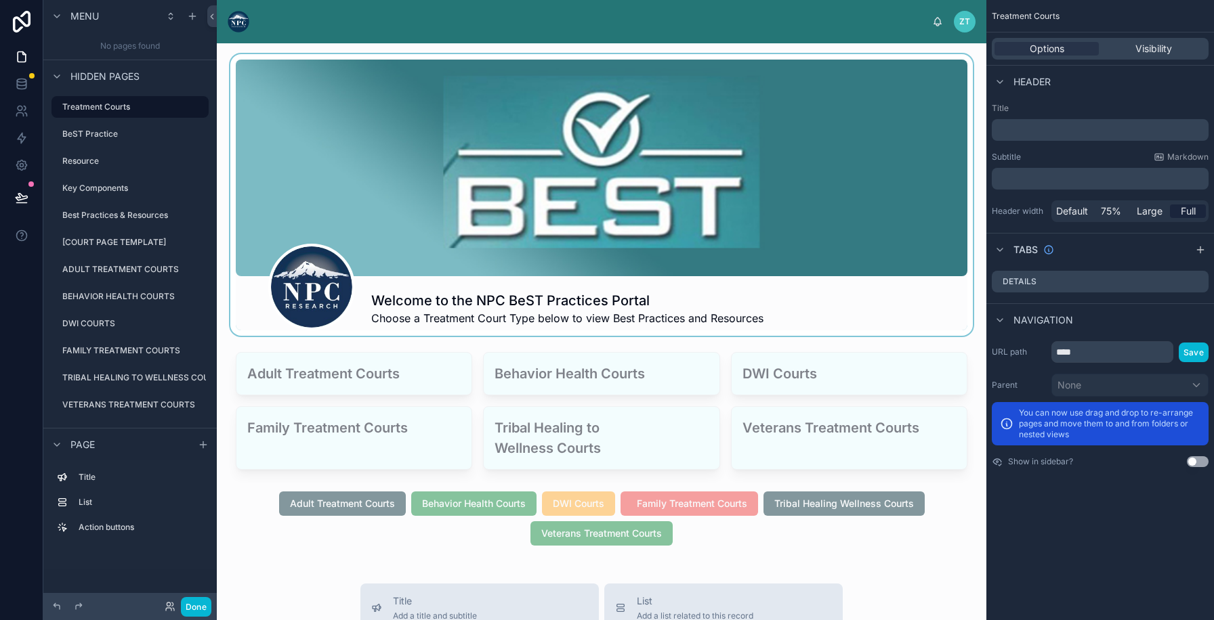
click at [381, 236] on div at bounding box center [602, 195] width 748 height 282
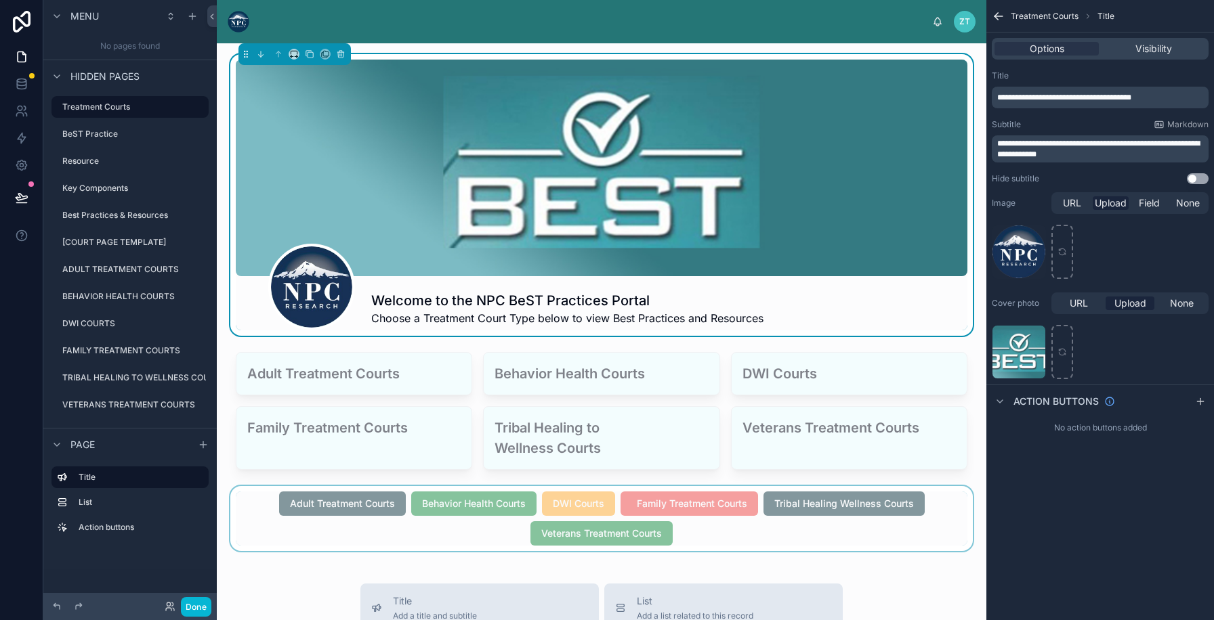
click at [362, 540] on div at bounding box center [602, 518] width 748 height 65
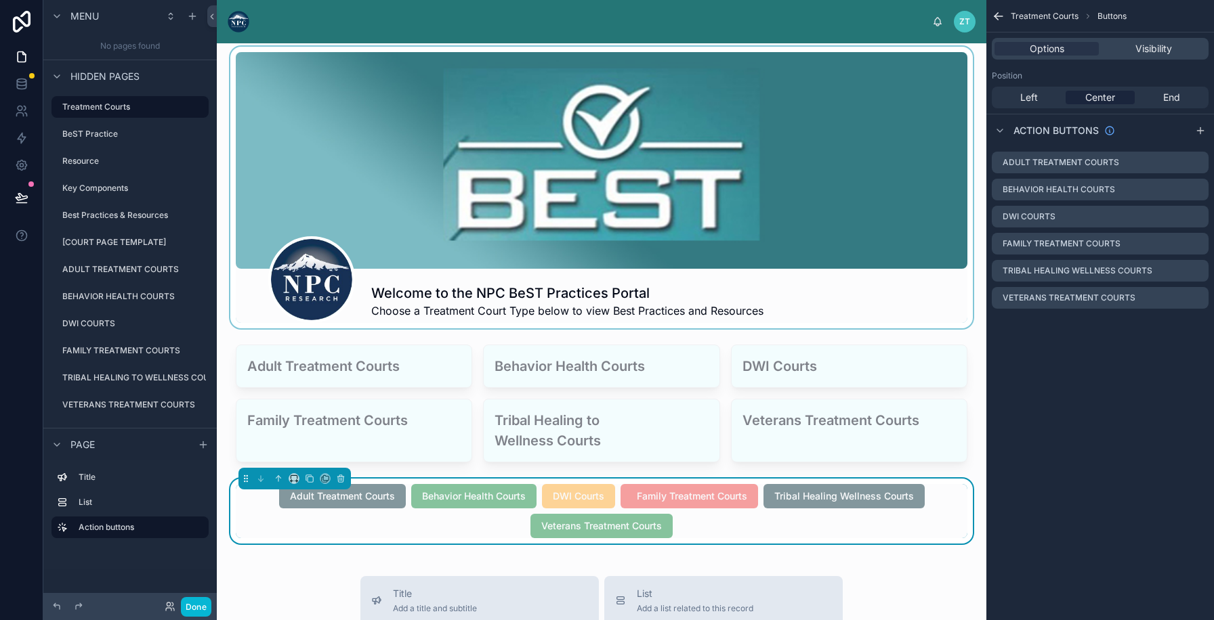
scroll to position [8, 0]
click at [619, 254] on div at bounding box center [602, 187] width 748 height 282
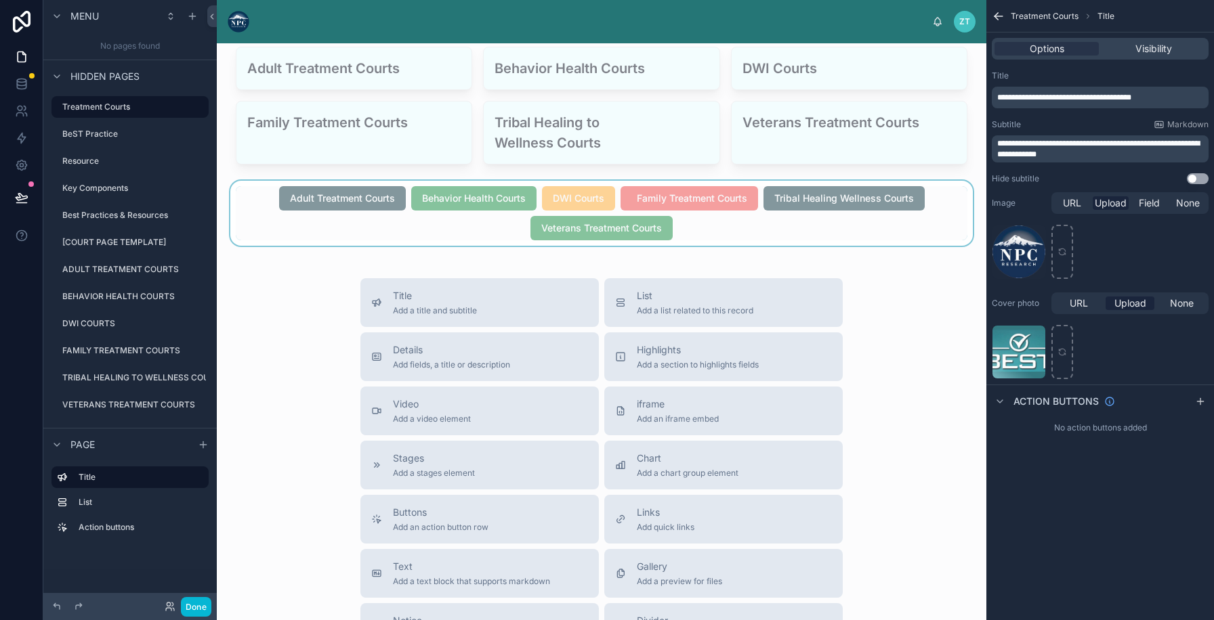
scroll to position [457, 0]
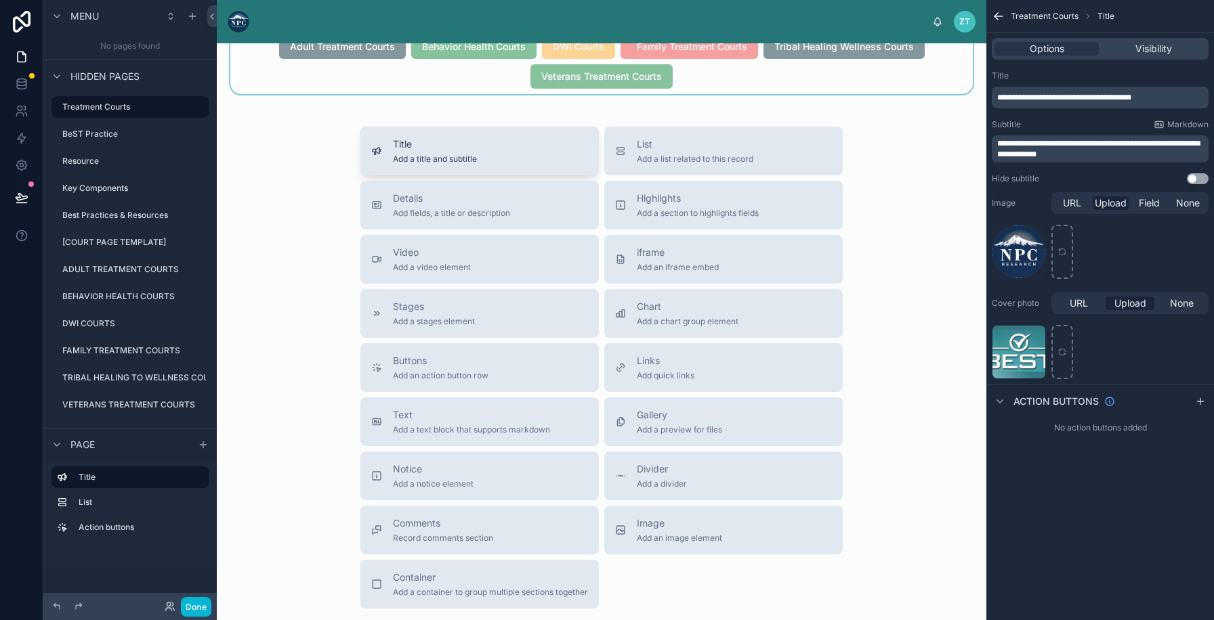
click at [427, 158] on span "Add a title and subtitle" at bounding box center [435, 159] width 84 height 11
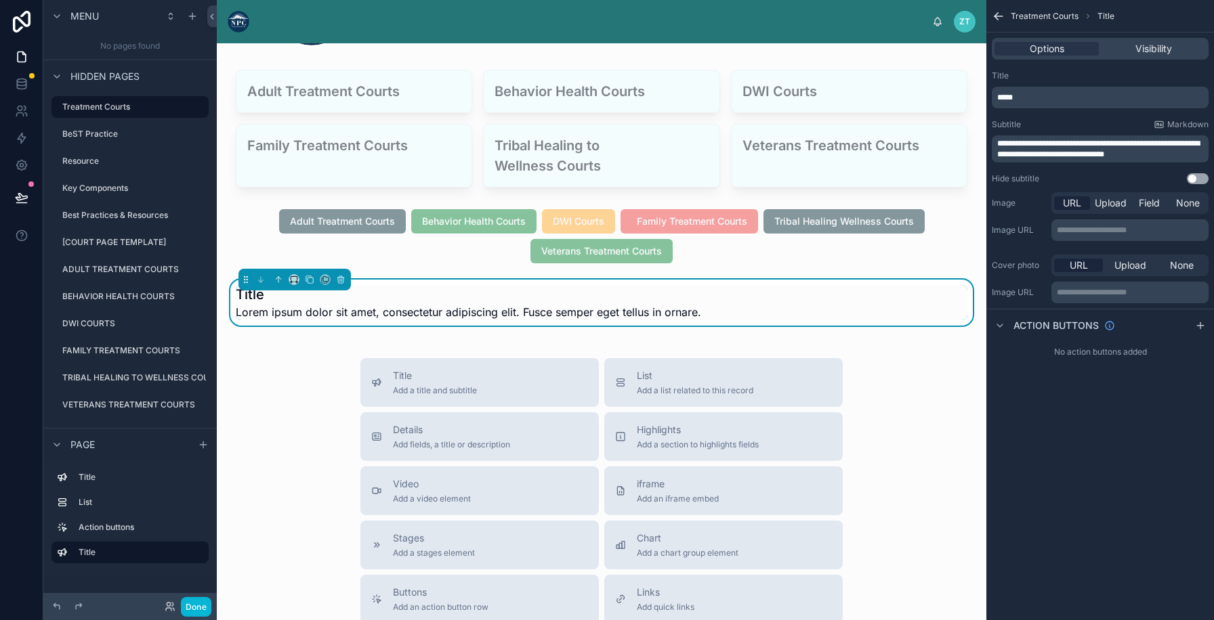
scroll to position [253, 0]
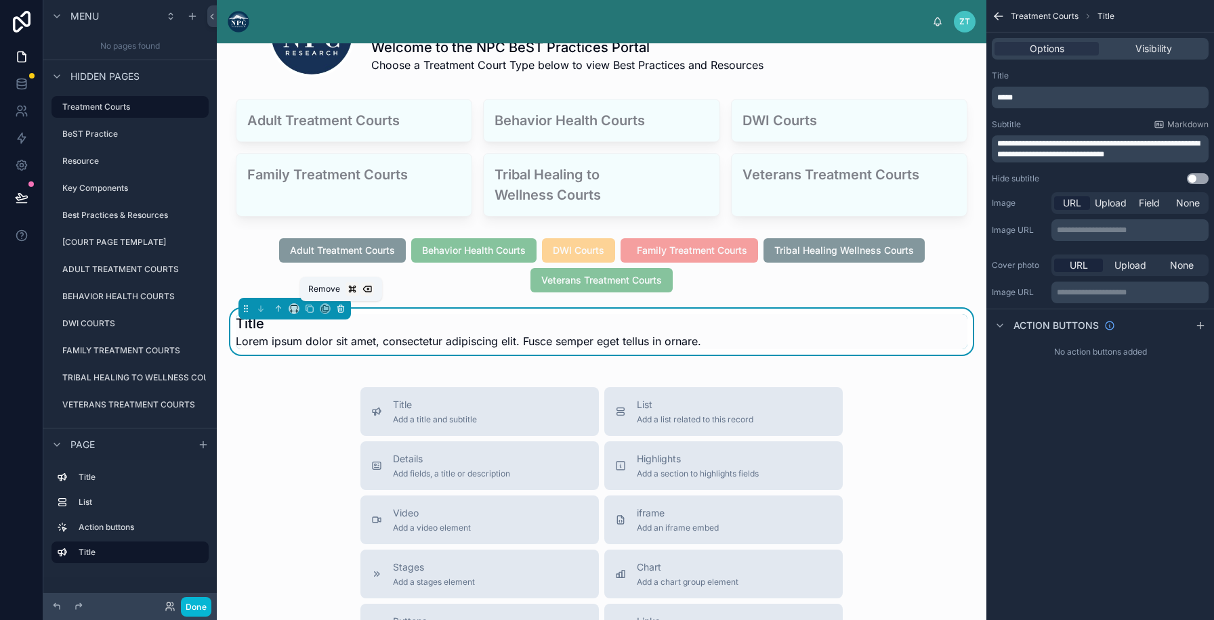
click at [341, 309] on icon at bounding box center [340, 308] width 9 height 9
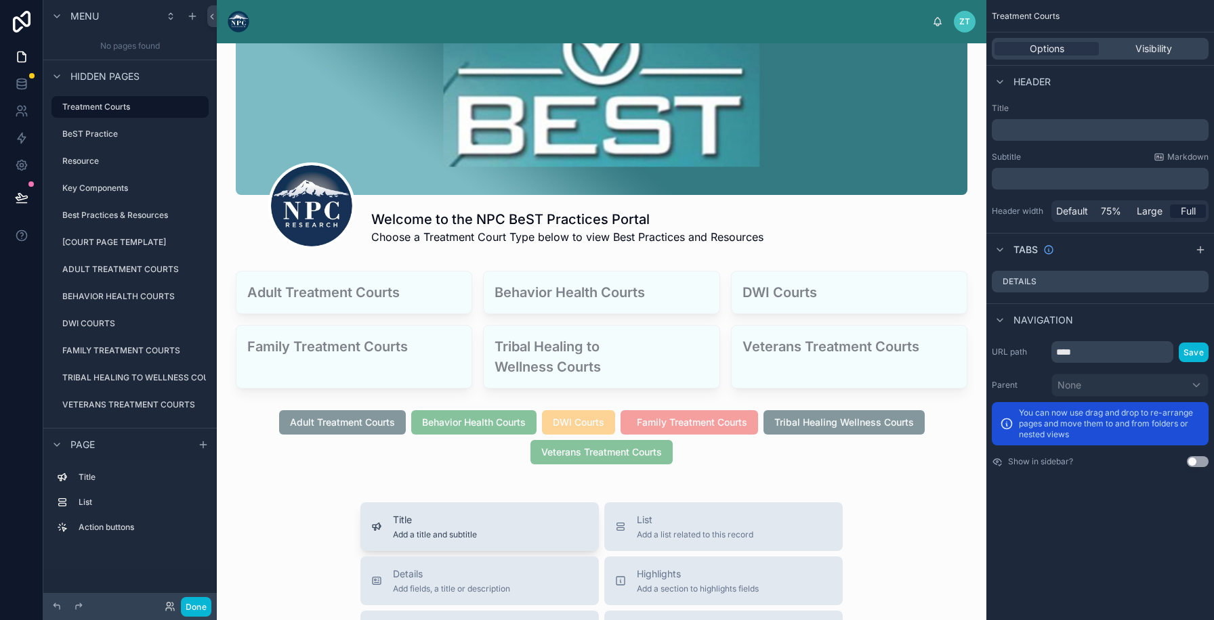
scroll to position [0, 0]
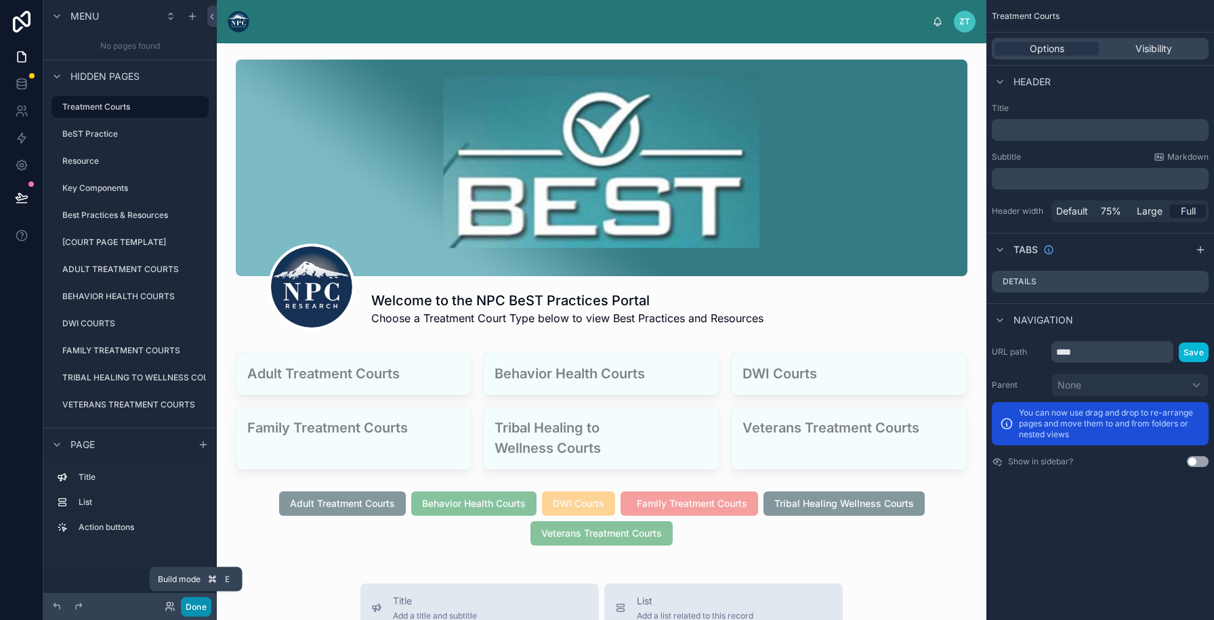
click at [194, 605] on button "Done" at bounding box center [196, 607] width 30 height 20
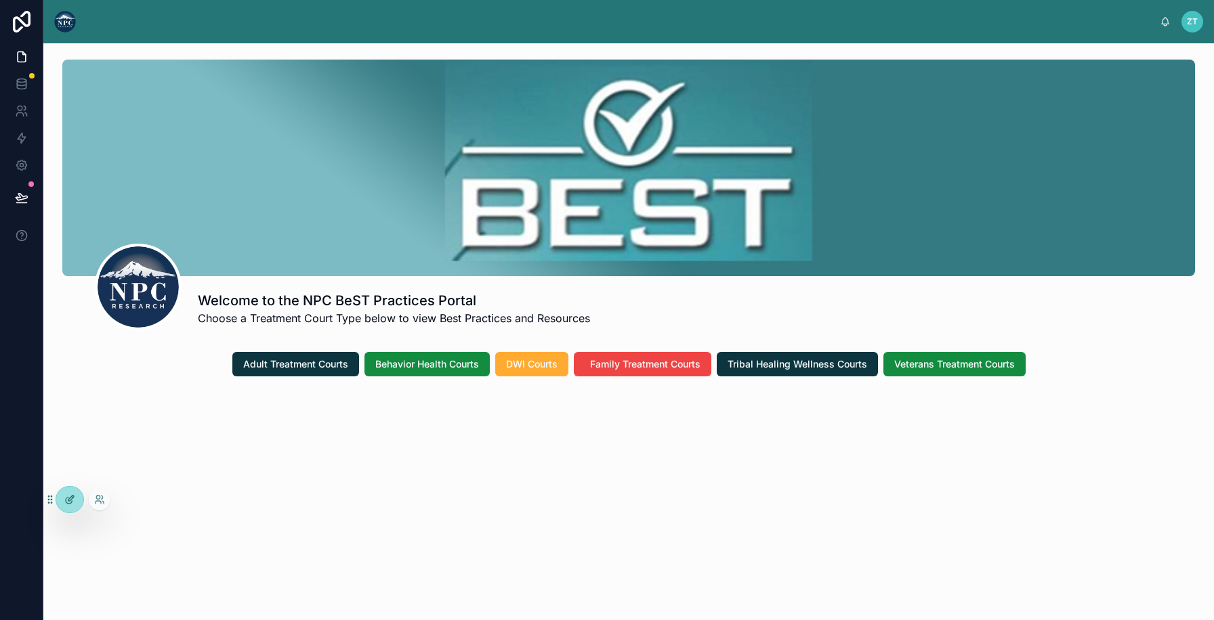
click at [79, 492] on div at bounding box center [69, 500] width 27 height 26
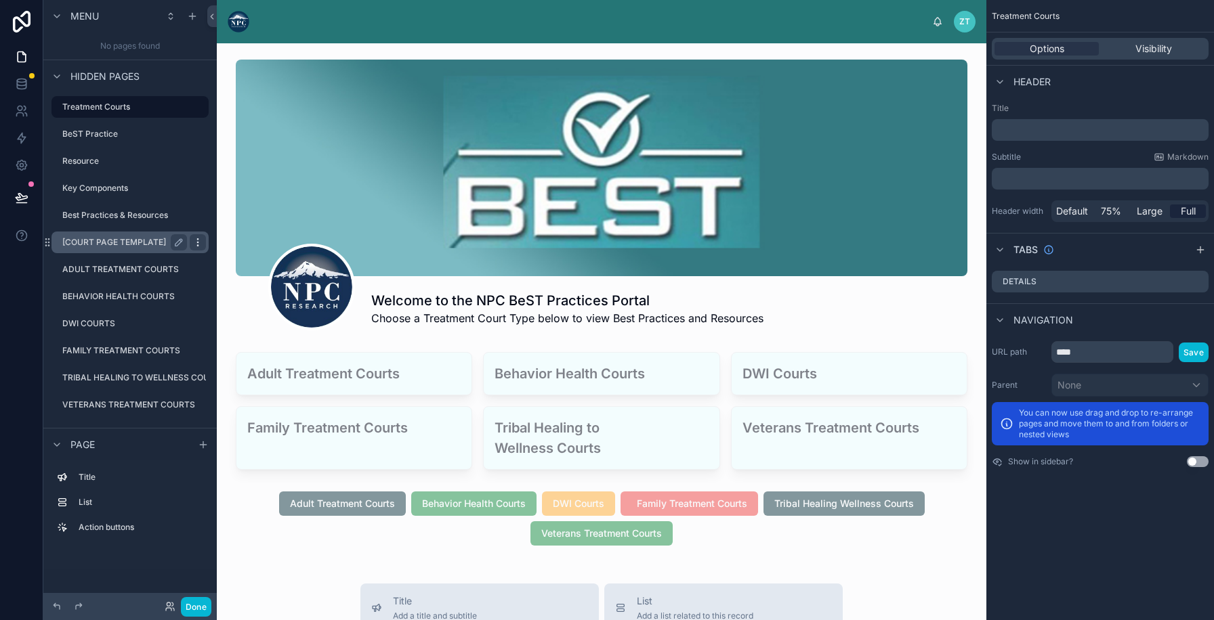
click at [194, 241] on icon "scrollable content" at bounding box center [197, 242] width 11 height 11
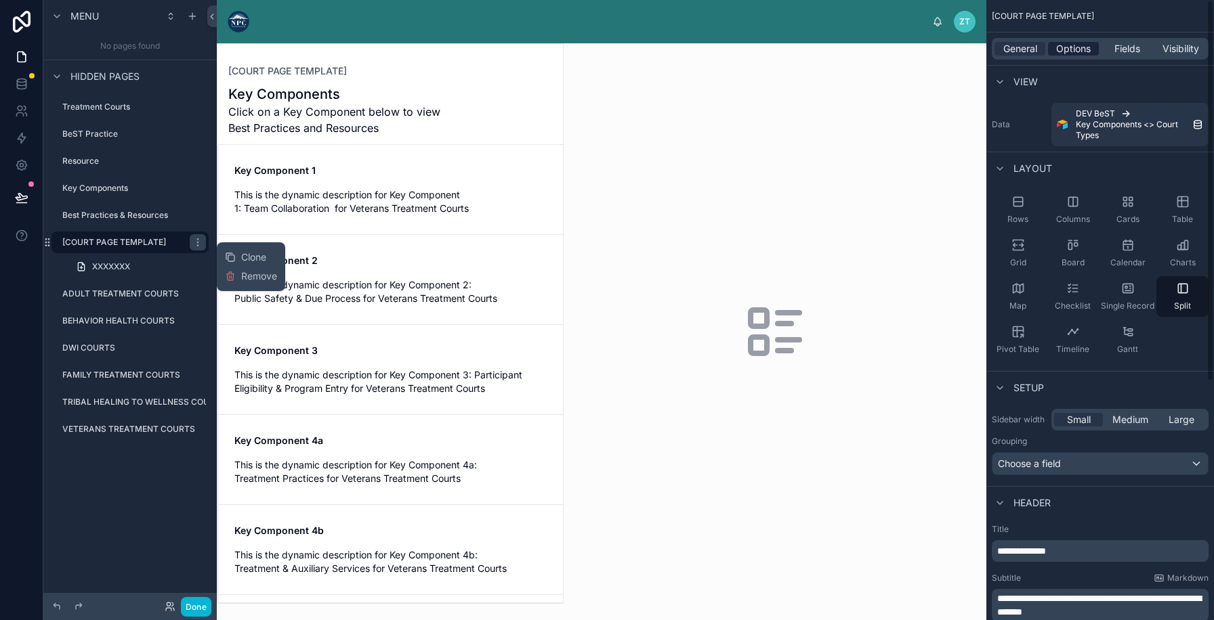
click at [1079, 44] on span "Options" at bounding box center [1073, 49] width 35 height 14
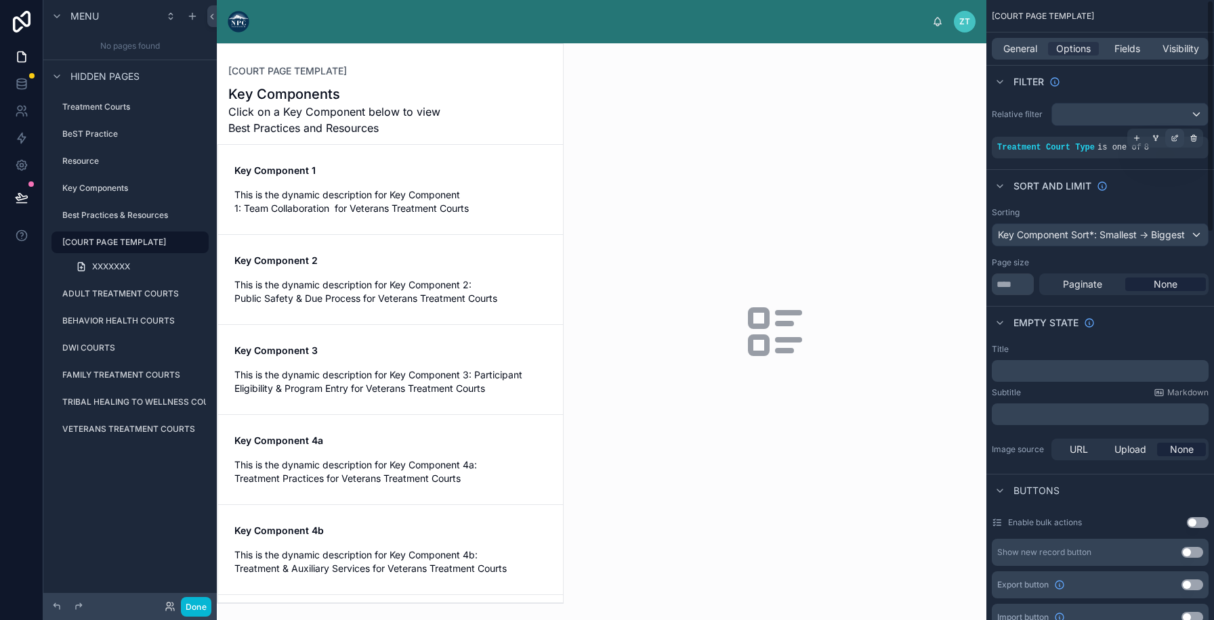
click at [1172, 139] on icon "scrollable content" at bounding box center [1174, 139] width 5 height 5
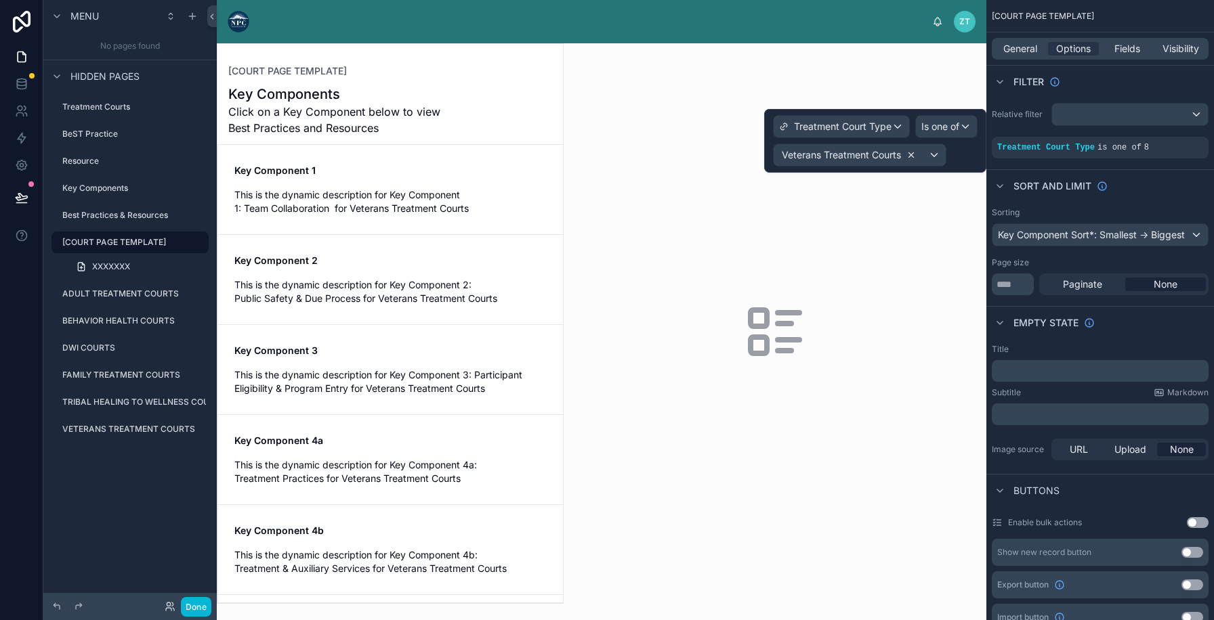
click at [910, 156] on icon at bounding box center [910, 154] width 9 height 9
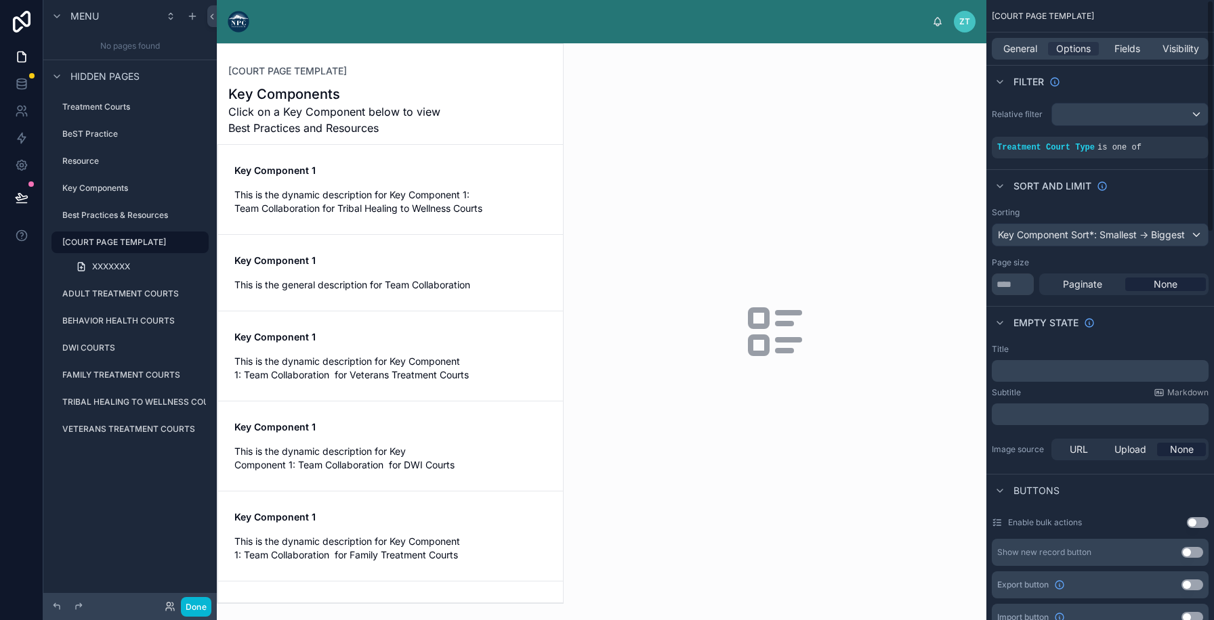
click at [1138, 185] on div "Sort And Limit" at bounding box center [1100, 185] width 228 height 33
click at [195, 605] on button "Done" at bounding box center [196, 607] width 30 height 20
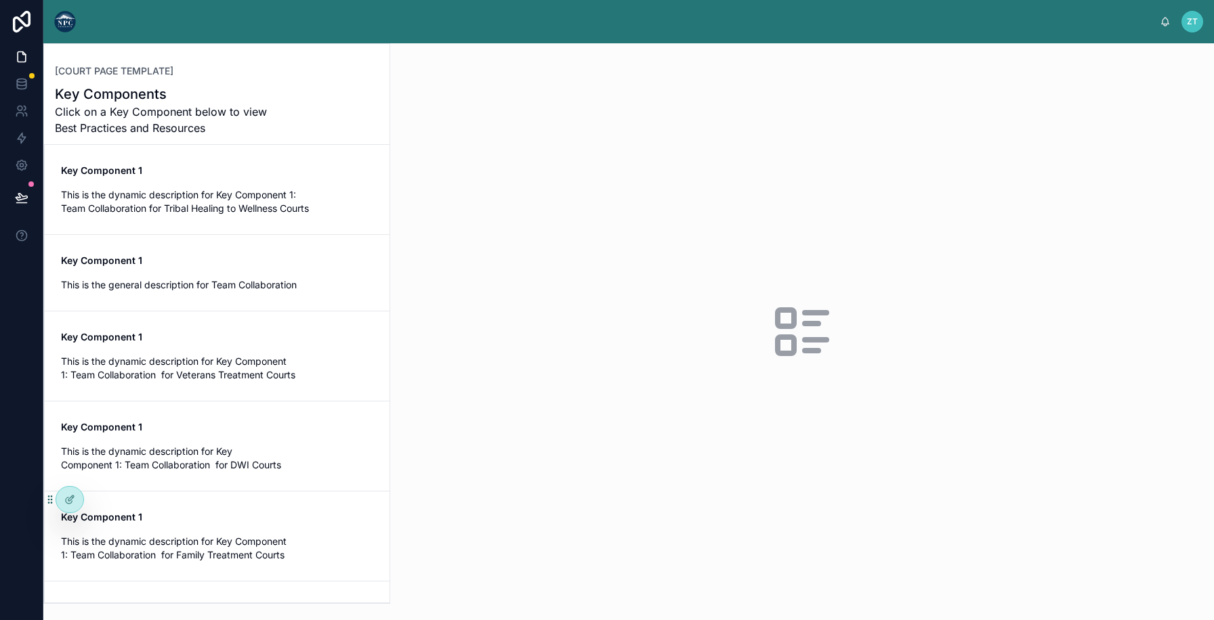
click at [67, 33] on div at bounding box center [65, 21] width 22 height 43
click at [65, 20] on img at bounding box center [65, 22] width 22 height 22
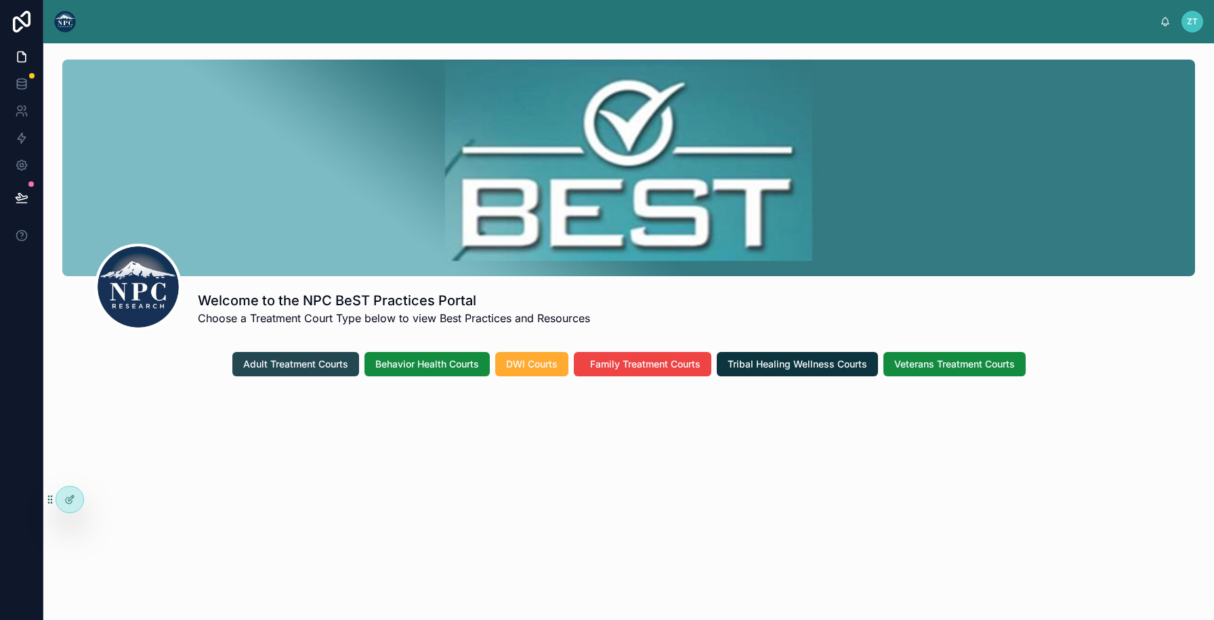
click at [286, 364] on span "Adult Treatment Courts" at bounding box center [295, 365] width 105 height 14
click at [447, 358] on span "Behavior Health Courts" at bounding box center [427, 365] width 104 height 14
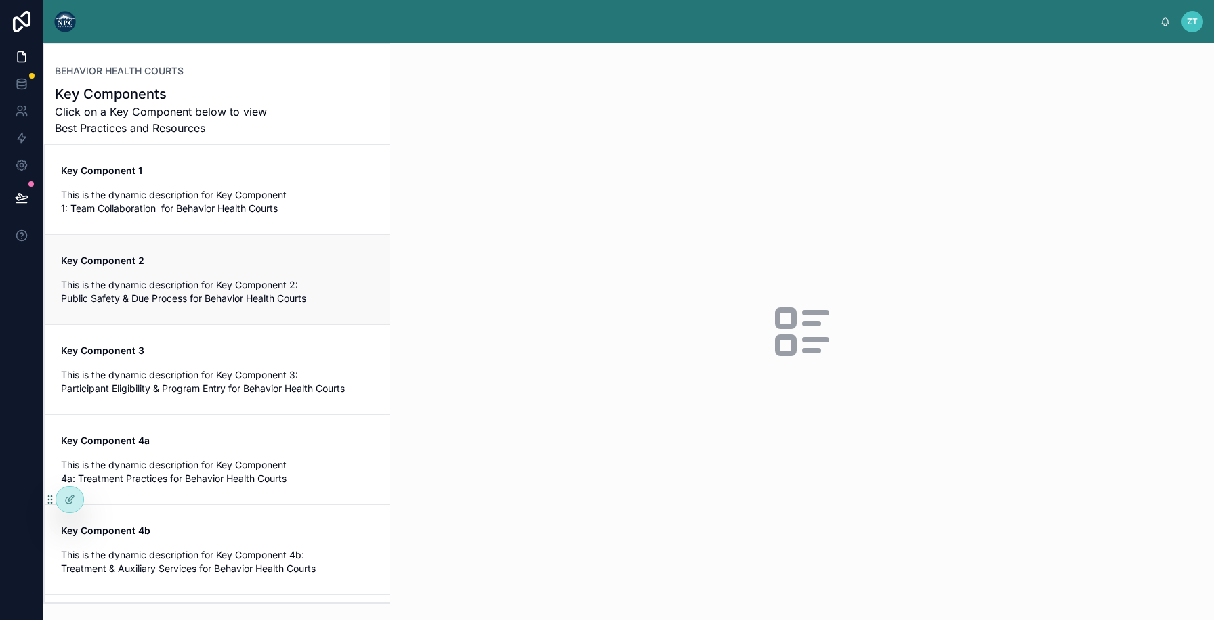
click at [243, 291] on span "This is the dynamic description for Key Component 2: Public Safety & Due Proces…" at bounding box center [217, 291] width 312 height 27
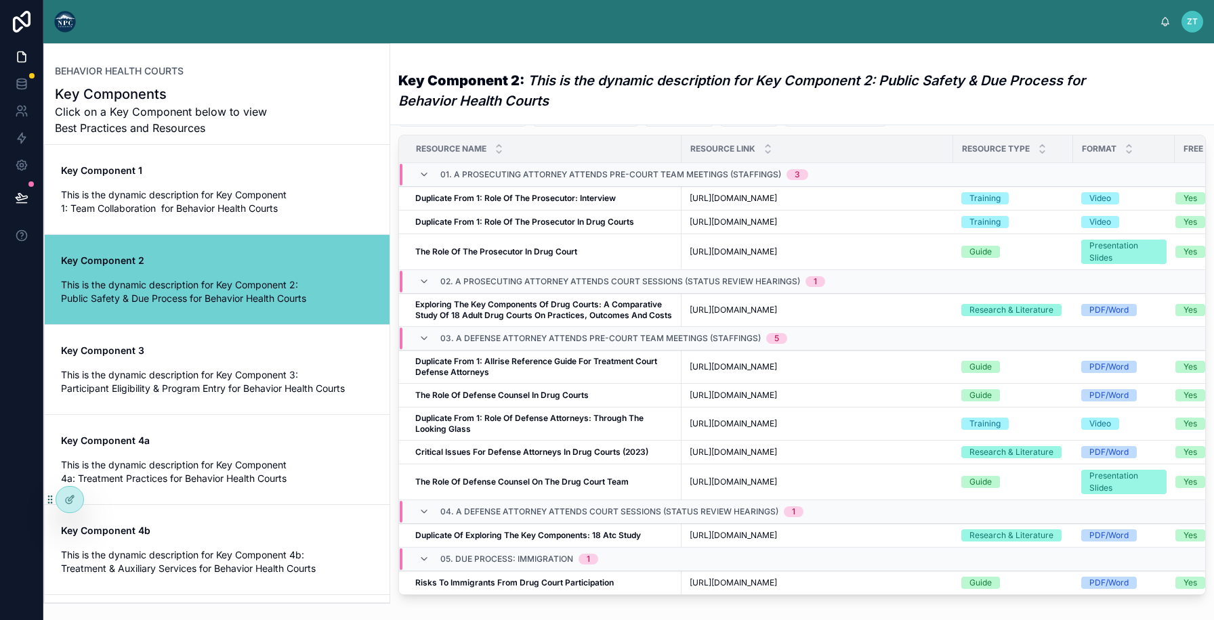
scroll to position [374, 0]
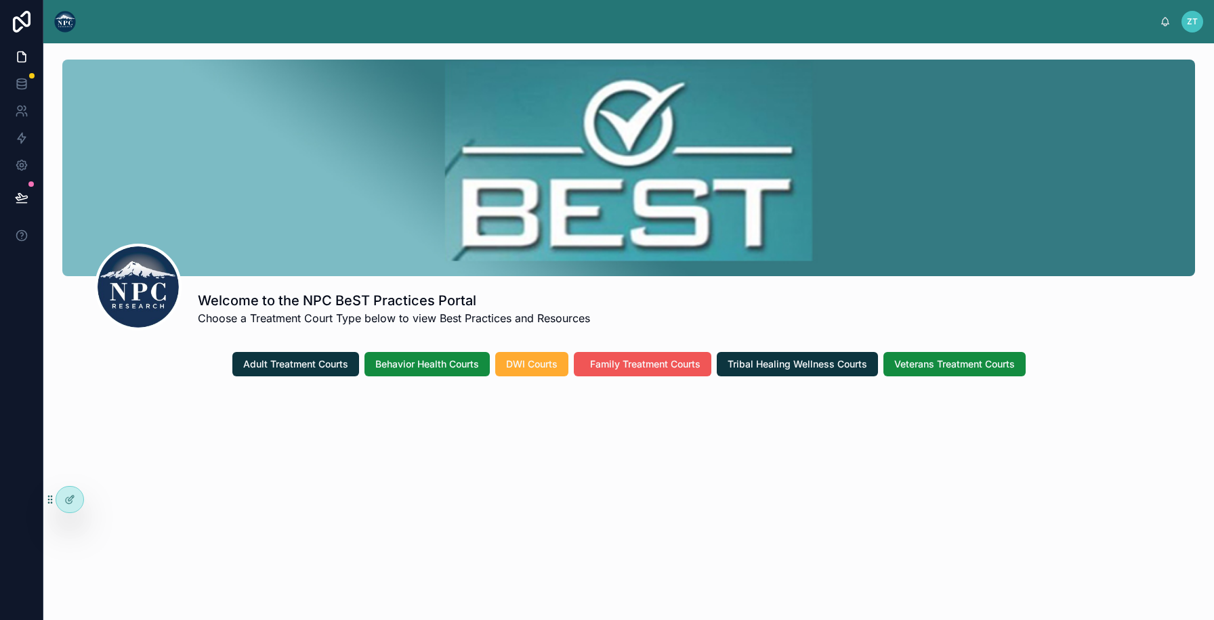
click at [635, 359] on span "Family Treatment Courts" at bounding box center [645, 365] width 110 height 14
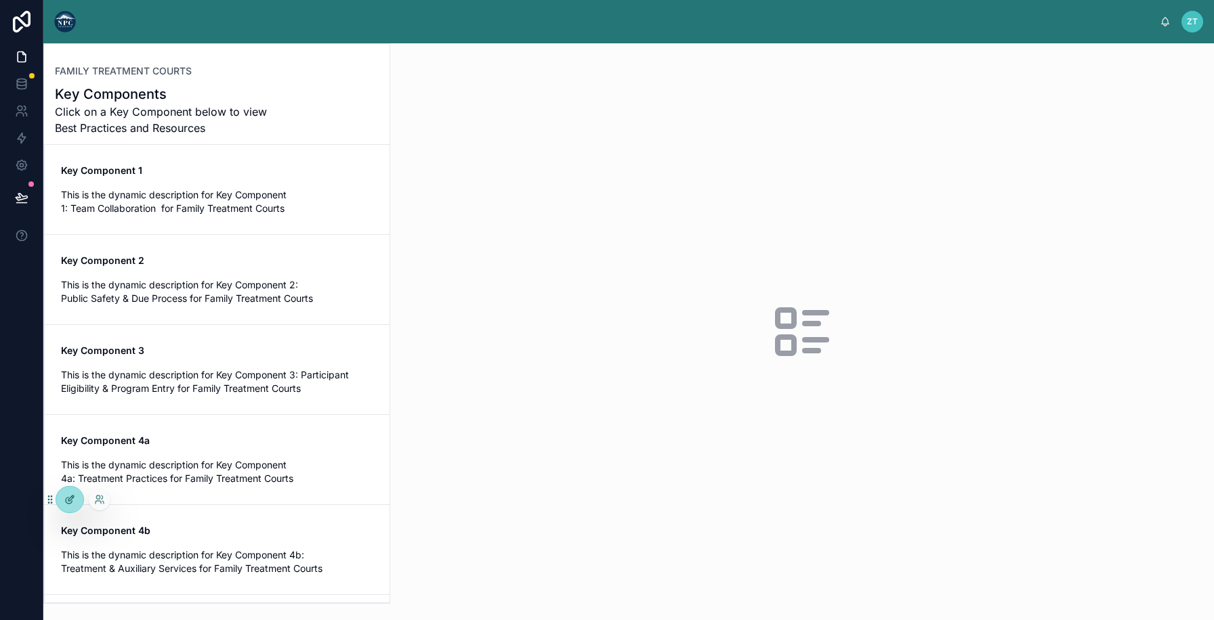
click at [69, 500] on icon at bounding box center [69, 499] width 11 height 11
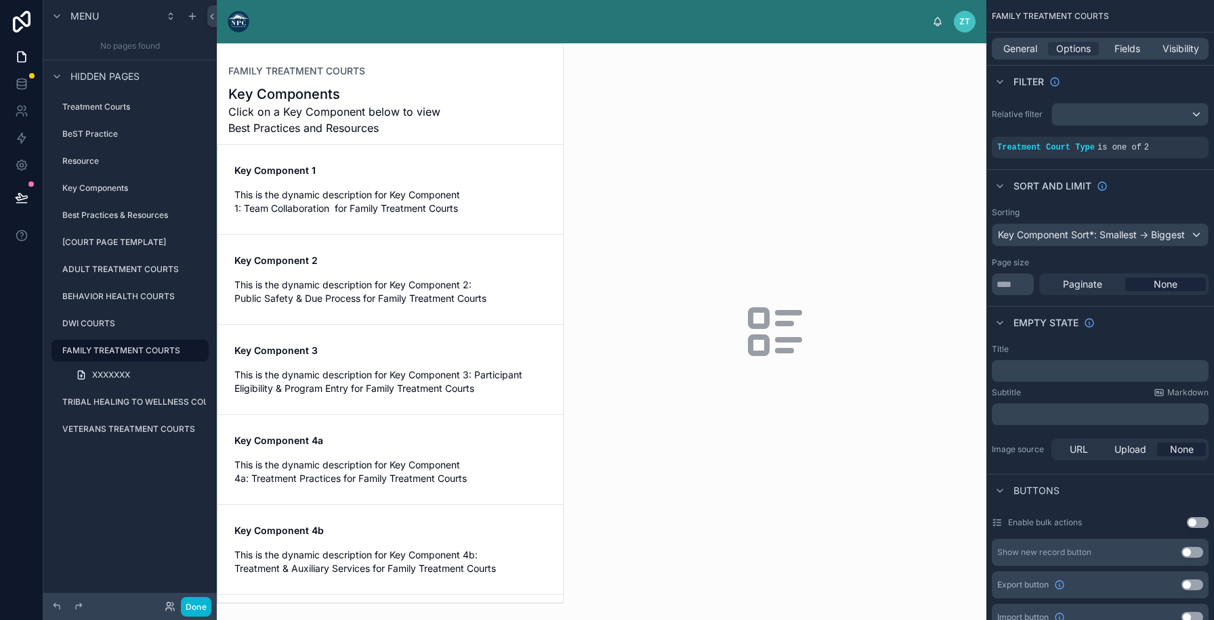
click at [318, 282] on div at bounding box center [389, 323] width 345 height 559
click at [196, 605] on button "Done" at bounding box center [196, 607] width 30 height 20
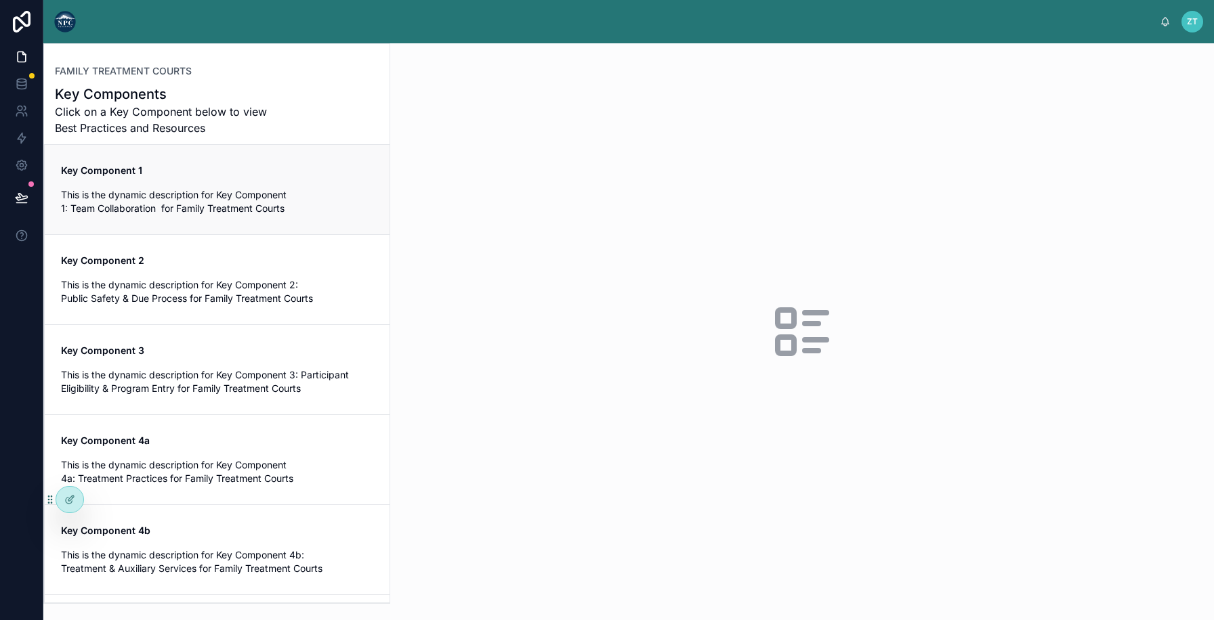
click at [297, 202] on span "This is the dynamic description for Key Component 1: Team Collaboration for Fam…" at bounding box center [217, 201] width 312 height 27
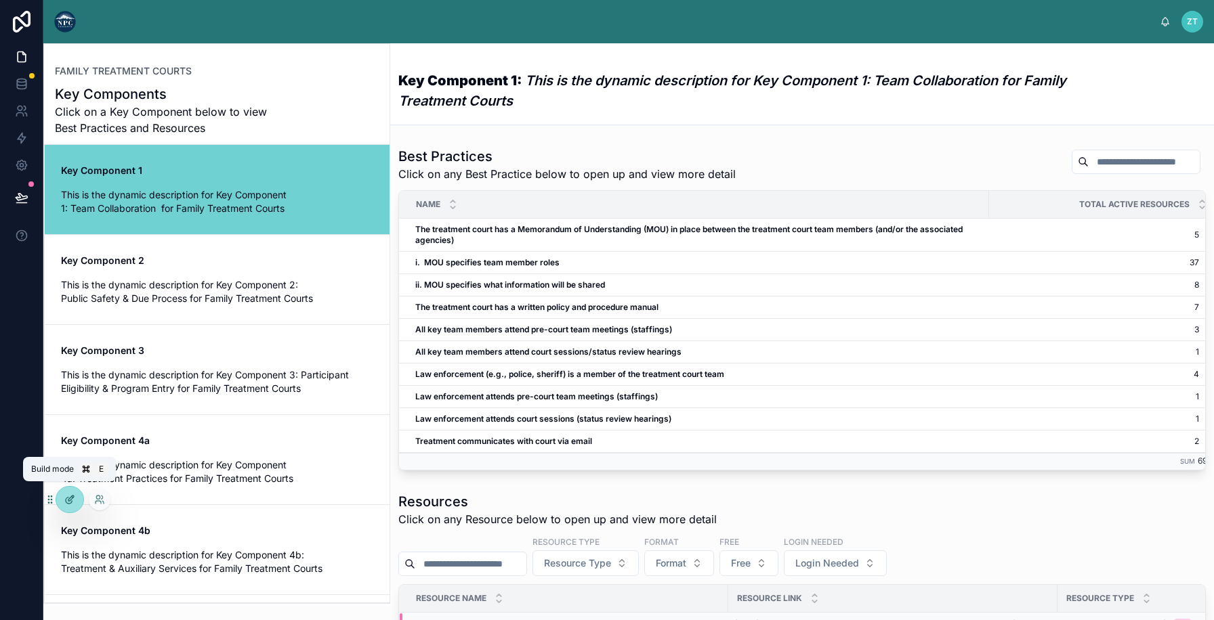
click at [65, 500] on icon at bounding box center [69, 499] width 11 height 11
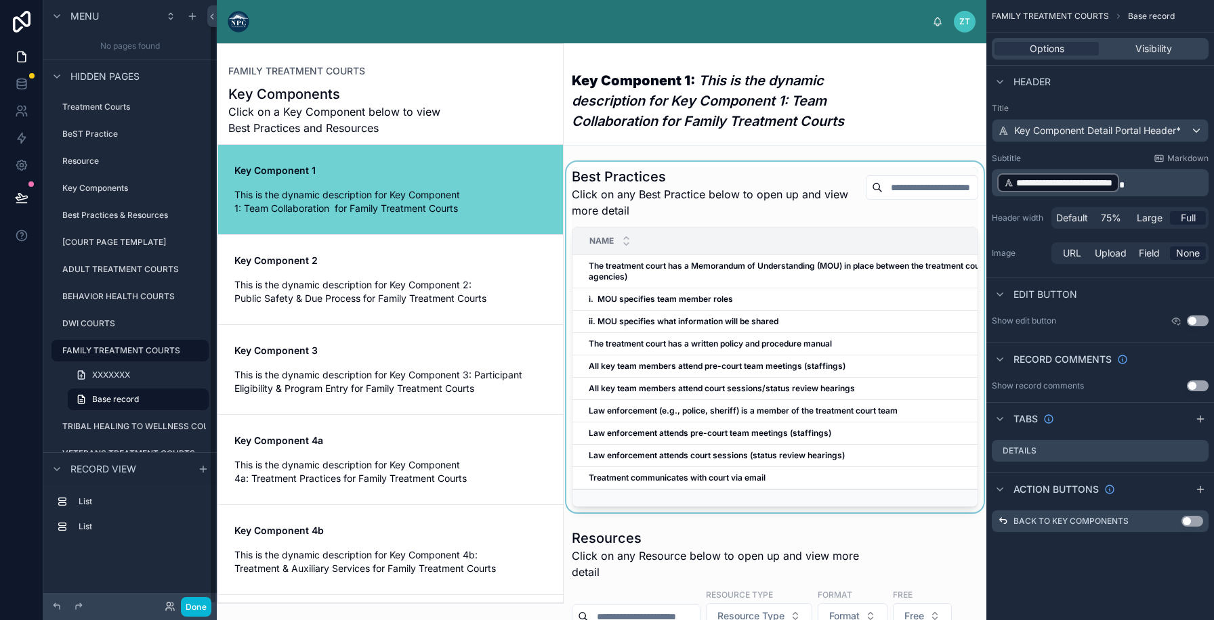
scroll to position [24, 0]
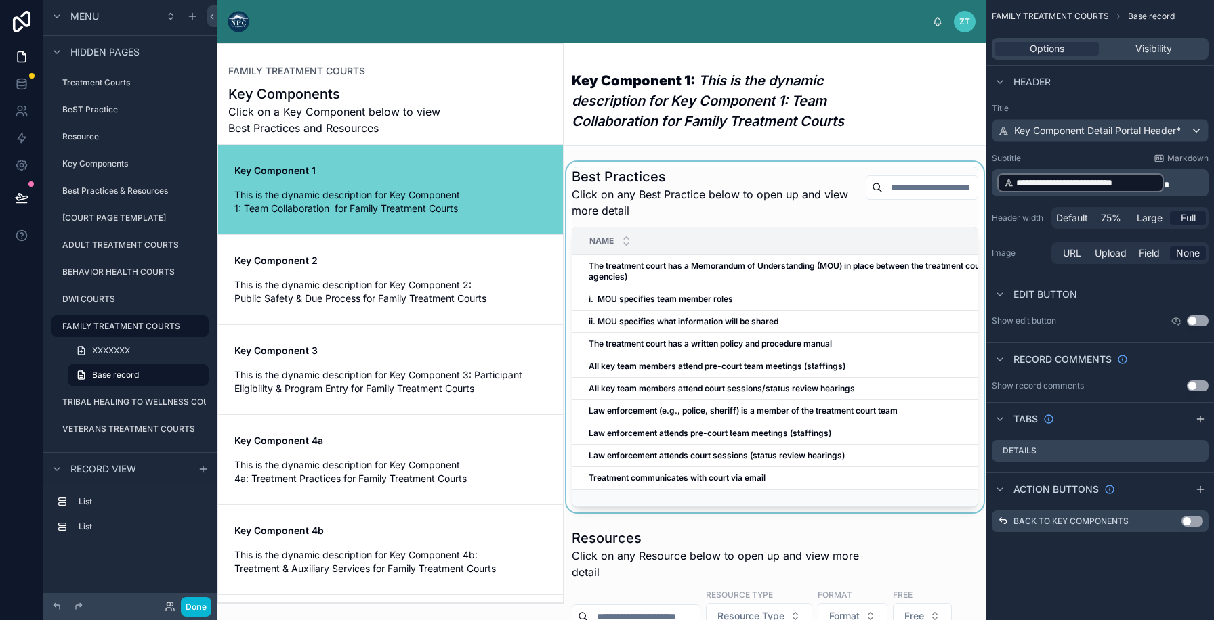
click at [786, 218] on div at bounding box center [774, 337] width 423 height 351
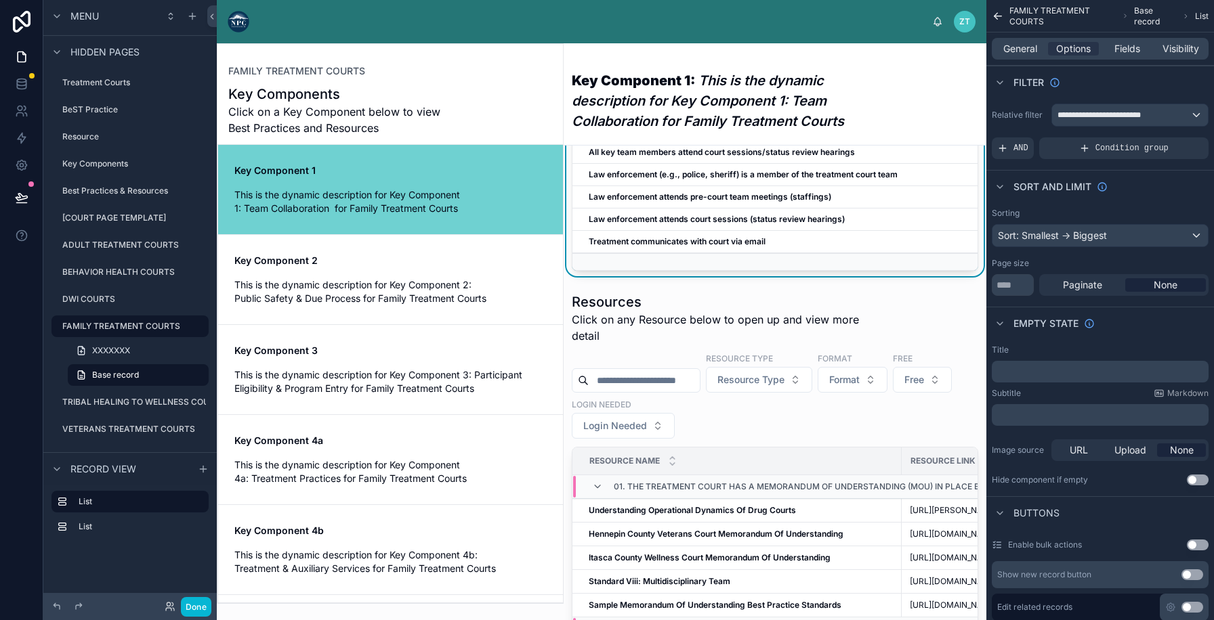
scroll to position [335, 0]
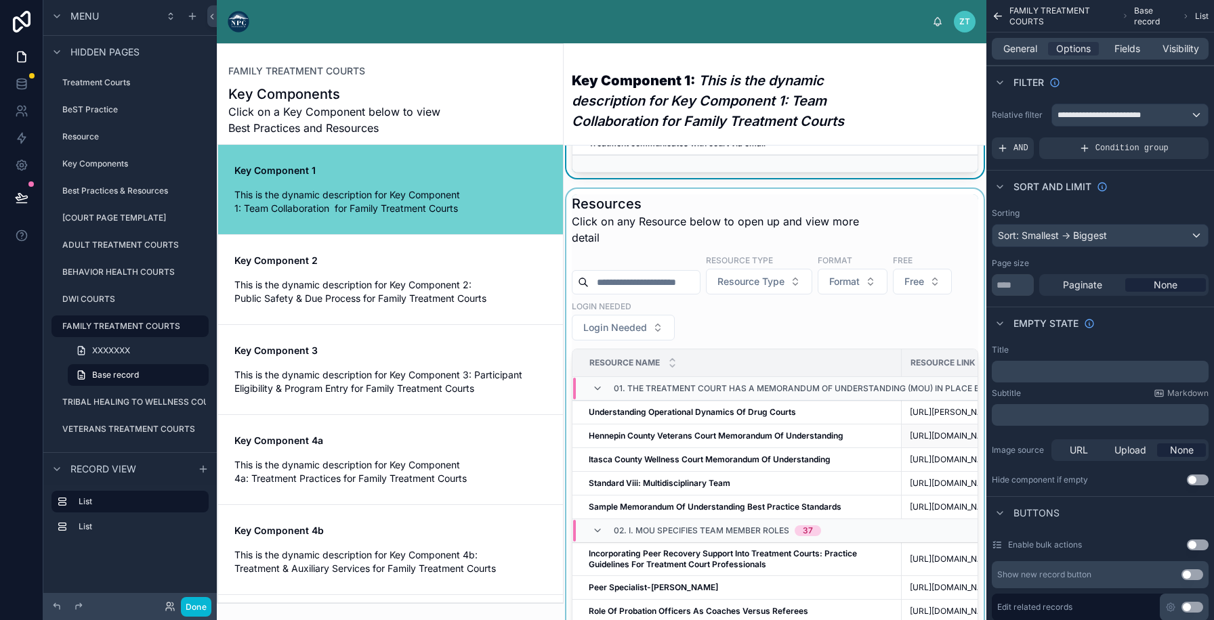
click at [688, 448] on td "Hennepin County Veterans Court Memorandum Of Understanding Hennepin County Vete…" at bounding box center [736, 437] width 329 height 24
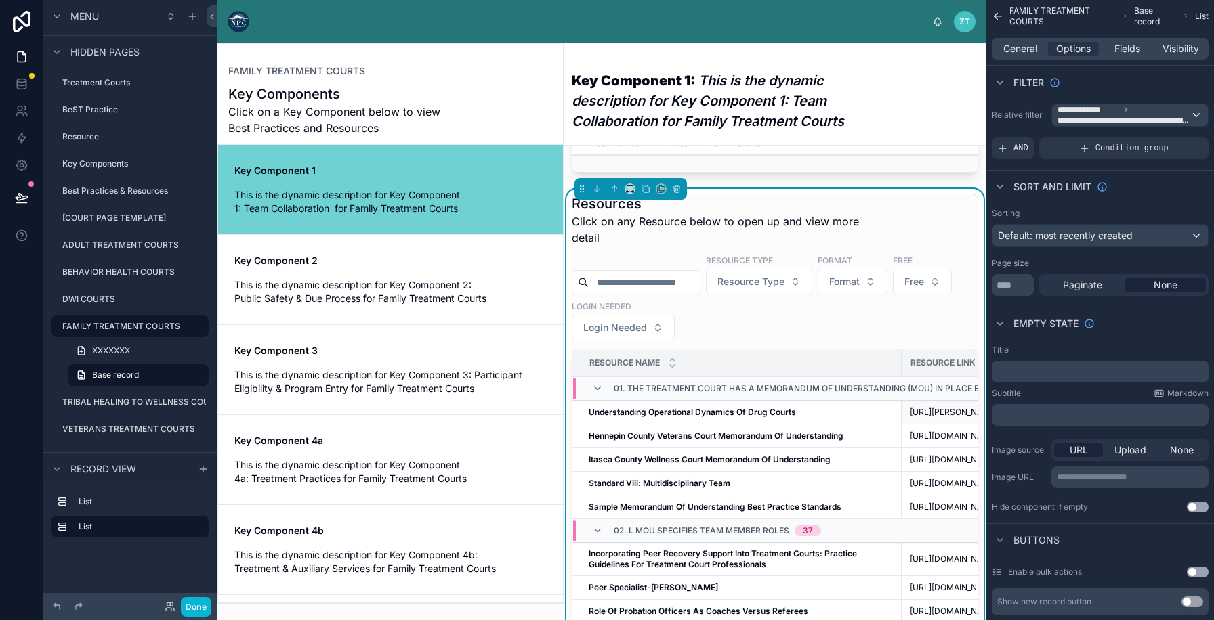
click at [694, 414] on td "Understanding Operational Dynamics Of Drug Courts Understanding Operational Dyn…" at bounding box center [736, 413] width 329 height 24
click at [681, 425] on td "Understanding Operational Dynamics Of Drug Courts Understanding Operational Dyn…" at bounding box center [736, 413] width 329 height 24
click at [691, 417] on strong "Understanding Operational Dynamics Of Drug Courts" at bounding box center [691, 412] width 207 height 10
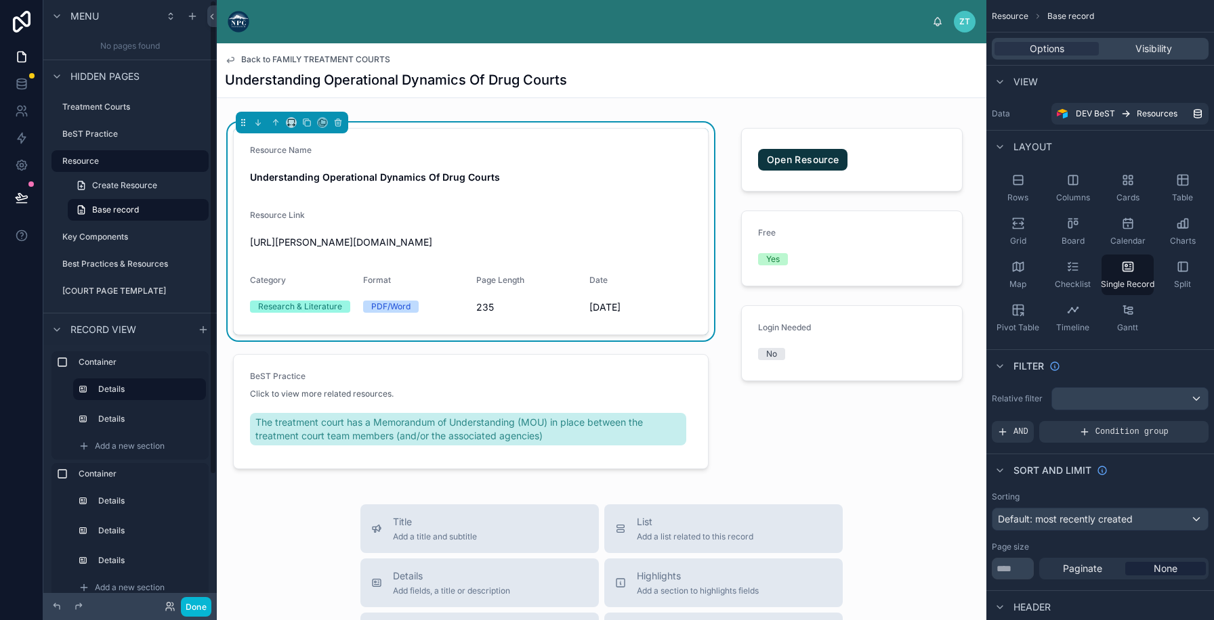
click at [471, 35] on div "ZT Zoë Test" at bounding box center [601, 21] width 769 height 43
click at [809, 90] on div "Back to FAMILY TREATMENT COURTS Understanding Operational Dynamics Of Drug Cour…" at bounding box center [601, 70] width 753 height 54
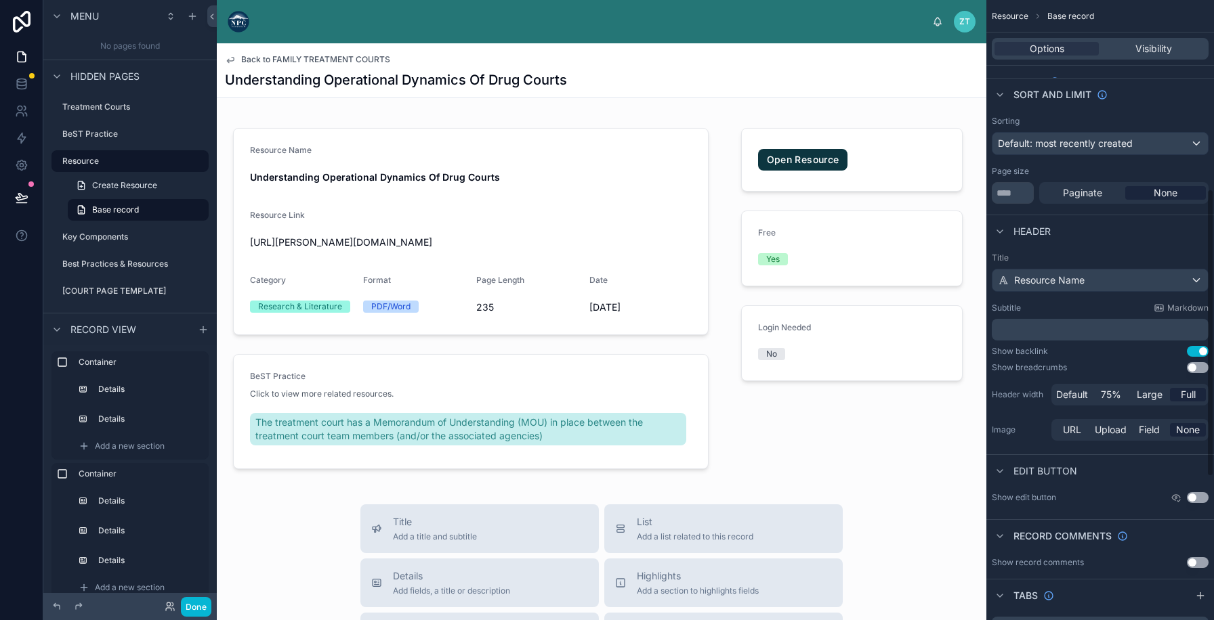
scroll to position [408, 0]
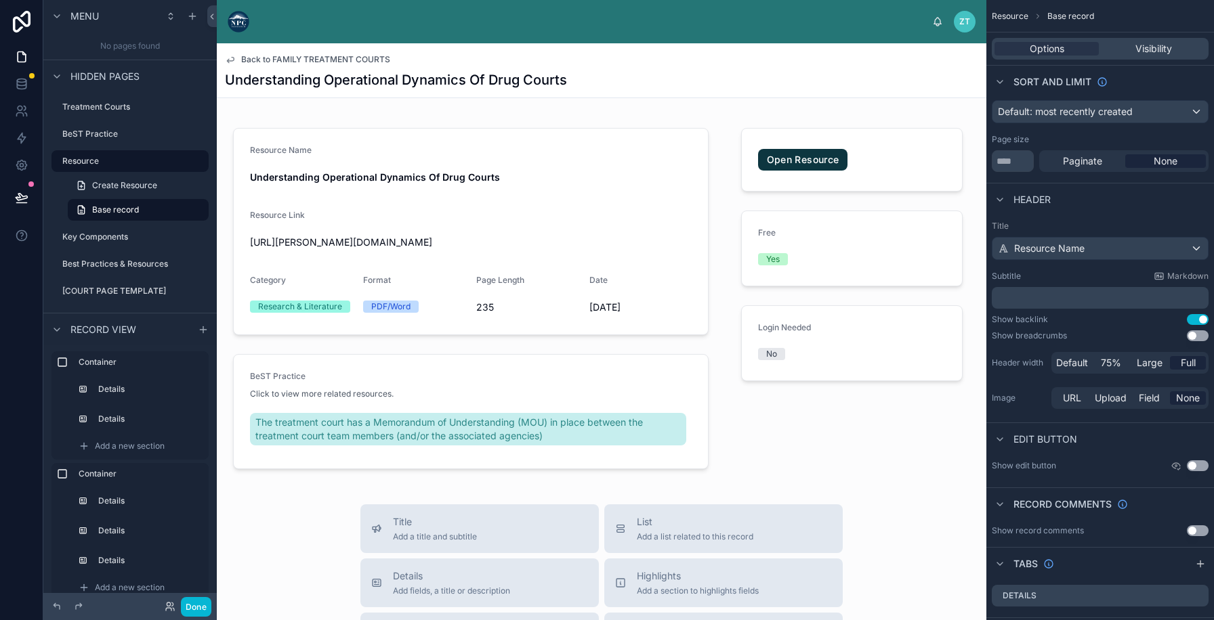
click at [1066, 324] on div "Show backlink Use setting" at bounding box center [1099, 319] width 217 height 11
click at [1193, 338] on button "Use setting" at bounding box center [1197, 335] width 22 height 11
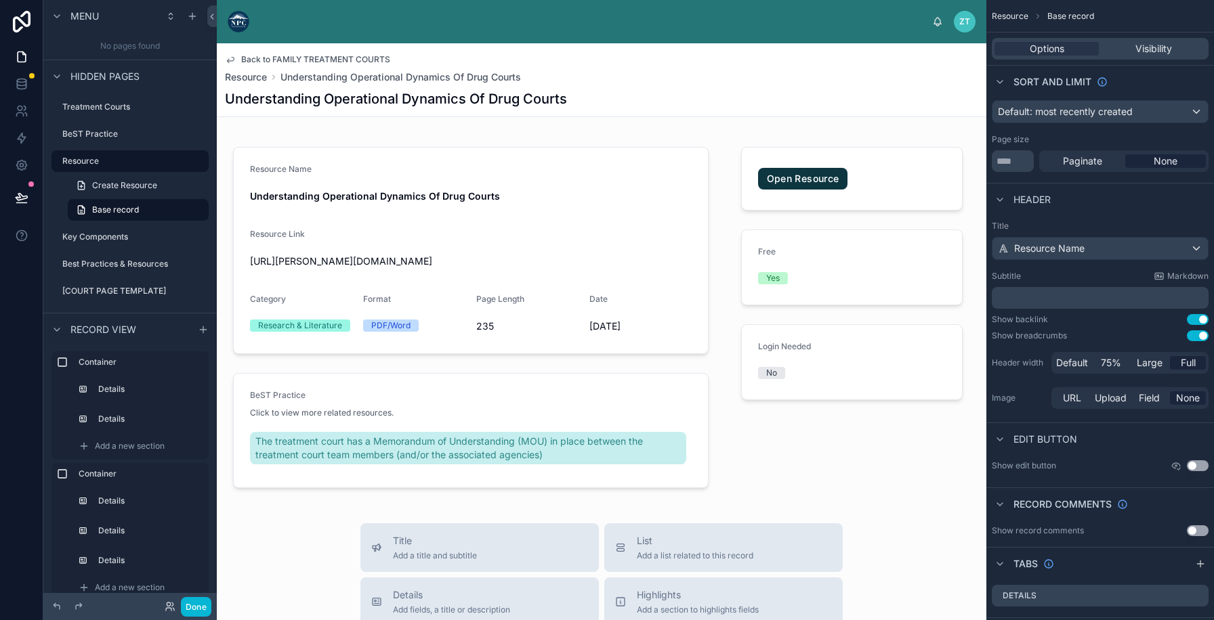
click at [1193, 337] on button "Use setting" at bounding box center [1197, 335] width 22 height 11
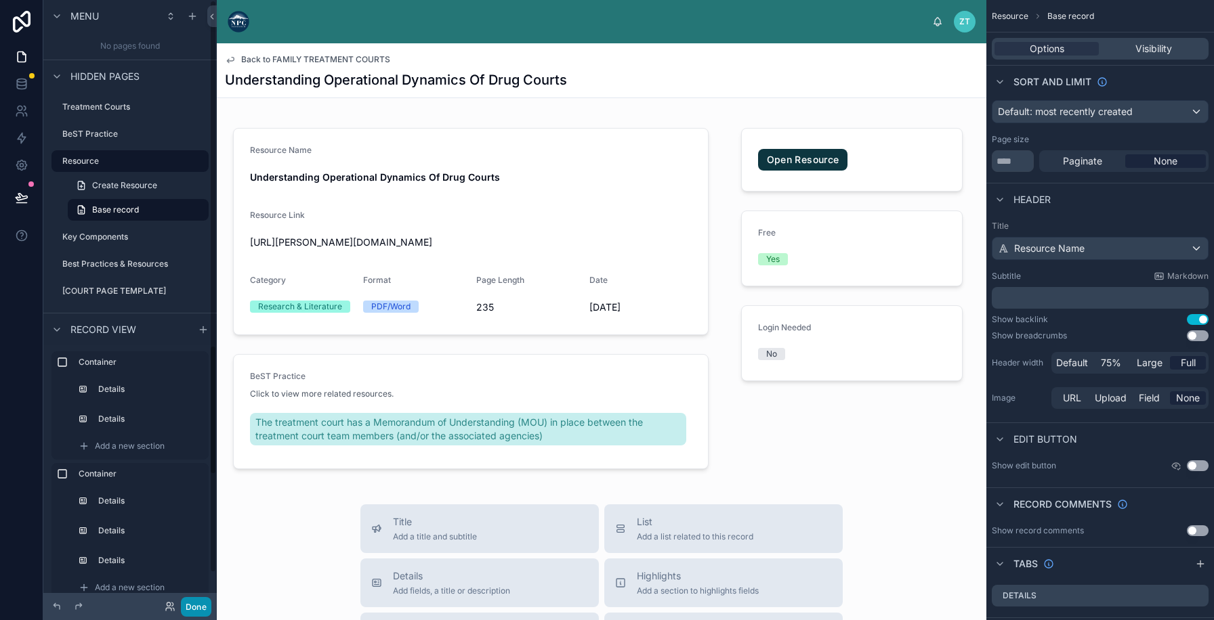
click at [192, 607] on button "Done" at bounding box center [196, 607] width 30 height 20
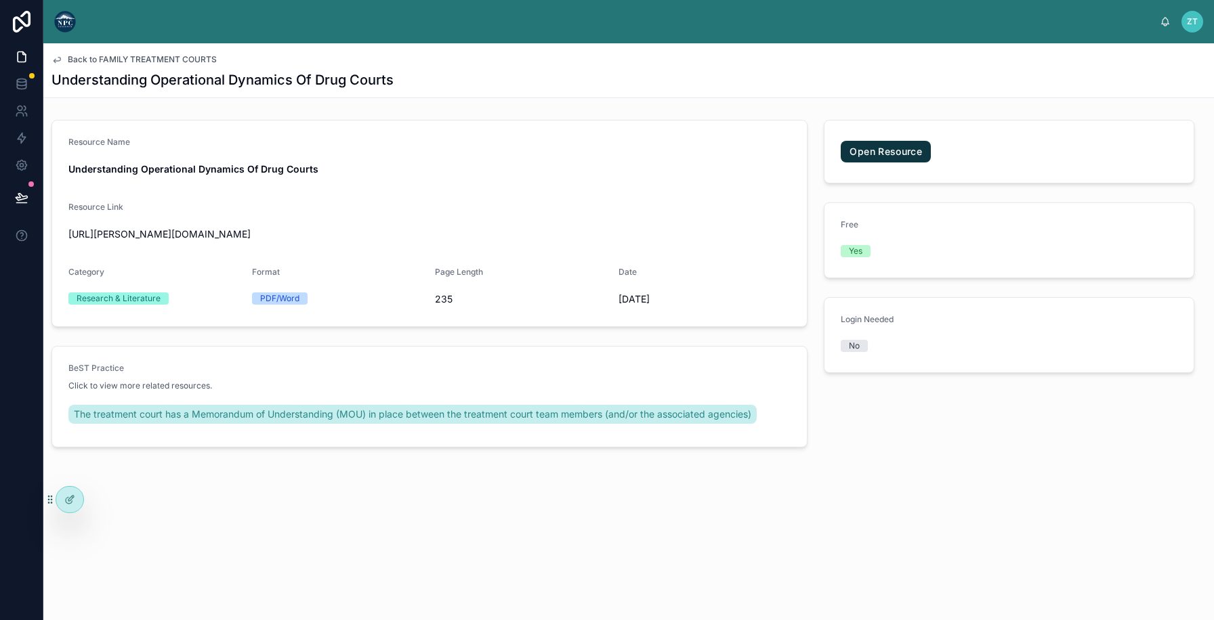
click at [199, 56] on span "Back to FAMILY TREATMENT COURTS" at bounding box center [142, 59] width 149 height 11
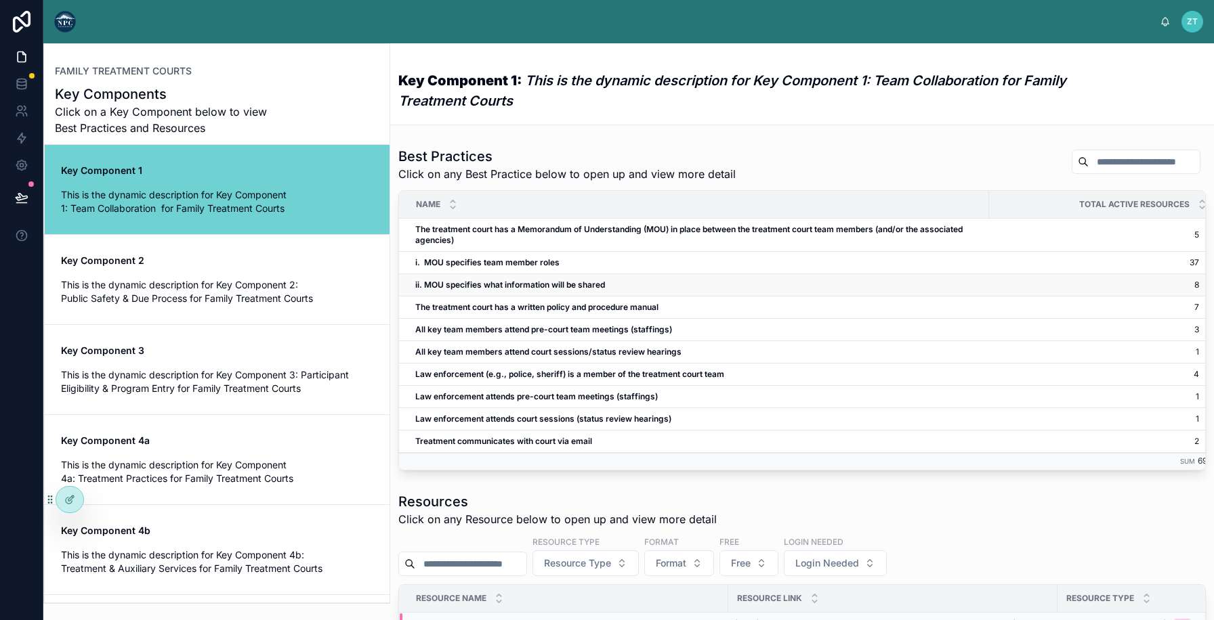
click at [501, 278] on td "ii. MOU specifies what information will be shared ii. MOU specifies what inform…" at bounding box center [694, 285] width 590 height 22
click at [492, 289] on strong "ii. MOU specifies what information will be shared" at bounding box center [510, 285] width 190 height 10
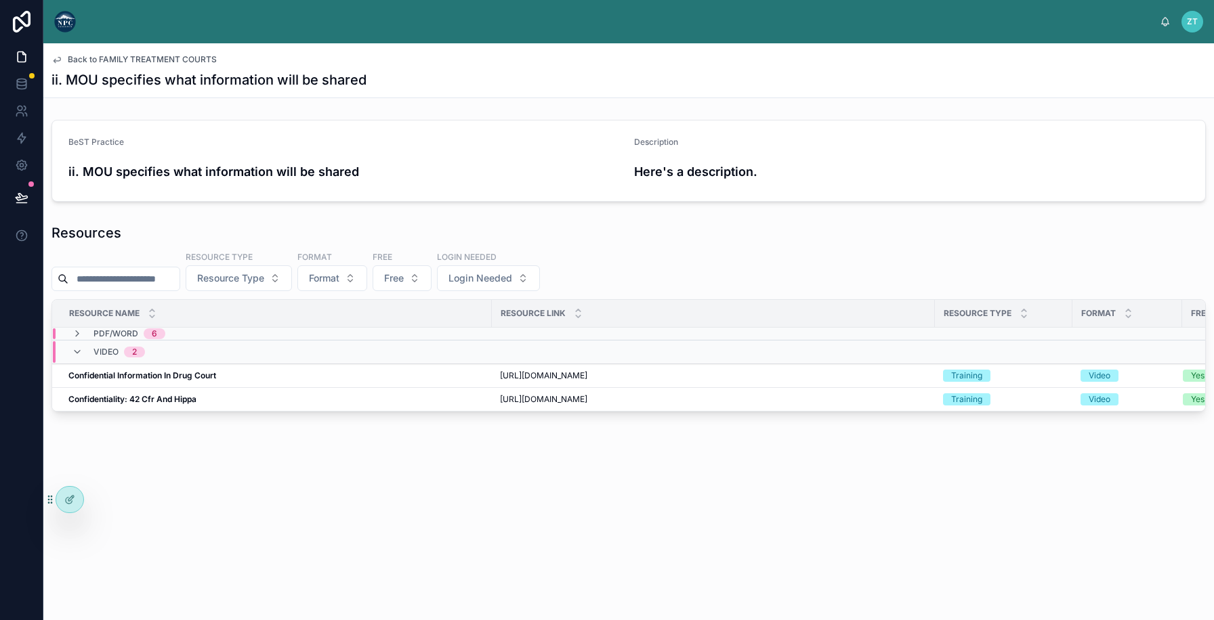
click at [91, 58] on span "Back to FAMILY TREATMENT COURTS" at bounding box center [142, 59] width 149 height 11
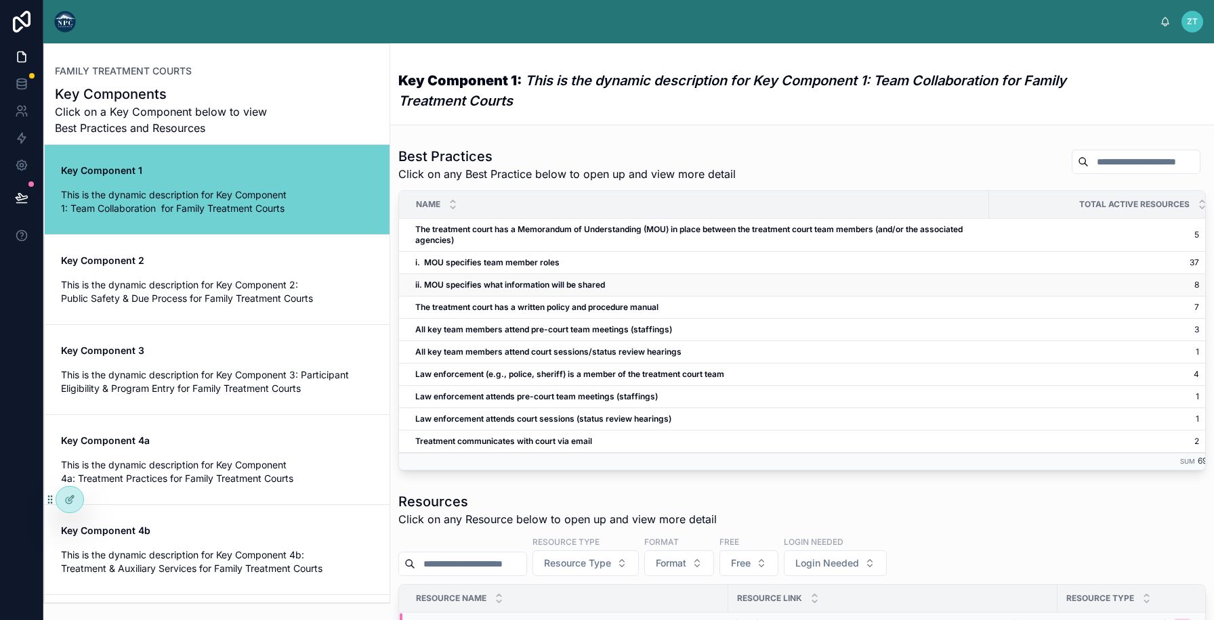
click at [461, 278] on td "ii. MOU specifies what information will be shared ii. MOU specifies what inform…" at bounding box center [694, 285] width 590 height 22
click at [67, 492] on div at bounding box center [69, 500] width 27 height 26
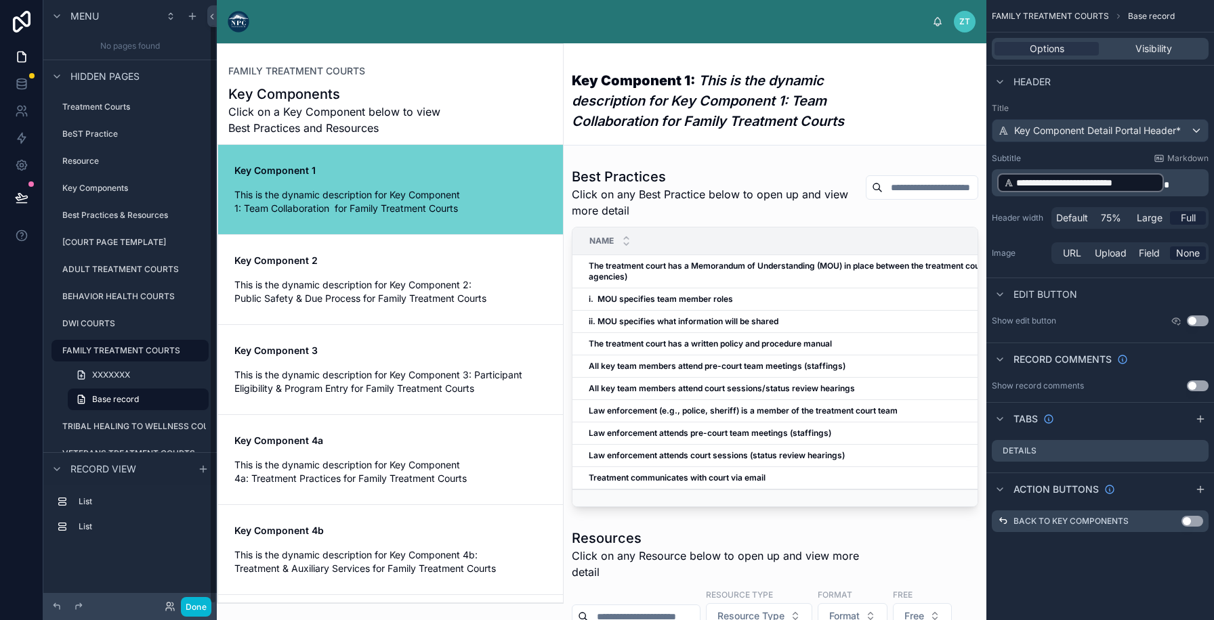
scroll to position [24, 0]
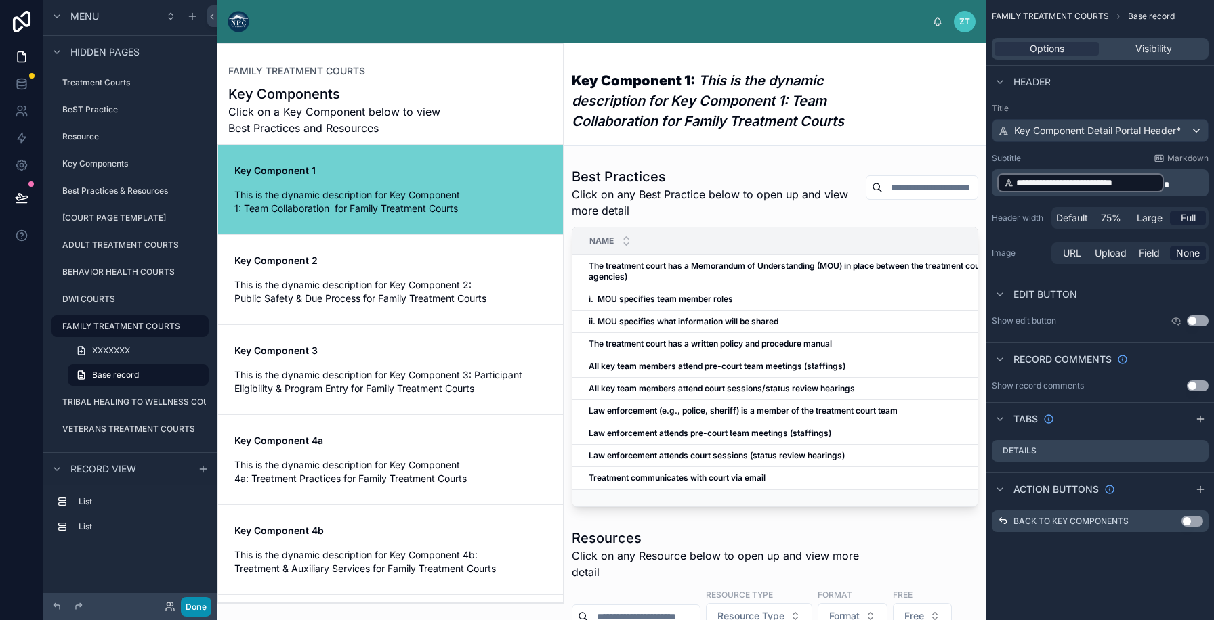
click at [190, 605] on button "Done" at bounding box center [196, 607] width 30 height 20
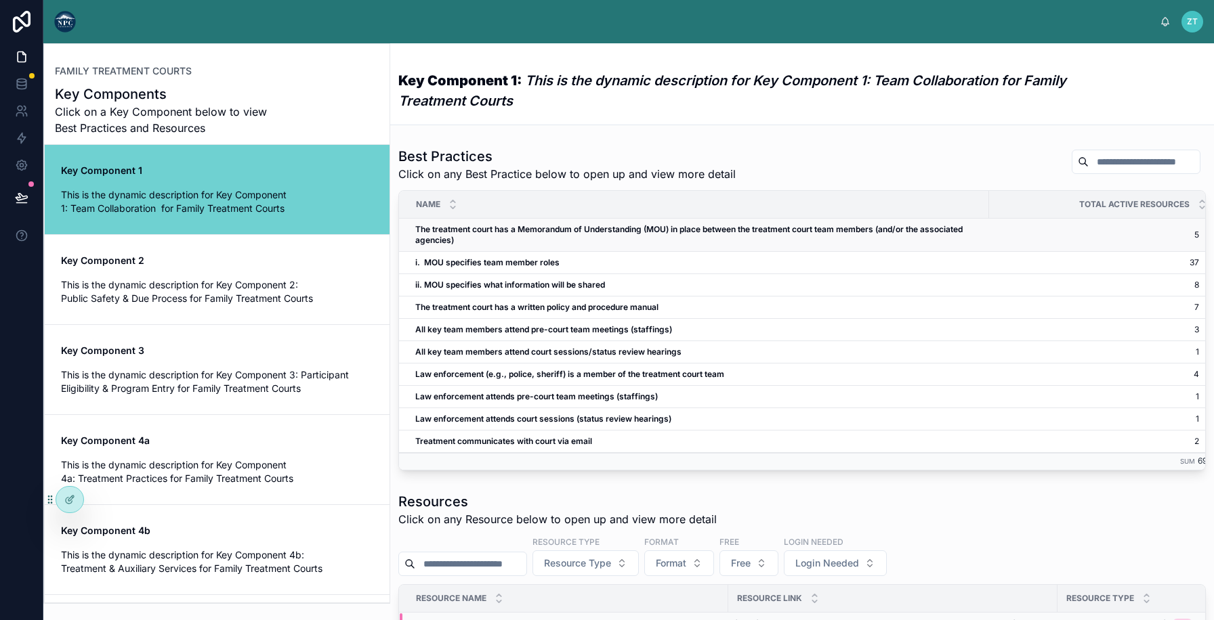
click at [455, 232] on strong "The treatment court has a Memorandum of Understanding (MOU) in place between th…" at bounding box center [689, 234] width 549 height 21
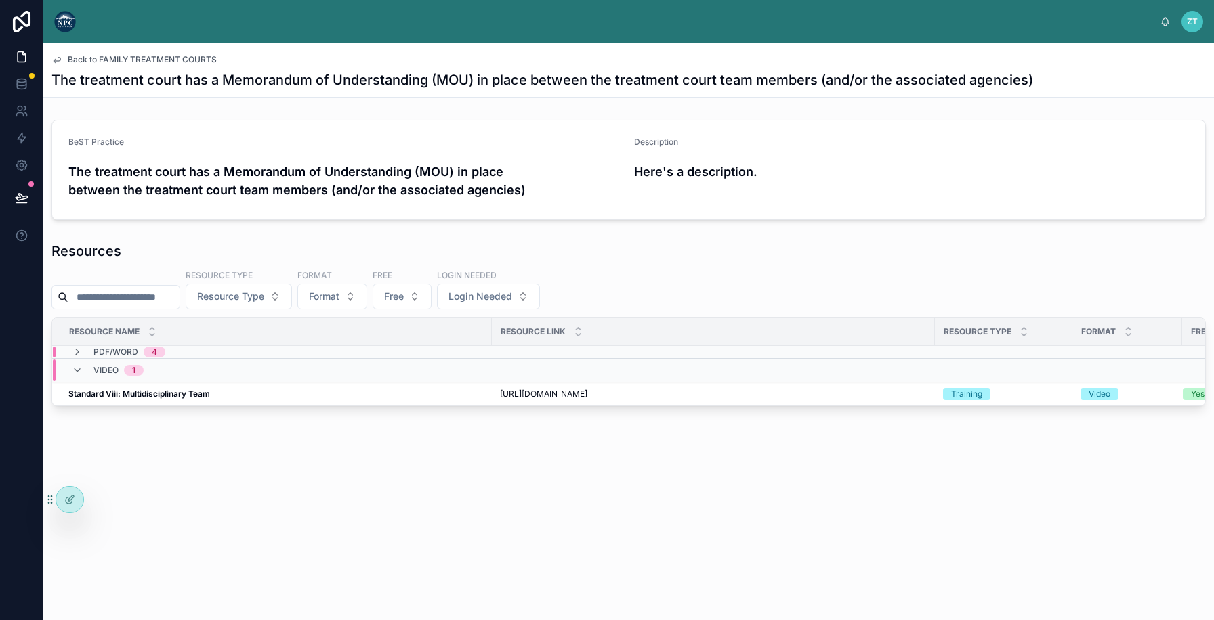
click at [140, 56] on span "Back to FAMILY TREATMENT COURTS" at bounding box center [142, 59] width 149 height 11
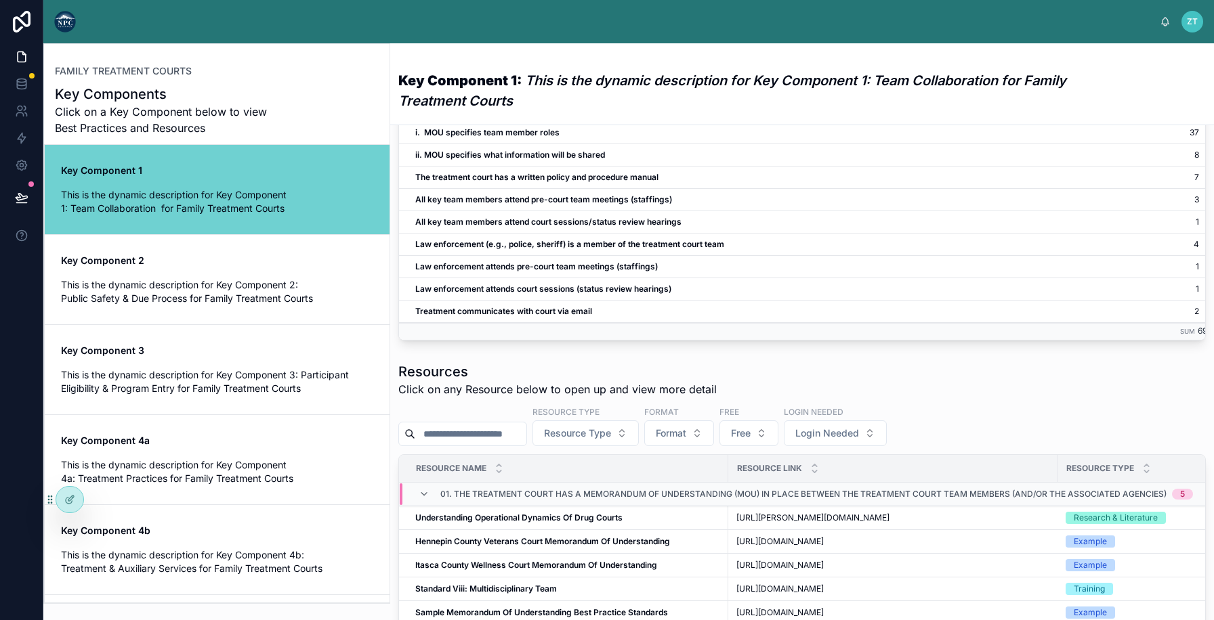
scroll to position [190, 0]
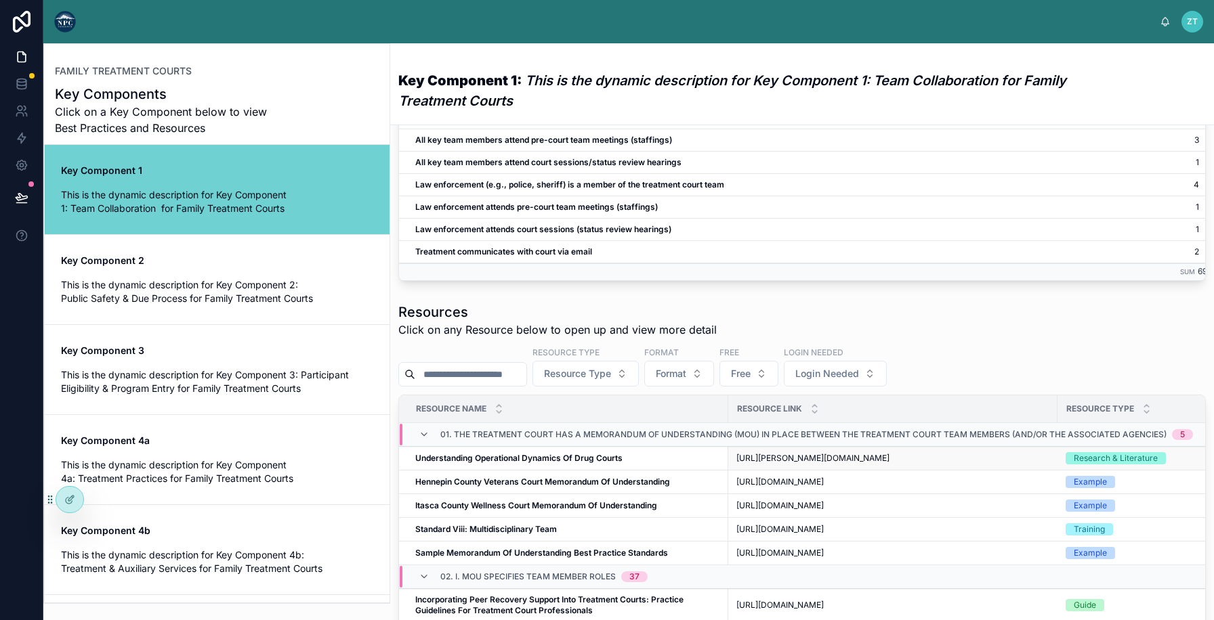
click at [499, 471] on td "Understanding Operational Dynamics Of Drug Courts Understanding Operational Dyn…" at bounding box center [563, 459] width 329 height 24
click at [517, 471] on td "Understanding Operational Dynamics Of Drug Courts Understanding Operational Dyn…" at bounding box center [563, 459] width 329 height 24
click at [519, 463] on strong "Understanding Operational Dynamics Of Drug Courts" at bounding box center [518, 458] width 207 height 10
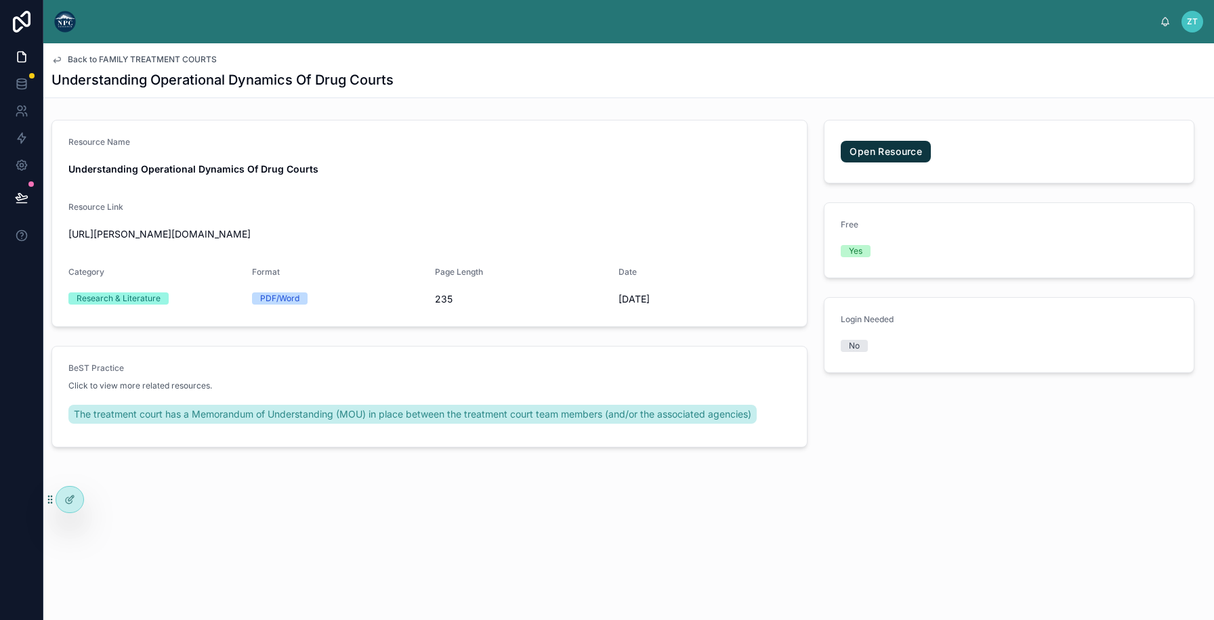
click at [143, 57] on span "Back to FAMILY TREATMENT COURTS" at bounding box center [142, 59] width 149 height 11
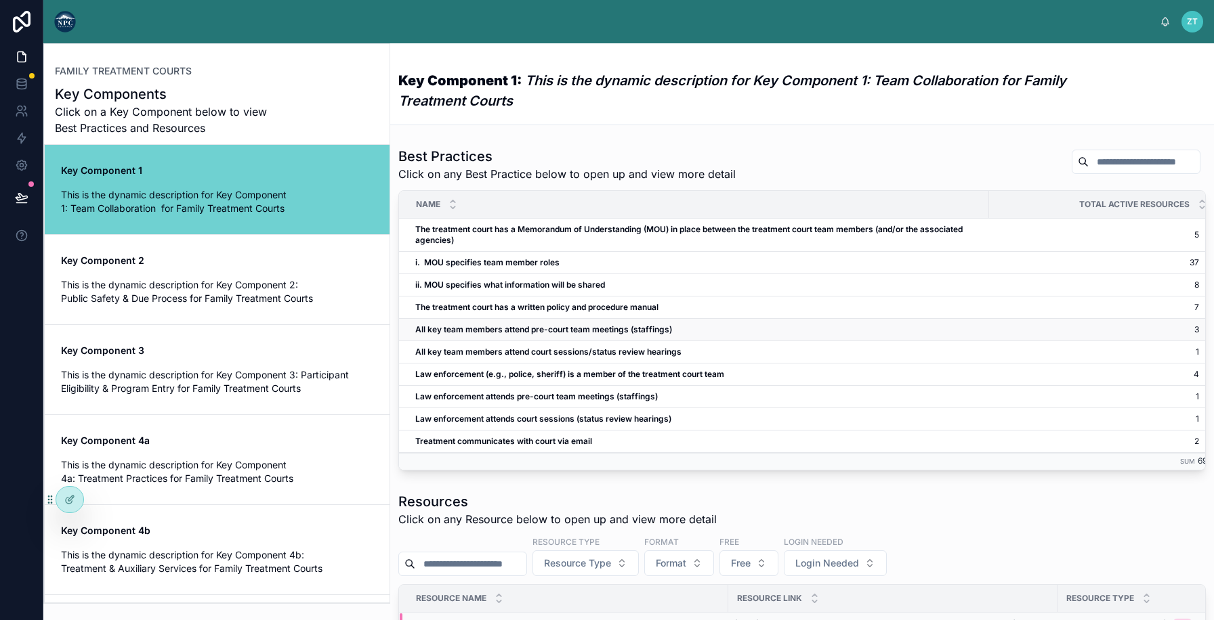
click at [540, 330] on strong "All key team members attend pre-court team meetings (staffings)" at bounding box center [543, 329] width 257 height 10
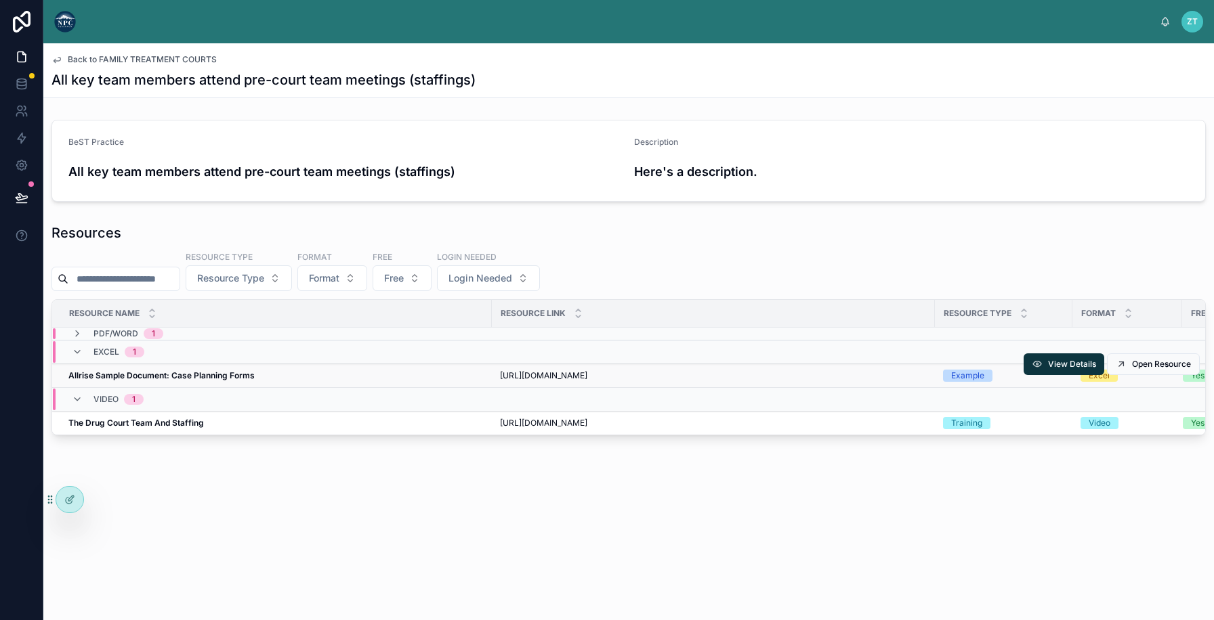
click at [293, 381] on div "Allrise Sample Document: Case Planning Forms Allrise Sample Document: Case Plan…" at bounding box center [275, 375] width 415 height 11
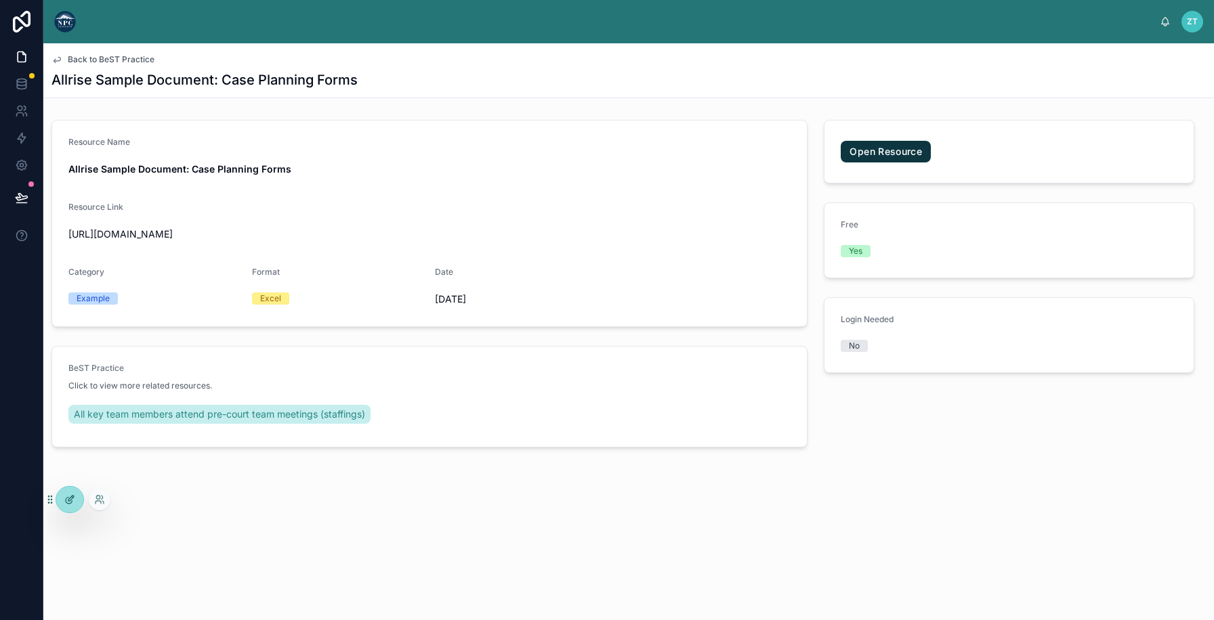
click at [67, 500] on icon at bounding box center [69, 499] width 11 height 11
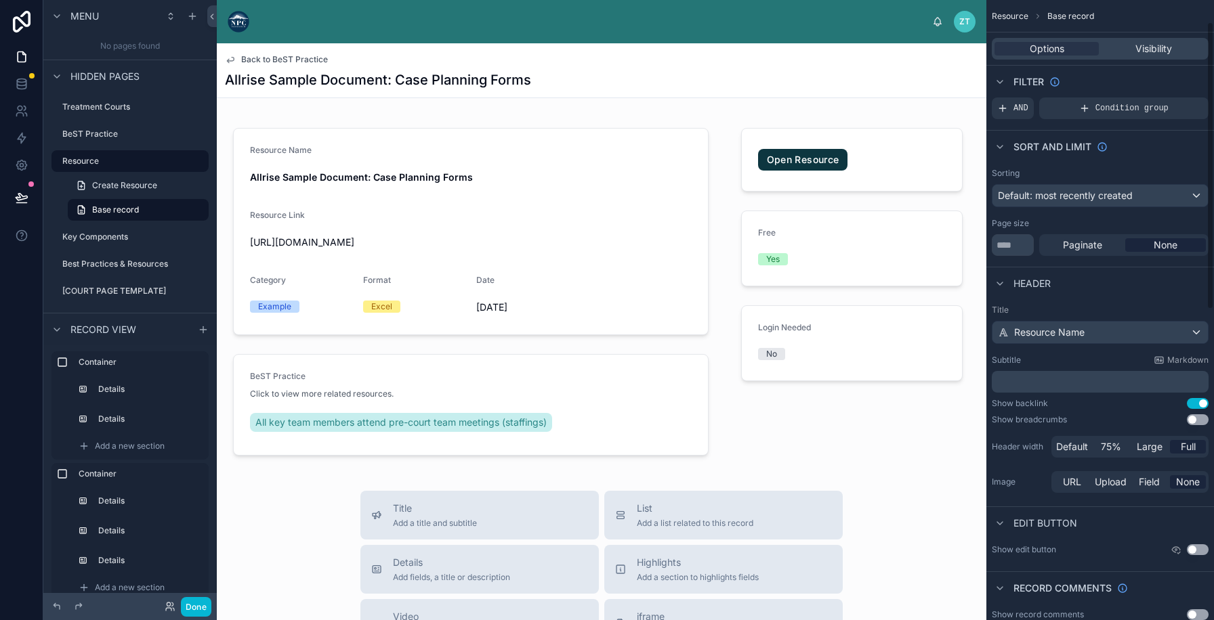
scroll to position [390, 0]
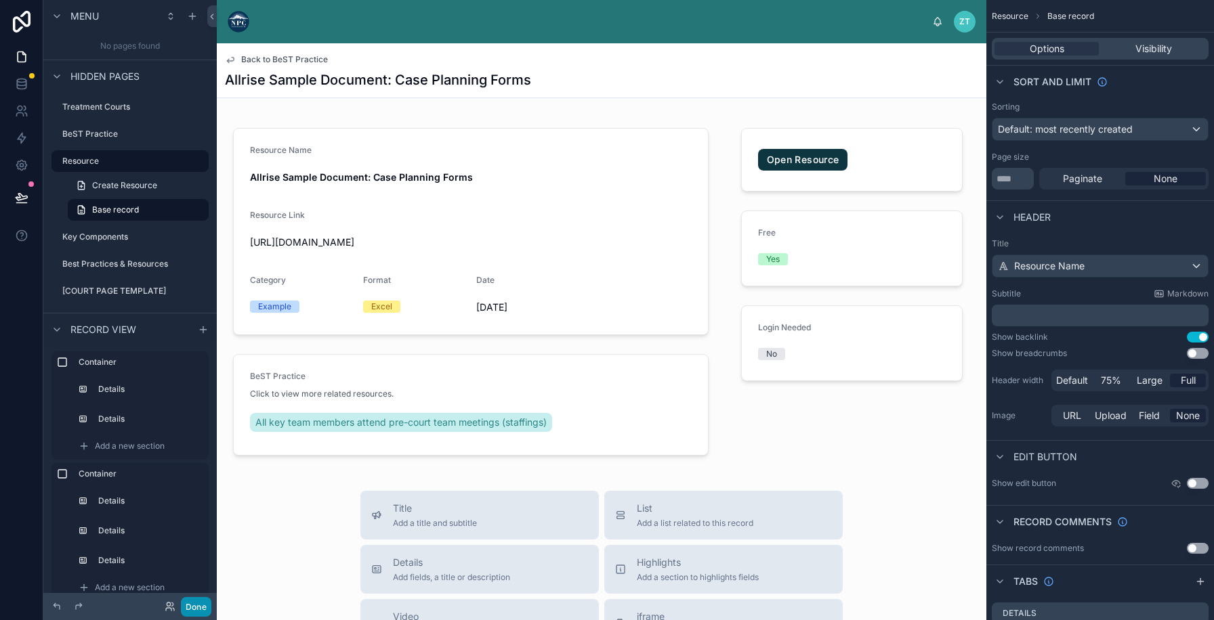
click at [198, 606] on button "Done" at bounding box center [196, 607] width 30 height 20
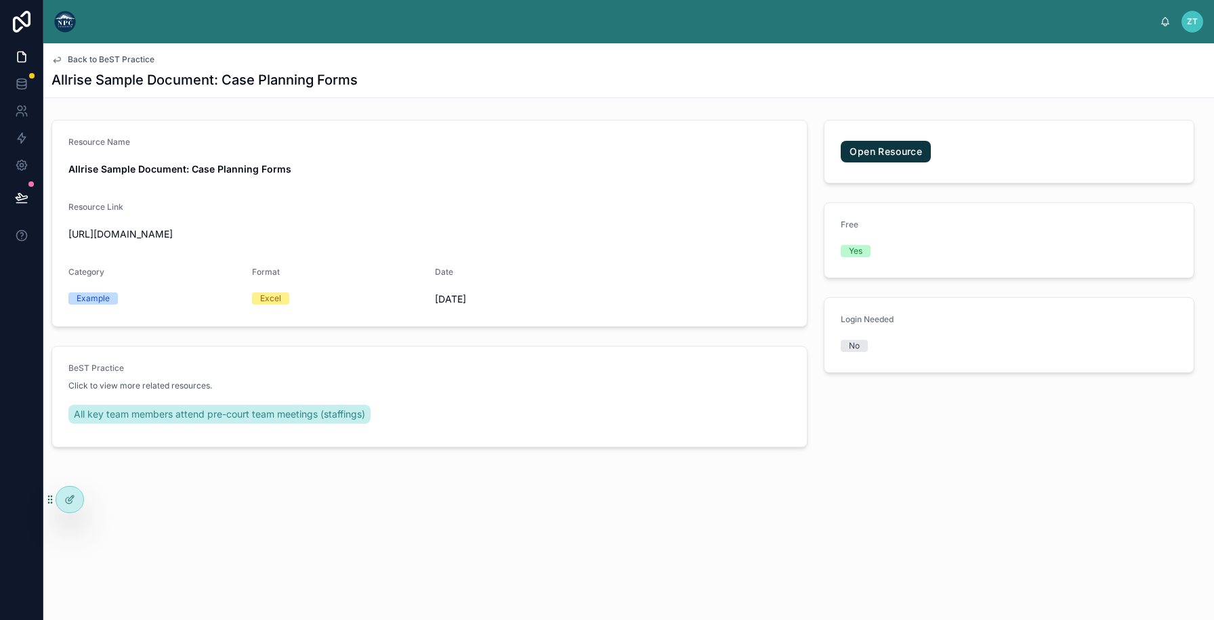
click at [118, 58] on span "Back to BeST Practice" at bounding box center [111, 59] width 87 height 11
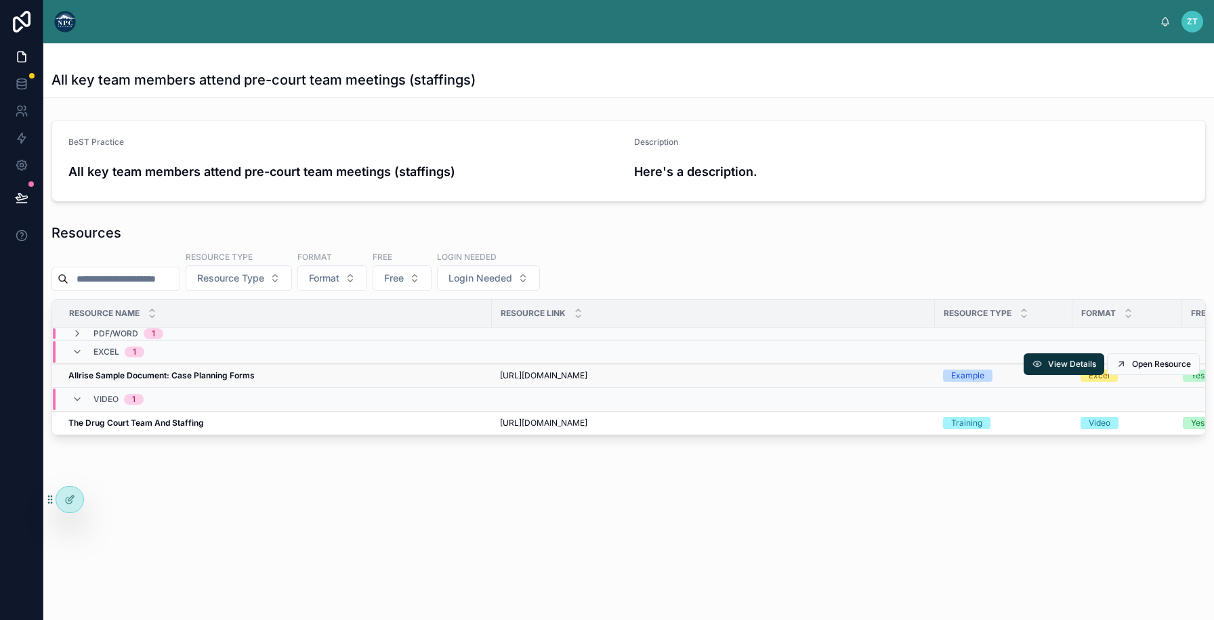
click at [272, 380] on div "Allrise Sample Document: Case Planning Forms Allrise Sample Document: Case Plan…" at bounding box center [275, 375] width 415 height 11
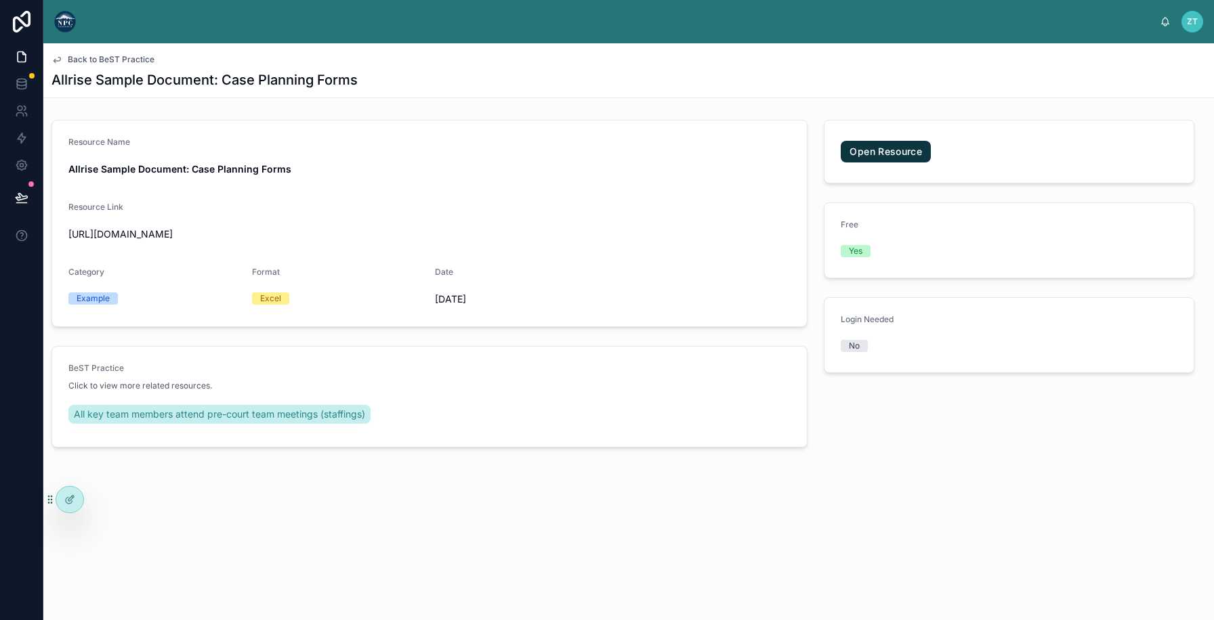
click at [112, 54] on span "Back to BeST Practice" at bounding box center [111, 59] width 87 height 11
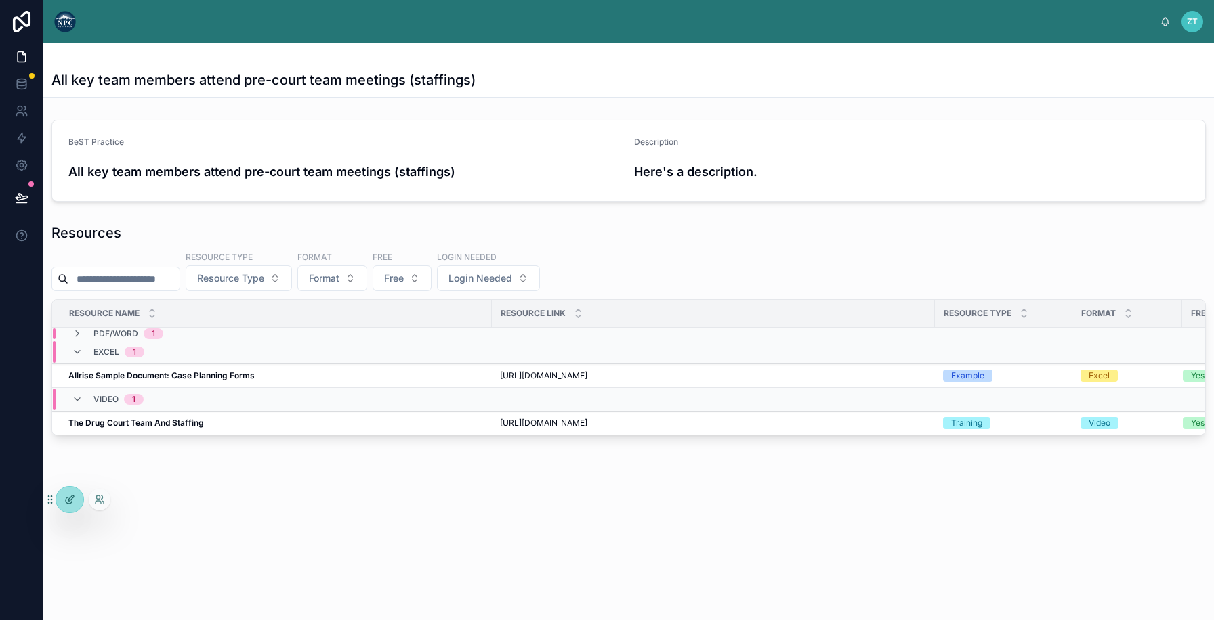
click at [70, 498] on icon at bounding box center [69, 499] width 11 height 11
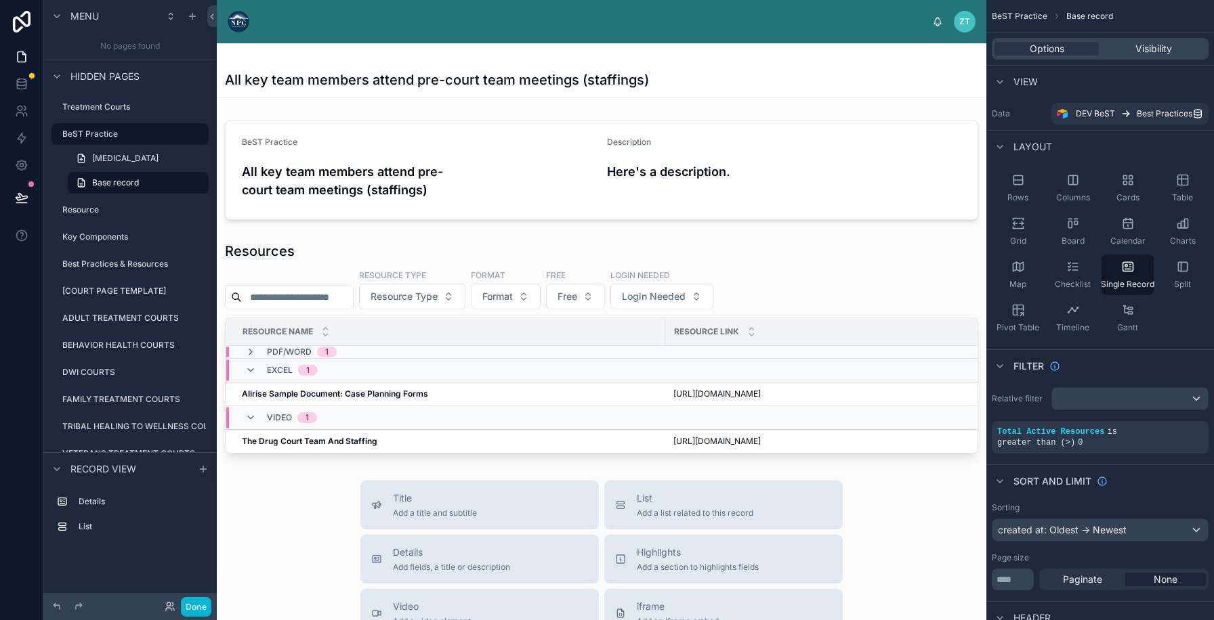
click at [707, 87] on div "All key team members attend pre-court team meetings (staffings)" at bounding box center [601, 79] width 753 height 19
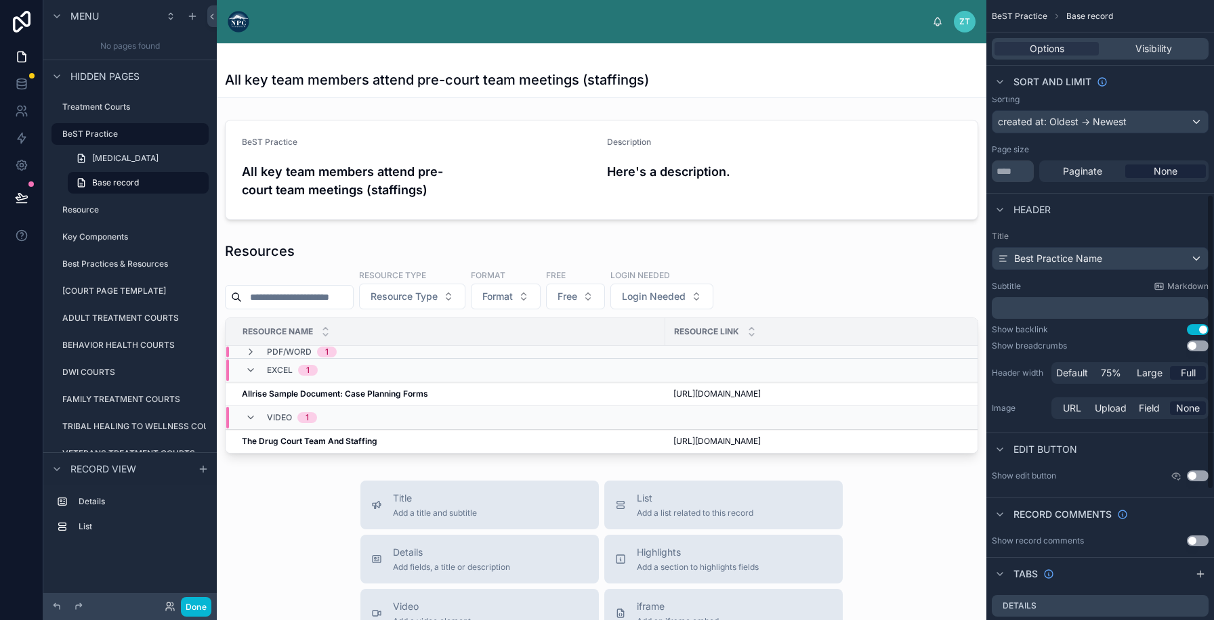
scroll to position [167, 0]
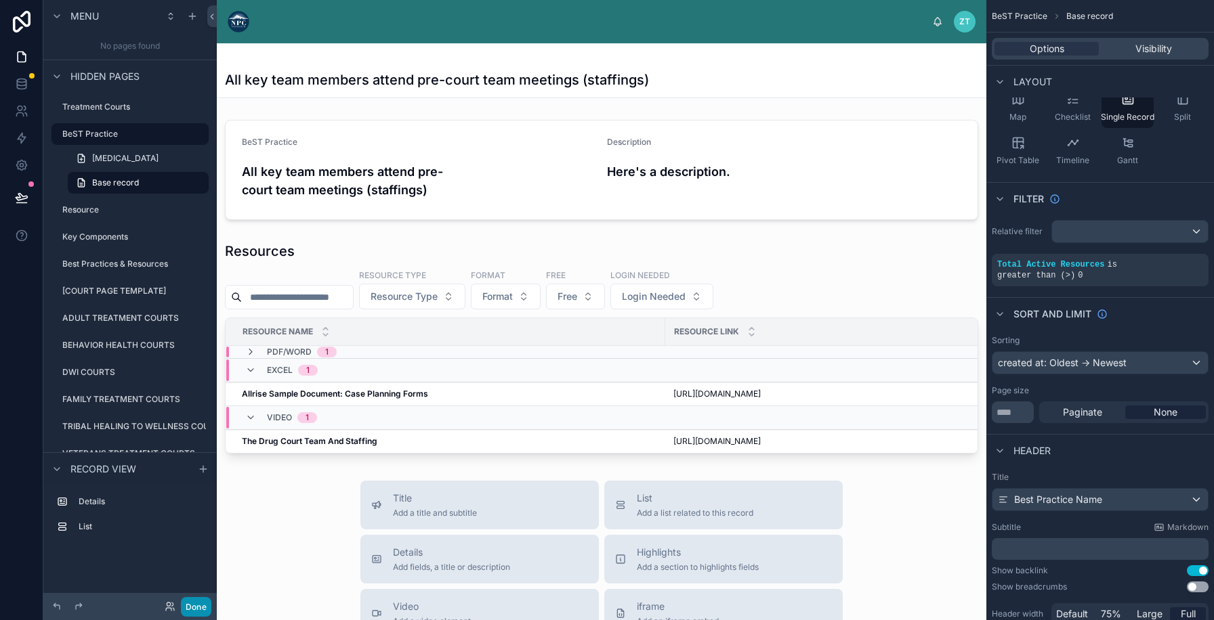
click at [184, 608] on button "Done" at bounding box center [196, 607] width 30 height 20
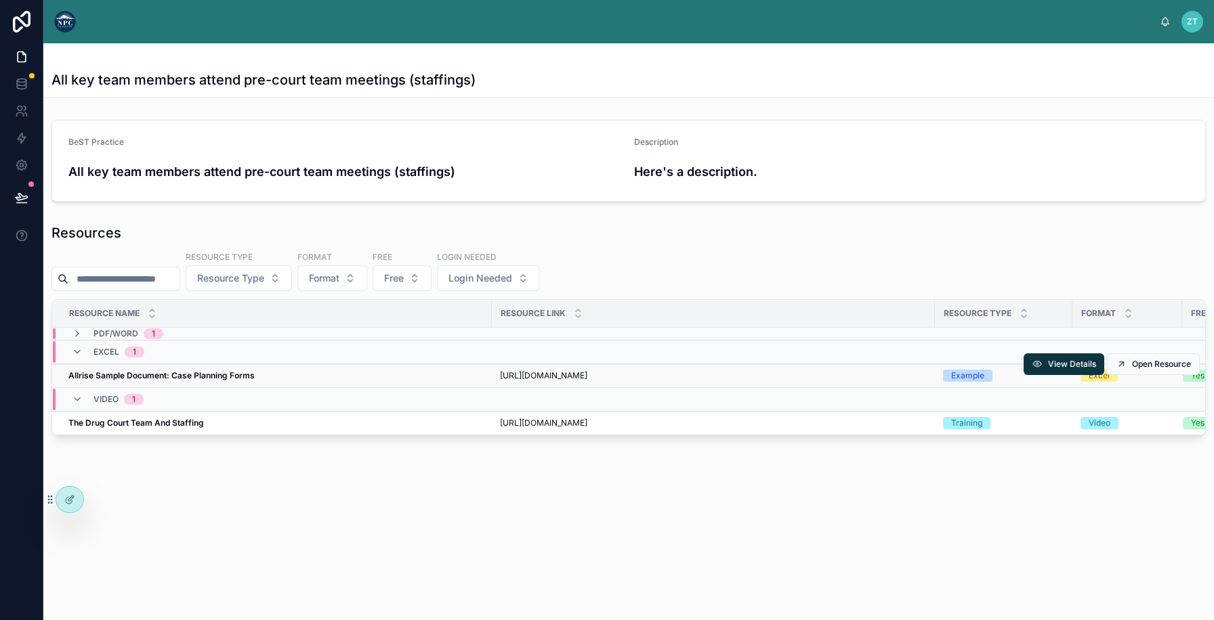
click at [324, 381] on div "Allrise Sample Document: Case Planning Forms Allrise Sample Document: Case Plan…" at bounding box center [275, 375] width 415 height 11
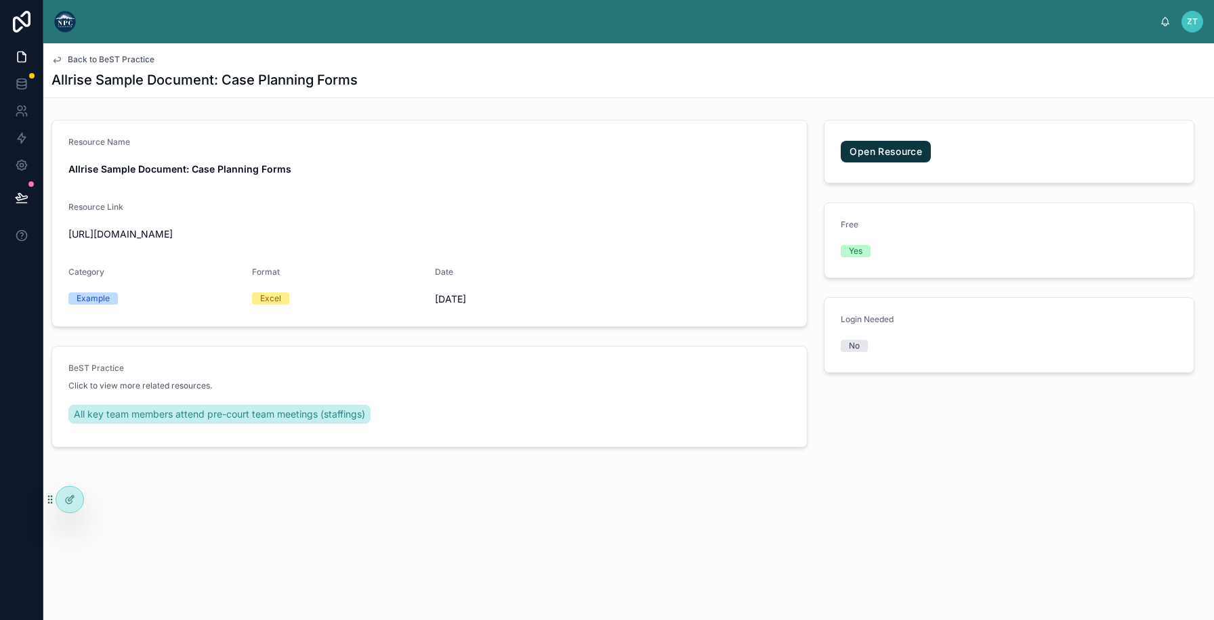
click at [119, 58] on span "Back to BeST Practice" at bounding box center [111, 59] width 87 height 11
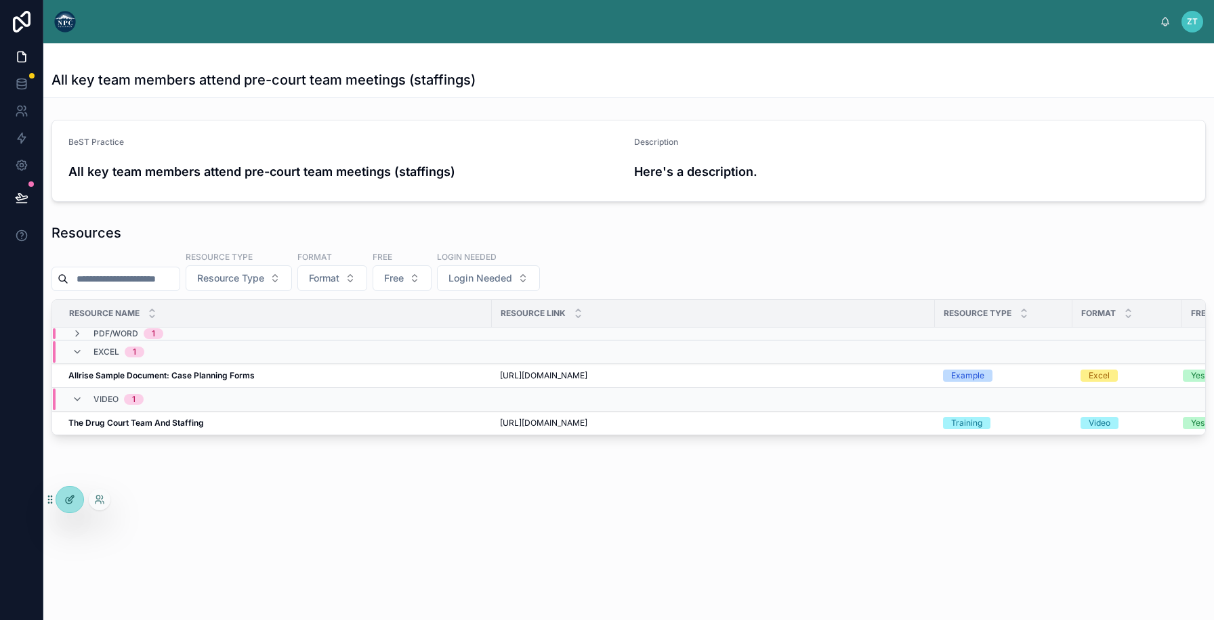
click at [74, 507] on div at bounding box center [69, 500] width 27 height 26
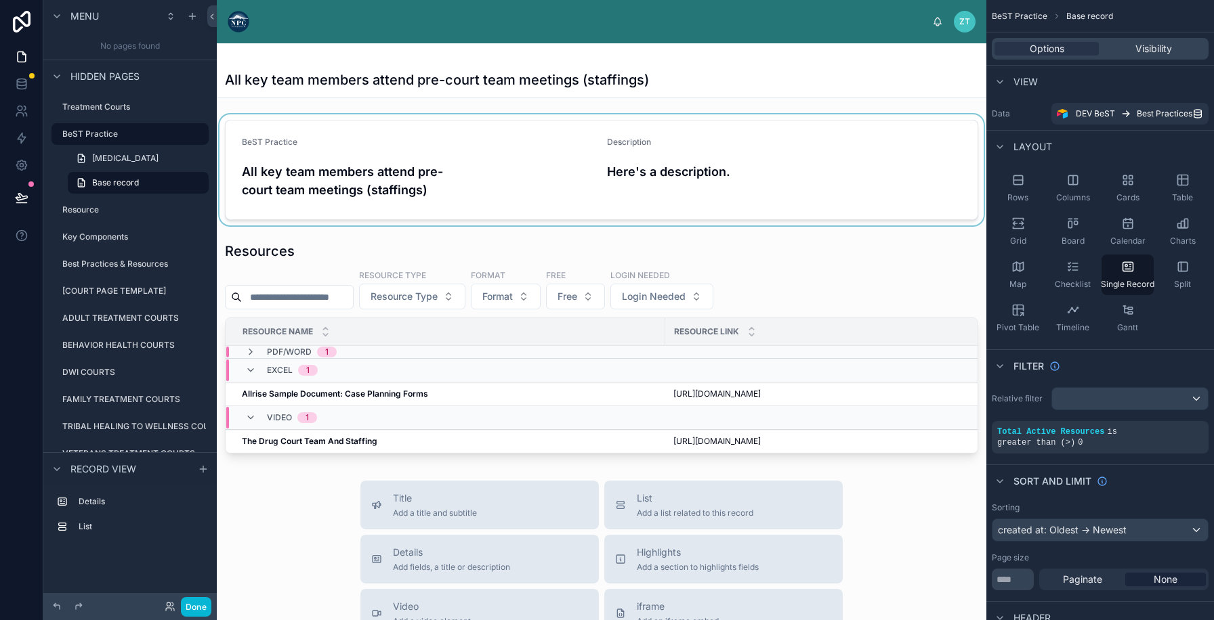
click at [548, 137] on div at bounding box center [601, 169] width 769 height 111
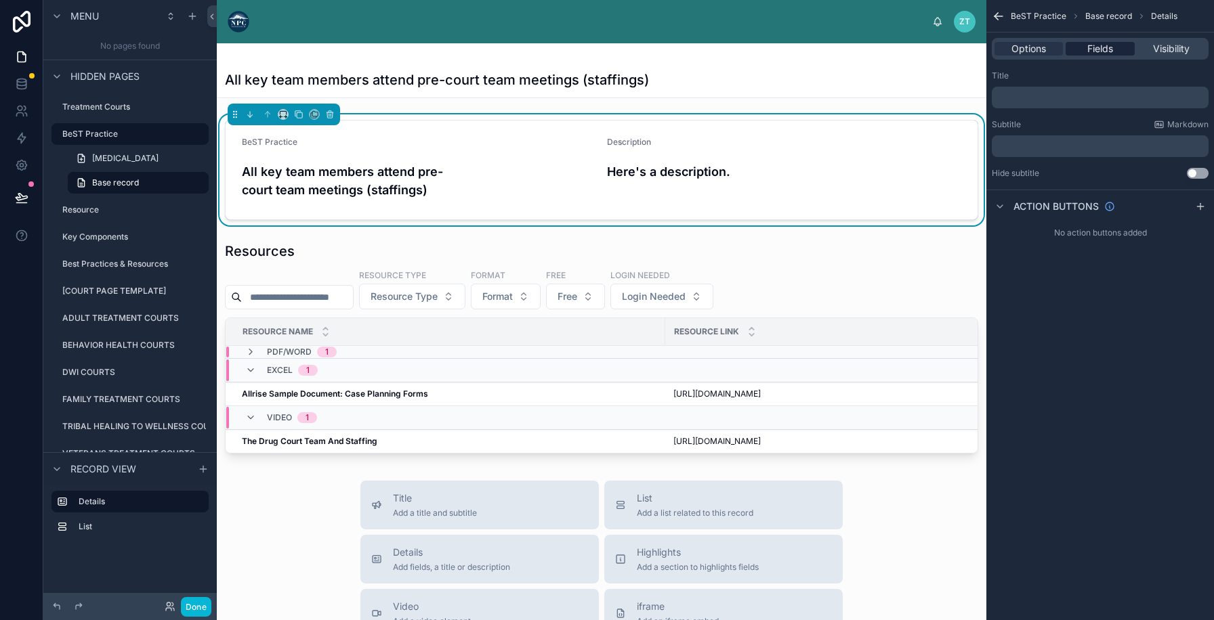
click at [1082, 49] on div "Fields" at bounding box center [1099, 49] width 68 height 14
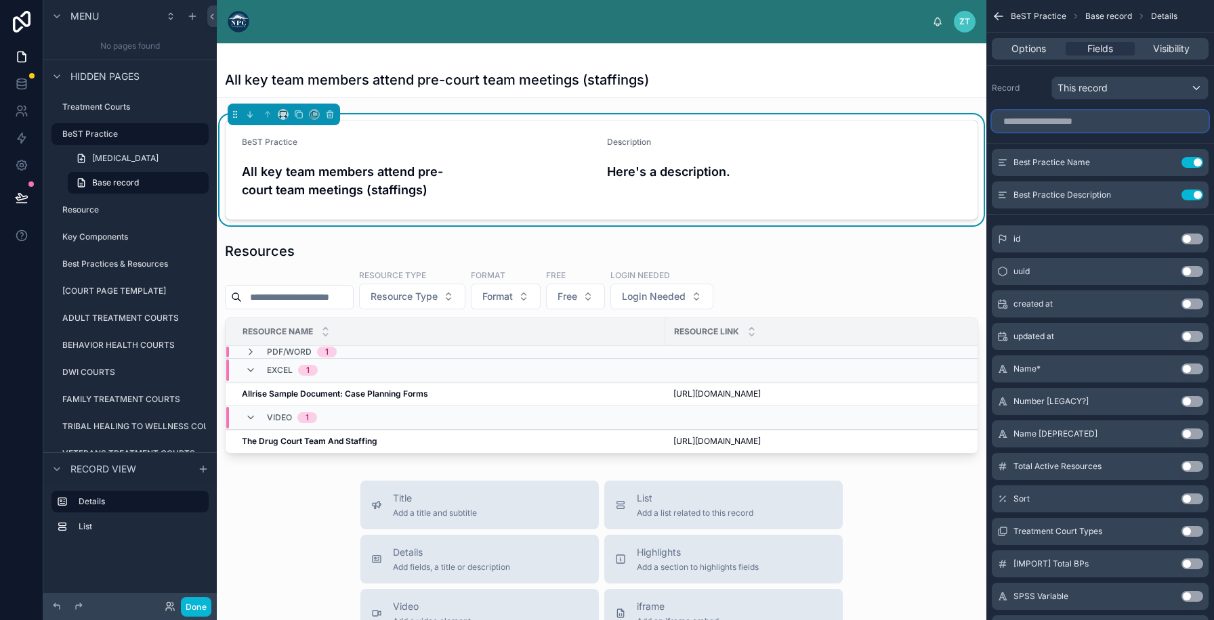
click at [1043, 119] on input "scrollable content" at bounding box center [1099, 121] width 217 height 22
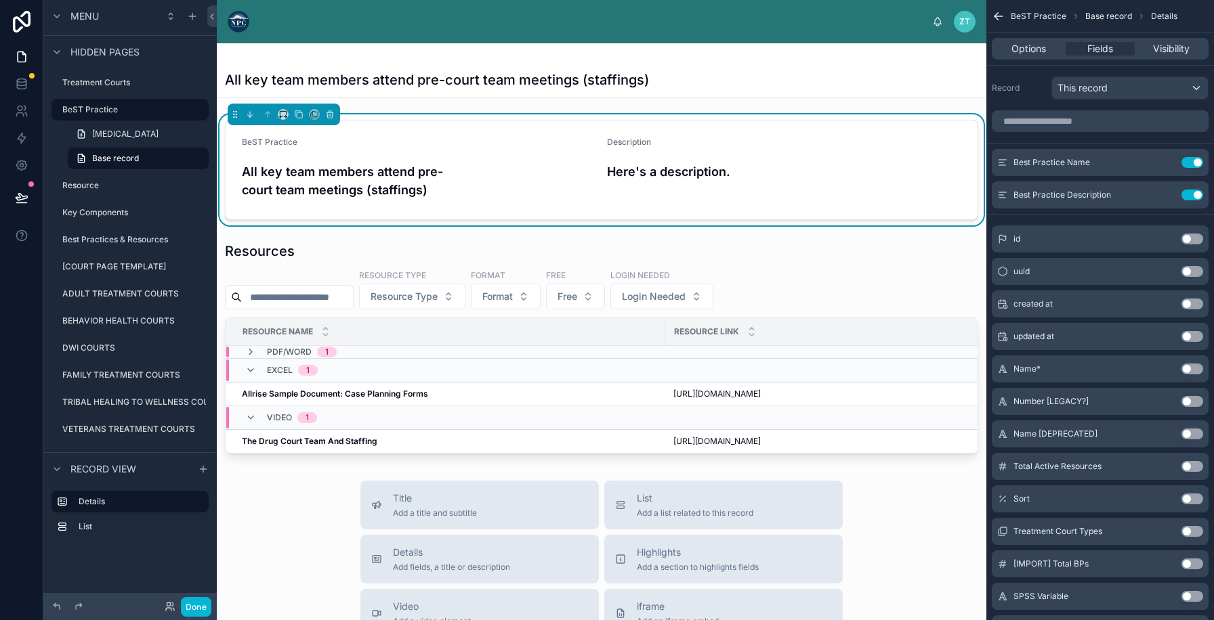
click at [812, 102] on div "All key team members attend pre-court team meetings (staffings) BeST Practice A…" at bounding box center [601, 557] width 769 height 1028
click at [737, 75] on div "All key team members attend pre-court team meetings (staffings)" at bounding box center [601, 79] width 753 height 19
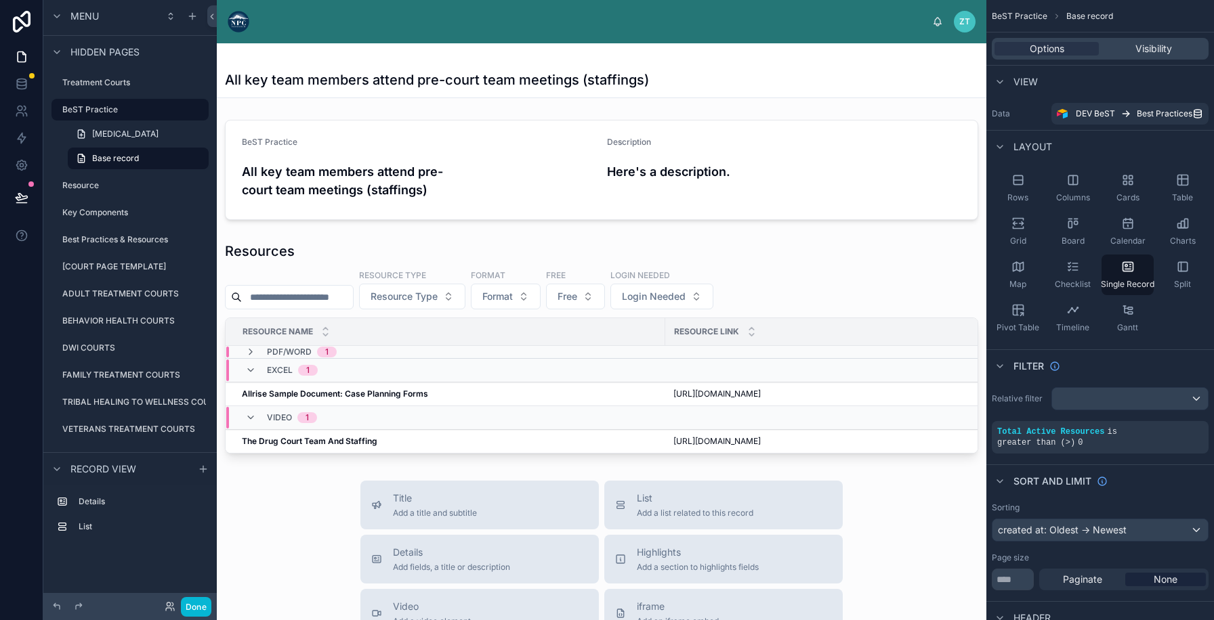
click at [235, 19] on img at bounding box center [239, 22] width 22 height 22
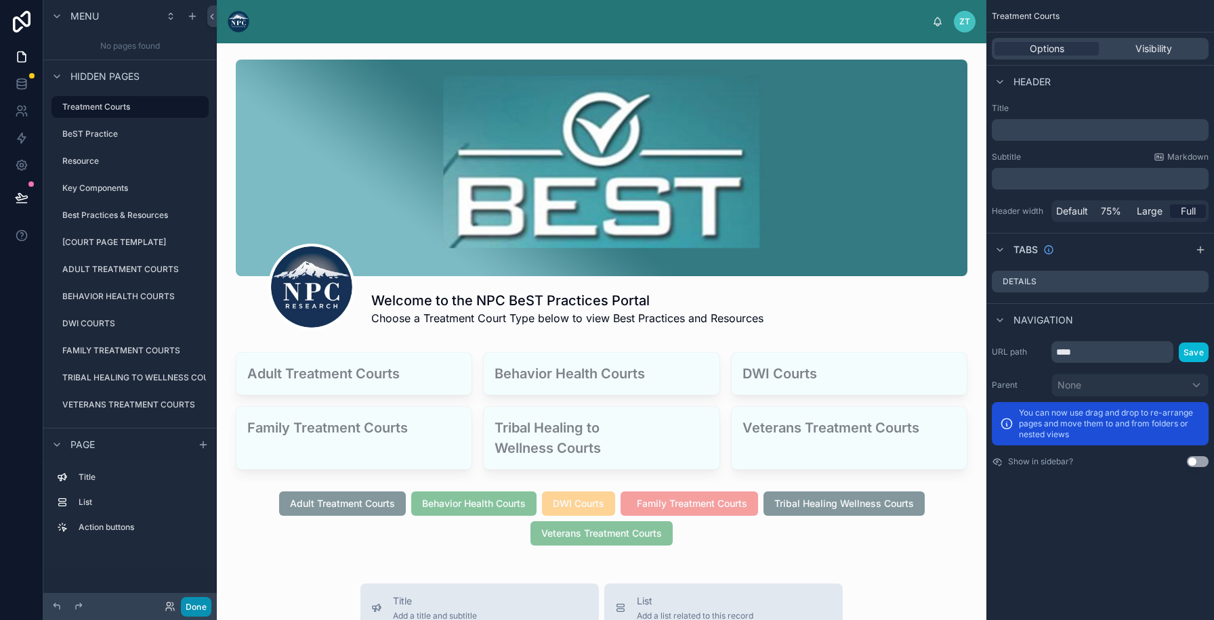
click at [205, 607] on button "Done" at bounding box center [196, 607] width 30 height 20
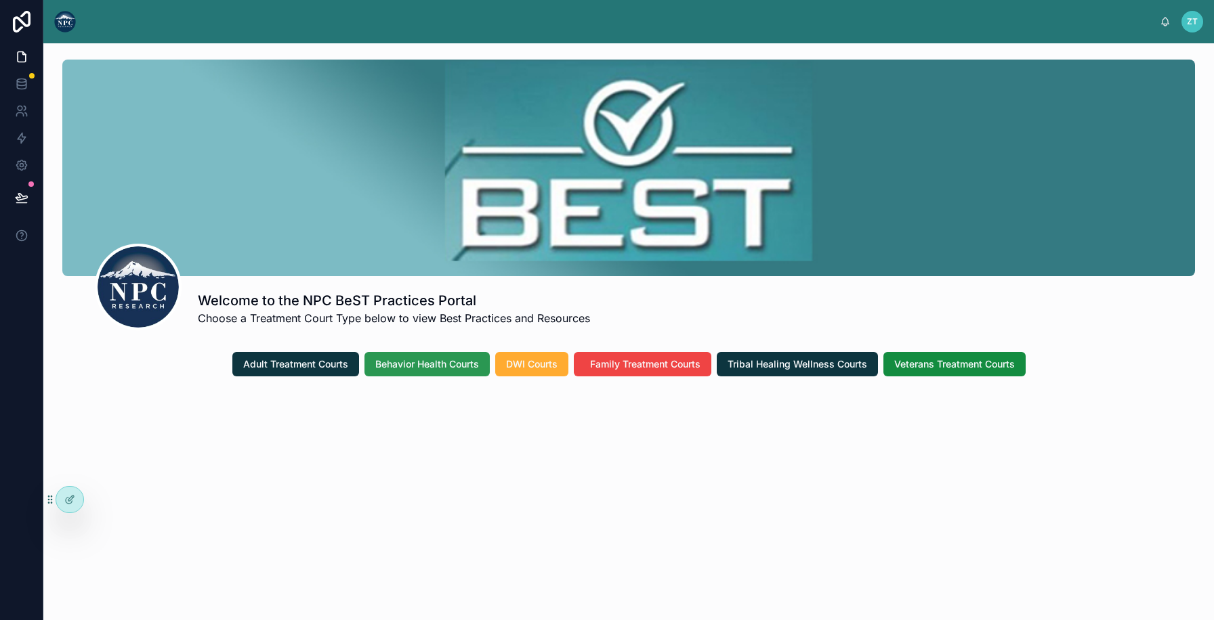
click at [407, 360] on span "Behavior Health Courts" at bounding box center [427, 365] width 104 height 14
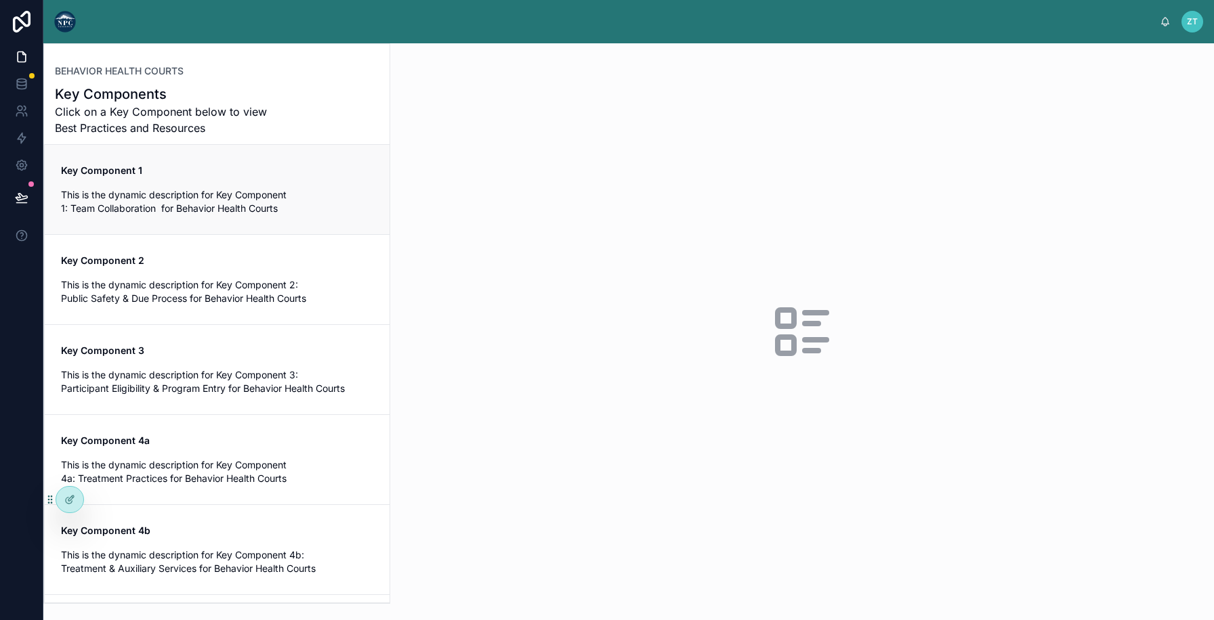
click at [152, 199] on span "This is the dynamic description for Key Component 1: Team Collaboration for Beh…" at bounding box center [217, 201] width 312 height 27
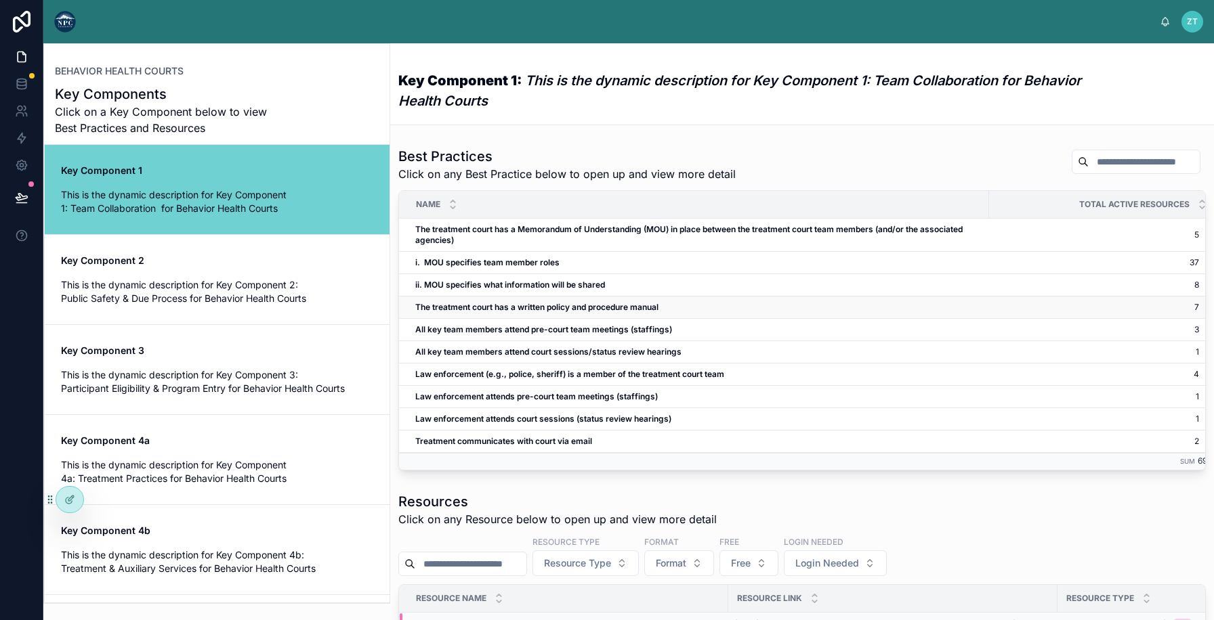
click at [588, 305] on strong "The treatment court has a written policy and procedure manual" at bounding box center [536, 307] width 243 height 10
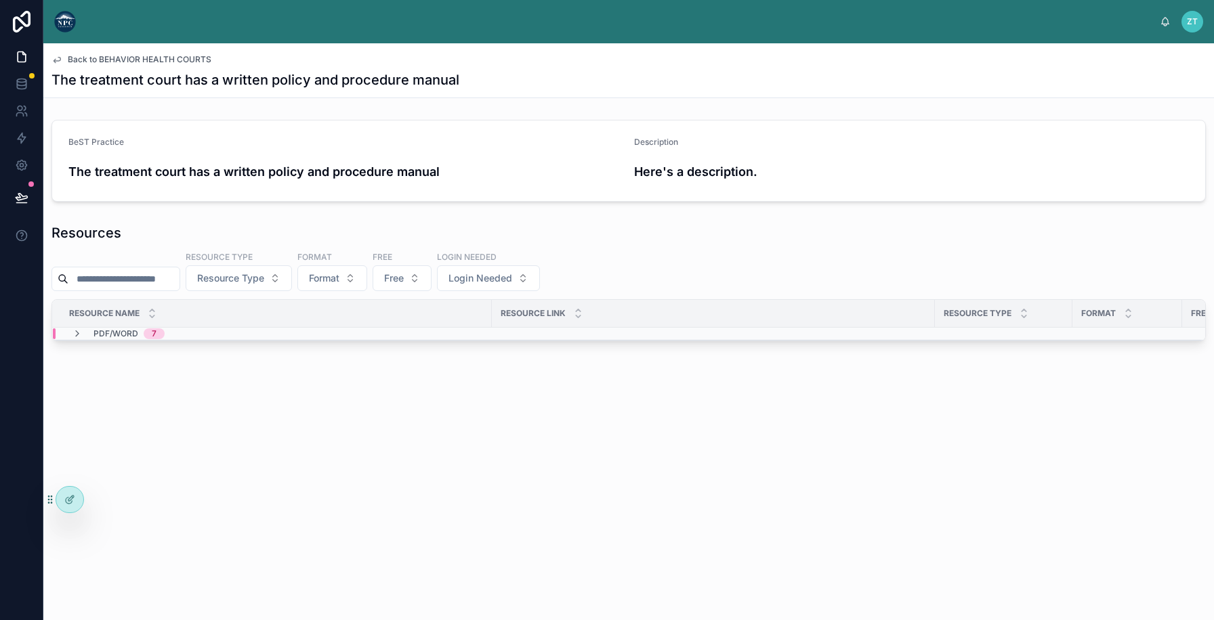
click at [135, 60] on span "Back to BEHAVIOR HEALTH COURTS" at bounding box center [140, 59] width 144 height 11
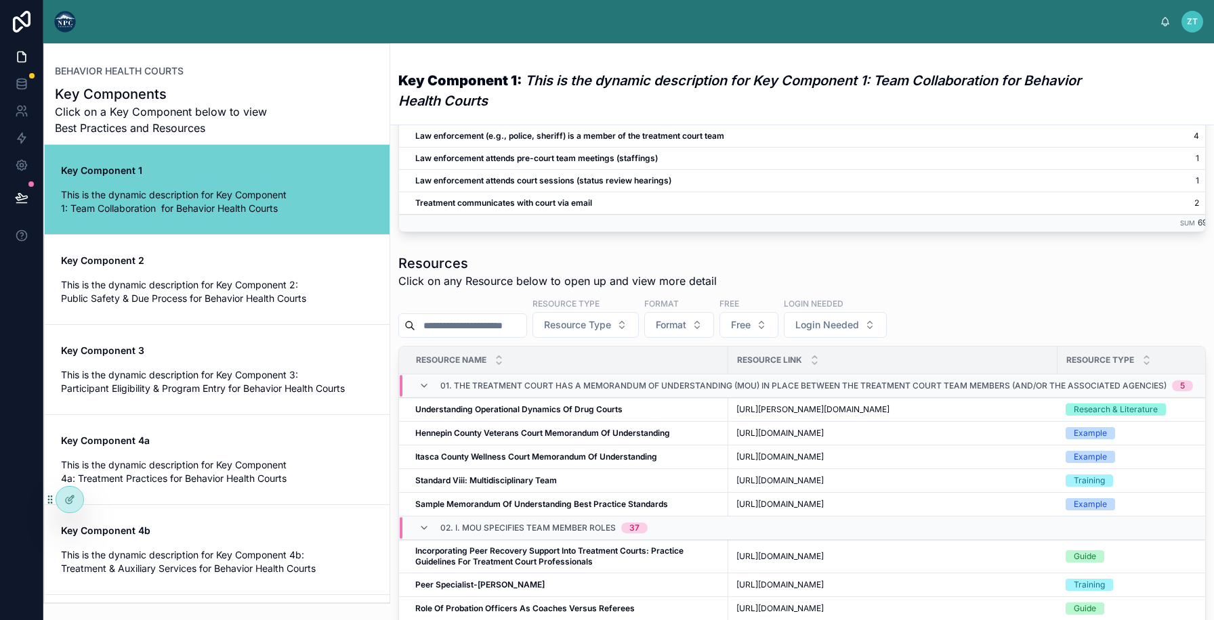
scroll to position [328, 0]
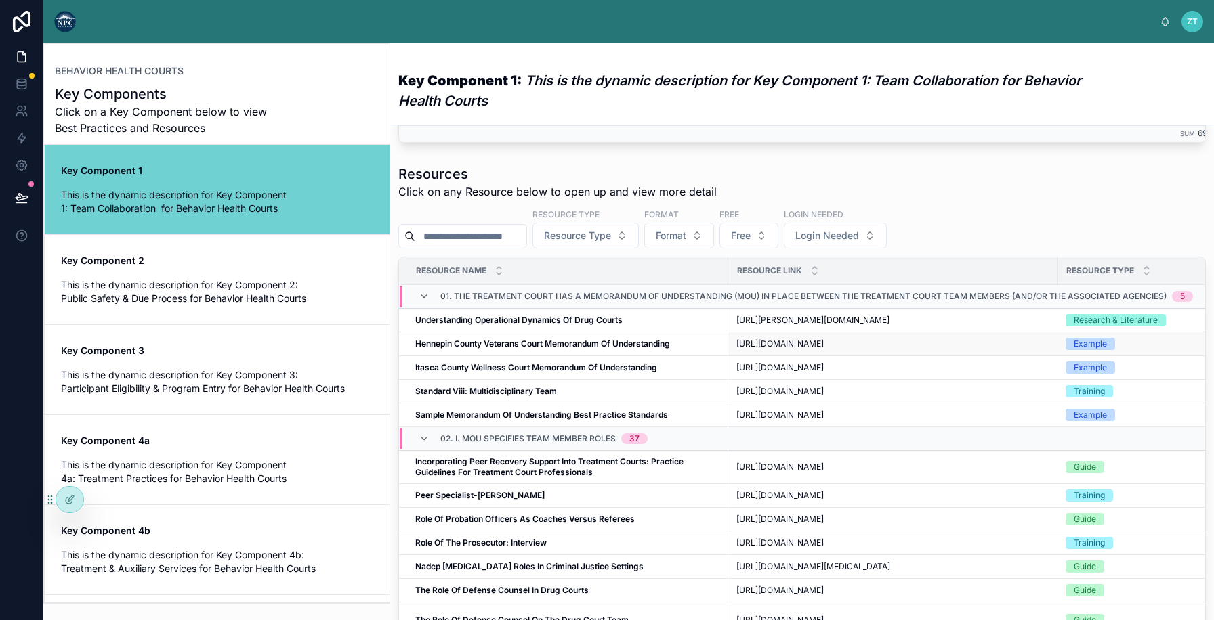
click at [524, 356] on td "Hennepin County Veterans Court Memorandum Of Understanding Hennepin County Vete…" at bounding box center [563, 345] width 329 height 24
